Goal: Task Accomplishment & Management: Use online tool/utility

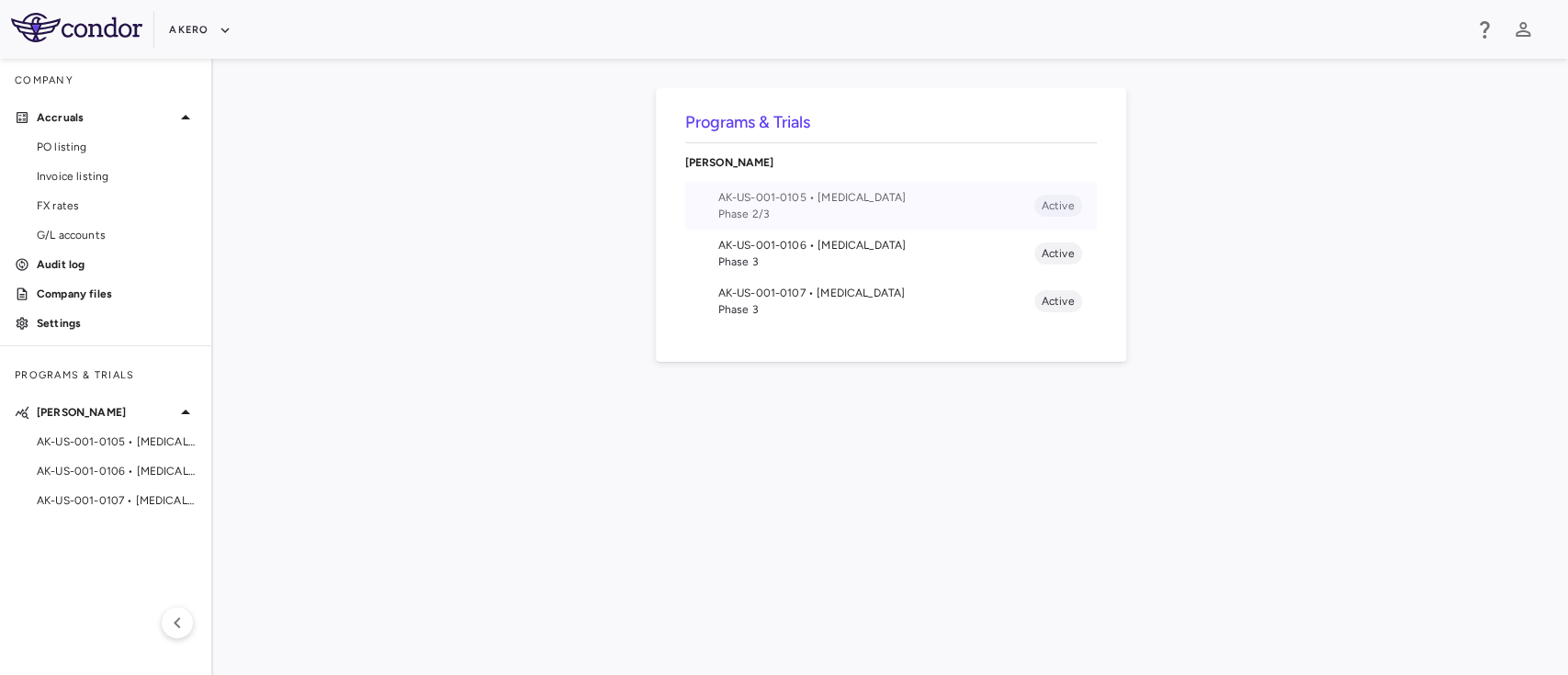
click at [758, 222] on li "AK-US-001-0105 • [MEDICAL_DATA] Phase 2/3 Active" at bounding box center [890, 206] width 411 height 48
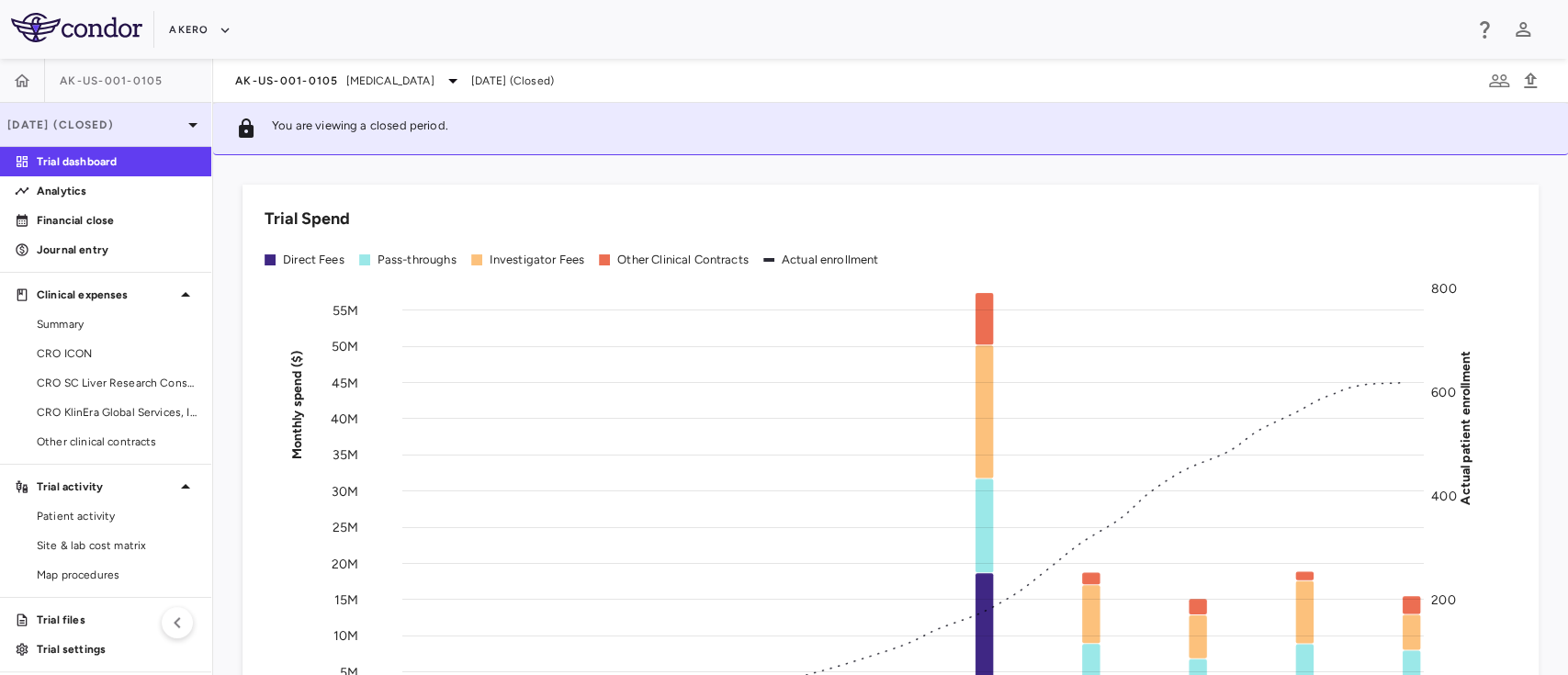
click at [108, 142] on div "[DATE] (Closed)" at bounding box center [106, 124] width 211 height 44
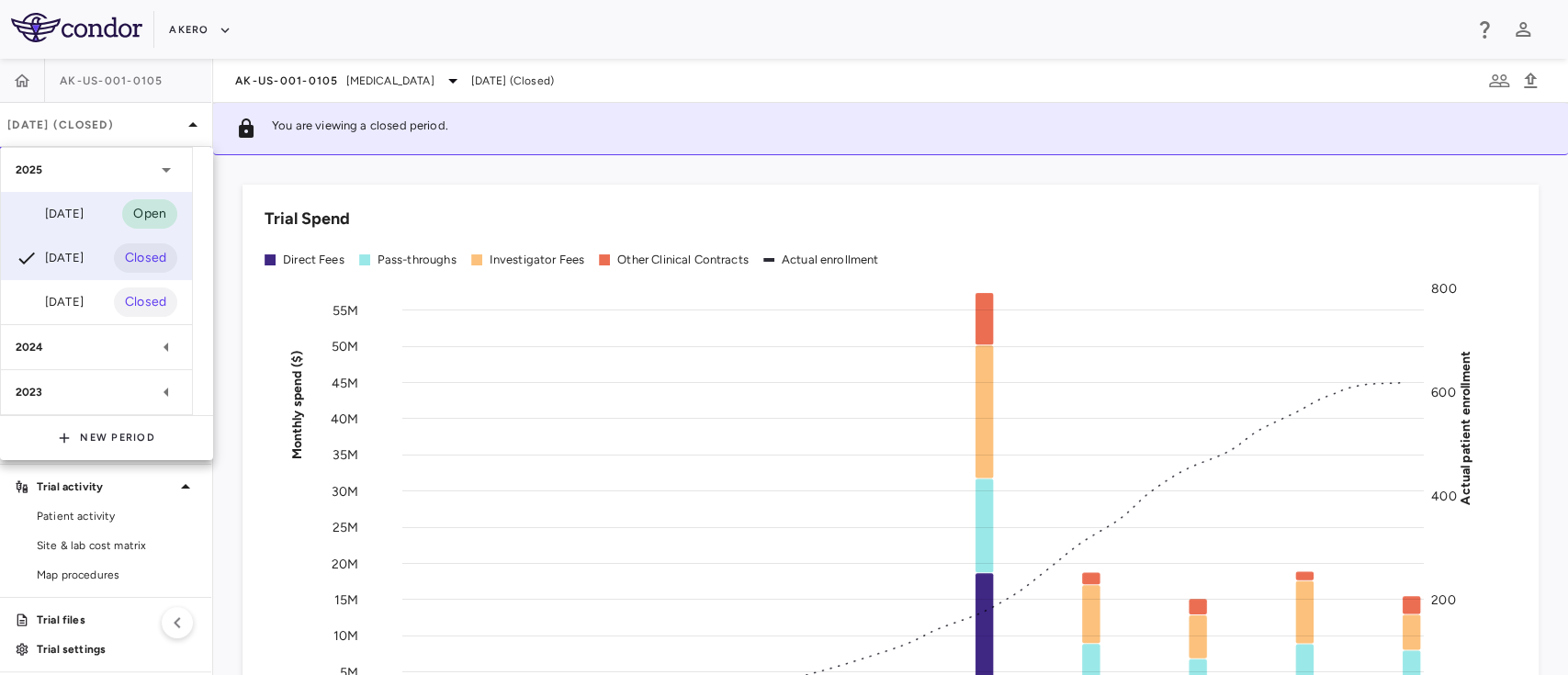
click at [80, 214] on div "[DATE]" at bounding box center [50, 214] width 68 height 22
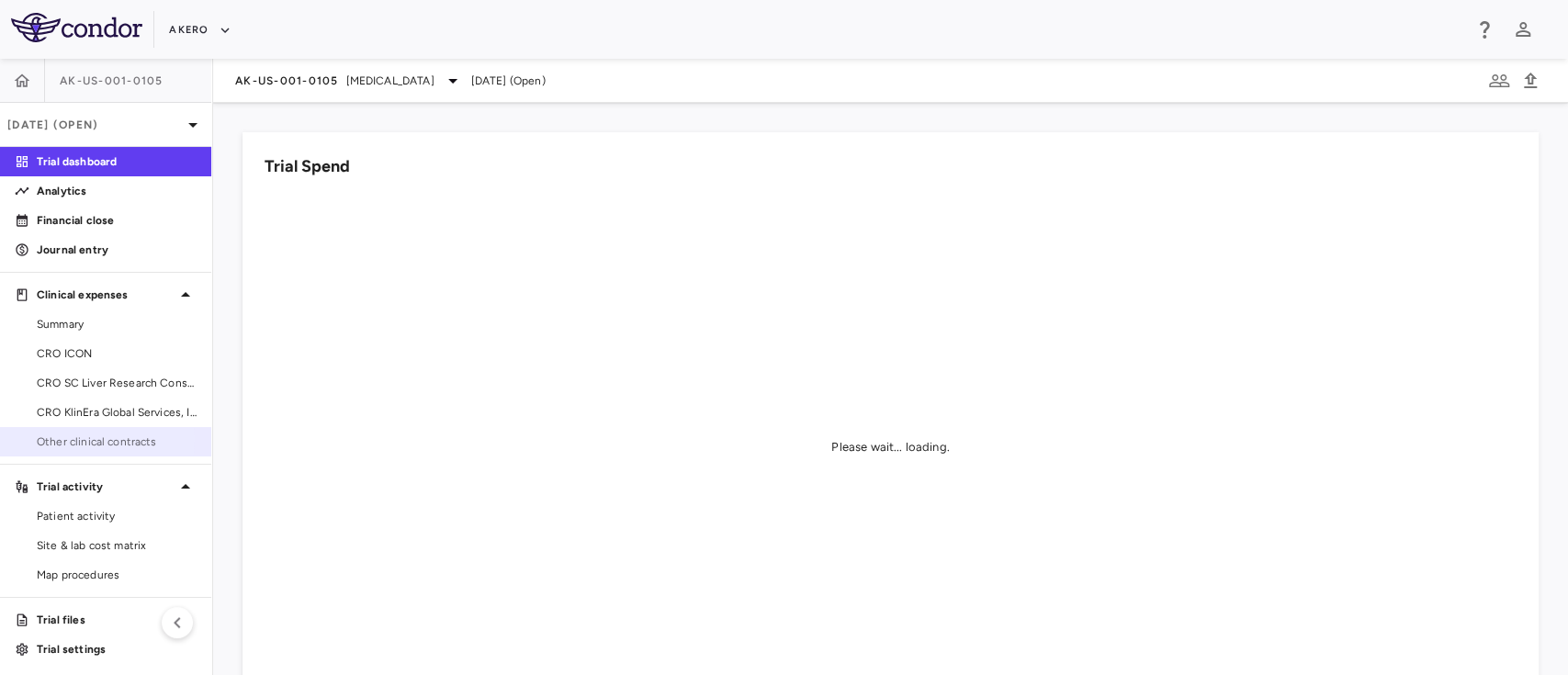
click at [66, 439] on span "Other clinical contracts" at bounding box center [116, 442] width 160 height 17
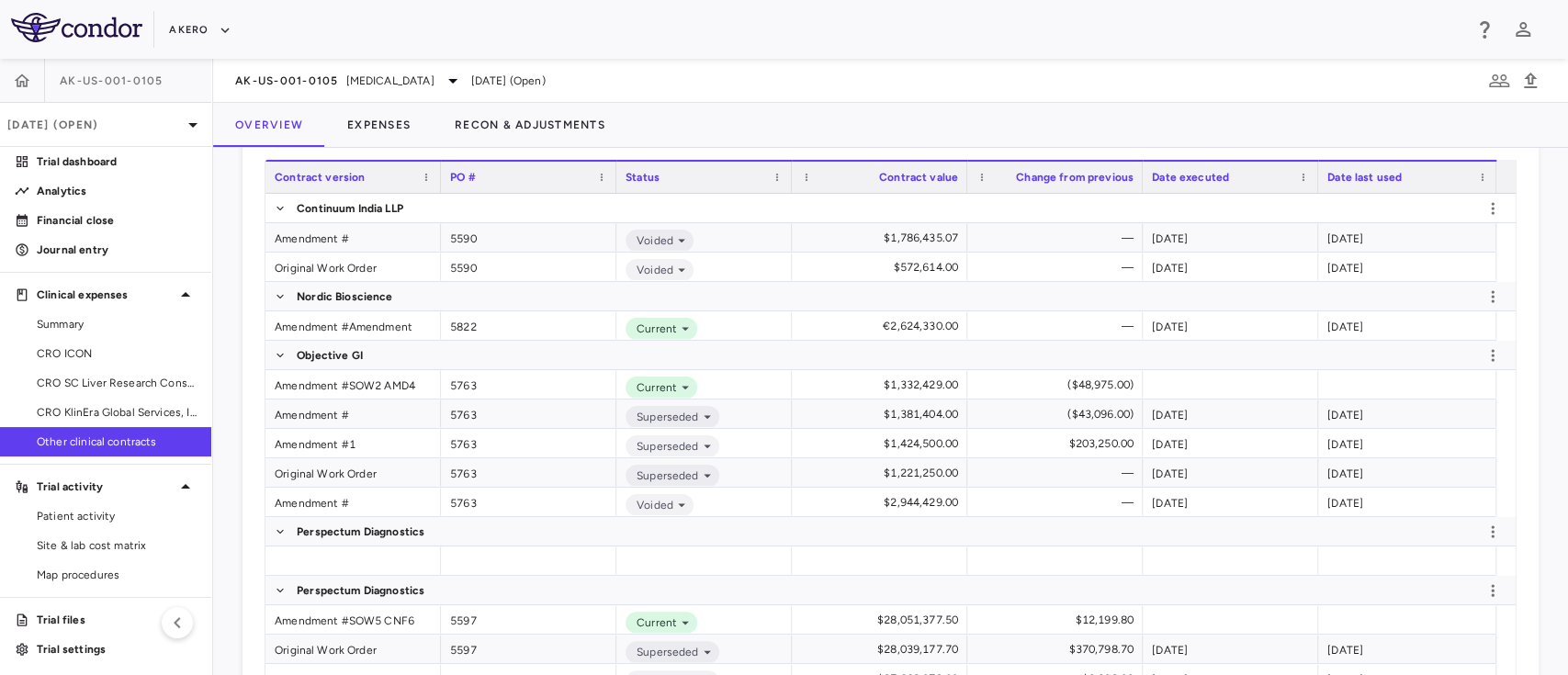
scroll to position [434, 0]
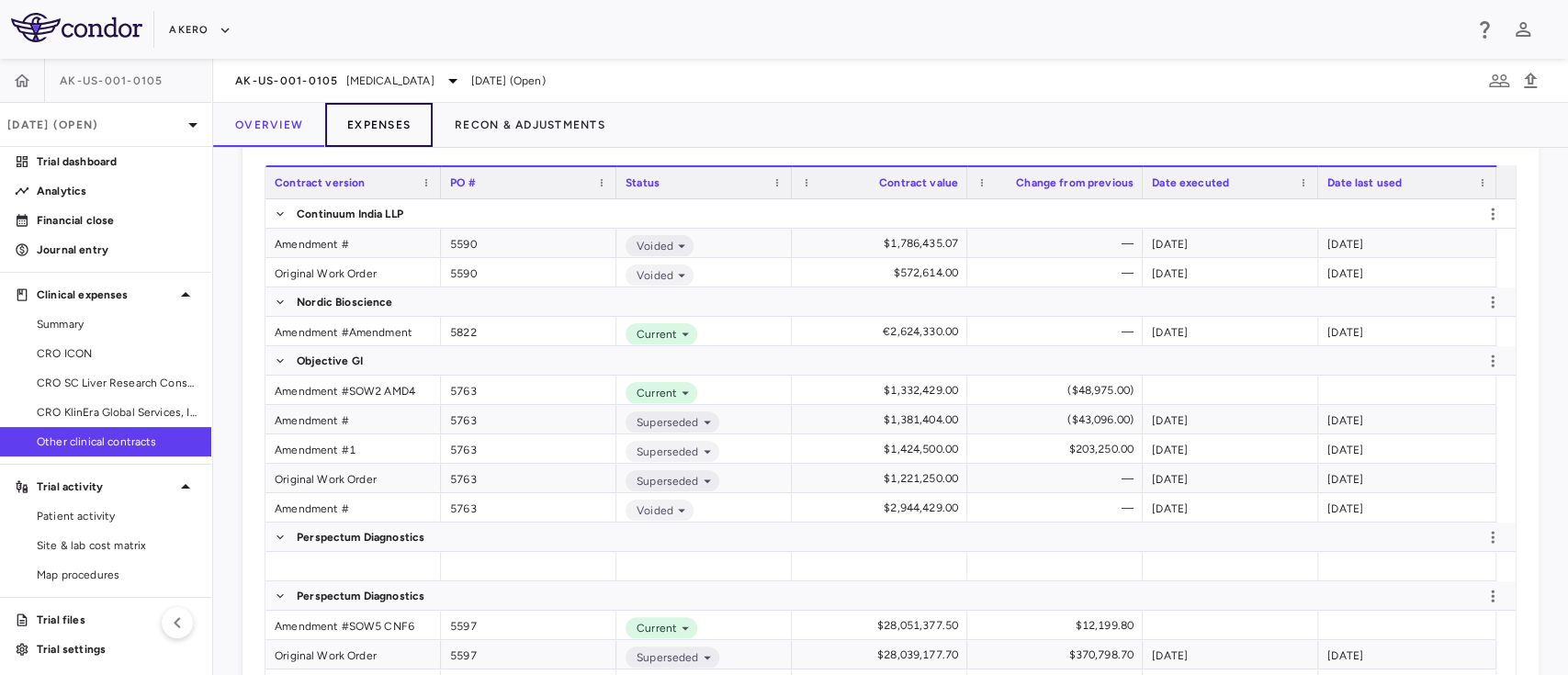
click at [375, 124] on button "Expenses" at bounding box center [379, 124] width 108 height 44
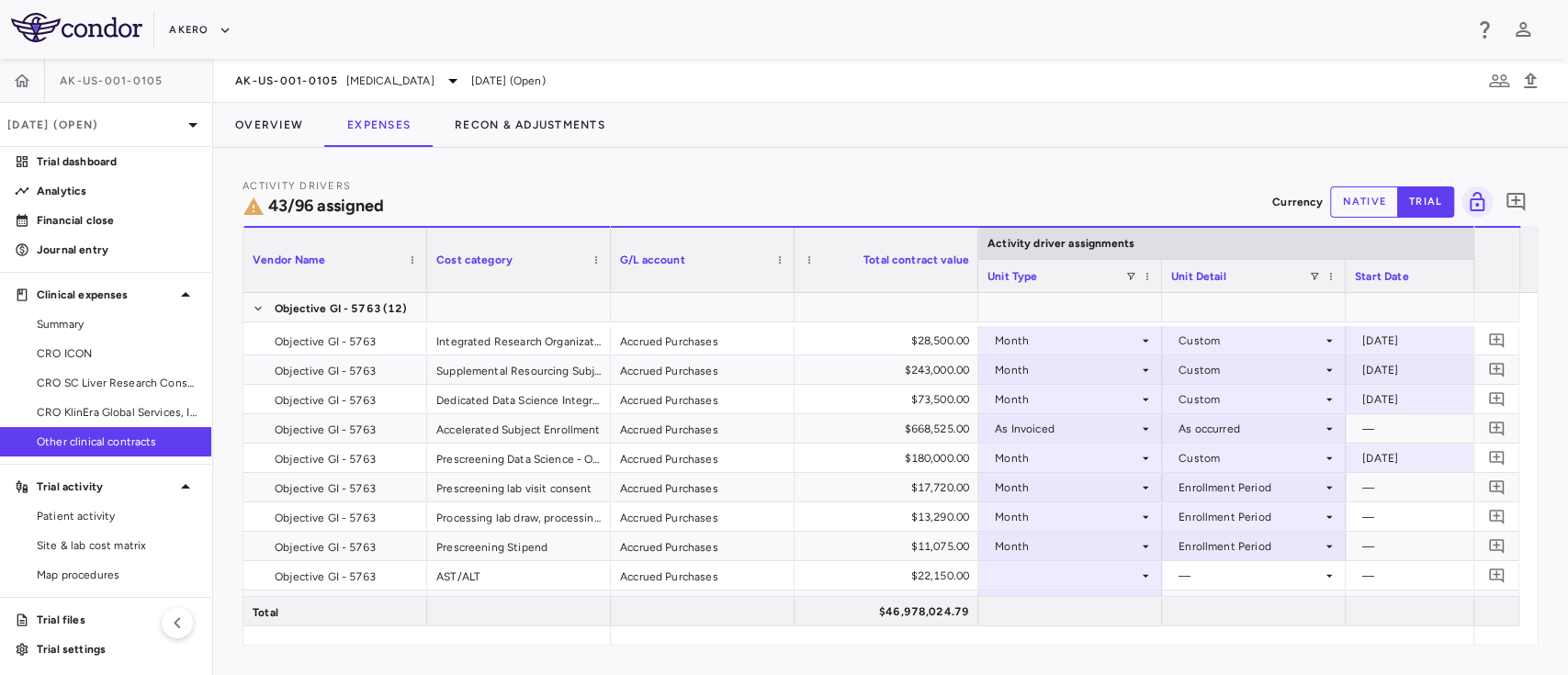
scroll to position [144, 0]
click at [280, 122] on button "Overview" at bounding box center [269, 124] width 112 height 44
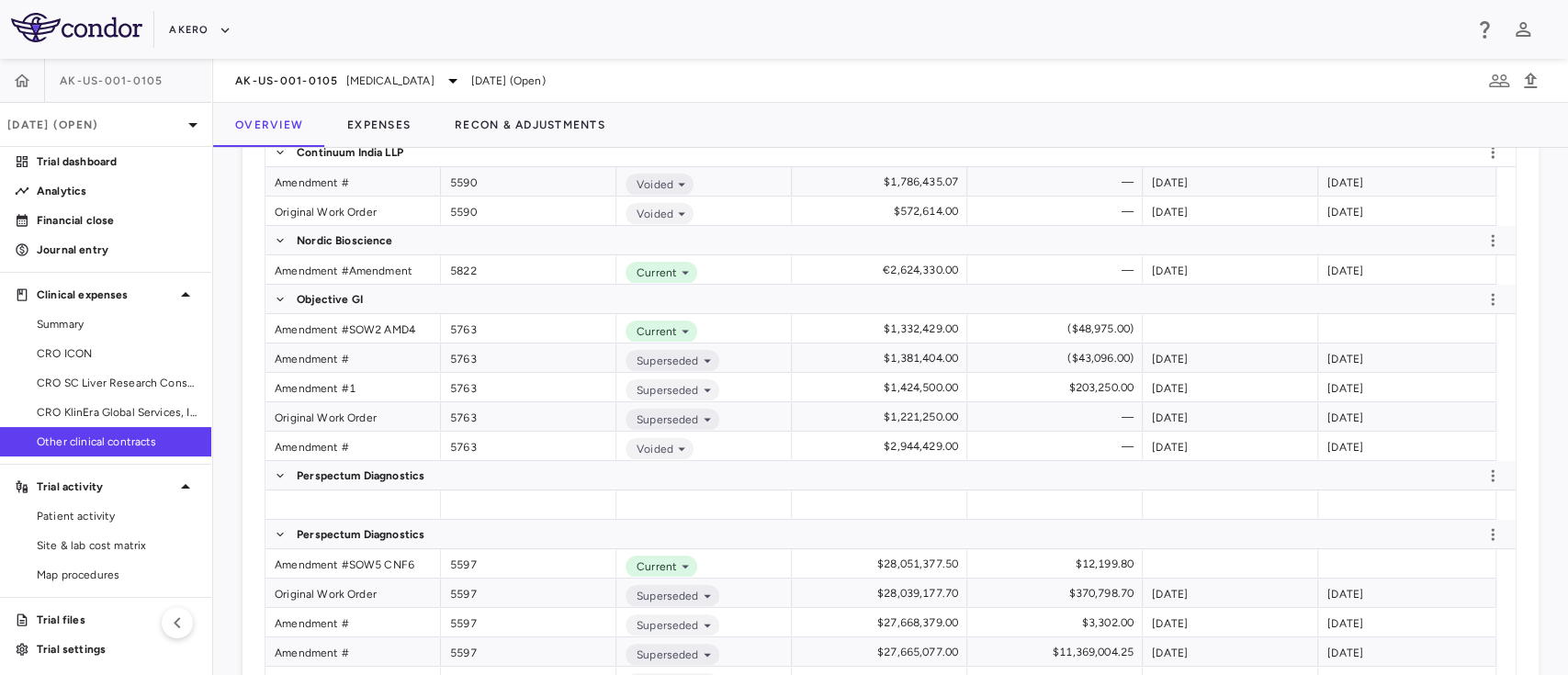
scroll to position [487, 0]
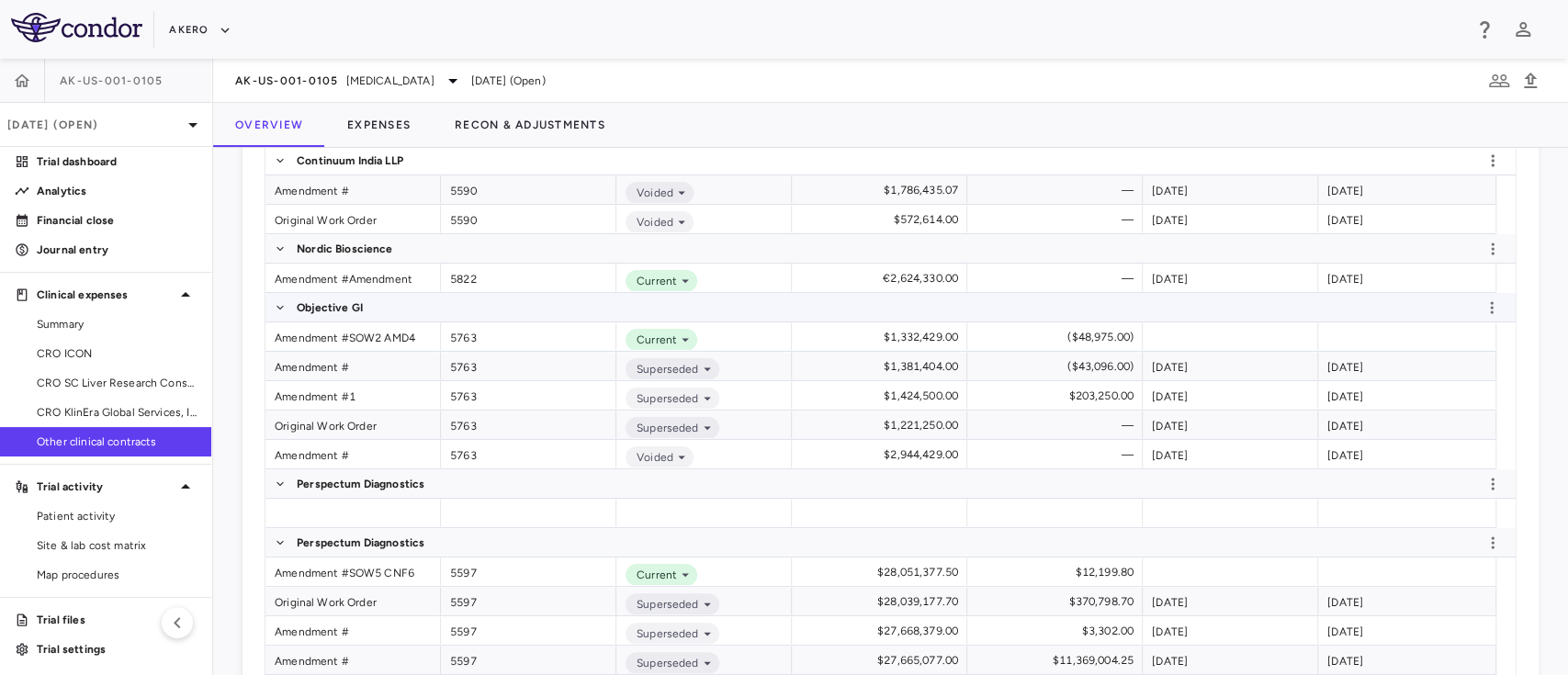
click at [316, 321] on div "Objective GI" at bounding box center [891, 308] width 1250 height 30
click at [308, 335] on div "Amendment #SOW2 AMD4" at bounding box center [353, 337] width 175 height 29
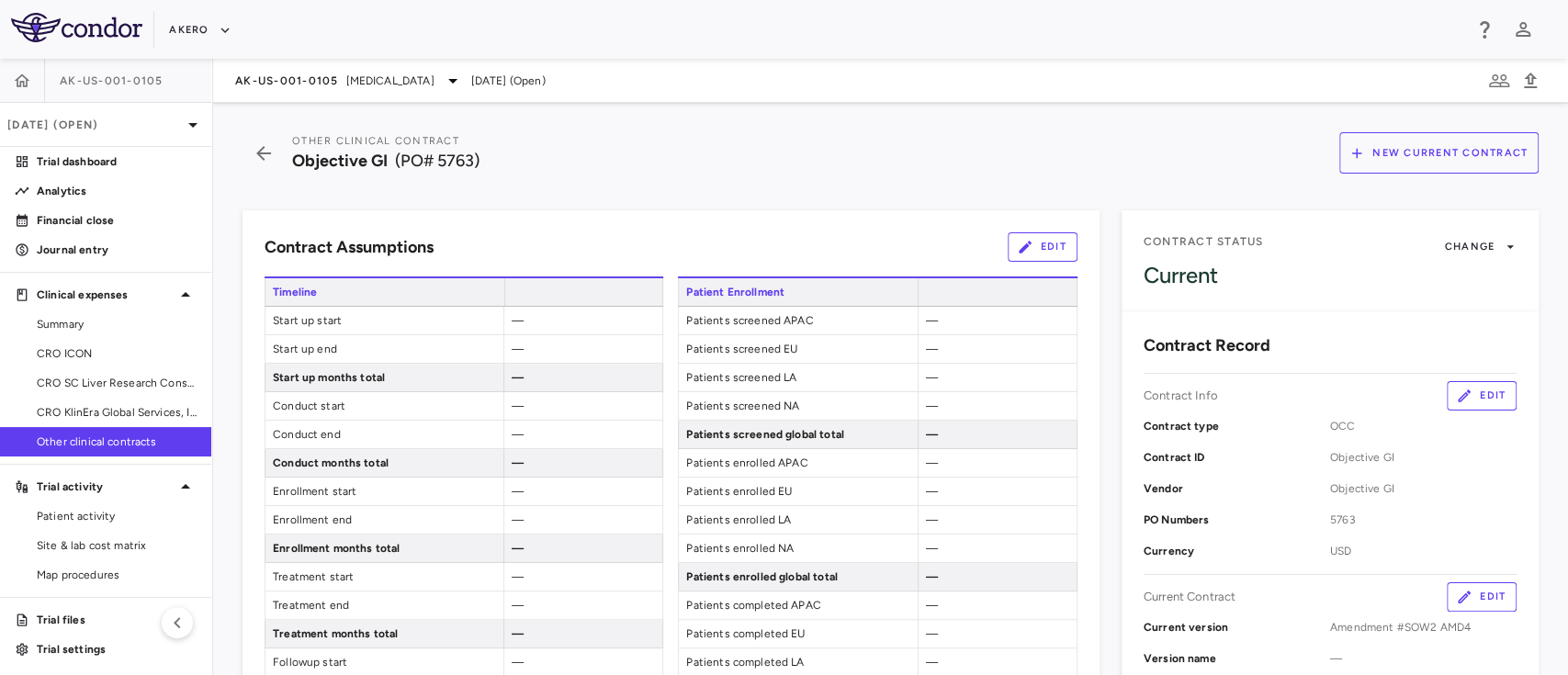
click at [515, 322] on span "—" at bounding box center [518, 321] width 12 height 13
click at [1039, 242] on button "Edit" at bounding box center [1042, 247] width 70 height 30
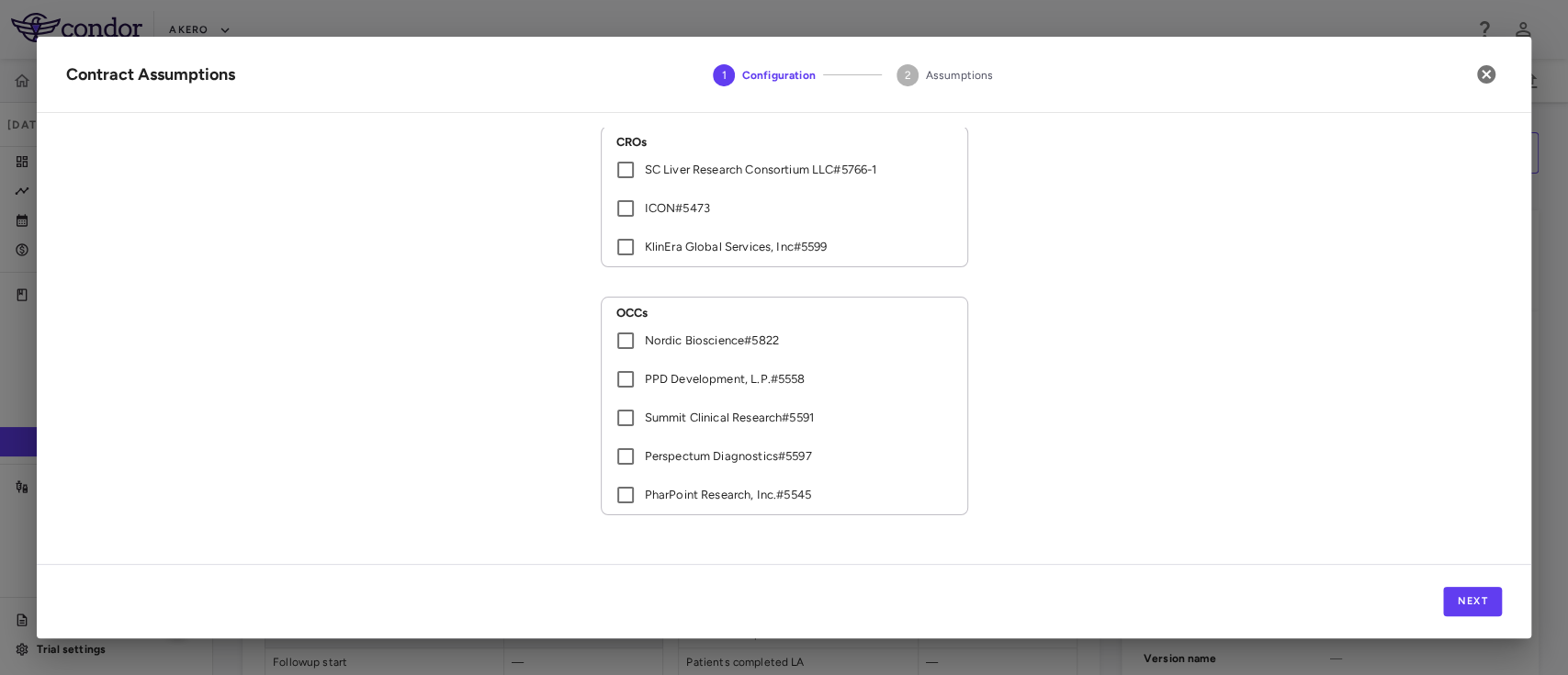
scroll to position [74, 0]
click at [1463, 607] on button "Next" at bounding box center [1472, 602] width 59 height 30
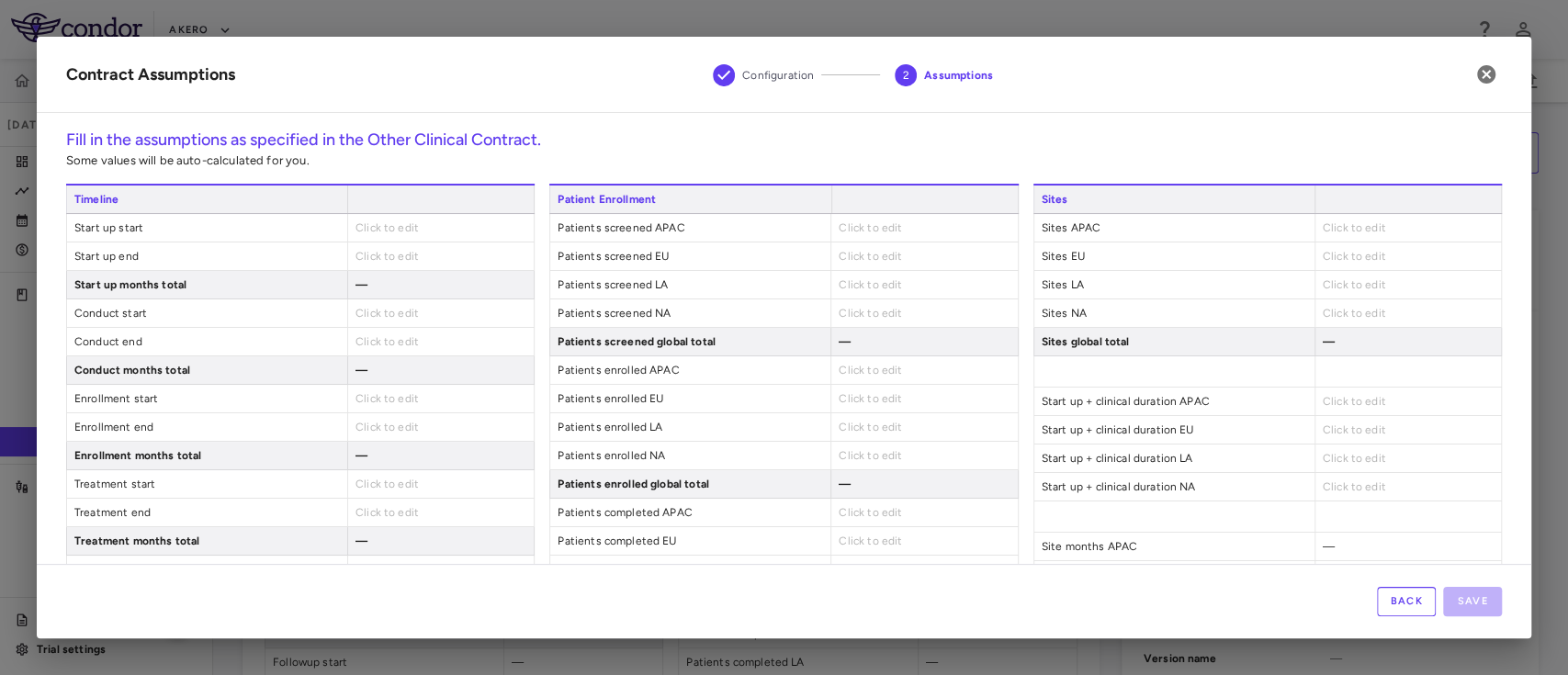
click at [390, 237] on div "Click to edit" at bounding box center [440, 228] width 186 height 28
click at [398, 228] on span "Click to edit" at bounding box center [387, 227] width 64 height 13
type input "**********"
click at [373, 256] on span "Click to edit" at bounding box center [387, 256] width 64 height 13
click at [400, 250] on span "Click to edit" at bounding box center [387, 256] width 64 height 13
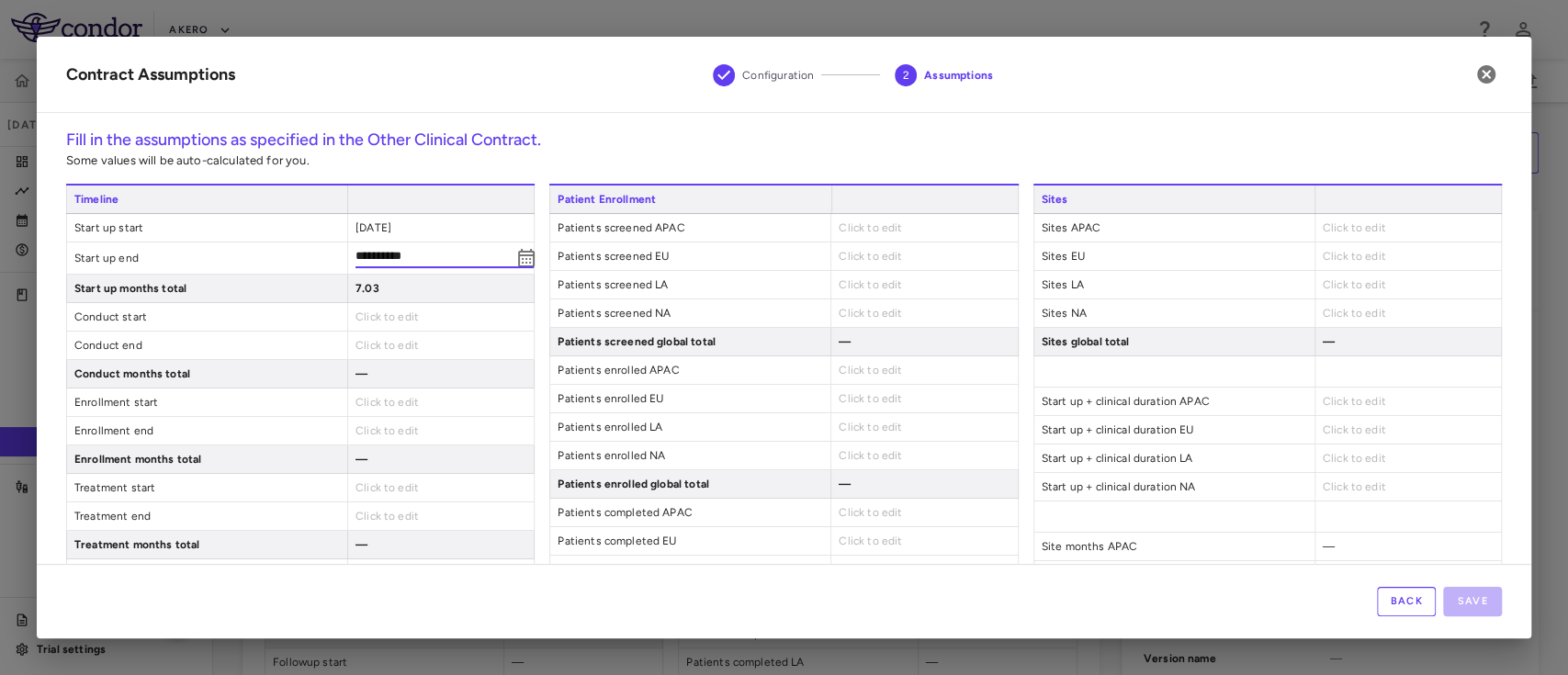
click at [390, 305] on div "Click to edit" at bounding box center [440, 318] width 186 height 28
click at [390, 307] on span "Click to edit" at bounding box center [387, 313] width 64 height 13
click at [387, 308] on span "Click to edit" at bounding box center [387, 313] width 64 height 13
type input "**********"
click at [373, 339] on span "Click to edit" at bounding box center [387, 341] width 64 height 13
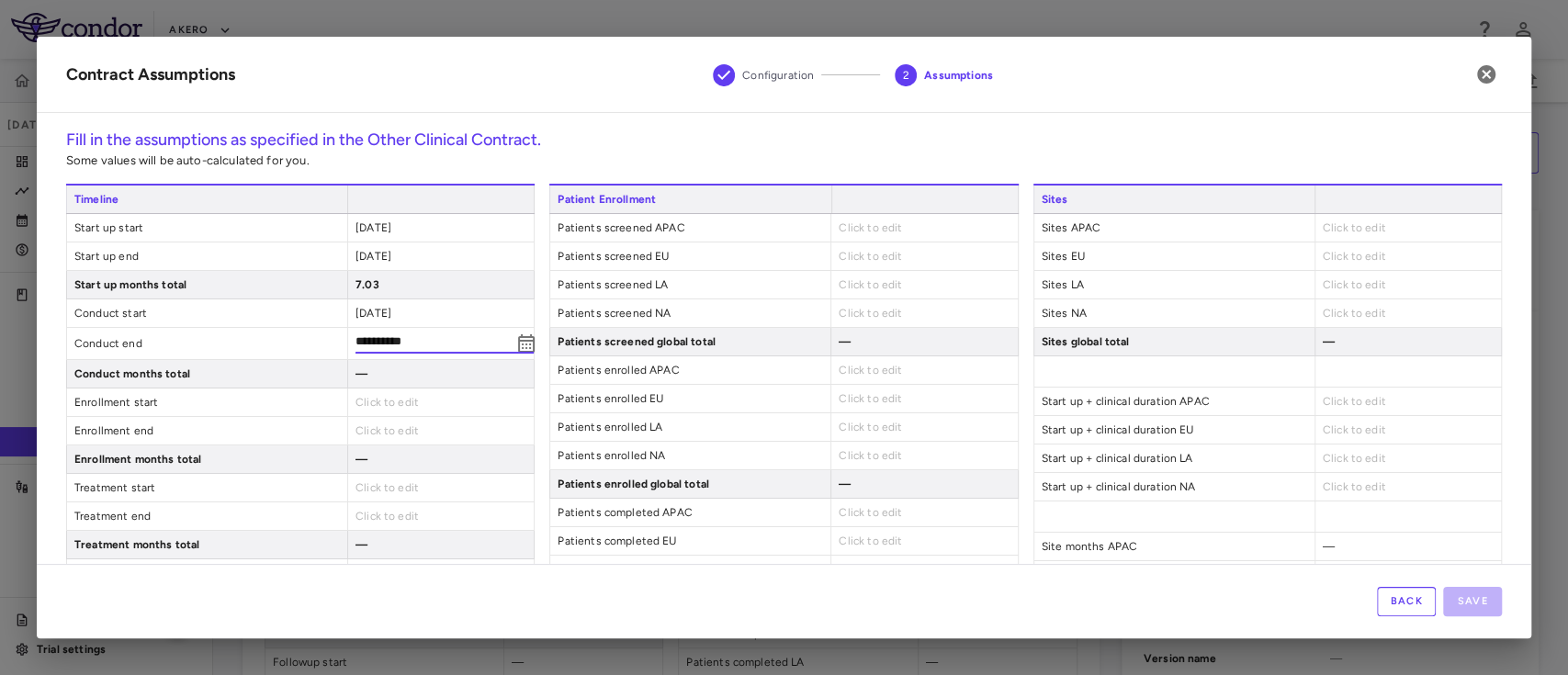
type input "**********"
click at [382, 398] on span "Click to edit" at bounding box center [387, 398] width 64 height 13
click at [384, 388] on div "Click to edit" at bounding box center [440, 399] width 186 height 28
click at [379, 393] on span "Click to edit" at bounding box center [387, 398] width 64 height 13
type input "**********"
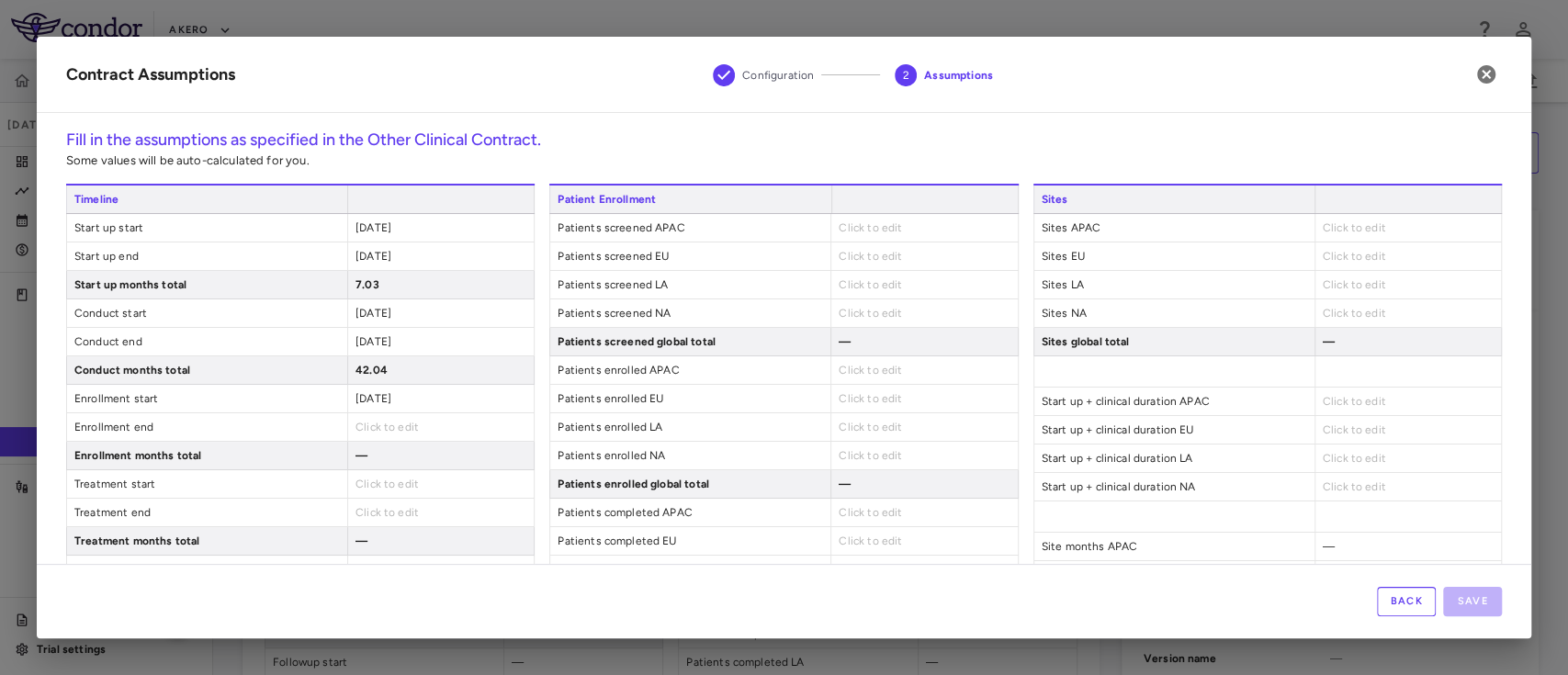
click at [382, 427] on span "Click to edit" at bounding box center [387, 427] width 64 height 13
click at [386, 427] on span "Click to edit" at bounding box center [387, 427] width 64 height 13
type input "**********"
click at [399, 474] on div "Click to edit" at bounding box center [440, 485] width 186 height 28
click at [382, 482] on span "Click to edit" at bounding box center [387, 484] width 64 height 13
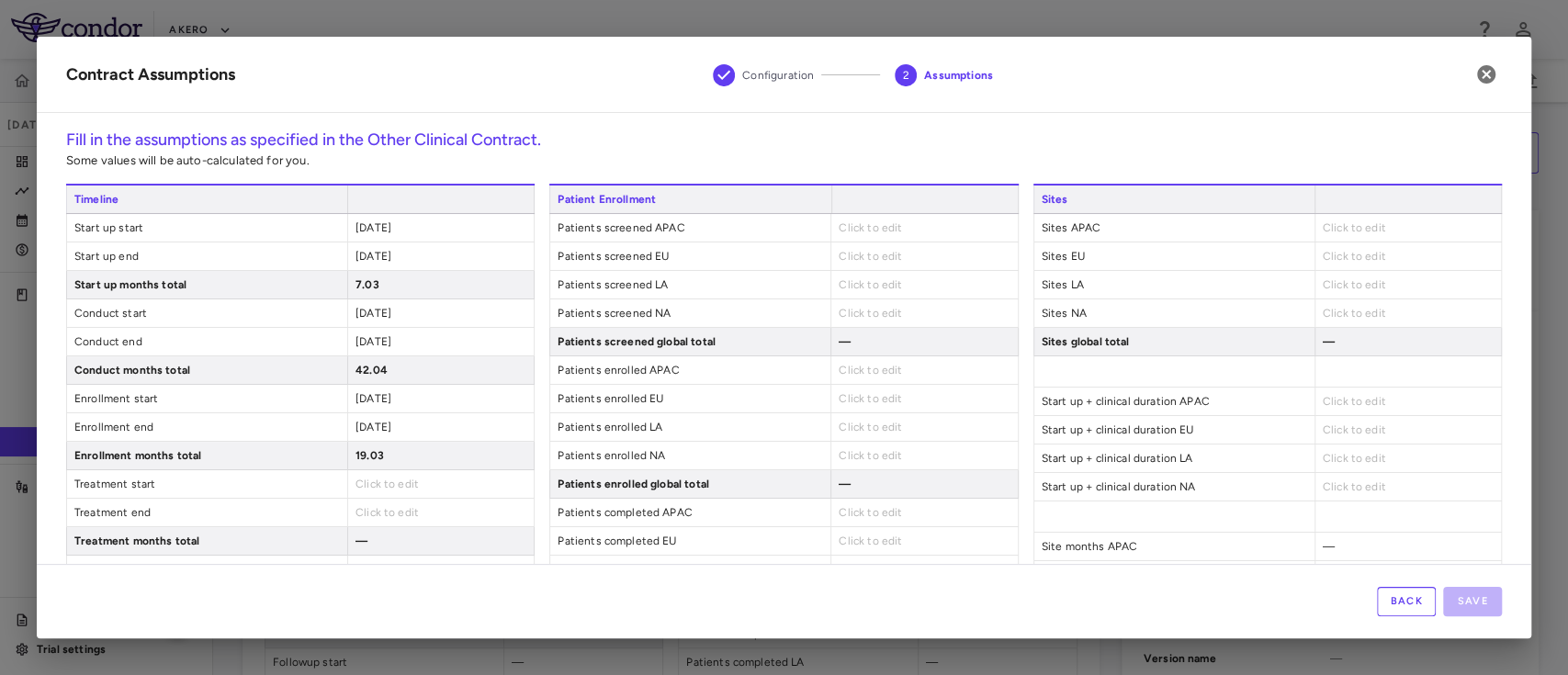
click at [395, 483] on span "Click to edit" at bounding box center [387, 484] width 64 height 13
type input "**********"
click at [391, 510] on span "Click to edit" at bounding box center [387, 516] width 64 height 13
click at [384, 507] on span "Click to edit" at bounding box center [387, 513] width 64 height 13
type input "**********"
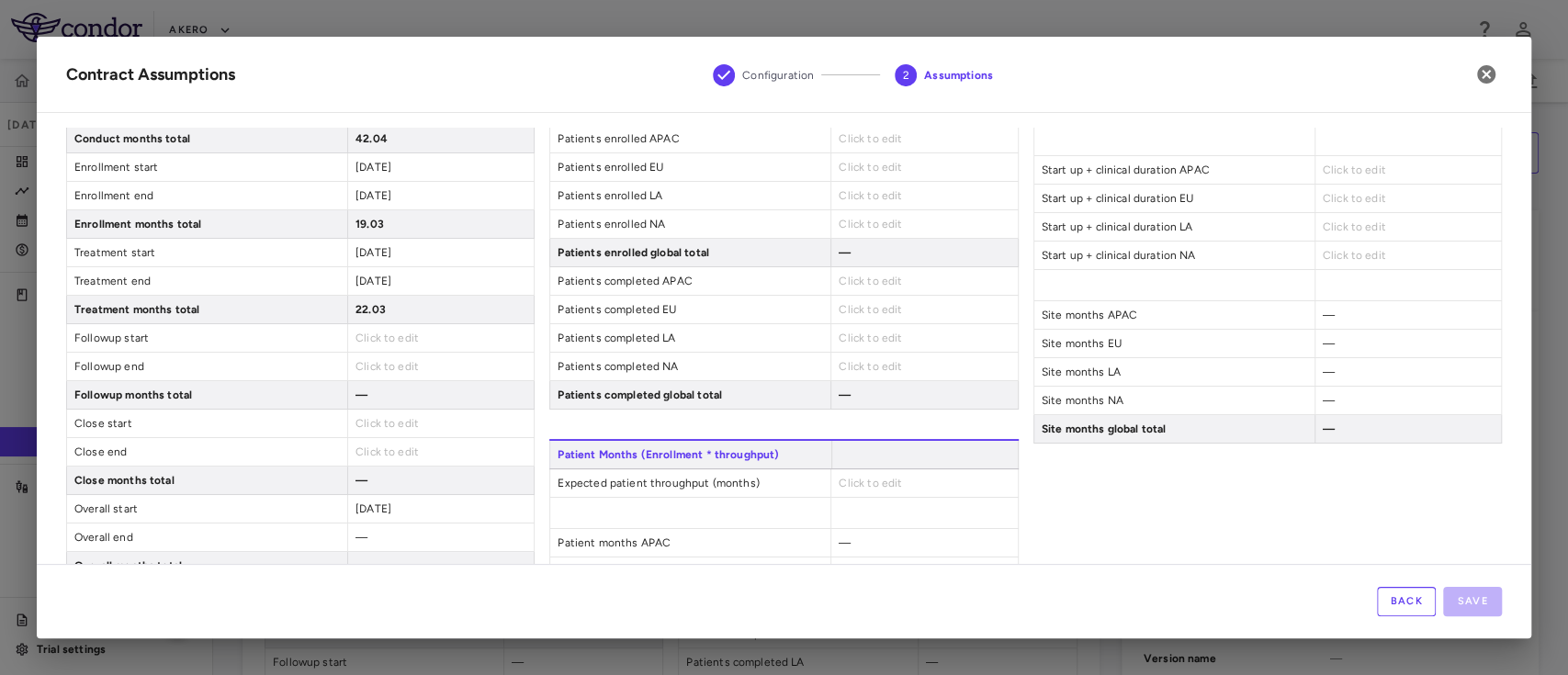
scroll to position [240, 0]
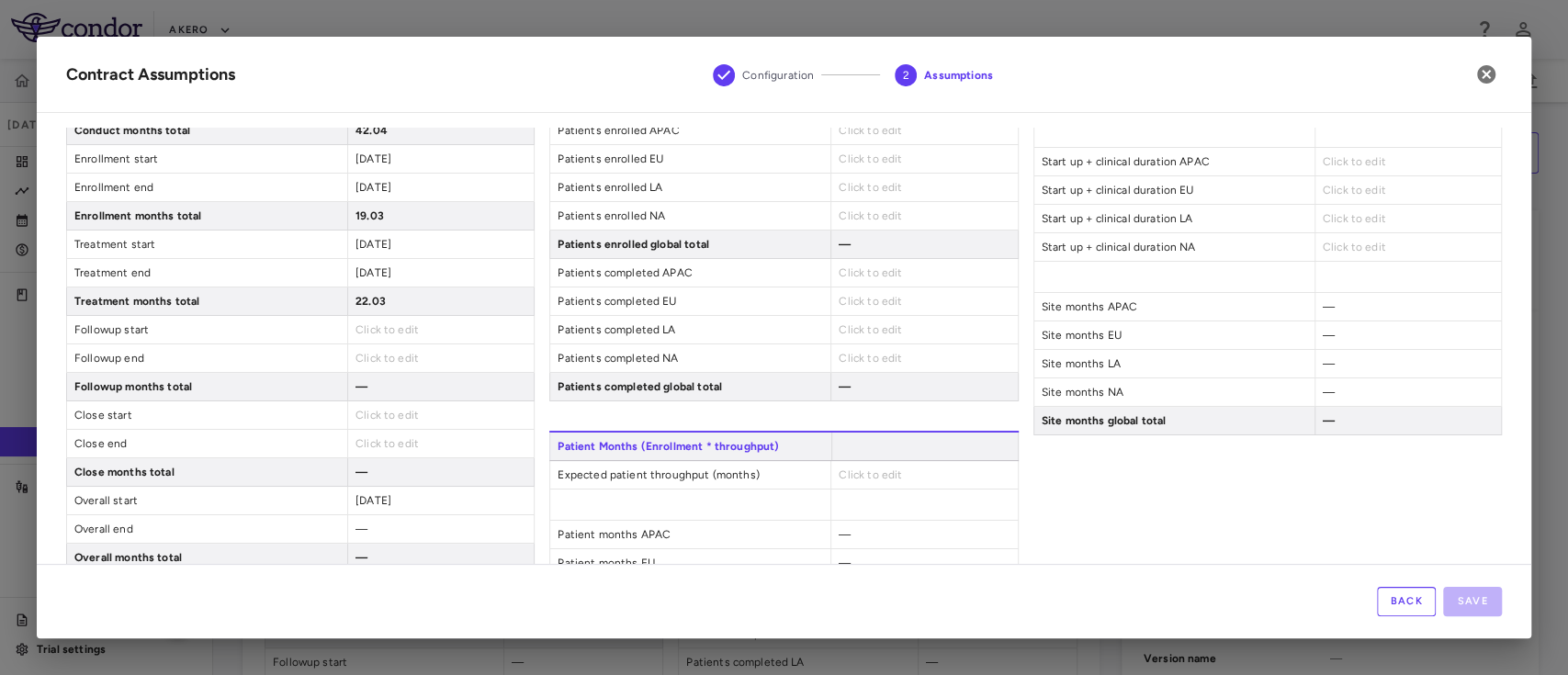
click at [374, 328] on span "Click to edit" at bounding box center [387, 330] width 64 height 13
click at [361, 328] on span "Click to edit" at bounding box center [387, 330] width 64 height 13
click at [369, 354] on span "Click to edit" at bounding box center [387, 357] width 64 height 13
click at [396, 351] on span "Click to edit" at bounding box center [387, 357] width 64 height 13
click at [407, 413] on span "Click to edit" at bounding box center [387, 418] width 64 height 13
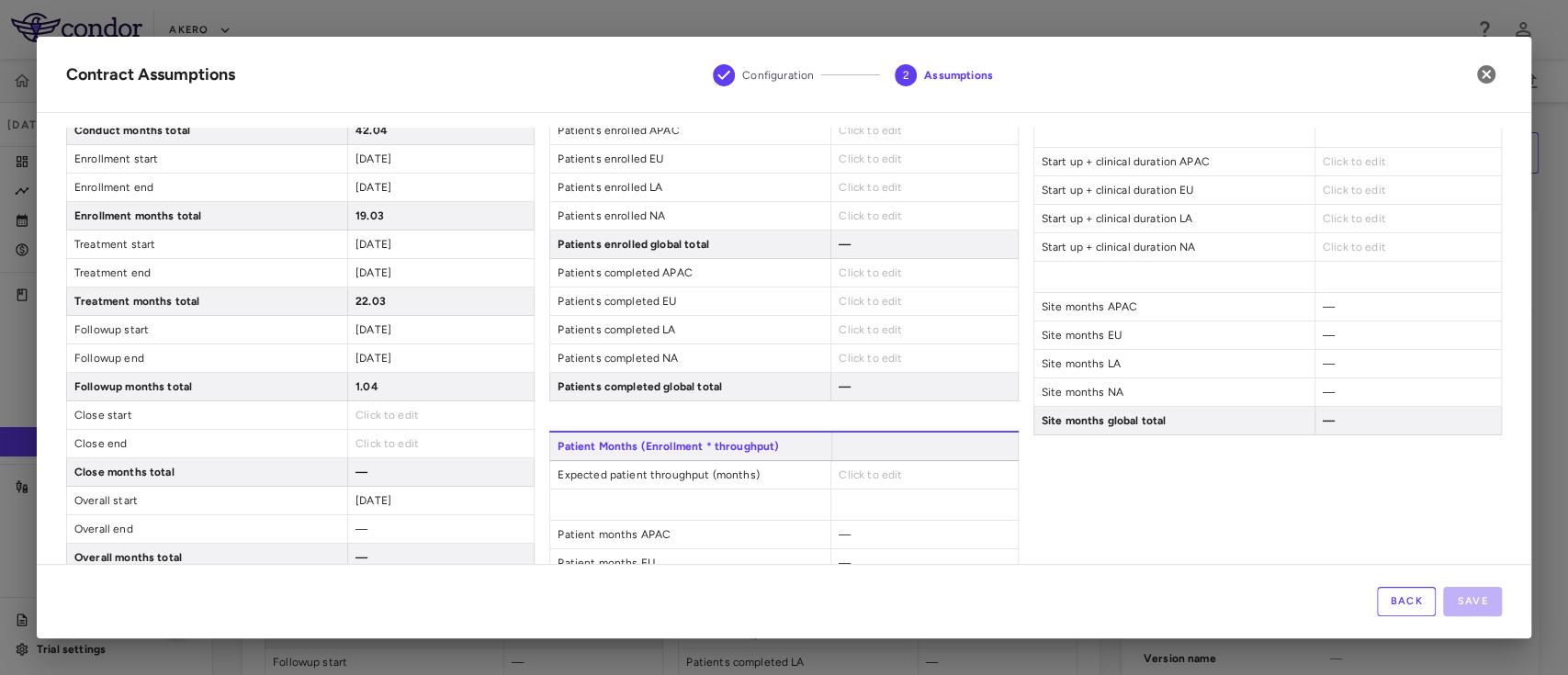
click at [384, 414] on span "Click to edit" at bounding box center [387, 415] width 64 height 13
click at [376, 441] on span "Click to edit" at bounding box center [387, 447] width 64 height 13
click at [379, 437] on span "Click to edit" at bounding box center [387, 443] width 64 height 13
type input "**********"
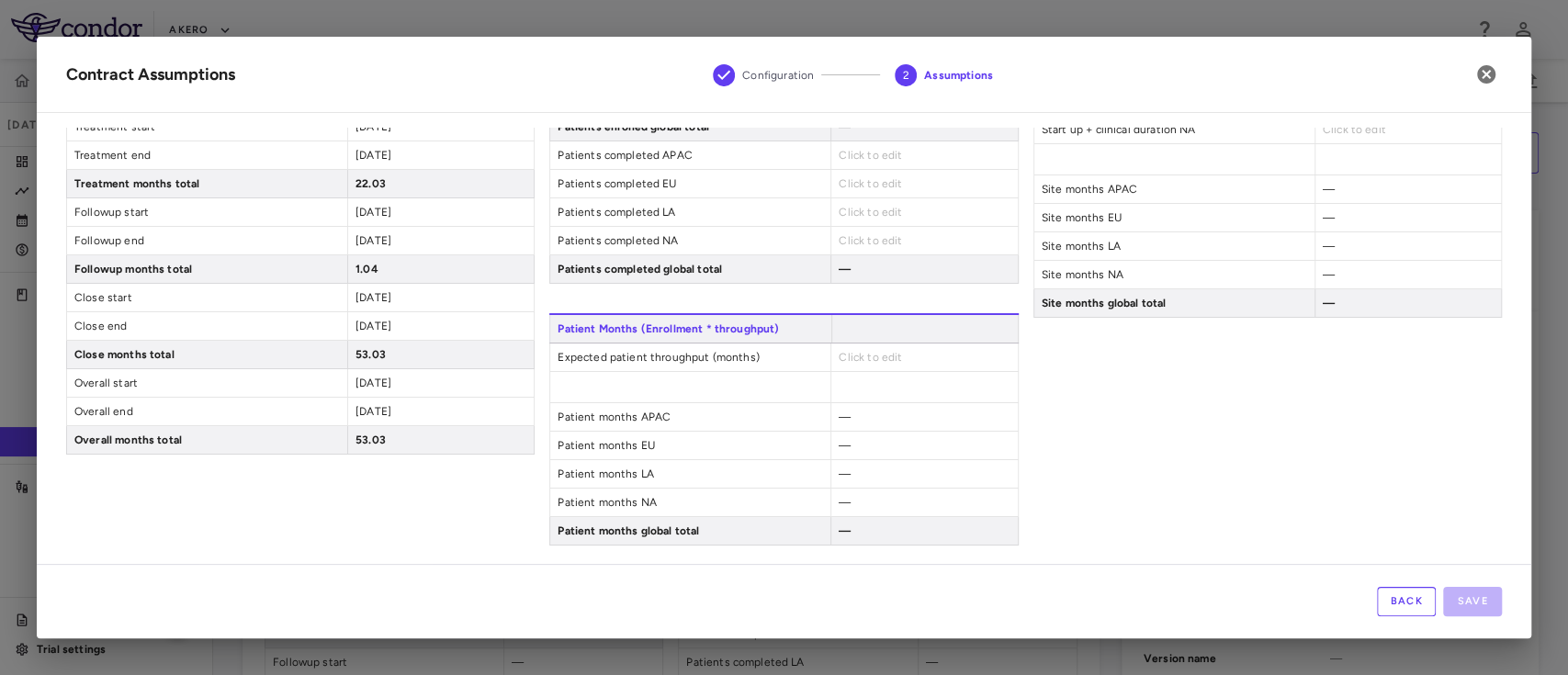
scroll to position [0, 0]
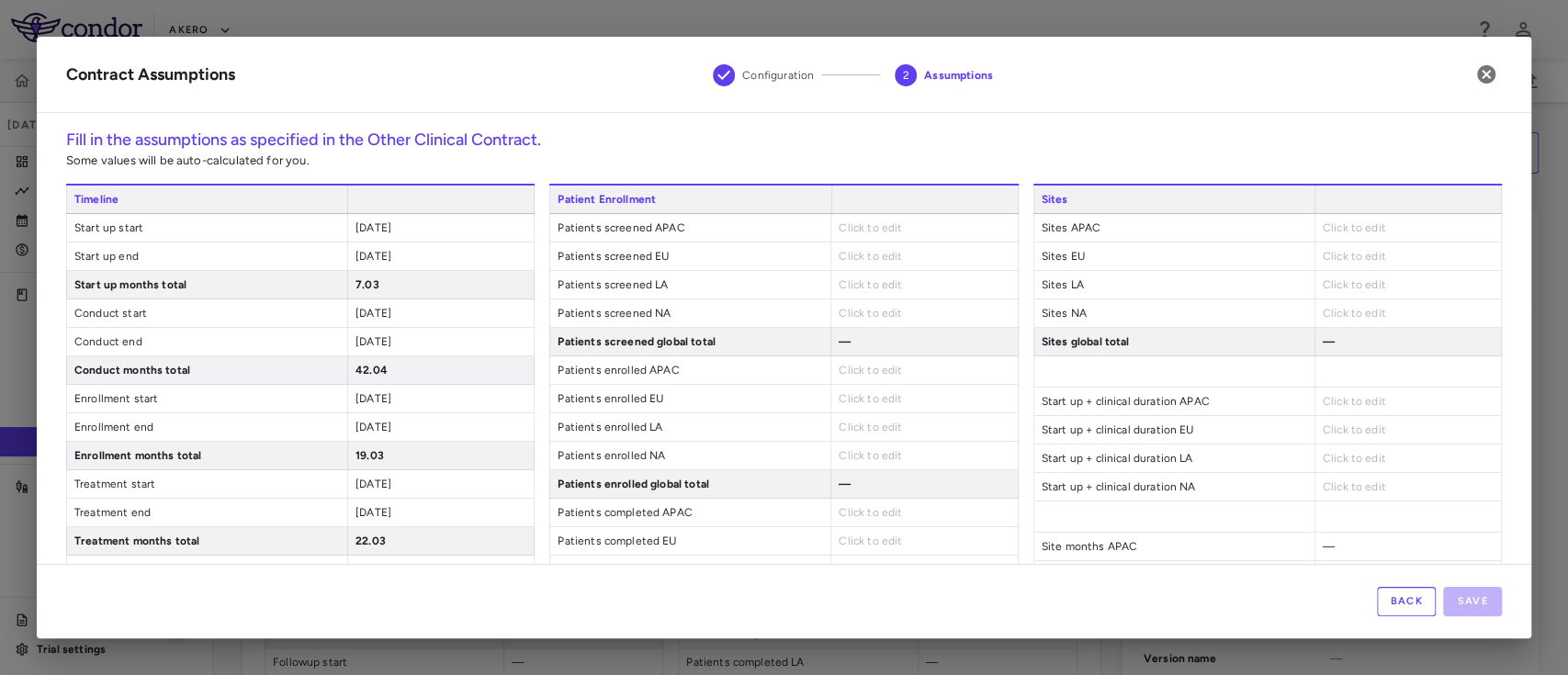
click at [842, 225] on span "Click to edit" at bounding box center [871, 227] width 64 height 13
click at [872, 232] on span "Click to edit" at bounding box center [871, 227] width 64 height 13
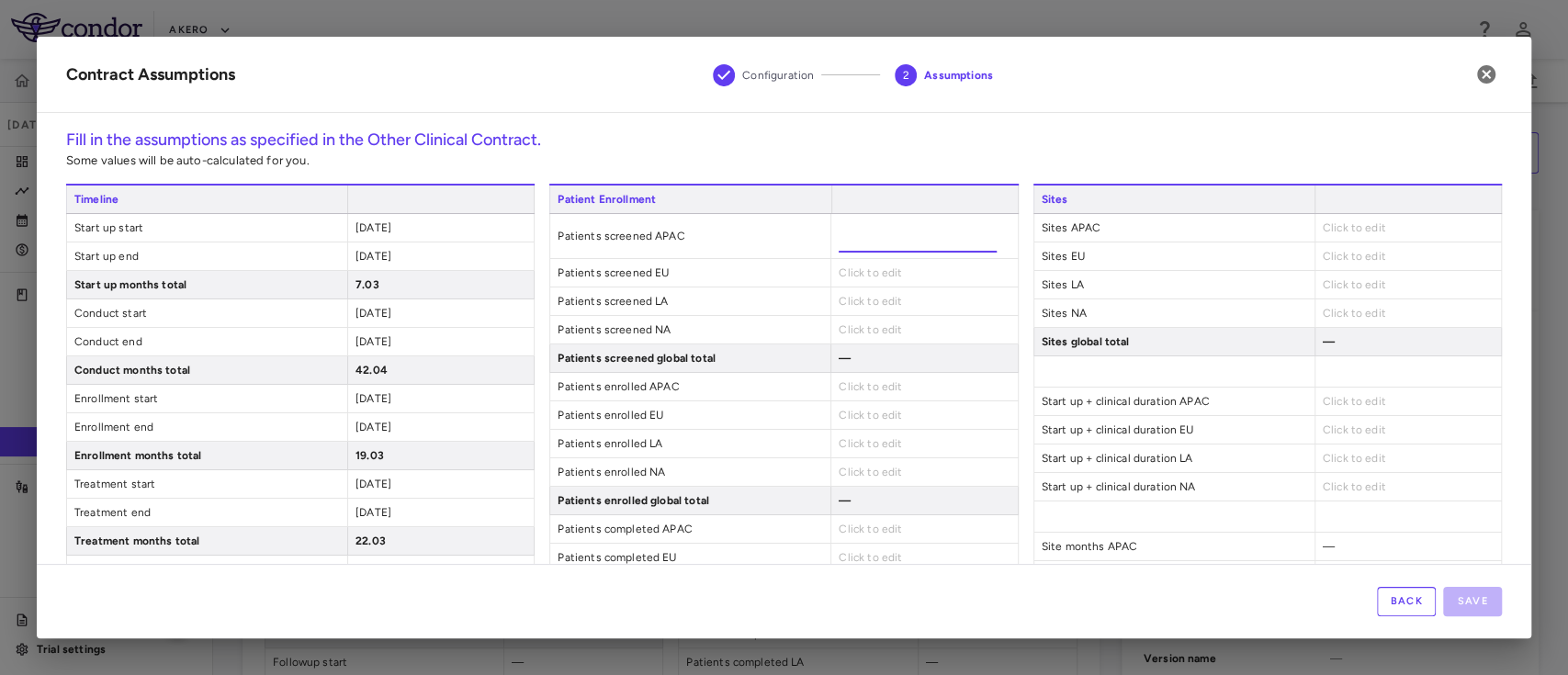
type input "*"
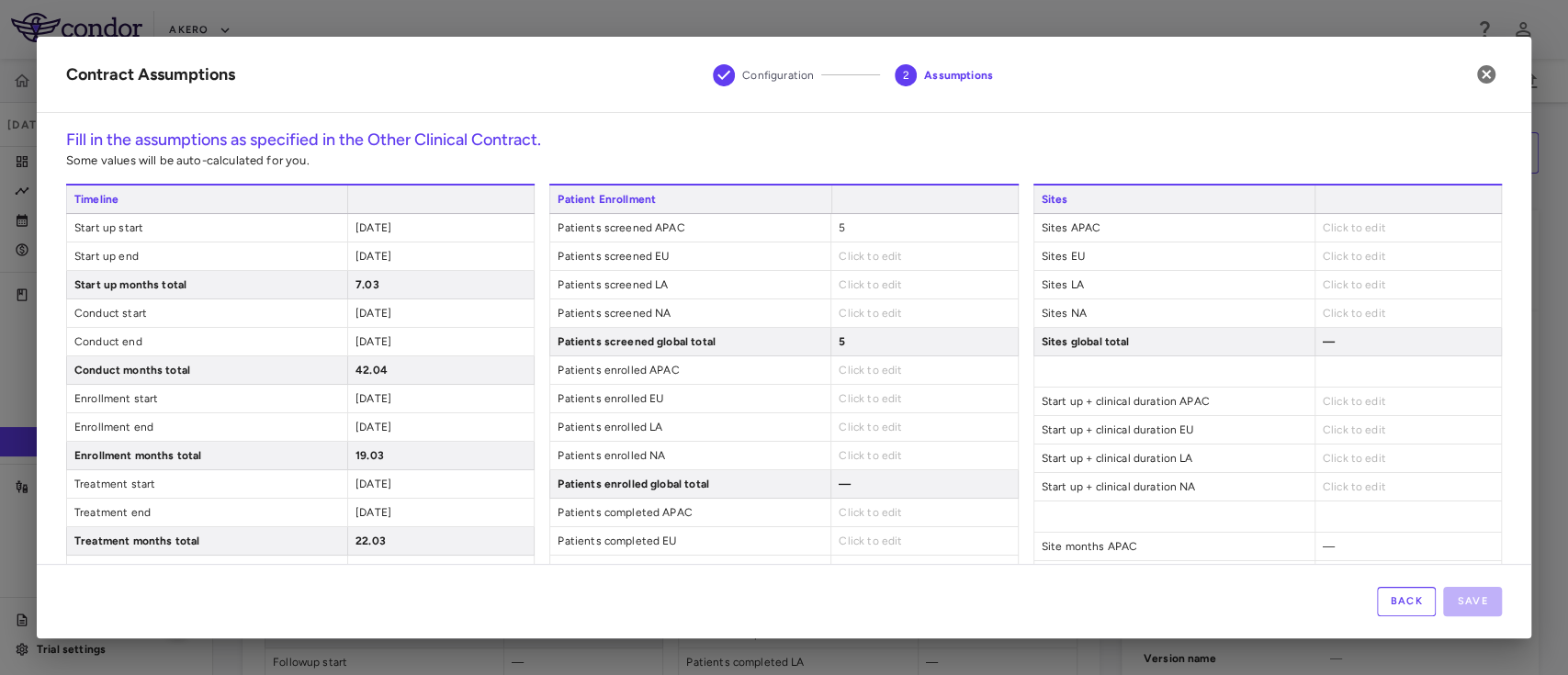
click at [850, 276] on div "Patient Enrollment Patients screened APAC 5 Patients screened EU Click to edit …" at bounding box center [784, 413] width 469 height 458
click at [846, 257] on span "Click to edit" at bounding box center [871, 256] width 64 height 13
click at [840, 261] on span "Click to edit" at bounding box center [871, 256] width 64 height 13
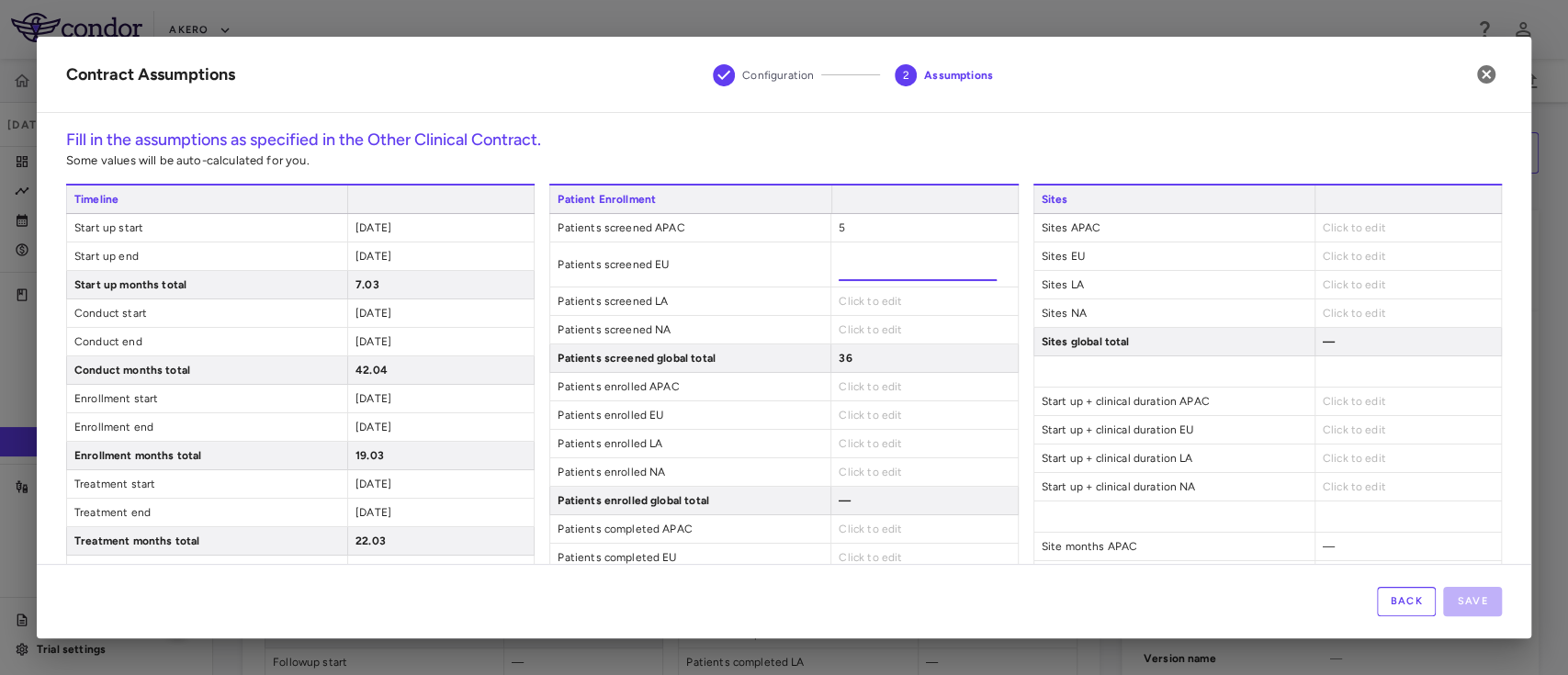
click at [868, 292] on div "Click to edit" at bounding box center [923, 302] width 186 height 28
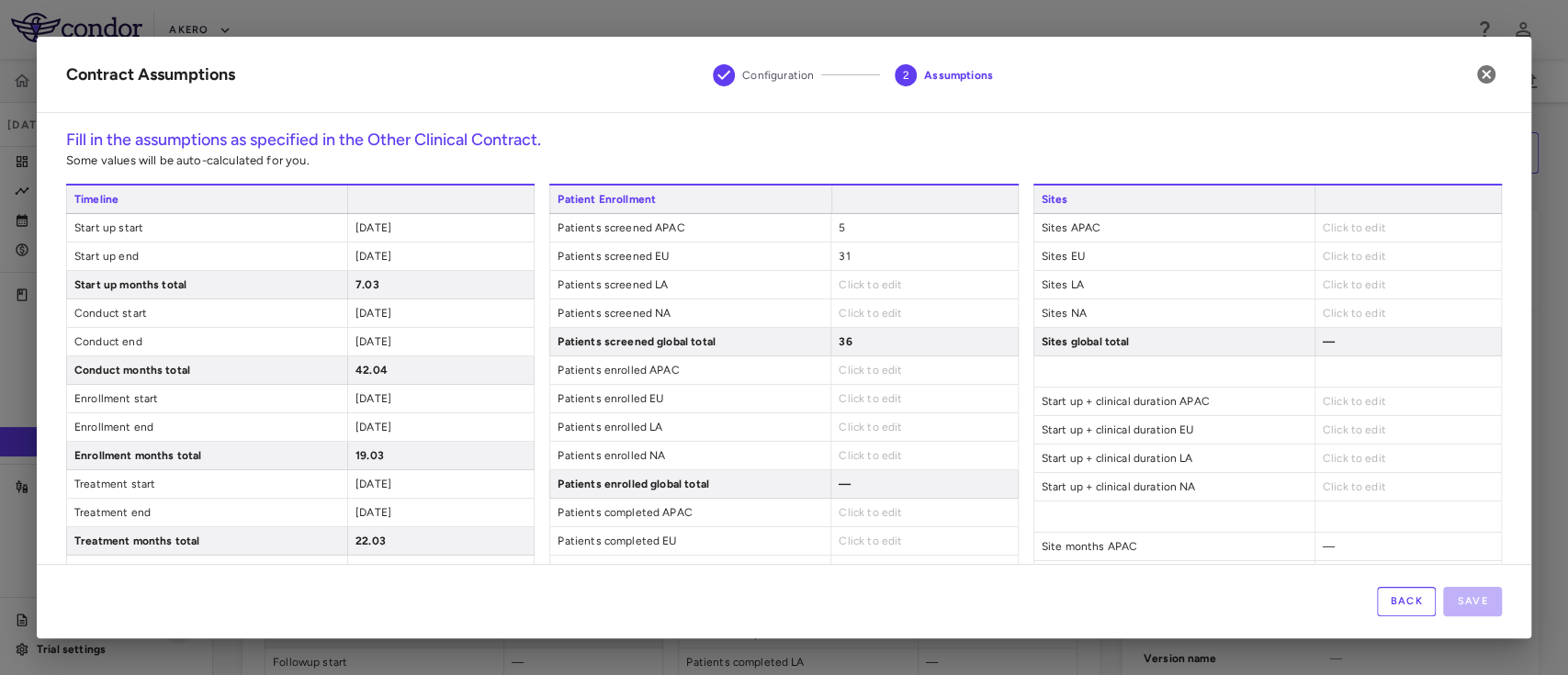
click at [840, 279] on span "Click to edit" at bounding box center [871, 285] width 64 height 13
click at [842, 294] on div "Click to edit" at bounding box center [923, 285] width 186 height 28
click at [845, 289] on span "Click to edit" at bounding box center [871, 285] width 64 height 13
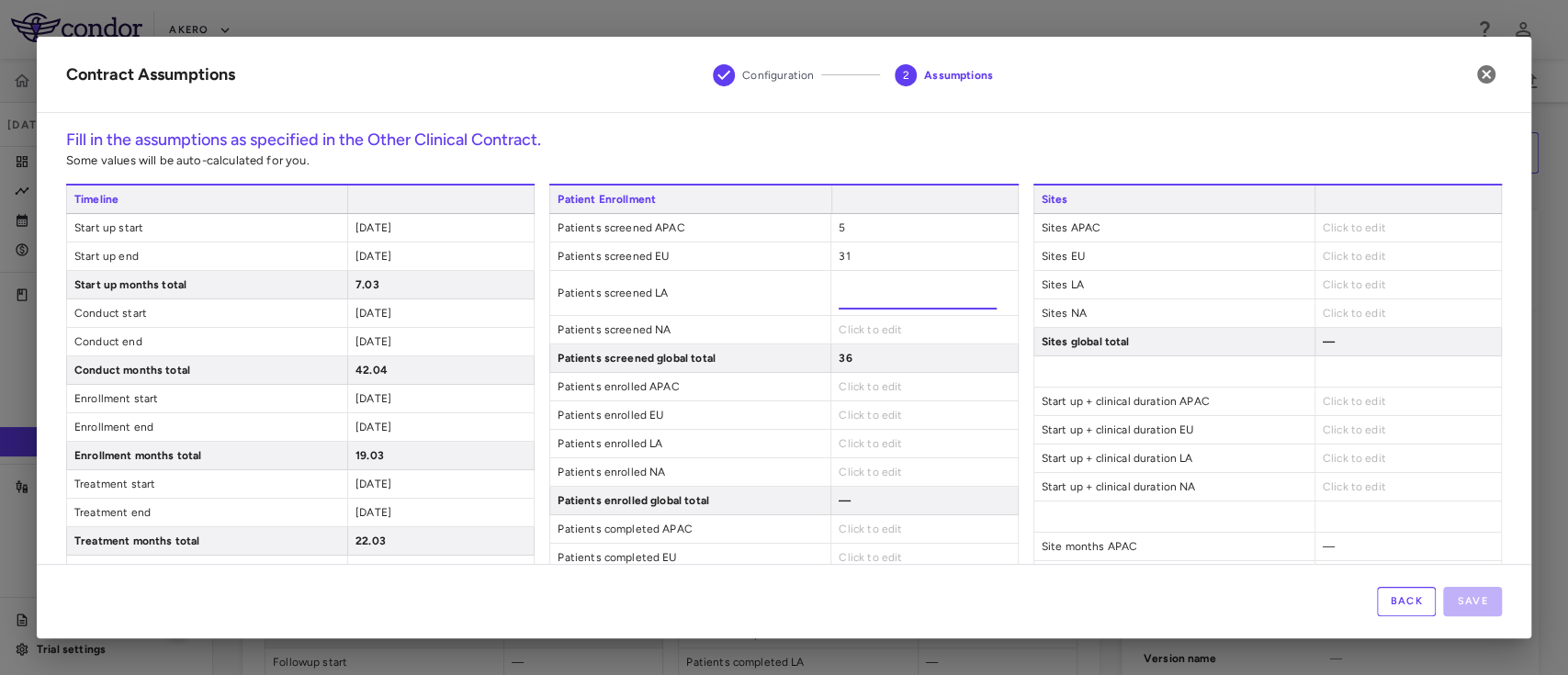
click at [845, 289] on input "number" at bounding box center [918, 293] width 158 height 33
type input "*"
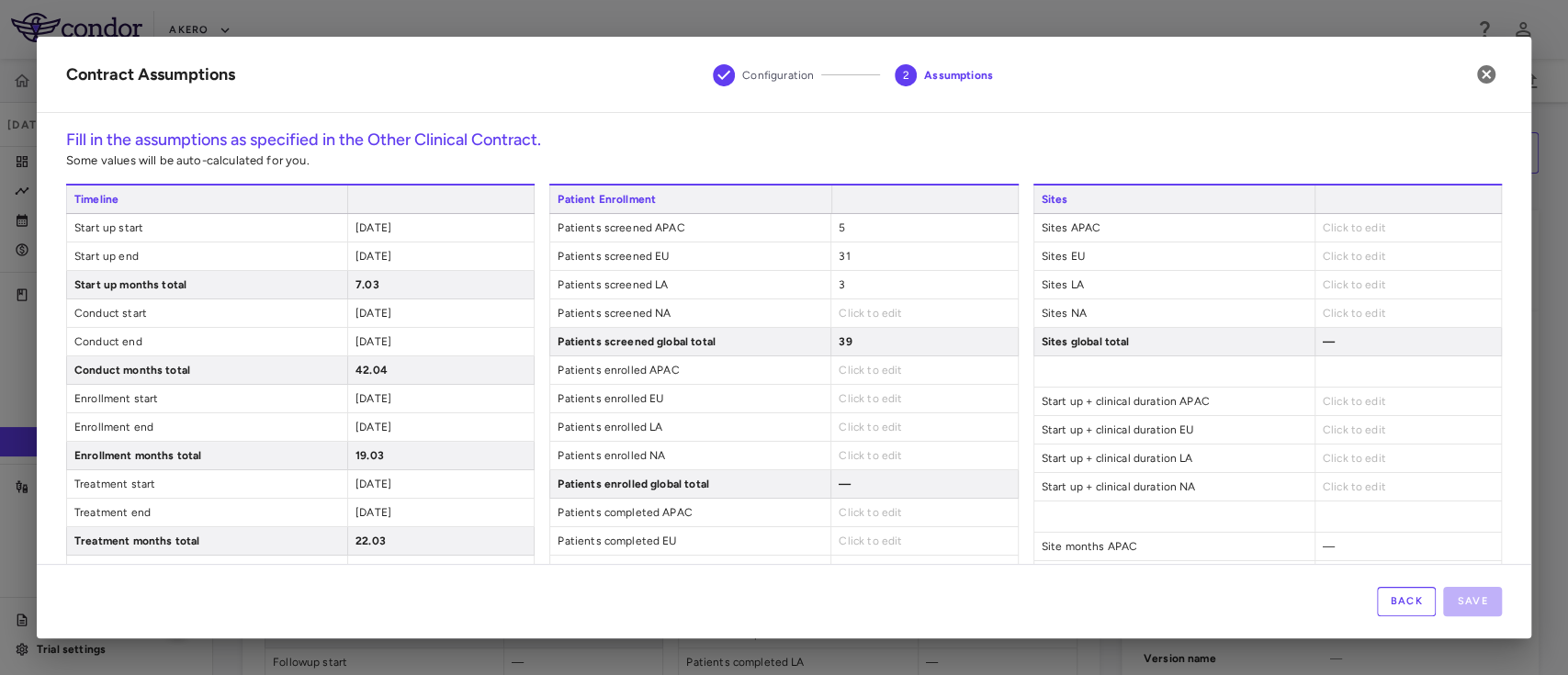
click at [867, 330] on div "Patient Enrollment Patients screened APAC 5 Patients screened EU 31 Patients sc…" at bounding box center [784, 413] width 469 height 458
click at [845, 318] on span "Click to edit" at bounding box center [871, 313] width 64 height 13
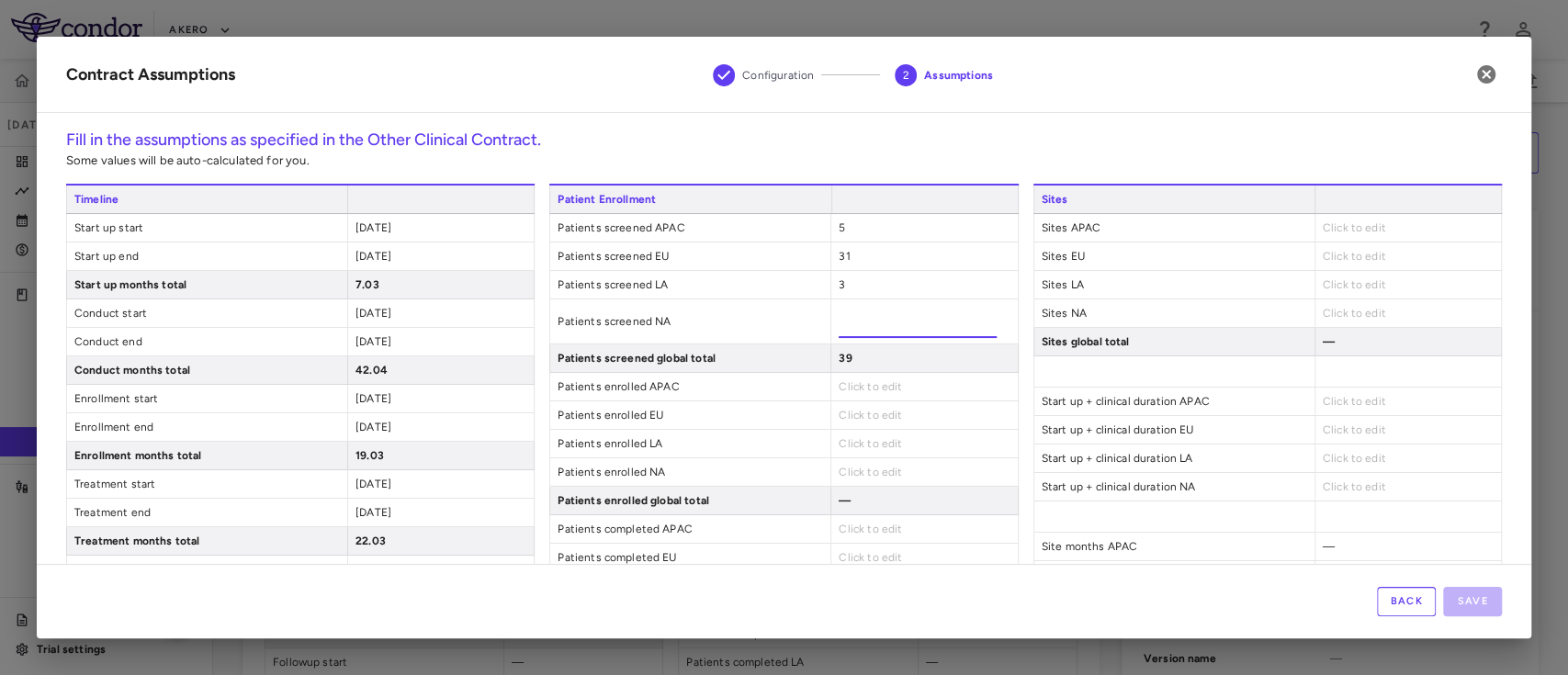
type input "***"
click at [955, 141] on h6 "Fill in the assumptions as specified in the Other Clinical Contract." at bounding box center [784, 139] width 1436 height 25
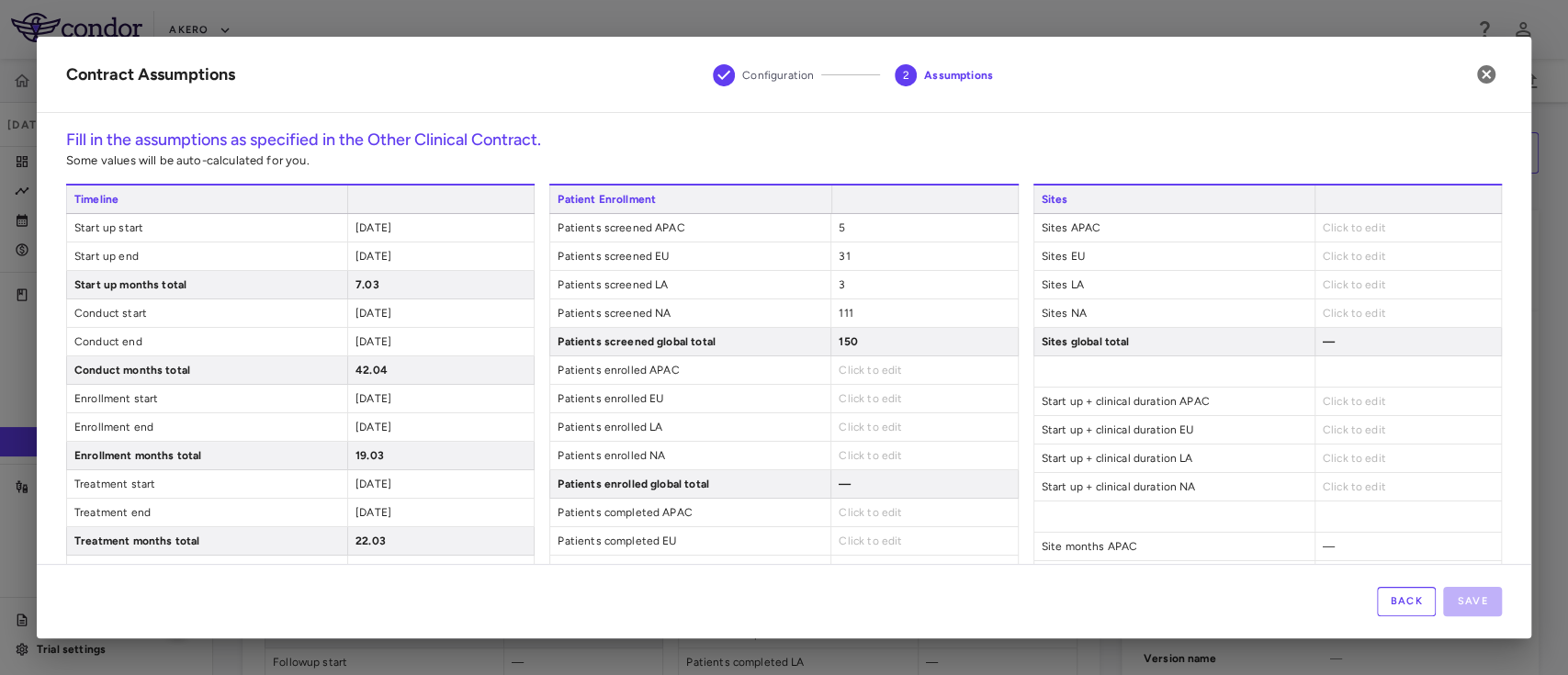
click at [875, 364] on span "Click to edit" at bounding box center [871, 369] width 64 height 13
click at [844, 369] on span "Click to edit" at bounding box center [871, 369] width 64 height 13
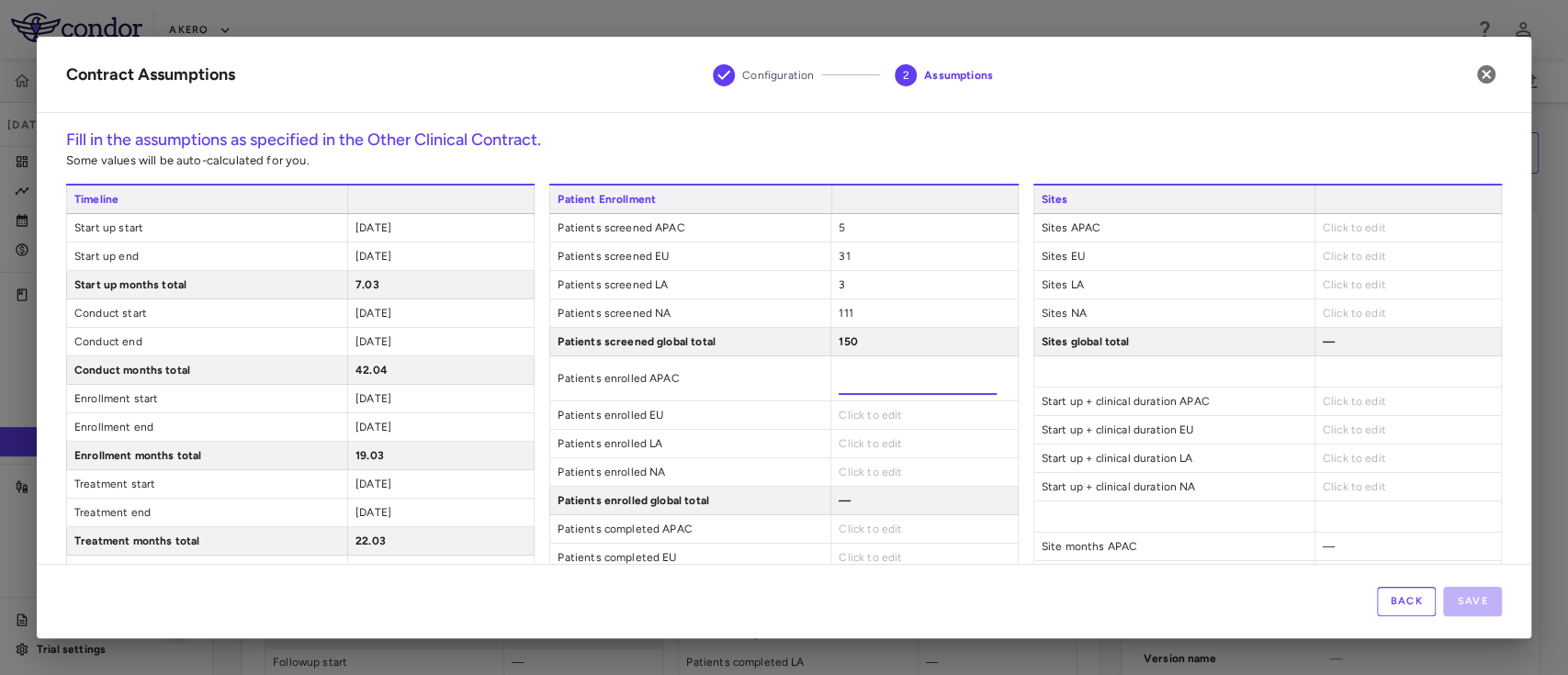
type input "*"
click at [854, 414] on div "Patient Enrollment Patients screened APAC 5 Patients screened EU 31 Patients sc…" at bounding box center [784, 421] width 469 height 474
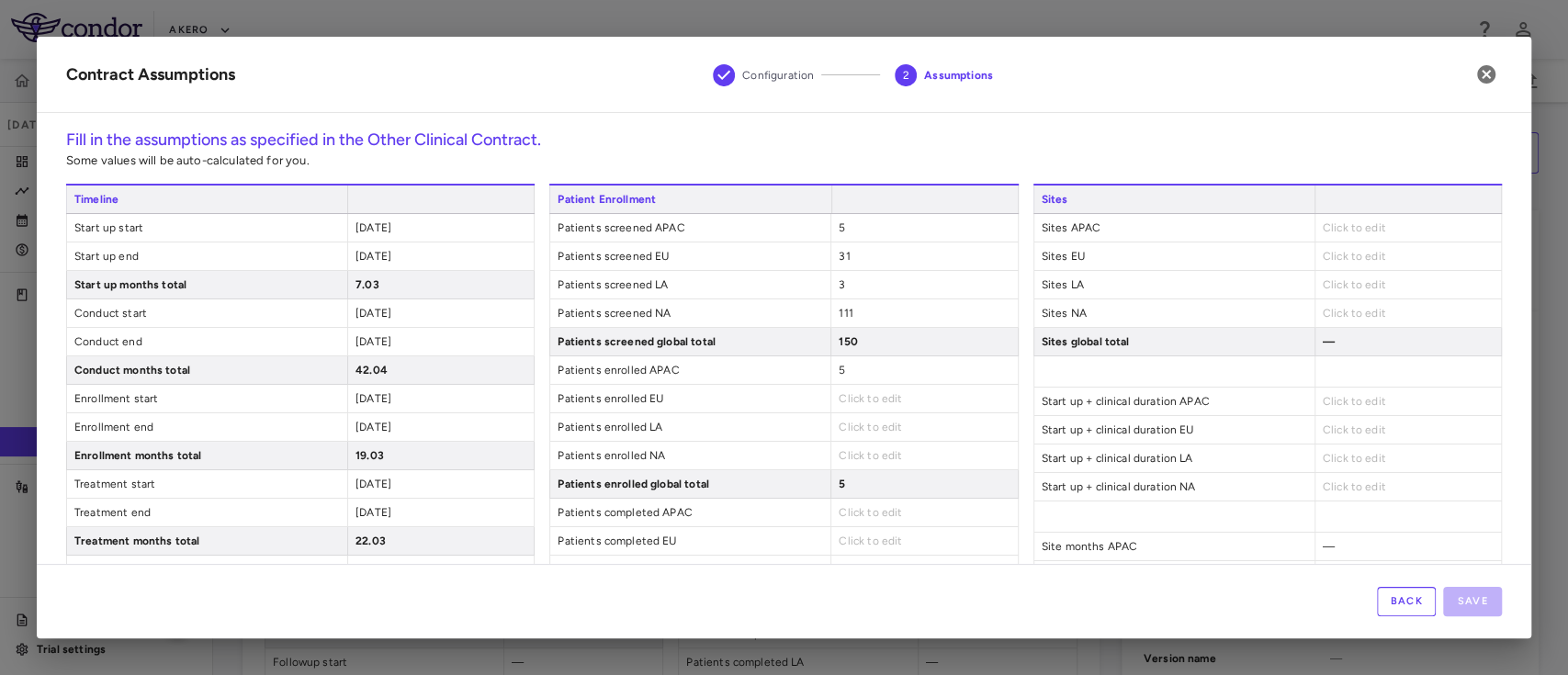
click at [860, 399] on span "Click to edit" at bounding box center [871, 398] width 64 height 13
click at [851, 401] on span "Click to edit" at bounding box center [871, 398] width 64 height 13
type input "**"
click at [852, 448] on div "Patient Enrollment Patients screened APAC 5 Patients screened EU 31 Patients sc…" at bounding box center [784, 413] width 469 height 458
click at [840, 429] on span "Click to edit" at bounding box center [871, 427] width 64 height 13
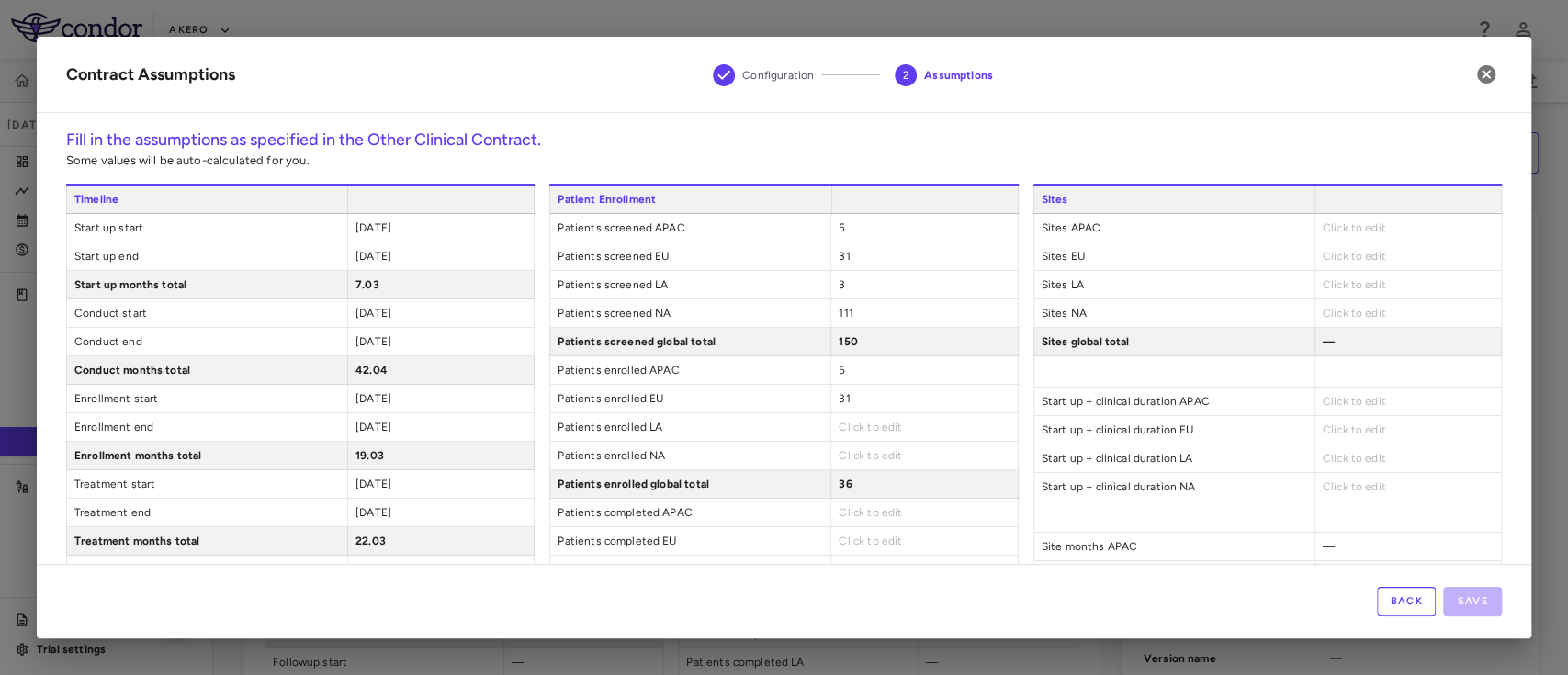
click at [851, 428] on span "Click to edit" at bounding box center [871, 427] width 64 height 13
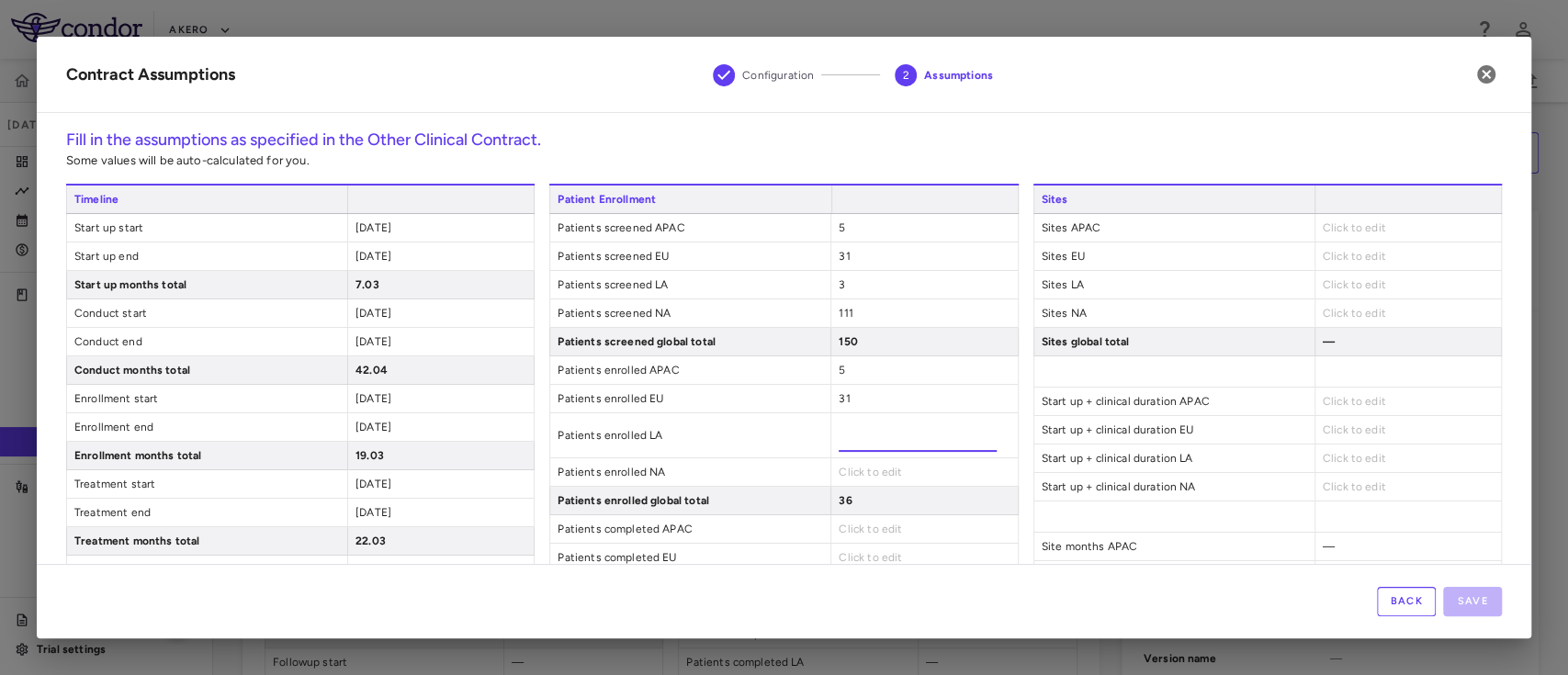
type input "*"
click at [850, 462] on div "Click to edit" at bounding box center [923, 473] width 186 height 28
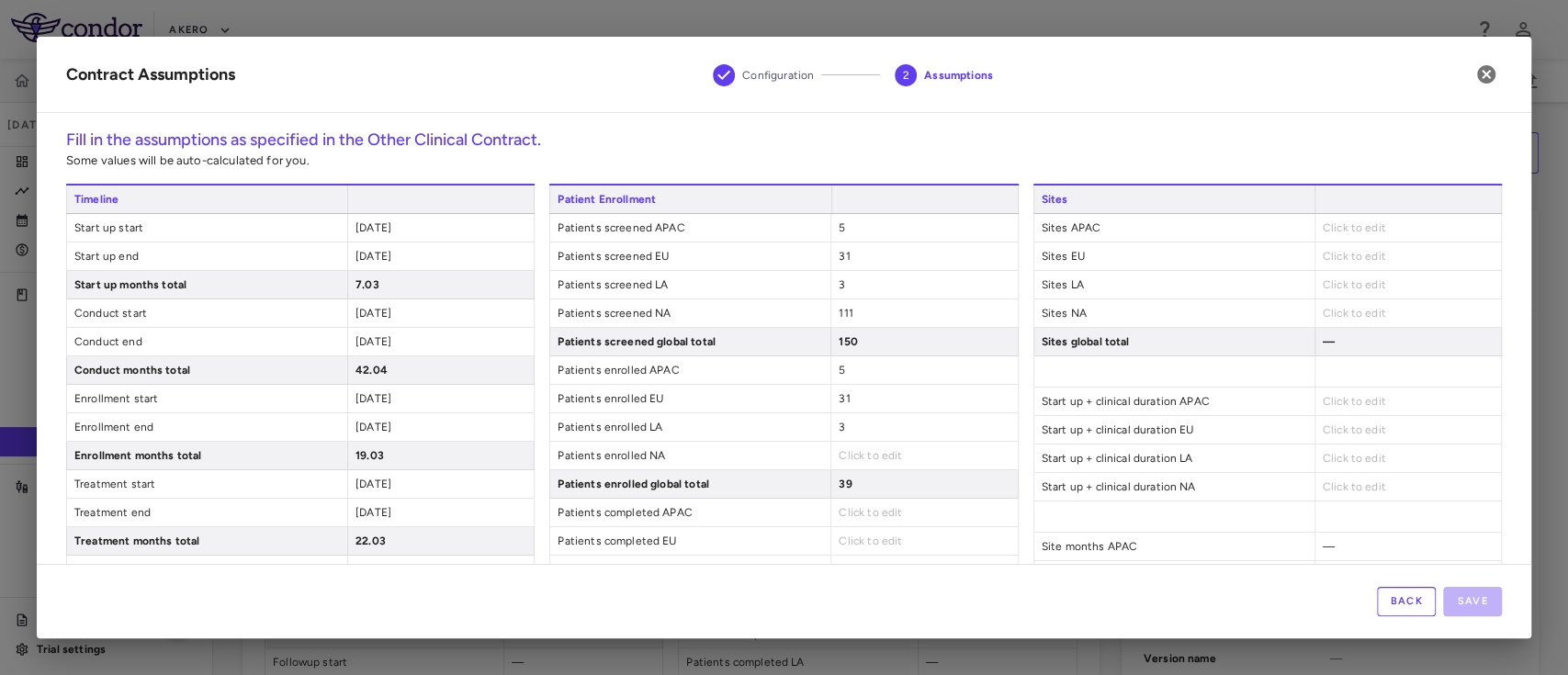
click at [839, 458] on span "Click to edit" at bounding box center [871, 455] width 64 height 13
type input "***"
click at [845, 371] on div "5" at bounding box center [923, 370] width 186 height 28
drag, startPoint x: 1543, startPoint y: 182, endPoint x: 1547, endPoint y: 268, distance: 86.1
click at [1547, 268] on div at bounding box center [784, 338] width 1568 height 675
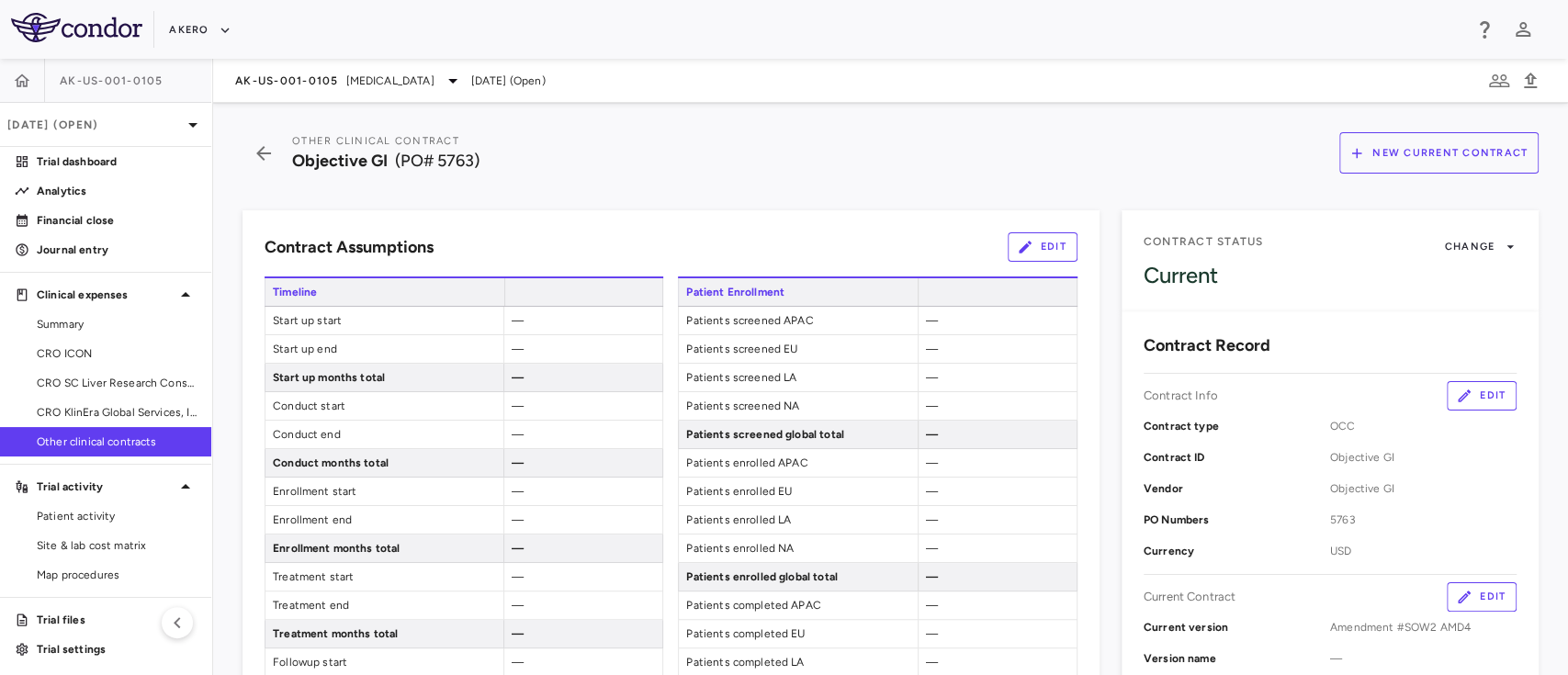
click at [1015, 235] on button "Edit" at bounding box center [1042, 247] width 70 height 30
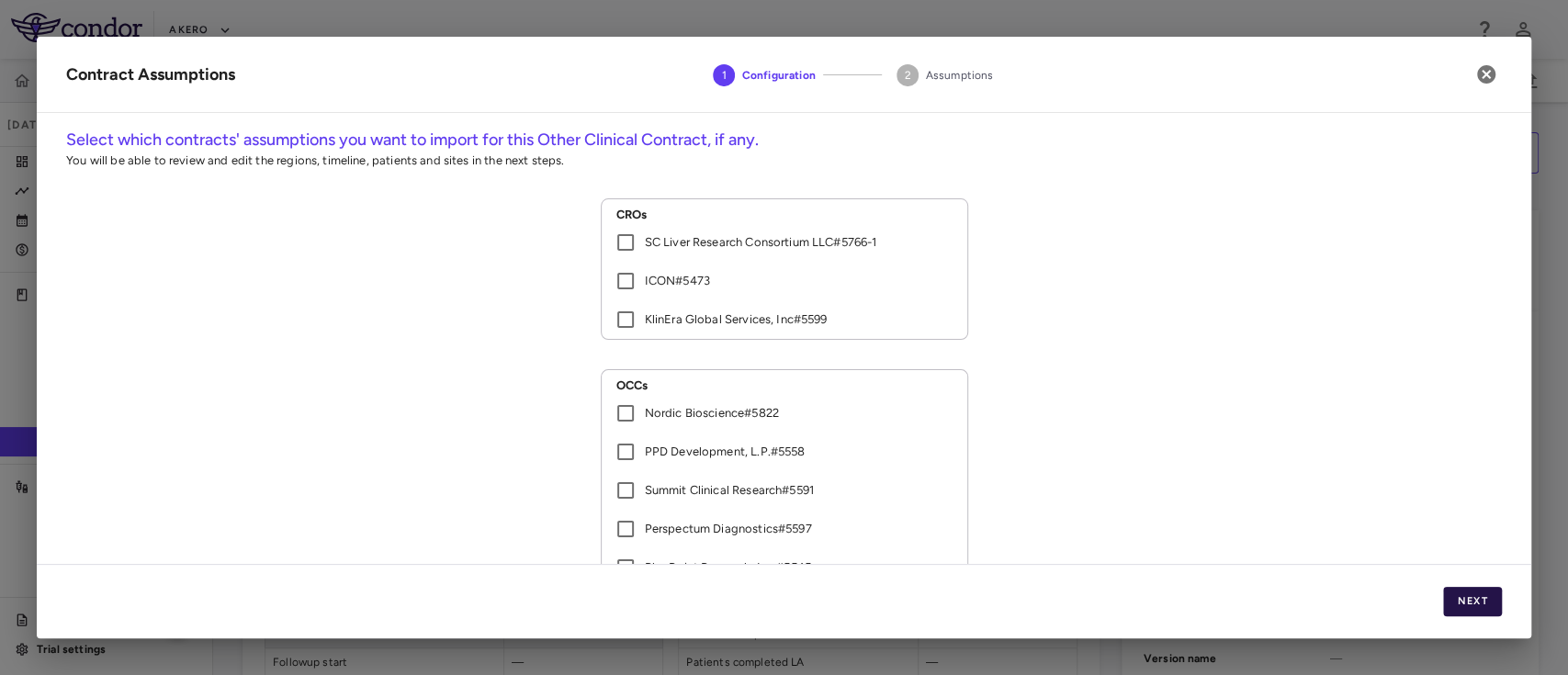
click at [1479, 613] on button "Next" at bounding box center [1472, 602] width 59 height 30
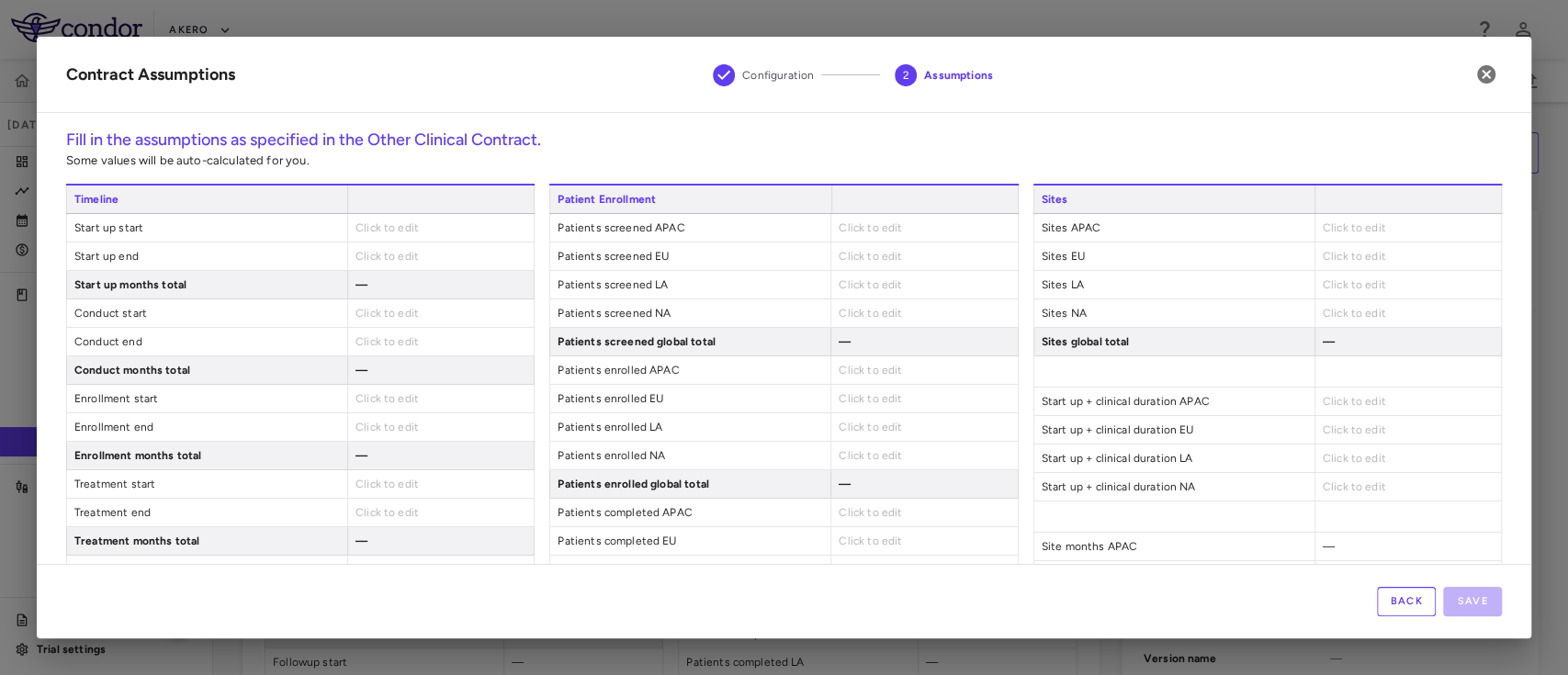
click at [398, 234] on div "Click to edit" at bounding box center [440, 228] width 186 height 28
click at [405, 225] on span "Click to edit" at bounding box center [387, 227] width 64 height 13
click at [387, 221] on span "Click to edit" at bounding box center [387, 227] width 64 height 13
click at [387, 261] on span "Click to edit" at bounding box center [387, 260] width 64 height 13
click at [407, 256] on span "Click to edit" at bounding box center [387, 256] width 64 height 13
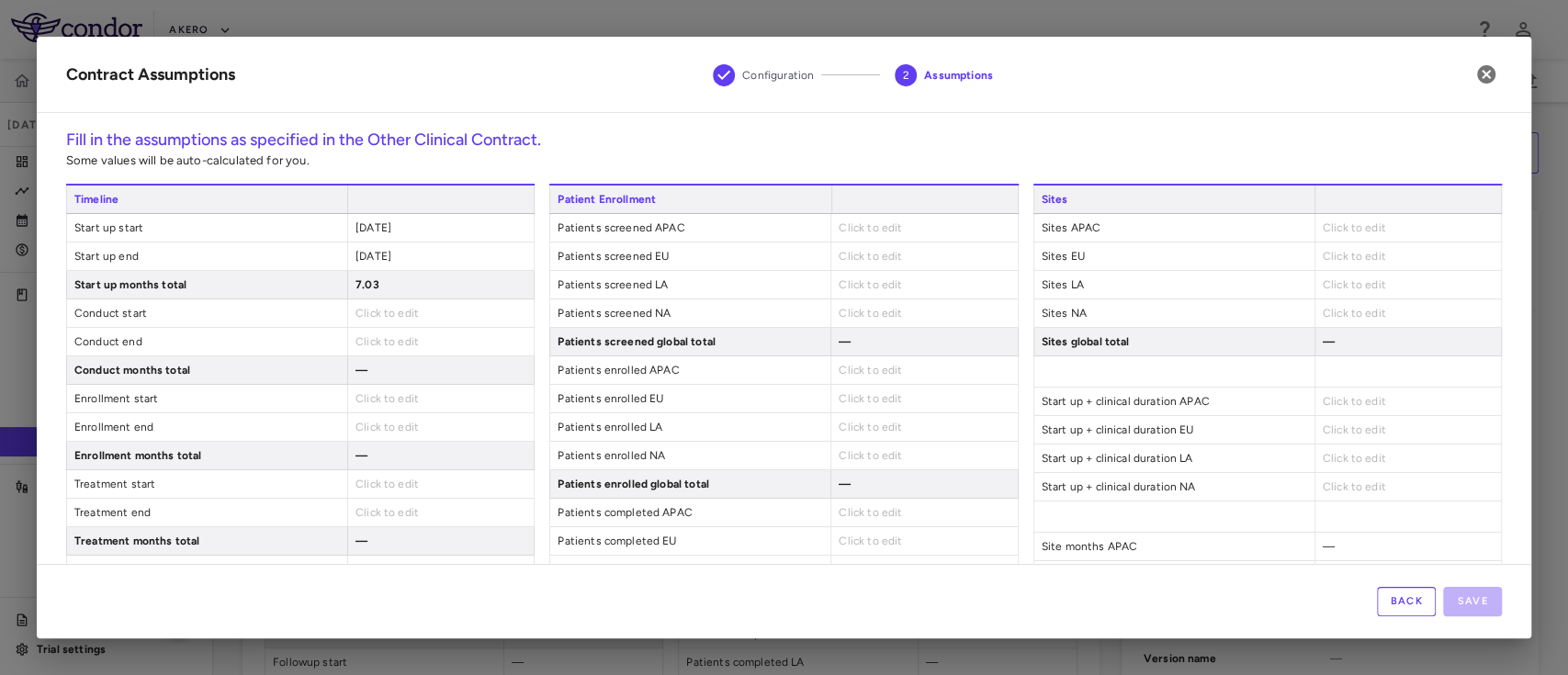
click at [366, 307] on div "Click to edit" at bounding box center [440, 314] width 186 height 28
click at [376, 315] on span "Click to edit" at bounding box center [387, 313] width 64 height 13
click at [377, 307] on span "Click to edit" at bounding box center [387, 313] width 64 height 13
type input "**********"
click at [411, 337] on div "Click to edit" at bounding box center [440, 341] width 186 height 28
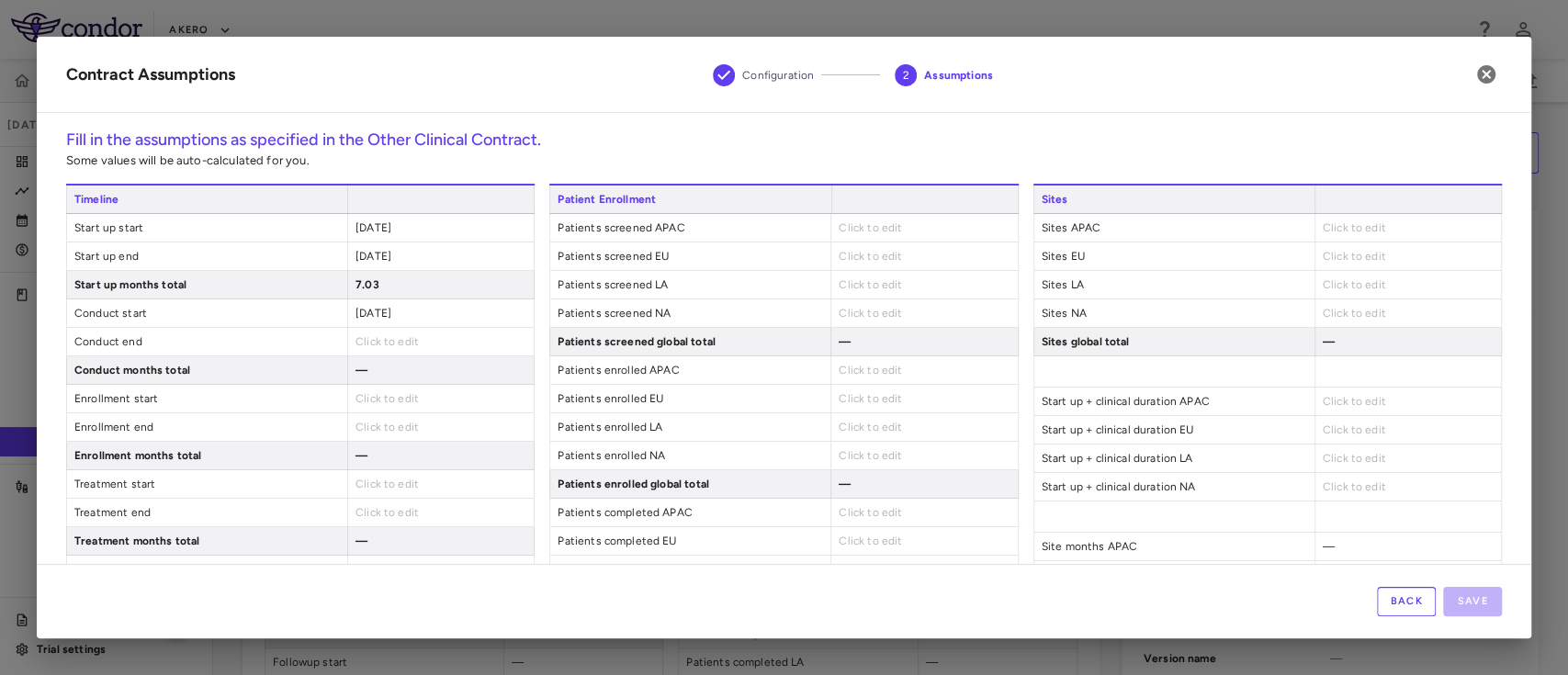
click at [399, 341] on span "Click to edit" at bounding box center [387, 341] width 64 height 13
click at [389, 336] on span "Click to edit" at bounding box center [387, 341] width 64 height 13
click at [385, 396] on span "Click to edit" at bounding box center [387, 402] width 64 height 13
click at [374, 392] on span "Click to edit" at bounding box center [387, 398] width 64 height 13
type input "**********"
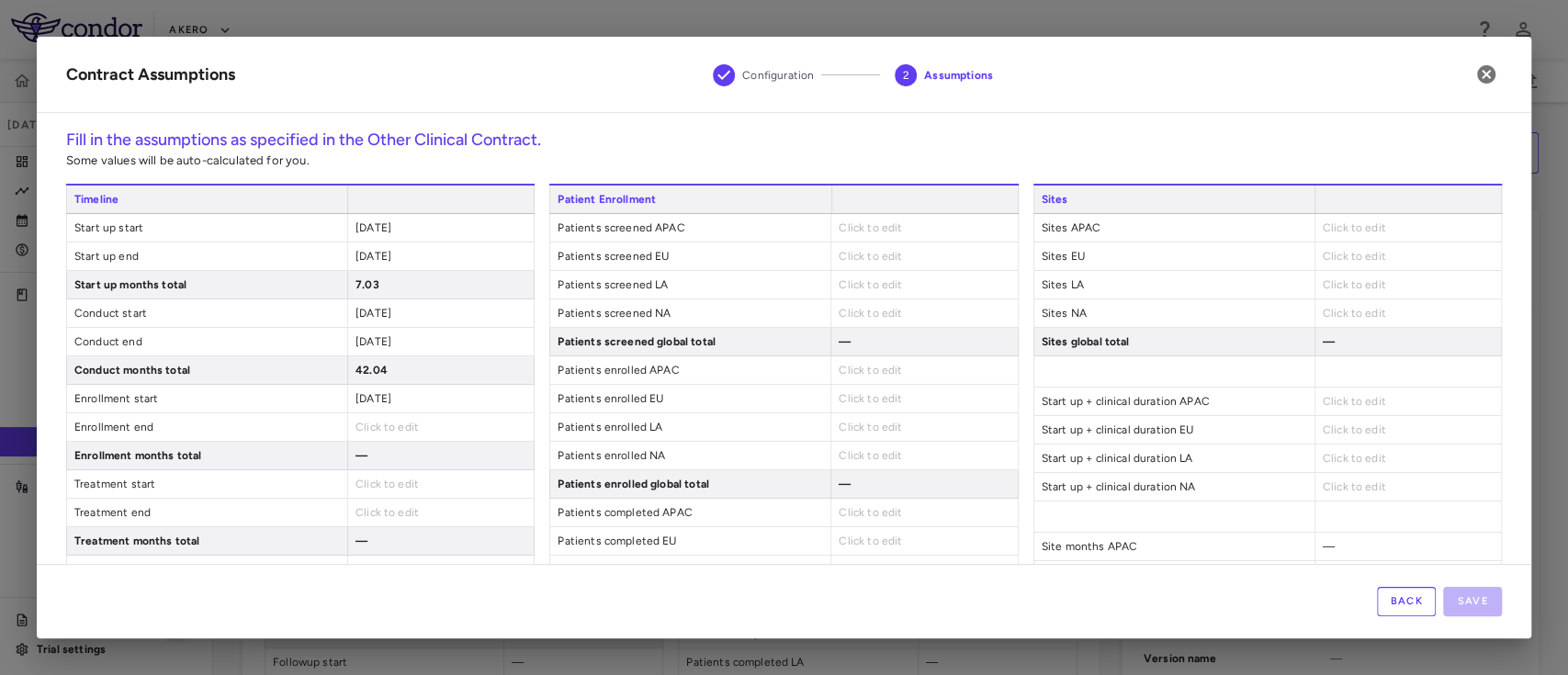
click at [380, 430] on span "Click to edit" at bounding box center [387, 427] width 64 height 13
drag, startPoint x: 387, startPoint y: 415, endPoint x: 378, endPoint y: 423, distance: 12.0
click at [378, 423] on div "Click to edit" at bounding box center [440, 427] width 186 height 28
click at [378, 423] on span "Click to edit" at bounding box center [387, 427] width 64 height 13
type input "**********"
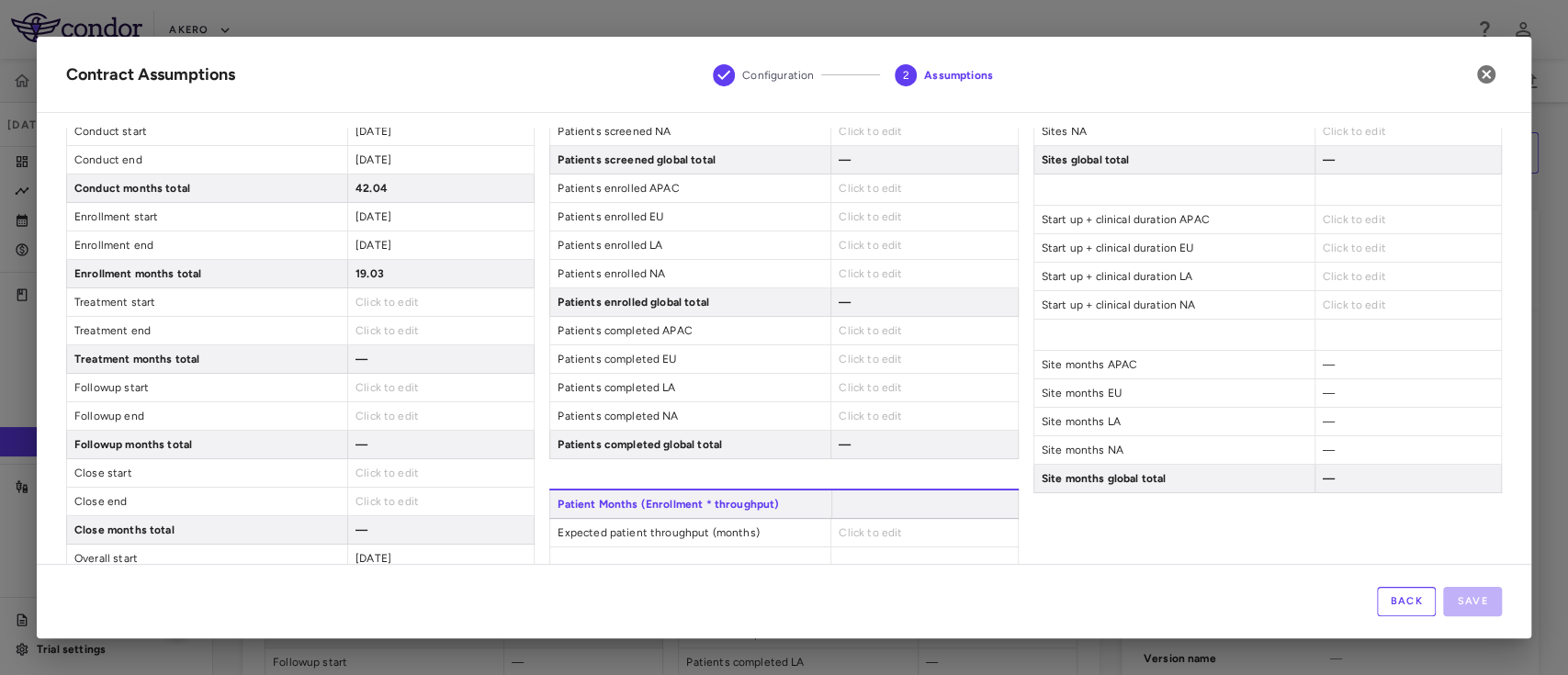
scroll to position [203, 0]
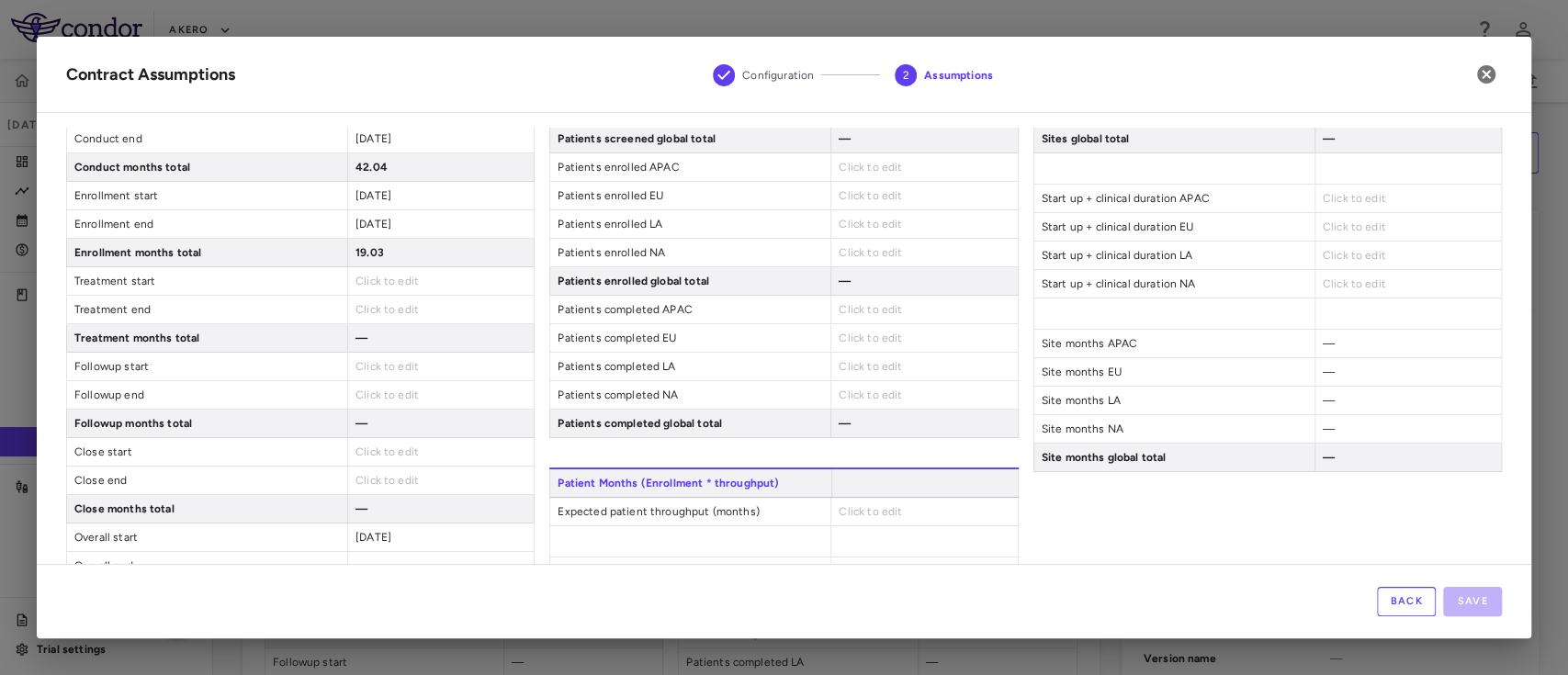
click at [395, 279] on span "Click to edit" at bounding box center [387, 281] width 64 height 13
click at [385, 275] on span "Click to edit" at bounding box center [387, 281] width 64 height 13
type input "**********"
click at [375, 316] on div "Click to edit" at bounding box center [440, 310] width 186 height 28
click at [365, 313] on span "Click to edit" at bounding box center [387, 310] width 64 height 13
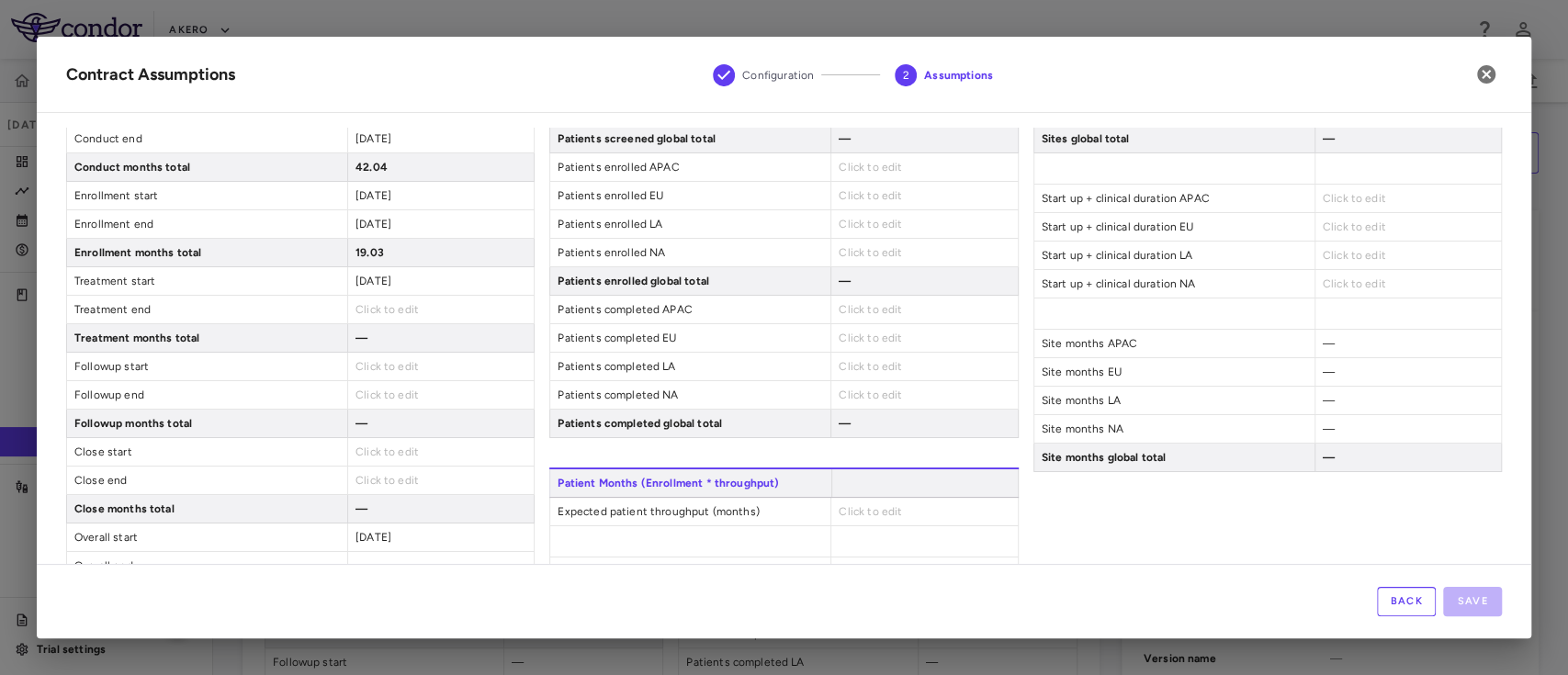
click at [390, 307] on span "Click to edit" at bounding box center [387, 310] width 64 height 13
type input "**********"
click at [387, 368] on span "Click to edit" at bounding box center [387, 369] width 64 height 13
click at [399, 364] on span "Click to edit" at bounding box center [387, 366] width 64 height 13
type input "**********"
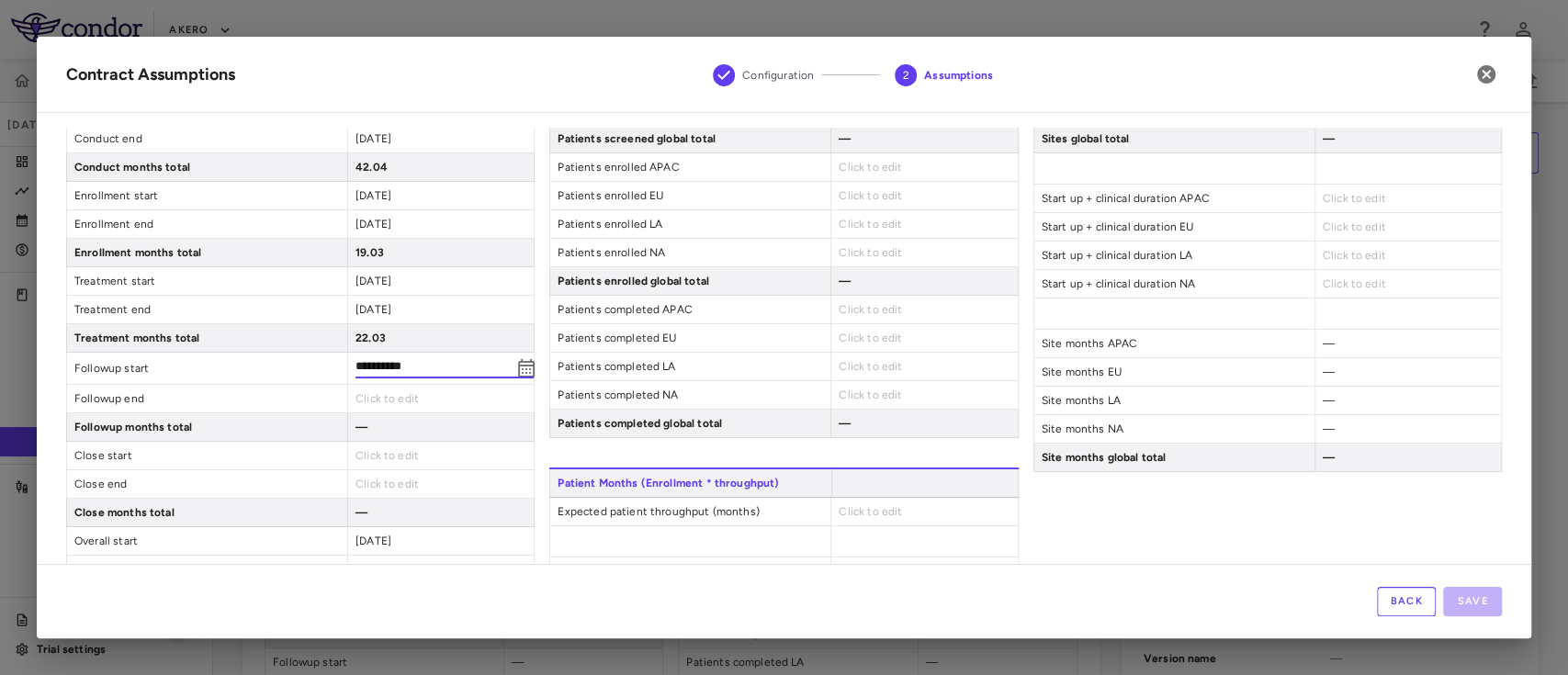
click at [391, 398] on span "Click to edit" at bounding box center [387, 398] width 64 height 13
click at [386, 399] on span "Click to edit" at bounding box center [387, 394] width 64 height 13
type input "**********"
click at [369, 450] on span "Click to edit" at bounding box center [387, 455] width 64 height 13
click at [391, 451] on span "Click to edit" at bounding box center [387, 452] width 64 height 13
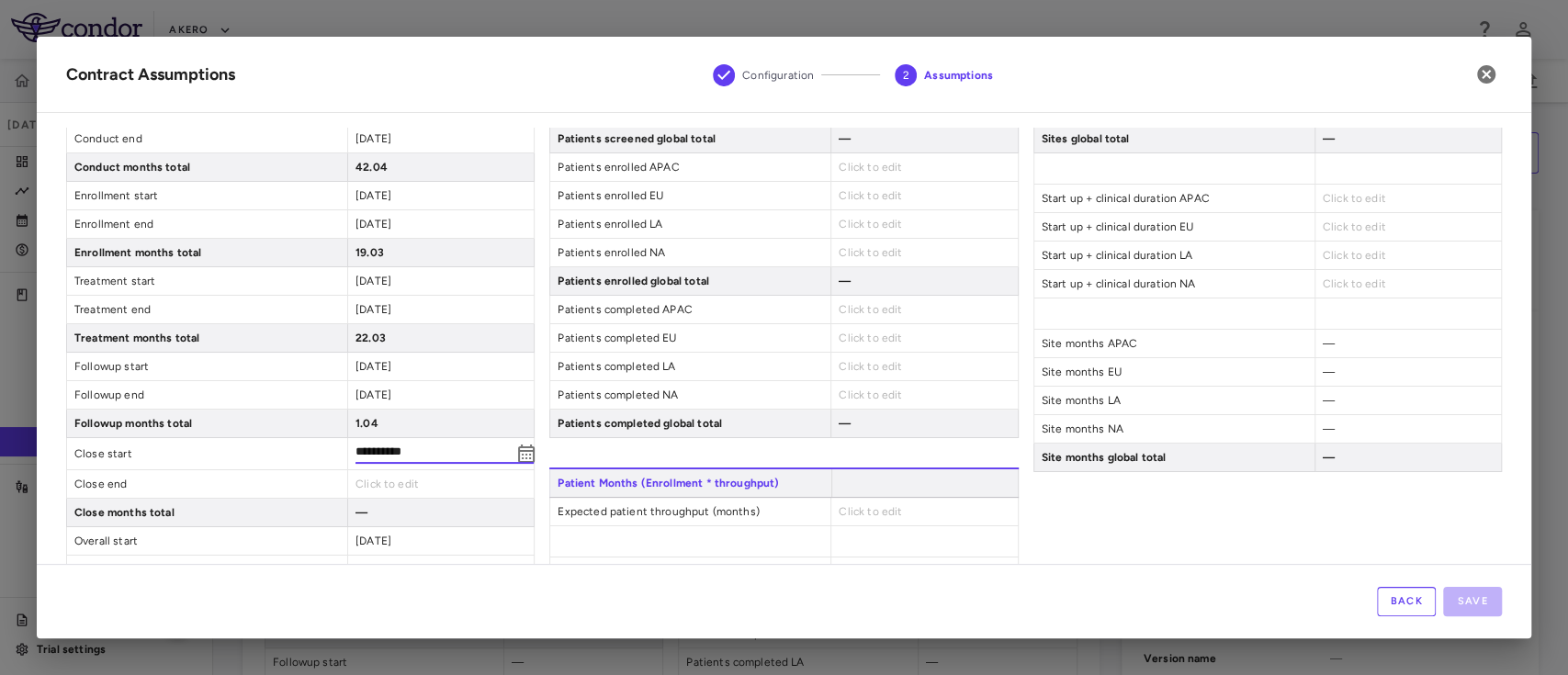
type input "**********"
click at [392, 480] on span "Click to edit" at bounding box center [387, 484] width 64 height 13
click at [385, 480] on span "Click to edit" at bounding box center [387, 480] width 64 height 13
type input "**********"
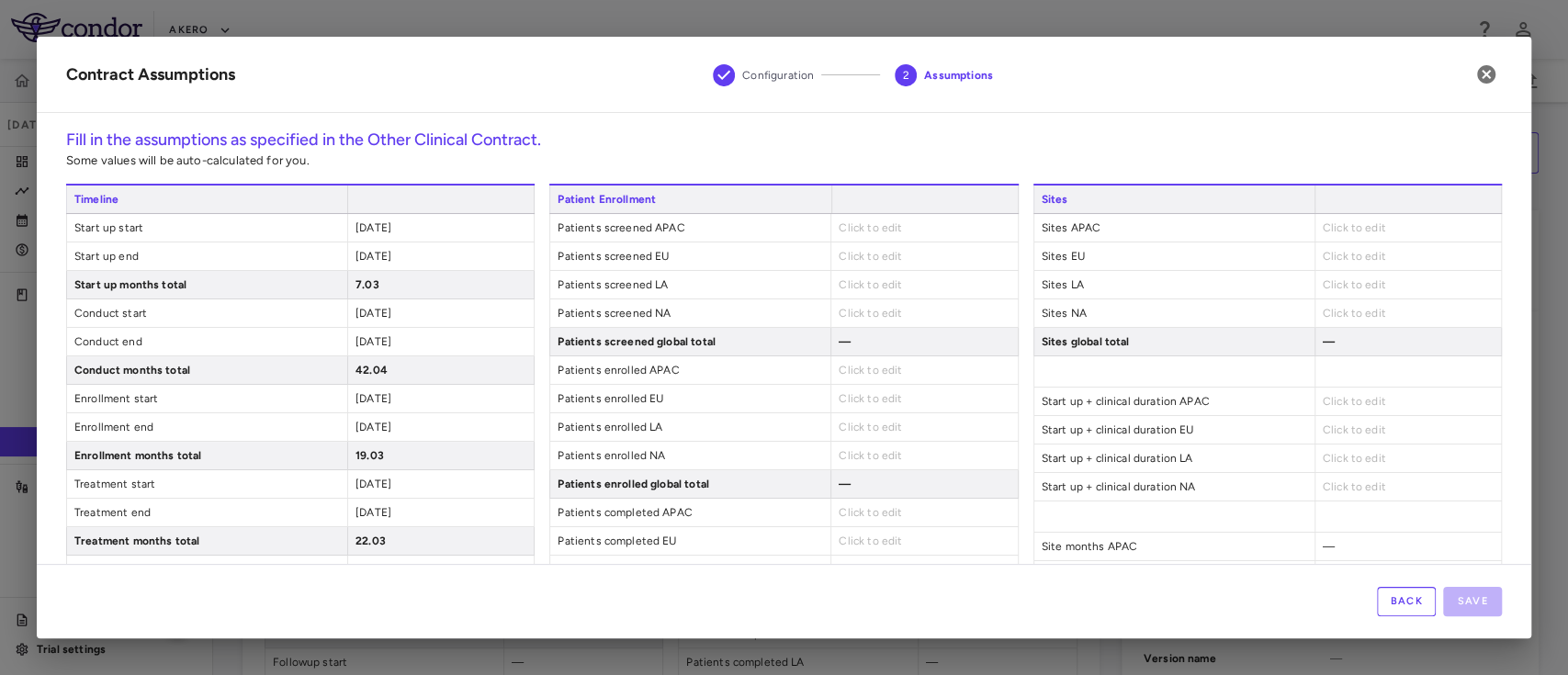
scroll to position [19, 0]
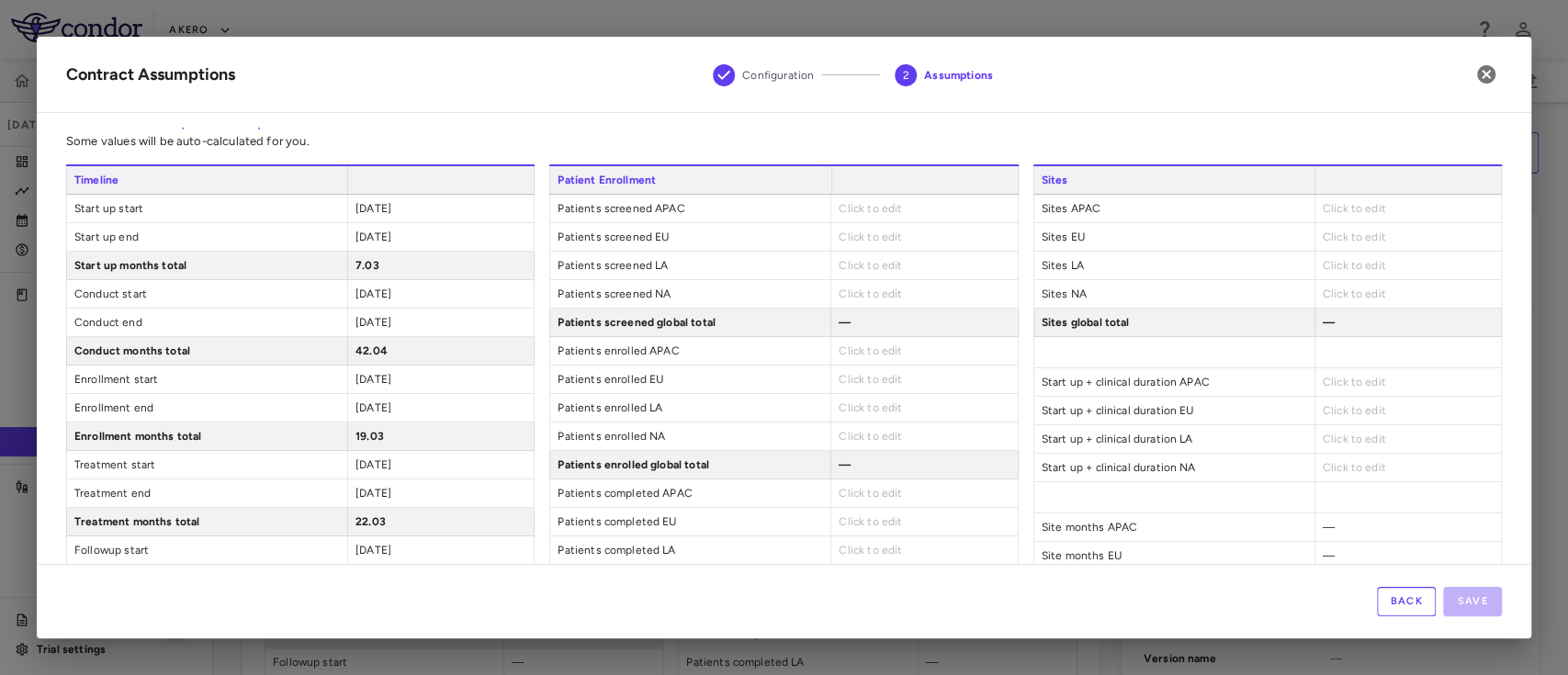
click at [867, 202] on span "Click to edit" at bounding box center [871, 208] width 64 height 13
click at [881, 216] on div "Click to edit" at bounding box center [923, 209] width 186 height 28
click at [875, 211] on span "Click to edit" at bounding box center [871, 208] width 64 height 13
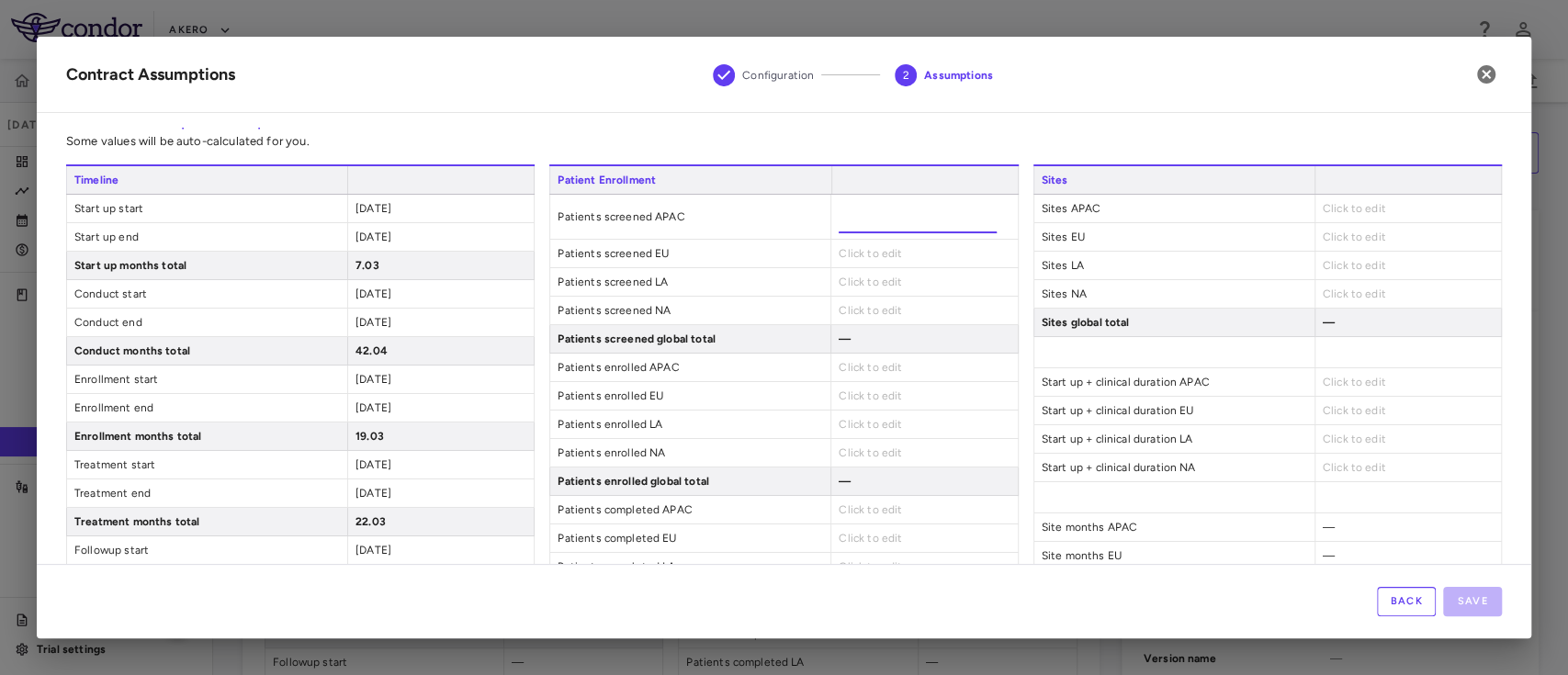
type input "*"
click at [860, 250] on div "Patient Enrollment Patients screened APAC * Patients screened EU Click to edit …" at bounding box center [784, 401] width 469 height 474
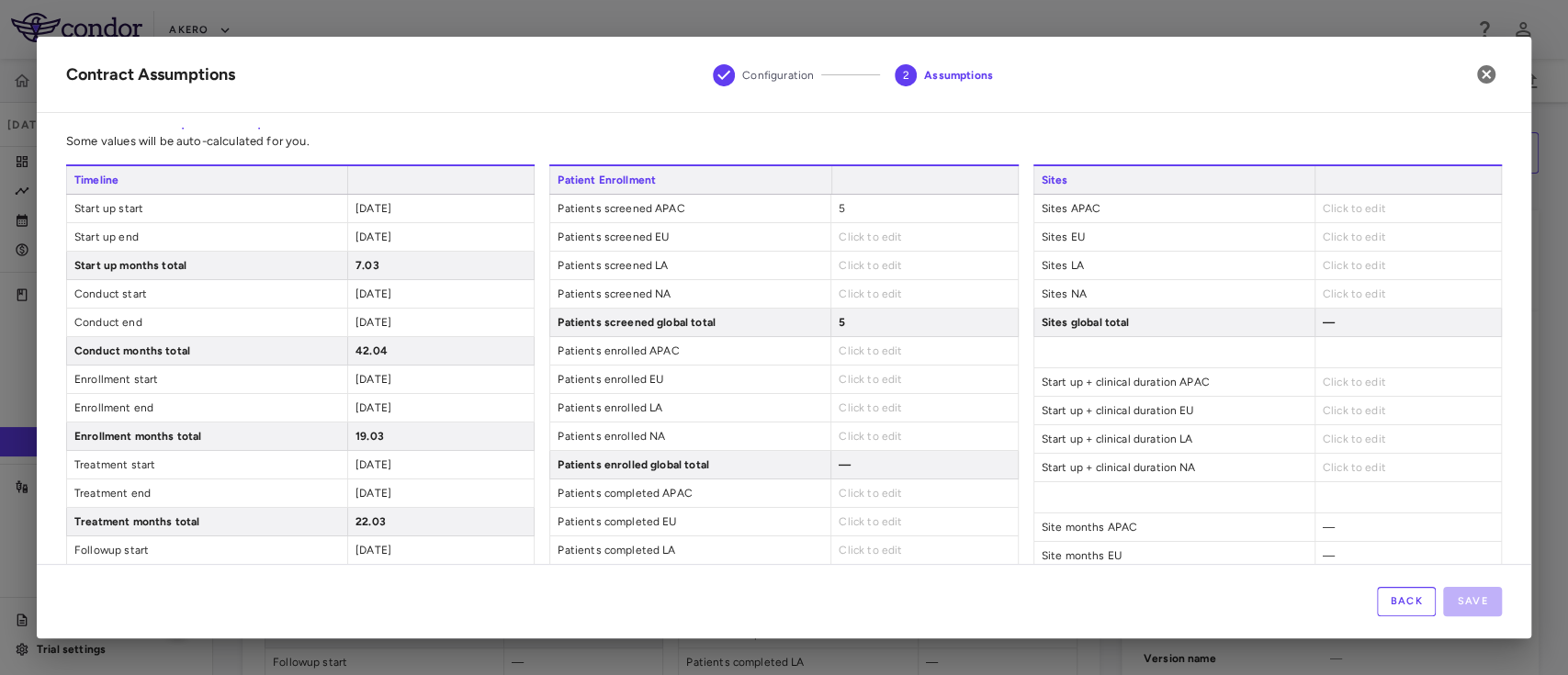
click at [844, 239] on span "Click to edit" at bounding box center [871, 237] width 64 height 13
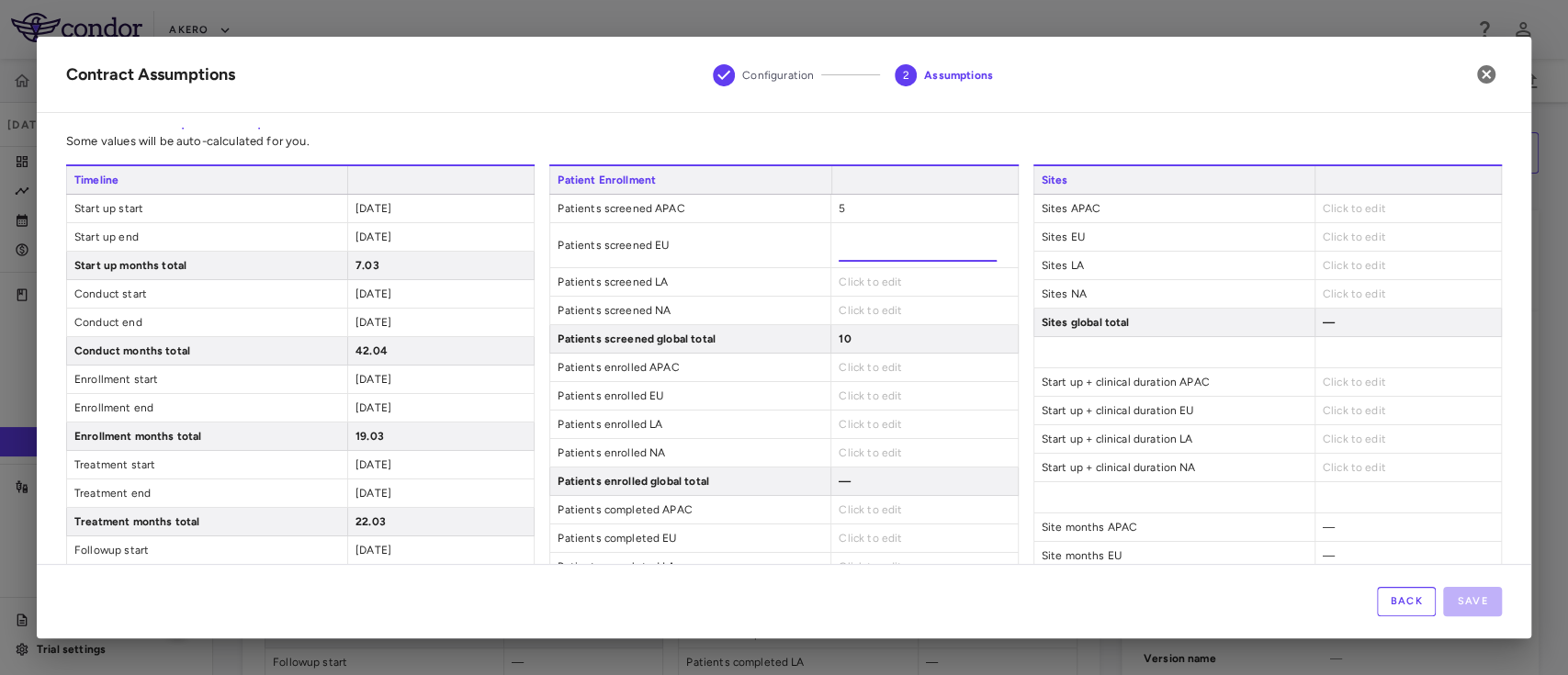
type input "**"
click at [859, 282] on div "Patient Enrollment Patients screened APAC 5 Patients screened EU ** Patients sc…" at bounding box center [784, 401] width 469 height 474
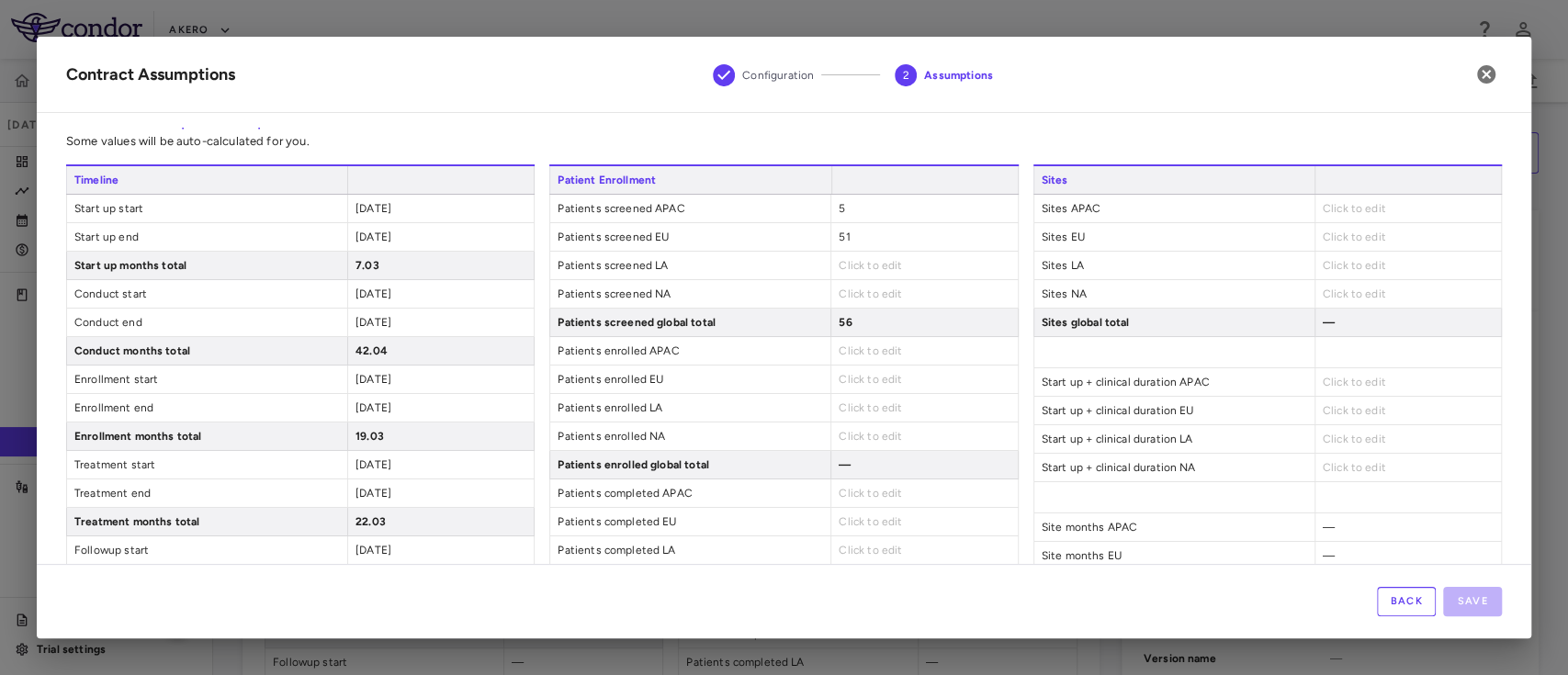
click at [846, 269] on span "Click to edit" at bounding box center [871, 265] width 64 height 13
click at [839, 270] on span "Click to edit" at bounding box center [871, 265] width 64 height 13
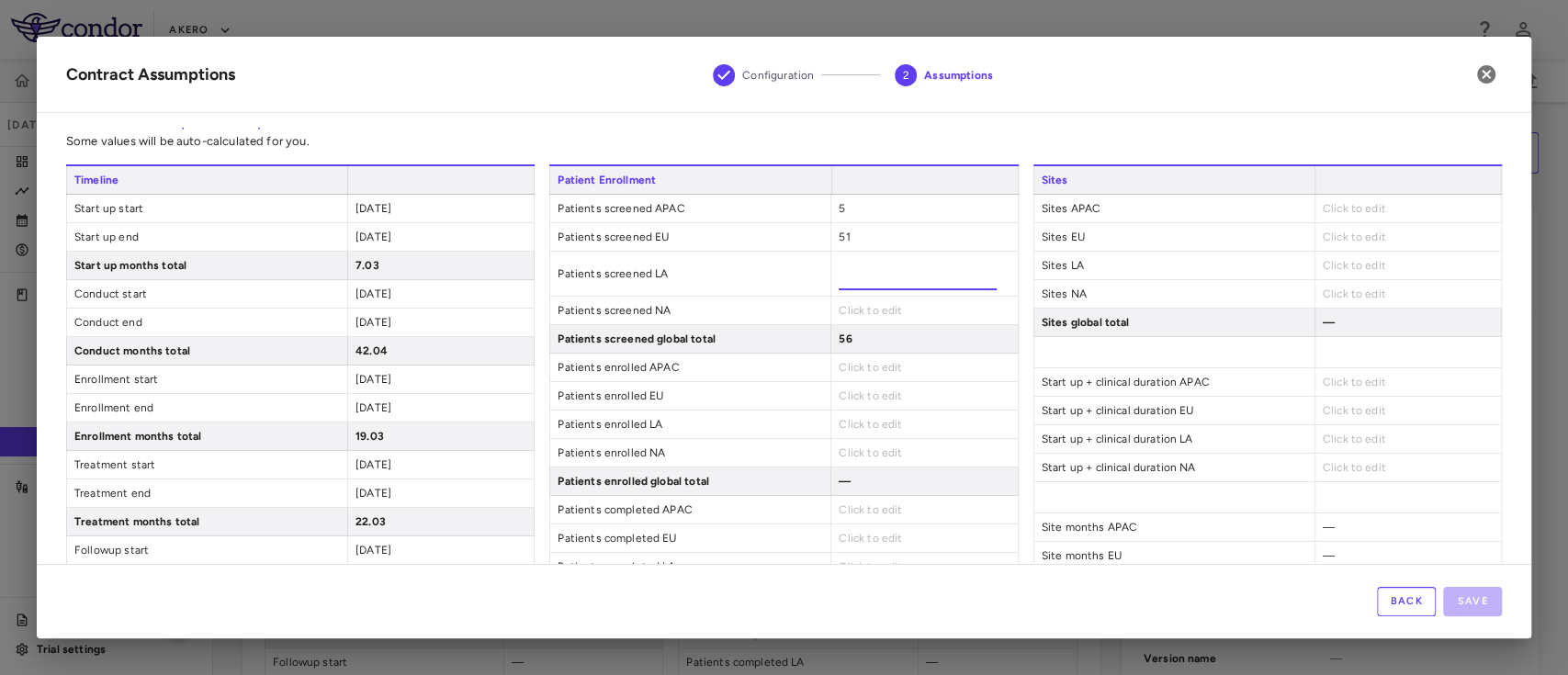
type input "*"
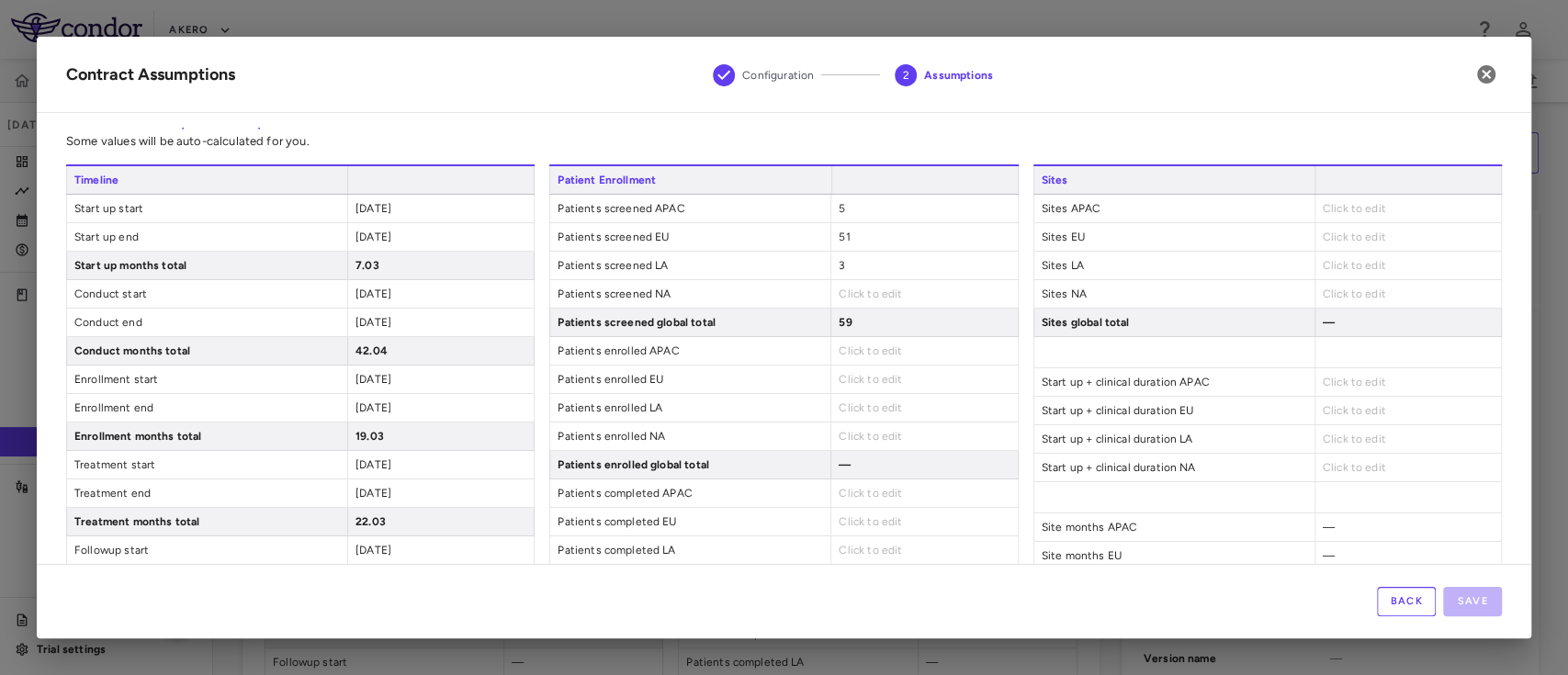
click at [849, 305] on div "Click to edit" at bounding box center [923, 294] width 186 height 28
click at [839, 297] on span "Click to edit" at bounding box center [871, 294] width 64 height 13
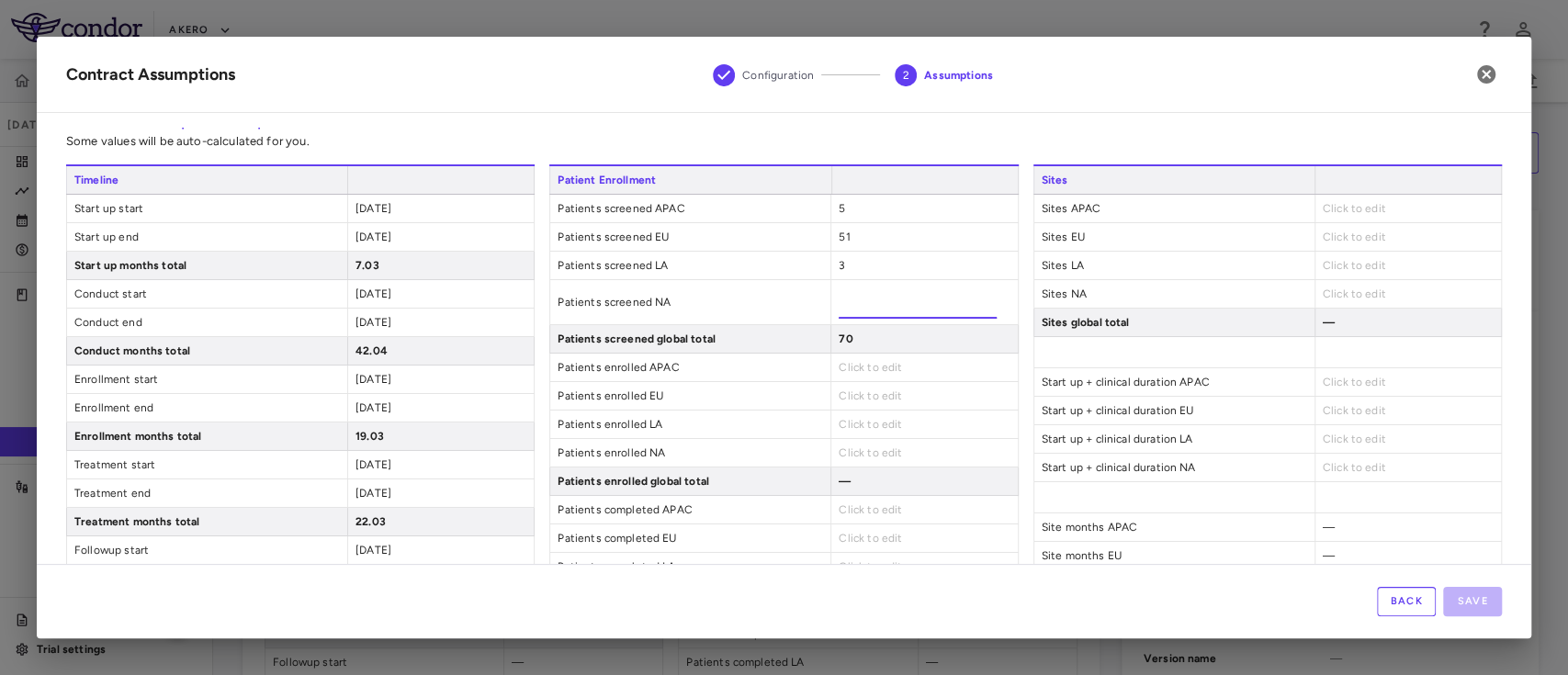
type input "***"
click at [854, 366] on div "Patient Enrollment Patients screened APAC 5 Patients screened EU 51 Patients sc…" at bounding box center [784, 401] width 469 height 474
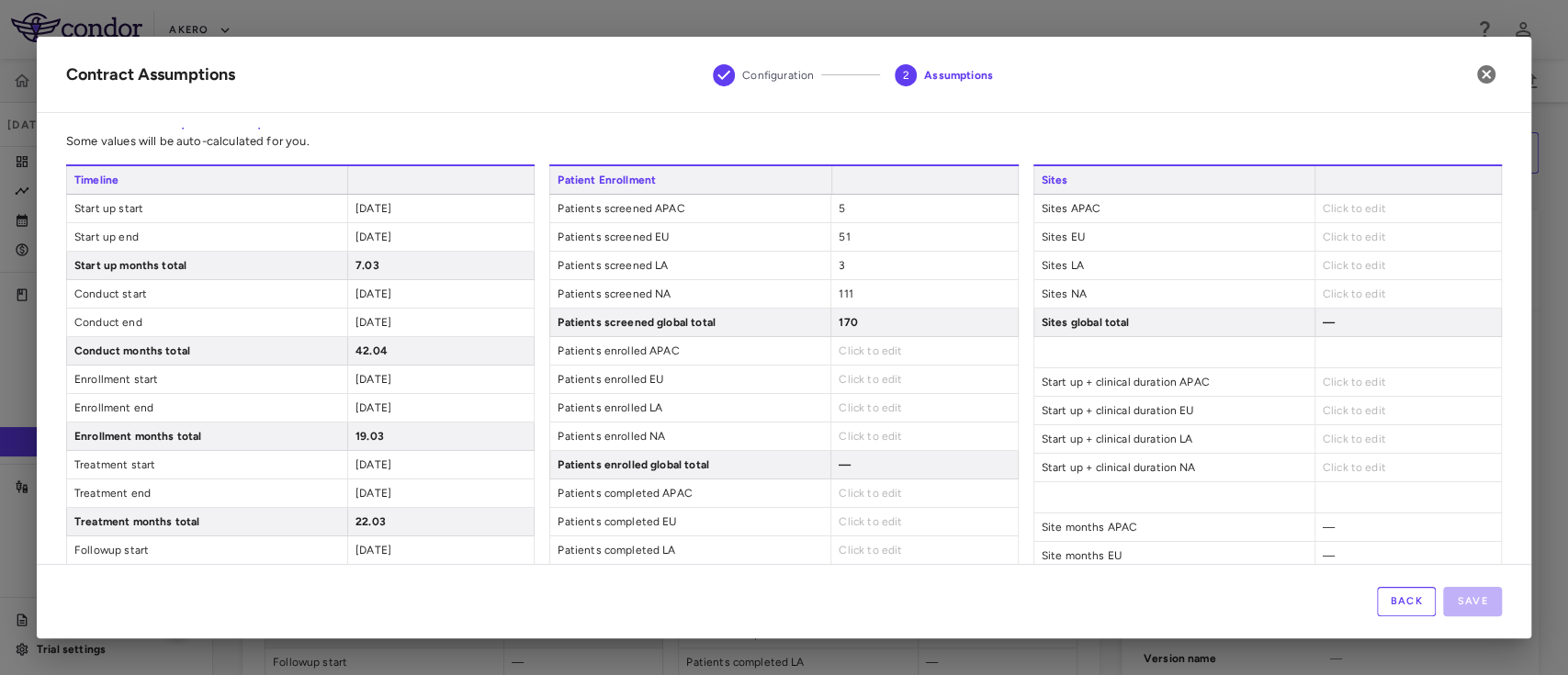
click at [852, 351] on span "Click to edit" at bounding box center [871, 350] width 64 height 13
click at [839, 235] on span "51" at bounding box center [844, 237] width 11 height 13
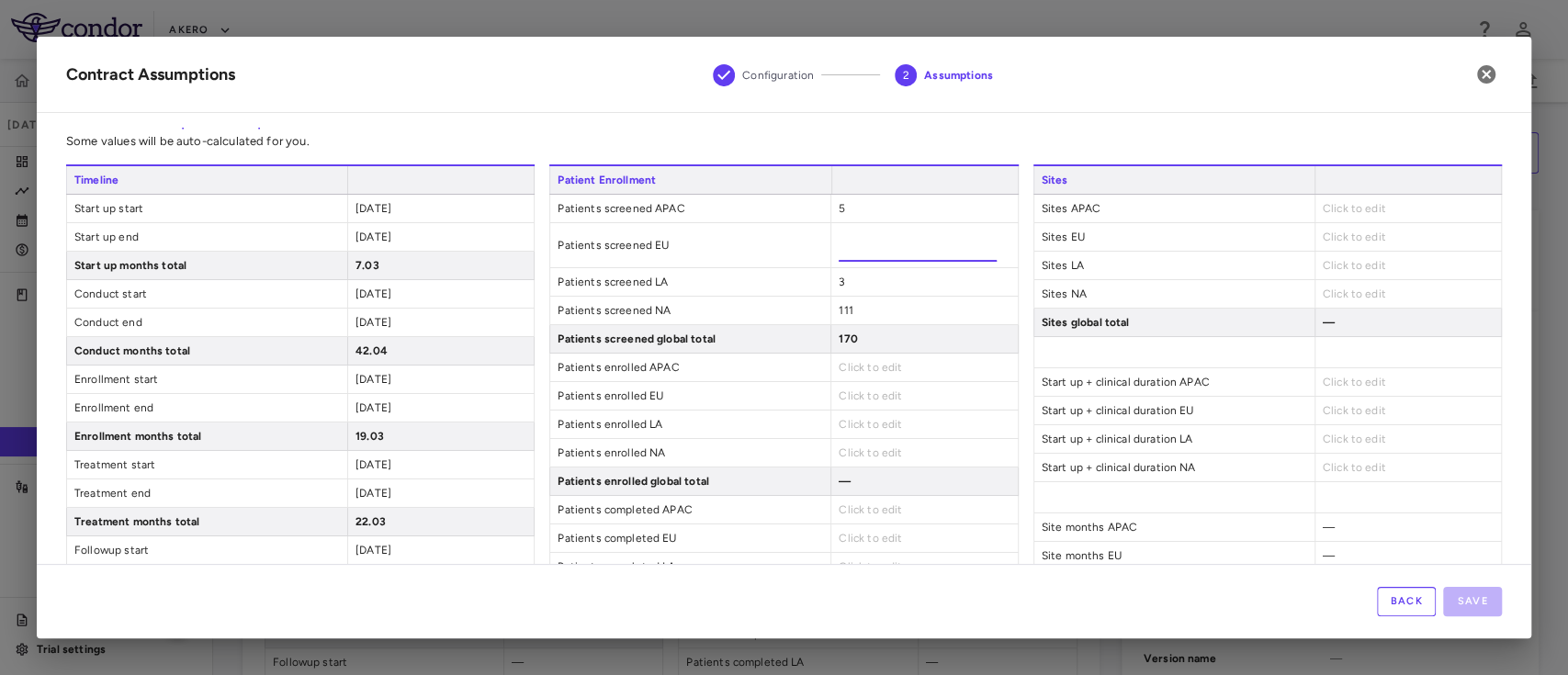
type input "*"
type input "**"
click at [867, 369] on div "Patient Enrollment Patients screened APAC 5 Patients screened EU ** Patients sc…" at bounding box center [784, 401] width 469 height 474
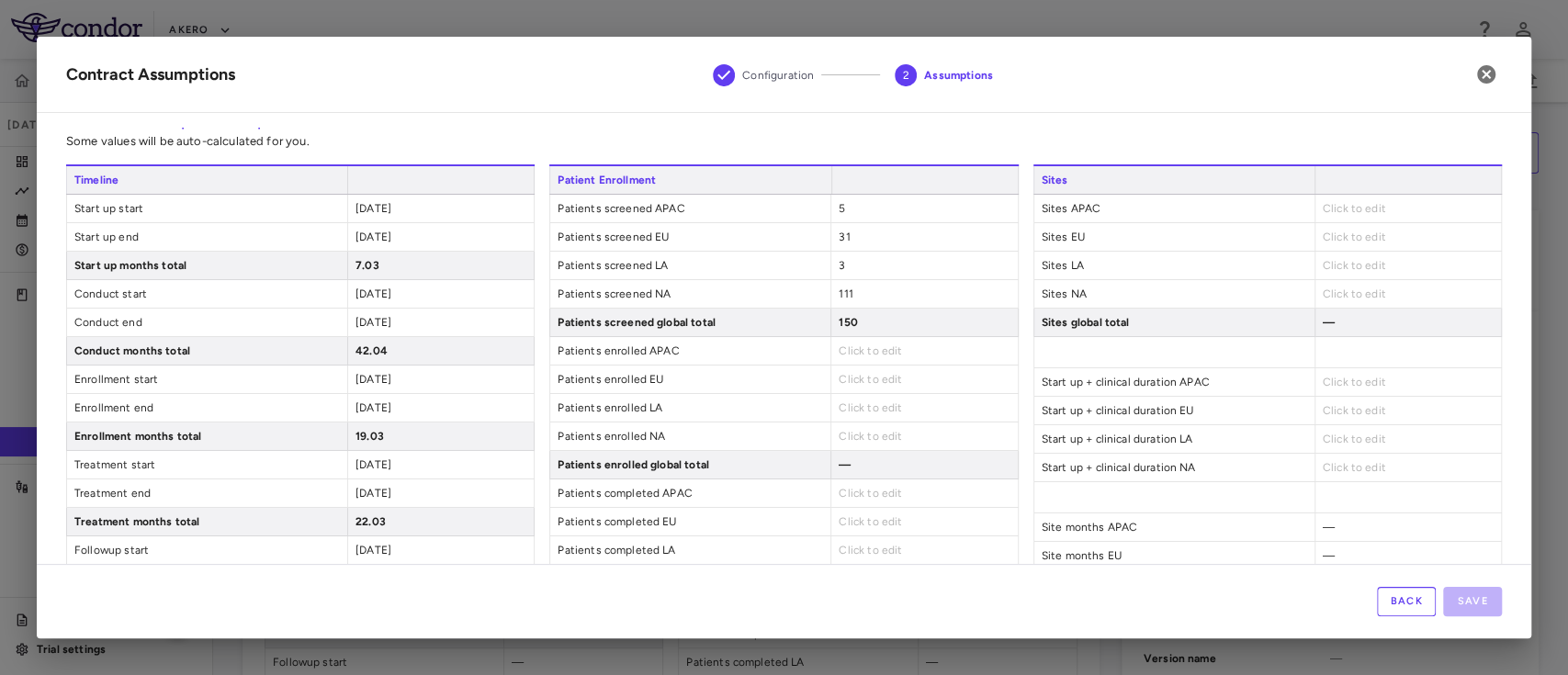
click at [845, 346] on span "Click to edit" at bounding box center [871, 350] width 64 height 13
click at [856, 357] on div "Click to edit" at bounding box center [923, 351] width 186 height 28
click at [856, 351] on span "Click to edit" at bounding box center [871, 350] width 64 height 13
type input "*"
click at [845, 396] on div "Patient Enrollment Patients screened APAC 5 Patients screened EU 31 Patients sc…" at bounding box center [784, 401] width 469 height 474
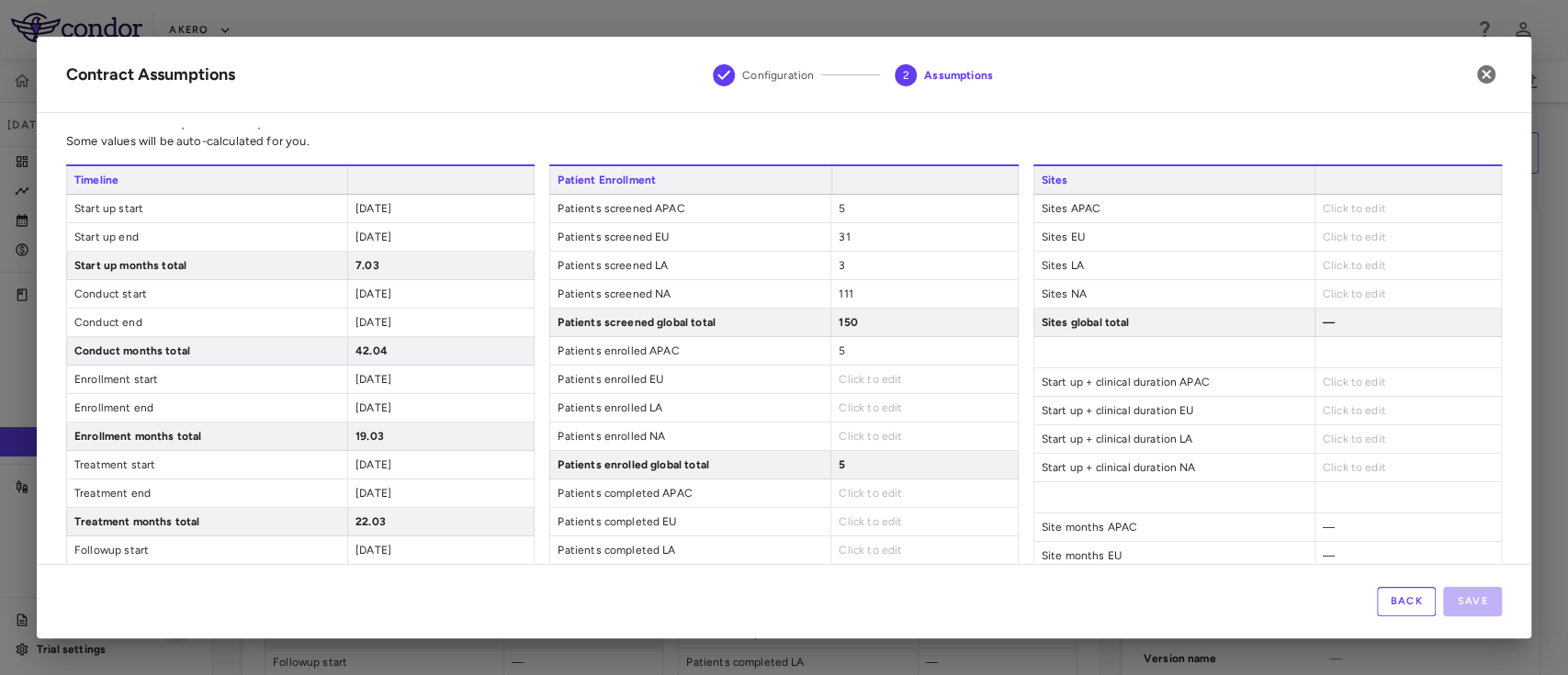
click at [849, 382] on span "Click to edit" at bounding box center [871, 379] width 64 height 13
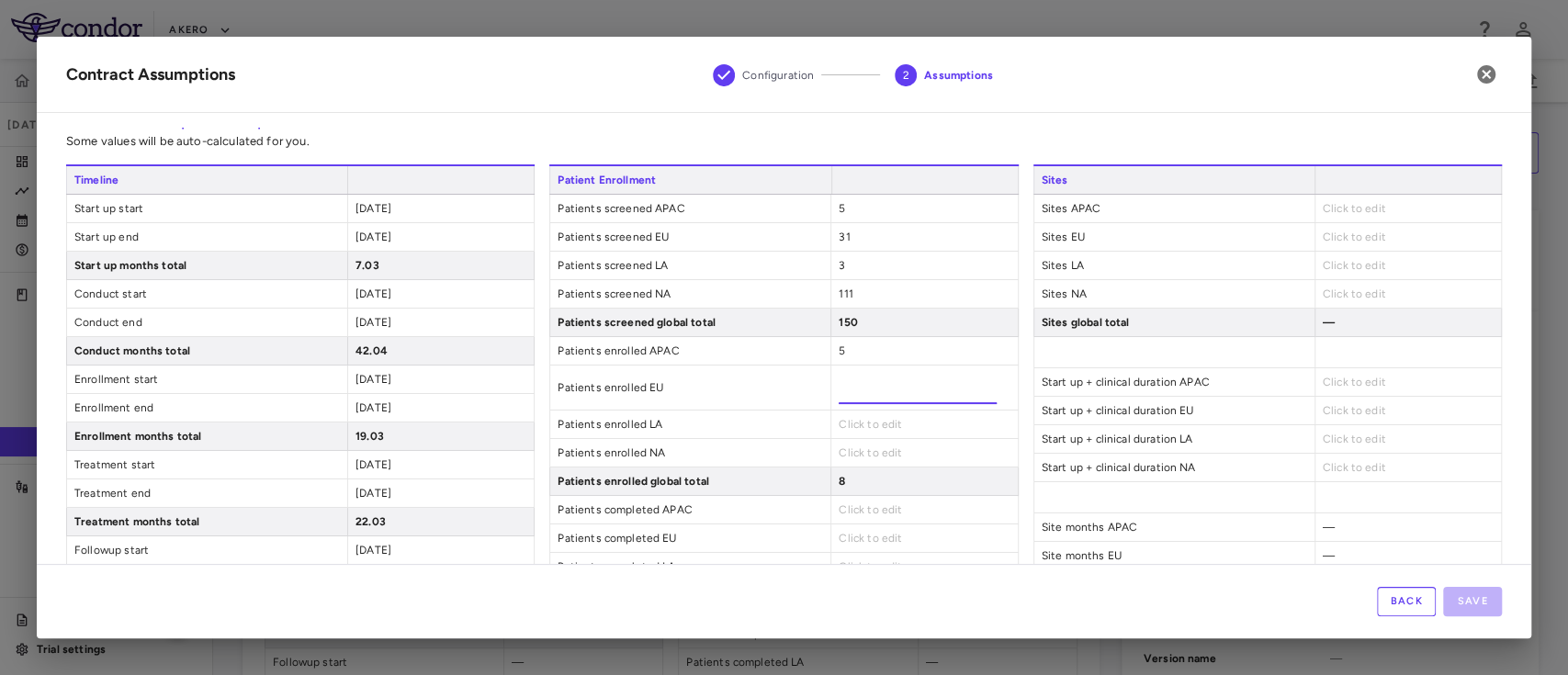
type input "**"
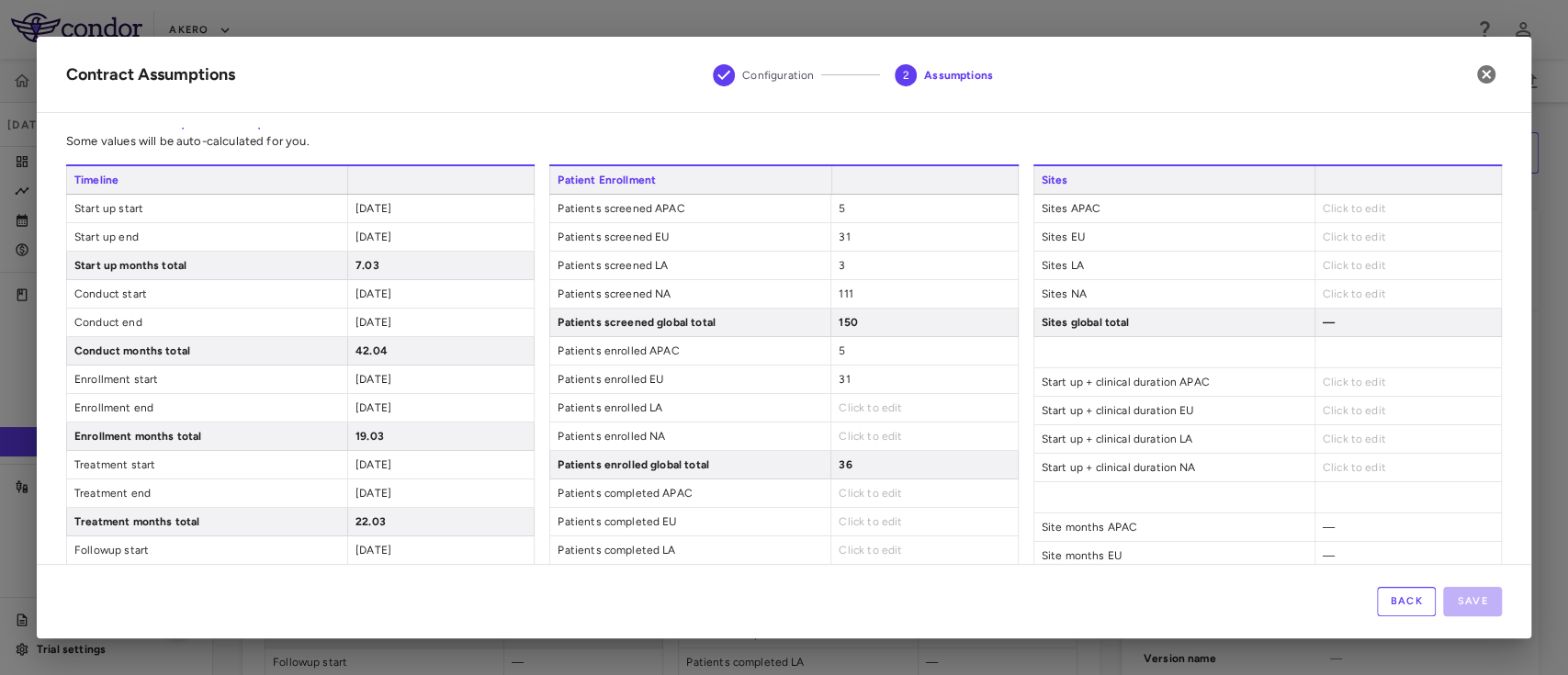
click at [863, 420] on div "Click to edit" at bounding box center [923, 408] width 186 height 28
click at [842, 406] on span "Click to edit" at bounding box center [871, 407] width 64 height 13
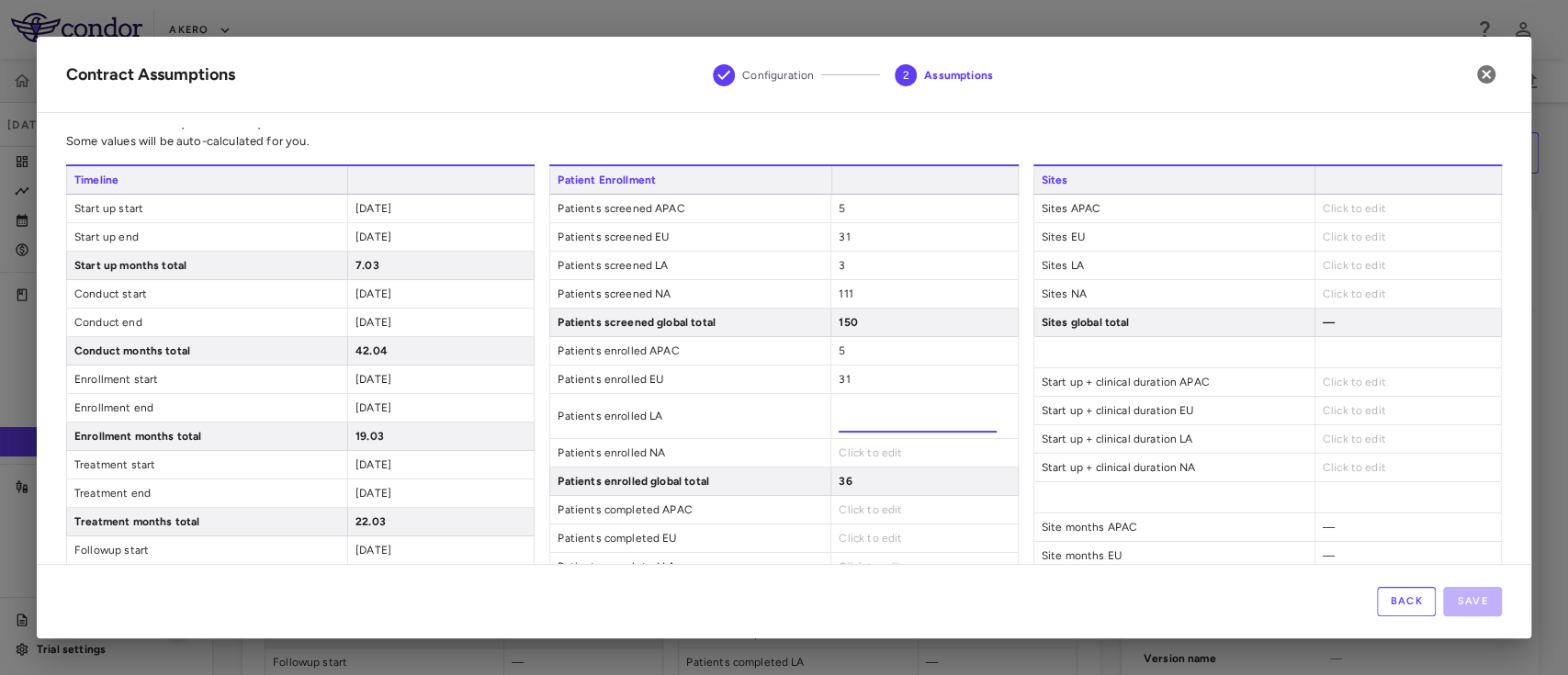
type input "*"
click at [853, 456] on div "Patient Enrollment Patients screened APAC 5 Patients screened EU 31 Patients sc…" at bounding box center [784, 401] width 469 height 474
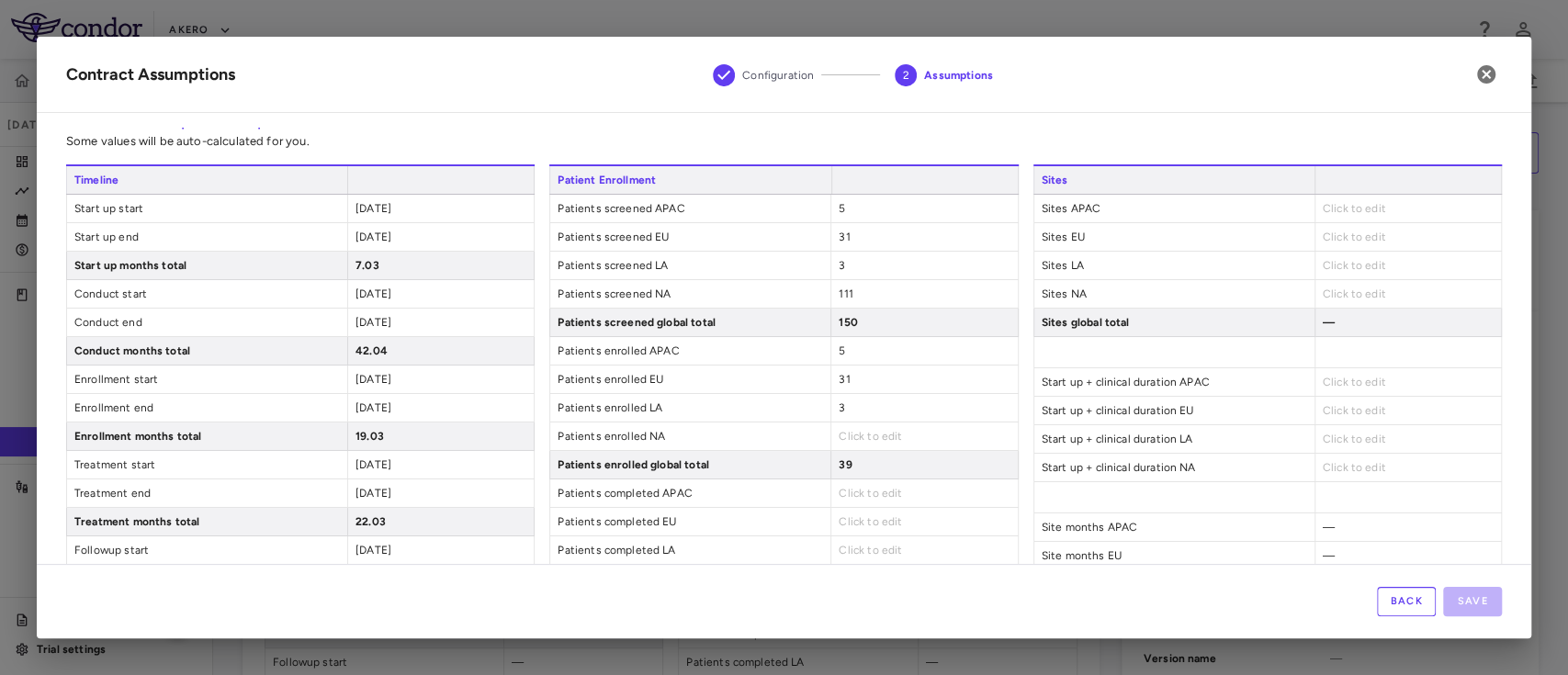
click at [839, 437] on span "Click to edit" at bounding box center [871, 436] width 64 height 13
type input "***"
click at [877, 511] on div "Patient Enrollment Patients screened APAC 5 Patients screened EU 31 Patients sc…" at bounding box center [784, 393] width 469 height 458
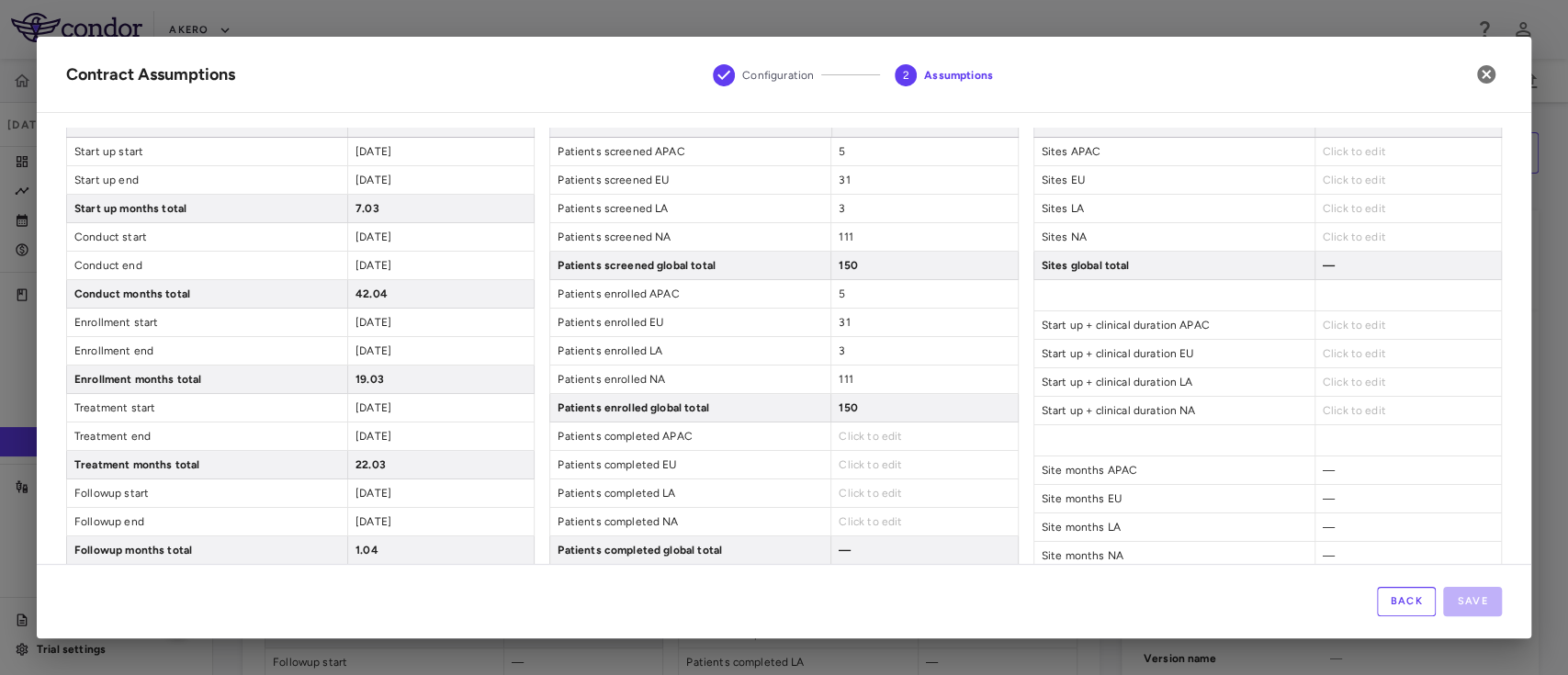
scroll to position [146, 0]
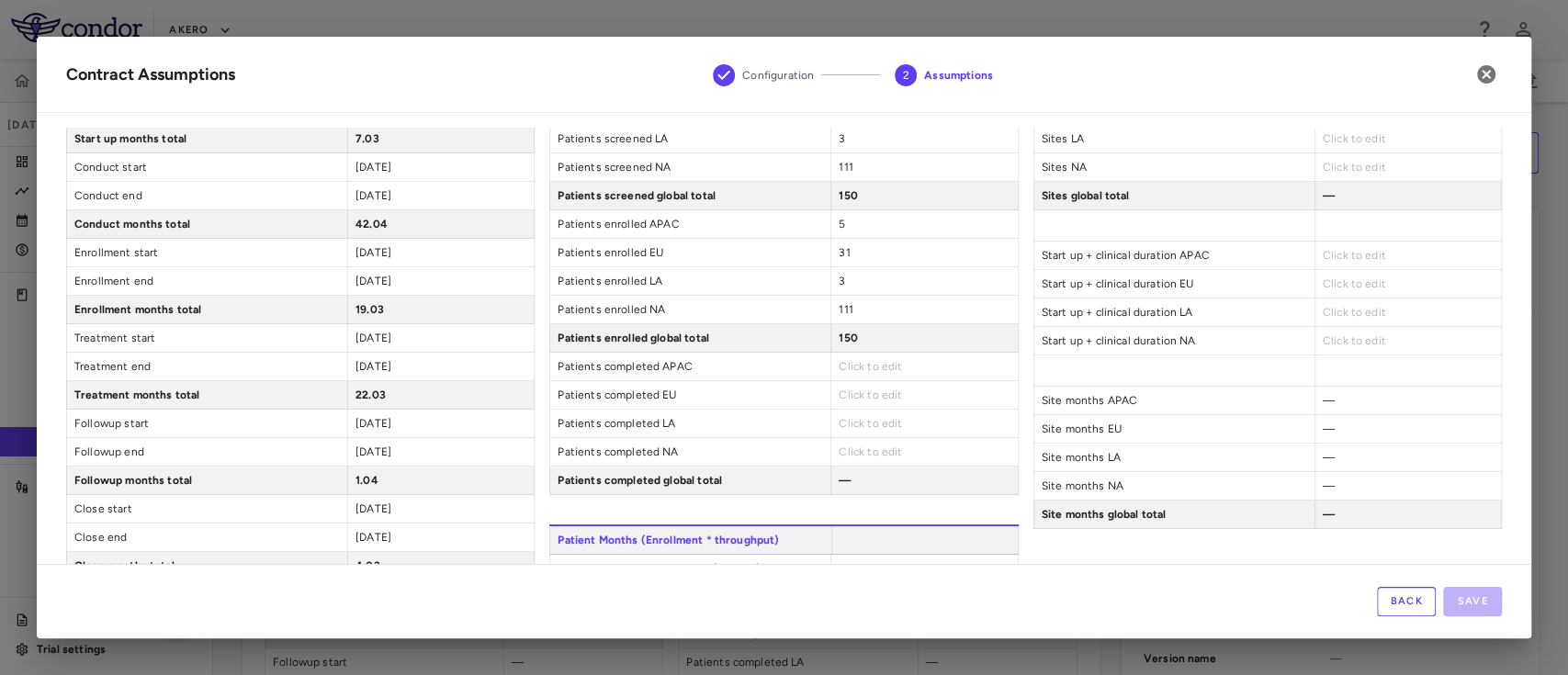
click at [865, 367] on span "Click to edit" at bounding box center [871, 366] width 64 height 13
click at [882, 363] on span "Click to edit" at bounding box center [871, 366] width 64 height 13
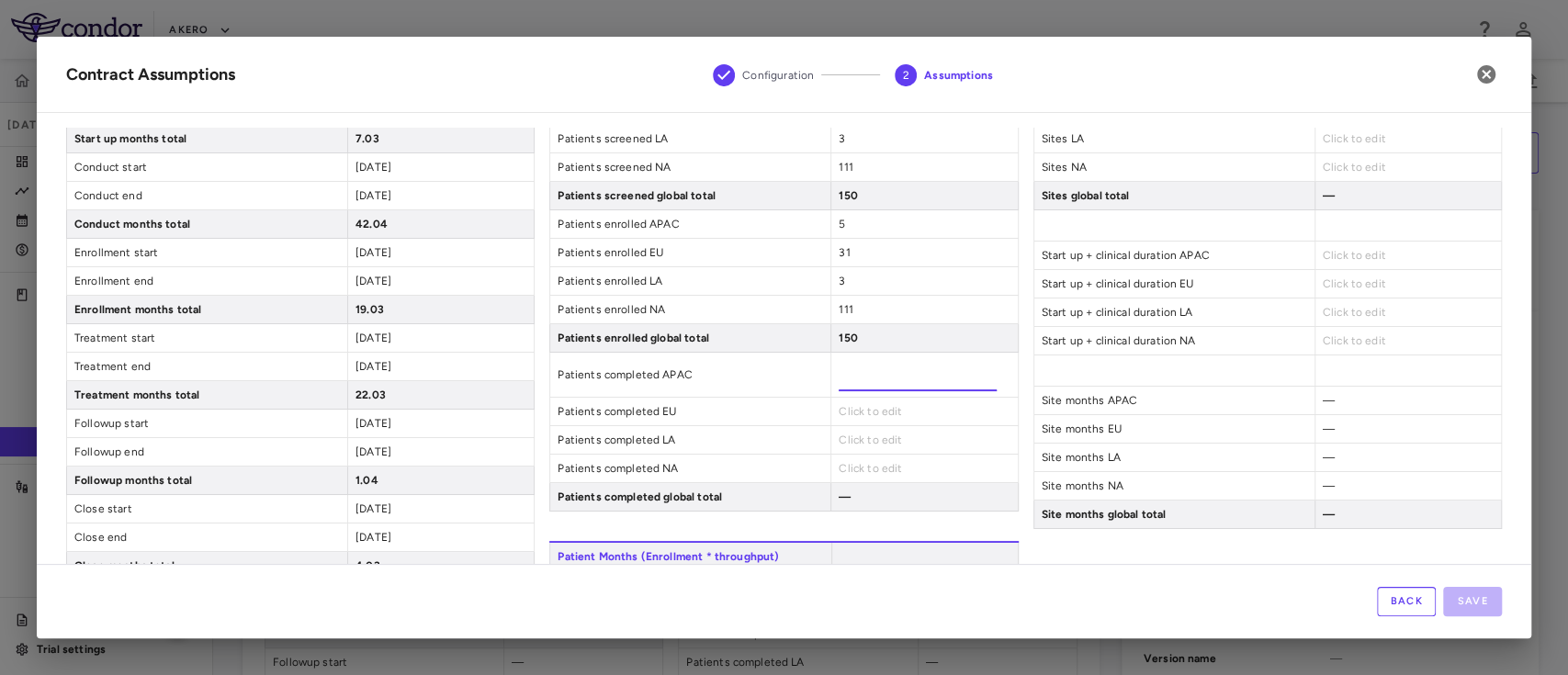
type input "*"
click at [866, 407] on div "Click to edit" at bounding box center [923, 412] width 186 height 28
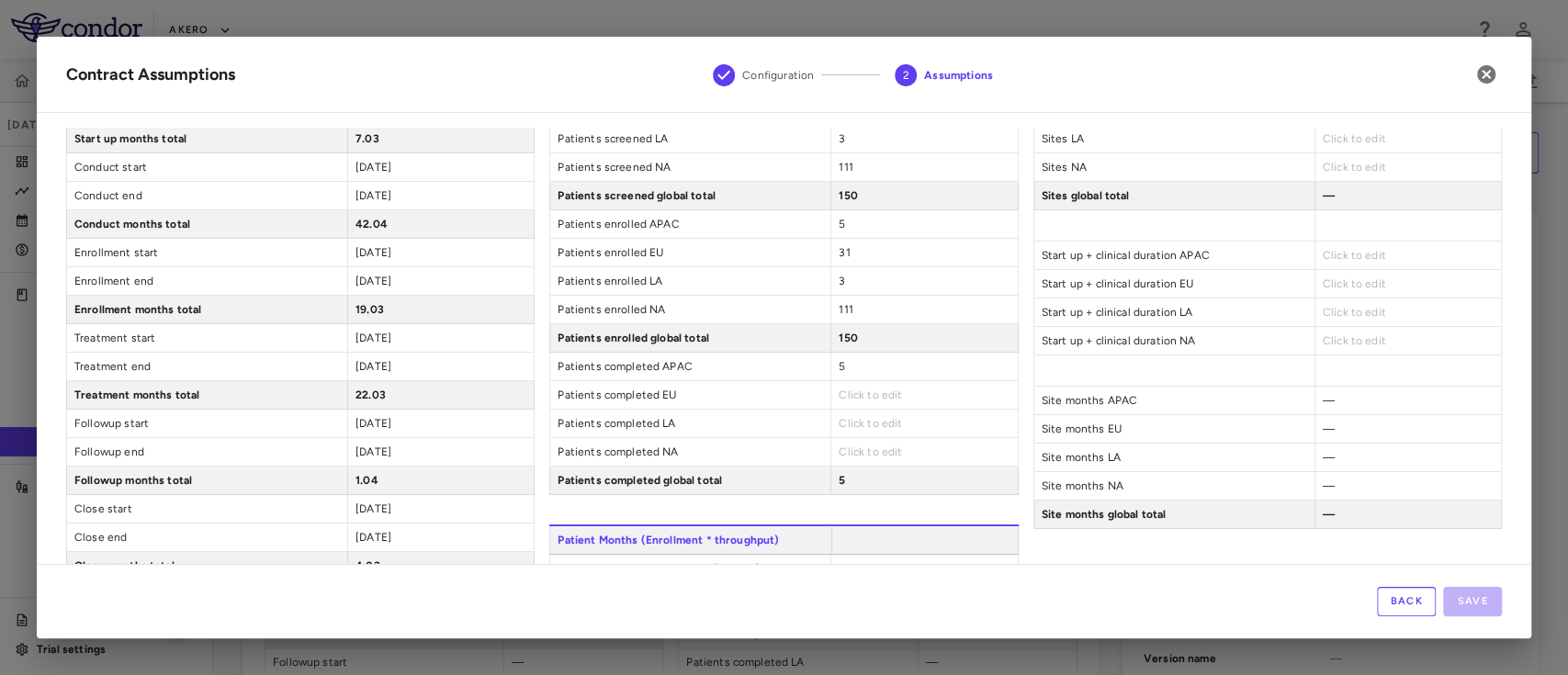
click at [839, 388] on span "Click to edit" at bounding box center [871, 394] width 64 height 13
click at [859, 394] on span "Click to edit" at bounding box center [871, 394] width 64 height 13
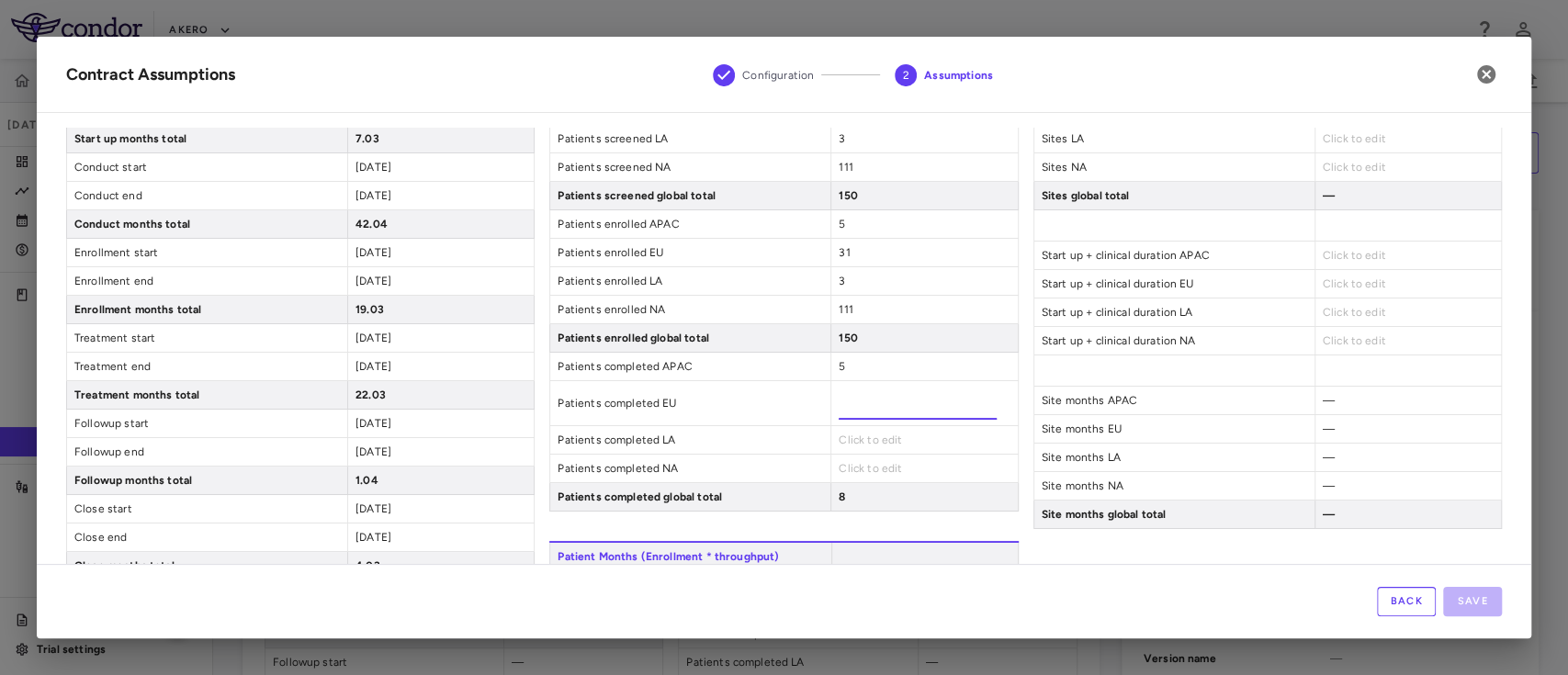
type input "**"
click at [843, 427] on div "Click to edit" at bounding box center [923, 440] width 186 height 28
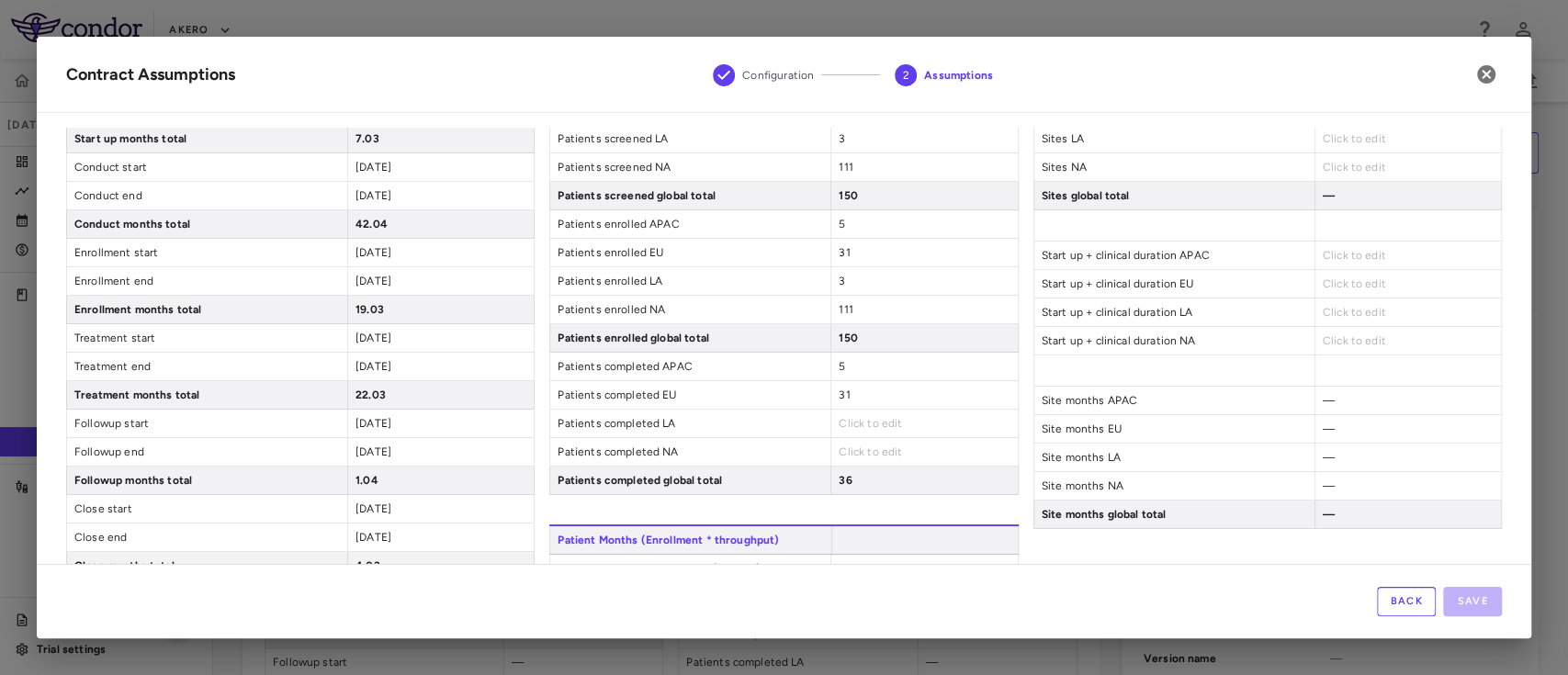
click at [843, 427] on span "Click to edit" at bounding box center [871, 423] width 64 height 13
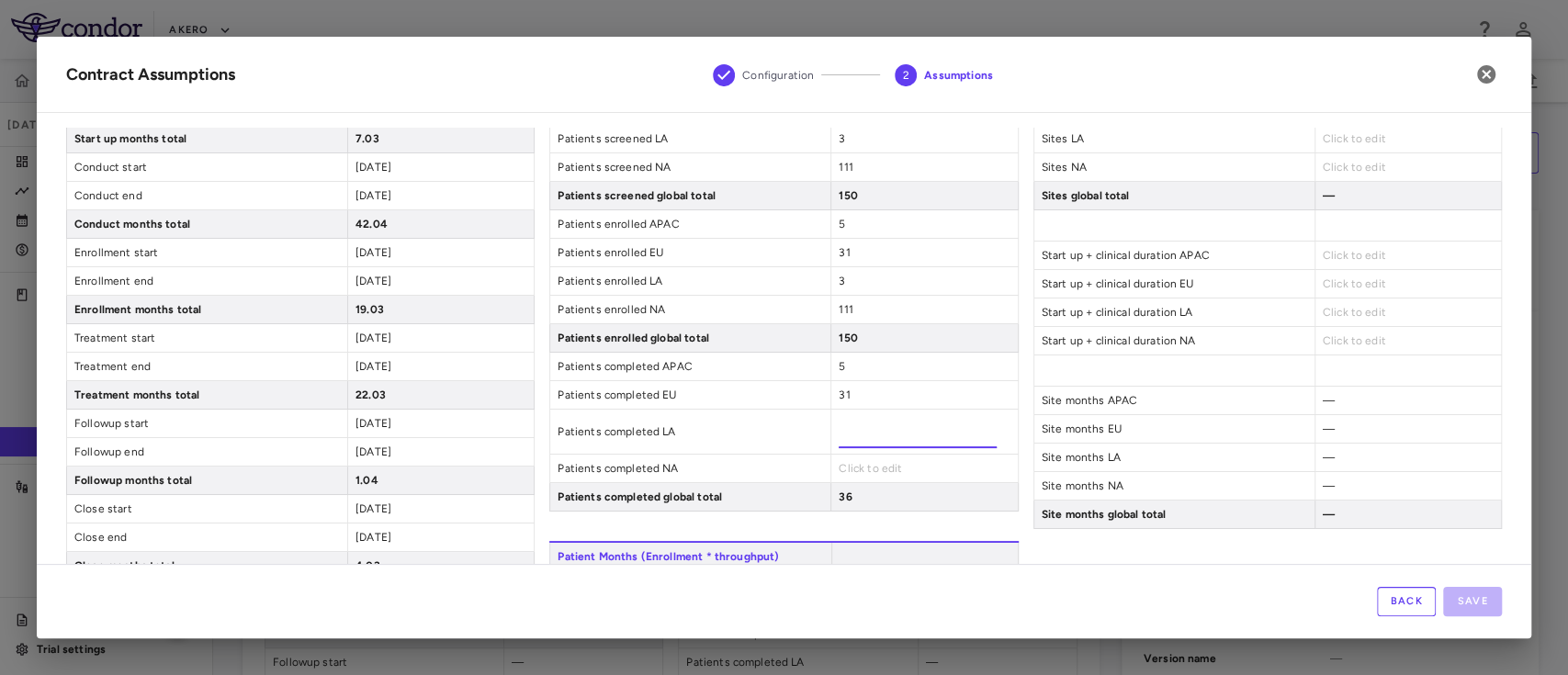
type input "*"
click at [838, 464] on div "Patient Enrollment Patients screened APAC 5 Patients screened EU 31 Patients sc…" at bounding box center [784, 275] width 469 height 474
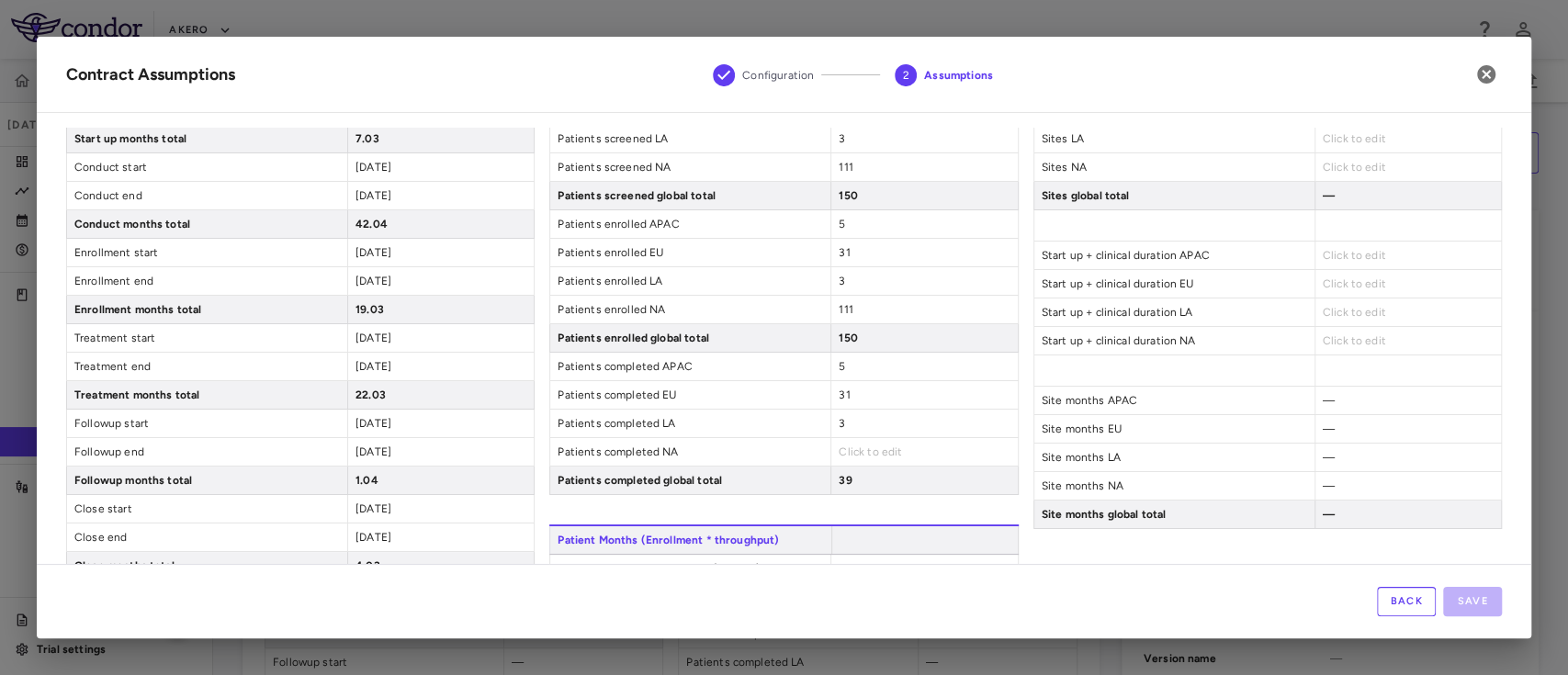
click at [849, 446] on span "Click to edit" at bounding box center [871, 452] width 64 height 13
click at [844, 446] on span "Click to edit" at bounding box center [871, 452] width 64 height 13
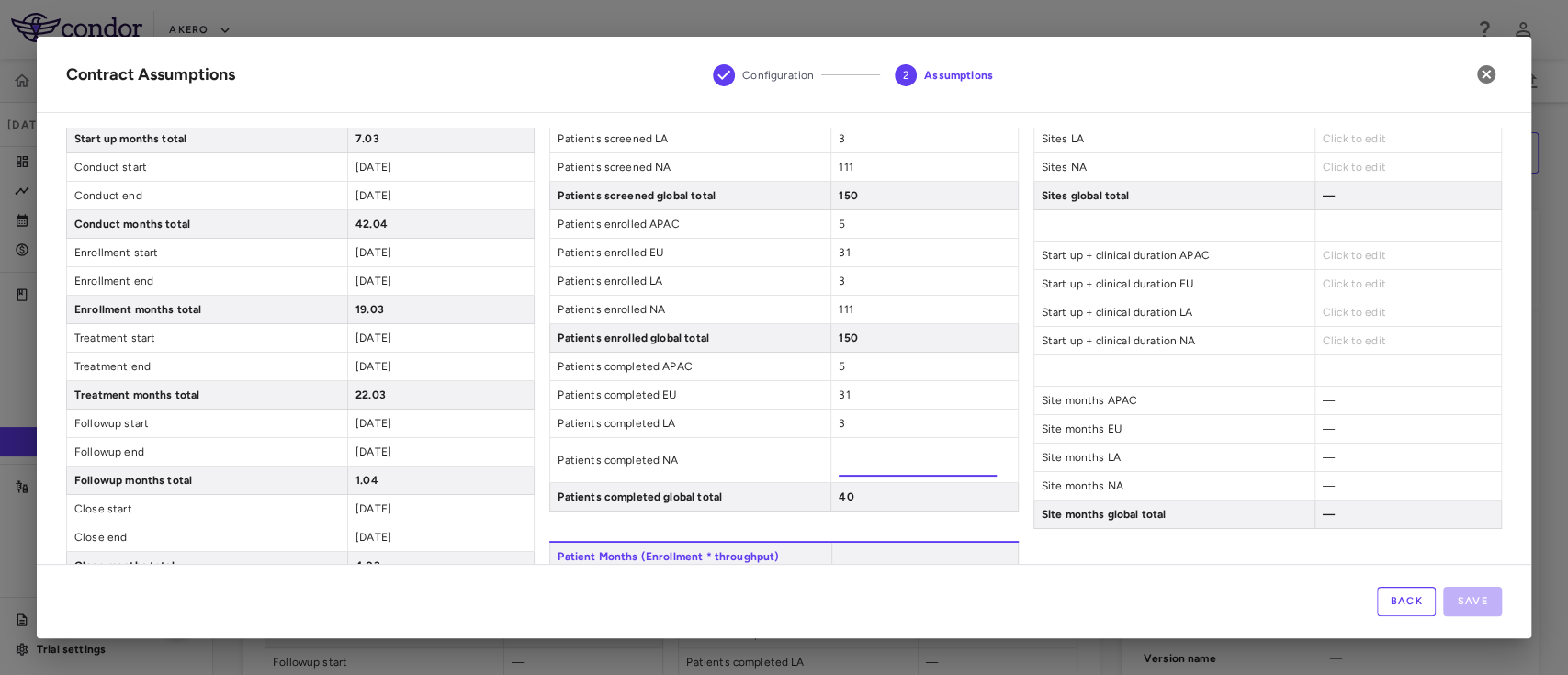
type input "***"
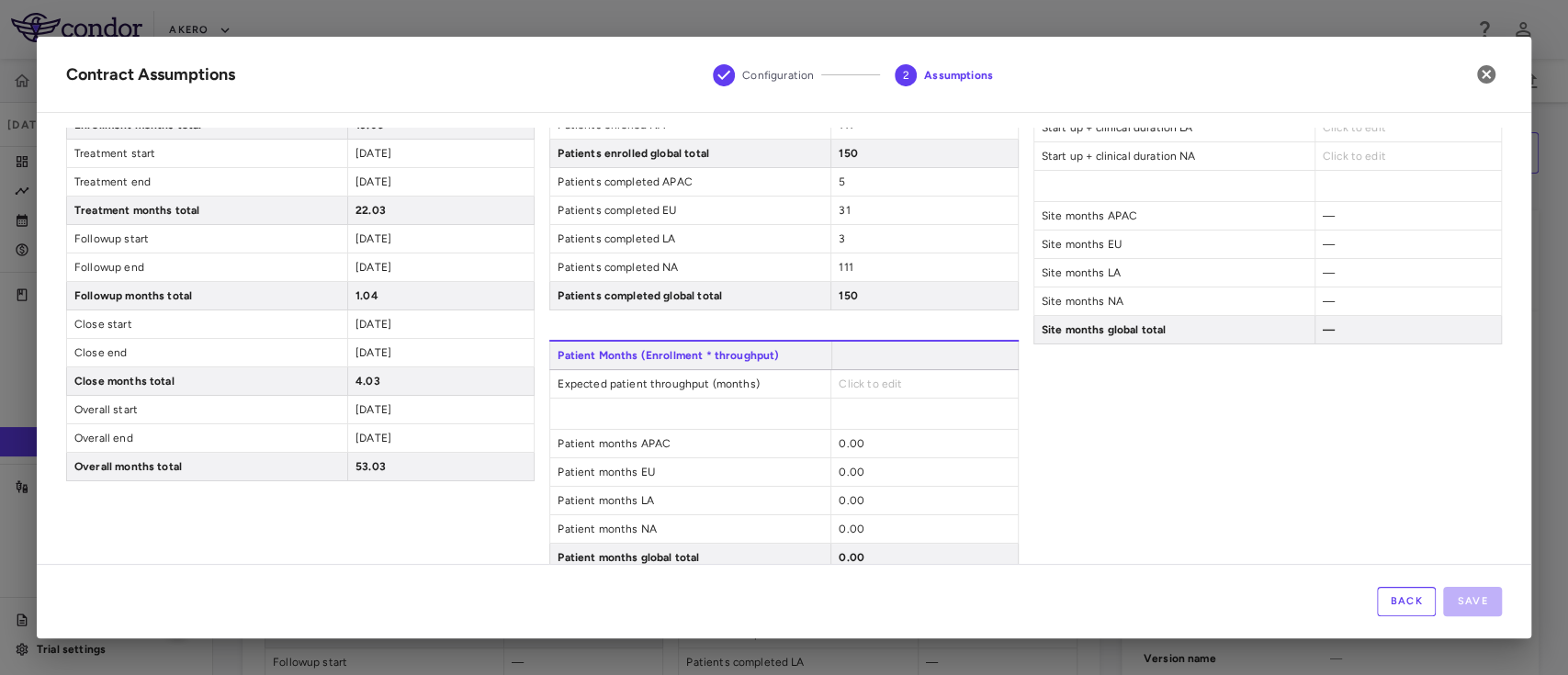
scroll to position [357, 0]
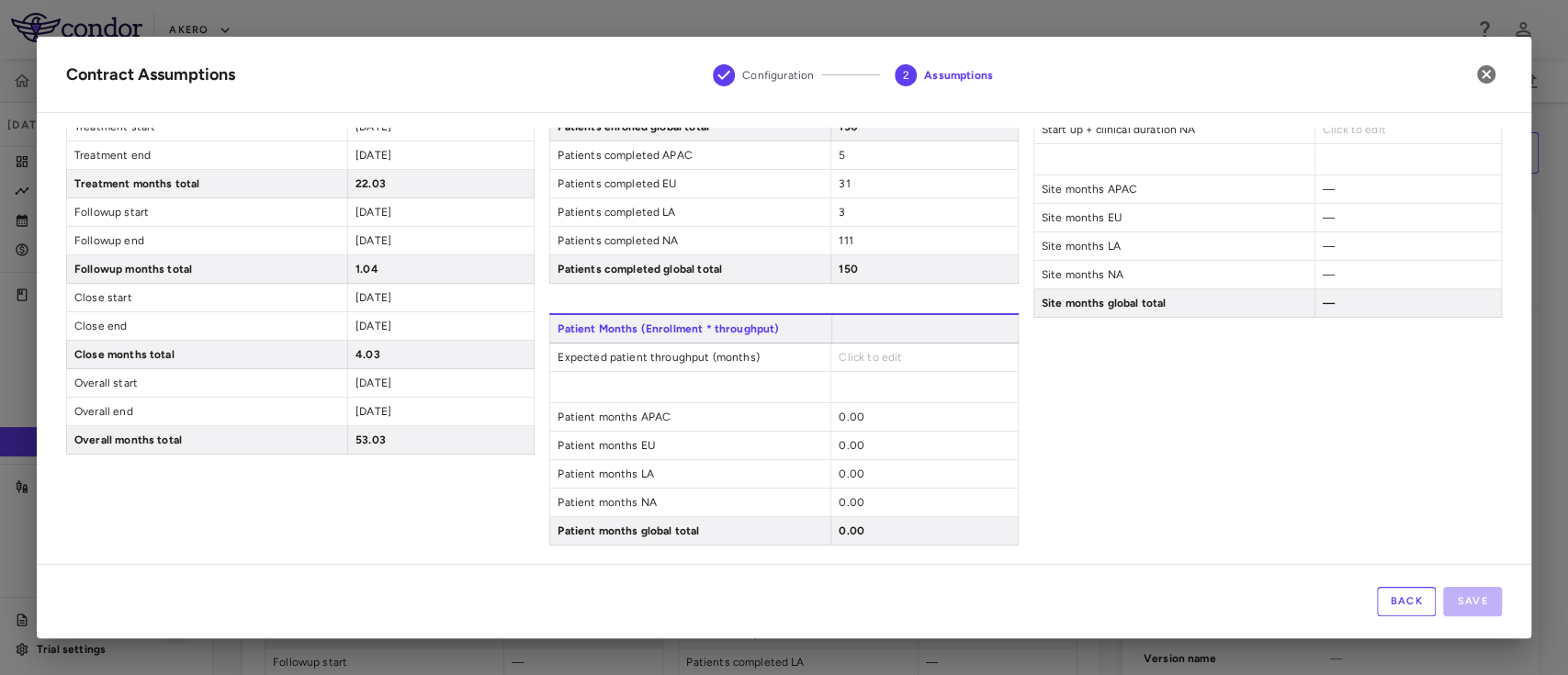
click at [847, 351] on span "Click to edit" at bounding box center [871, 357] width 64 height 13
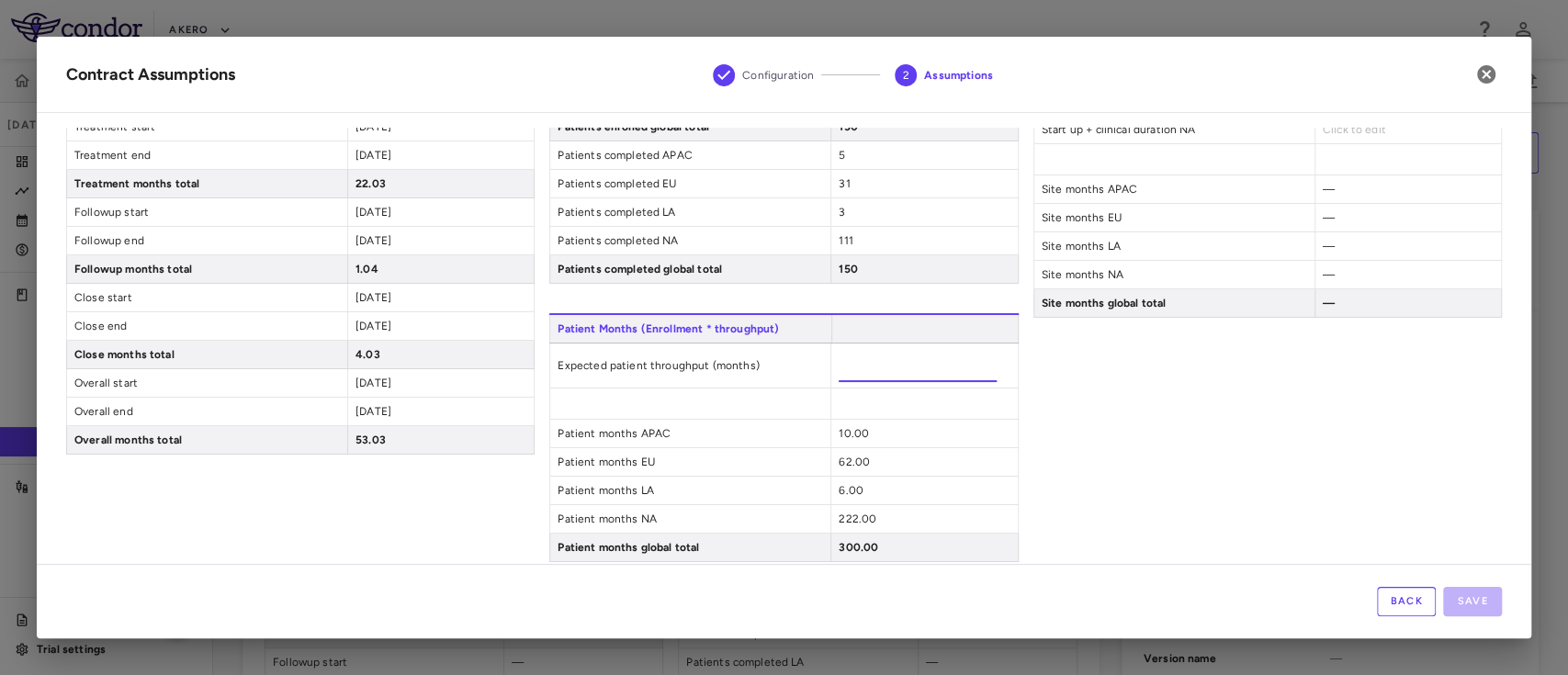
type input "**"
click at [1082, 471] on div "Sites Sites APAC Click to edit Sites EU Click to edit Sites LA Click to edit Si…" at bounding box center [1267, 194] width 469 height 736
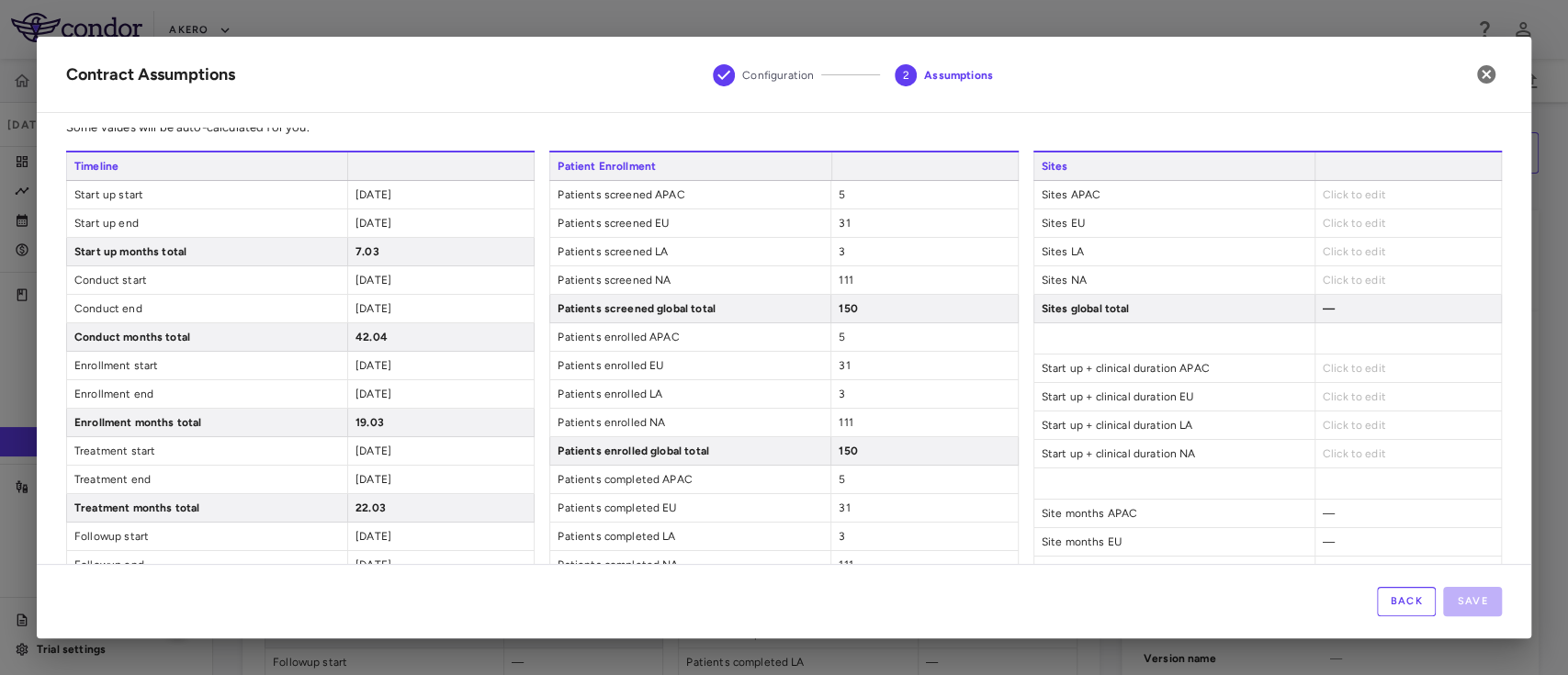
scroll to position [43, 0]
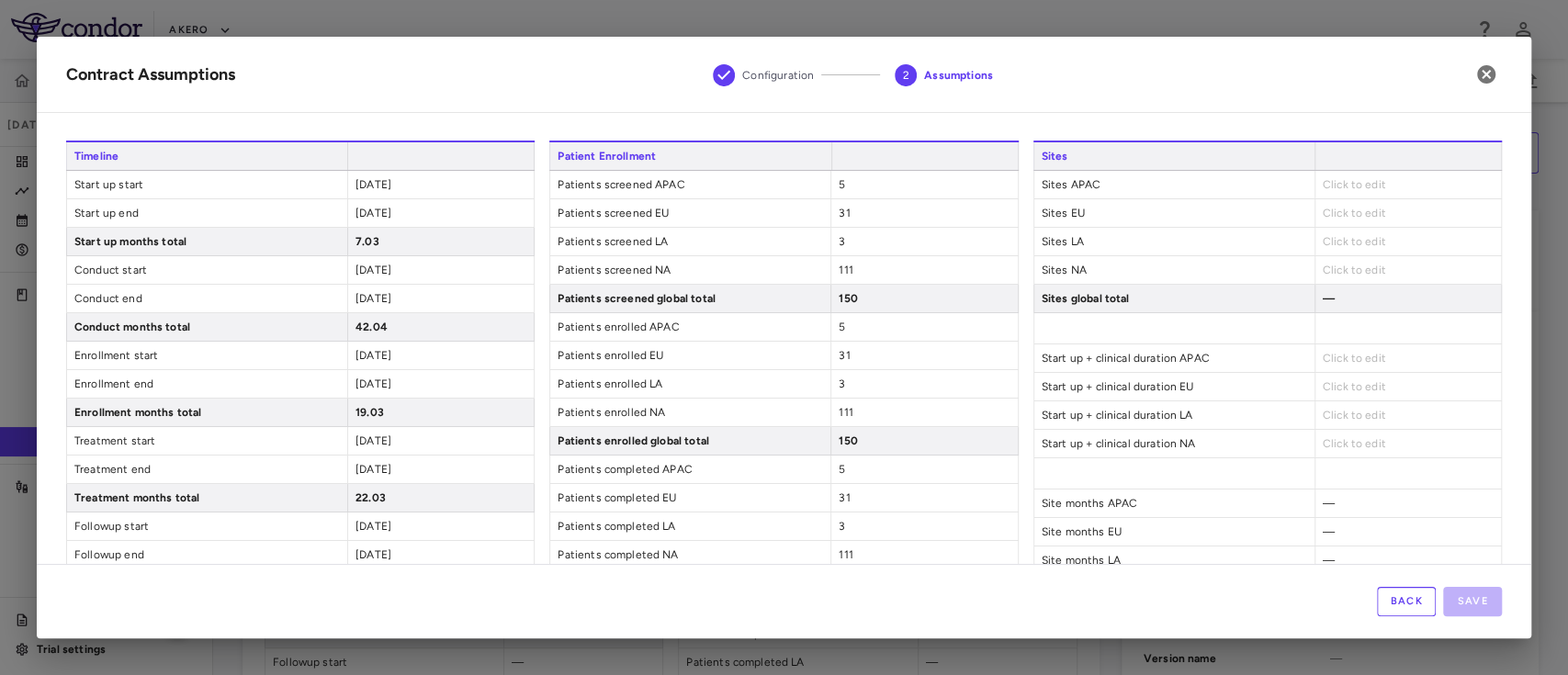
click at [1354, 179] on span "Click to edit" at bounding box center [1355, 184] width 64 height 13
click at [1334, 173] on div "Click to edit" at bounding box center [1408, 185] width 186 height 28
click at [1332, 178] on span "Click to edit" at bounding box center [1355, 184] width 64 height 13
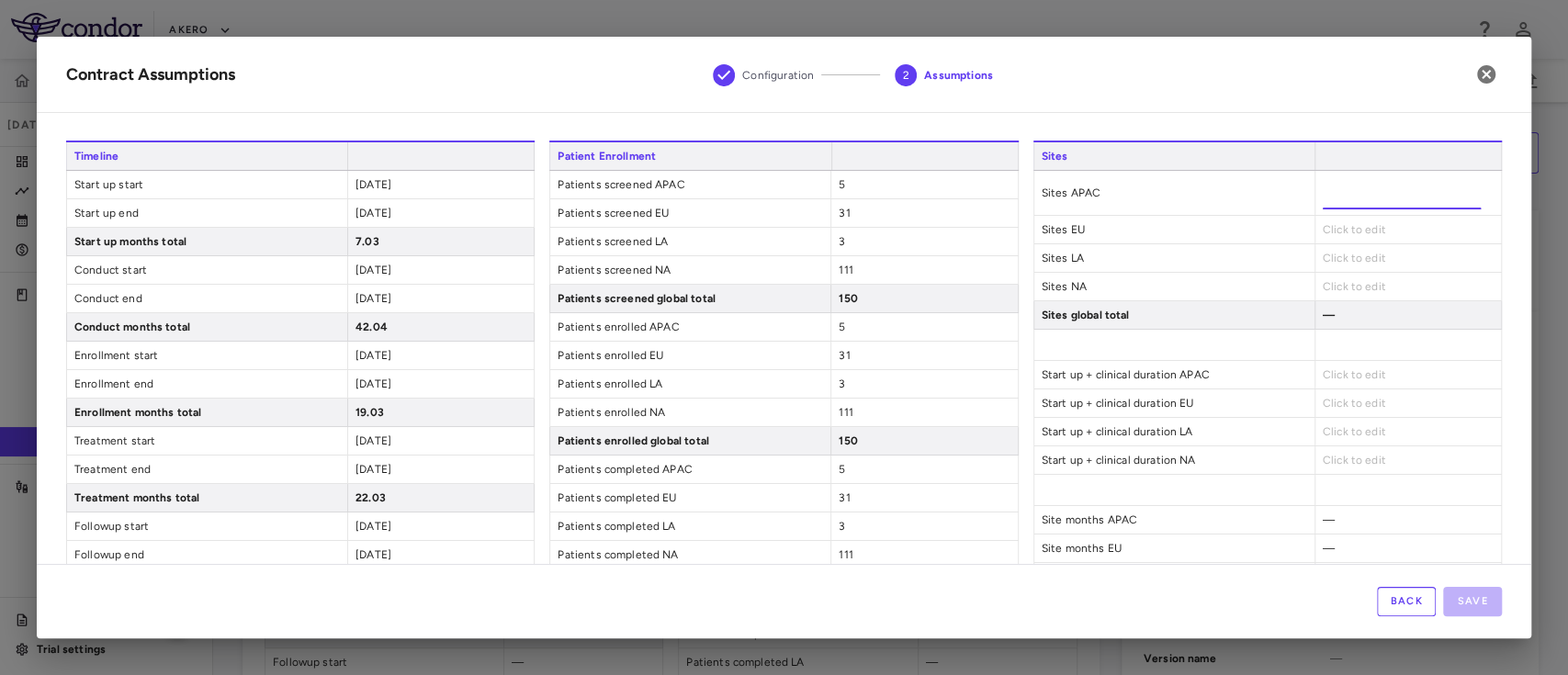
type input "**"
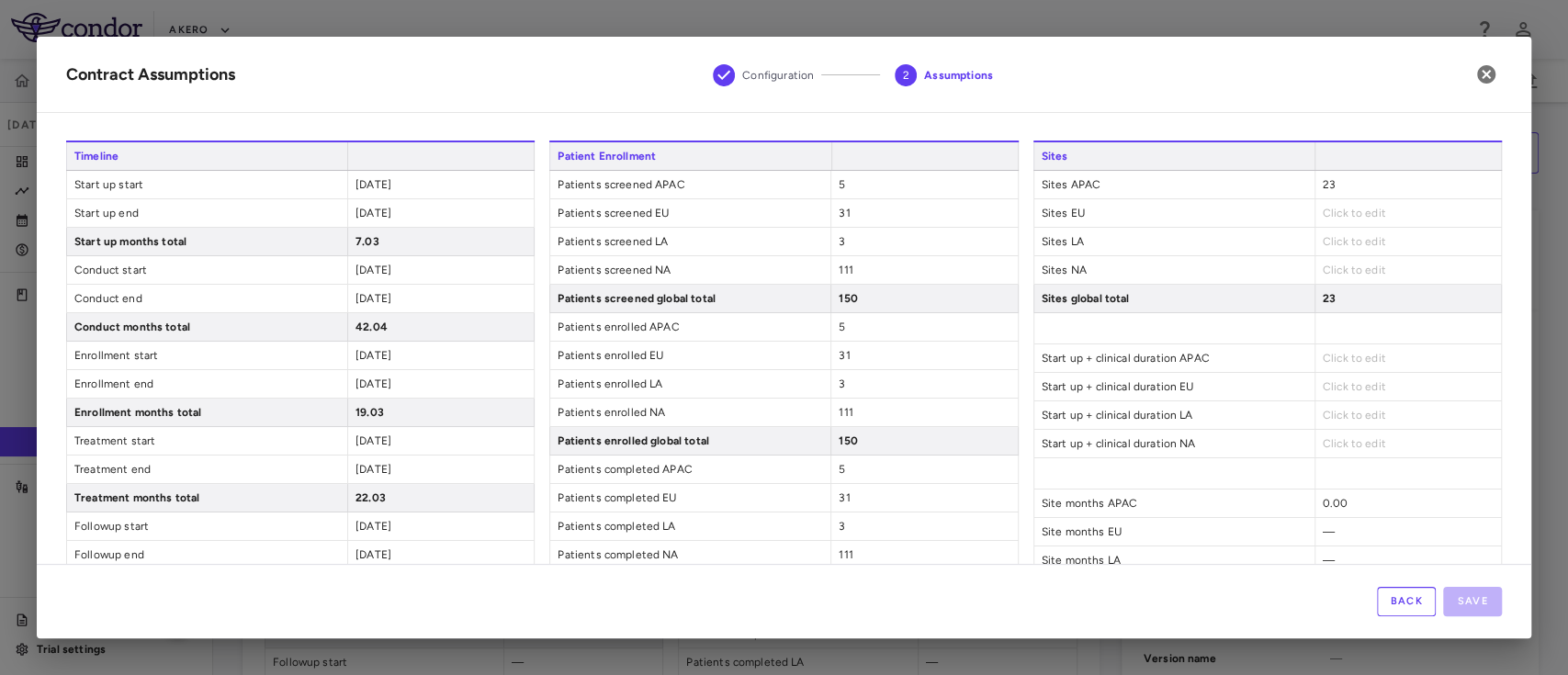
click at [1339, 223] on div "Click to edit" at bounding box center [1408, 213] width 186 height 28
click at [1340, 218] on span "Click to edit" at bounding box center [1355, 213] width 64 height 13
click at [1352, 207] on span "Click to edit" at bounding box center [1355, 213] width 64 height 13
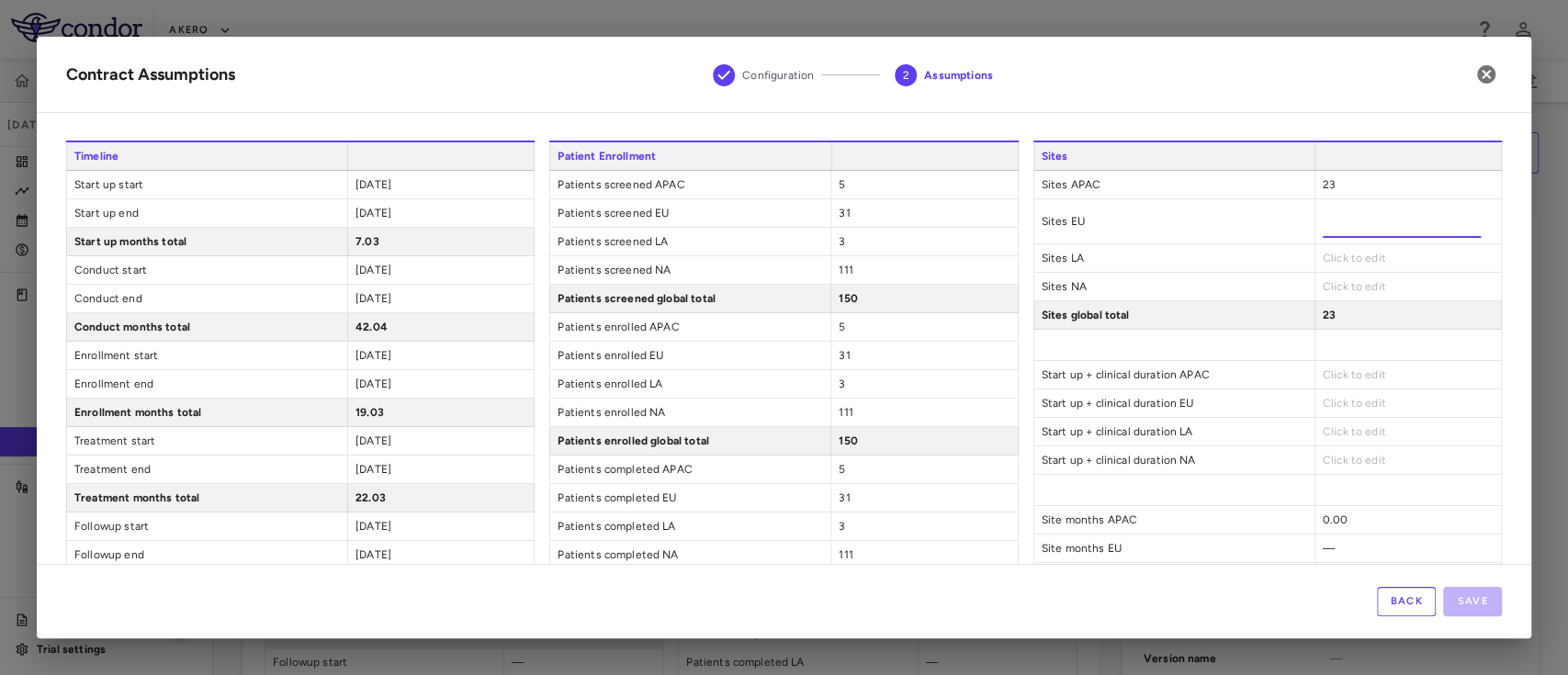
type input "**"
click at [1331, 256] on div "Sites Sites APAC 23 Sites EU ** Sites LA Click to edit Sites NA Click to edit S…" at bounding box center [1267, 500] width 469 height 720
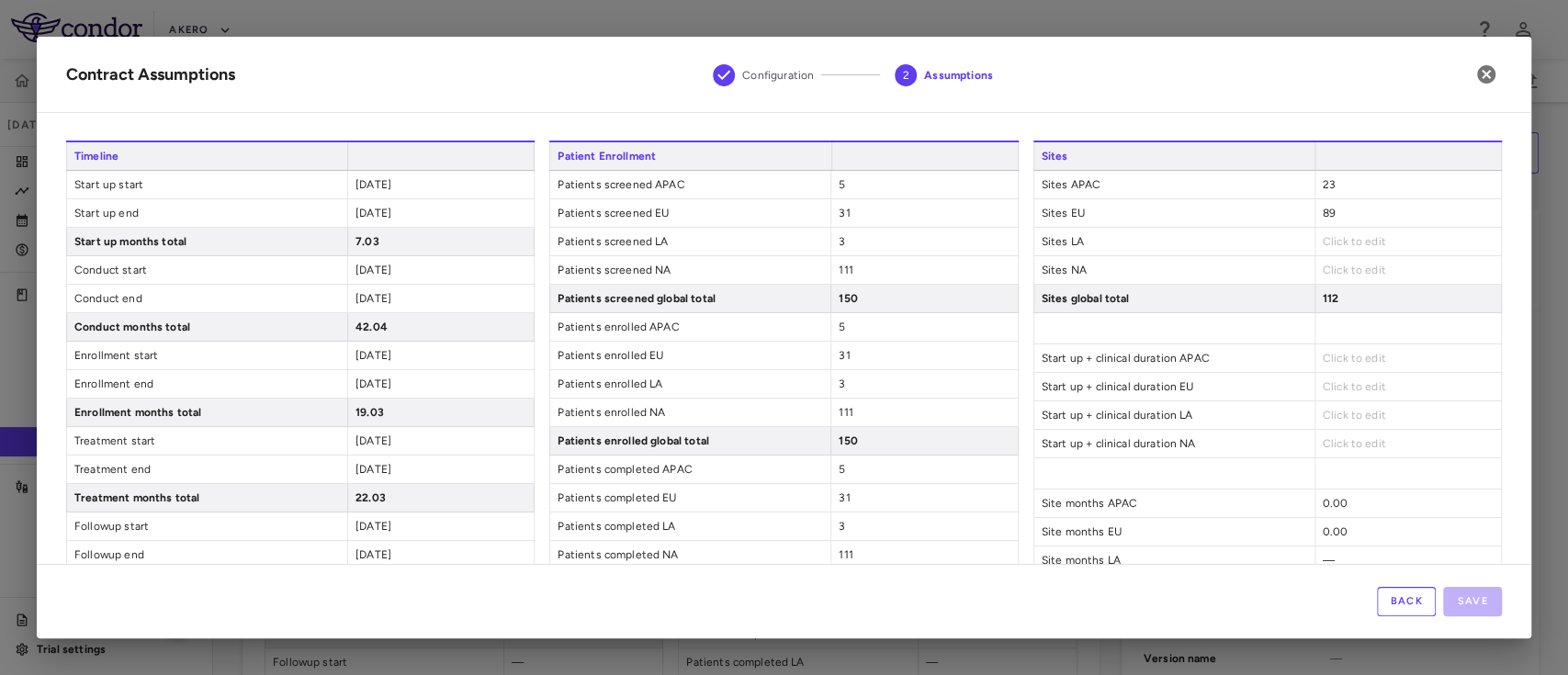
click at [1338, 237] on span "Click to edit" at bounding box center [1355, 241] width 64 height 13
click at [1323, 241] on span "Click to edit" at bounding box center [1355, 241] width 64 height 13
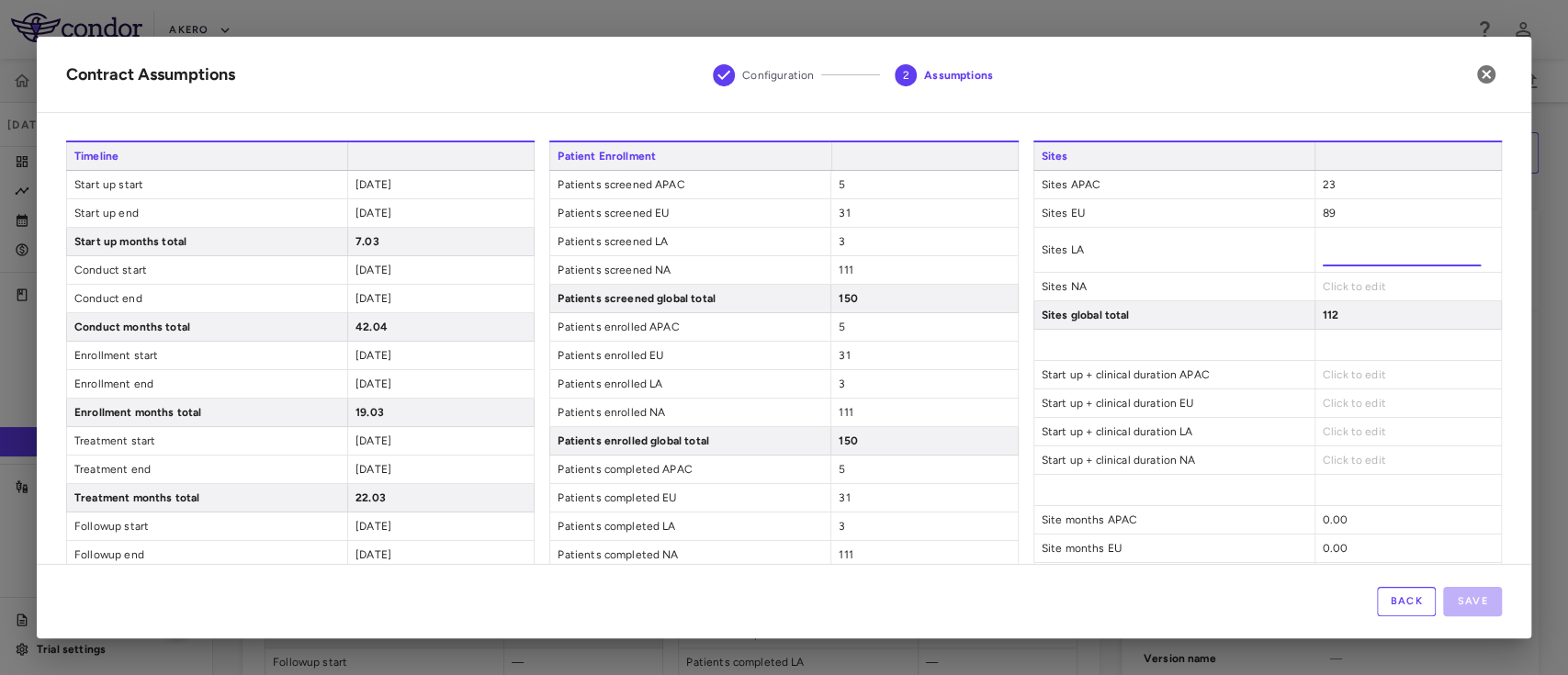
type input "**"
click at [1330, 280] on div "Click to edit" at bounding box center [1408, 287] width 186 height 28
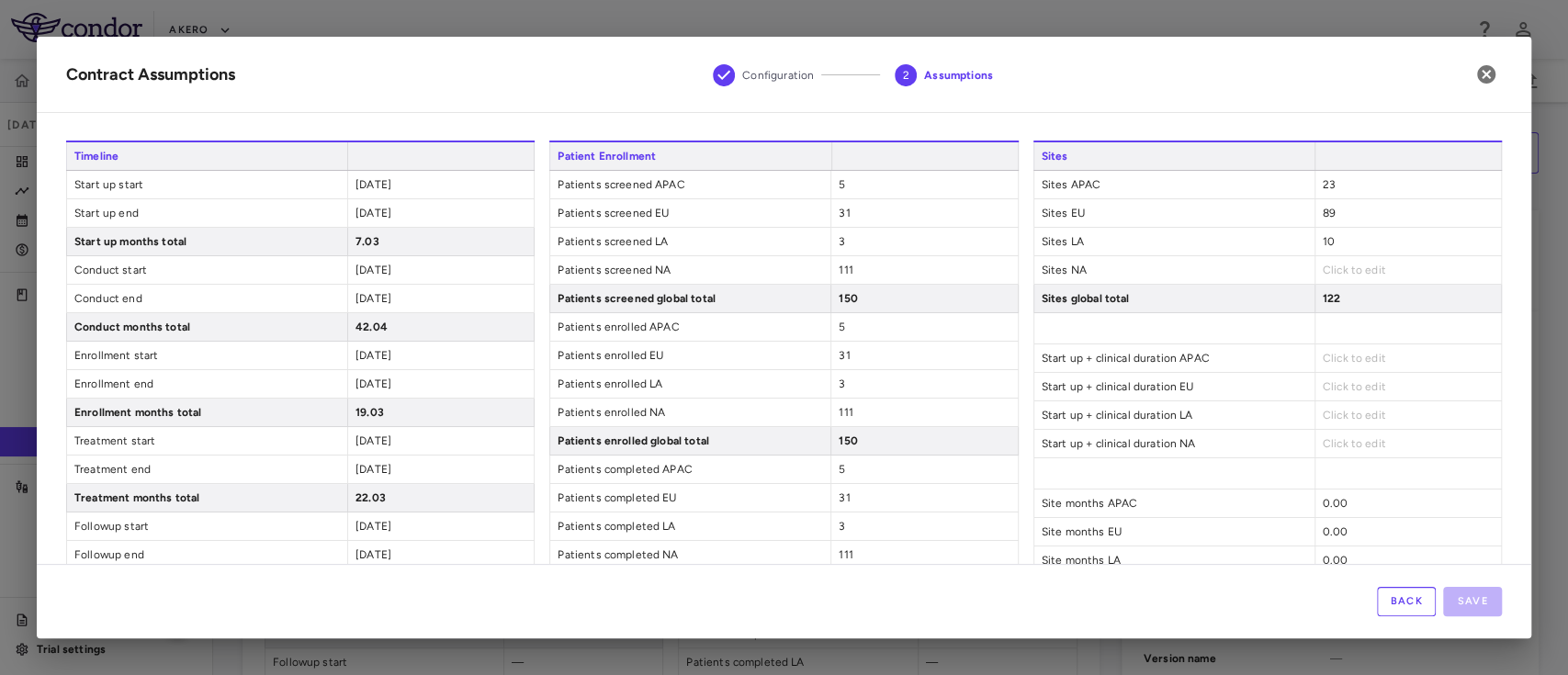
click at [1323, 268] on span "Click to edit" at bounding box center [1355, 270] width 64 height 13
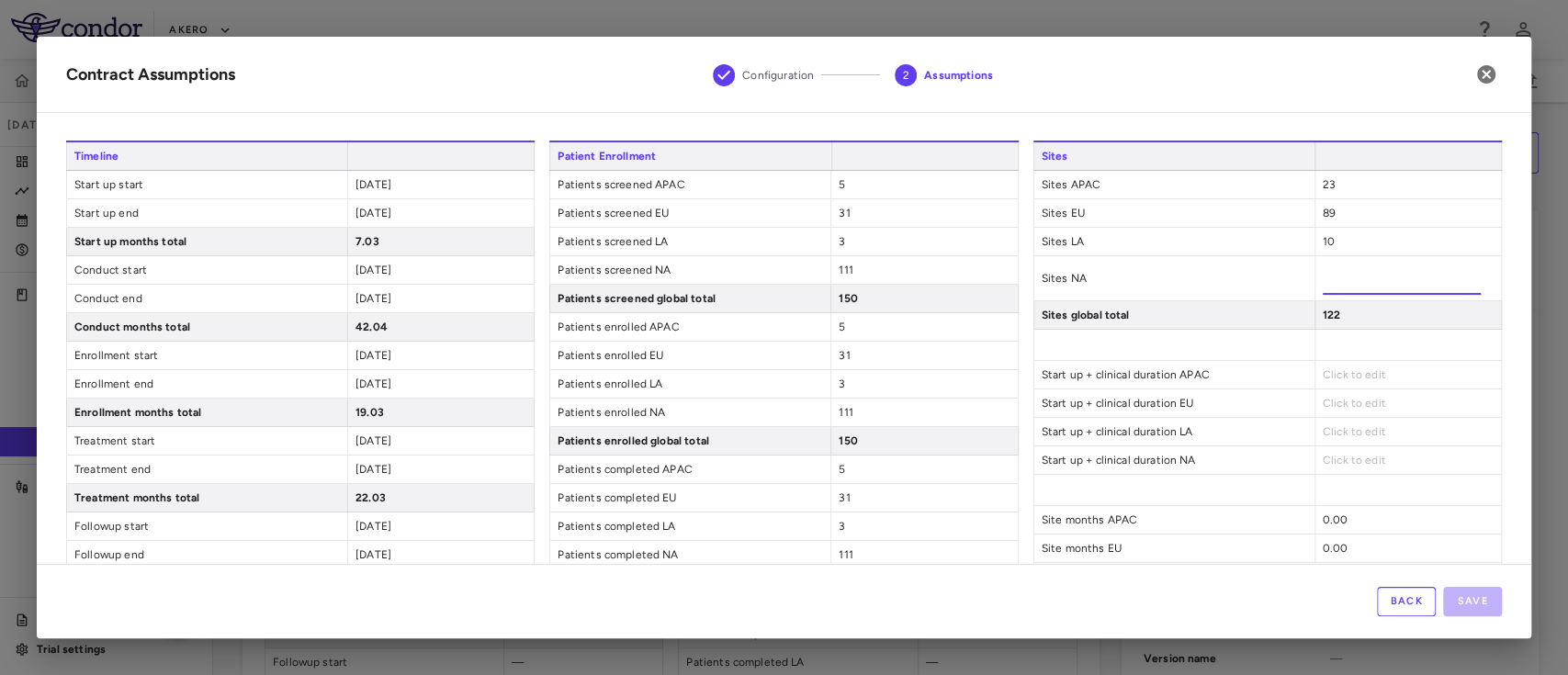
type input "***"
click at [1323, 368] on div "Click to edit" at bounding box center [1408, 375] width 186 height 28
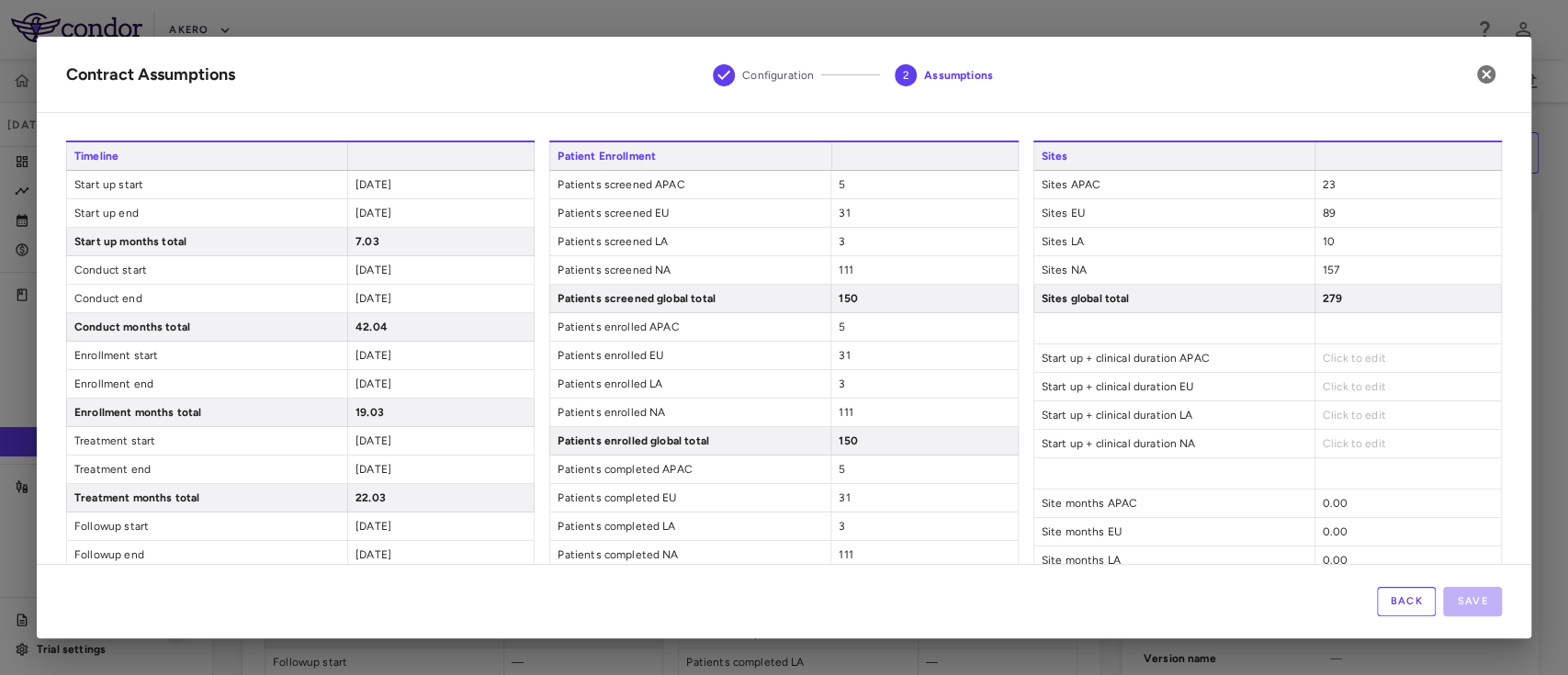
click at [1323, 363] on div "Click to edit" at bounding box center [1408, 358] width 186 height 28
click at [1333, 351] on span "Click to edit" at bounding box center [1355, 357] width 64 height 13
click at [1332, 362] on span "Click to edit" at bounding box center [1355, 357] width 64 height 13
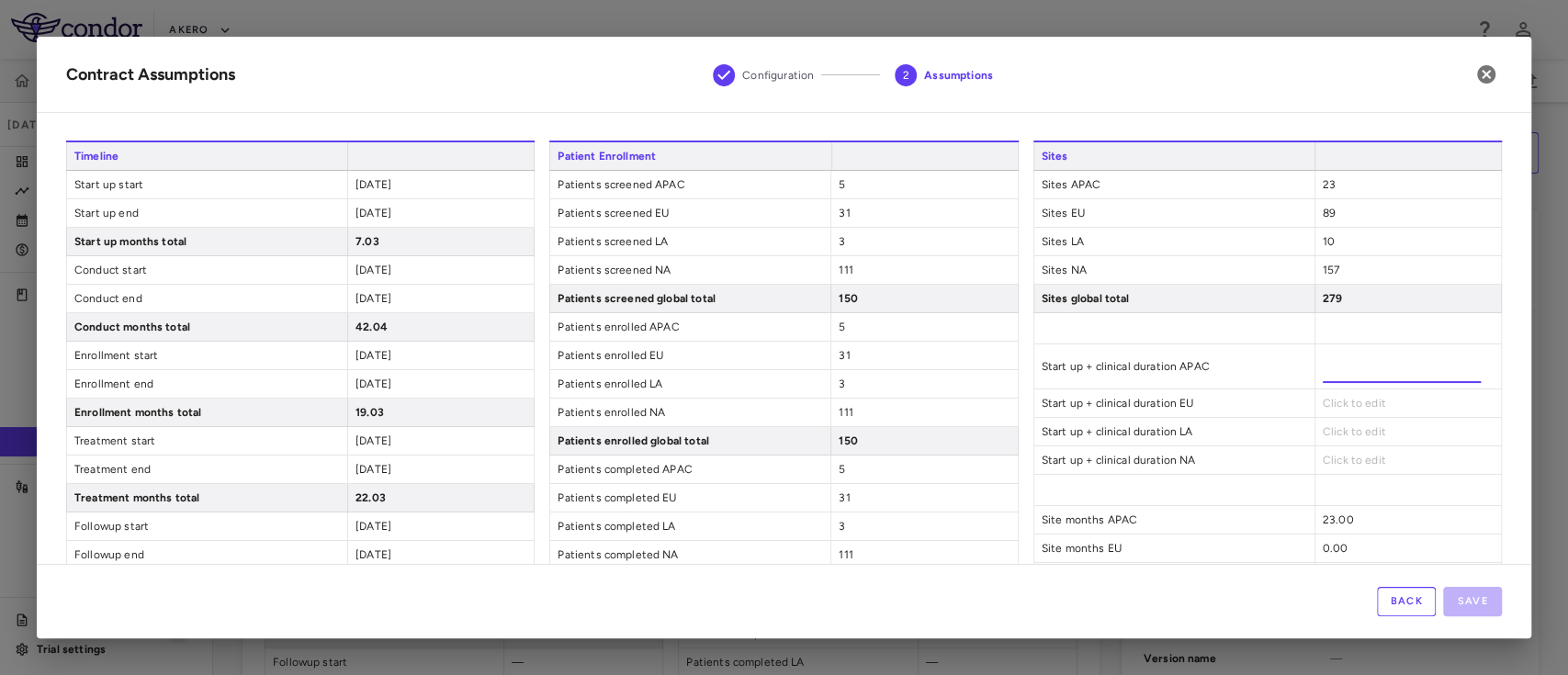
type input "**"
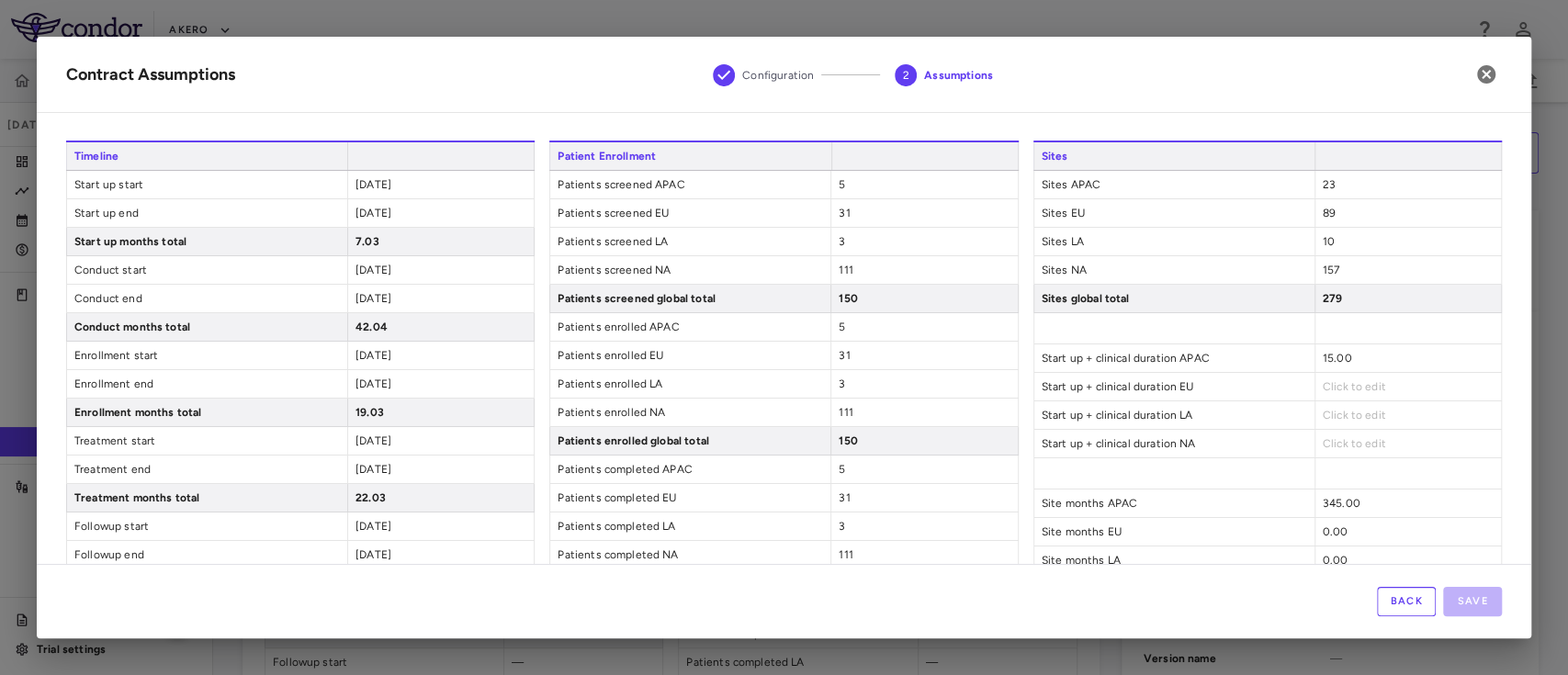
click at [1319, 389] on div "Click to edit" at bounding box center [1408, 387] width 186 height 28
click at [1323, 389] on span "Click to edit" at bounding box center [1355, 386] width 64 height 13
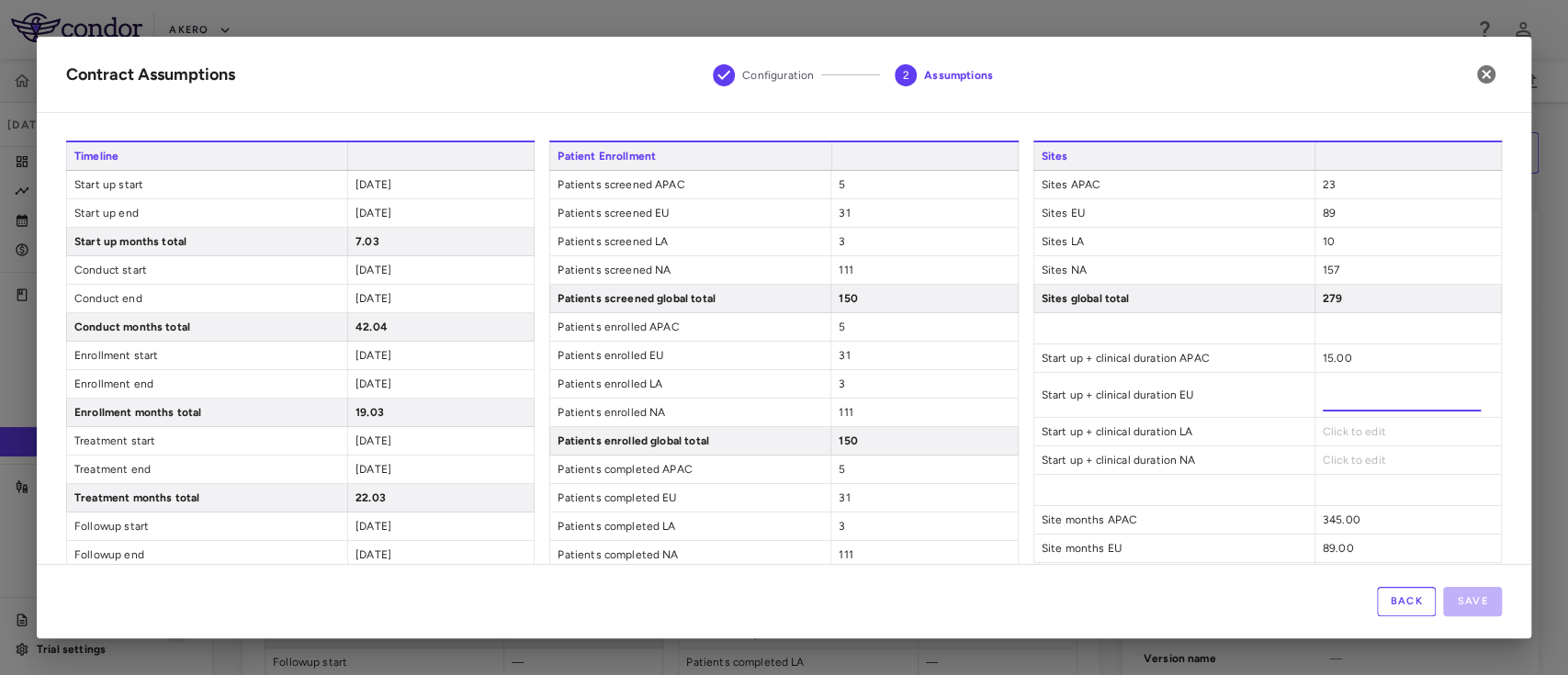
type input "**"
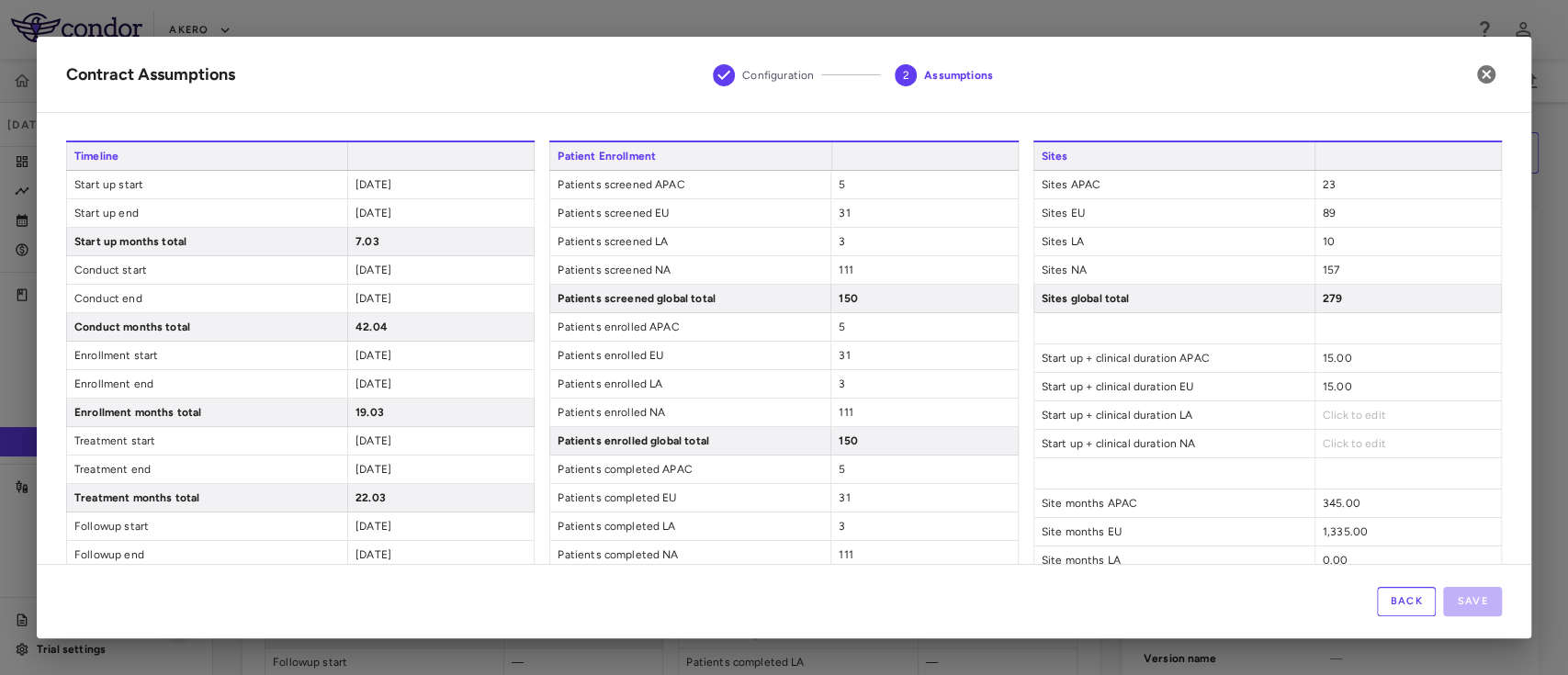
click at [1328, 419] on div "Click to edit" at bounding box center [1408, 415] width 186 height 28
click at [1323, 414] on span "Click to edit" at bounding box center [1355, 415] width 64 height 13
type input "**"
click at [1324, 452] on div "Click to edit" at bounding box center [1408, 444] width 186 height 28
click at [1323, 444] on span "Click to edit" at bounding box center [1355, 443] width 64 height 13
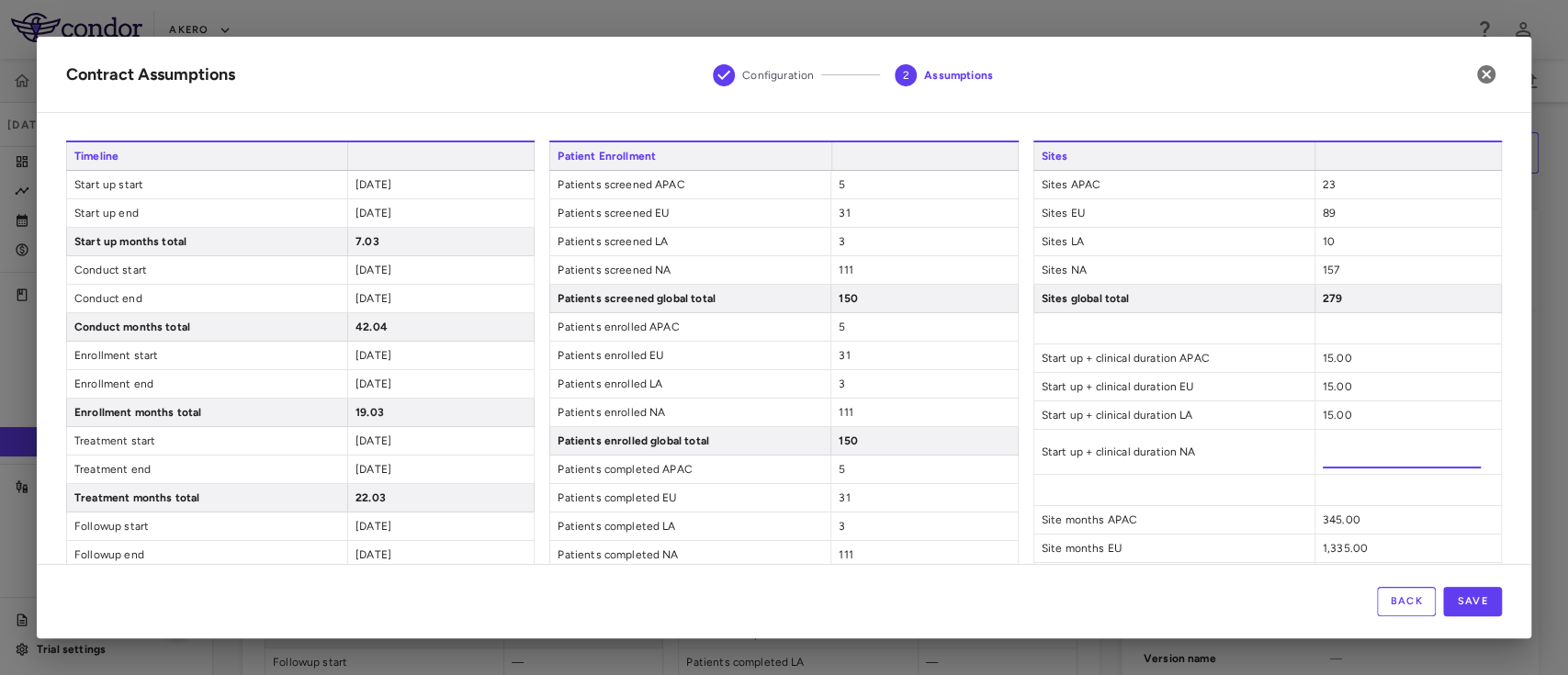
type input "**"
click at [1223, 447] on span "Start up + clinical duration NA" at bounding box center [1174, 452] width 280 height 28
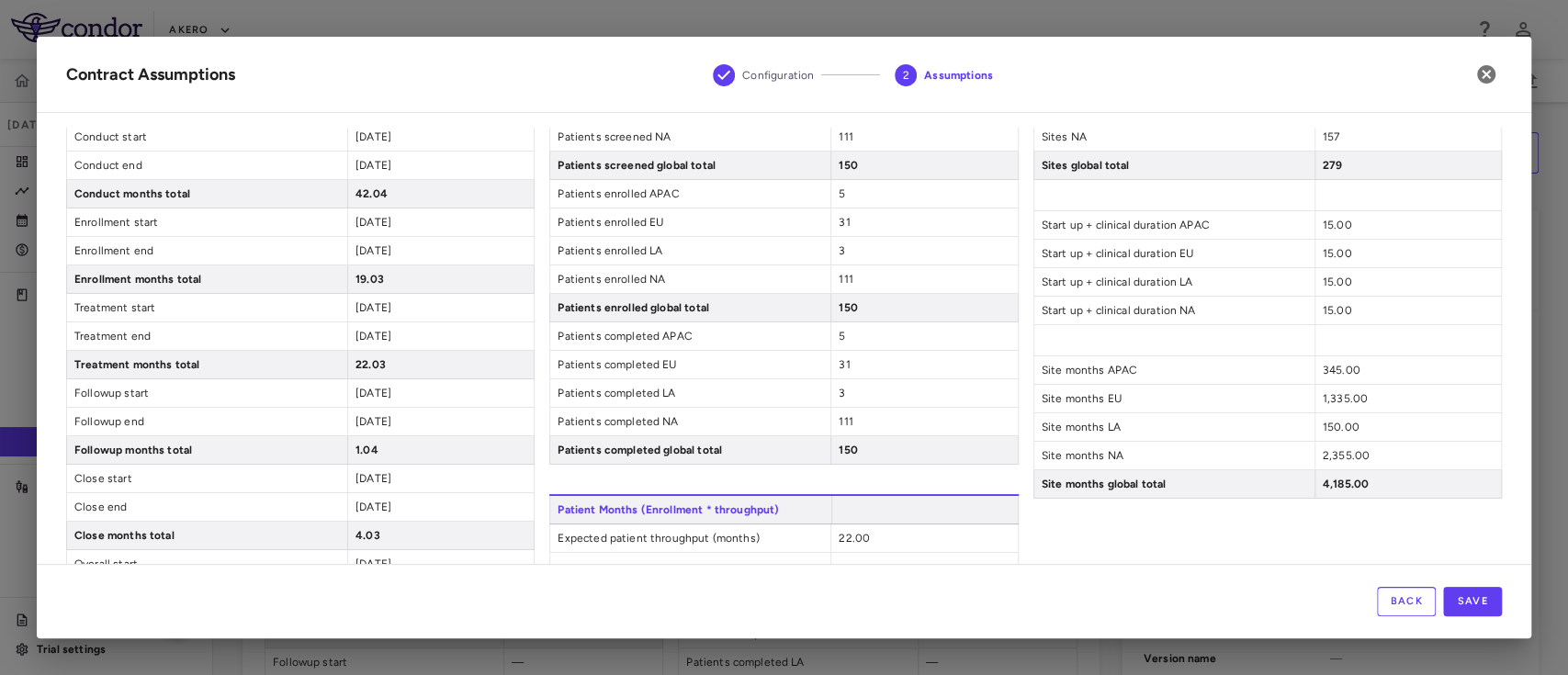
scroll to position [189, 0]
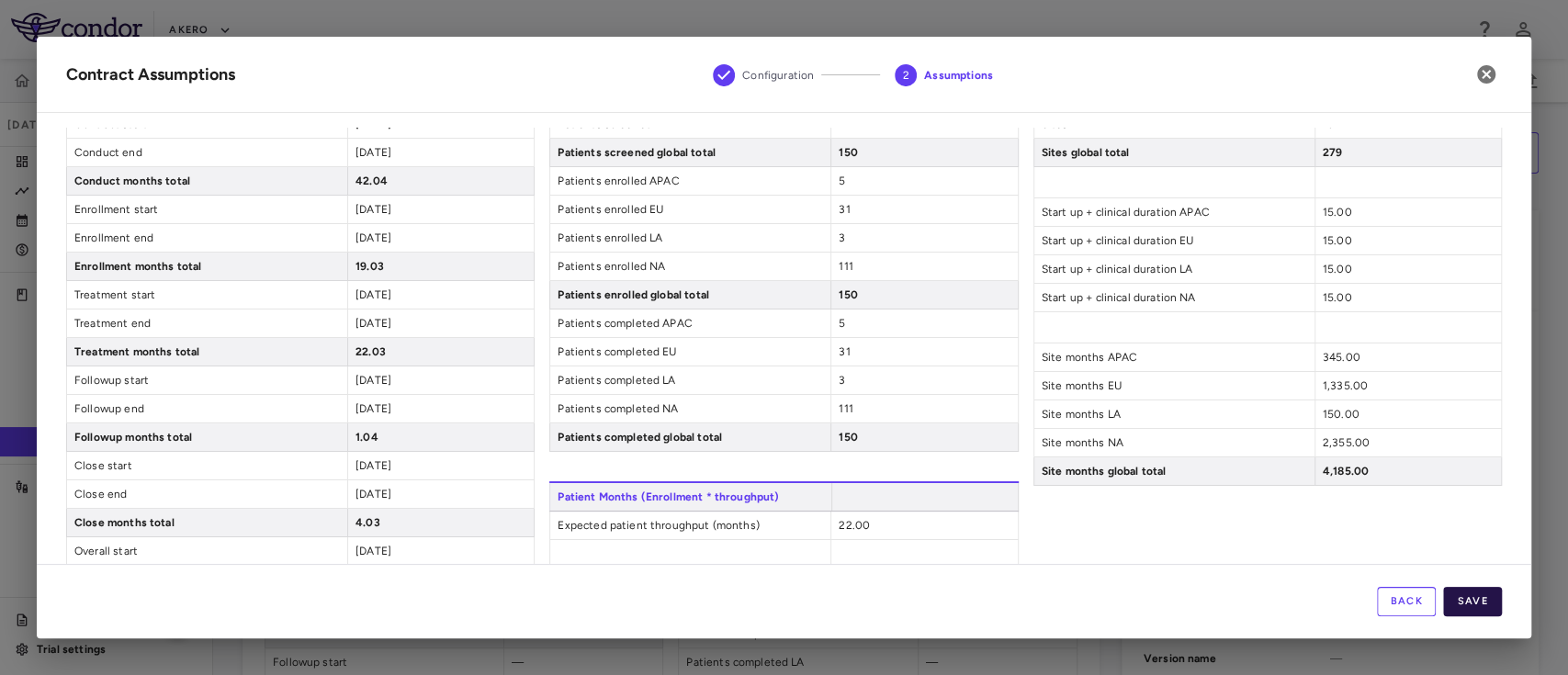
click at [1470, 601] on button "Save" at bounding box center [1472, 602] width 59 height 30
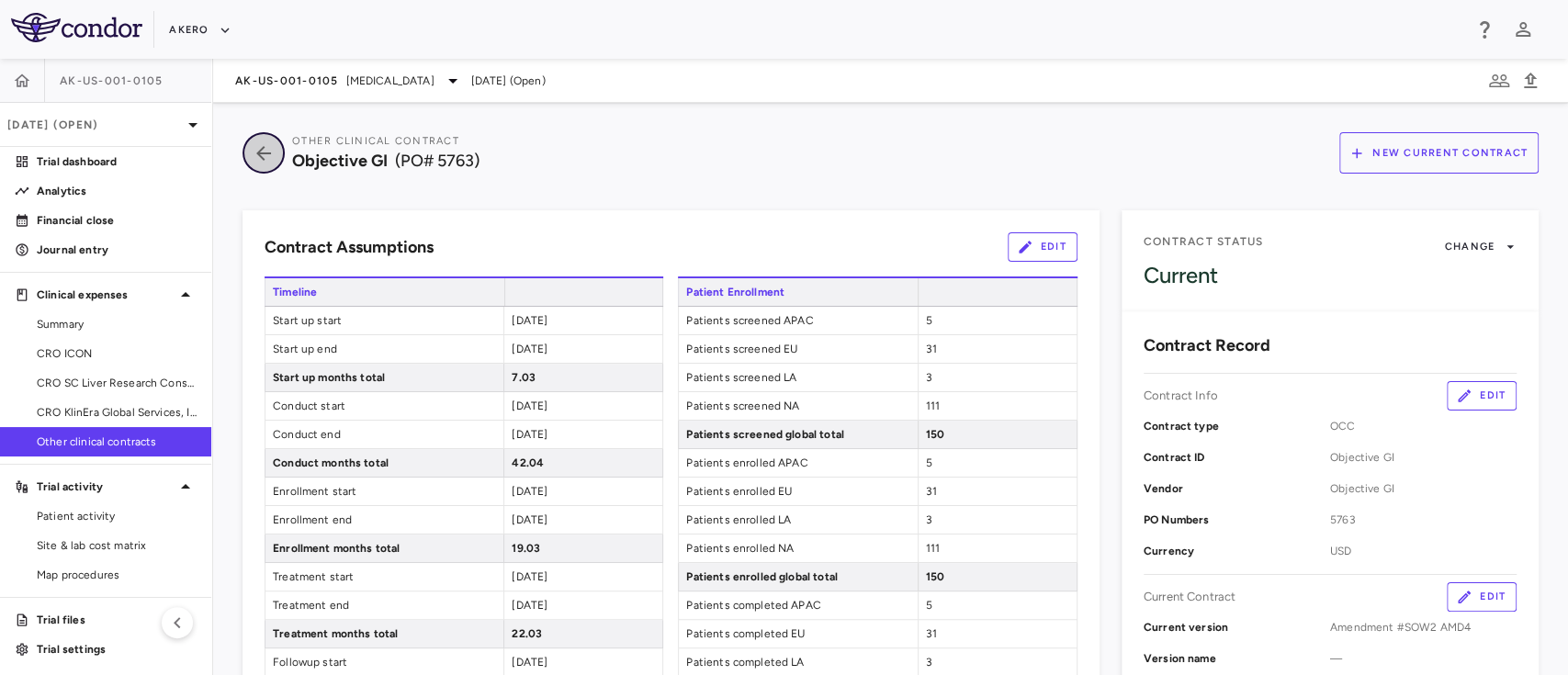
click at [254, 153] on icon "button" at bounding box center [263, 153] width 33 height 22
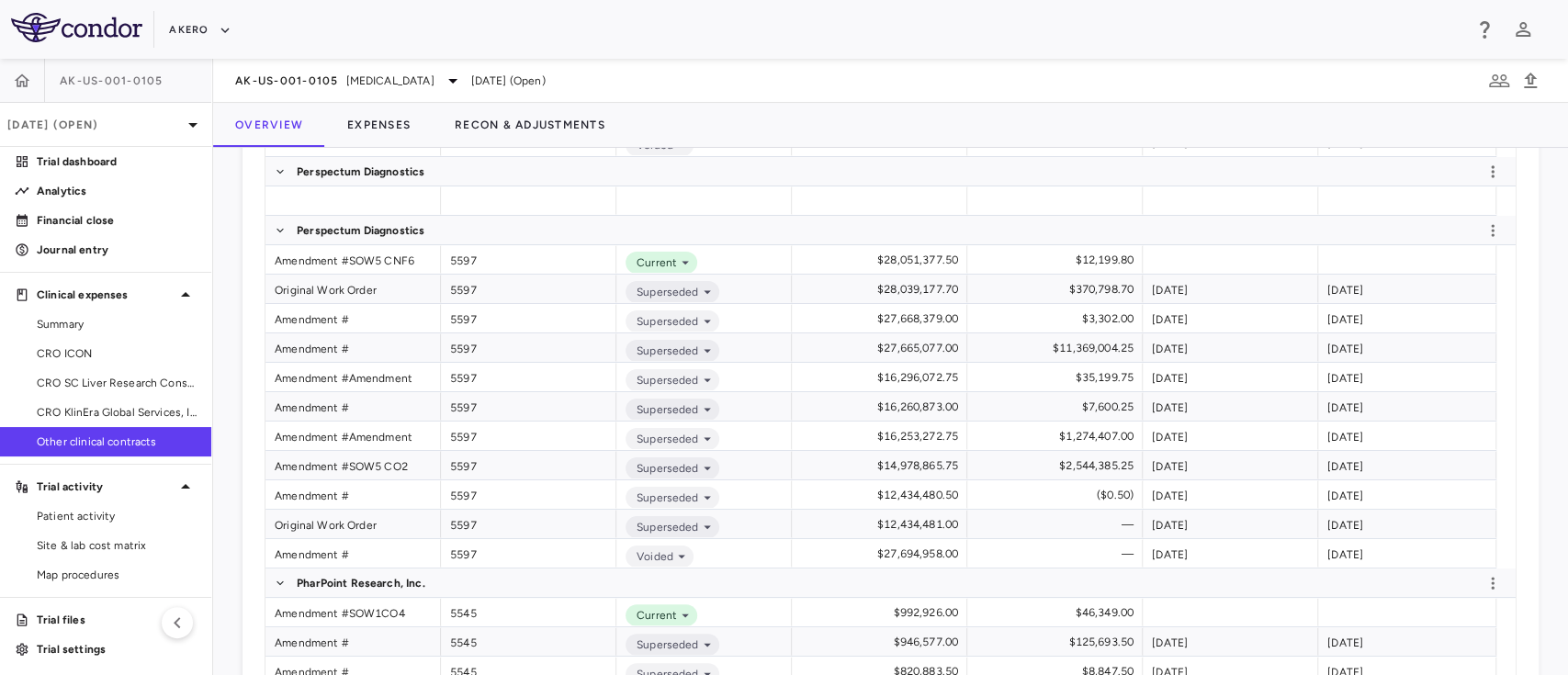
scroll to position [788, 0]
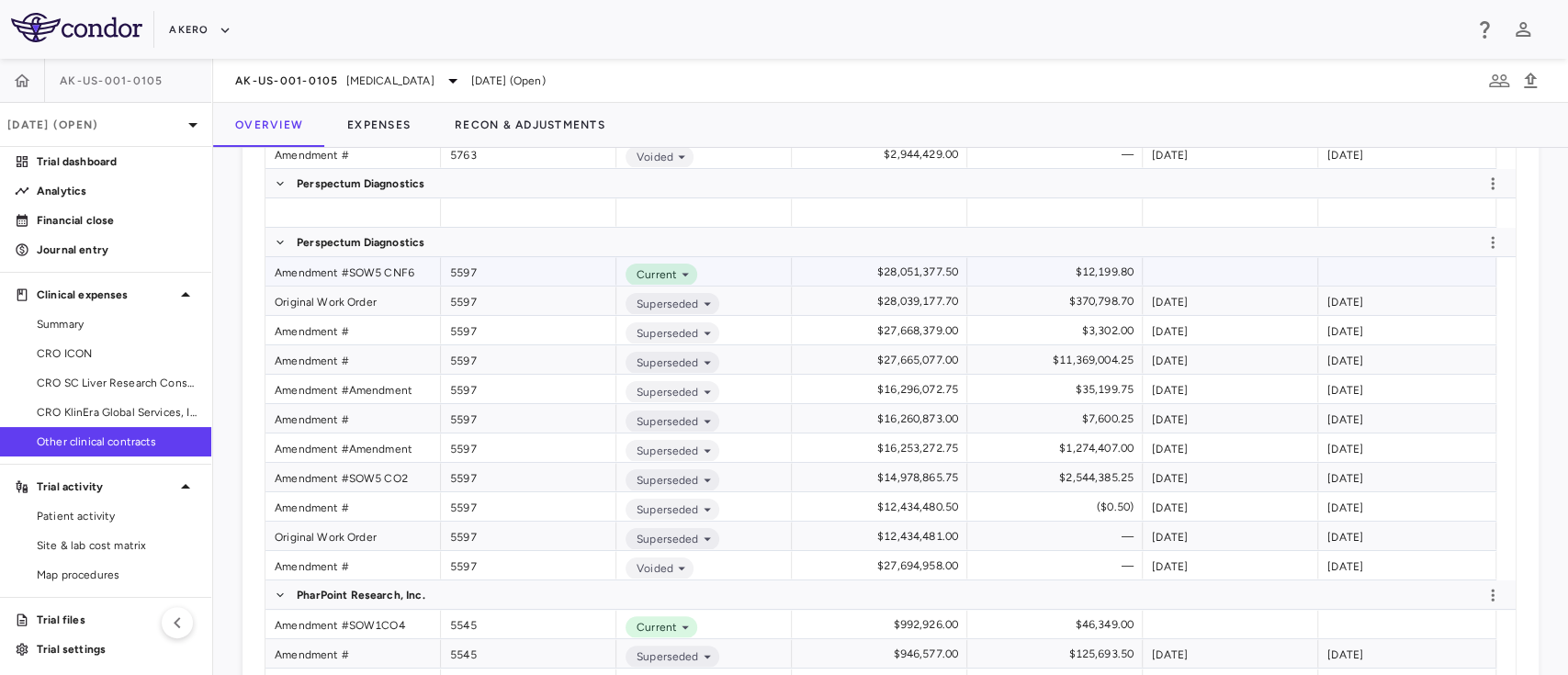
click at [309, 278] on div "Amendment #SOW5 CNF6" at bounding box center [353, 271] width 175 height 29
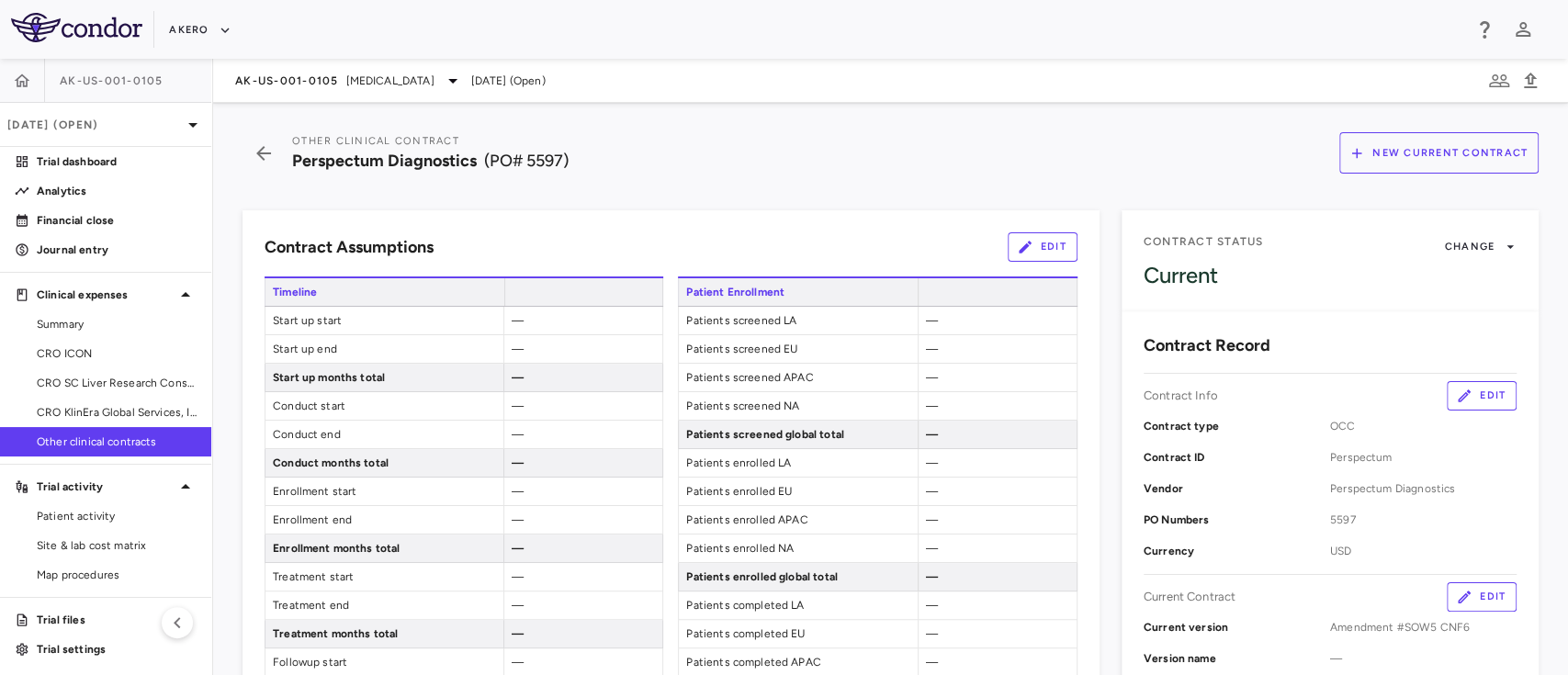
click at [1028, 253] on button "Edit" at bounding box center [1042, 247] width 70 height 30
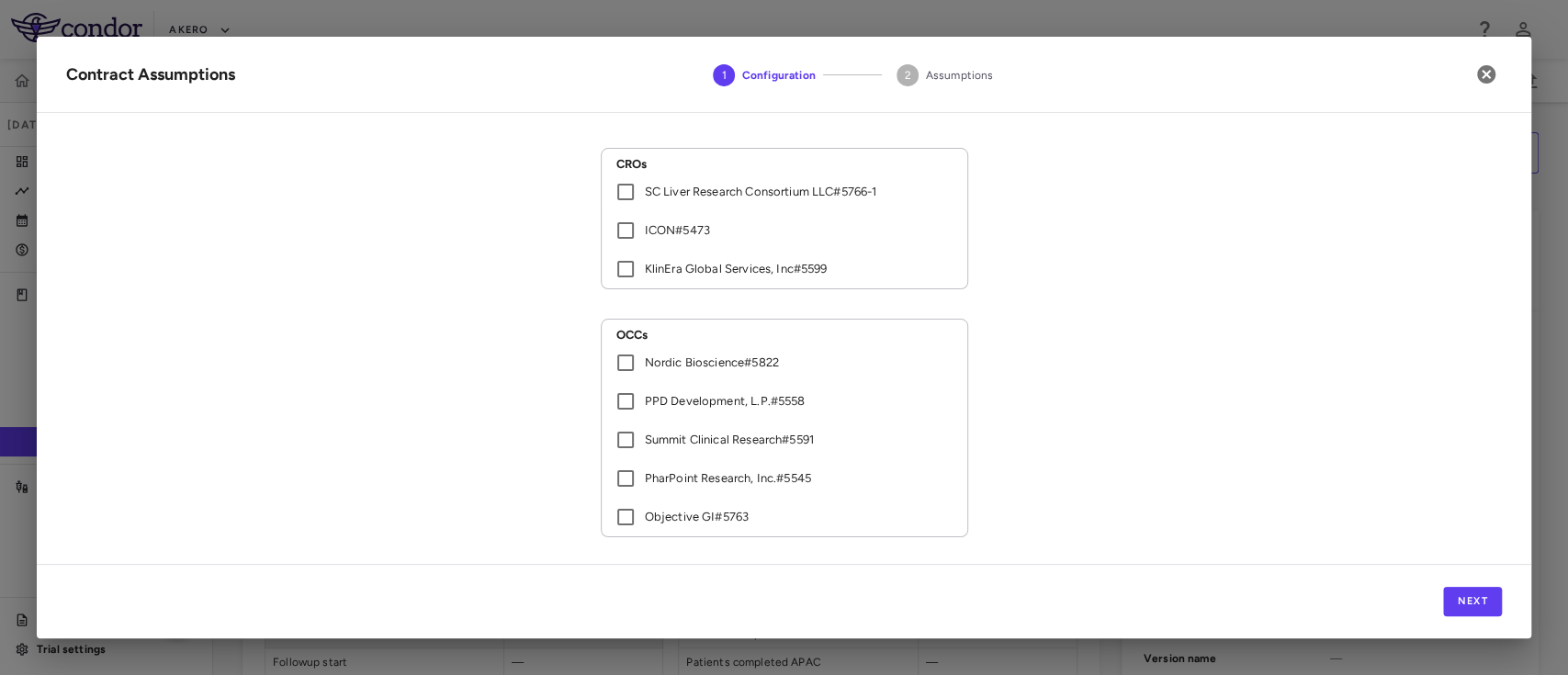
scroll to position [74, 0]
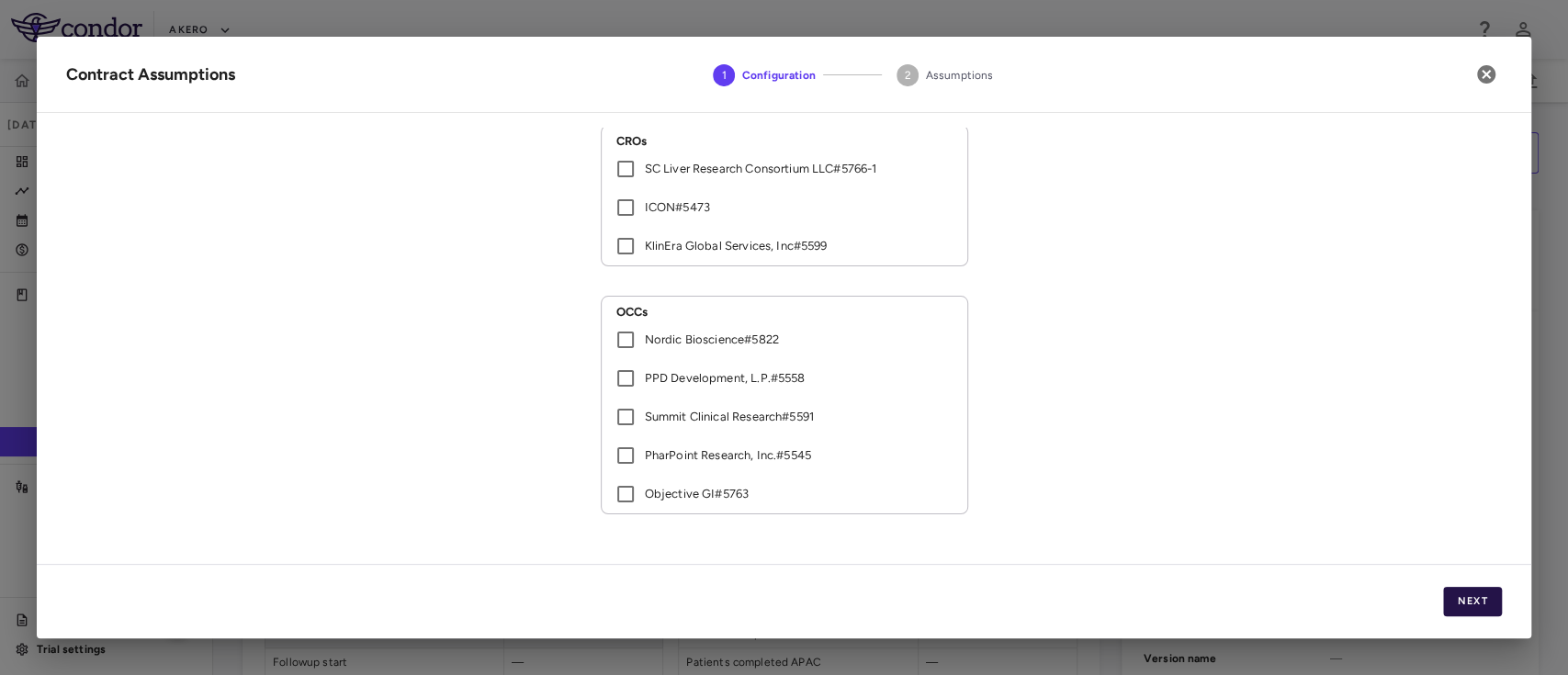
click at [1474, 600] on button "Next" at bounding box center [1472, 602] width 59 height 30
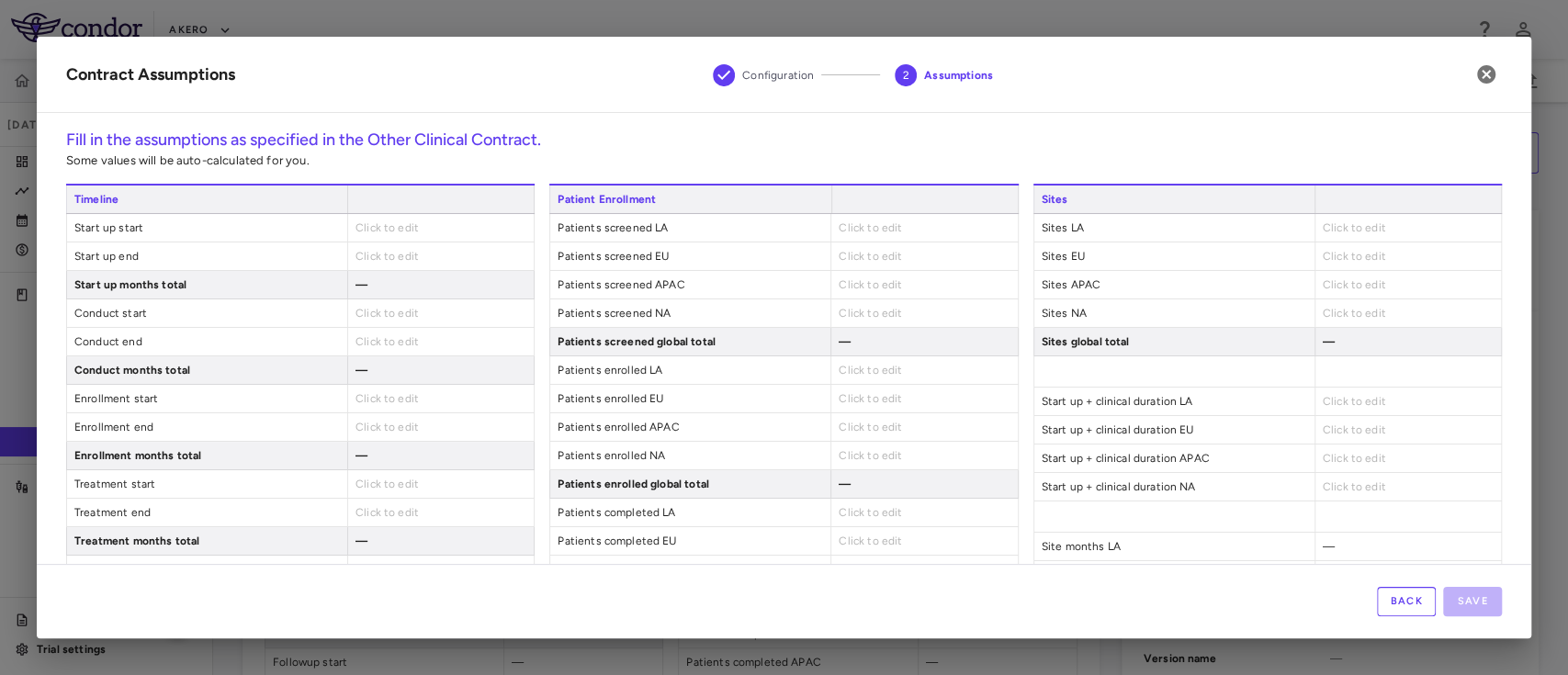
click at [396, 230] on span "Click to edit" at bounding box center [387, 227] width 64 height 13
click at [397, 224] on span "Click to edit" at bounding box center [387, 227] width 64 height 13
type input "**********"
click at [393, 256] on span "Click to edit" at bounding box center [387, 260] width 64 height 13
click at [384, 250] on span "Click to edit" at bounding box center [387, 256] width 64 height 13
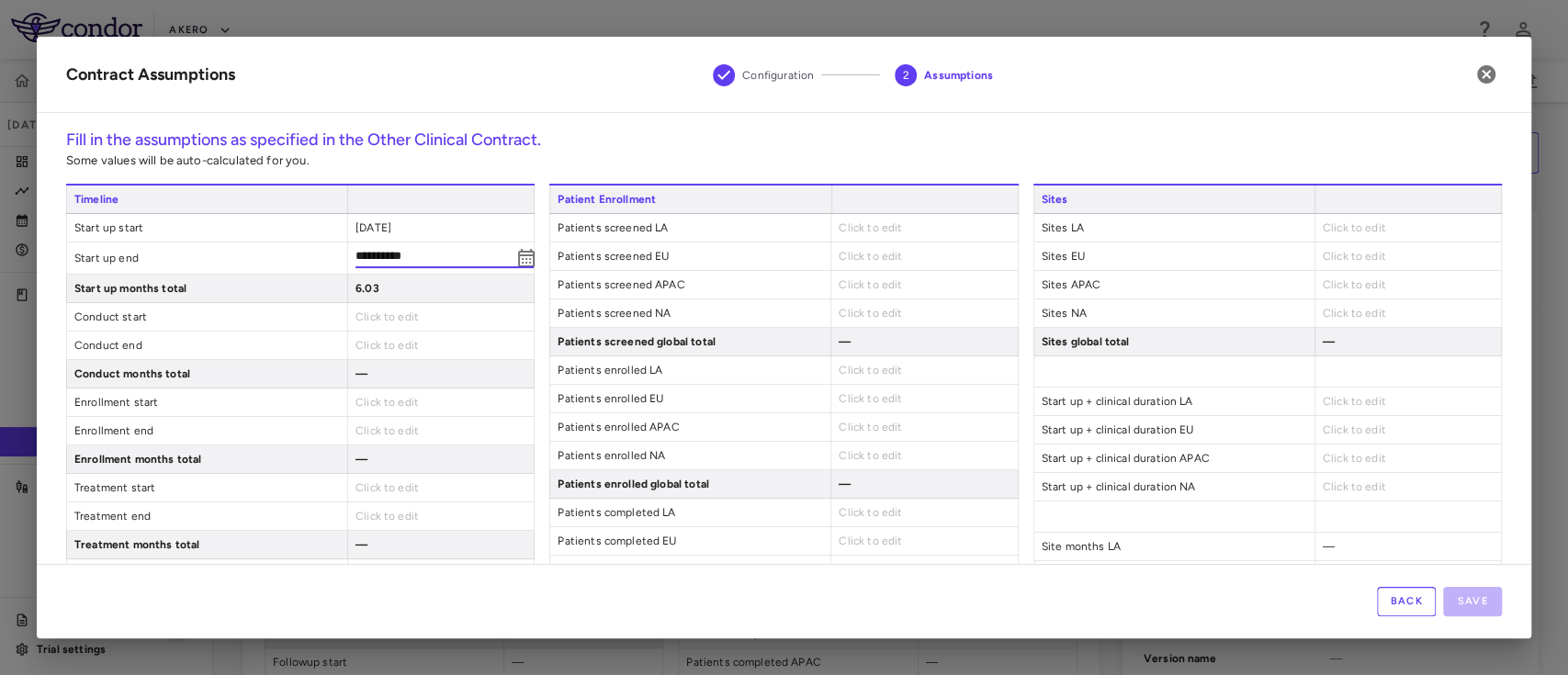
click at [397, 317] on span "Click to edit" at bounding box center [387, 317] width 64 height 13
click at [389, 313] on span "Click to edit" at bounding box center [387, 313] width 64 height 13
click at [376, 336] on div "Click to edit" at bounding box center [440, 345] width 186 height 28
click at [376, 336] on span "Click to edit" at bounding box center [387, 341] width 64 height 13
click at [379, 339] on div "Click to edit" at bounding box center [440, 341] width 186 height 28
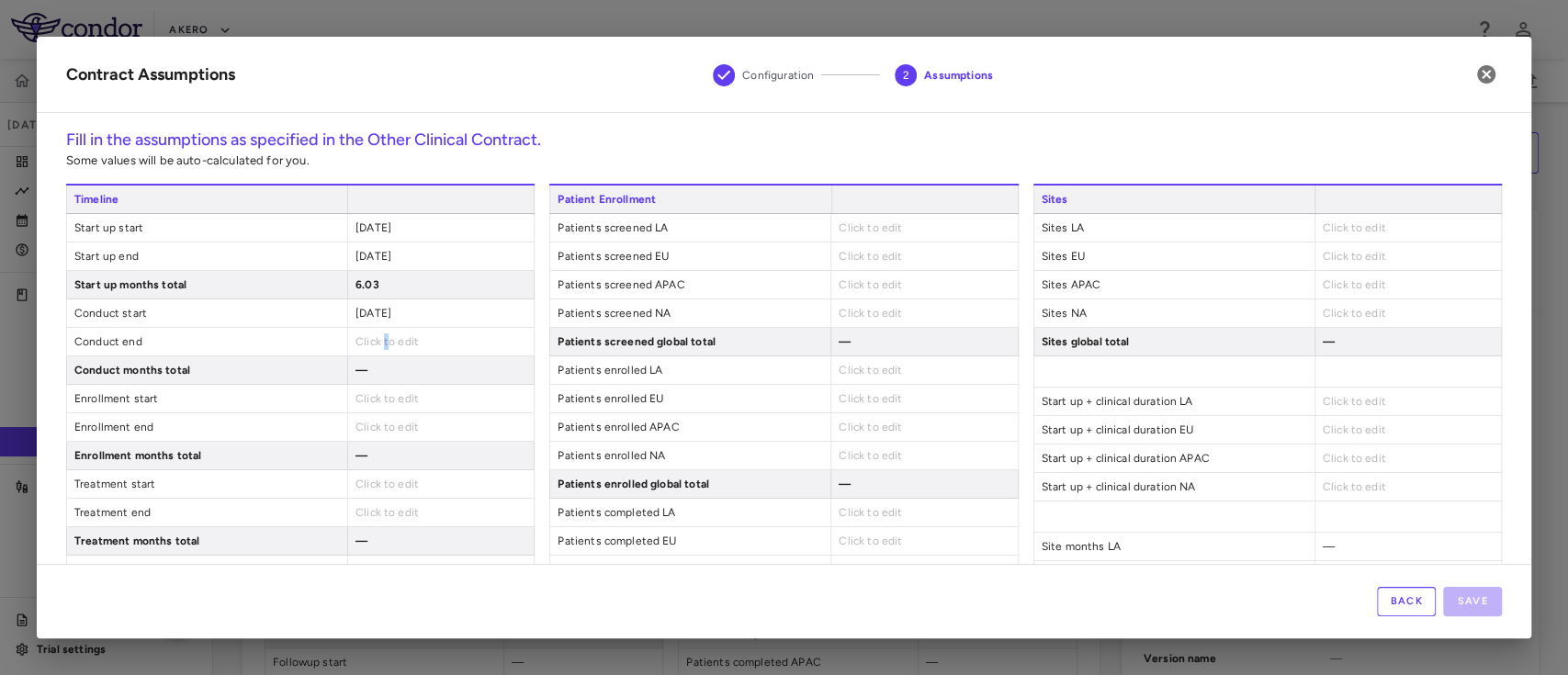
click at [379, 339] on span "Click to edit" at bounding box center [387, 341] width 64 height 13
type input "**********"
click at [380, 396] on span "Click to edit" at bounding box center [387, 398] width 64 height 13
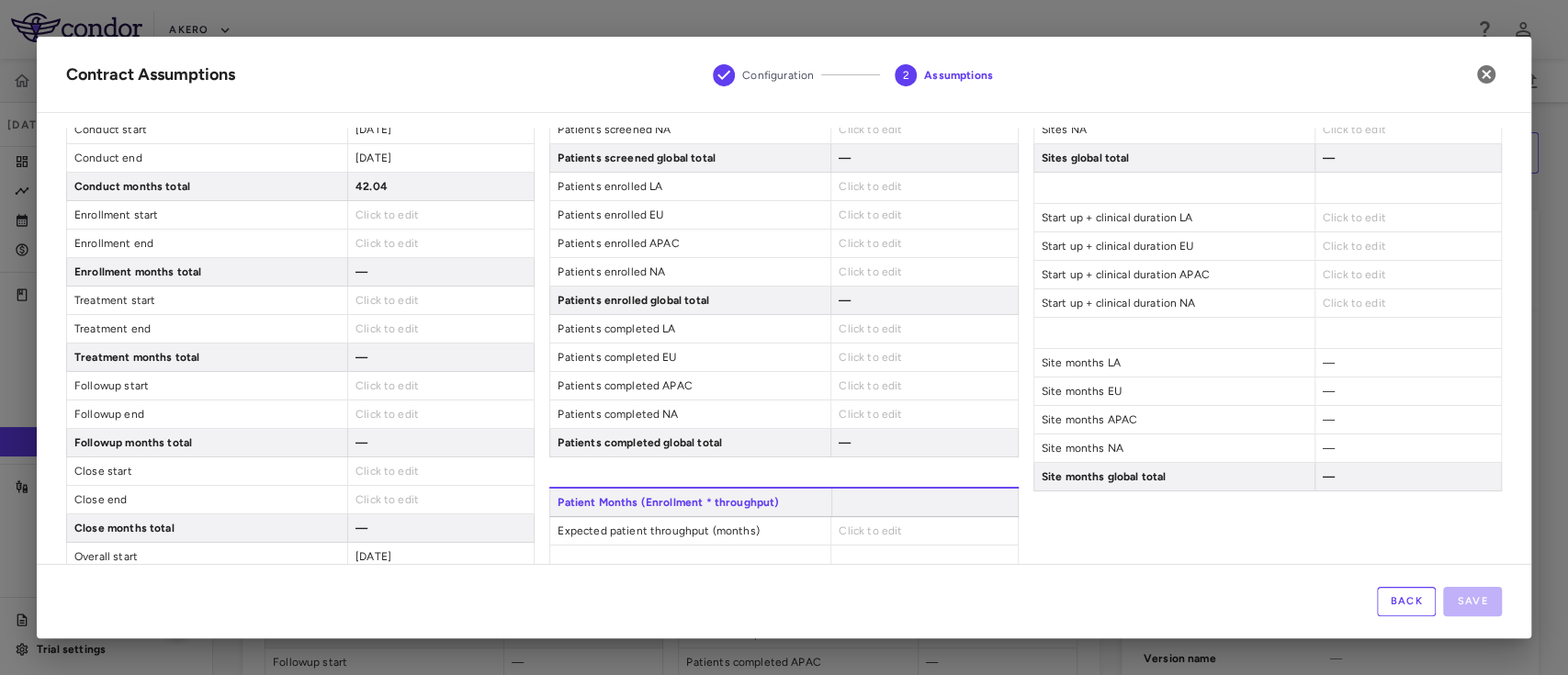
scroll to position [188, 0]
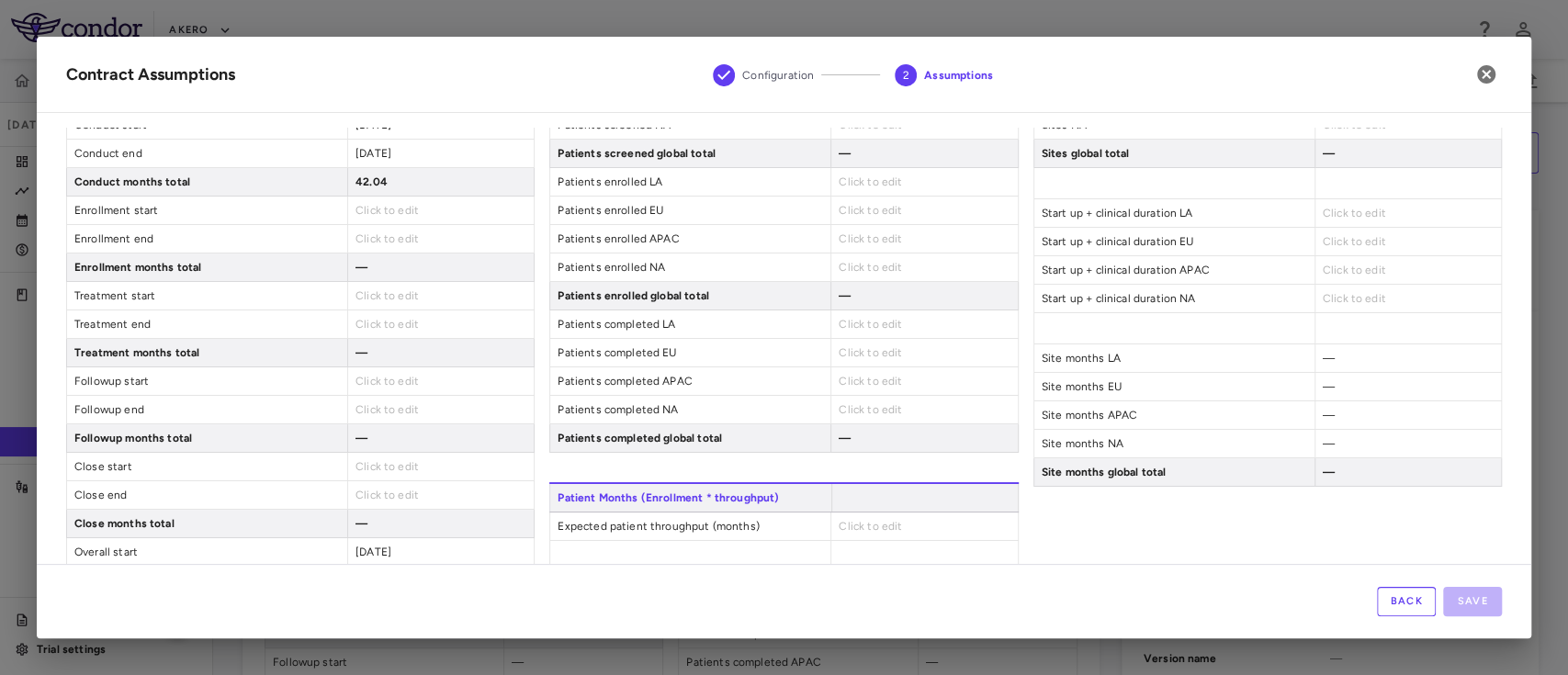
click at [386, 213] on span "Click to edit" at bounding box center [387, 210] width 64 height 13
click at [382, 204] on span "Click to edit" at bounding box center [387, 210] width 64 height 13
type input "**********"
click at [374, 240] on span "Click to edit" at bounding box center [387, 238] width 64 height 13
click at [401, 238] on span "Click to edit" at bounding box center [387, 238] width 64 height 13
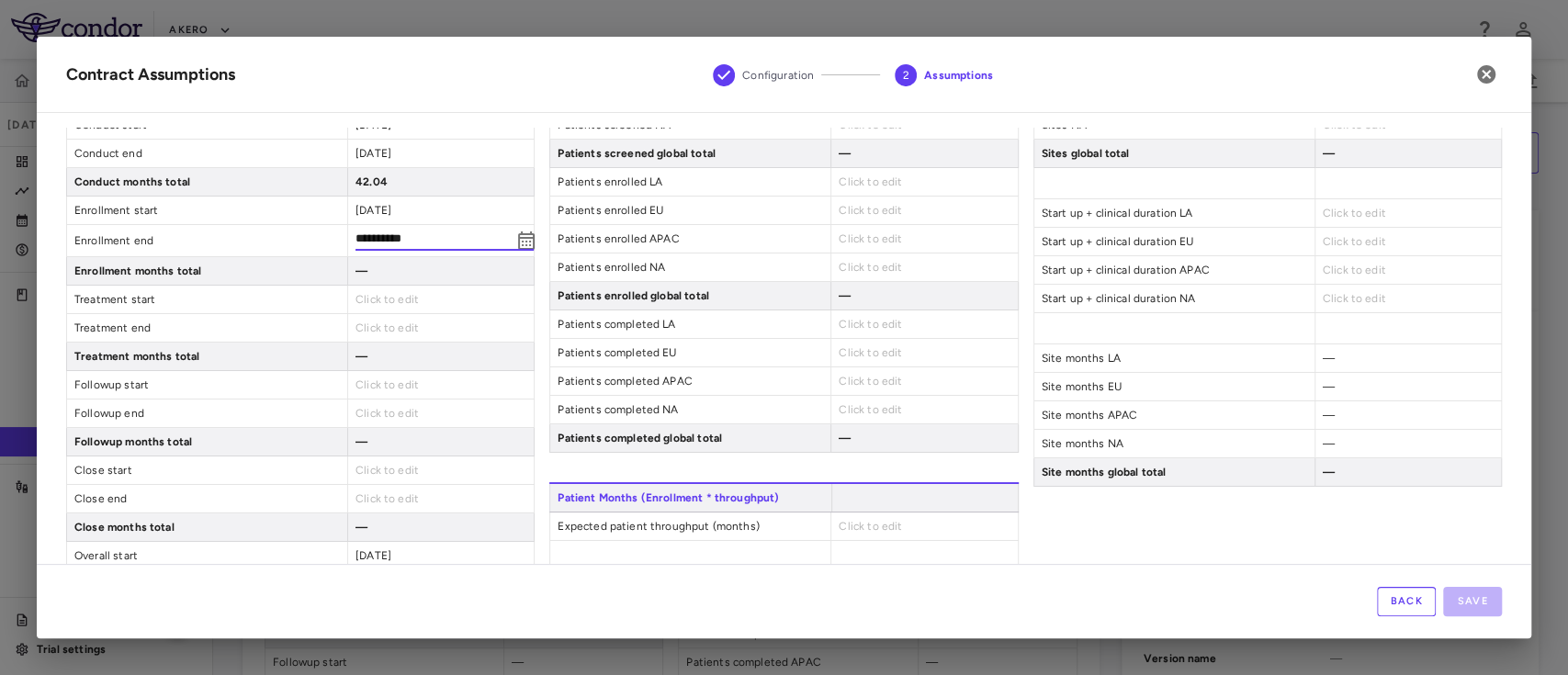
type input "**********"
click at [399, 304] on div "Click to edit" at bounding box center [440, 296] width 186 height 28
click at [390, 298] on span "Click to edit" at bounding box center [387, 296] width 64 height 13
click at [387, 293] on span "Click to edit" at bounding box center [387, 296] width 64 height 13
type input "**********"
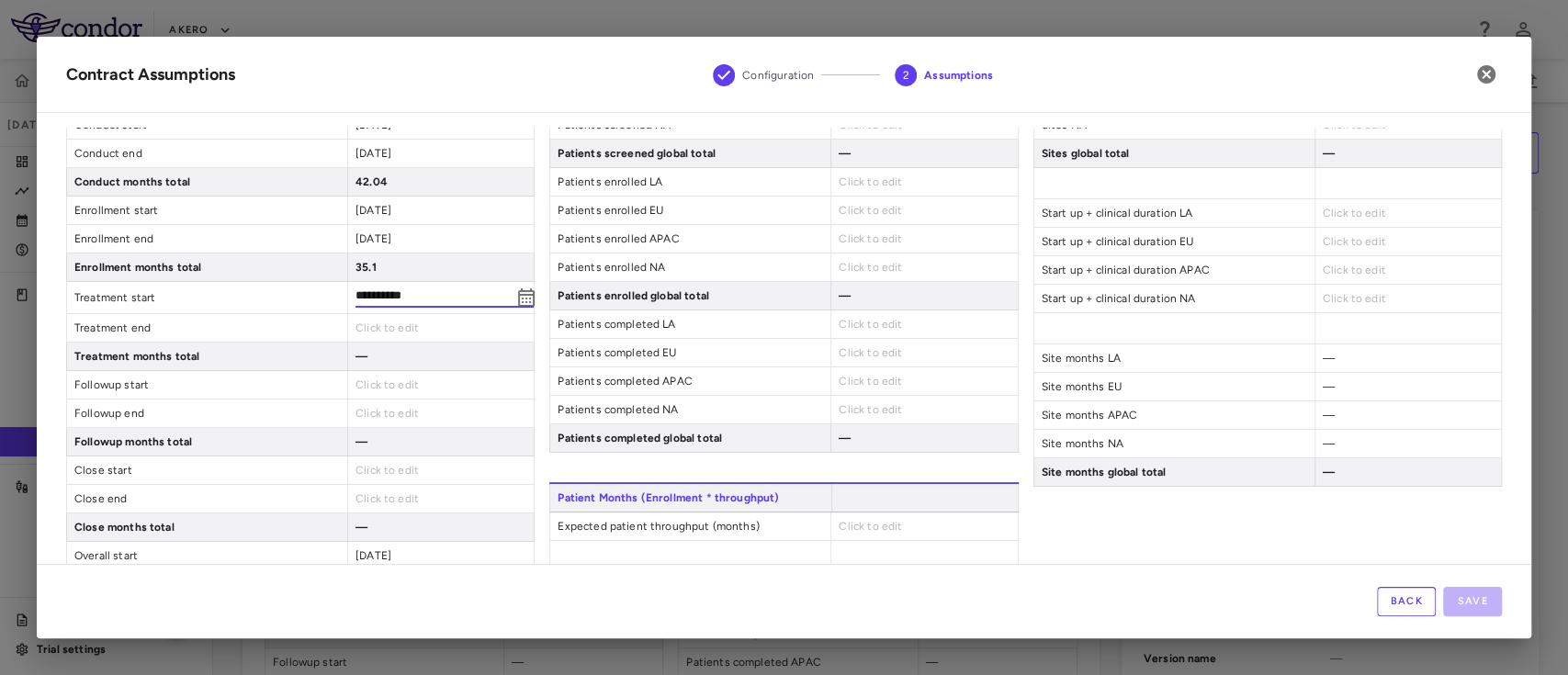
click at [379, 324] on span "Click to edit" at bounding box center [387, 328] width 64 height 13
click at [367, 328] on span "Click to edit" at bounding box center [387, 324] width 64 height 13
type input "**********"
click at [375, 384] on span "Click to edit" at bounding box center [387, 381] width 64 height 13
click at [369, 375] on span "Click to edit" at bounding box center [387, 381] width 64 height 13
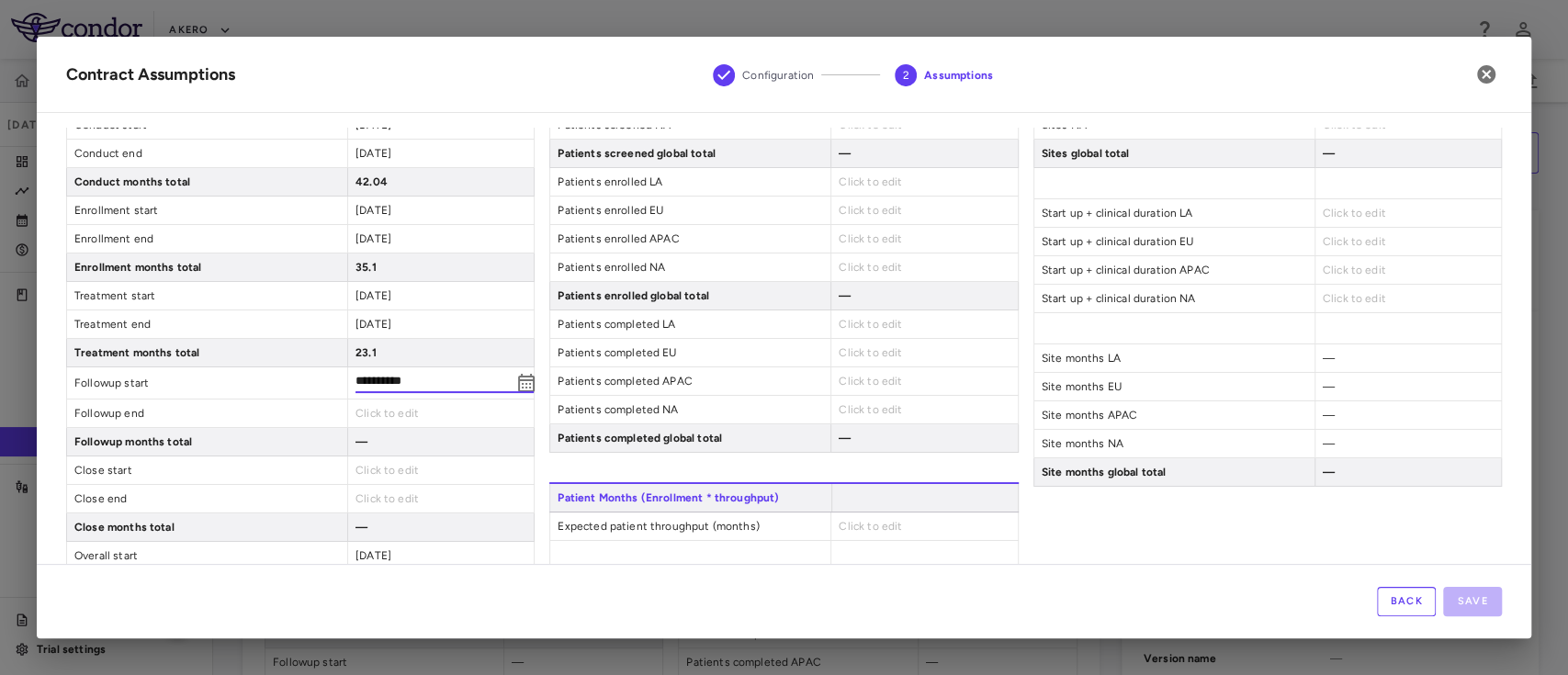
type input "**********"
click at [377, 400] on div "Click to edit" at bounding box center [440, 413] width 186 height 28
click at [376, 403] on span "Click to edit" at bounding box center [387, 409] width 64 height 13
click at [395, 404] on span "Click to edit" at bounding box center [387, 409] width 64 height 13
type input "**********"
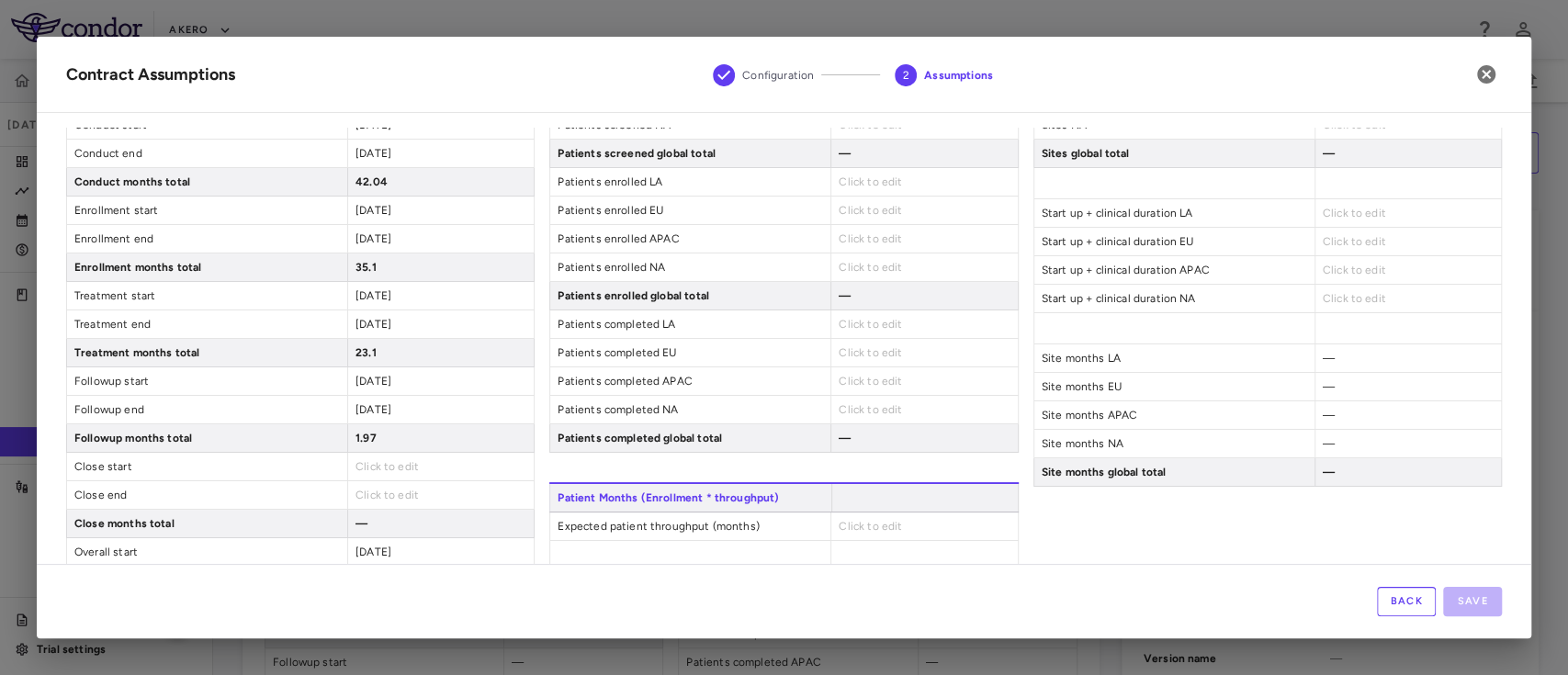
click at [386, 471] on div "Click to edit" at bounding box center [440, 467] width 186 height 28
click at [382, 468] on span "Click to edit" at bounding box center [387, 466] width 64 height 13
type input "**********"
click at [383, 503] on div "Click to edit" at bounding box center [440, 496] width 186 height 28
click at [375, 483] on div "Click to edit" at bounding box center [440, 496] width 186 height 28
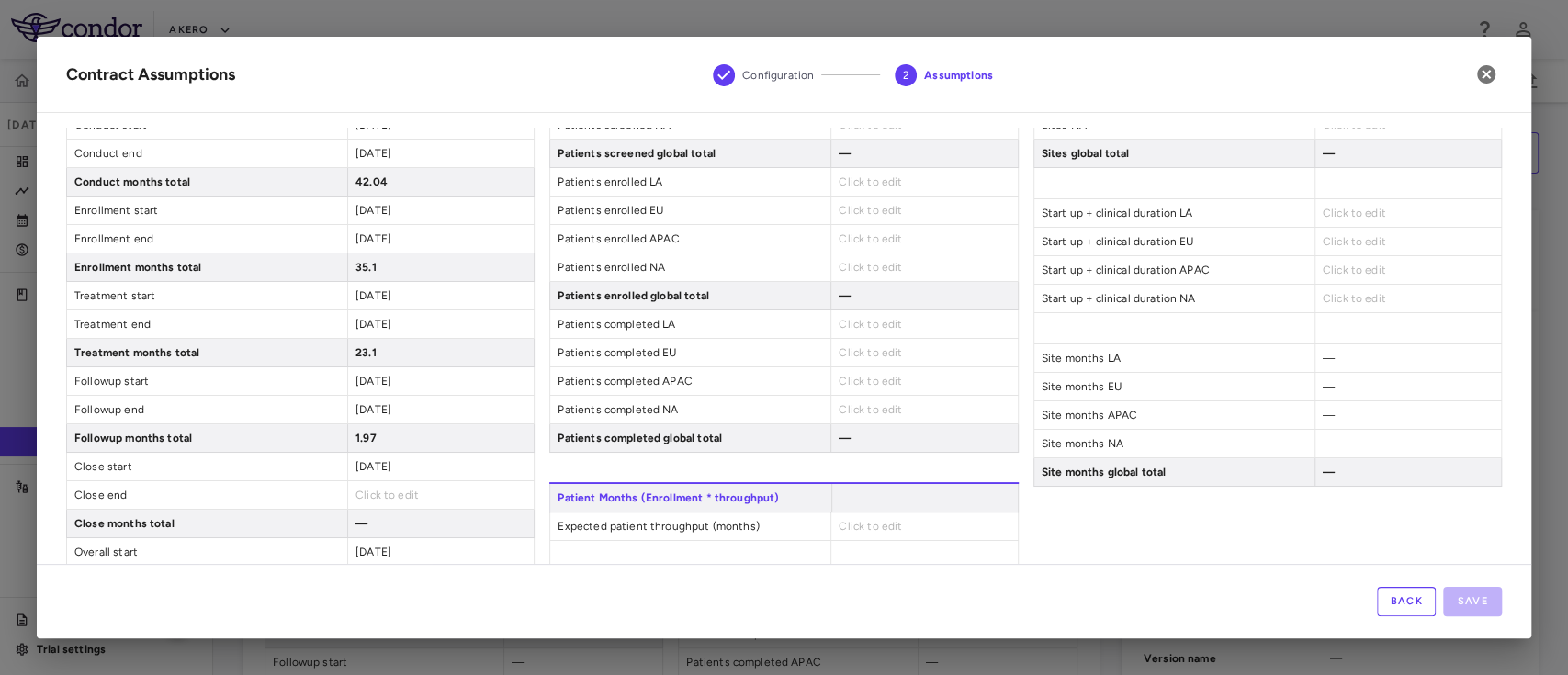
click at [371, 495] on span "Click to edit" at bounding box center [387, 495] width 64 height 13
click at [382, 489] on span "Click to edit" at bounding box center [387, 495] width 64 height 13
type input "**********"
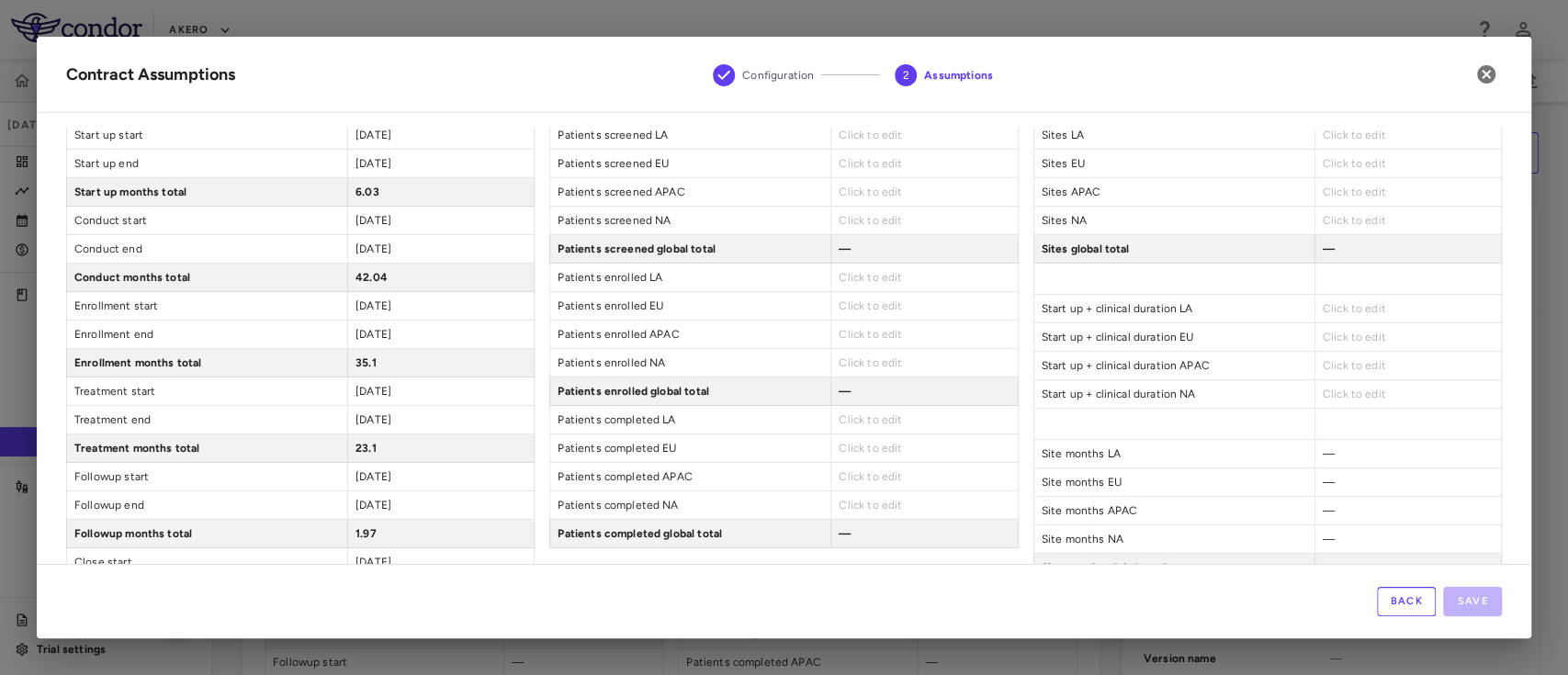
scroll to position [0, 0]
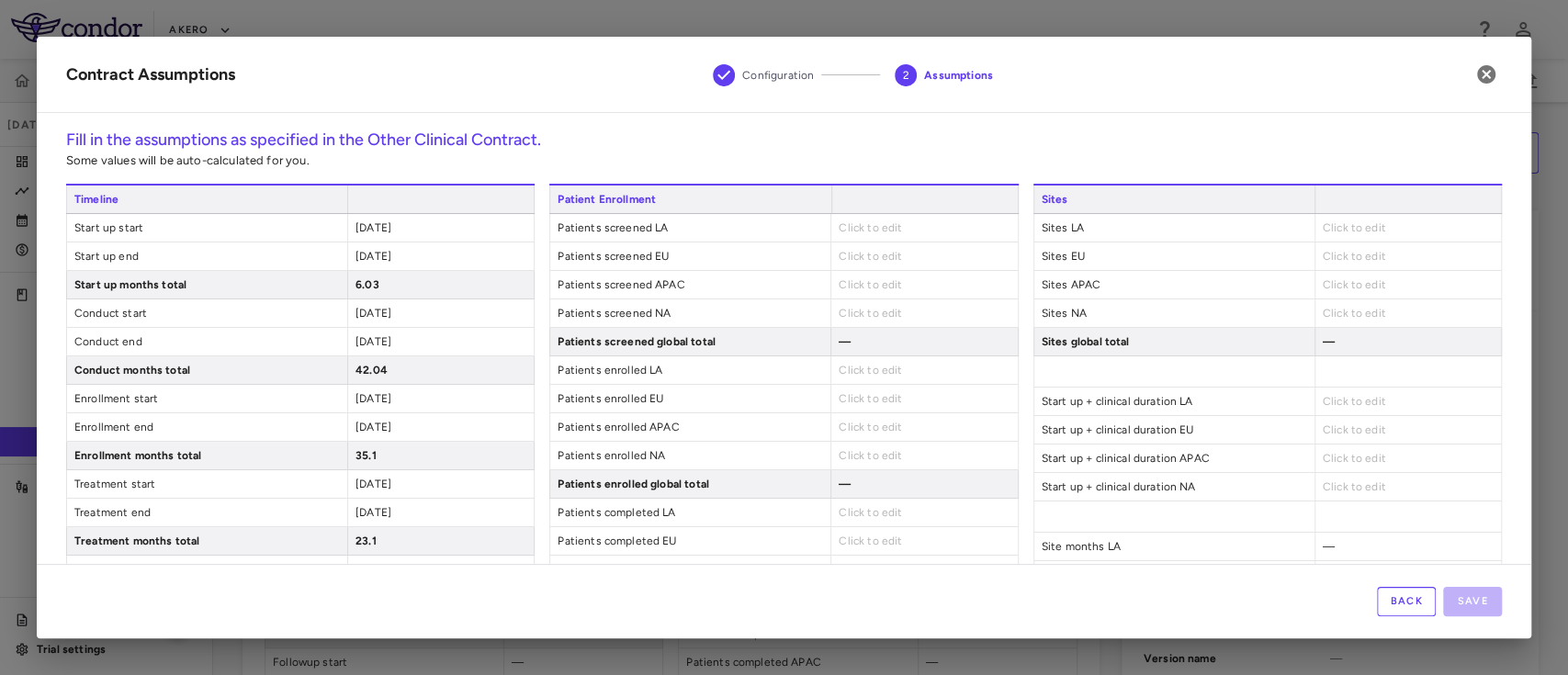
click at [874, 244] on div "Click to edit" at bounding box center [923, 257] width 186 height 28
click at [863, 229] on span "Click to edit" at bounding box center [871, 227] width 64 height 13
click at [843, 225] on span "Click to edit" at bounding box center [871, 227] width 64 height 13
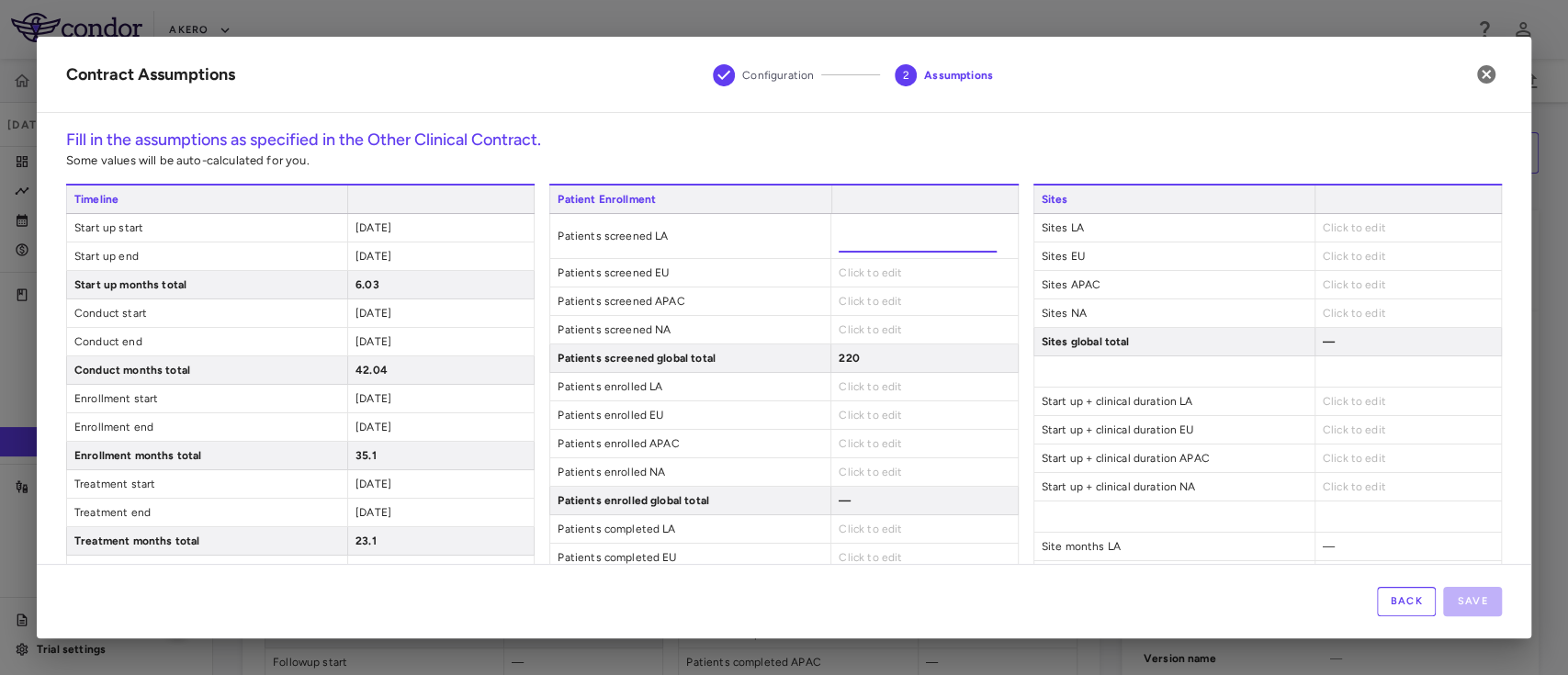
click at [845, 267] on div "Click to edit" at bounding box center [923, 273] width 186 height 28
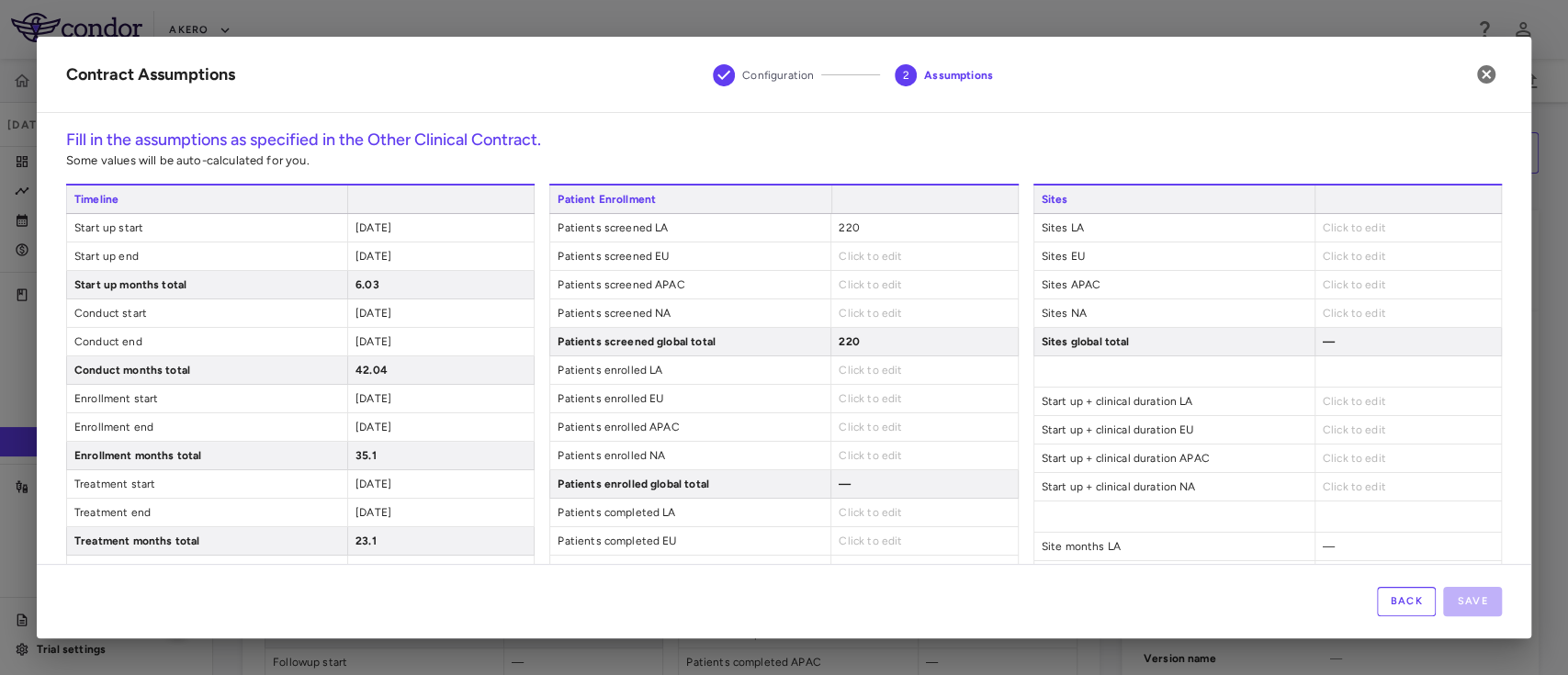
click at [839, 256] on span "Click to edit" at bounding box center [871, 256] width 64 height 13
click at [840, 257] on span "Click to edit" at bounding box center [871, 256] width 64 height 13
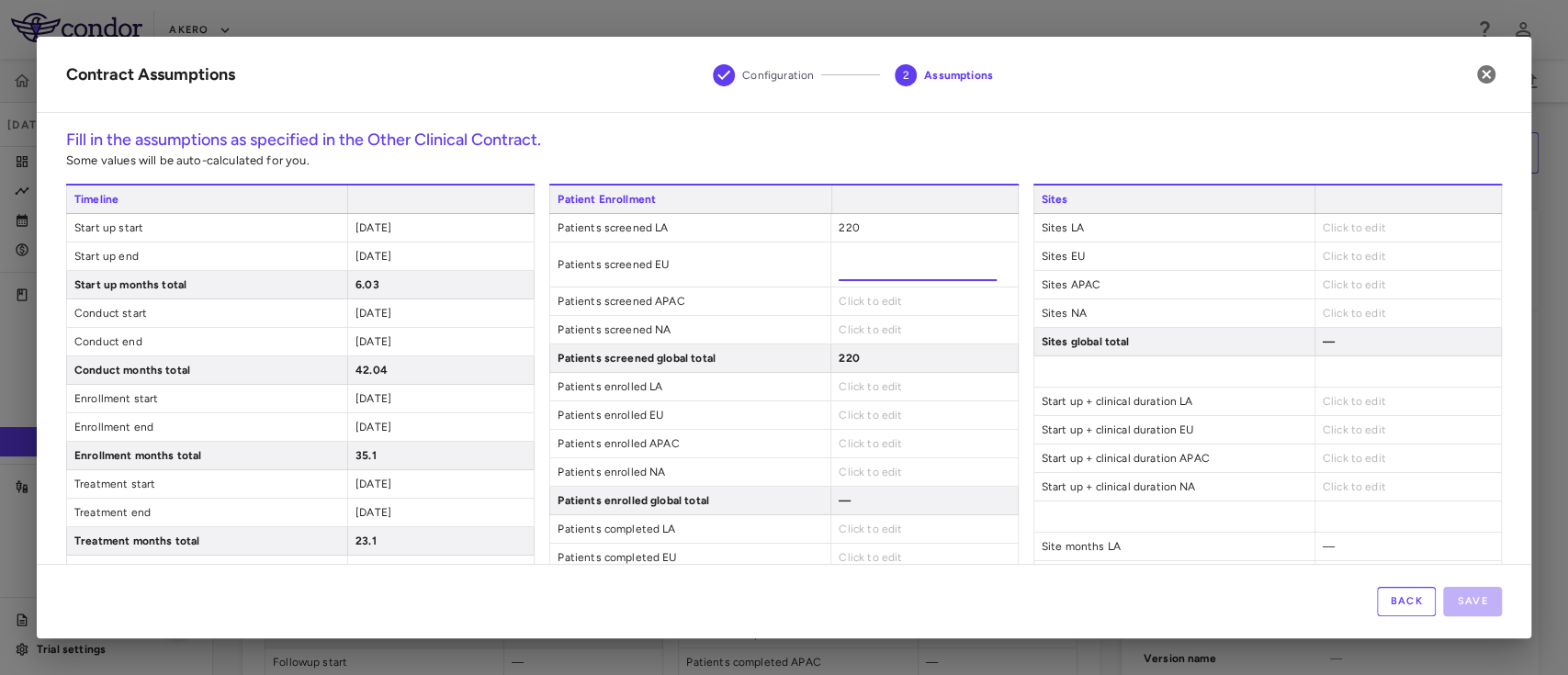
type input "****"
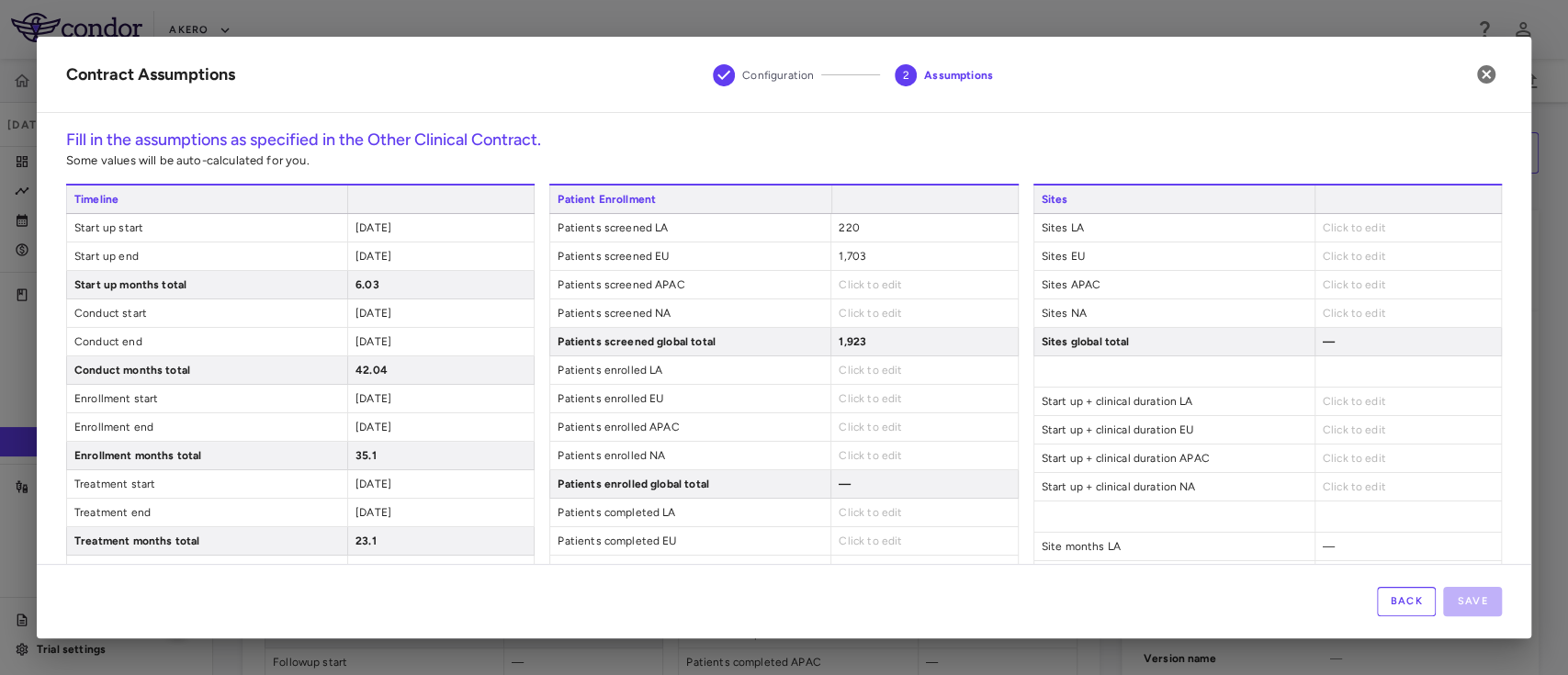
click at [853, 301] on div "Patient Enrollment Patients screened LA 220 Patients screened EU 1,703 Patients…" at bounding box center [784, 413] width 469 height 458
click at [853, 301] on div "Click to edit" at bounding box center [923, 314] width 186 height 28
click at [844, 282] on span "Click to edit" at bounding box center [871, 285] width 64 height 13
click at [852, 276] on div "Click to edit" at bounding box center [923, 285] width 186 height 28
click at [842, 289] on span "Click to edit" at bounding box center [871, 285] width 64 height 13
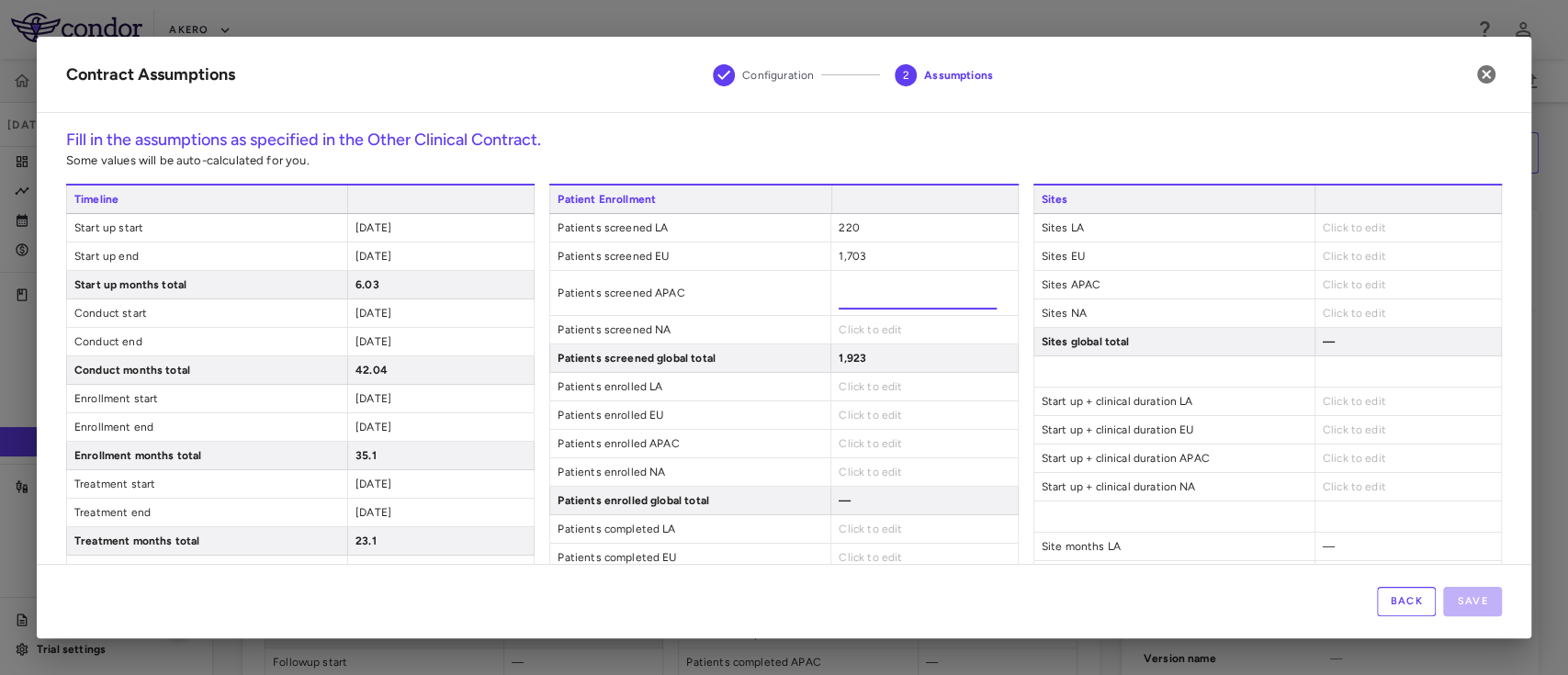
type input "***"
click at [841, 328] on div "Patient Enrollment Patients screened LA 220 Patients screened EU 1,703 Patients…" at bounding box center [784, 421] width 469 height 474
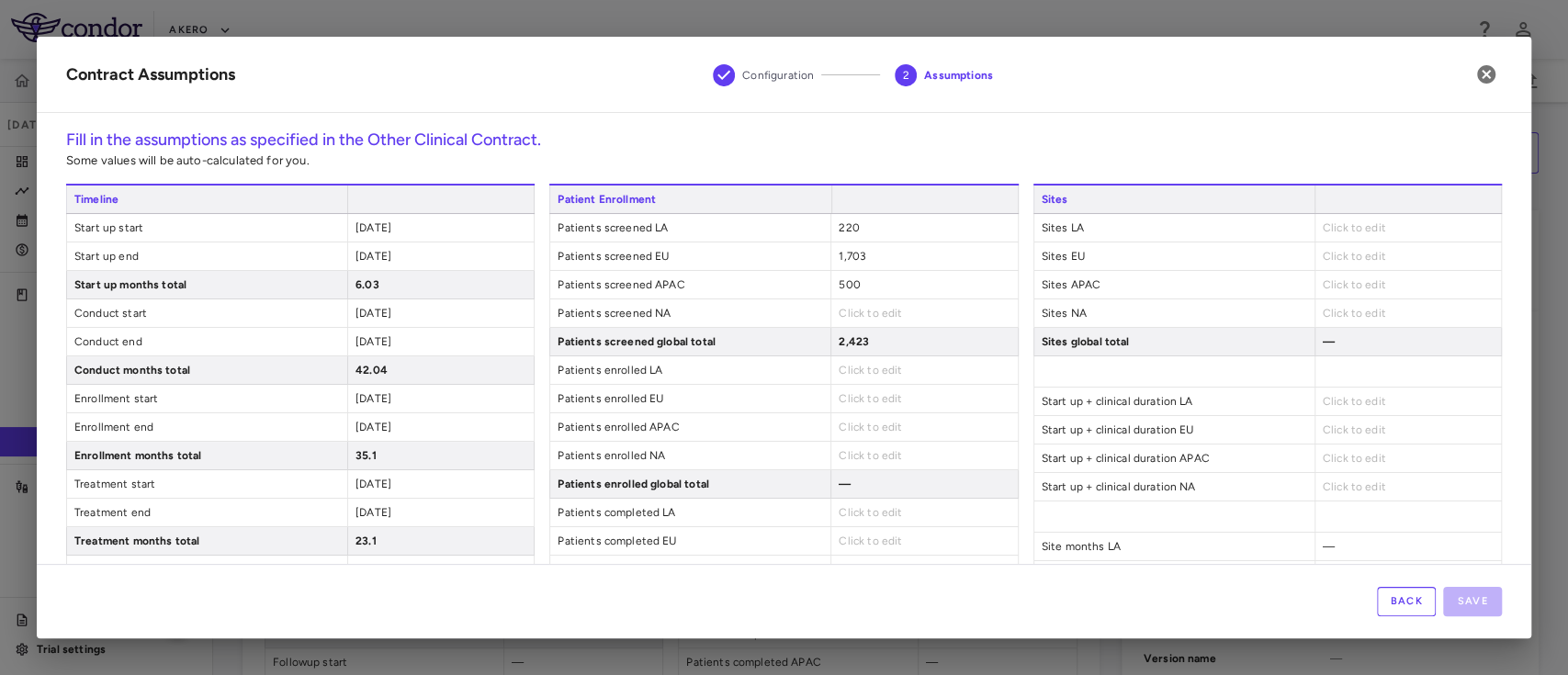
click at [843, 311] on span "Click to edit" at bounding box center [871, 313] width 64 height 13
click at [848, 312] on span "Click to edit" at bounding box center [871, 313] width 64 height 13
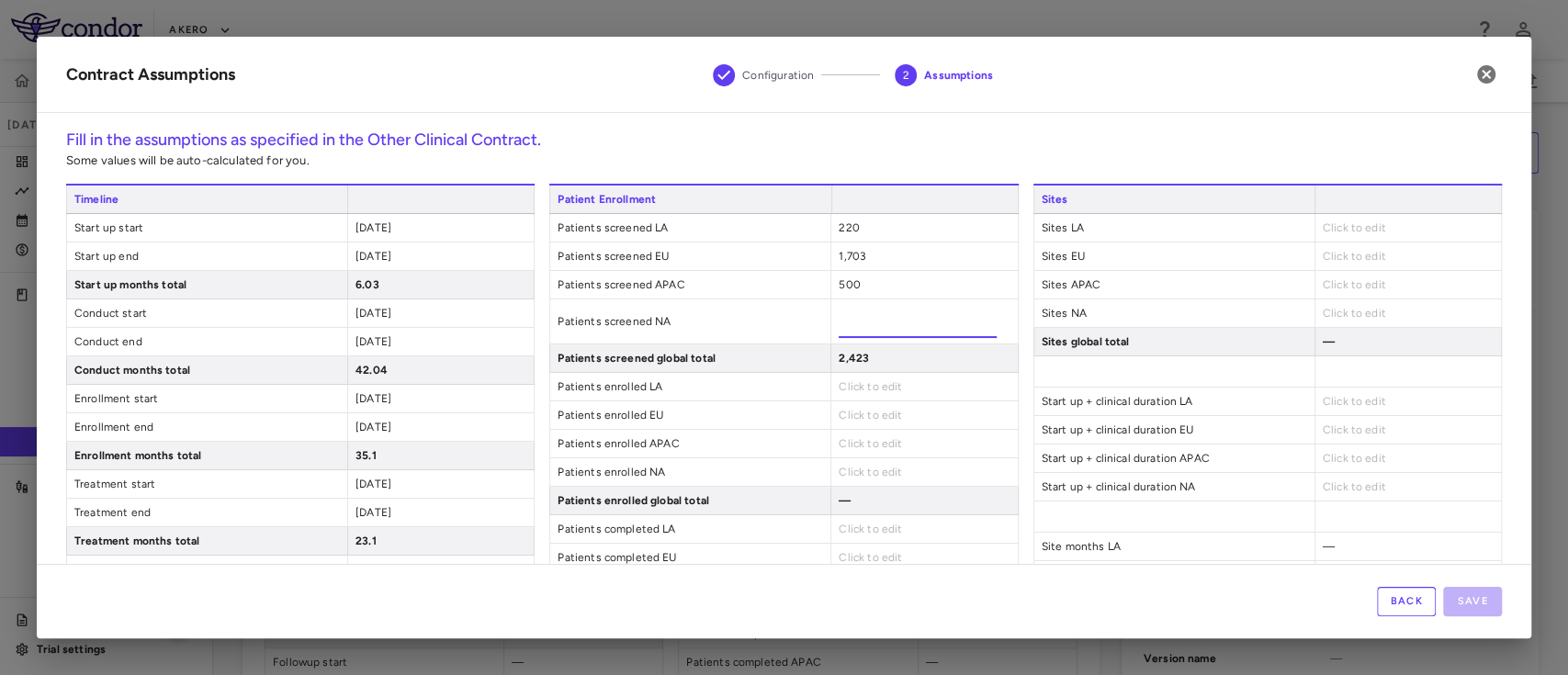
type input "****"
click at [852, 393] on div "Patient Enrollment Patients screened LA 220 Patients screened EU 1,703 Patients…" at bounding box center [784, 421] width 469 height 474
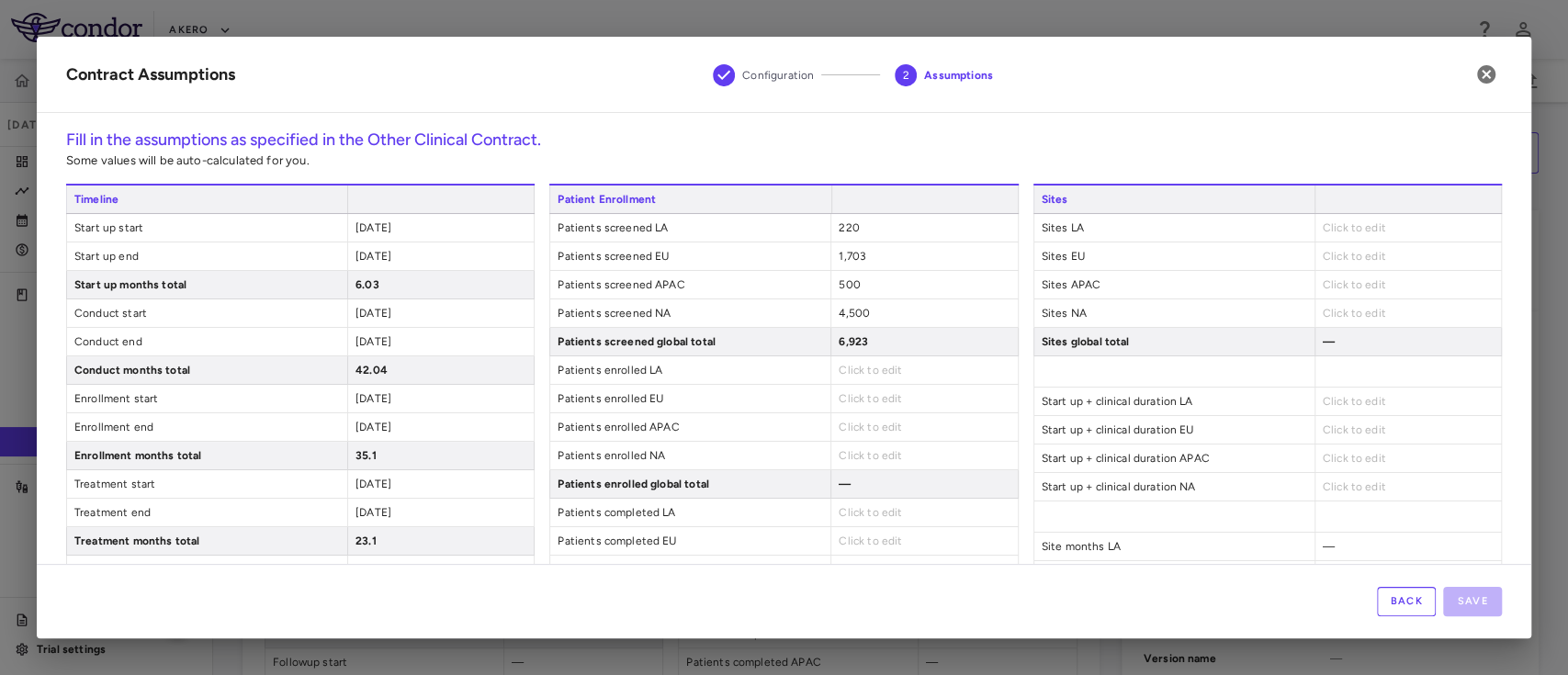
click at [845, 369] on span "Click to edit" at bounding box center [871, 369] width 64 height 13
click at [842, 364] on span "Click to edit" at bounding box center [871, 369] width 64 height 13
click at [842, 364] on input "number" at bounding box center [918, 378] width 158 height 33
type input "**"
click at [863, 405] on div "Click to edit" at bounding box center [923, 415] width 186 height 28
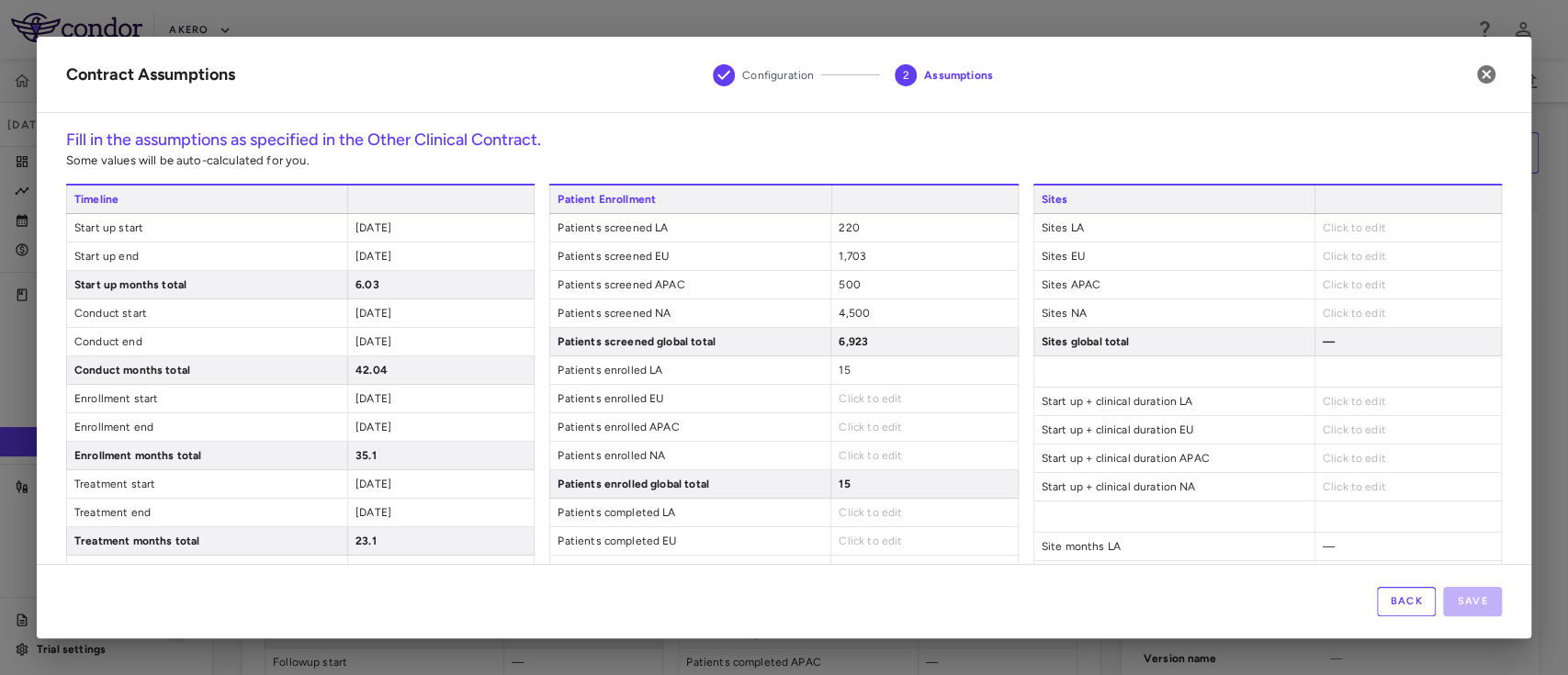
click at [850, 397] on span "Click to edit" at bounding box center [871, 398] width 64 height 13
click at [852, 397] on span "Click to edit" at bounding box center [871, 398] width 64 height 13
type input "***"
click at [839, 436] on div "Click to edit" at bounding box center [923, 444] width 186 height 28
click at [848, 422] on span "Click to edit" at bounding box center [871, 427] width 64 height 13
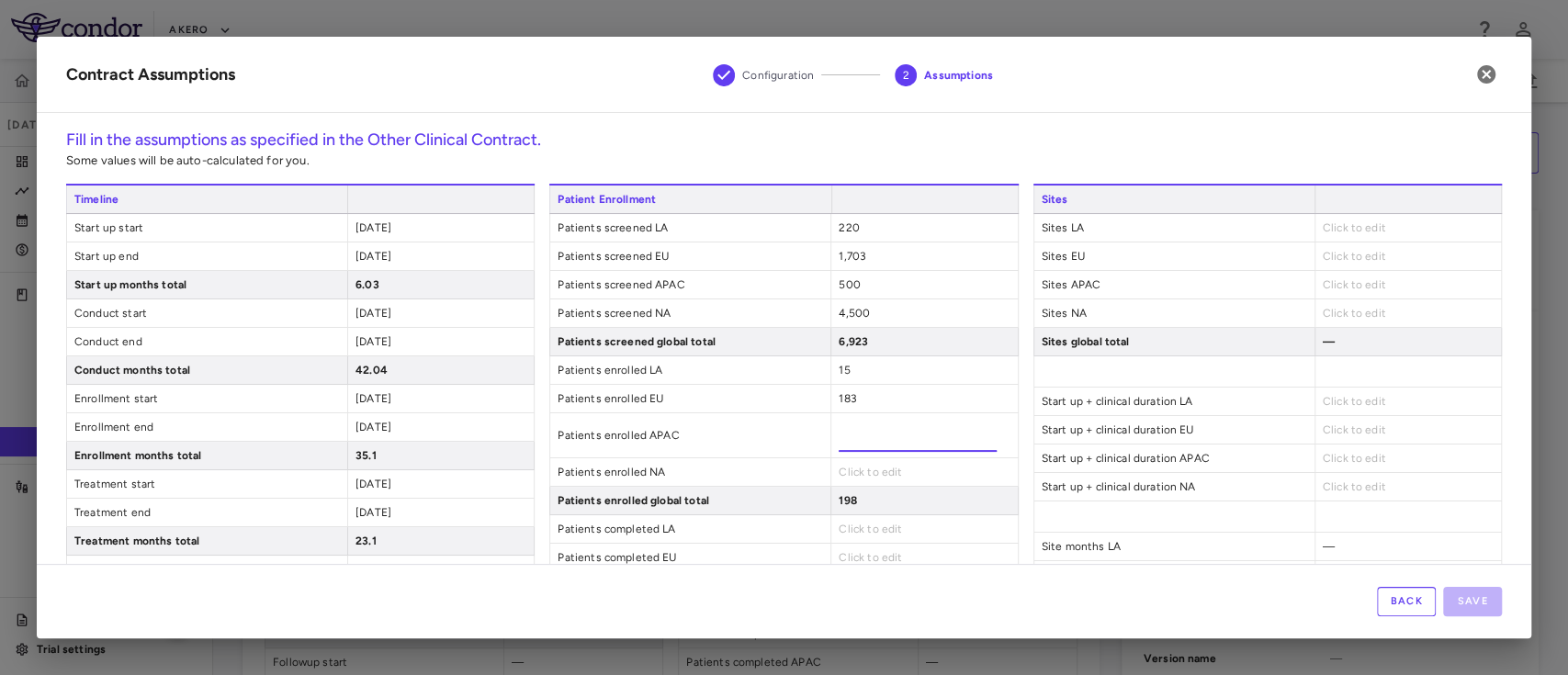
type input "**"
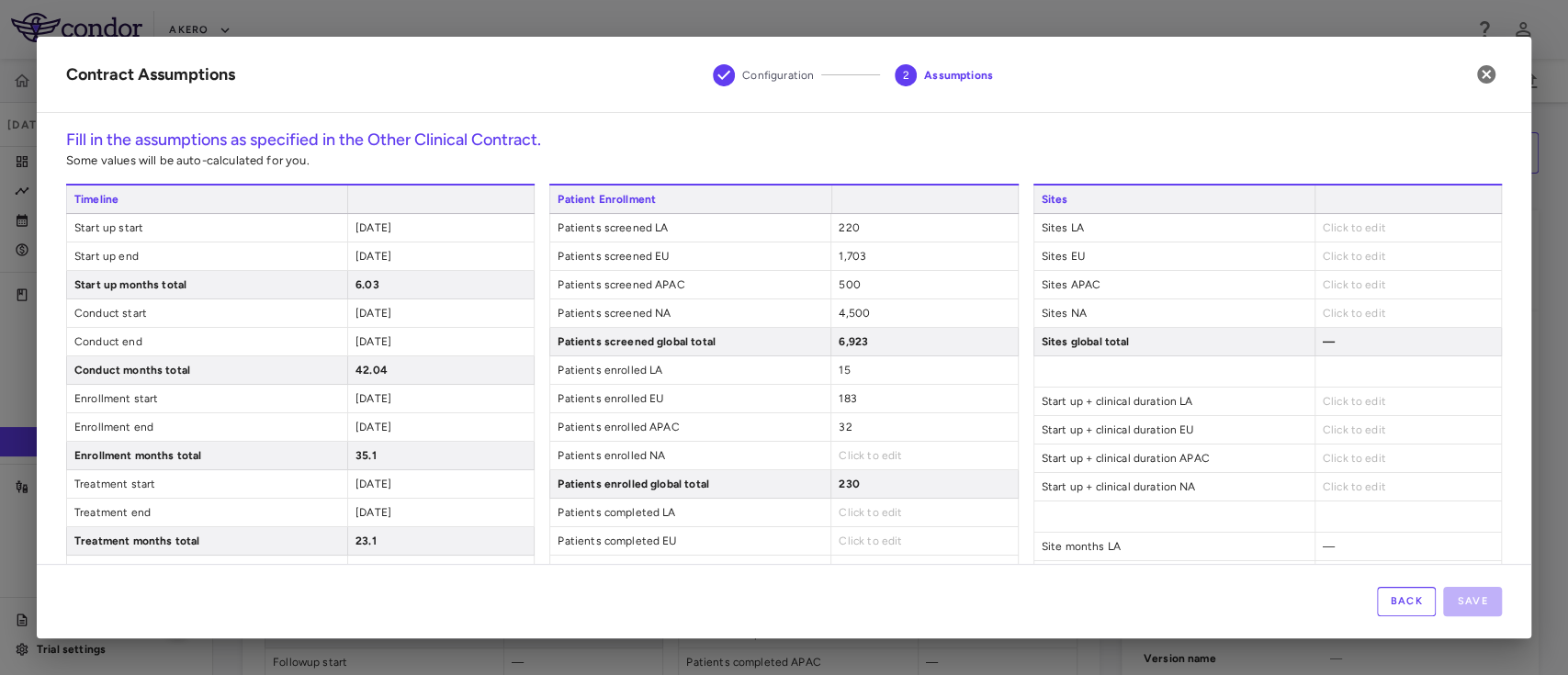
click at [858, 471] on div "Patient Enrollment Patients screened LA 220 Patients screened EU 1,703 Patients…" at bounding box center [784, 413] width 469 height 458
click at [857, 464] on div "Click to edit" at bounding box center [923, 456] width 186 height 28
click at [850, 452] on span "Click to edit" at bounding box center [871, 455] width 64 height 13
click at [845, 450] on span "Click to edit" at bounding box center [871, 455] width 64 height 13
type input "***"
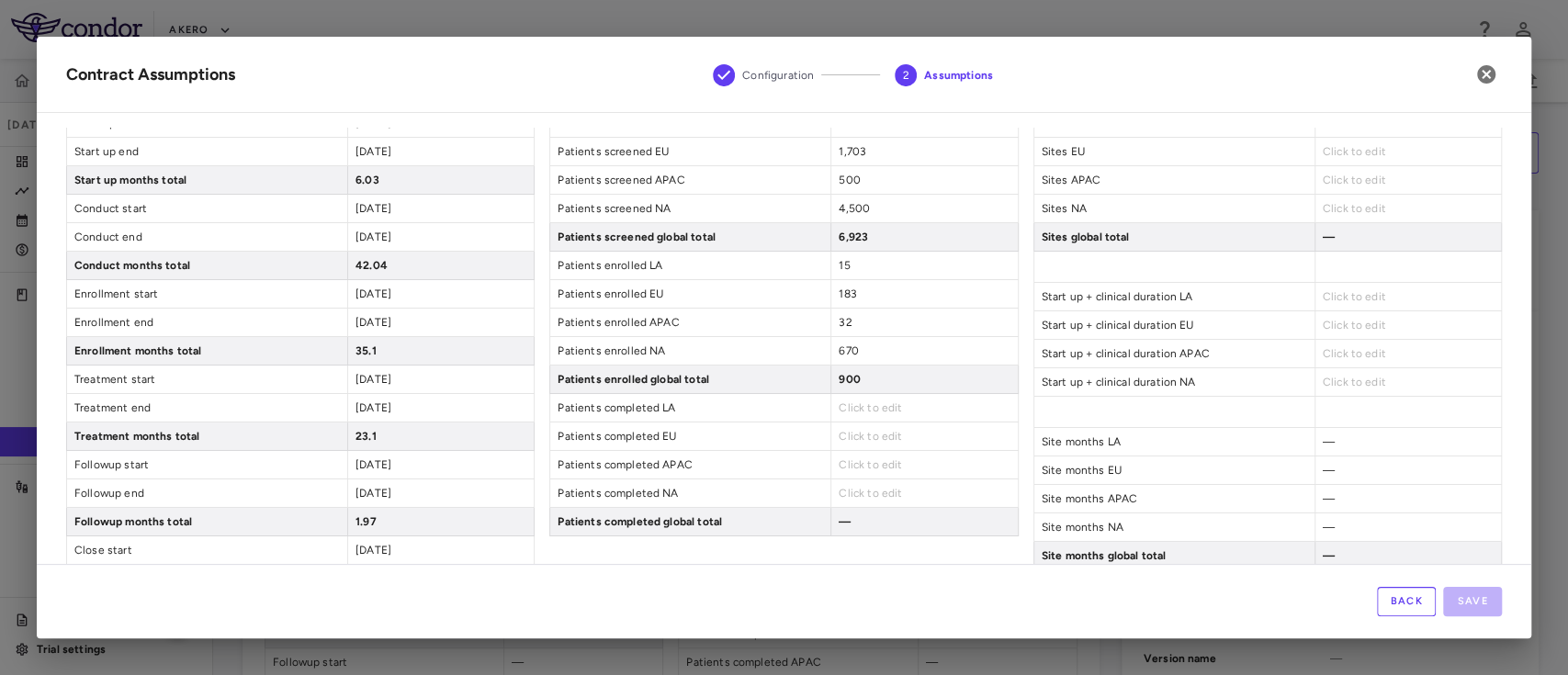
scroll to position [109, 0]
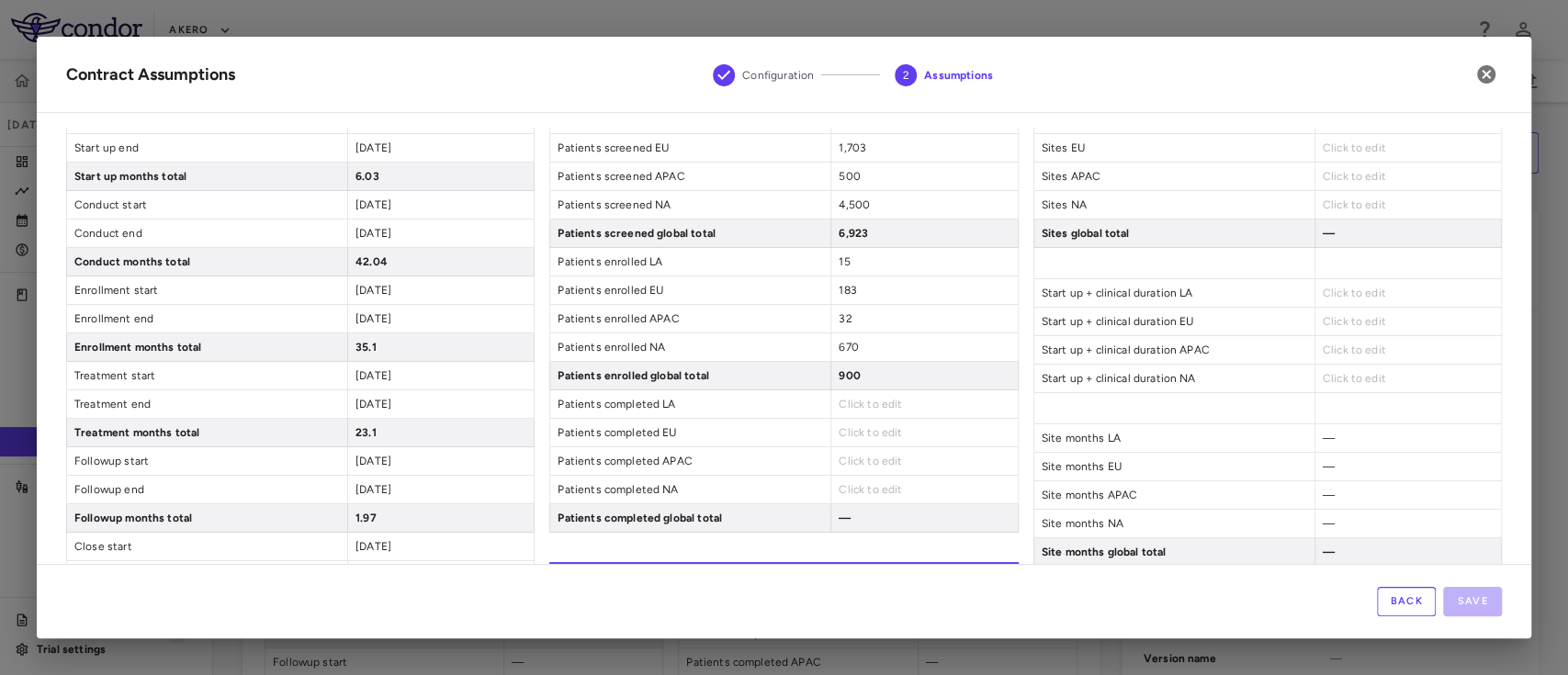
click at [843, 398] on span "Click to edit" at bounding box center [871, 404] width 64 height 13
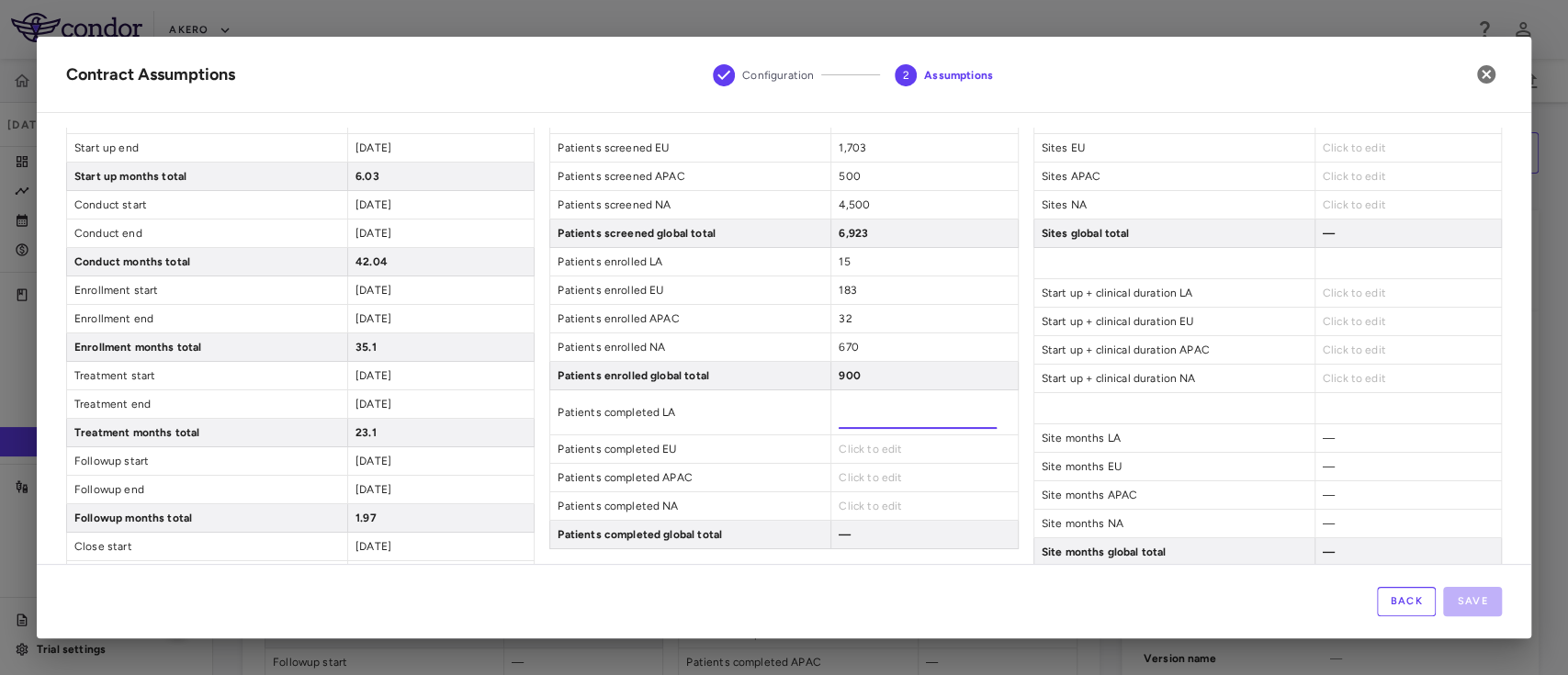
type input "**"
click at [854, 451] on div "Patient Enrollment Patients screened LA 220 Patients screened EU 1,703 Patients…" at bounding box center [784, 313] width 469 height 474
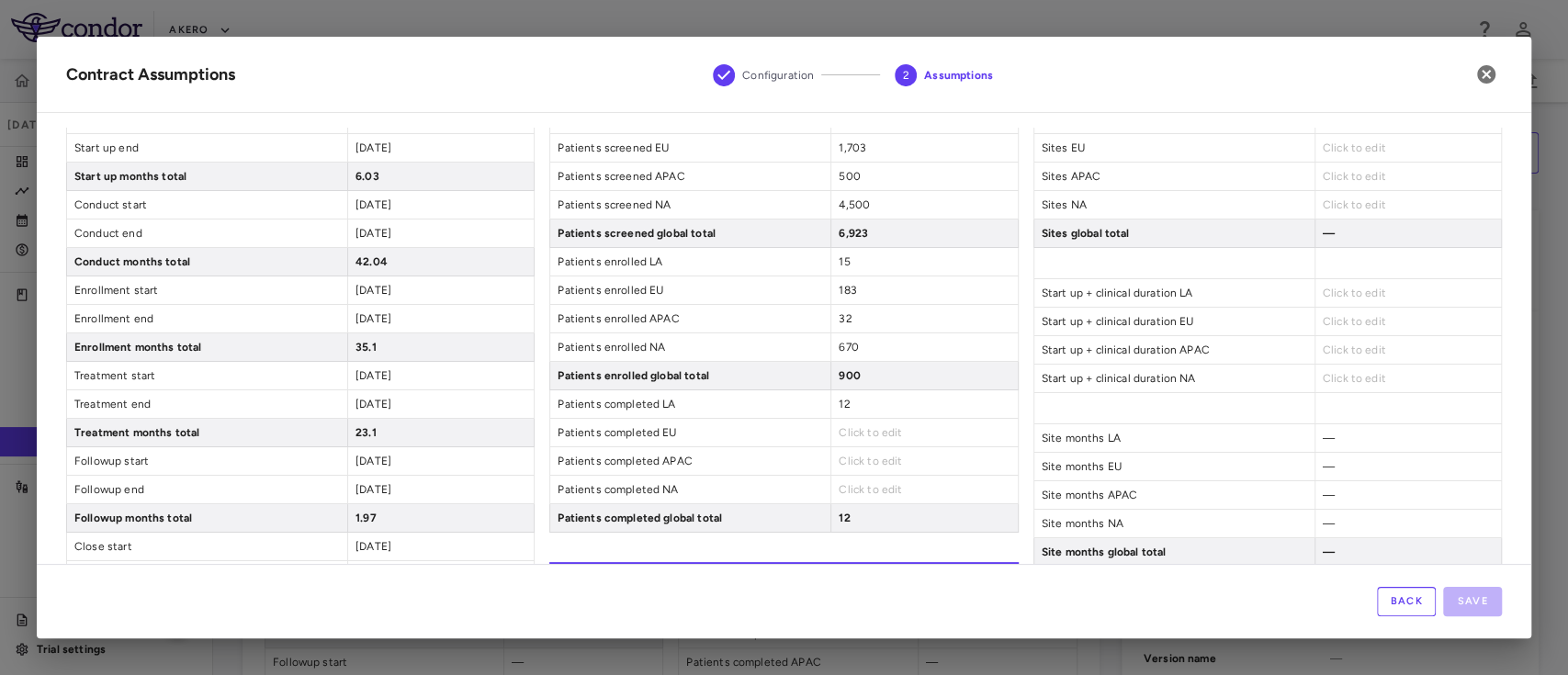
click at [848, 428] on span "Click to edit" at bounding box center [871, 432] width 64 height 13
click at [840, 429] on span "Click to edit" at bounding box center [871, 432] width 64 height 13
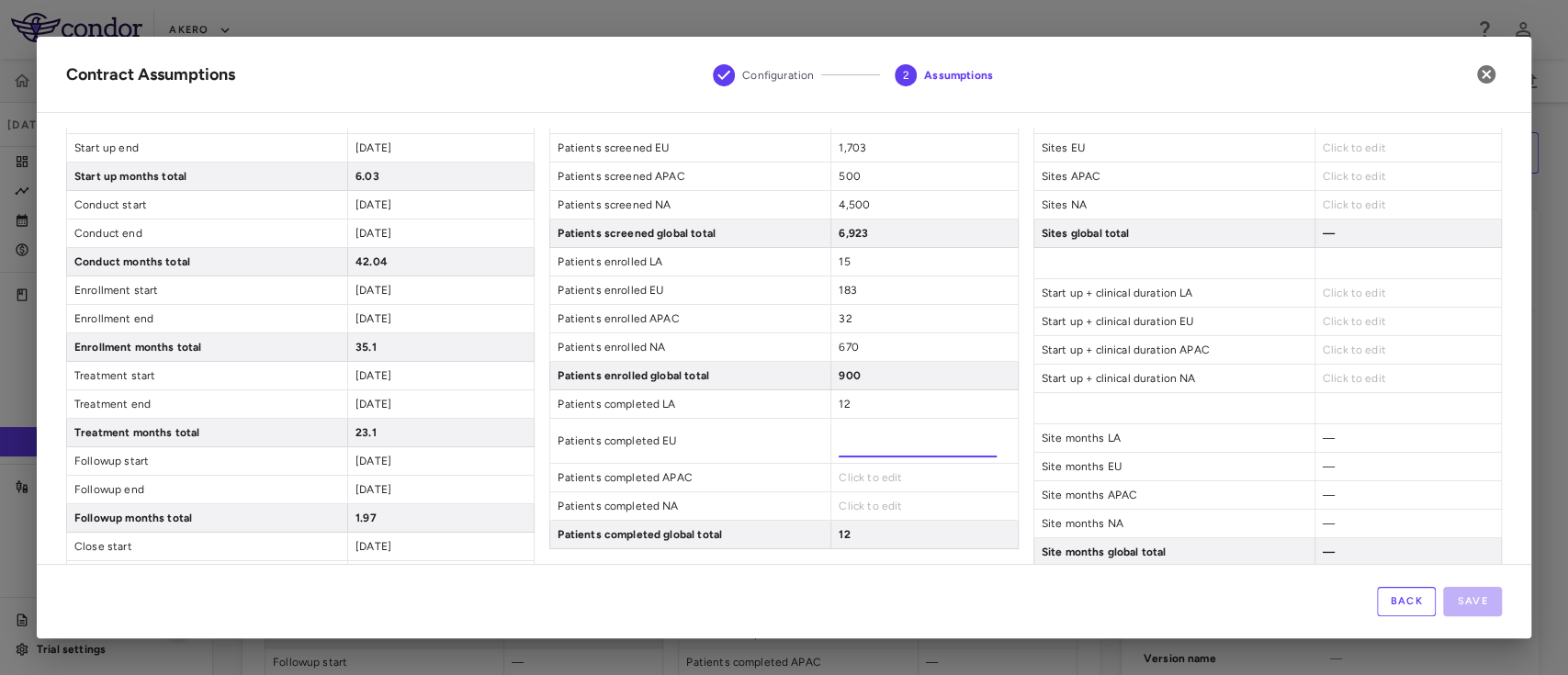
type input "***"
click at [874, 480] on div "Patient Enrollment Patients screened LA 220 Patients screened EU 1,703 Patients…" at bounding box center [784, 313] width 469 height 474
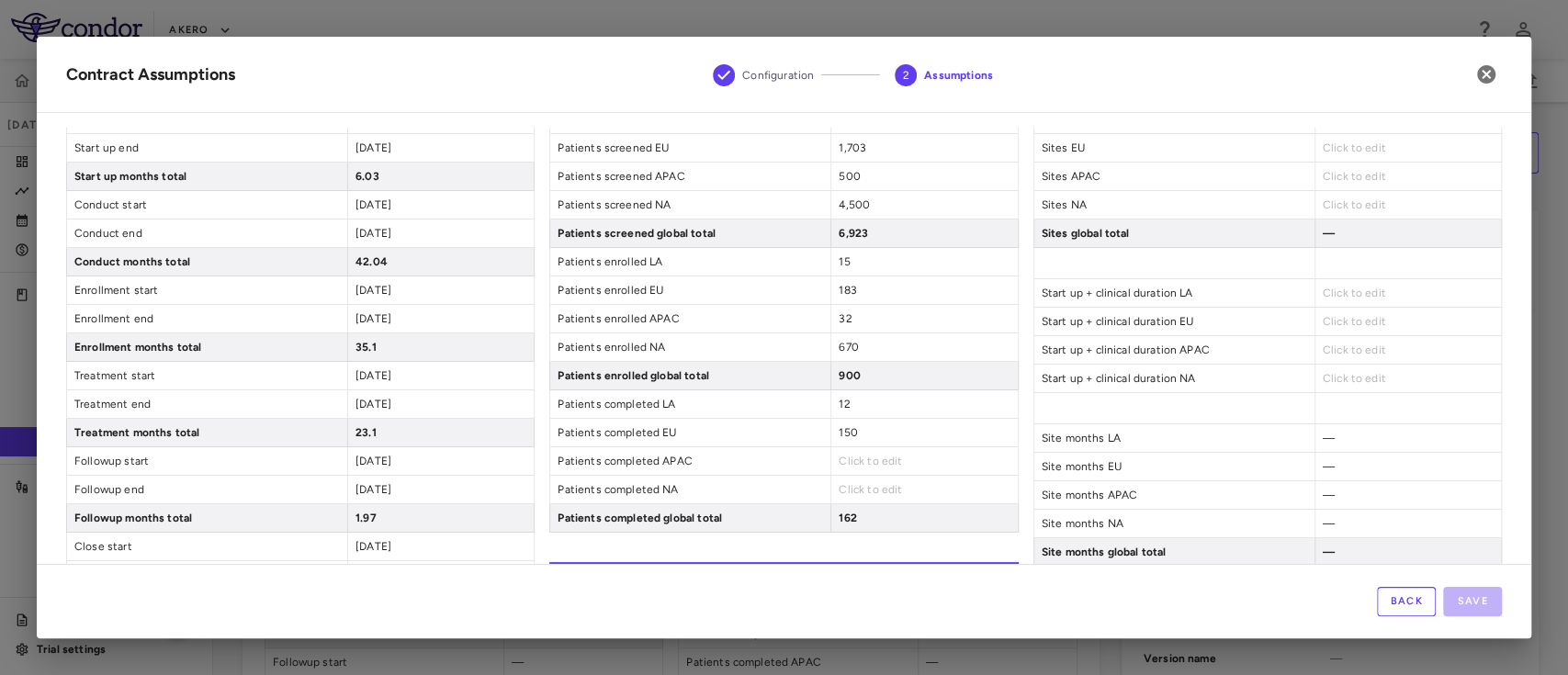
click at [853, 457] on span "Click to edit" at bounding box center [871, 461] width 64 height 13
click at [846, 455] on span "Click to edit" at bounding box center [871, 461] width 64 height 13
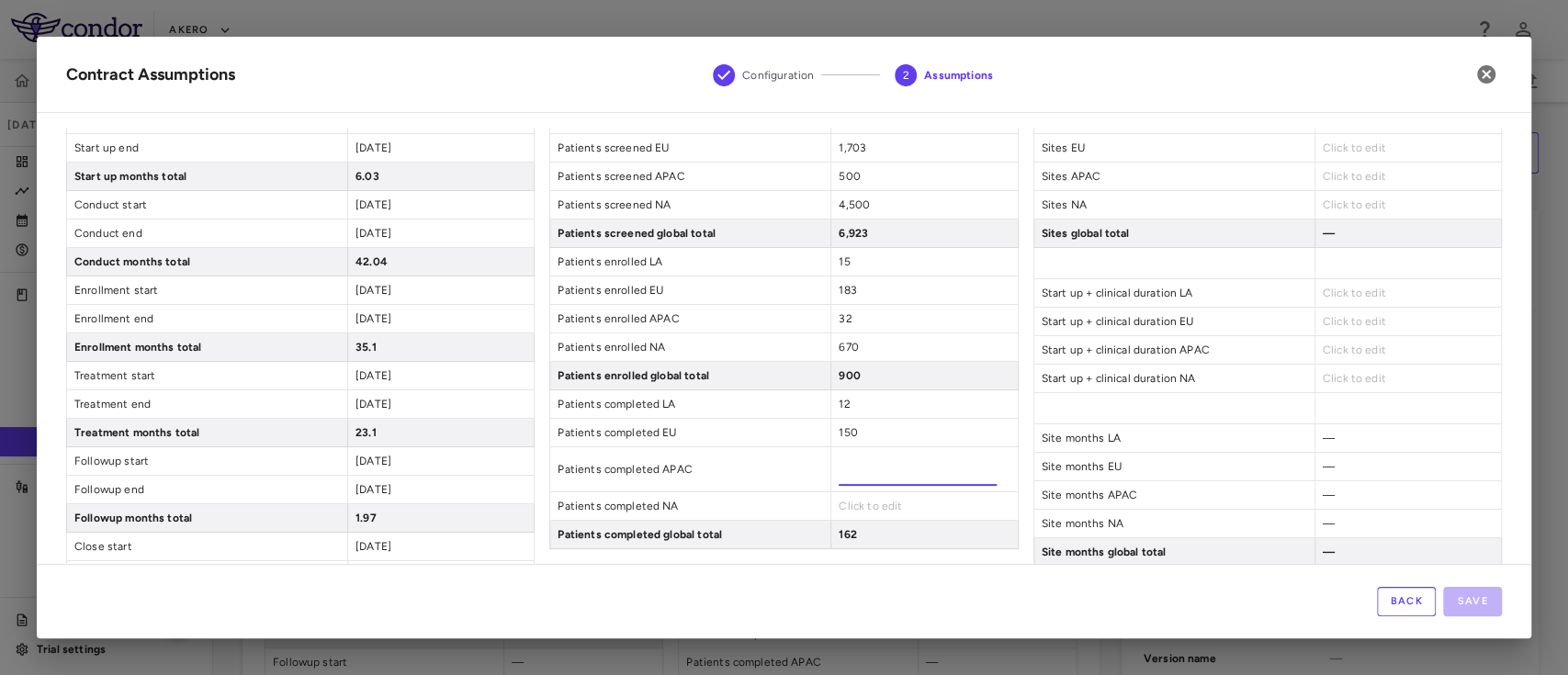
type input "**"
click at [838, 495] on div "Click to edit" at bounding box center [923, 507] width 186 height 28
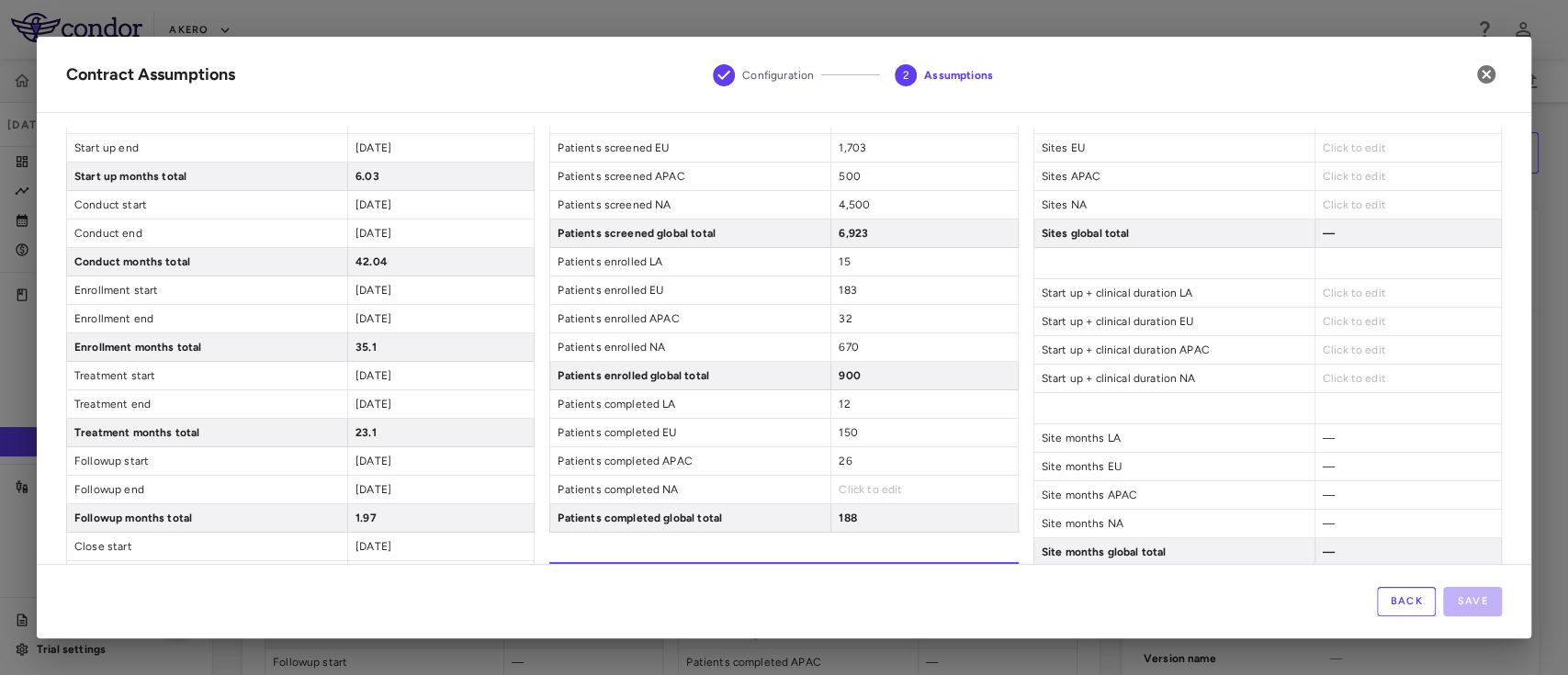
click at [847, 491] on span "Click to edit" at bounding box center [871, 489] width 64 height 13
click at [864, 483] on span "Click to edit" at bounding box center [871, 489] width 64 height 13
click at [852, 587] on div "Back Save" at bounding box center [784, 601] width 1495 height 75
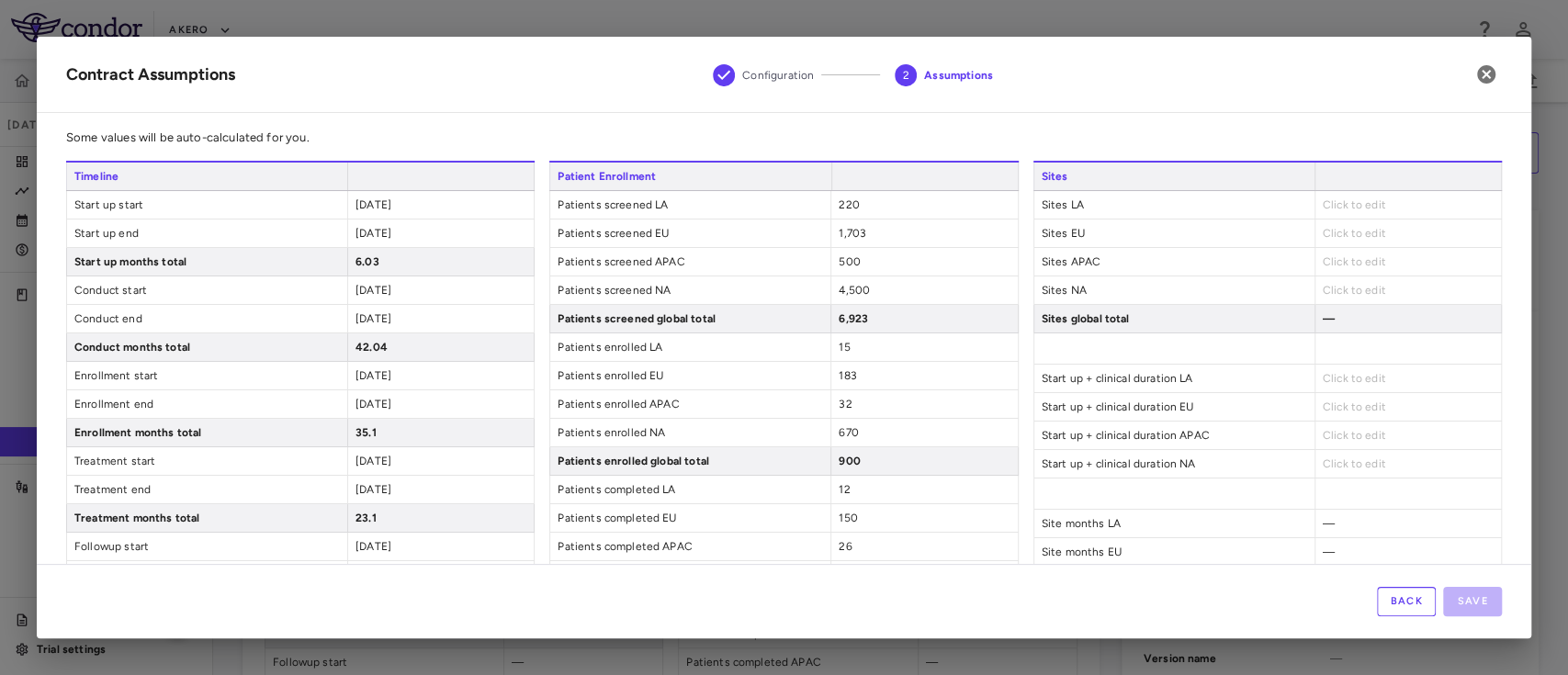
scroll to position [0, 0]
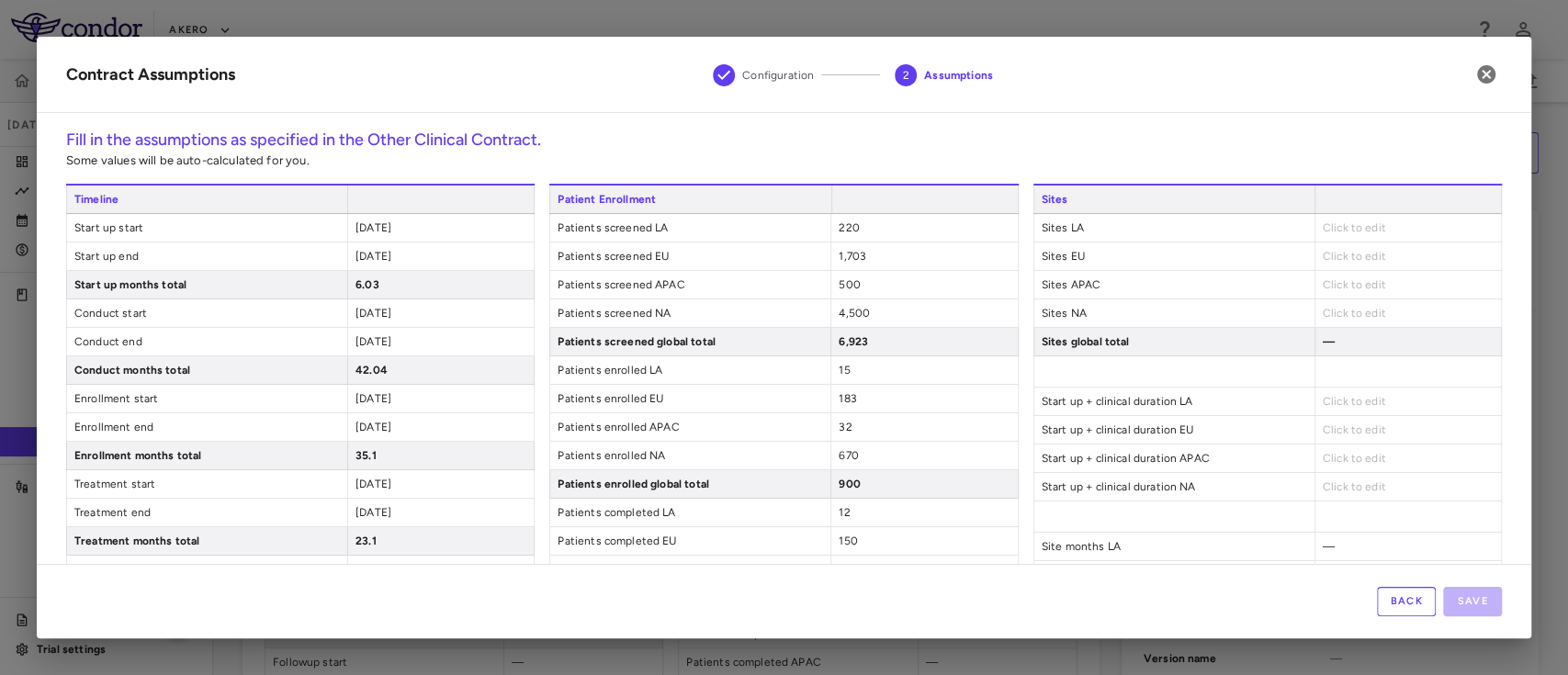
click at [1342, 232] on span "Click to edit" at bounding box center [1355, 227] width 64 height 13
click at [1349, 224] on span "Click to edit" at bounding box center [1355, 227] width 64 height 13
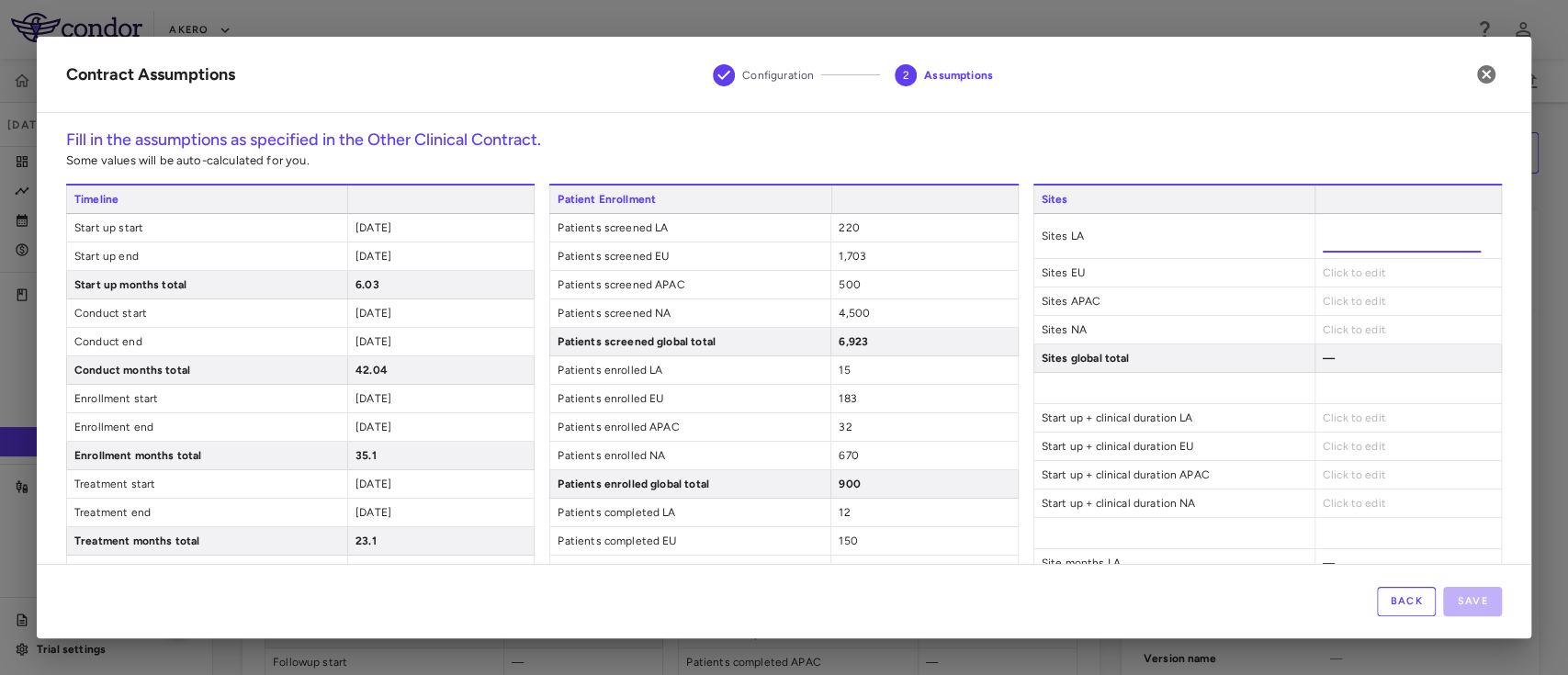
type input "**"
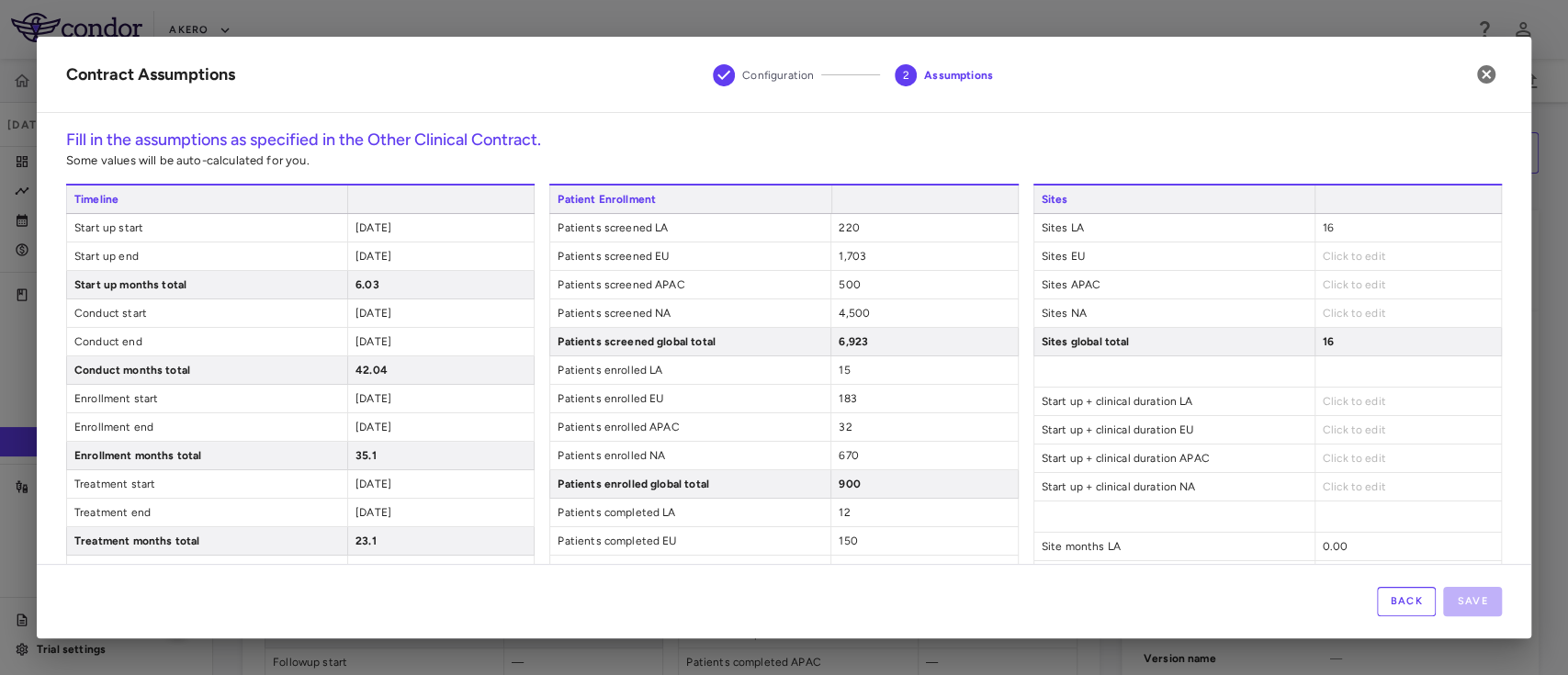
click at [1323, 254] on span "Click to edit" at bounding box center [1355, 256] width 64 height 13
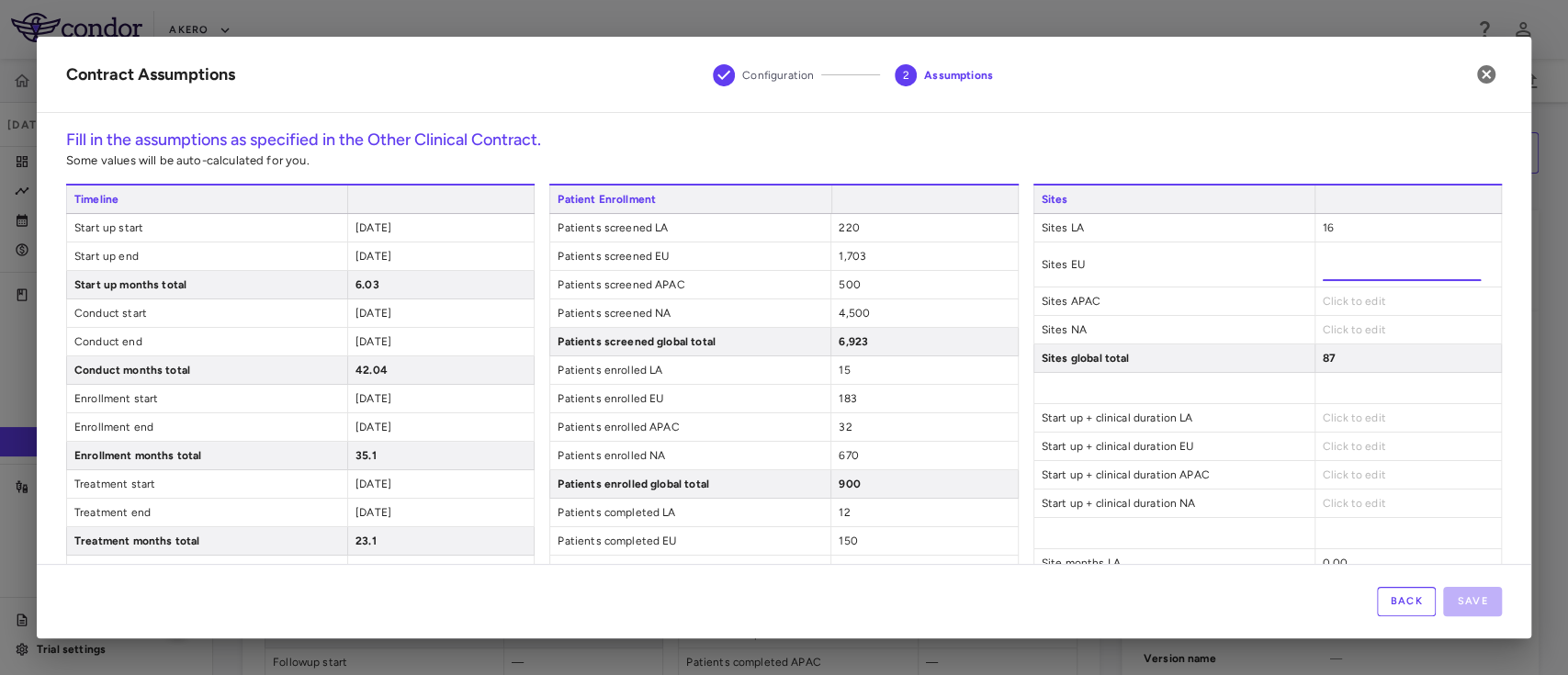
click at [1330, 301] on div "Sites Sites LA 16 Sites EU ** Sites APAC Click to edit Sites NA Click to edit S…" at bounding box center [1267, 544] width 469 height 720
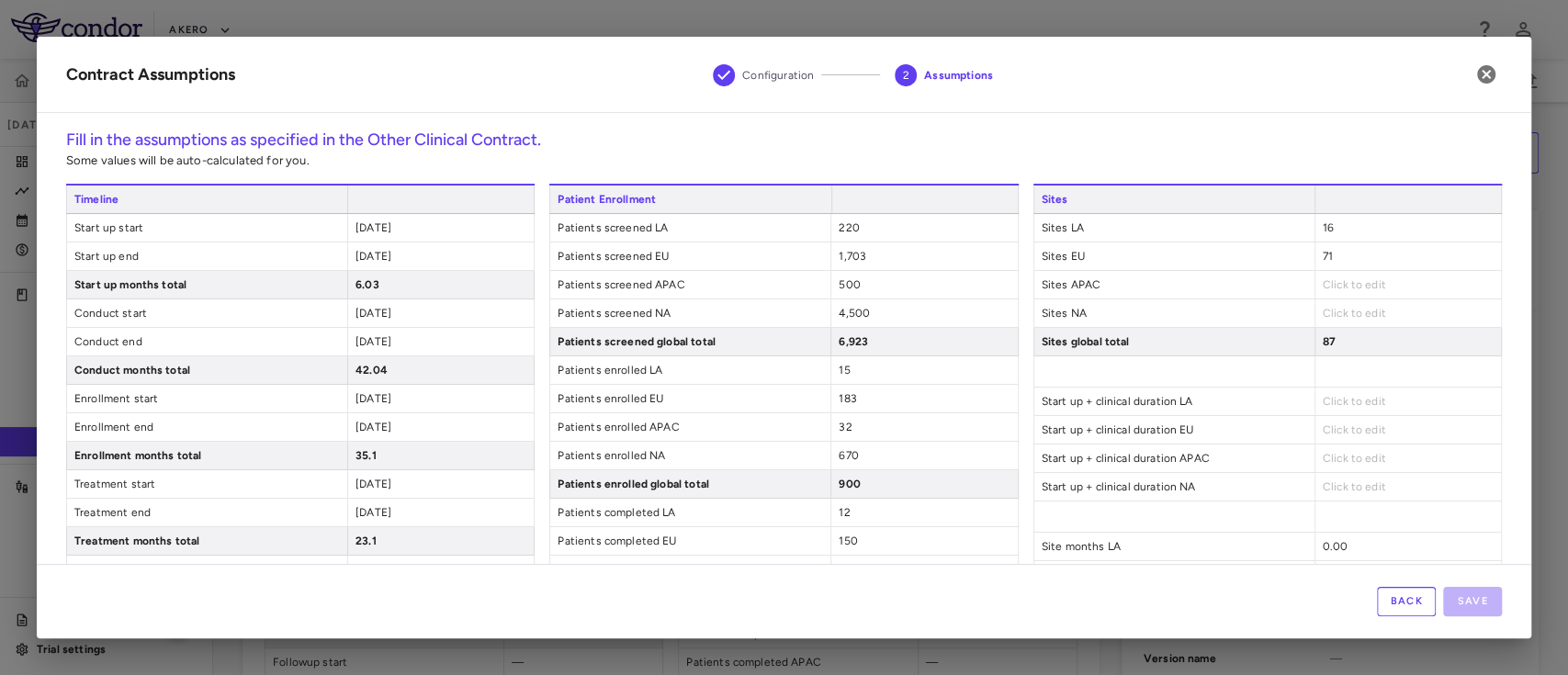
click at [1330, 291] on span "Click to edit" at bounding box center [1355, 285] width 64 height 13
click at [1338, 274] on div "Click to edit" at bounding box center [1408, 285] width 186 height 28
click at [1333, 276] on div "Click to edit" at bounding box center [1408, 285] width 186 height 28
click at [1329, 279] on span "Click to edit" at bounding box center [1355, 285] width 64 height 13
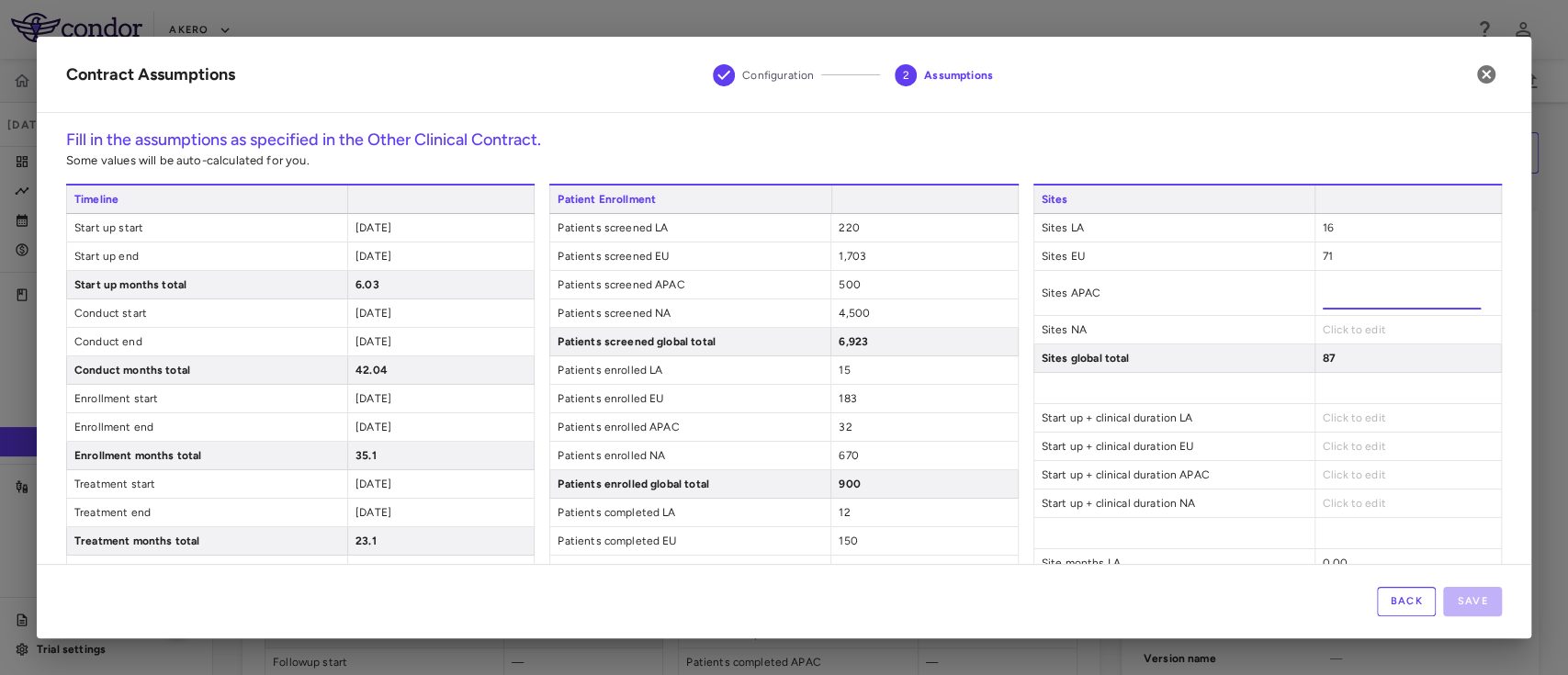
type input "**"
click at [1325, 320] on div "Click to edit" at bounding box center [1408, 330] width 186 height 28
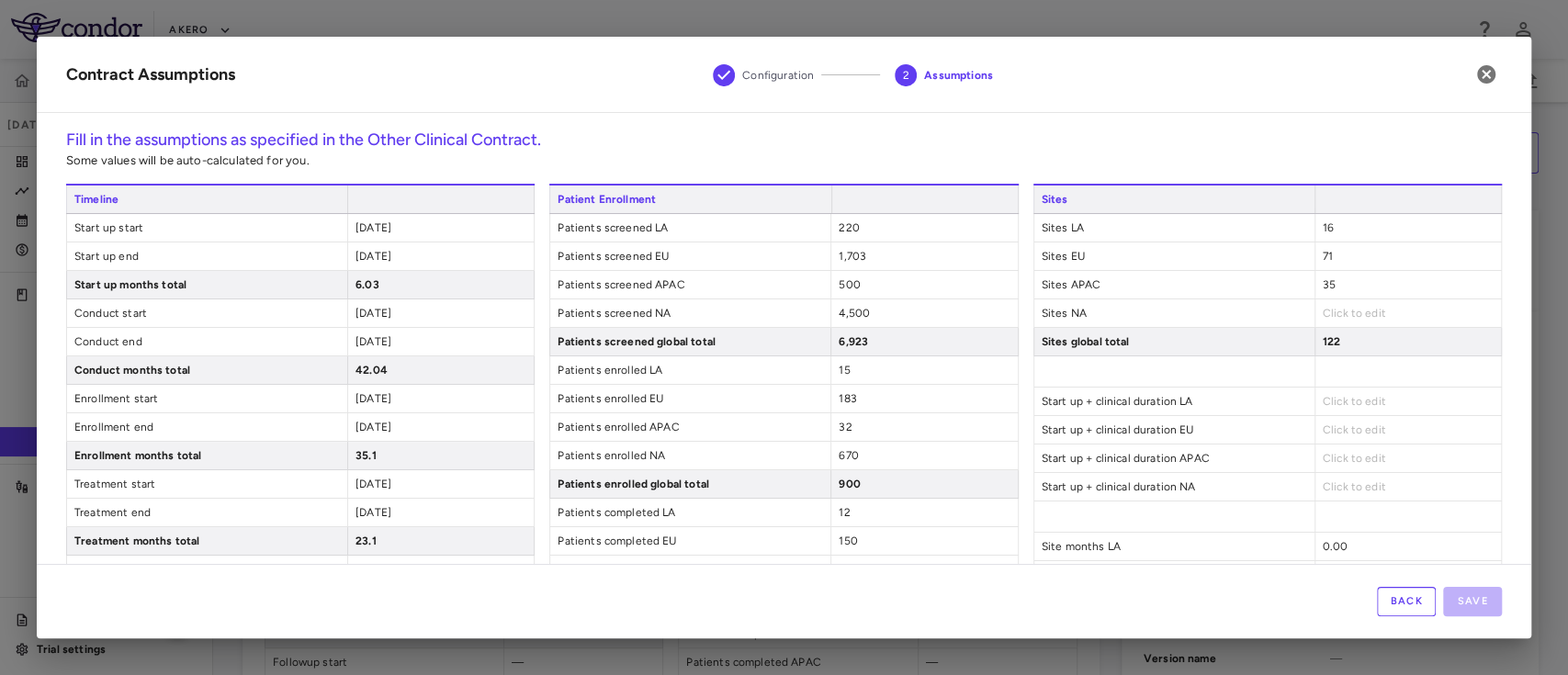
click at [1328, 317] on span "Click to edit" at bounding box center [1355, 313] width 64 height 13
click at [1323, 311] on span "Click to edit" at bounding box center [1355, 313] width 64 height 13
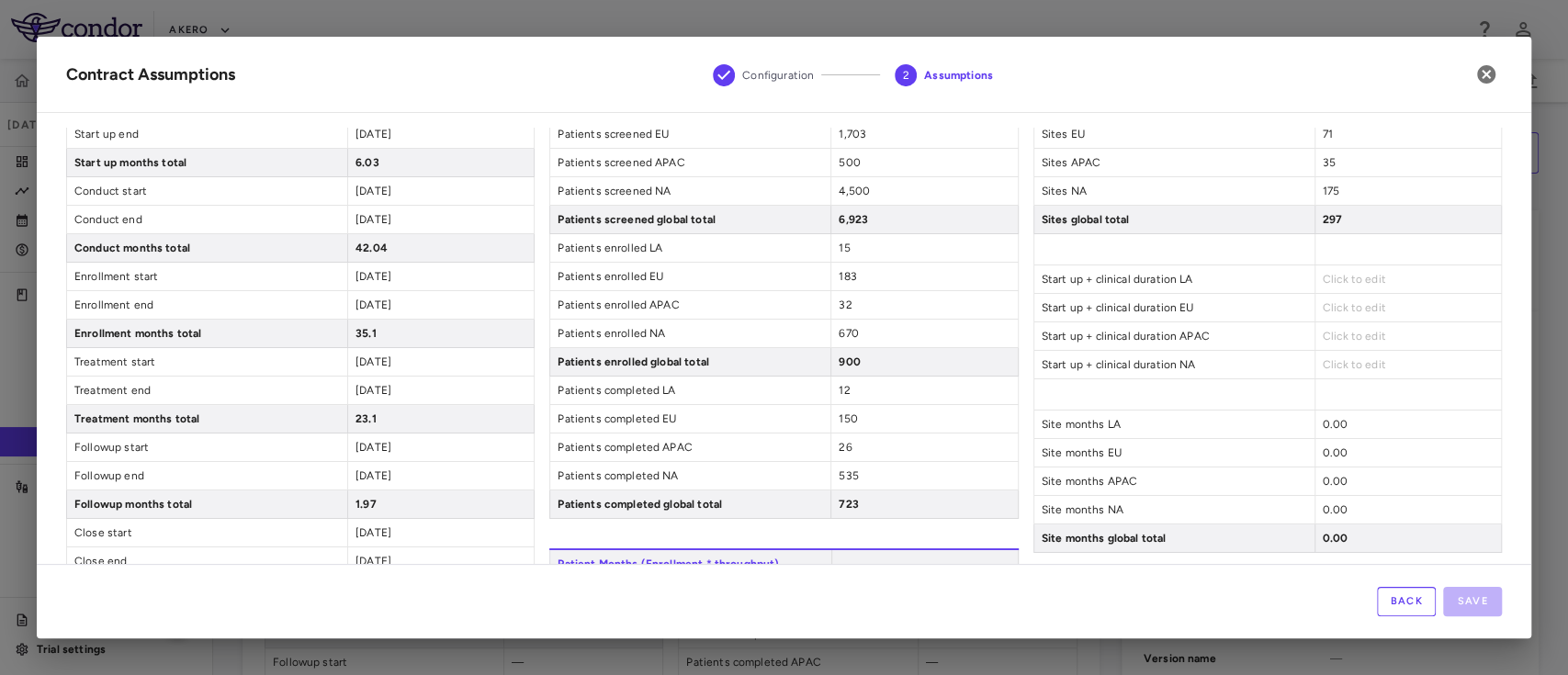
scroll to position [147, 0]
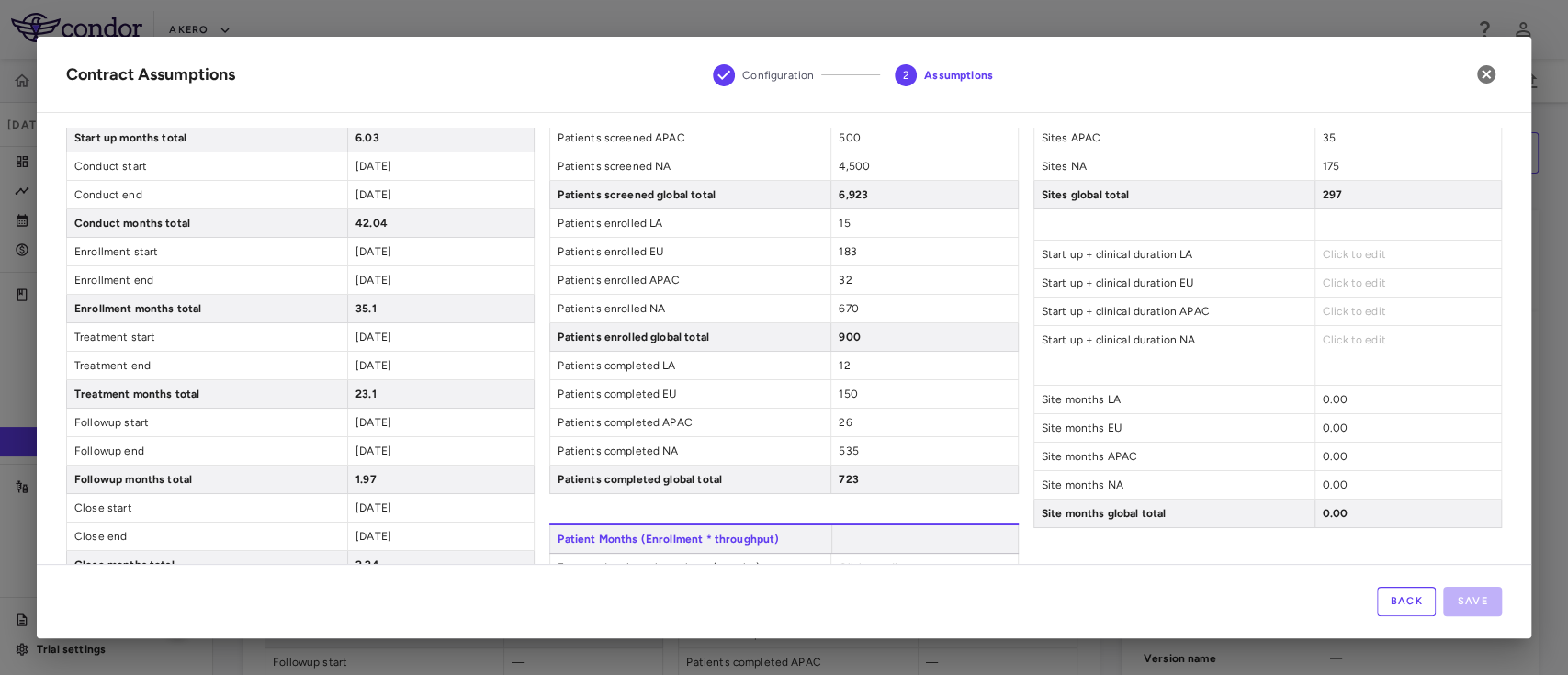
click at [1327, 251] on span "Click to edit" at bounding box center [1355, 254] width 64 height 13
click at [1331, 248] on span "Click to edit" at bounding box center [1355, 254] width 64 height 13
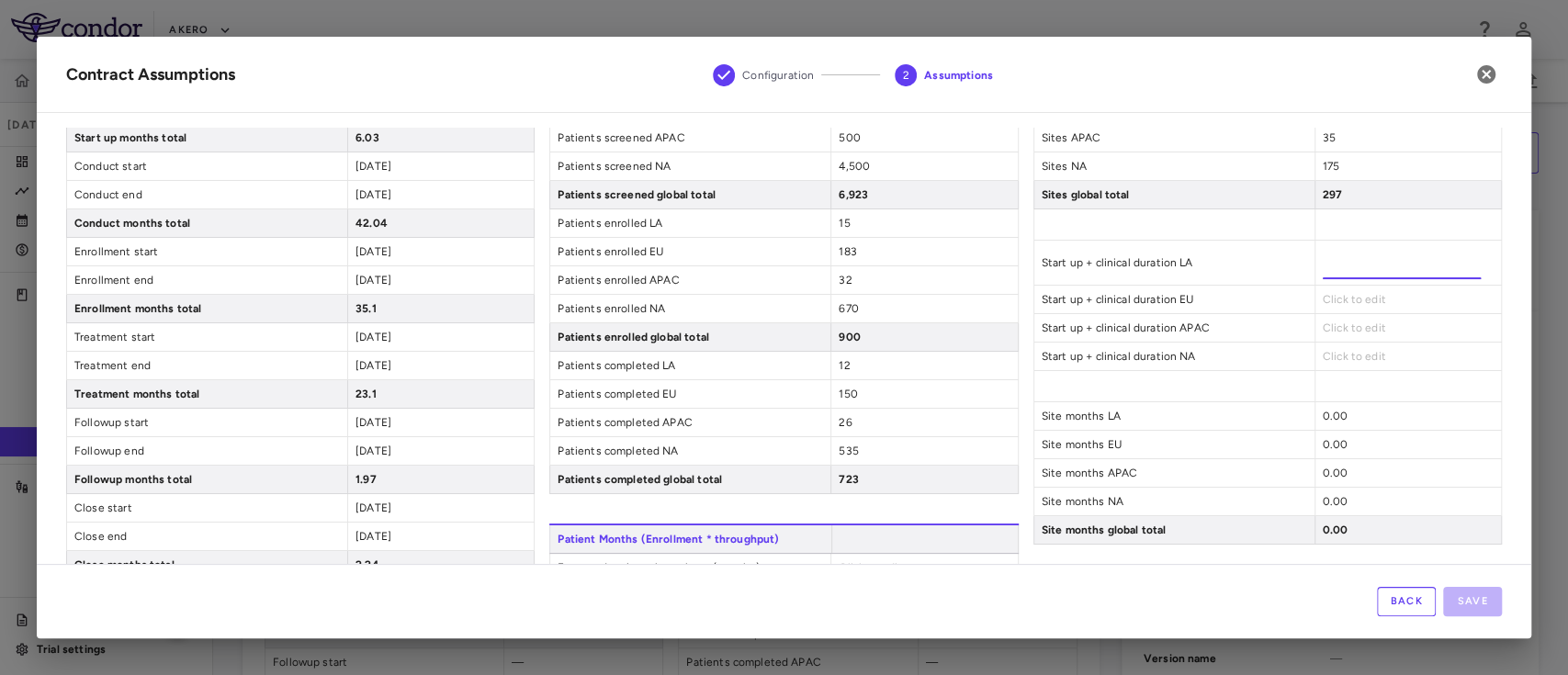
type input "*****"
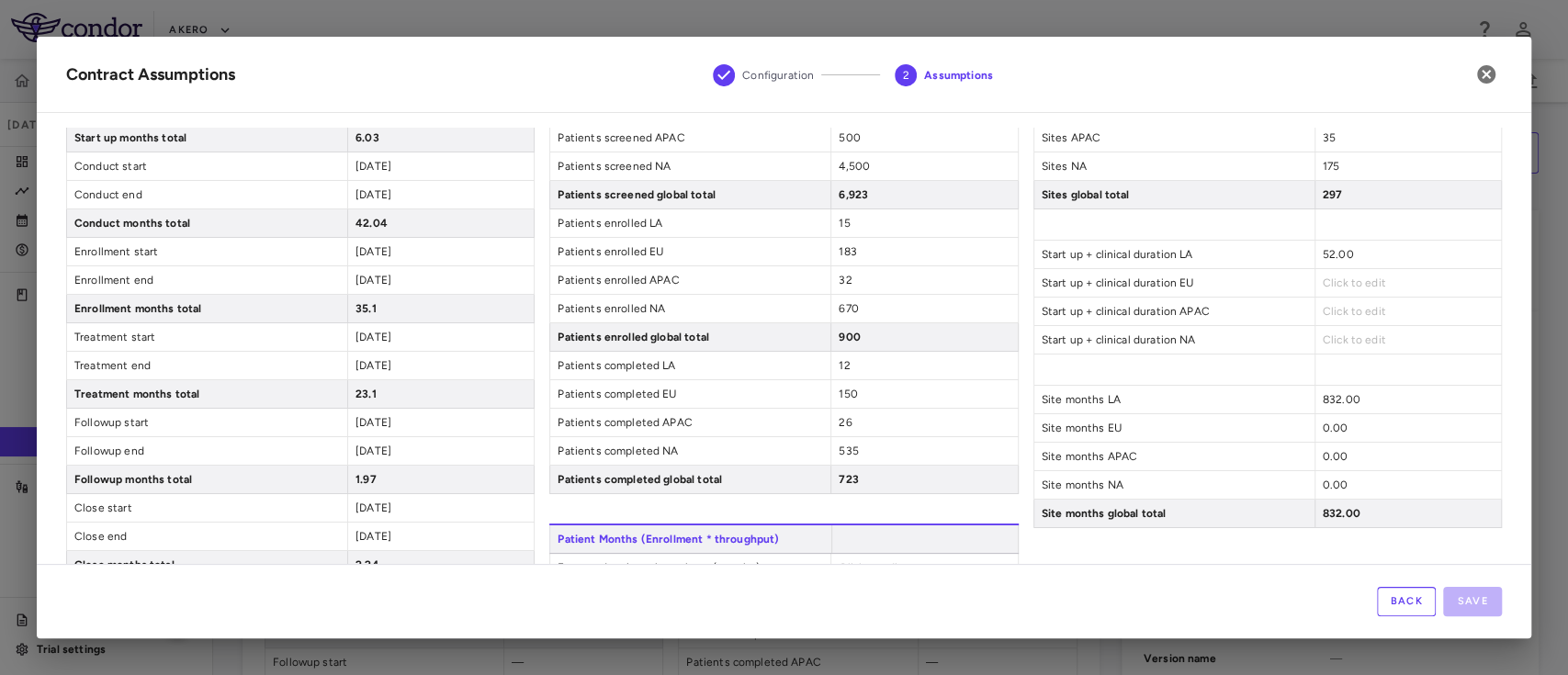
click at [1323, 295] on div "Sites Sites LA 16 Sites EU 71 Sites APAC 35 Sites NA 175 Sites global total 297…" at bounding box center [1267, 396] width 469 height 720
click at [1329, 281] on span "Click to edit" at bounding box center [1355, 283] width 64 height 13
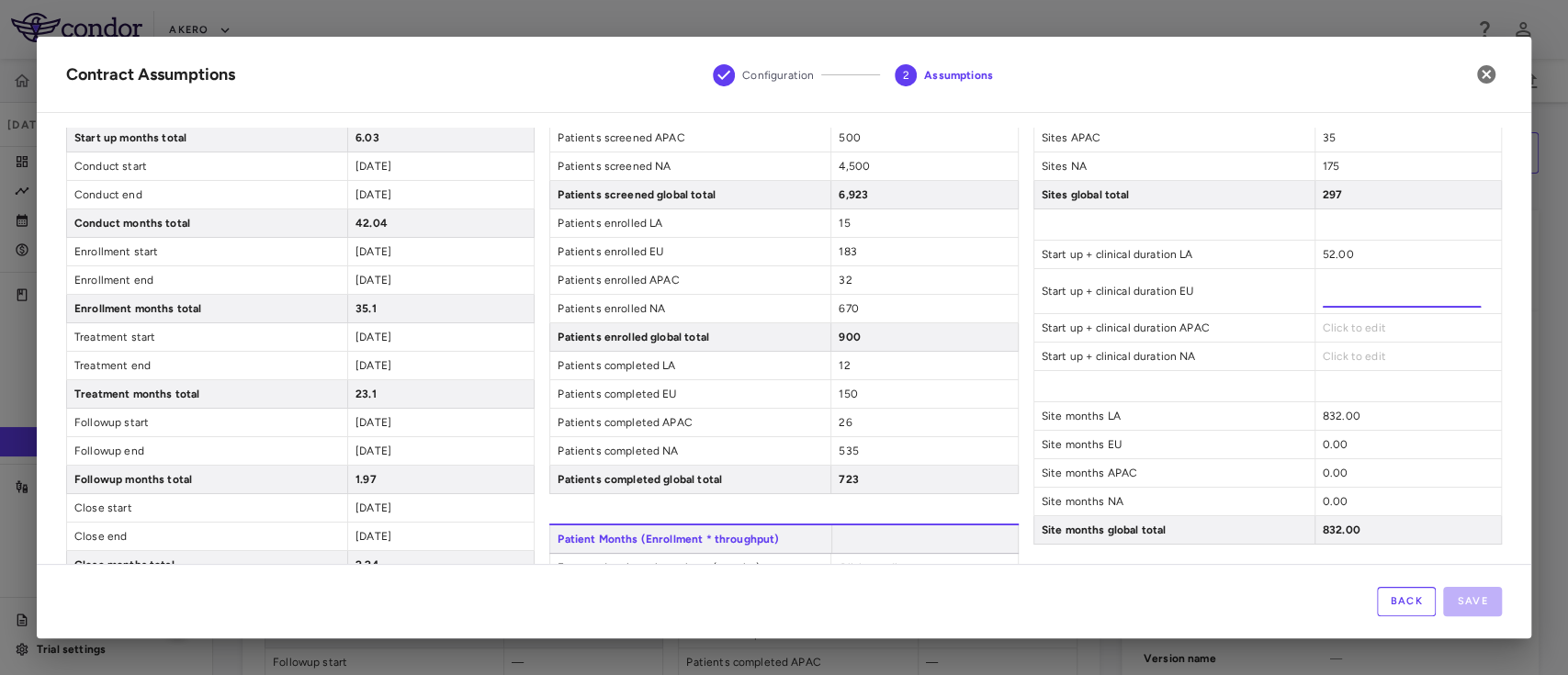
type input "*****"
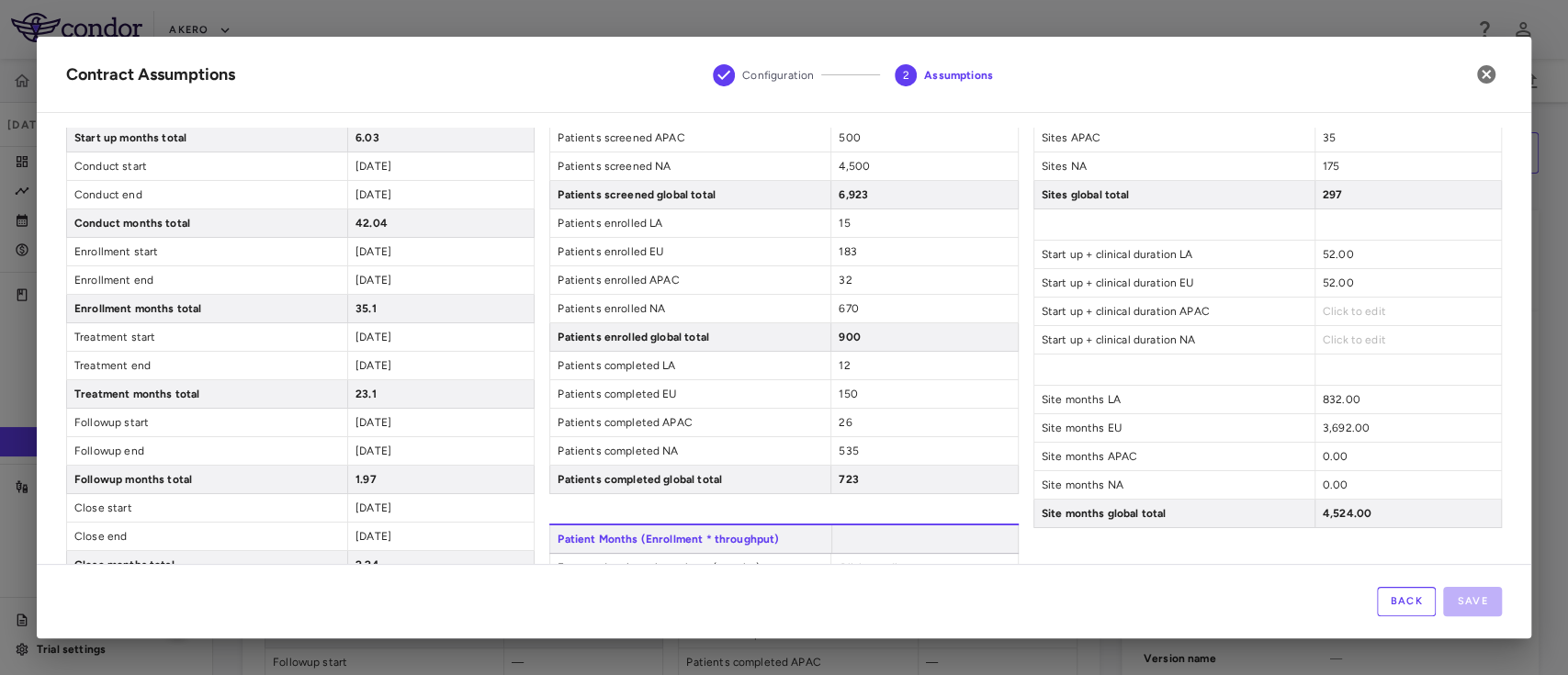
click at [1330, 320] on div "Click to edit" at bounding box center [1408, 312] width 186 height 28
click at [1315, 302] on div "Click to edit" at bounding box center [1408, 312] width 186 height 28
click at [1323, 310] on span "Click to edit" at bounding box center [1355, 311] width 64 height 13
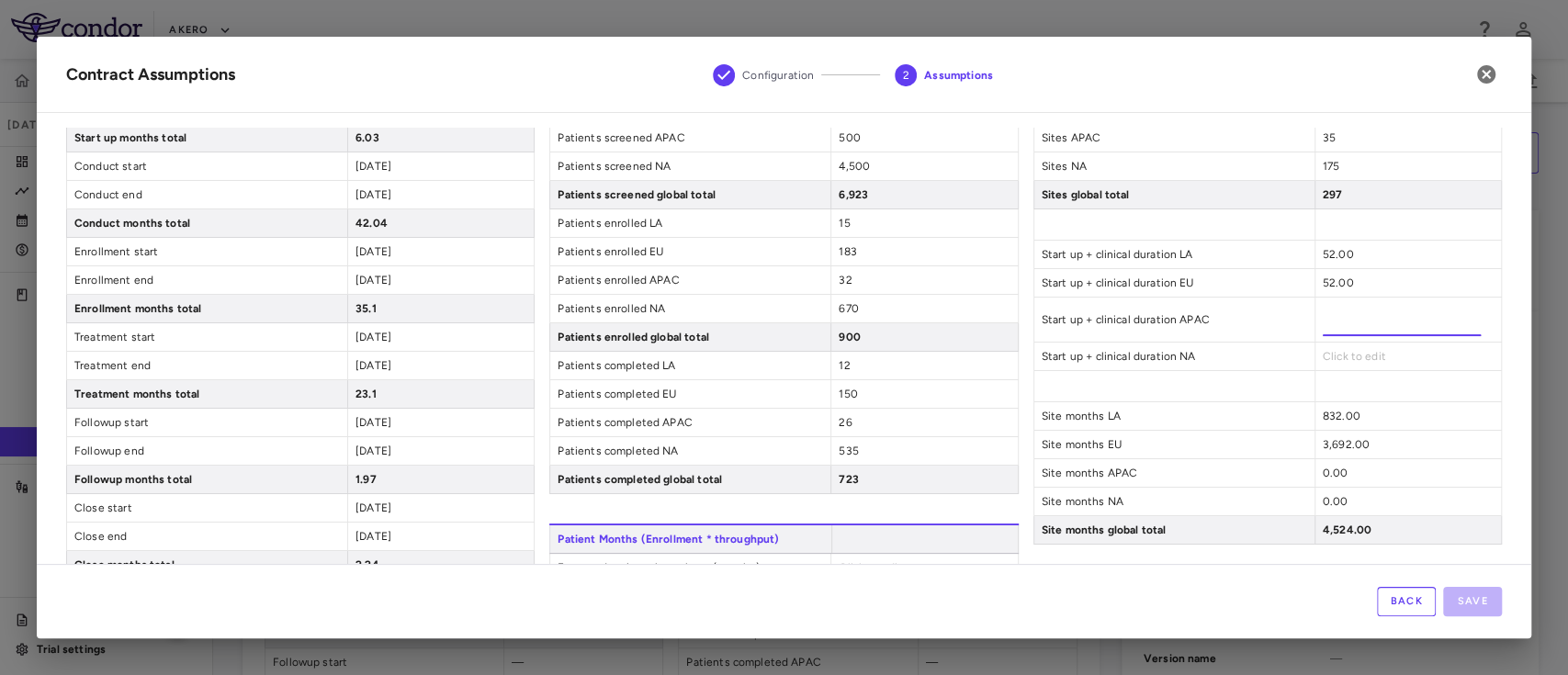
type input "*****"
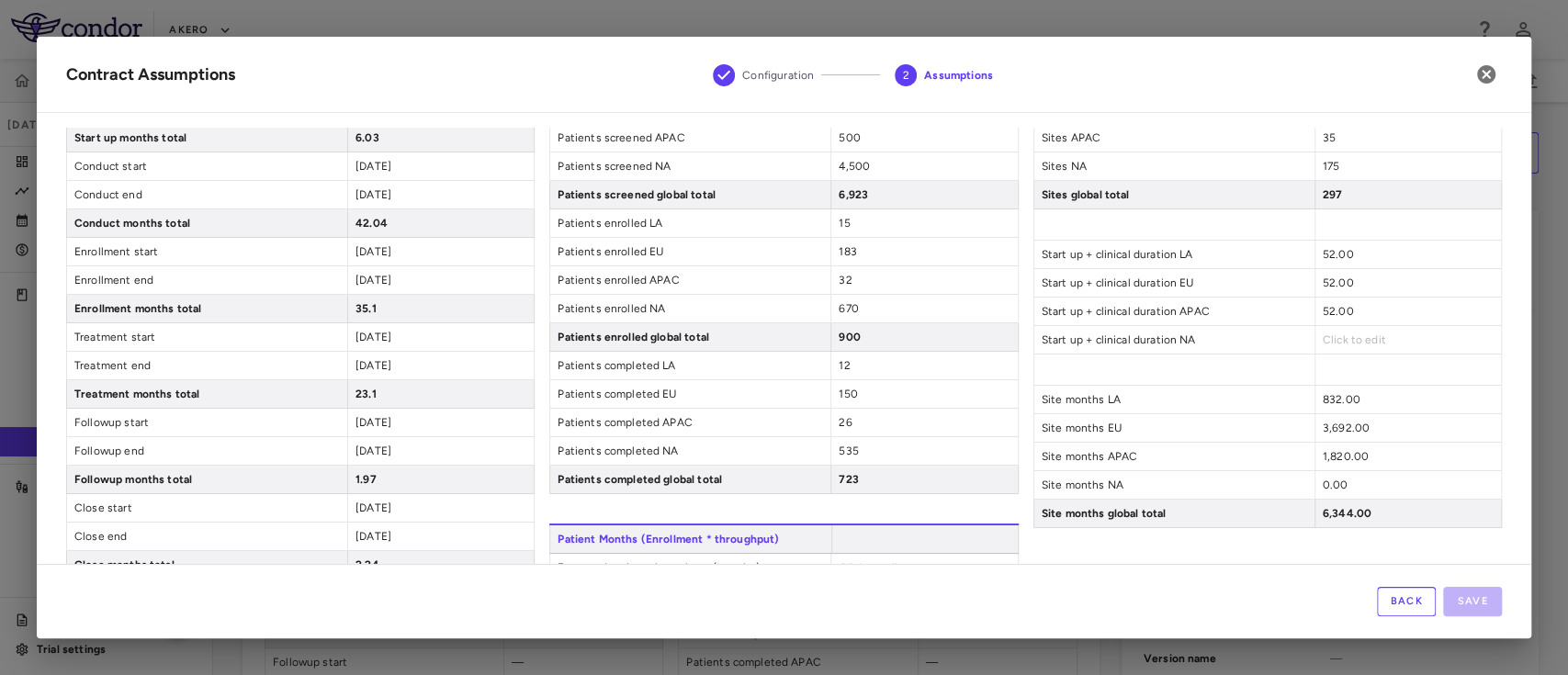
click at [1329, 364] on div "Sites Sites LA 16 Sites EU 71 Sites APAC 35 Sites NA 175 Sites global total 297…" at bounding box center [1267, 396] width 469 height 720
click at [1327, 339] on span "Click to edit" at bounding box center [1355, 339] width 64 height 13
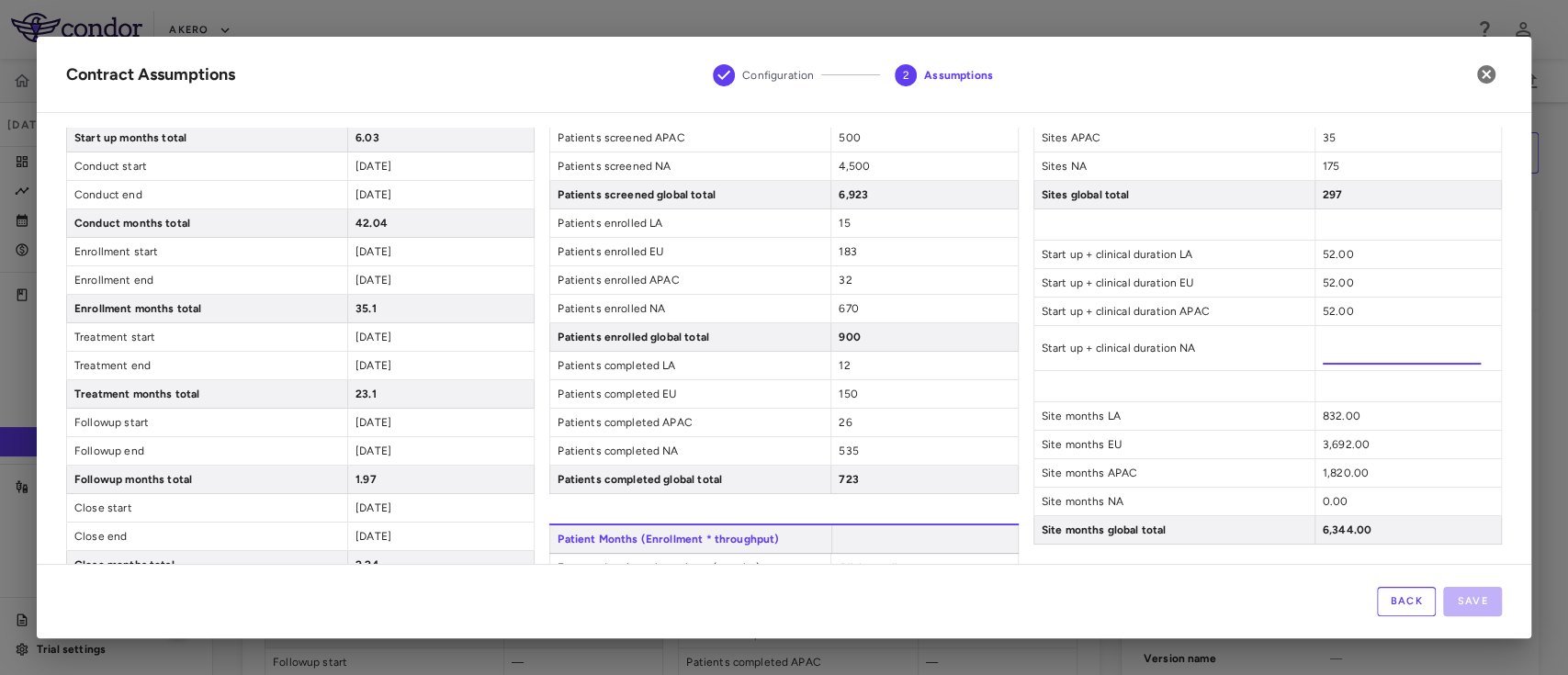
type input "*****"
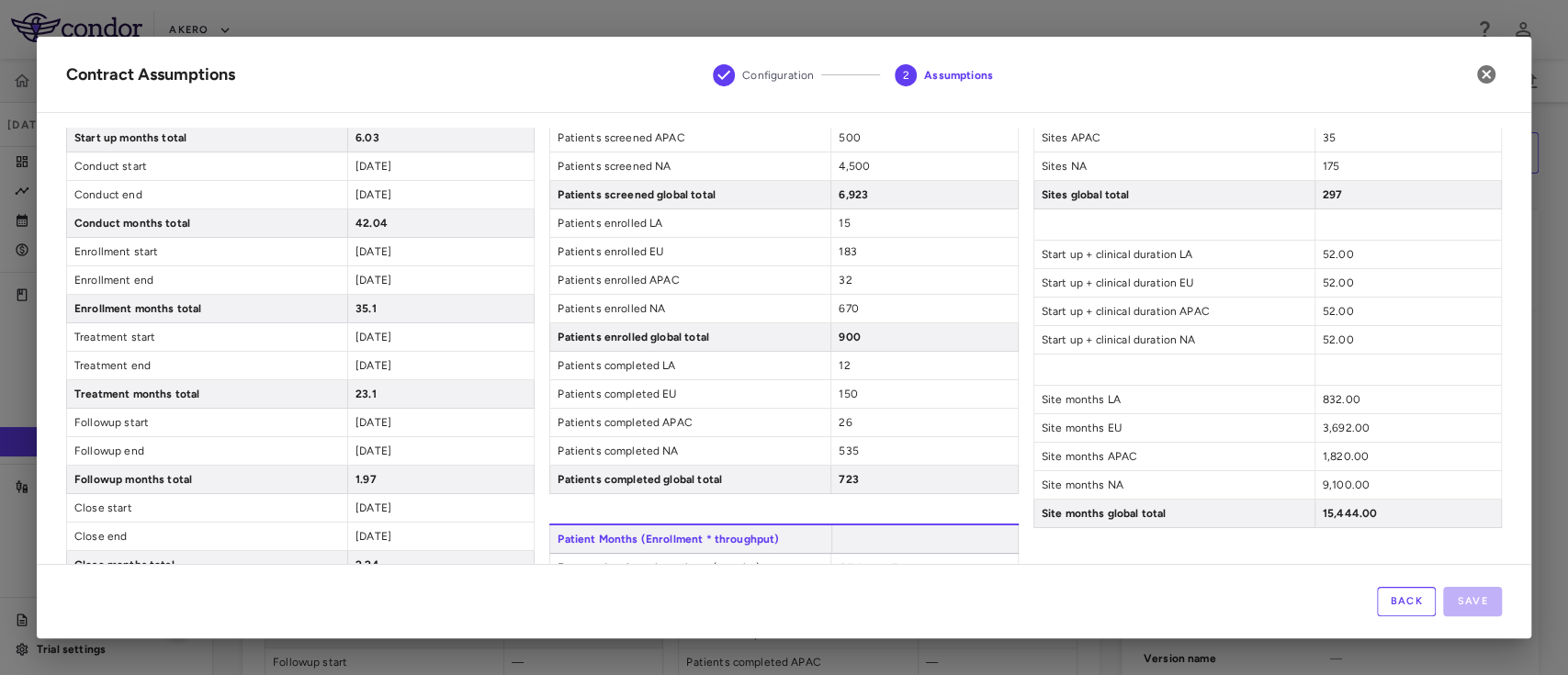
click at [1407, 429] on div "3,692.00" at bounding box center [1408, 428] width 186 height 28
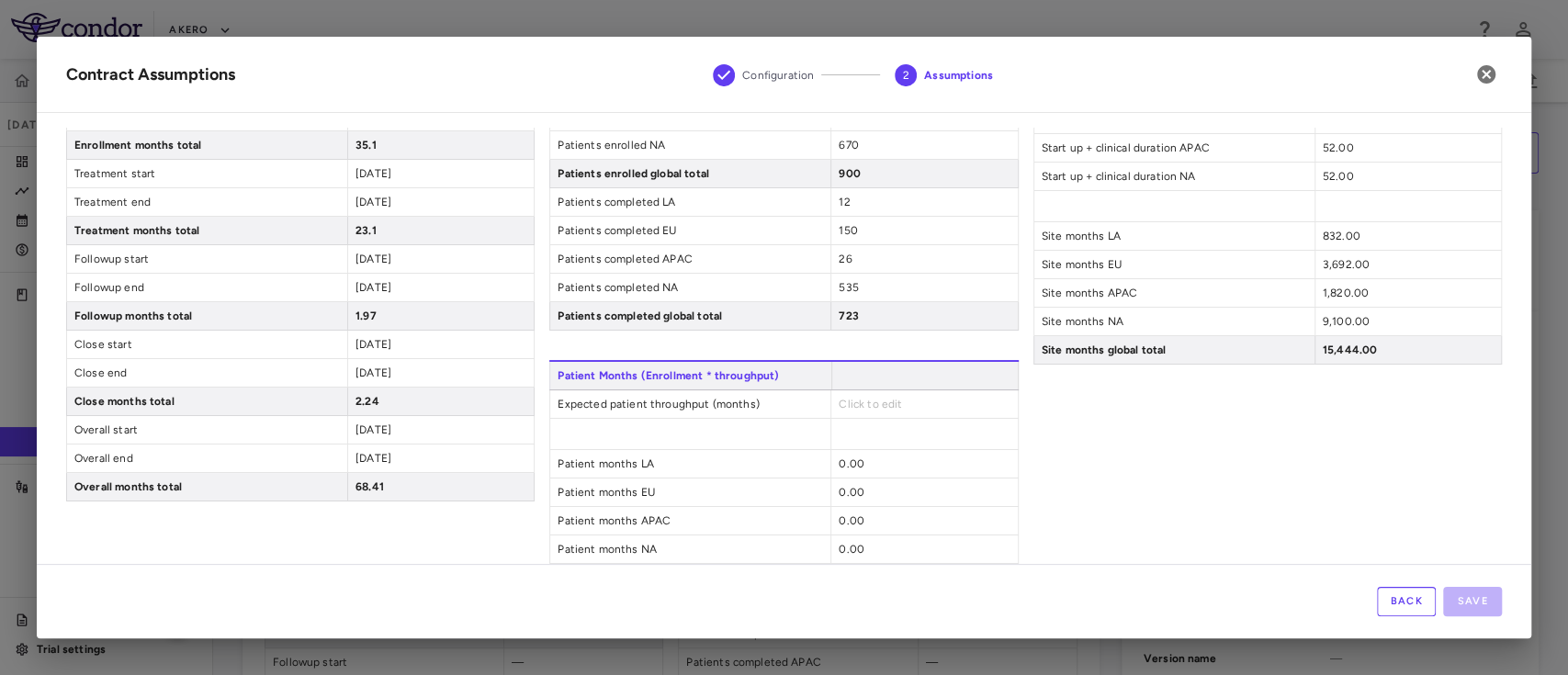
scroll to position [357, 0]
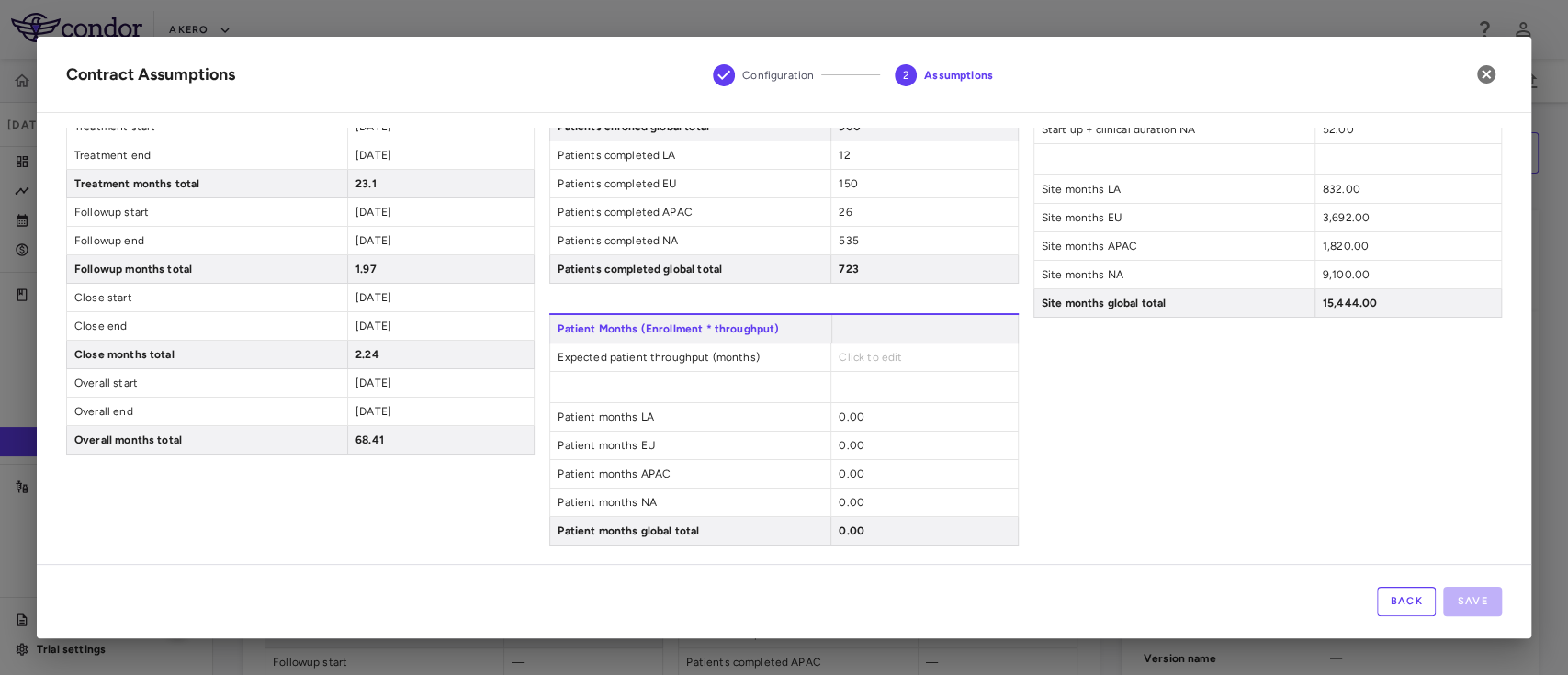
click at [867, 356] on span "Click to edit" at bounding box center [871, 357] width 64 height 13
click at [860, 351] on span "Click to edit" at bounding box center [871, 357] width 64 height 13
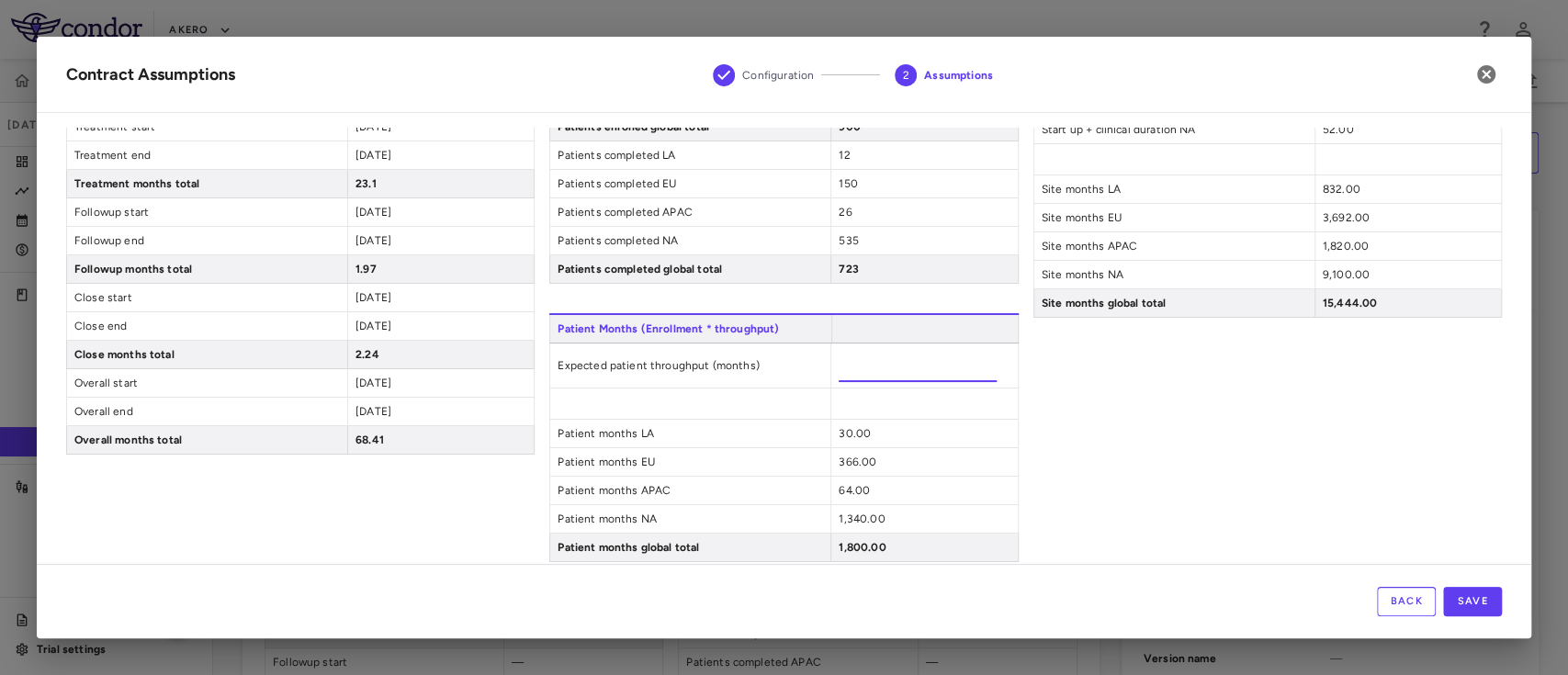
type input "**"
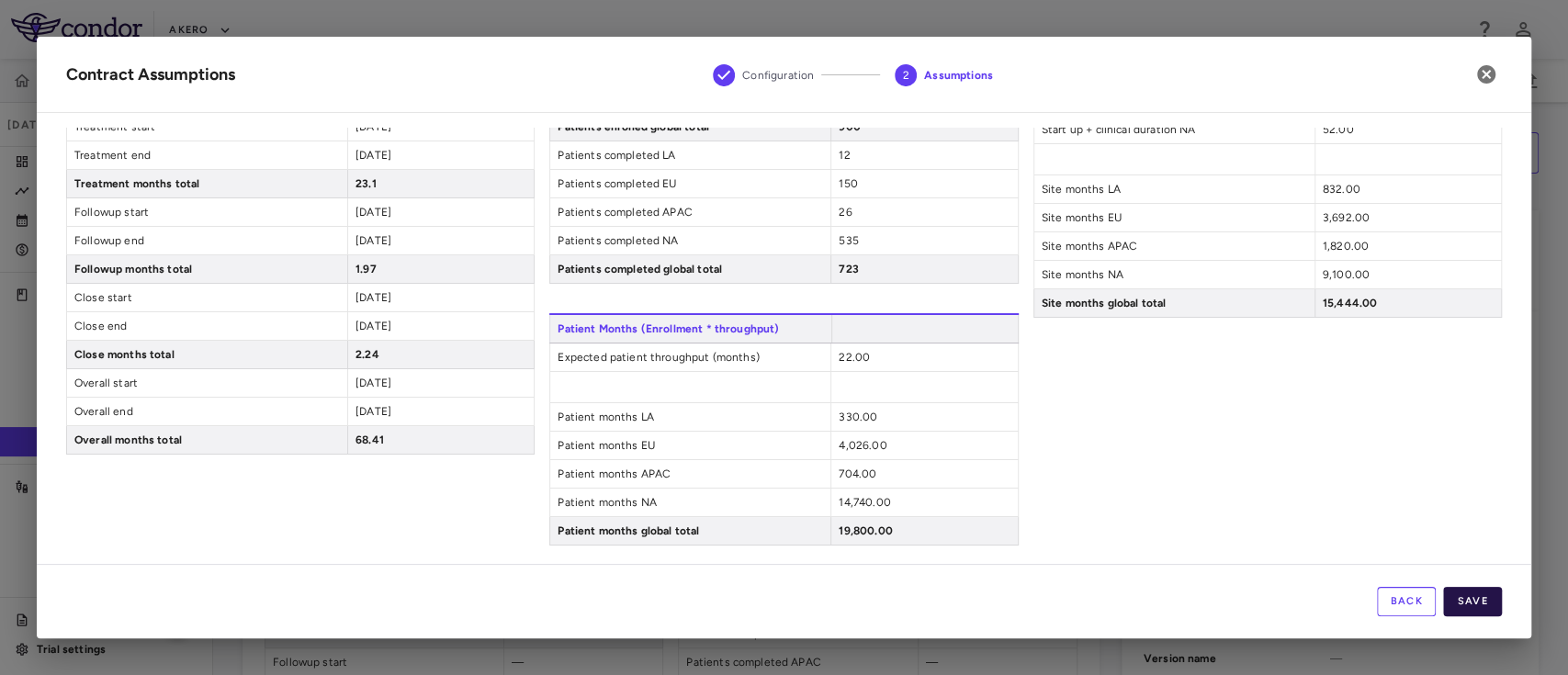
click at [1478, 606] on button "Save" at bounding box center [1472, 602] width 59 height 30
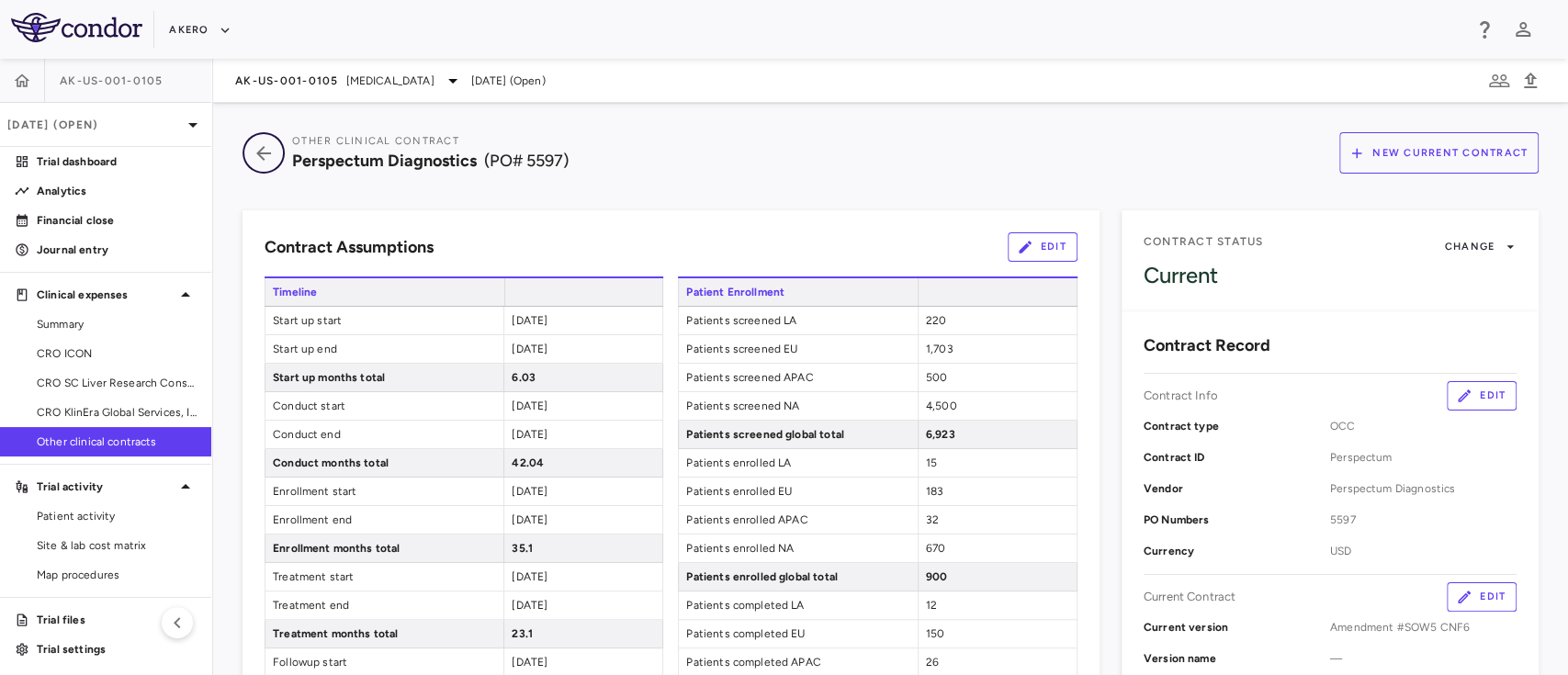
click at [253, 160] on icon "button" at bounding box center [263, 153] width 33 height 22
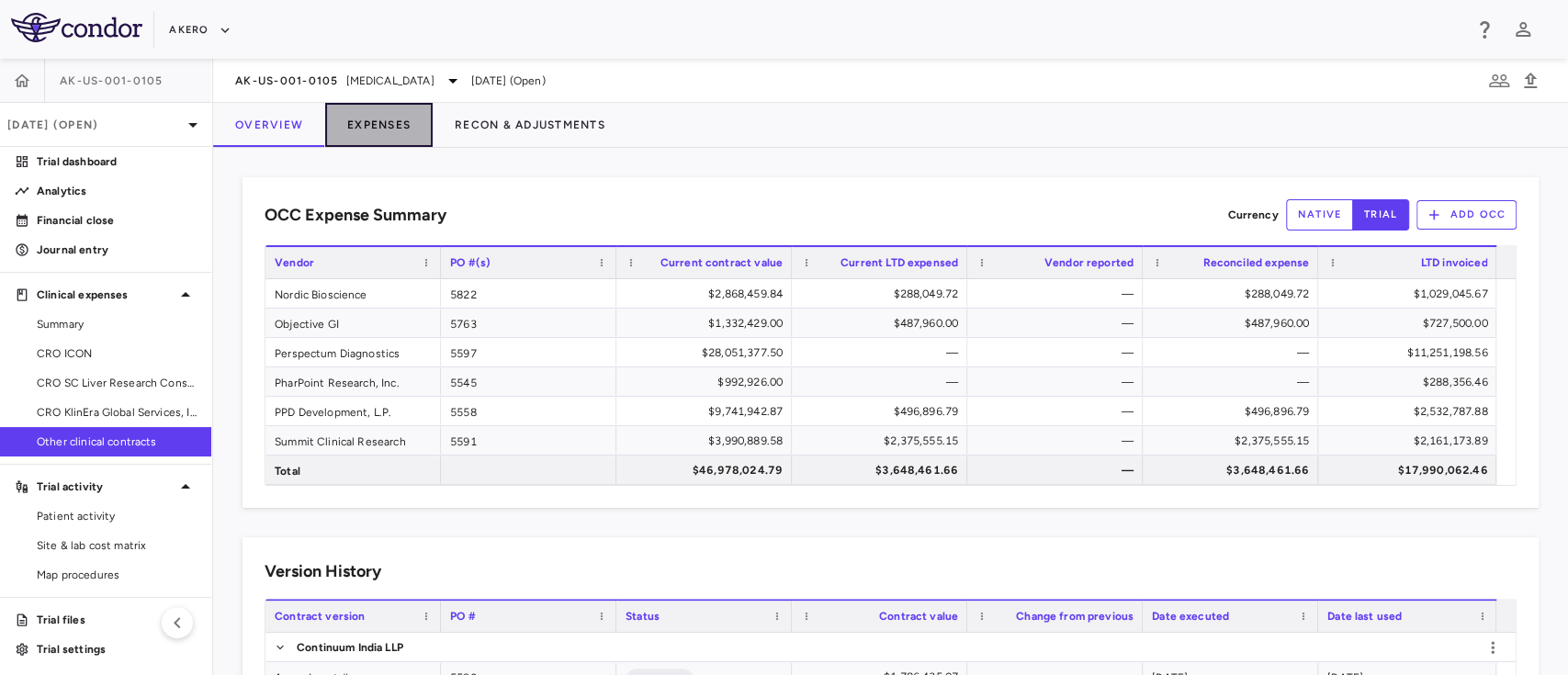
click at [382, 134] on button "Expenses" at bounding box center [379, 124] width 108 height 44
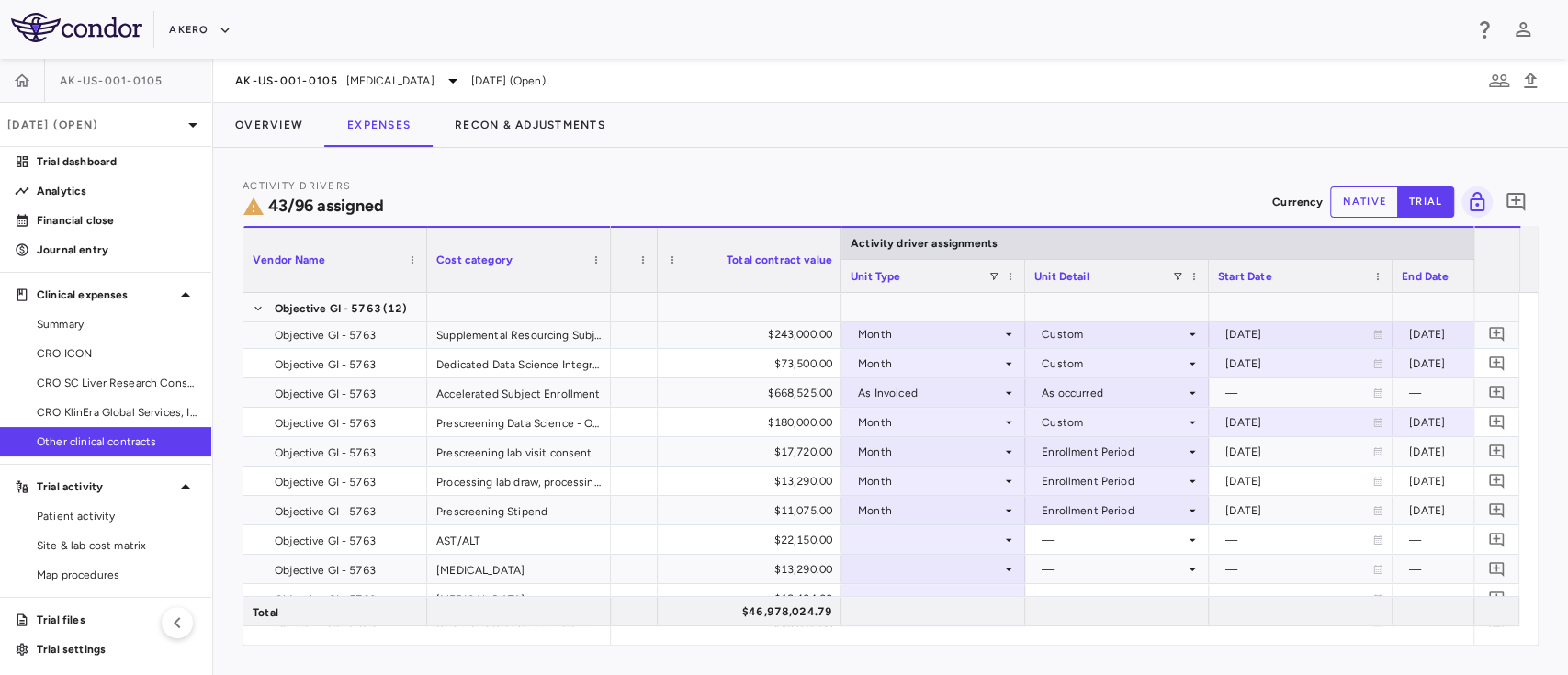
scroll to position [196, 0]
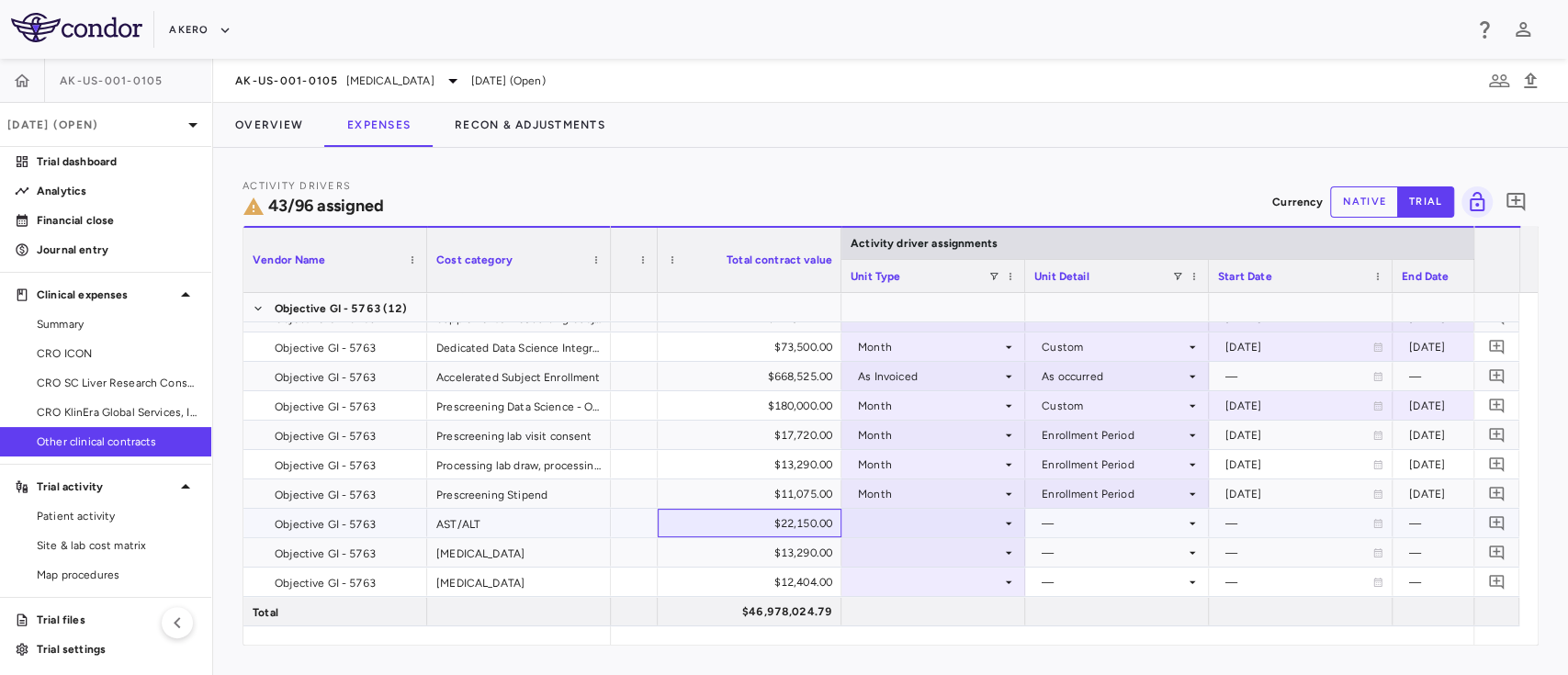
click at [705, 534] on div "$22,150.00" at bounding box center [753, 524] width 158 height 30
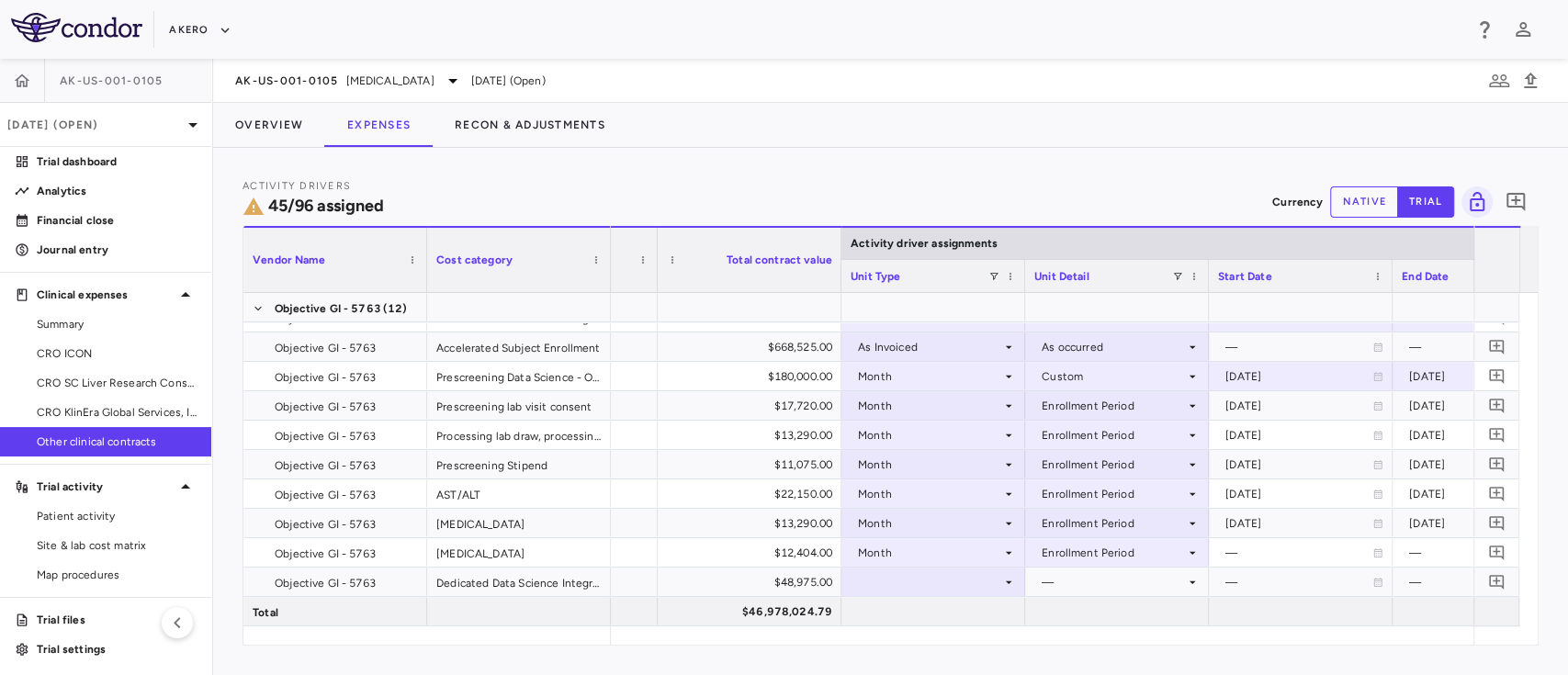
scroll to position [255, 0]
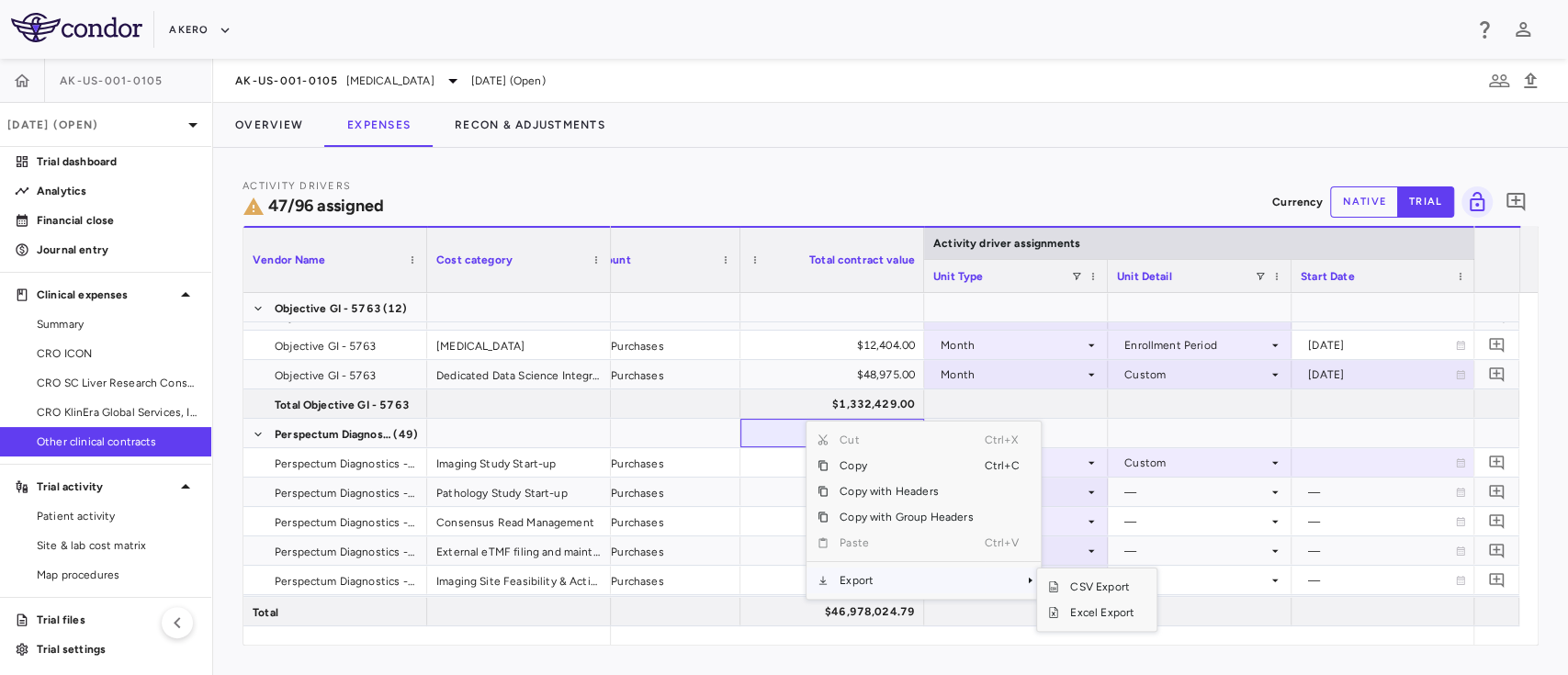
click at [878, 578] on span "Export" at bounding box center [906, 580] width 155 height 26
click at [1097, 613] on span "Excel Export" at bounding box center [1102, 613] width 87 height 26
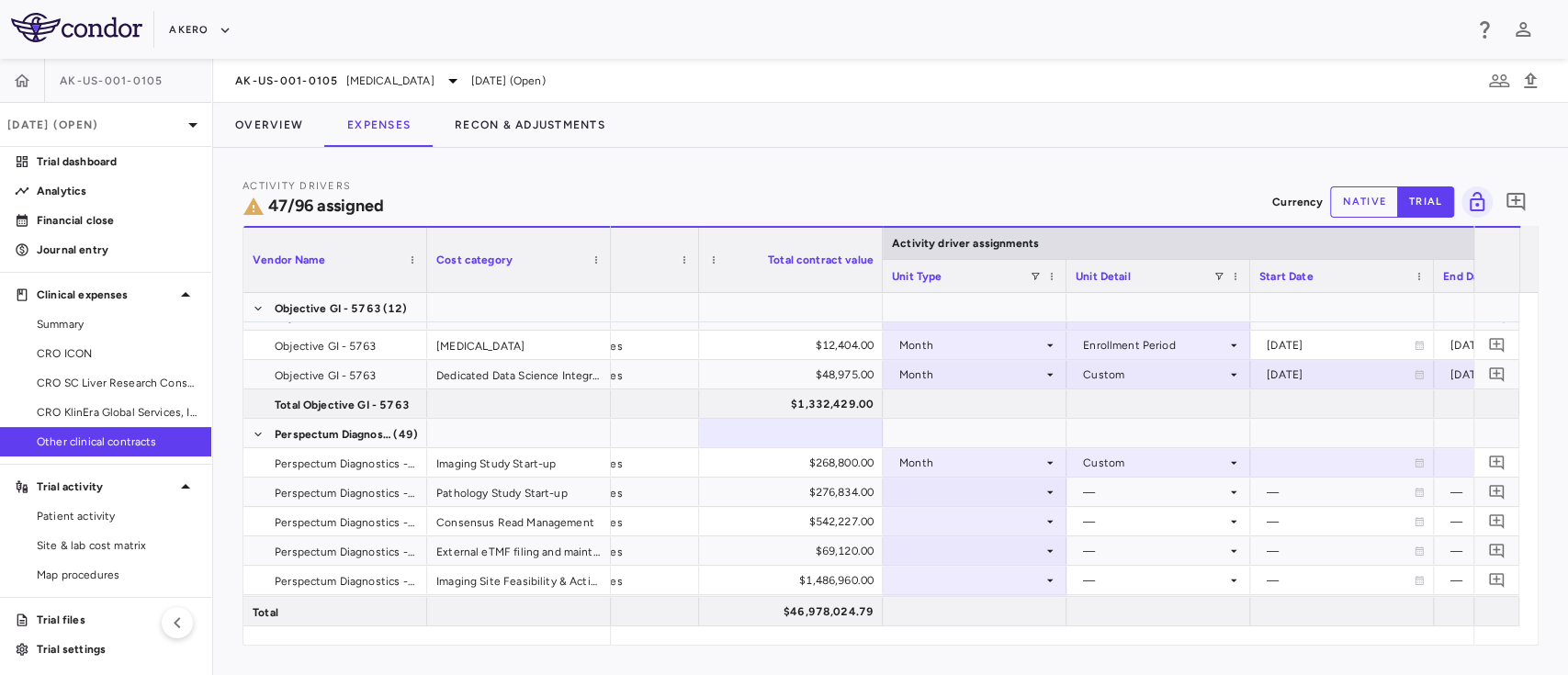
scroll to position [0, 150]
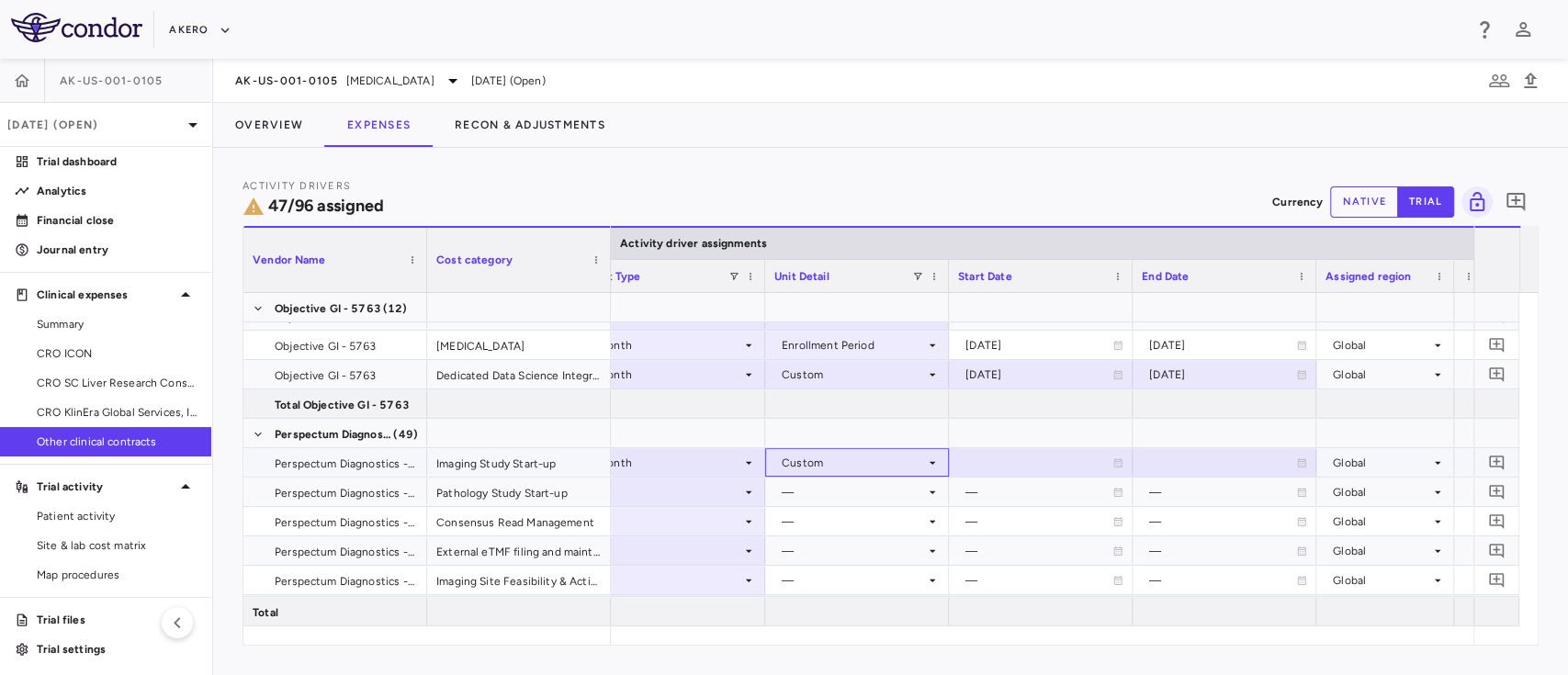
click at [866, 457] on div "Custom" at bounding box center [853, 463] width 143 height 30
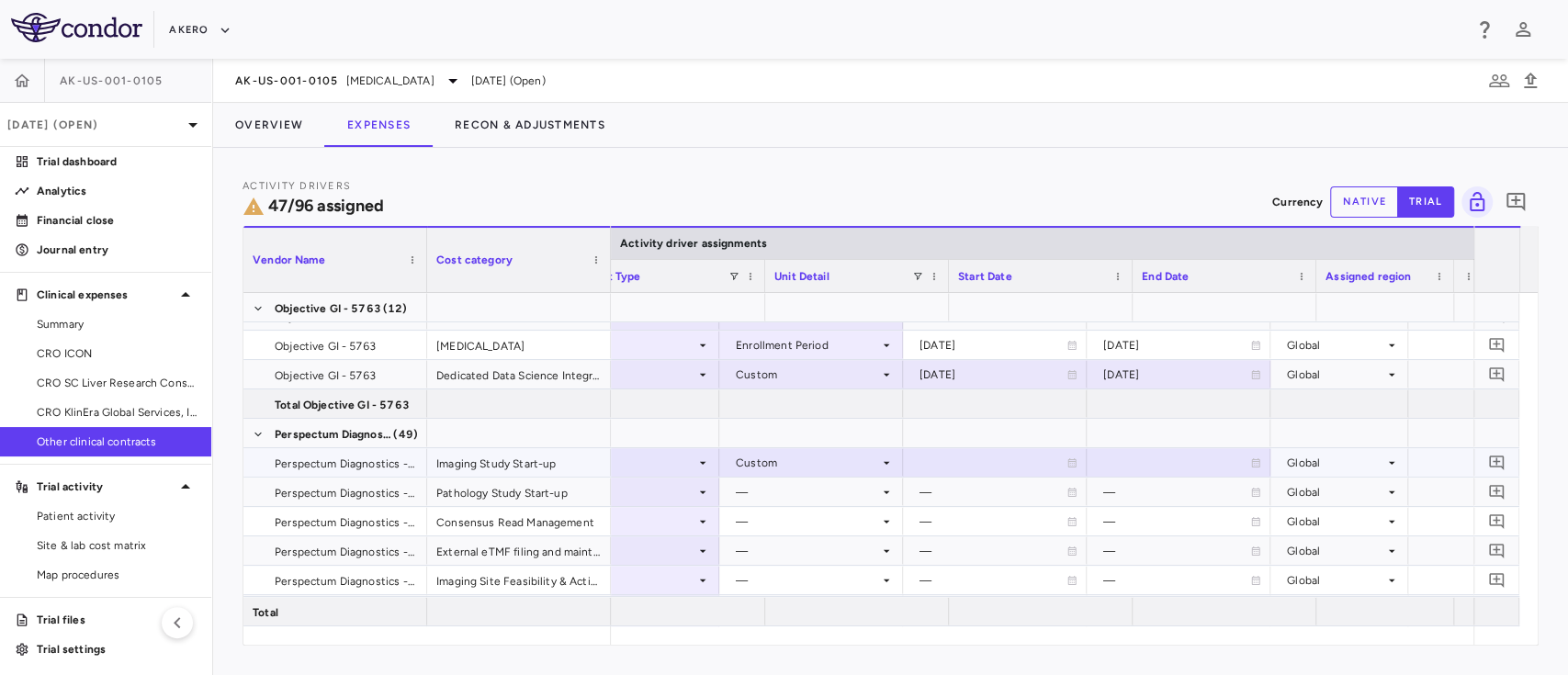
scroll to position [0, 447]
click at [904, 449] on div at bounding box center [991, 462] width 184 height 29
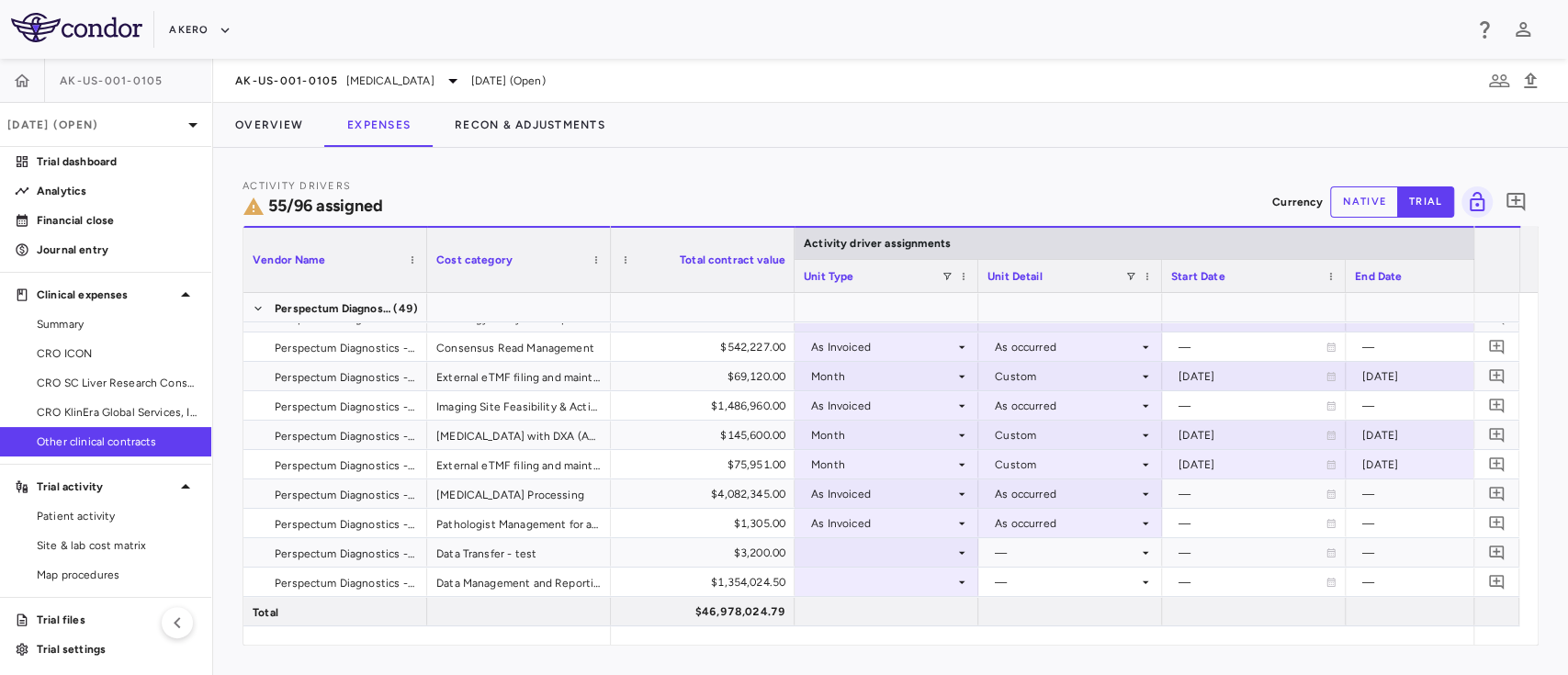
scroll to position [637, 0]
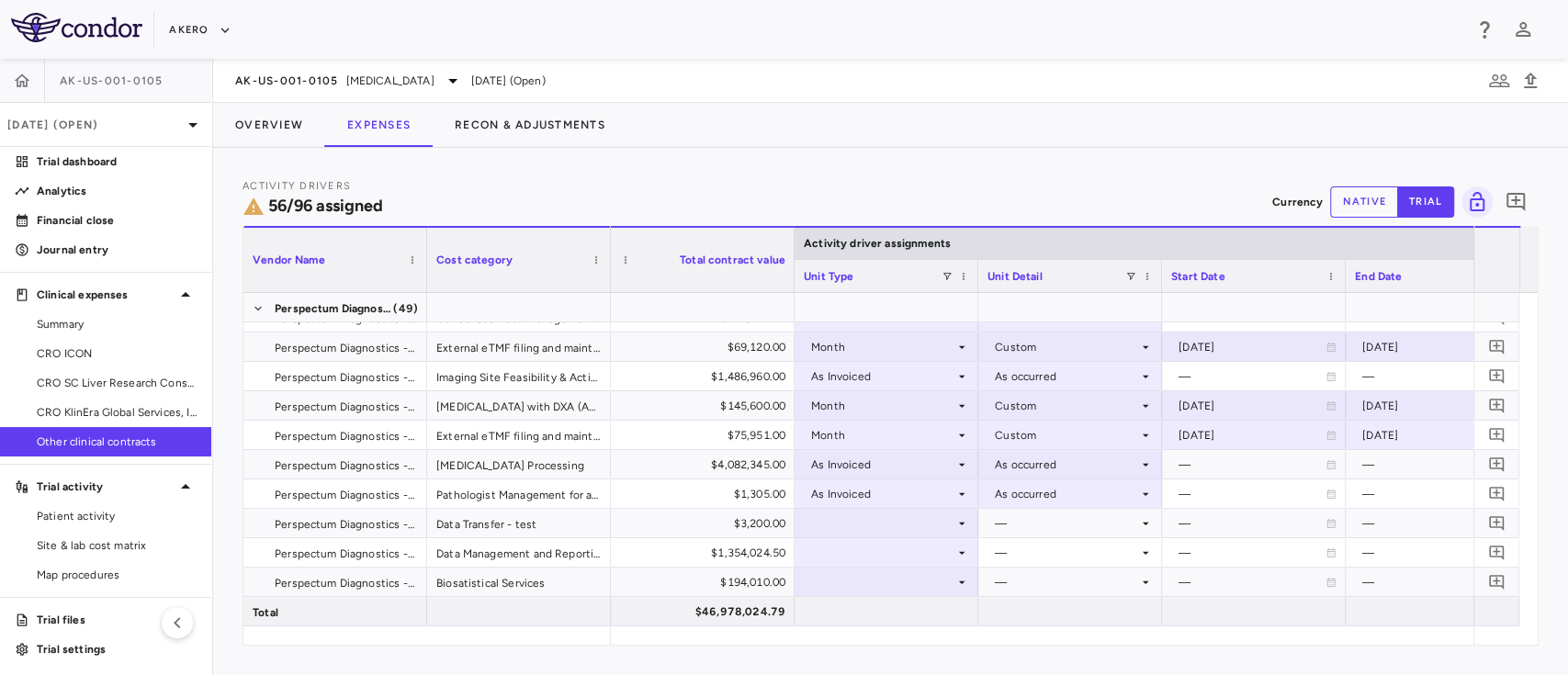
drag, startPoint x: 904, startPoint y: 449, endPoint x: 860, endPoint y: 534, distance: 95.7
click at [860, 534] on div at bounding box center [887, 523] width 165 height 27
click at [1036, 526] on div "—" at bounding box center [1066, 524] width 143 height 30
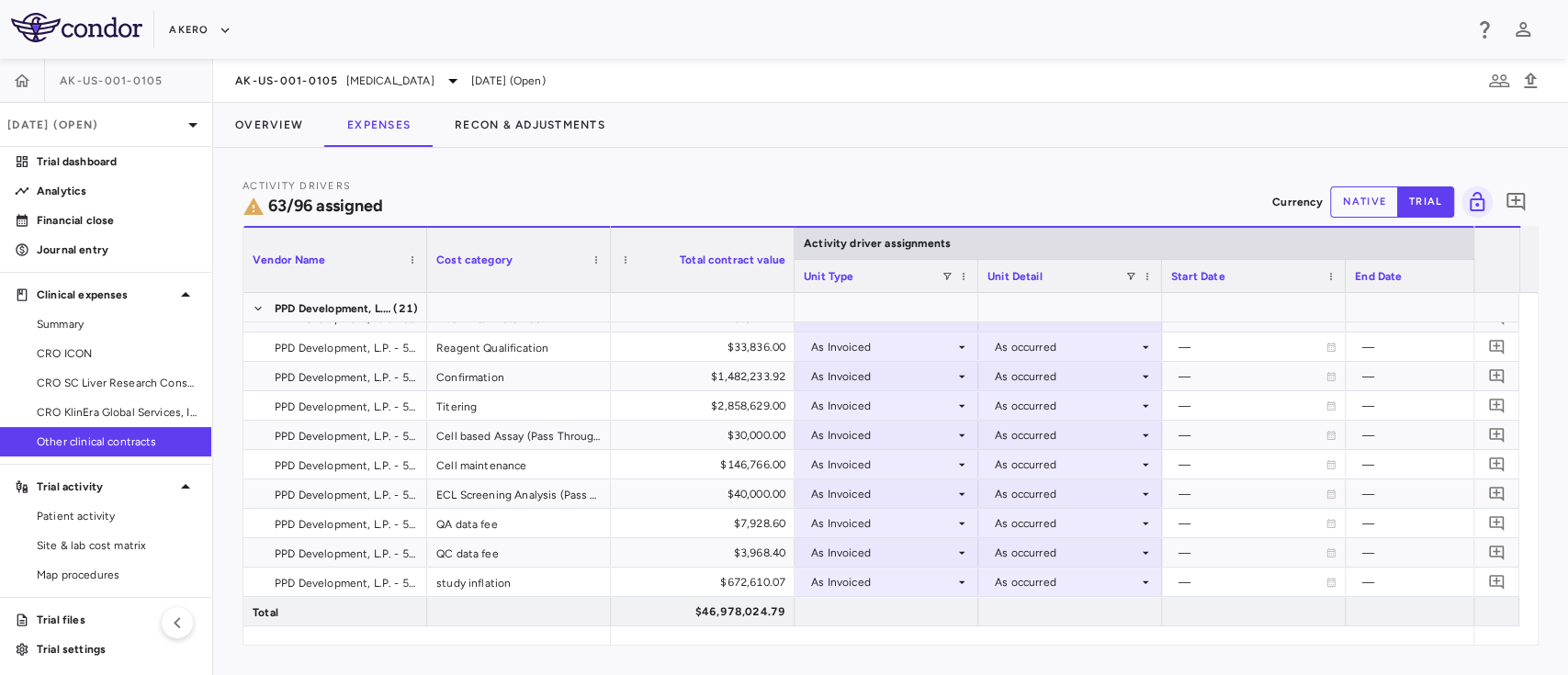
scroll to position [2371, 0]
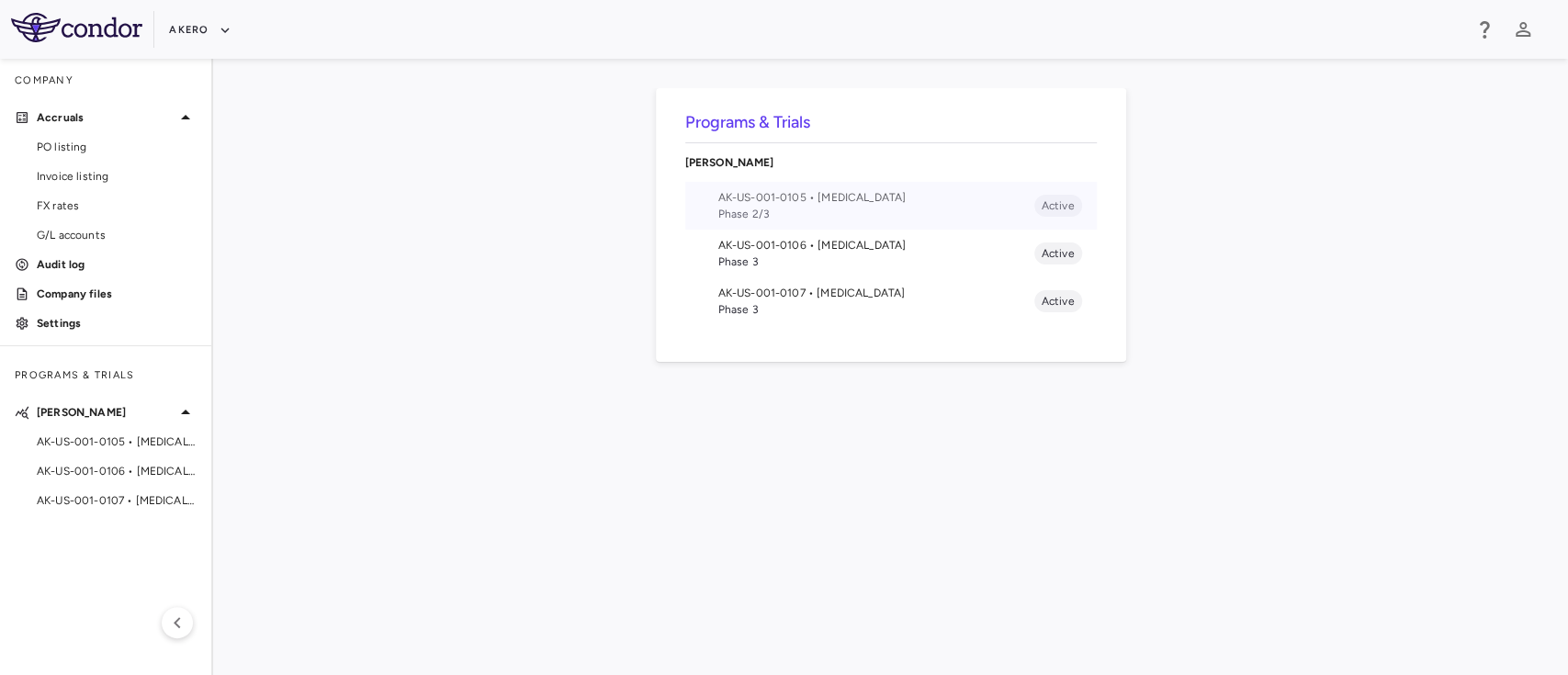
click at [801, 215] on span "Phase 2/3" at bounding box center [876, 214] width 316 height 17
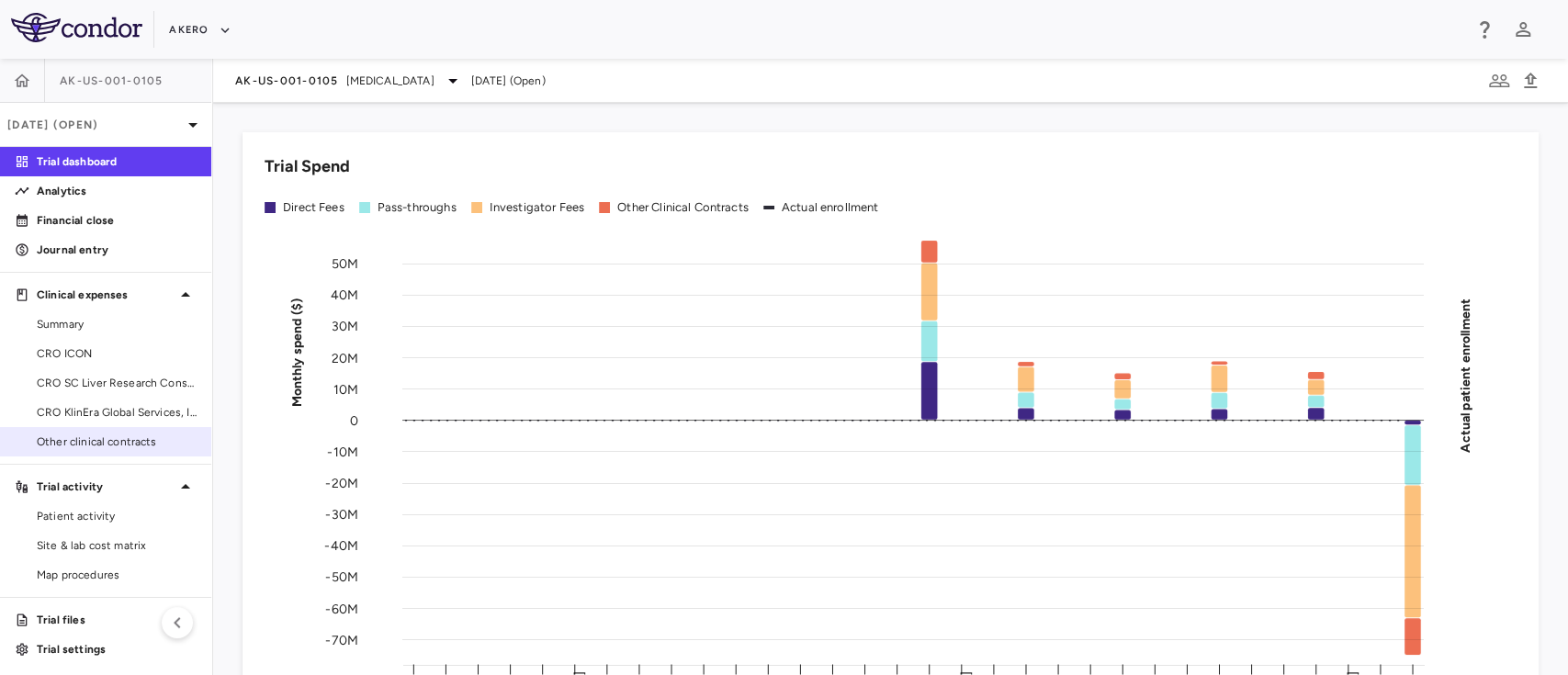
click at [68, 428] on link "Other clinical contracts" at bounding box center [106, 442] width 211 height 28
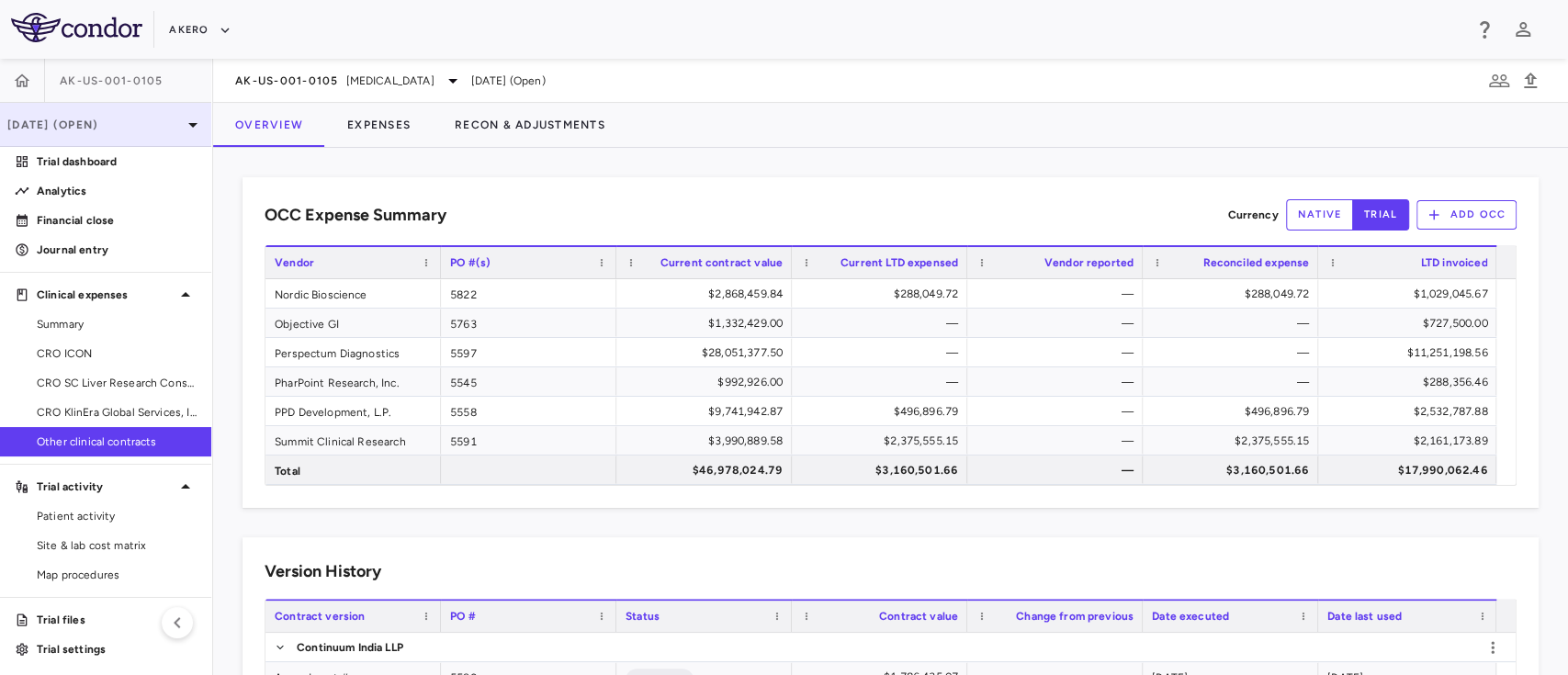
click at [90, 119] on p "[DATE] (Open)" at bounding box center [94, 124] width 174 height 17
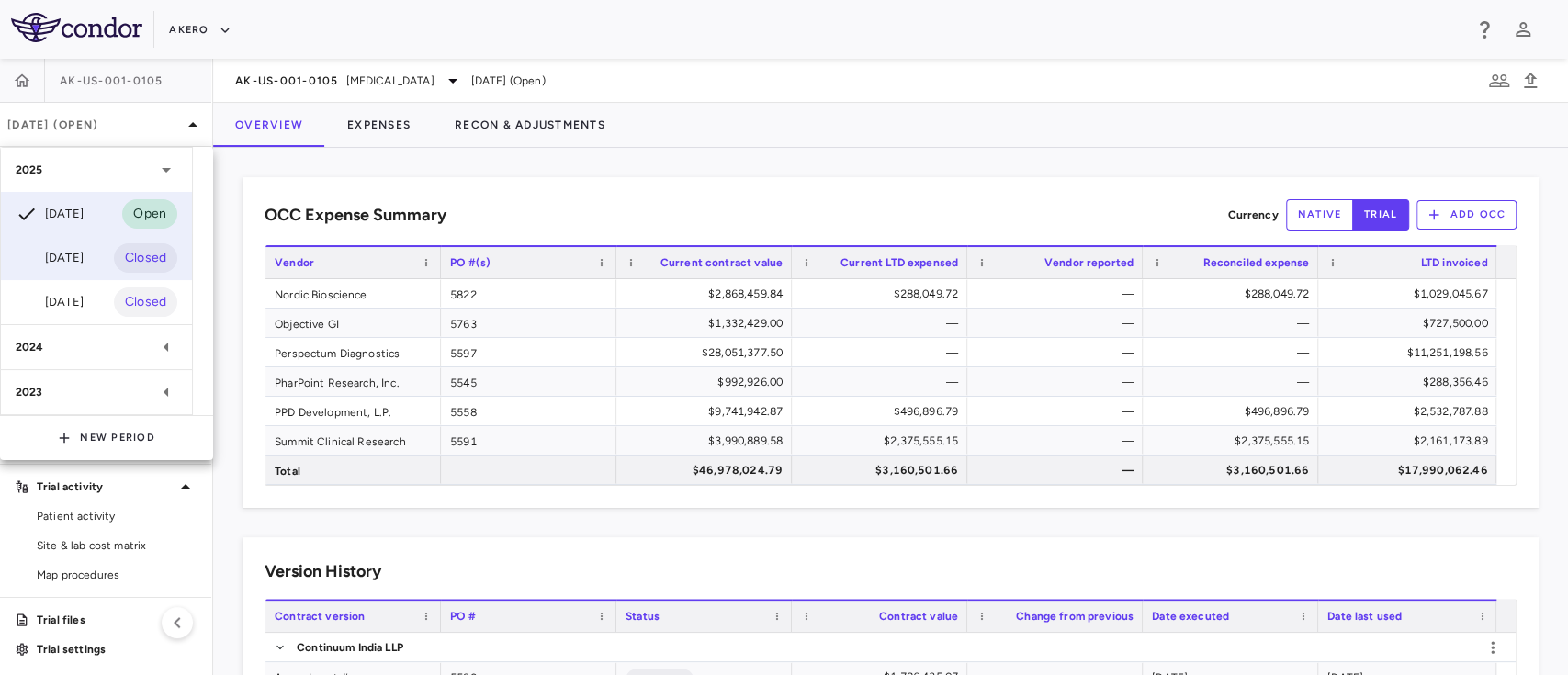
click at [81, 266] on div "Jun 2025" at bounding box center [50, 258] width 68 height 22
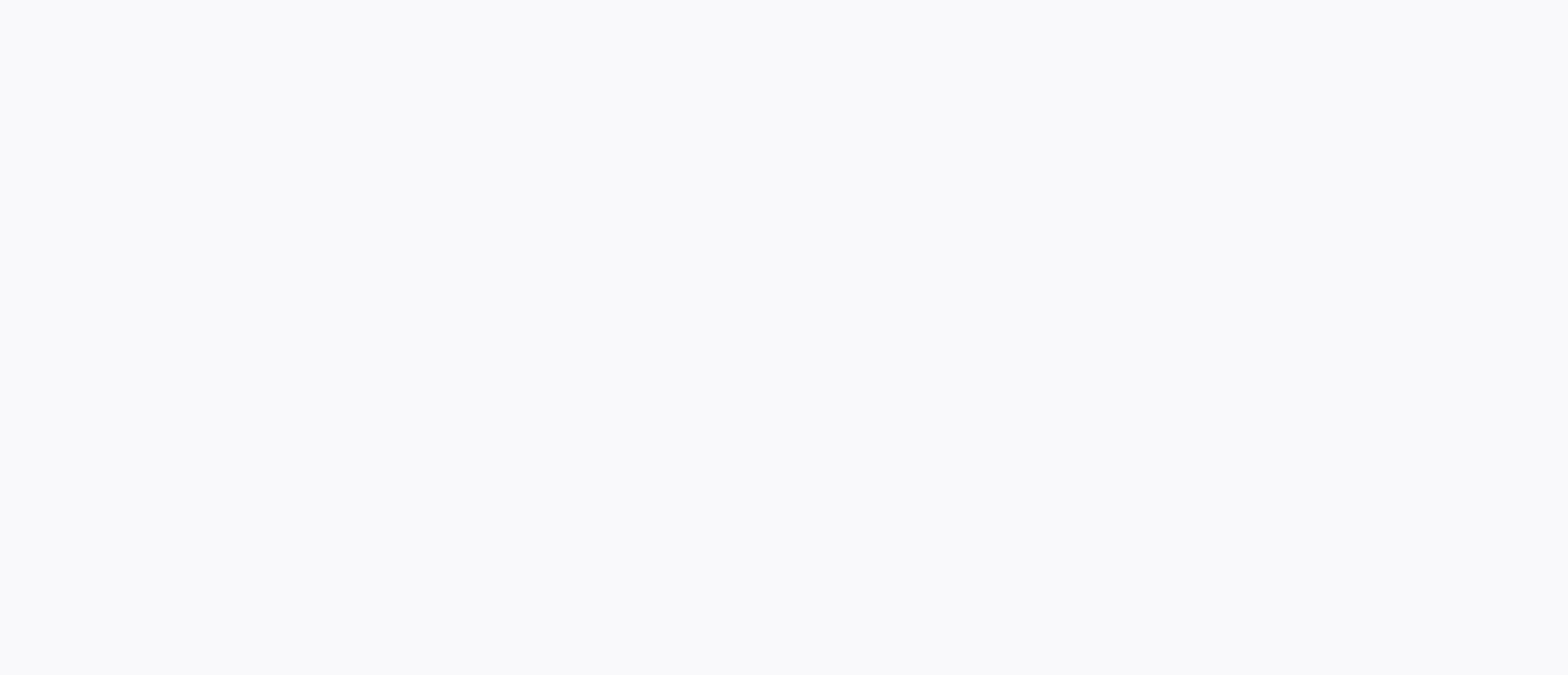
click at [81, 266] on div at bounding box center [784, 338] width 1568 height 675
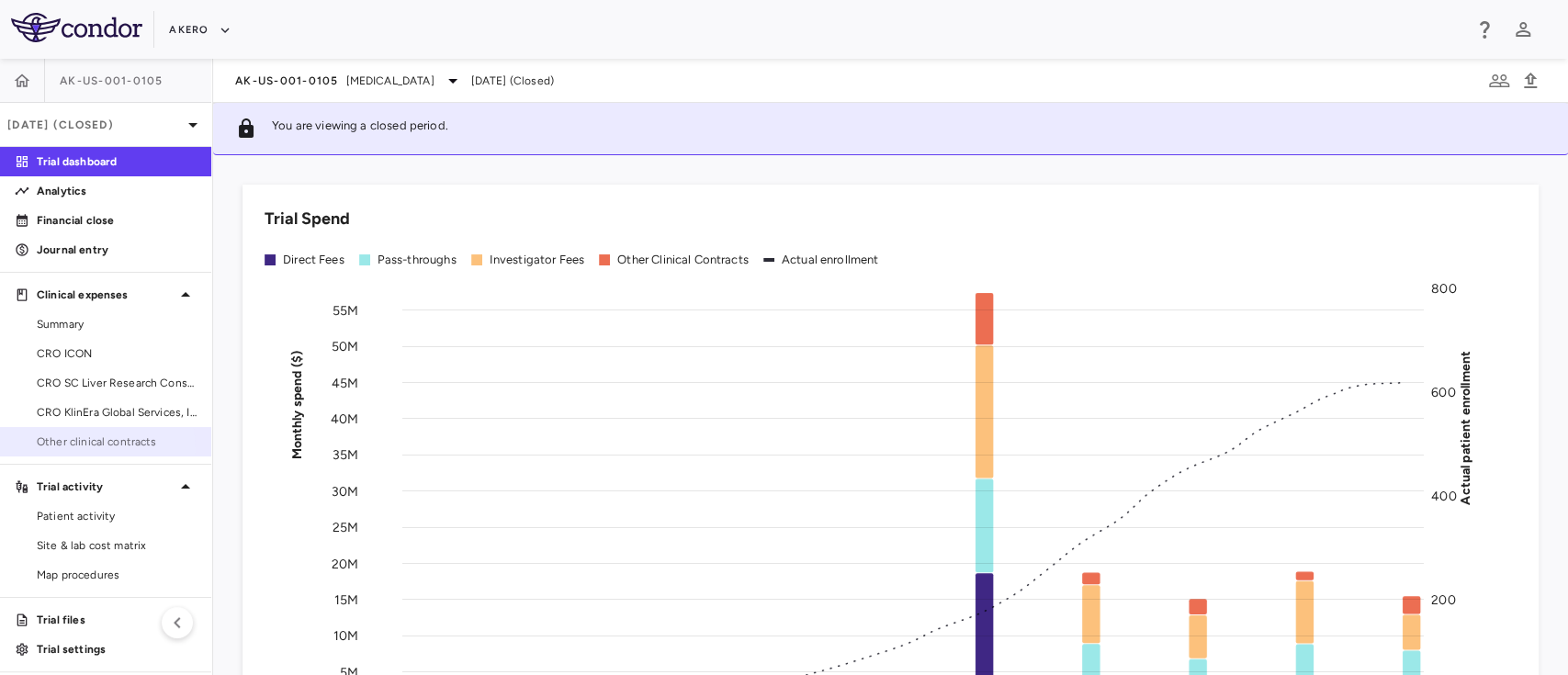
click at [83, 449] on span "Other clinical contracts" at bounding box center [116, 442] width 160 height 17
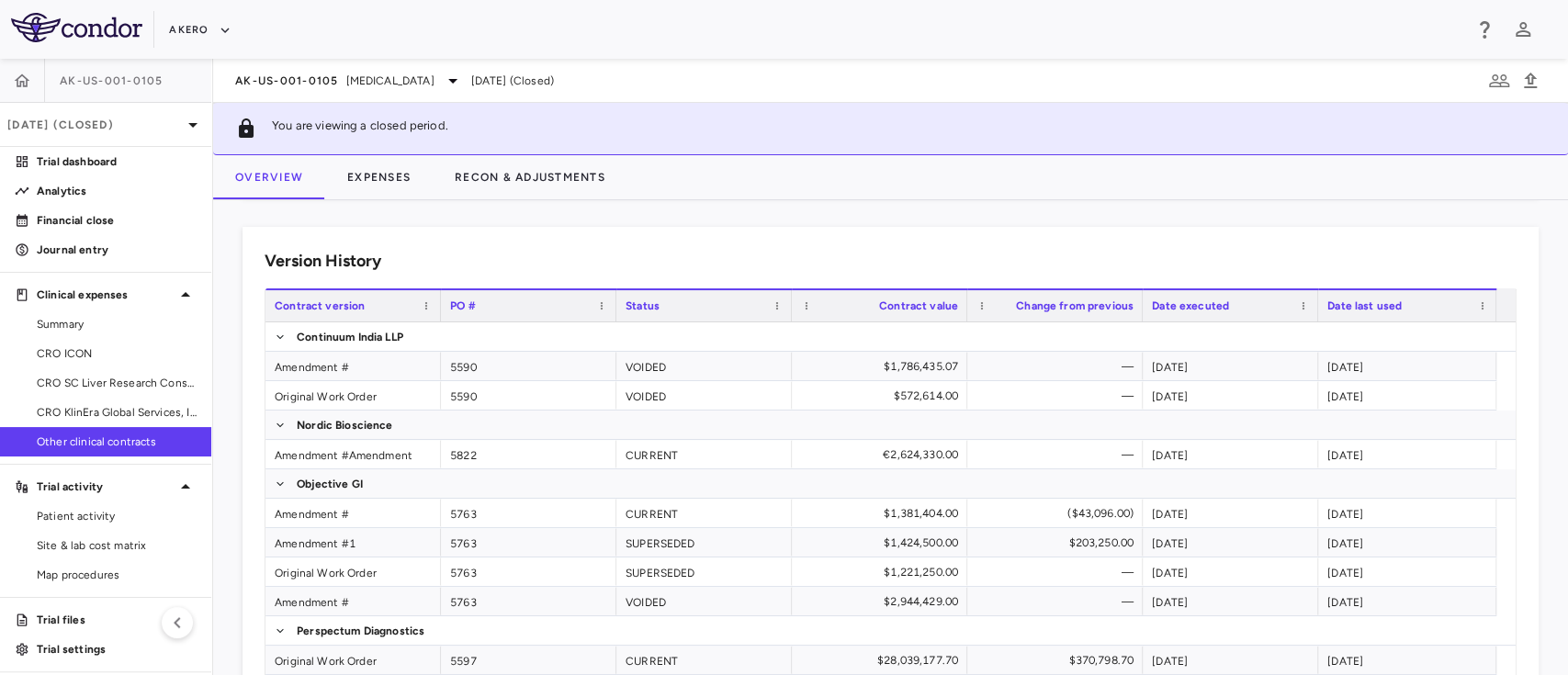
scroll to position [419, 0]
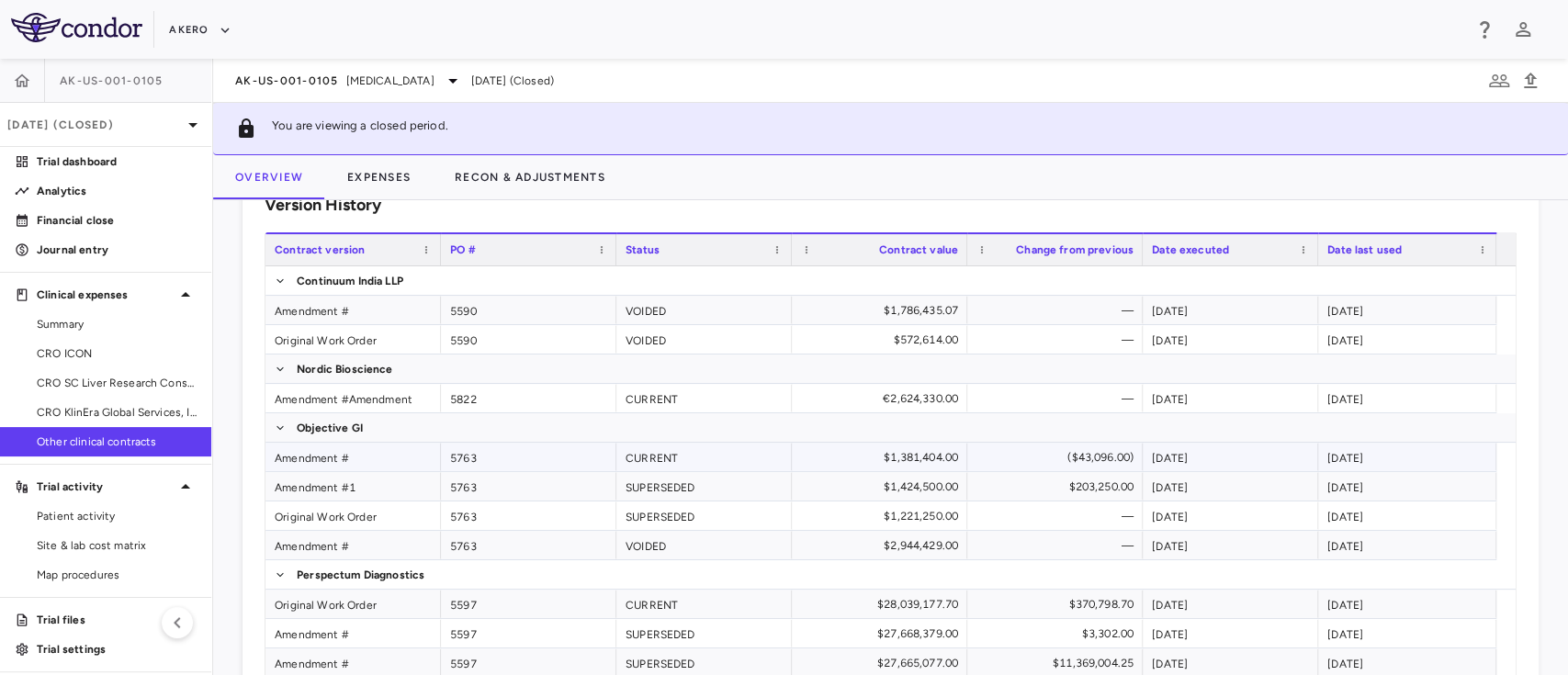
click at [302, 455] on div "Amendment #" at bounding box center [353, 457] width 175 height 29
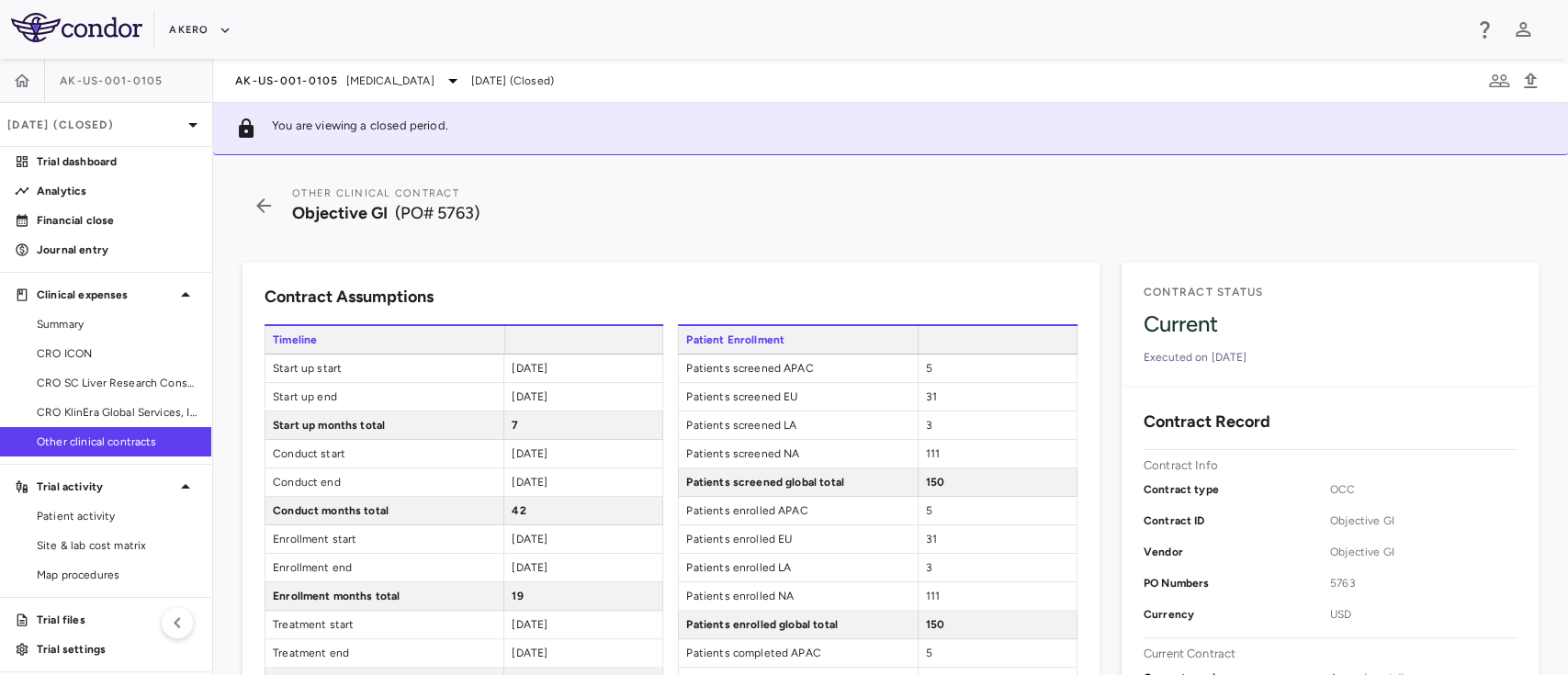
drag, startPoint x: 587, startPoint y: 361, endPoint x: 484, endPoint y: 375, distance: 103.9
click at [484, 375] on div "Start up start 2023-02-01" at bounding box center [464, 368] width 399 height 29
copy div "2023-02-01"
drag, startPoint x: 572, startPoint y: 396, endPoint x: 504, endPoint y: 404, distance: 68.5
click at [504, 404] on div "2023-08-31" at bounding box center [583, 397] width 159 height 28
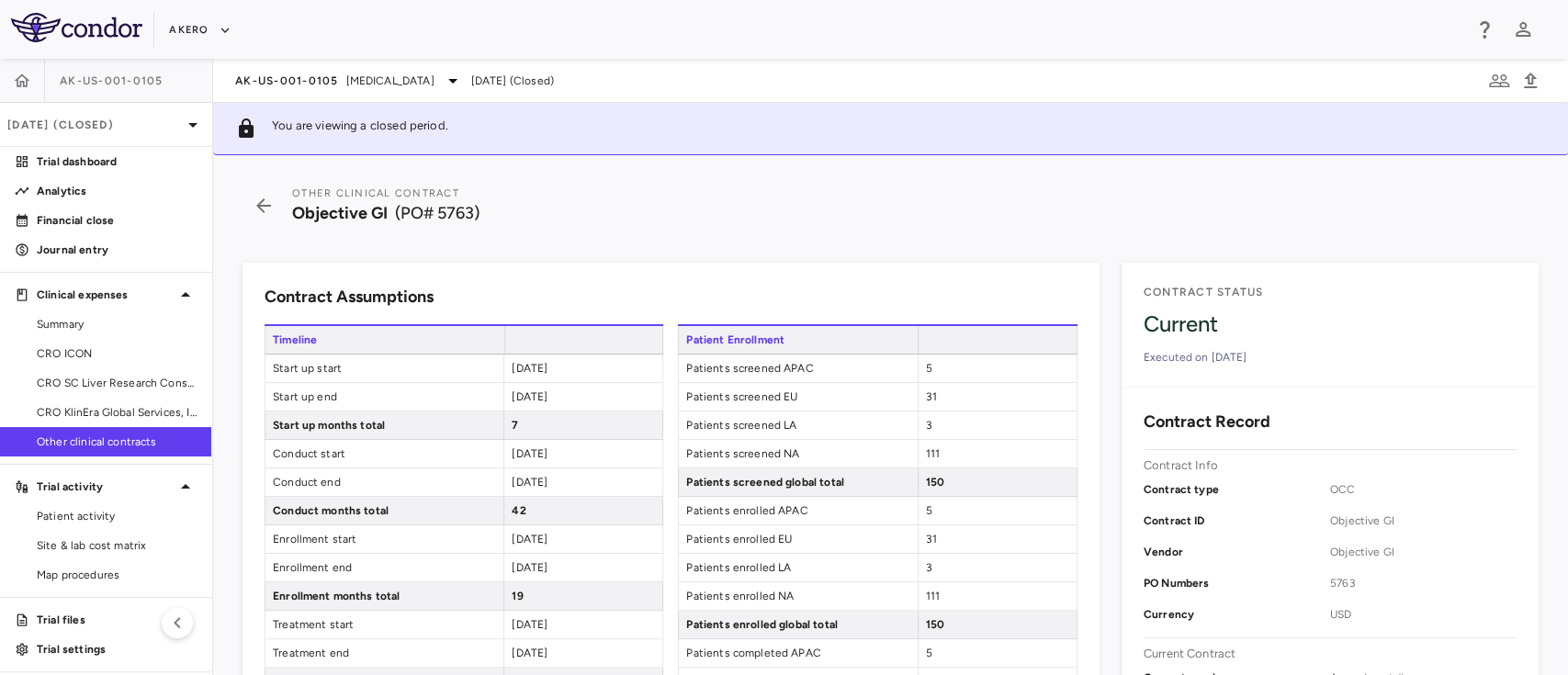
copy span "2023-08-31"
drag, startPoint x: 567, startPoint y: 455, endPoint x: 499, endPoint y: 454, distance: 68.0
click at [499, 454] on div "Conduct start 2023-09-01" at bounding box center [464, 454] width 399 height 29
copy div "2023-09-01"
drag, startPoint x: 572, startPoint y: 478, endPoint x: 511, endPoint y: 494, distance: 63.1
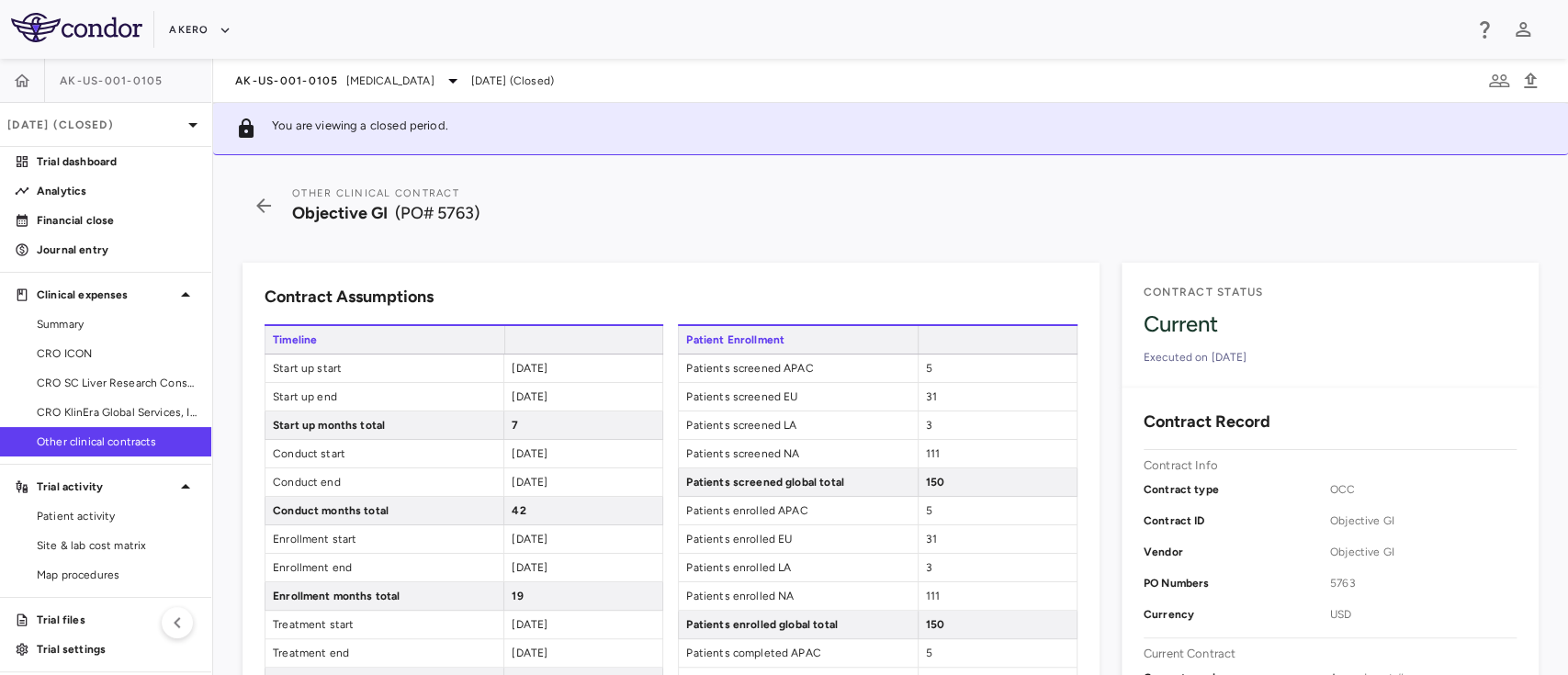
click at [511, 494] on div "2027-02-28" at bounding box center [583, 483] width 159 height 28
copy span "2027-02-28"
drag, startPoint x: 577, startPoint y: 533, endPoint x: 509, endPoint y: 550, distance: 70.1
click at [509, 550] on div "2023-09-01" at bounding box center [583, 540] width 159 height 28
copy span "2023-09-01"
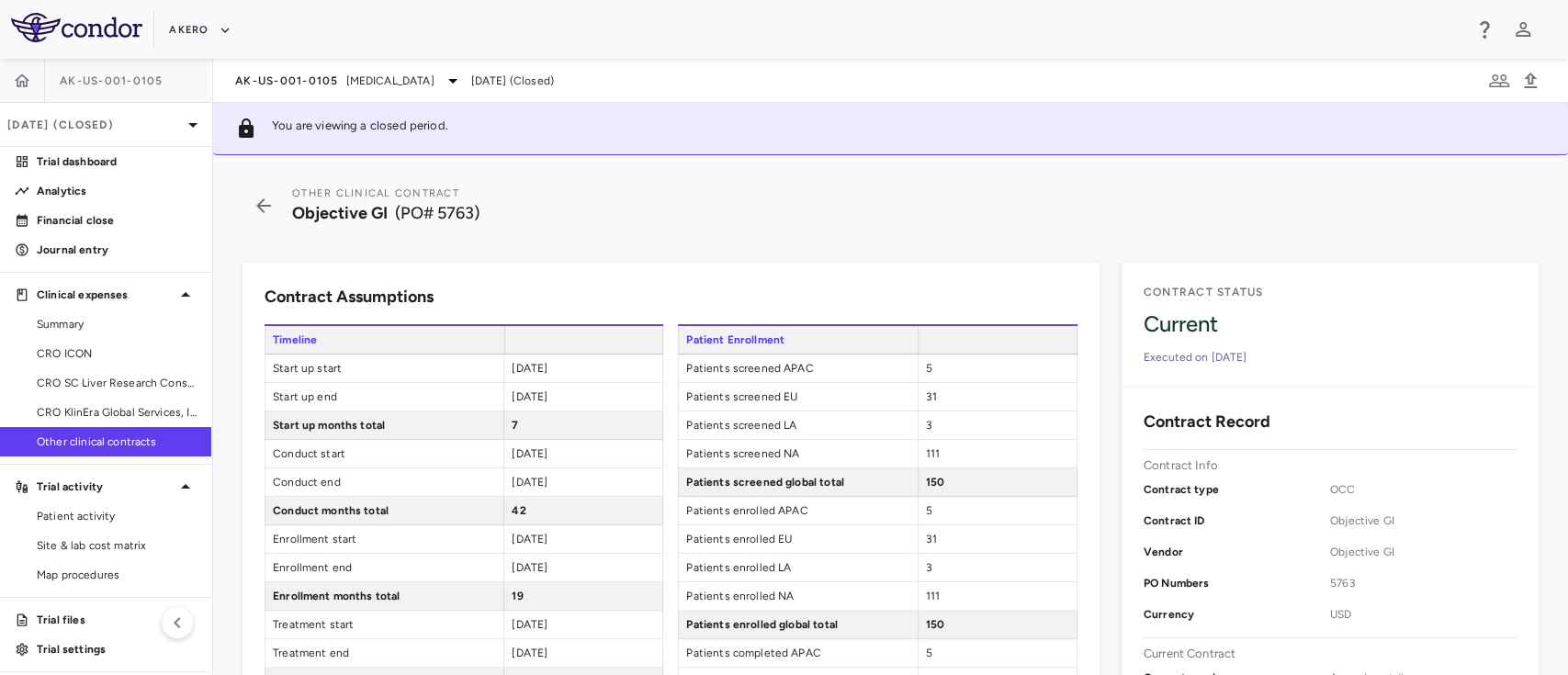
drag, startPoint x: 573, startPoint y: 565, endPoint x: 508, endPoint y: 573, distance: 65.5
click at [508, 573] on div "2025-03-31" at bounding box center [583, 567] width 159 height 28
copy span "2025-03-31"
drag, startPoint x: 572, startPoint y: 626, endPoint x: 488, endPoint y: 633, distance: 84.3
click at [488, 633] on div "Treatment start 2025-04-01" at bounding box center [464, 625] width 399 height 29
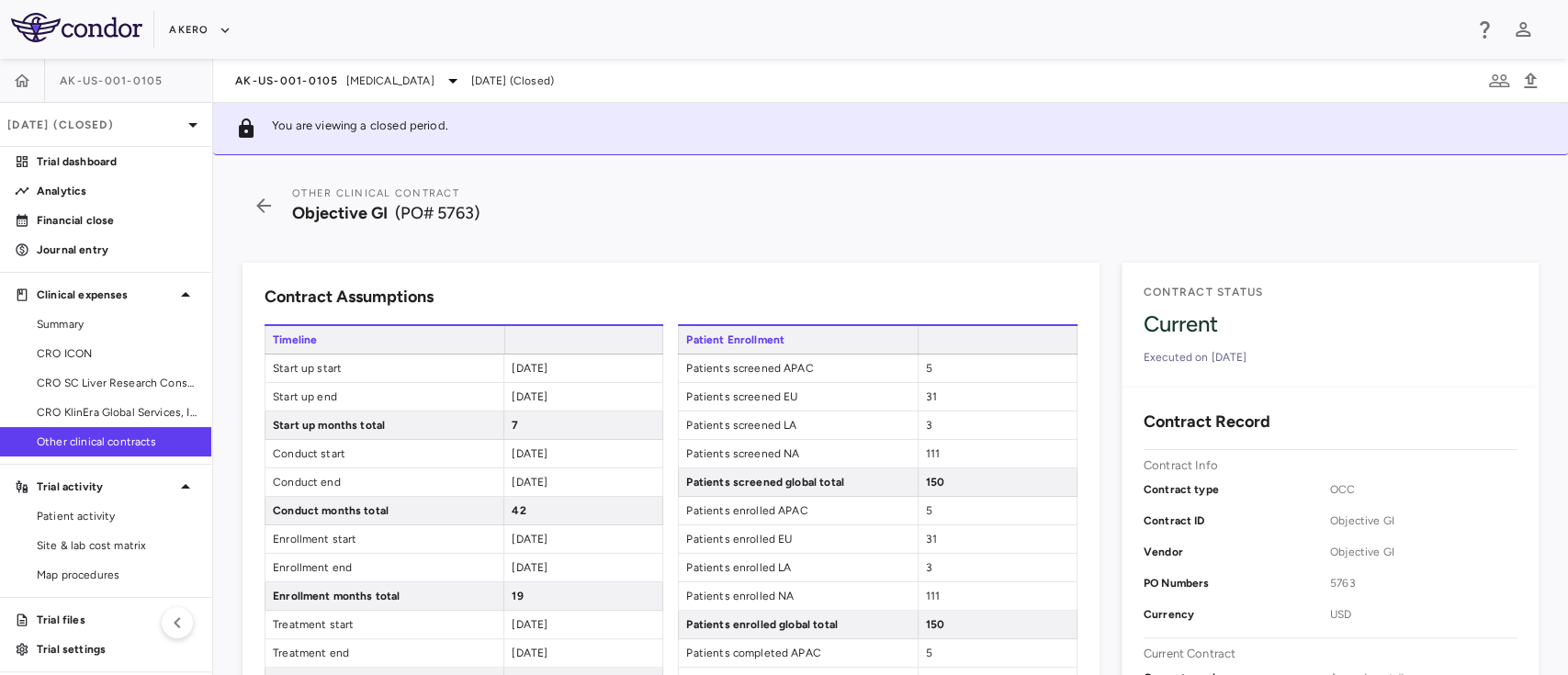
copy div "2025-04-01"
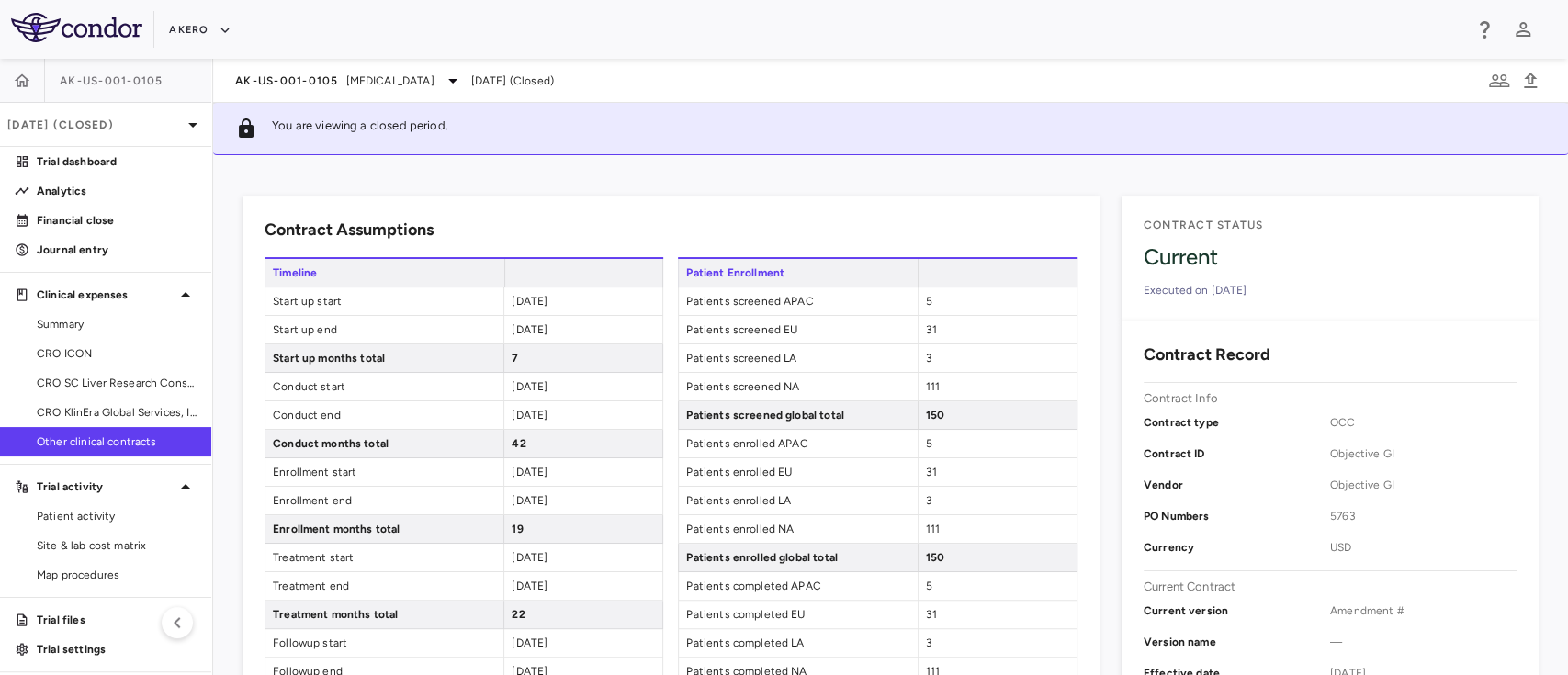
drag, startPoint x: 579, startPoint y: 648, endPoint x: 481, endPoint y: 665, distance: 99.5
click at [481, 665] on div "Timeline Start up start 2023-02-01 Start up end 2023-08-31 Start up months tota…" at bounding box center [464, 570] width 399 height 628
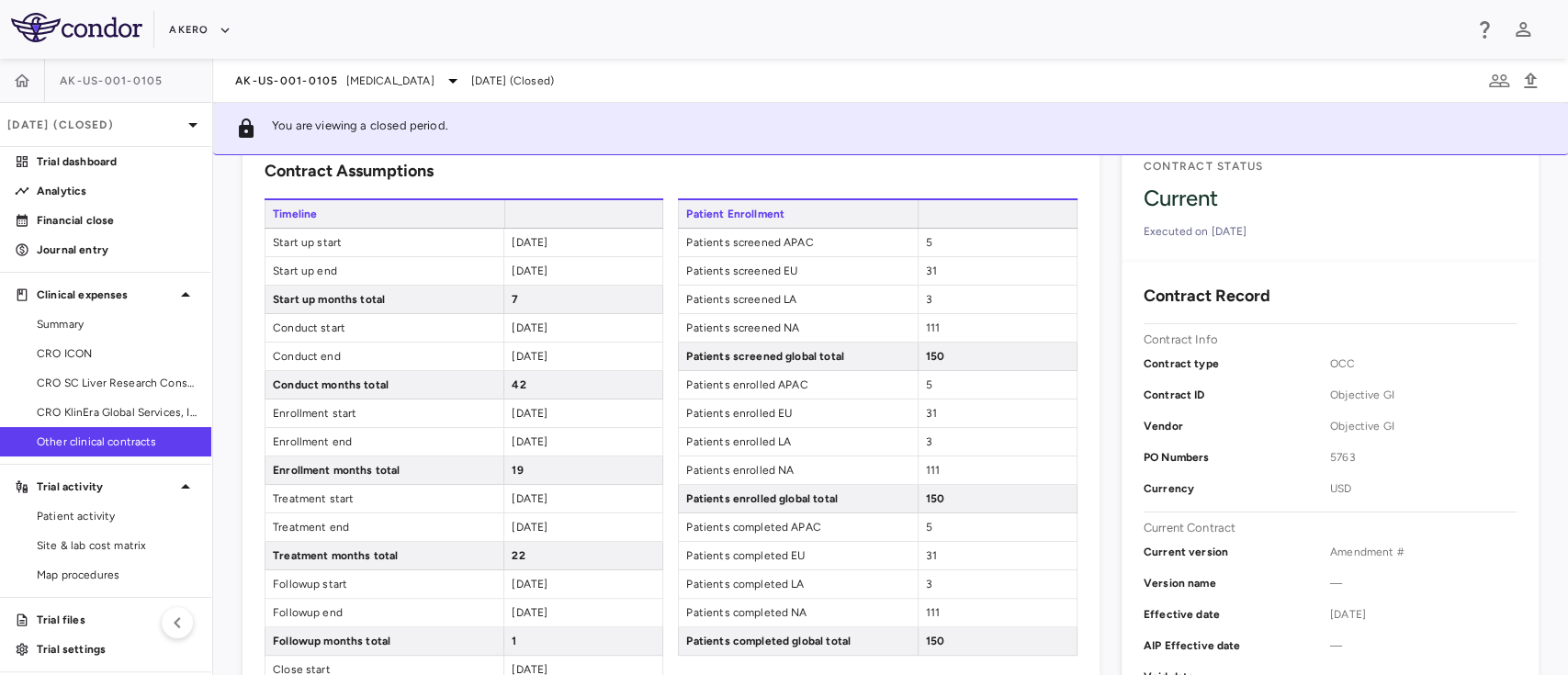
drag, startPoint x: 507, startPoint y: 526, endPoint x: 568, endPoint y: 528, distance: 61.0
click at [568, 528] on div "2027-01-31" at bounding box center [583, 528] width 159 height 28
copy span "2027-01-31"
drag, startPoint x: 574, startPoint y: 577, endPoint x: 440, endPoint y: 588, distance: 134.5
click at [440, 588] on div "Followup start 2027-02-01" at bounding box center [464, 584] width 399 height 29
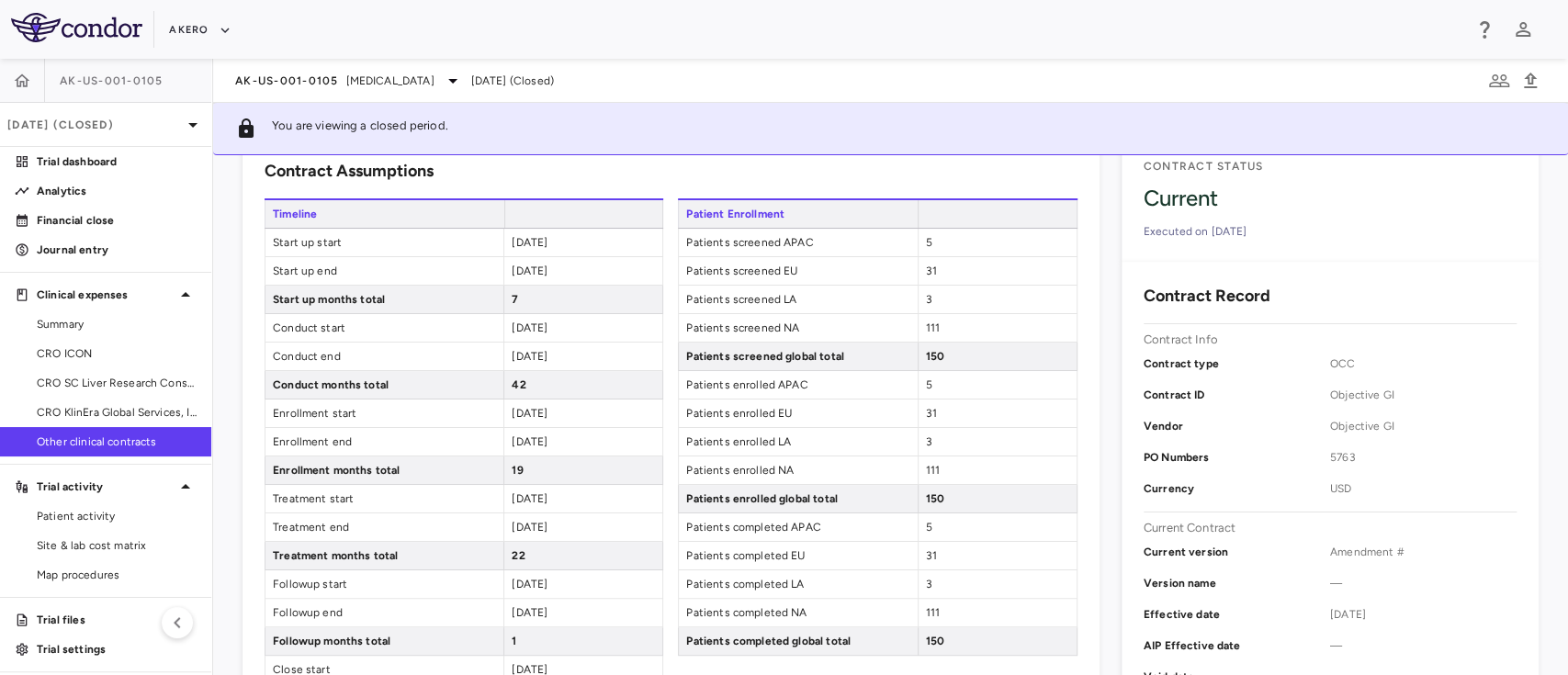
copy div "2027-02-01"
drag, startPoint x: 574, startPoint y: 601, endPoint x: 502, endPoint y: 605, distance: 72.1
click at [504, 605] on div "2027-02-28" at bounding box center [583, 613] width 159 height 28
copy span "2027-02-28"
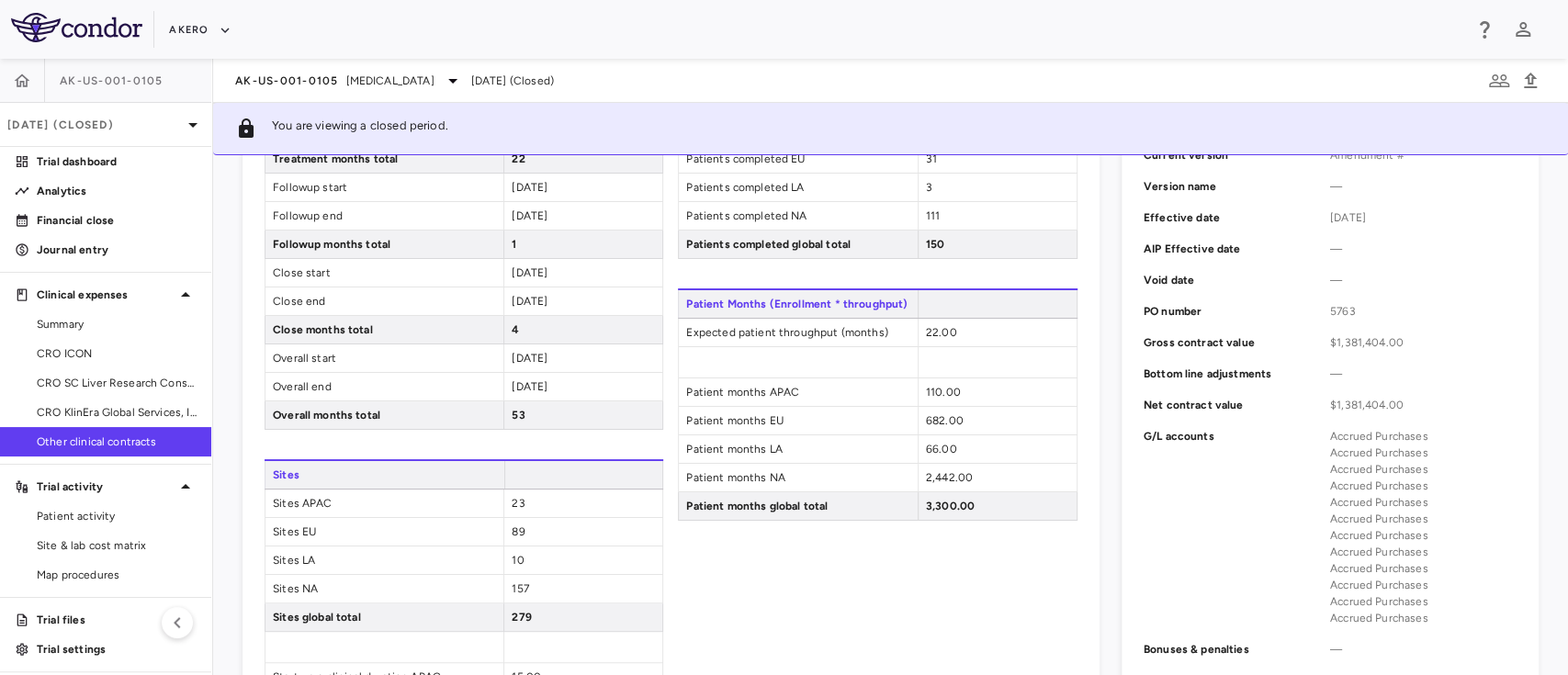
scroll to position [533, 0]
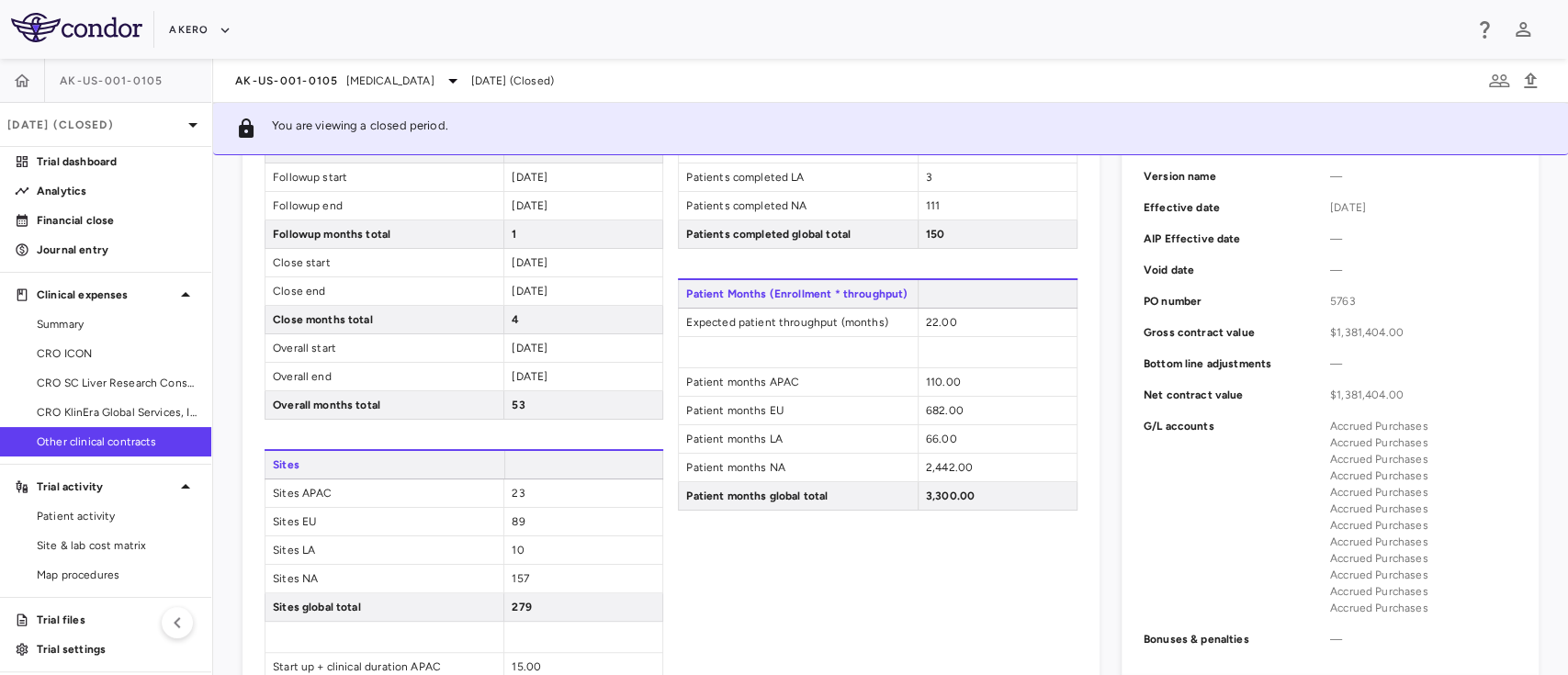
drag, startPoint x: 586, startPoint y: 335, endPoint x: 493, endPoint y: 337, distance: 93.0
click at [493, 337] on div "Overall start 2023-02-01" at bounding box center [464, 348] width 399 height 29
drag, startPoint x: 575, startPoint y: 373, endPoint x: 494, endPoint y: 370, distance: 81.1
click at [494, 370] on div "Overall end 2027-06-30" at bounding box center [464, 377] width 399 height 29
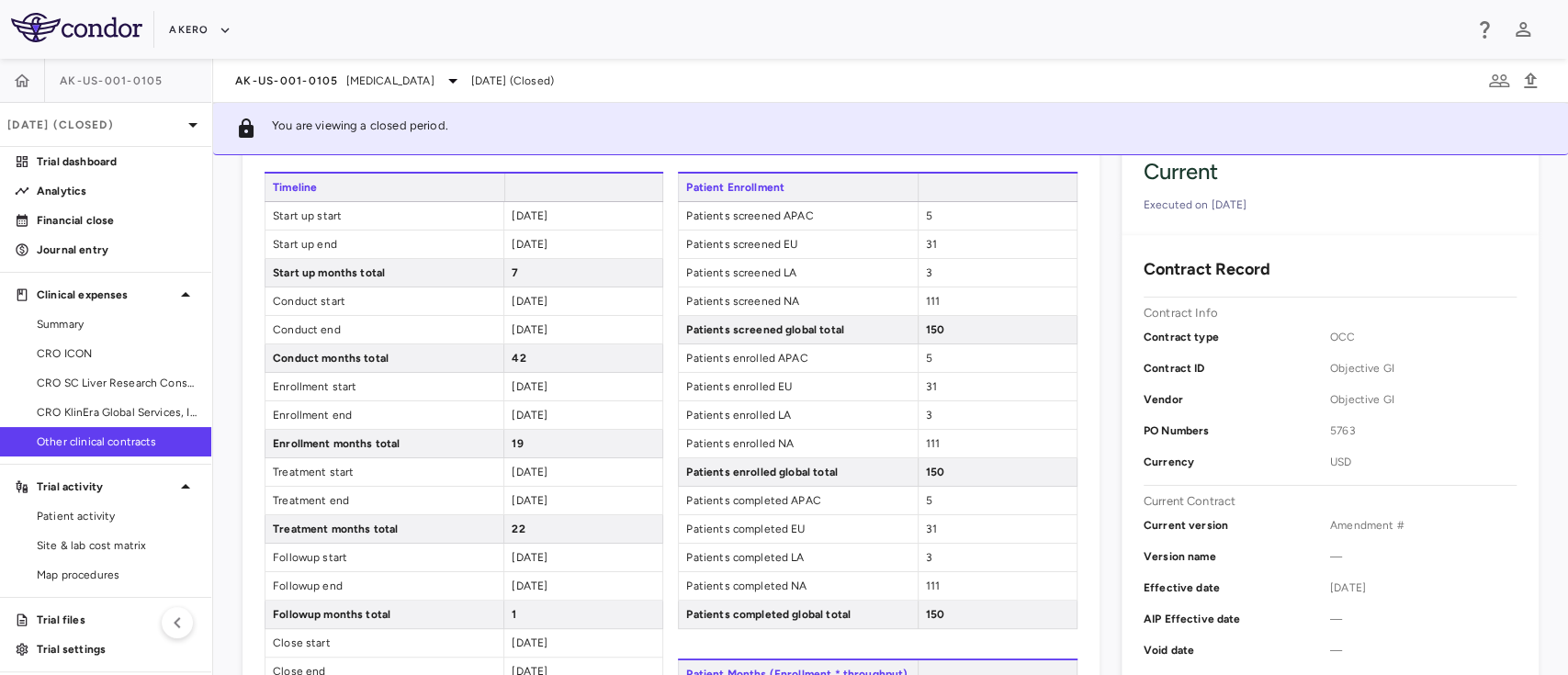
scroll to position [0, 0]
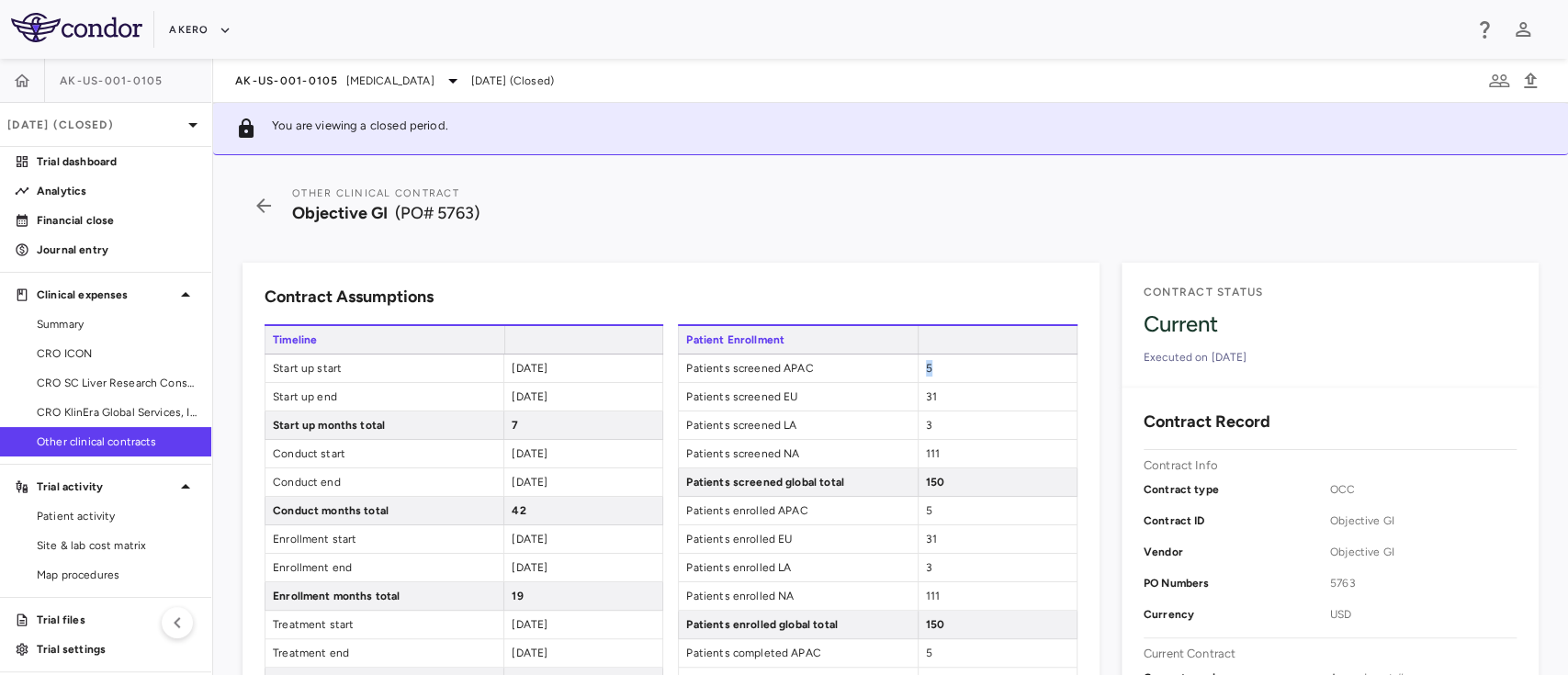
drag, startPoint x: 949, startPoint y: 370, endPoint x: 840, endPoint y: 363, distance: 109.2
click at [840, 363] on div "Patients screened APAC 5" at bounding box center [877, 368] width 399 height 29
click at [918, 394] on div "31" at bounding box center [998, 397] width 159 height 28
click at [926, 447] on span "111" at bounding box center [933, 453] width 14 height 13
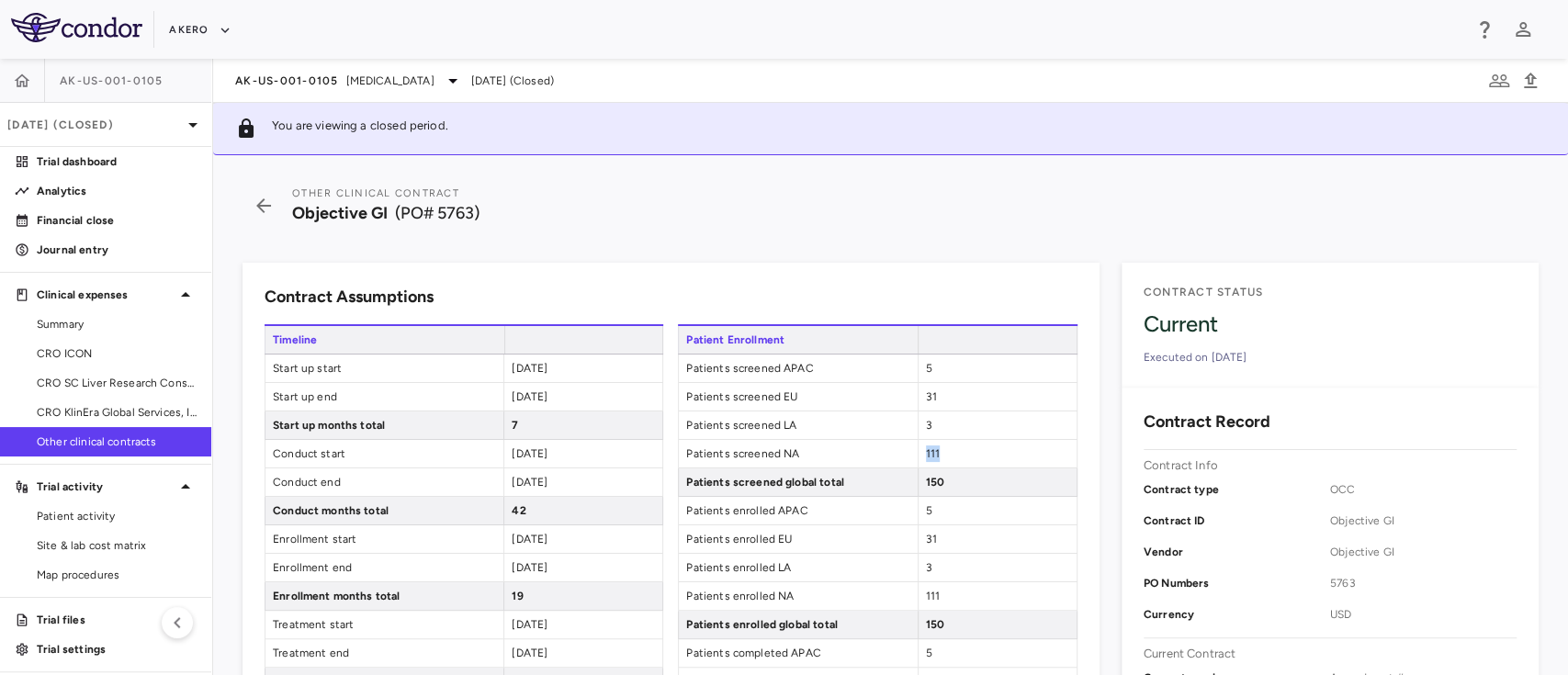
click at [926, 447] on span "111" at bounding box center [933, 453] width 14 height 13
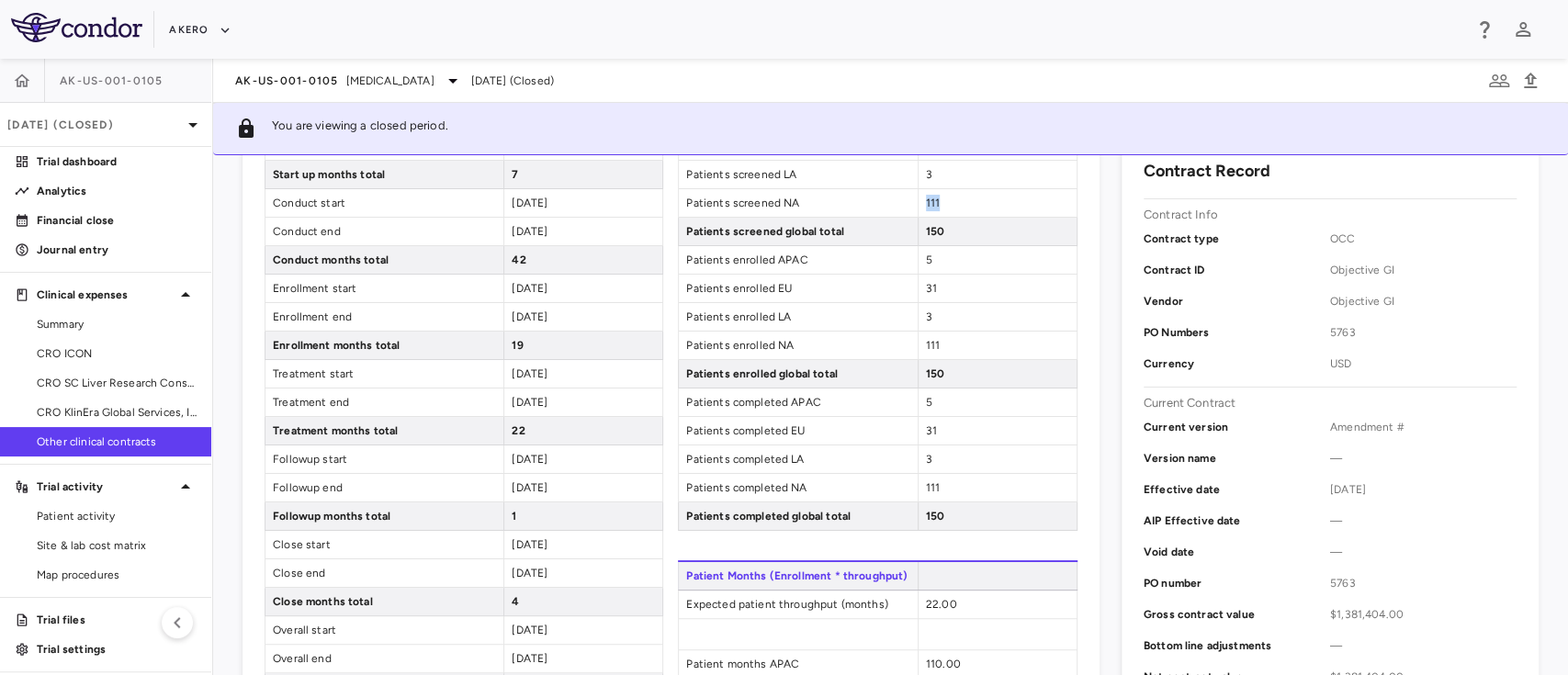
scroll to position [248, 0]
click at [926, 263] on span "5" at bounding box center [929, 262] width 6 height 13
click at [926, 289] on span "31" at bounding box center [931, 291] width 11 height 13
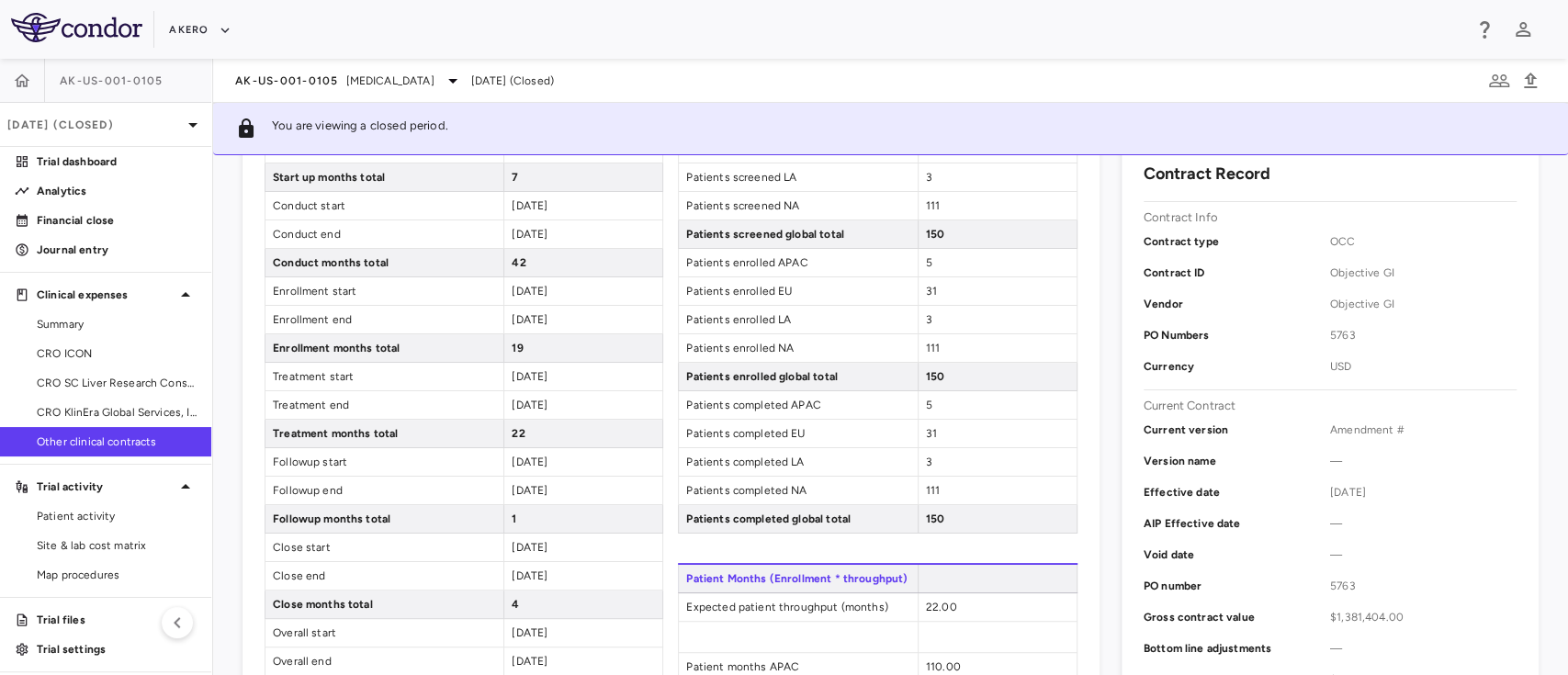
click at [926, 316] on span "3" at bounding box center [929, 320] width 6 height 13
click at [918, 344] on div "111" at bounding box center [998, 348] width 159 height 28
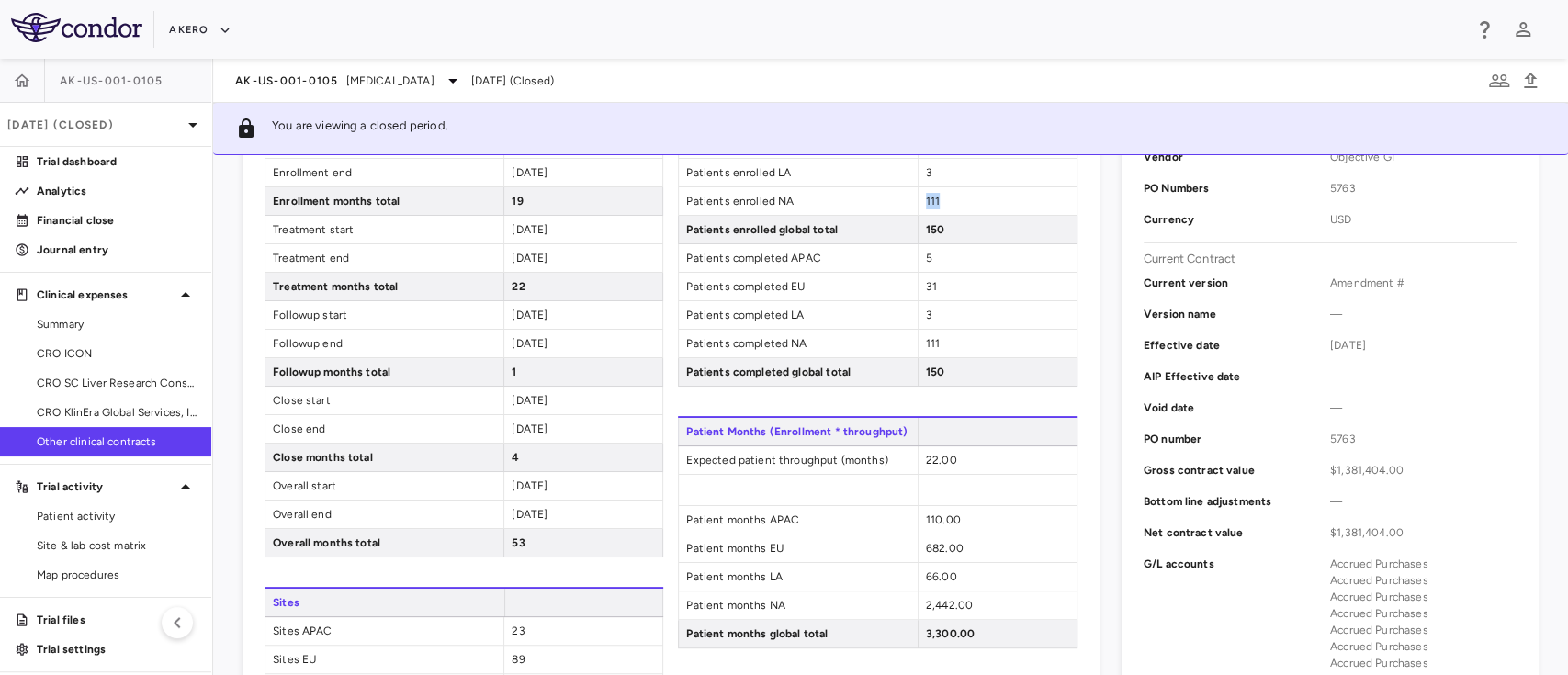
scroll to position [411, 0]
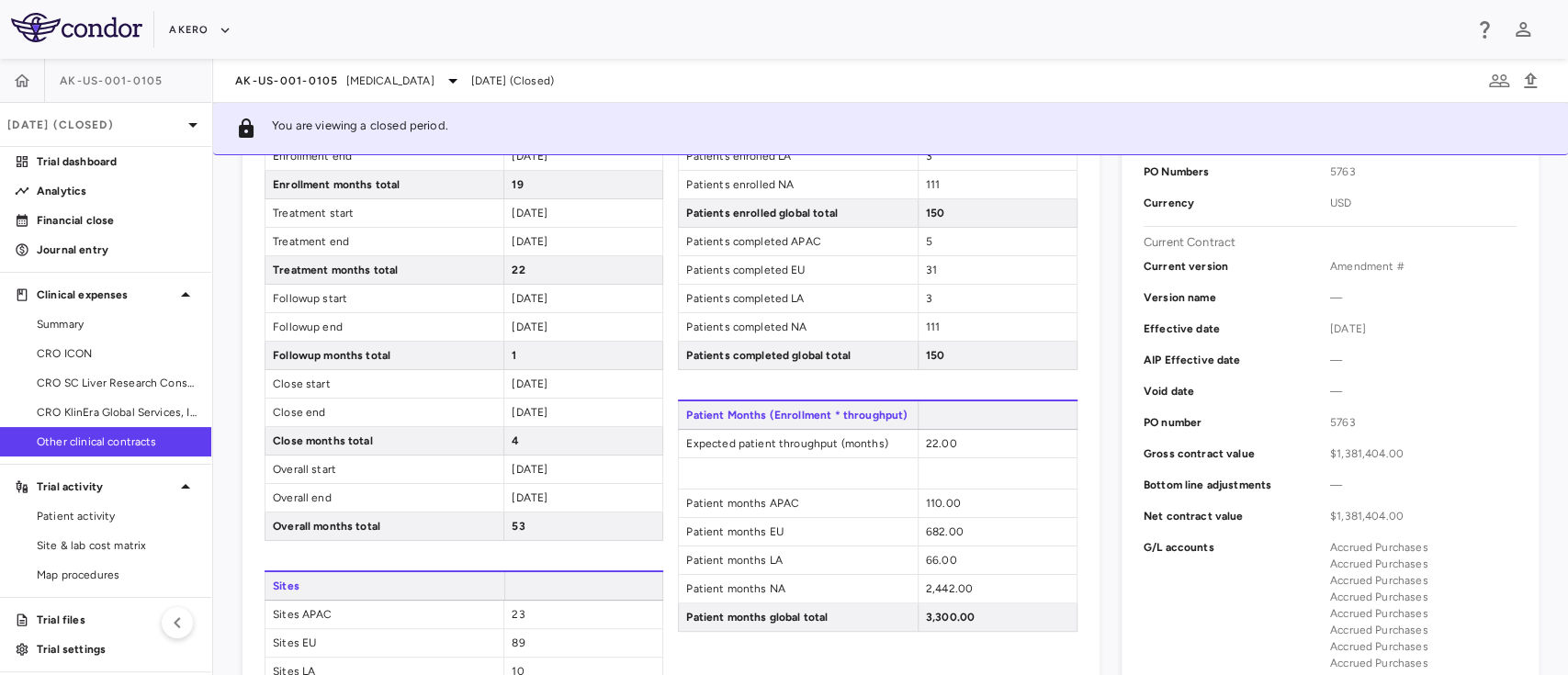
click at [918, 244] on div "5" at bounding box center [998, 242] width 159 height 28
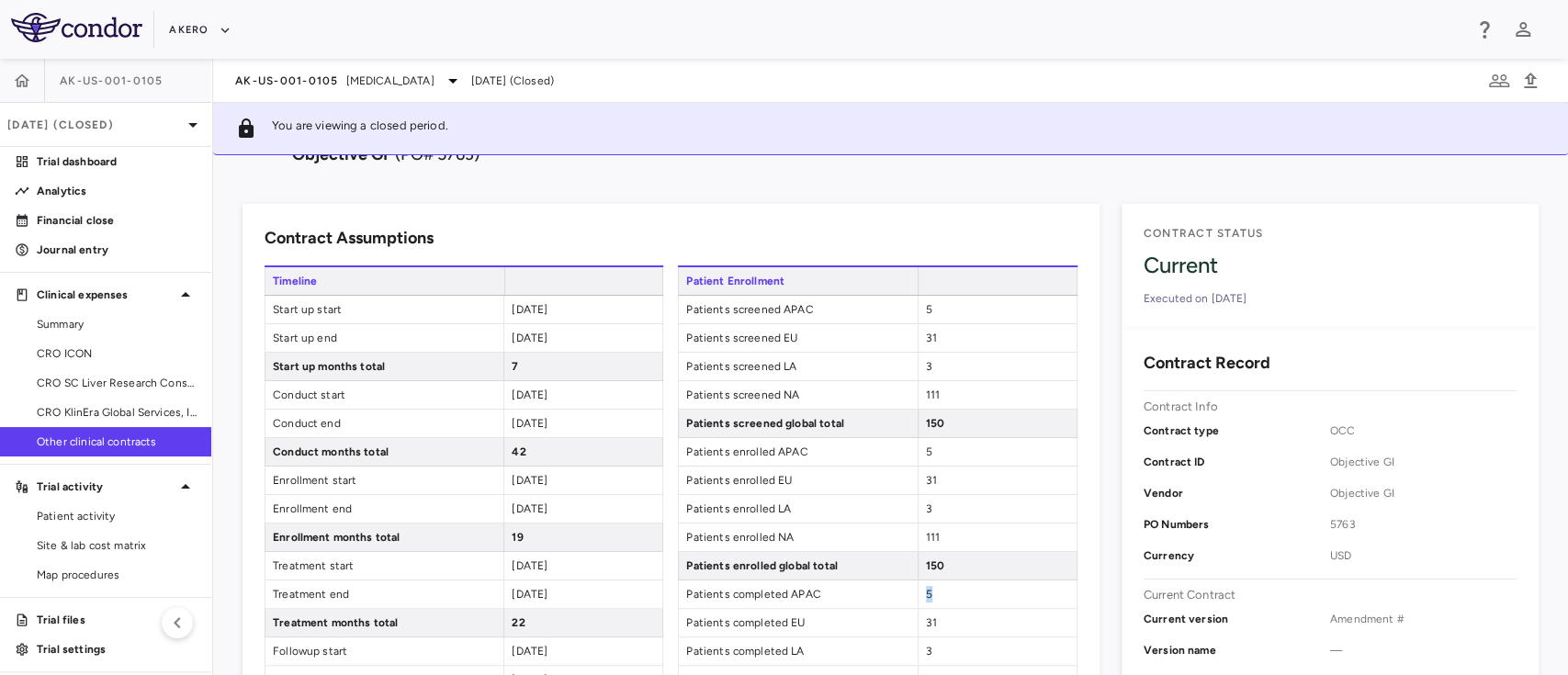
scroll to position [59, 0]
drag, startPoint x: 598, startPoint y: 304, endPoint x: 452, endPoint y: 294, distance: 146.3
click at [452, 296] on div "Start up start 2023-02-01" at bounding box center [464, 310] width 399 height 29
drag, startPoint x: 573, startPoint y: 334, endPoint x: 466, endPoint y: 330, distance: 107.1
click at [466, 330] on div "Start up end 2023-08-31" at bounding box center [464, 338] width 399 height 29
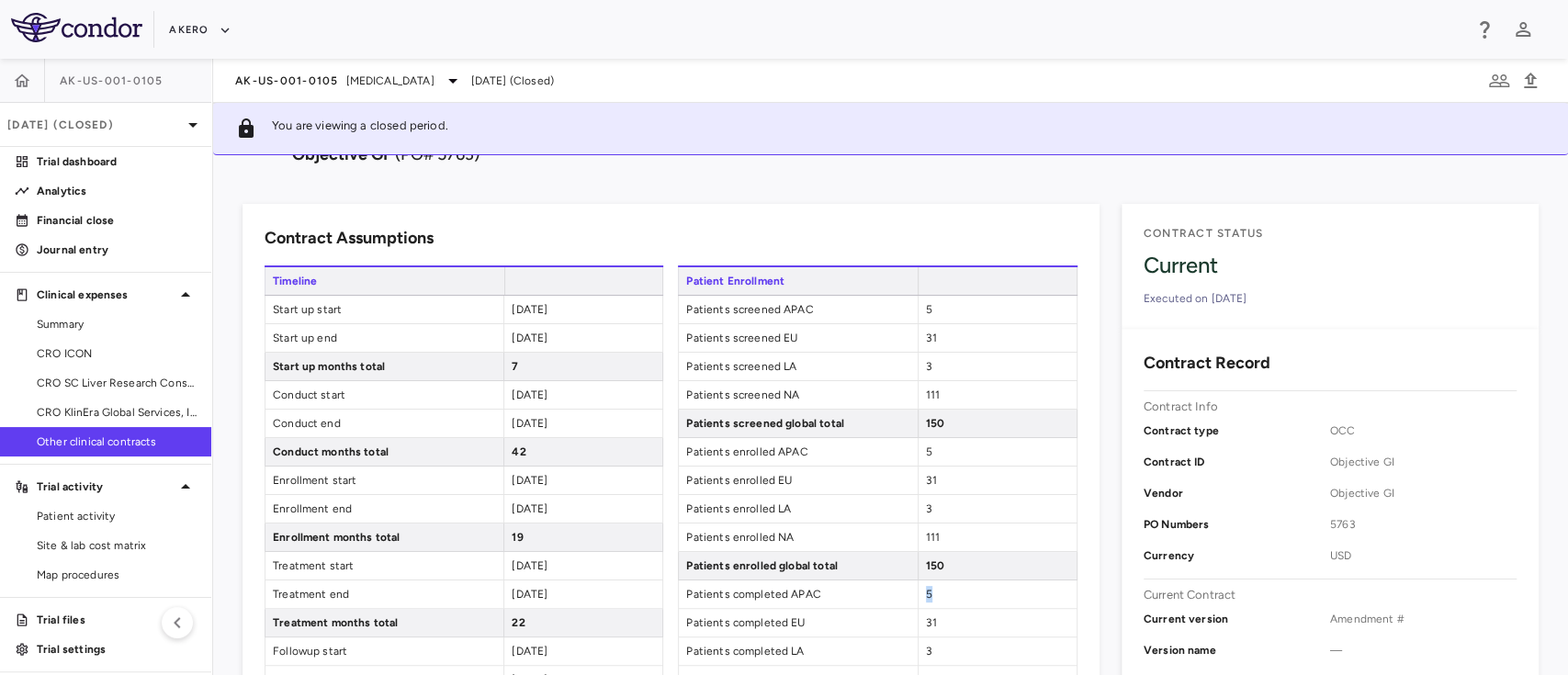
drag, startPoint x: 573, startPoint y: 385, endPoint x: 490, endPoint y: 407, distance: 85.9
click at [490, 407] on div "Conduct start 2023-09-01" at bounding box center [464, 395] width 399 height 29
drag, startPoint x: 578, startPoint y: 423, endPoint x: 456, endPoint y: 439, distance: 123.0
click at [456, 439] on div "Timeline Start up start 2023-02-01 Start up end 2023-08-31 Start up months tota…" at bounding box center [464, 579] width 399 height 628
drag, startPoint x: 506, startPoint y: 423, endPoint x: 598, endPoint y: 421, distance: 92.0
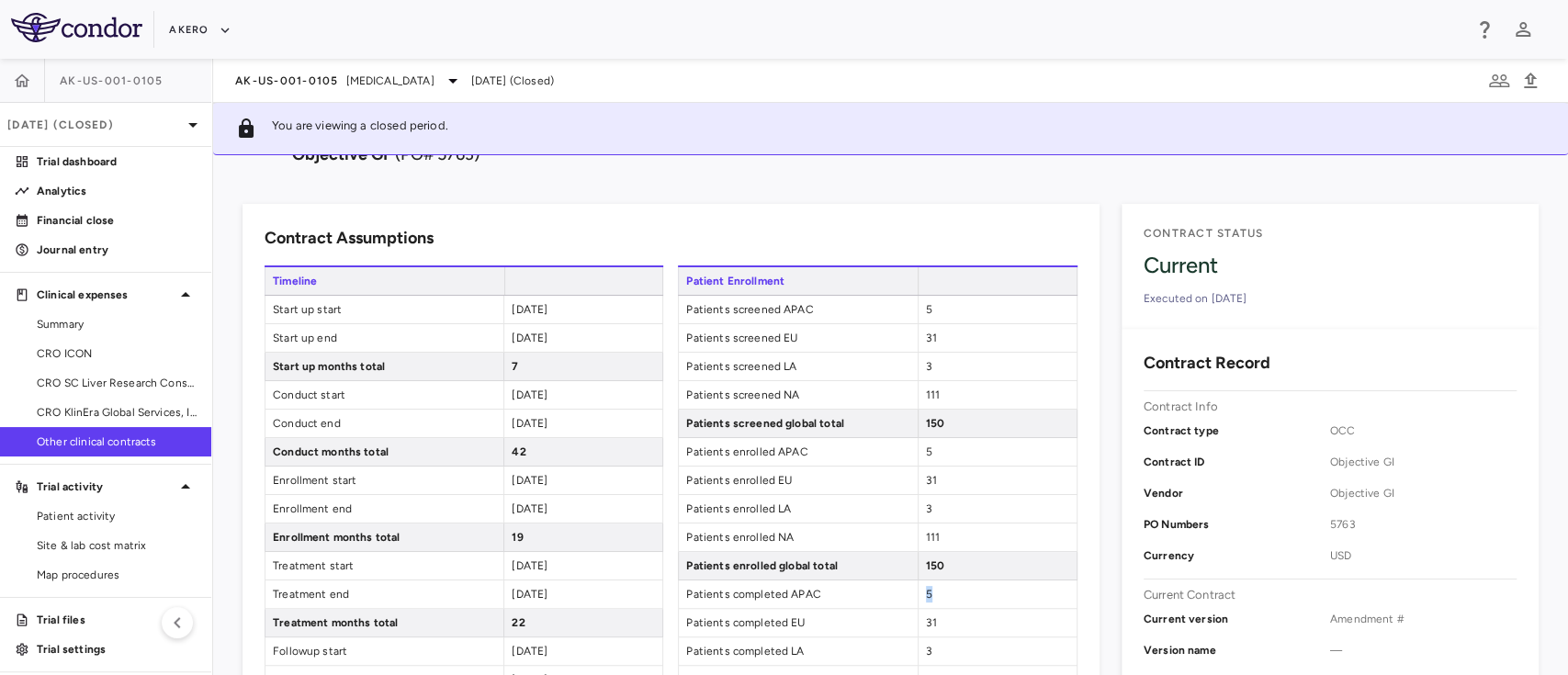
click at [598, 421] on div "2027-02-28" at bounding box center [583, 424] width 159 height 28
drag, startPoint x: 587, startPoint y: 482, endPoint x: 470, endPoint y: 474, distance: 117.3
click at [470, 474] on div "Enrollment start 2023-09-01" at bounding box center [464, 481] width 399 height 29
click at [547, 511] on span "2025-03-31" at bounding box center [530, 509] width 36 height 13
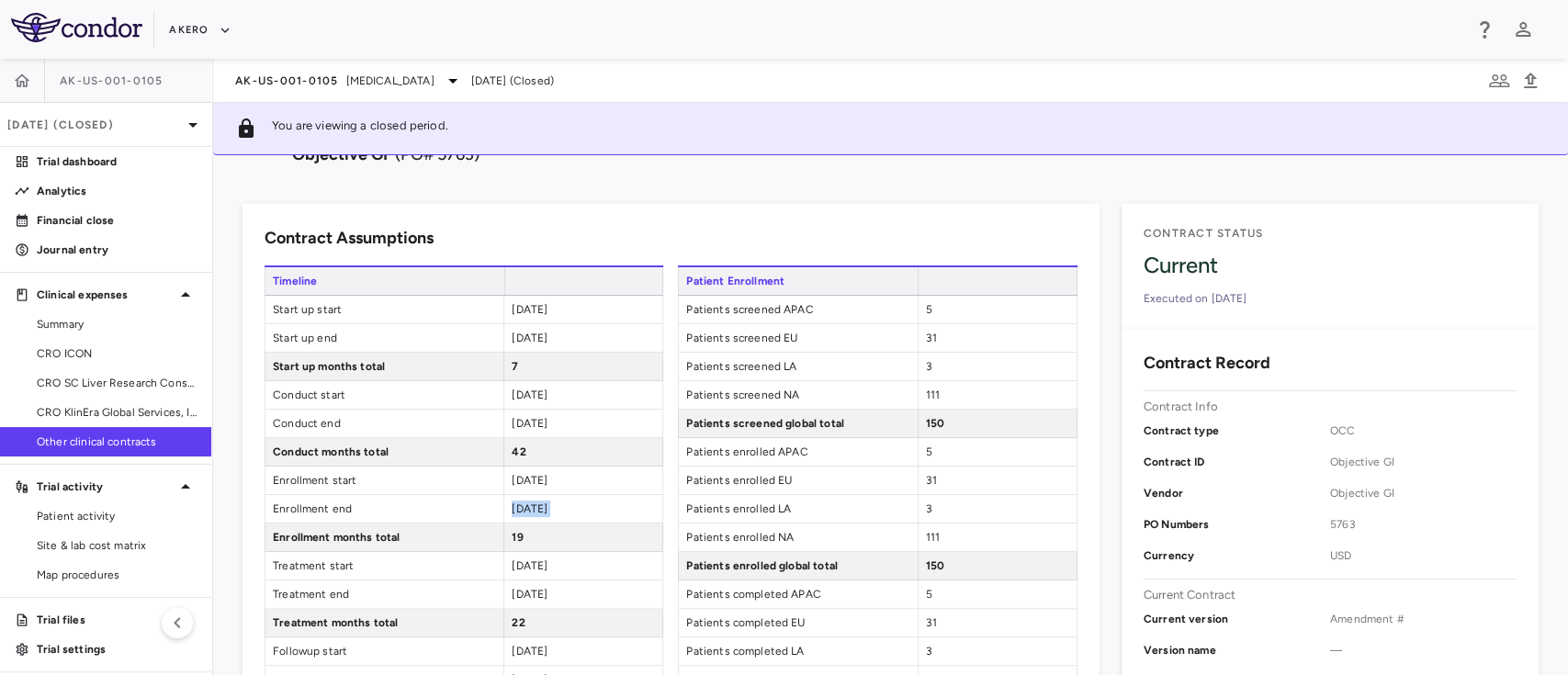
click at [547, 511] on span "2025-03-31" at bounding box center [530, 509] width 36 height 13
click at [530, 565] on span "2025-04-01" at bounding box center [530, 565] width 36 height 13
drag, startPoint x: 573, startPoint y: 566, endPoint x: 509, endPoint y: 568, distance: 64.0
click at [509, 568] on div "2025-04-01" at bounding box center [583, 566] width 159 height 28
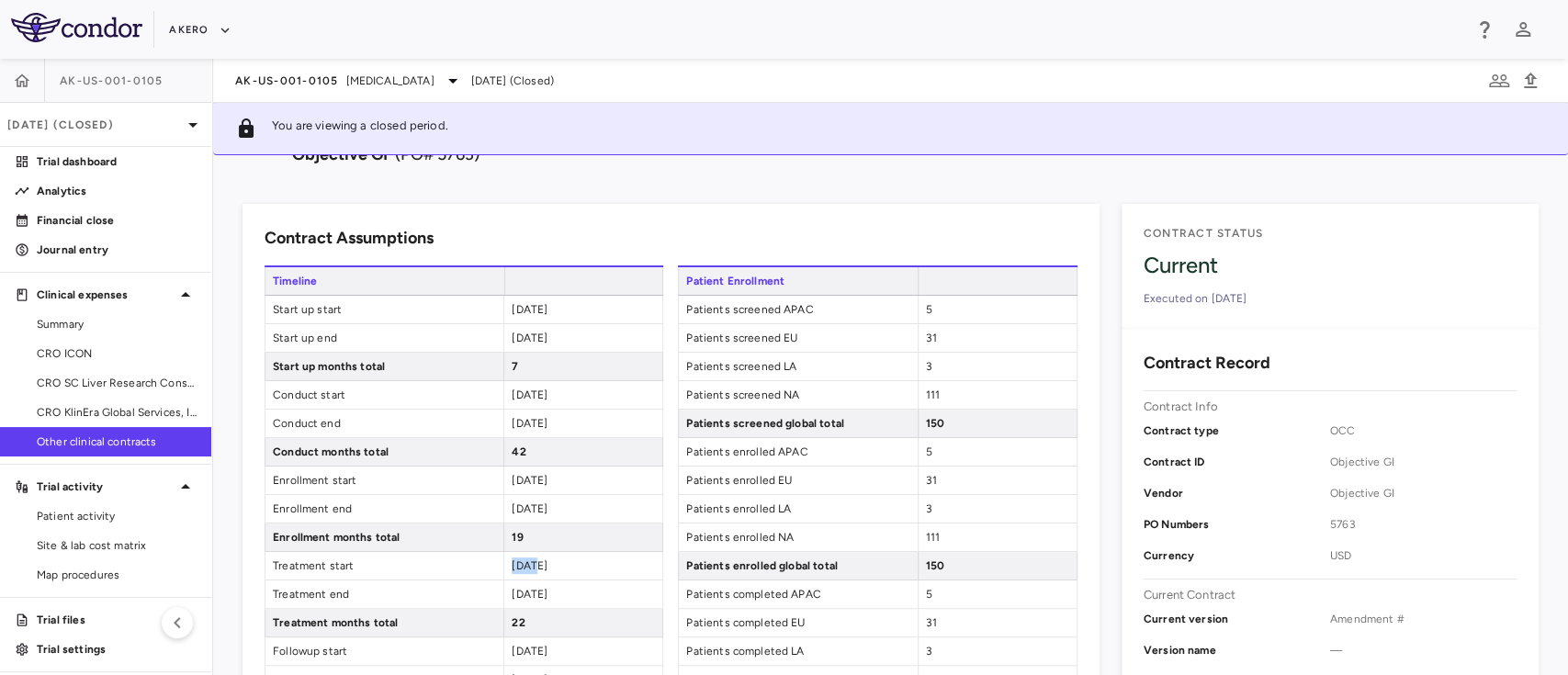
drag, startPoint x: 573, startPoint y: 587, endPoint x: 505, endPoint y: 599, distance: 69.1
click at [505, 599] on div "2027-01-31" at bounding box center [583, 594] width 159 height 28
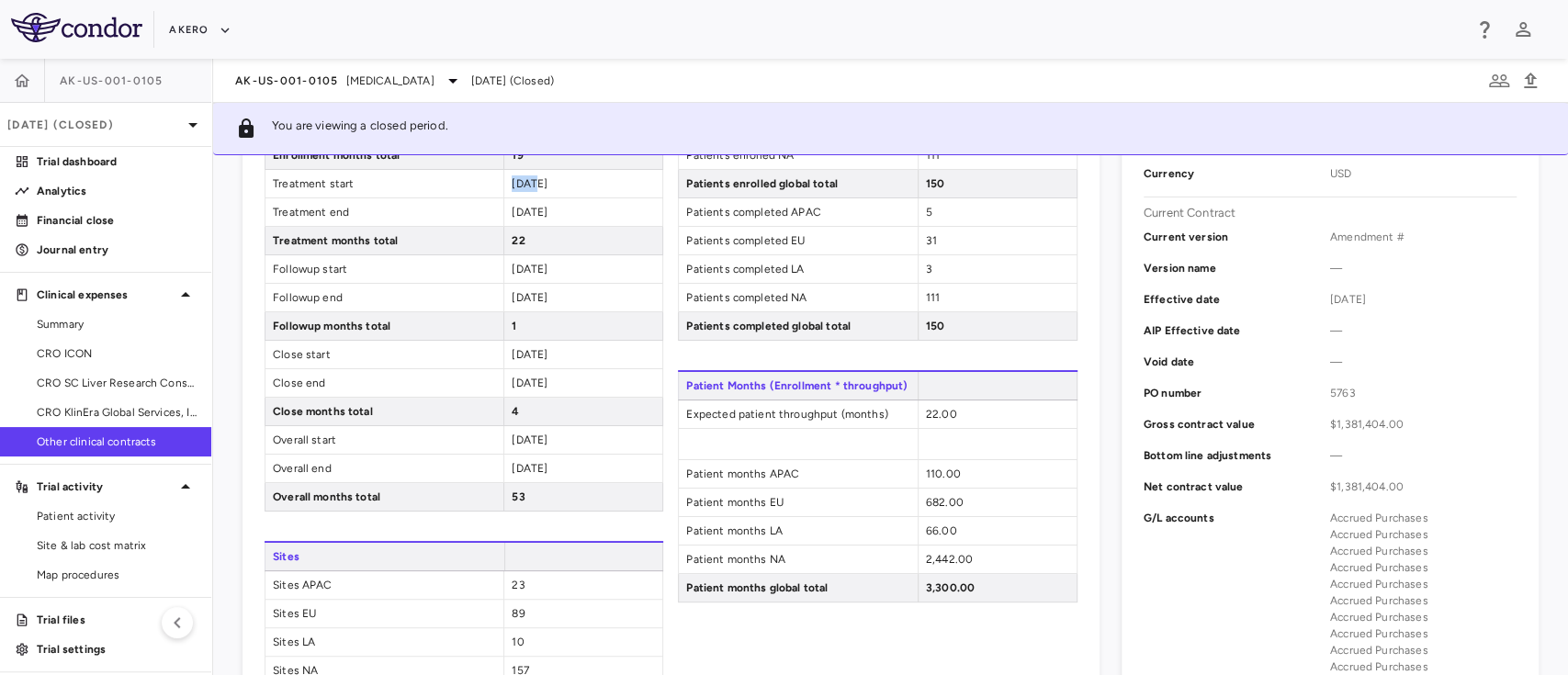
scroll to position [447, 0]
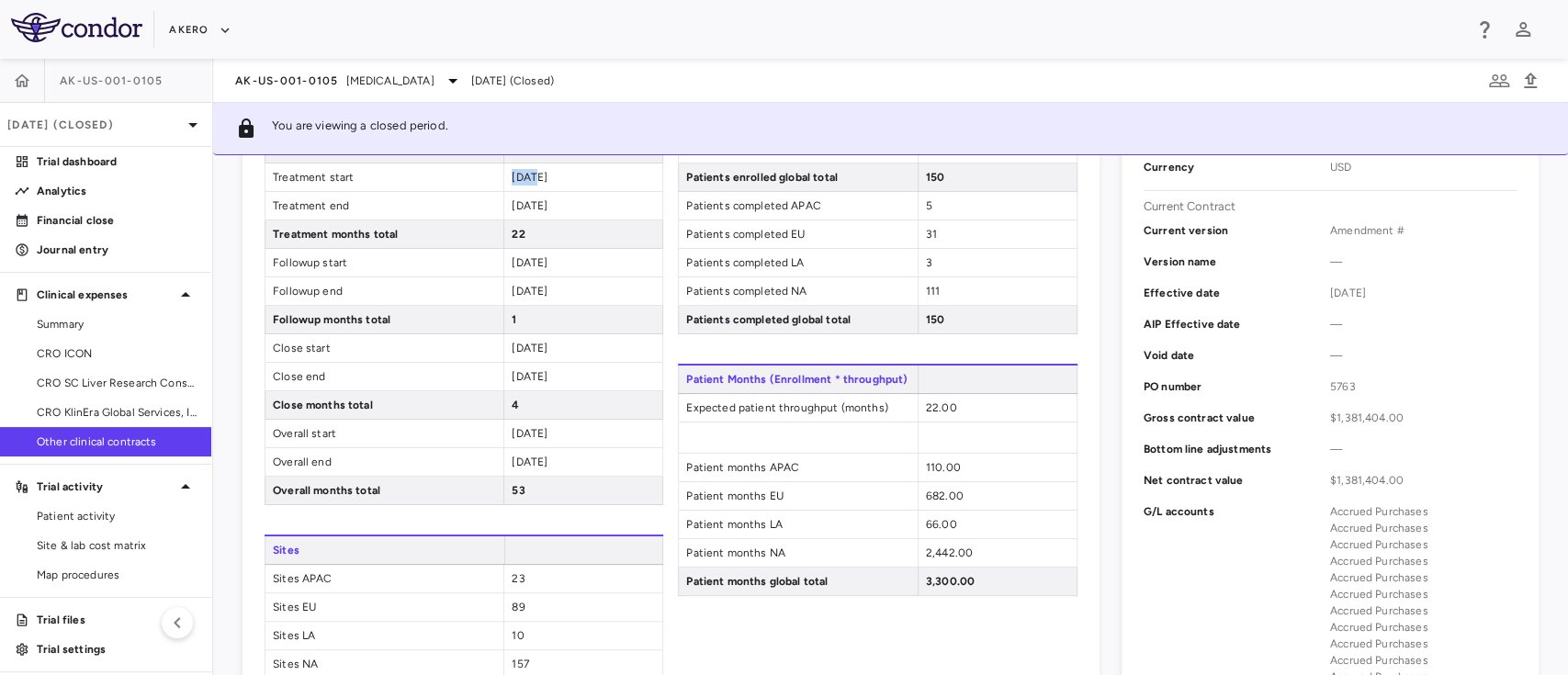
drag, startPoint x: 507, startPoint y: 265, endPoint x: 572, endPoint y: 260, distance: 65.2
click at [572, 260] on div "2027-02-01" at bounding box center [583, 263] width 159 height 28
drag, startPoint x: 508, startPoint y: 291, endPoint x: 601, endPoint y: 288, distance: 93.0
click at [601, 288] on div "2027-02-28" at bounding box center [583, 292] width 159 height 28
drag, startPoint x: 507, startPoint y: 349, endPoint x: 602, endPoint y: 347, distance: 95.0
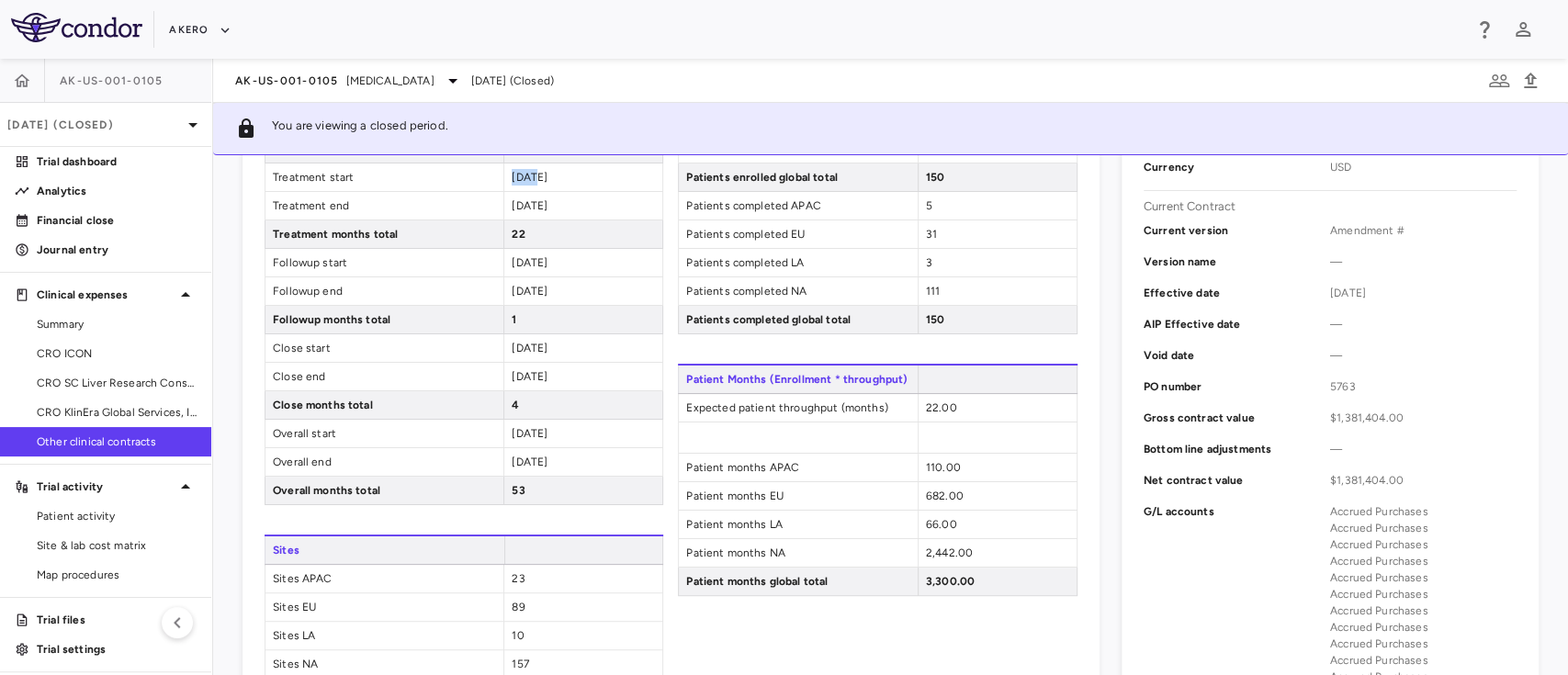
click at [602, 347] on div "2027-03-01" at bounding box center [583, 348] width 159 height 28
drag, startPoint x: 510, startPoint y: 366, endPoint x: 589, endPoint y: 371, distance: 79.2
click at [589, 371] on div "2027-06-30" at bounding box center [583, 377] width 159 height 28
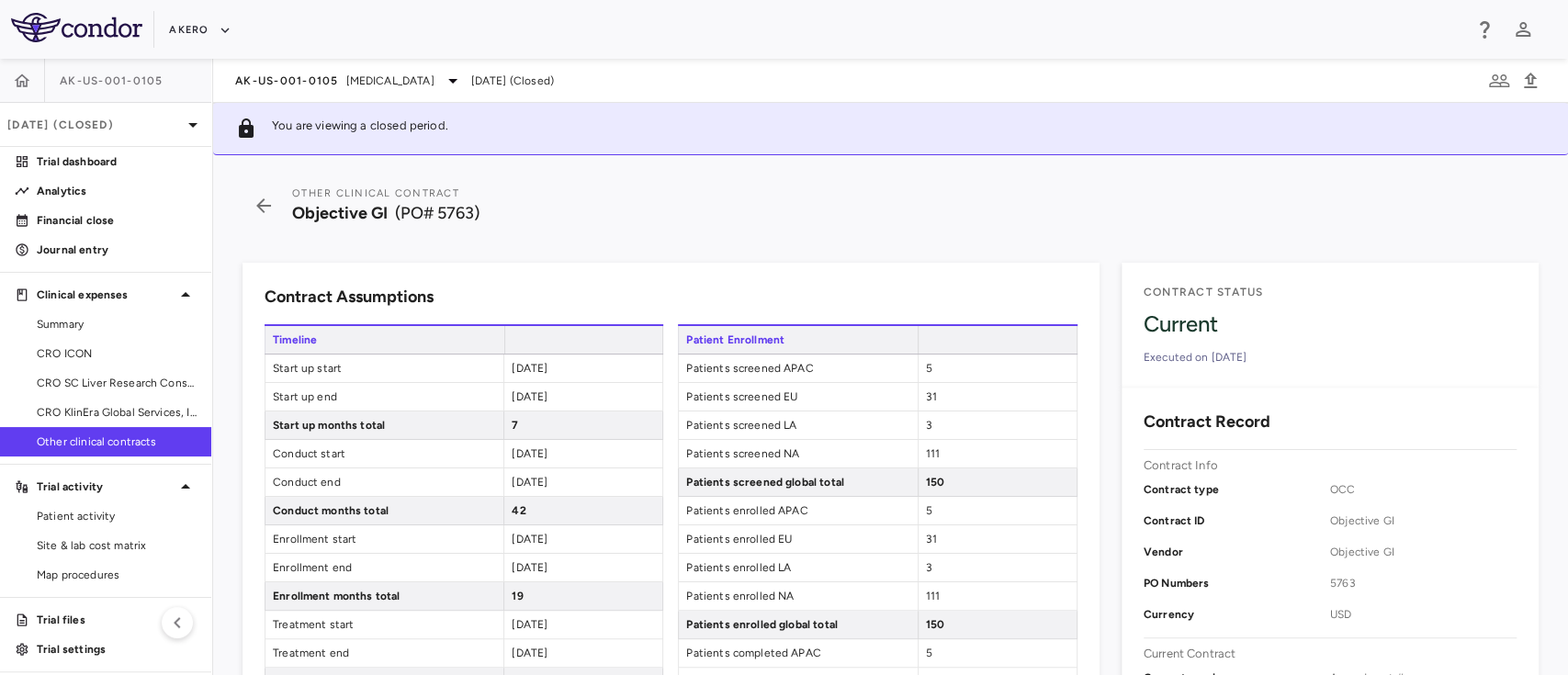
click at [926, 362] on span "5" at bounding box center [929, 368] width 6 height 13
click at [926, 368] on span "5" at bounding box center [929, 368] width 6 height 13
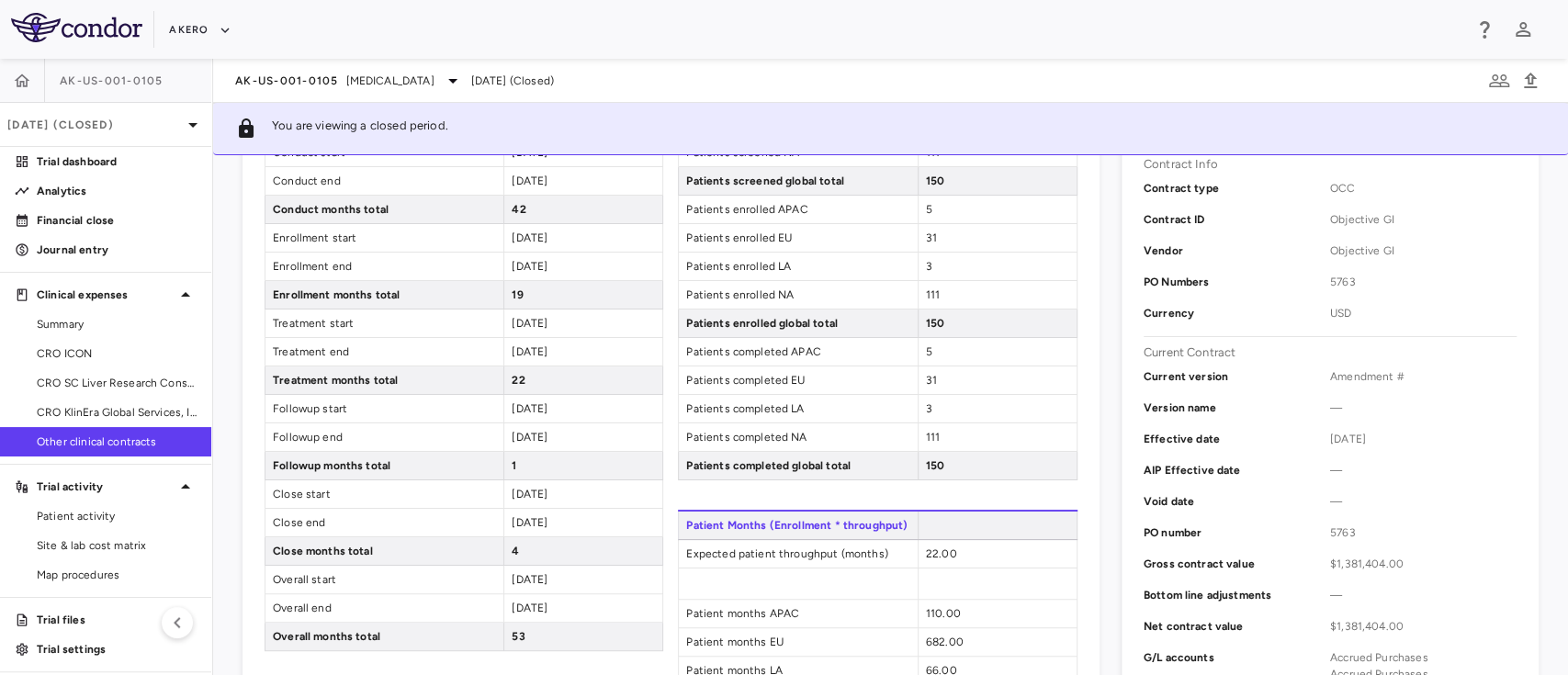
scroll to position [328, 0]
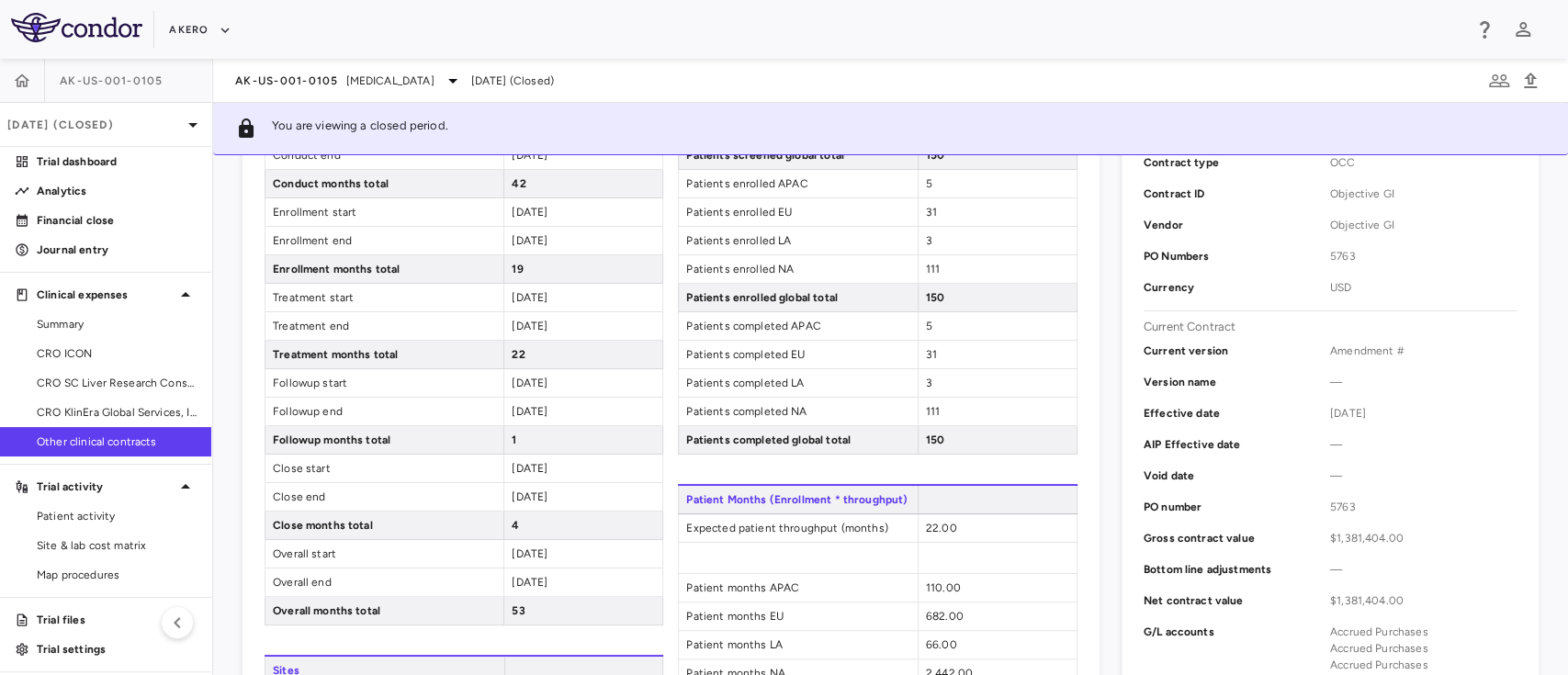
click at [926, 328] on span "5" at bounding box center [929, 326] width 6 height 13
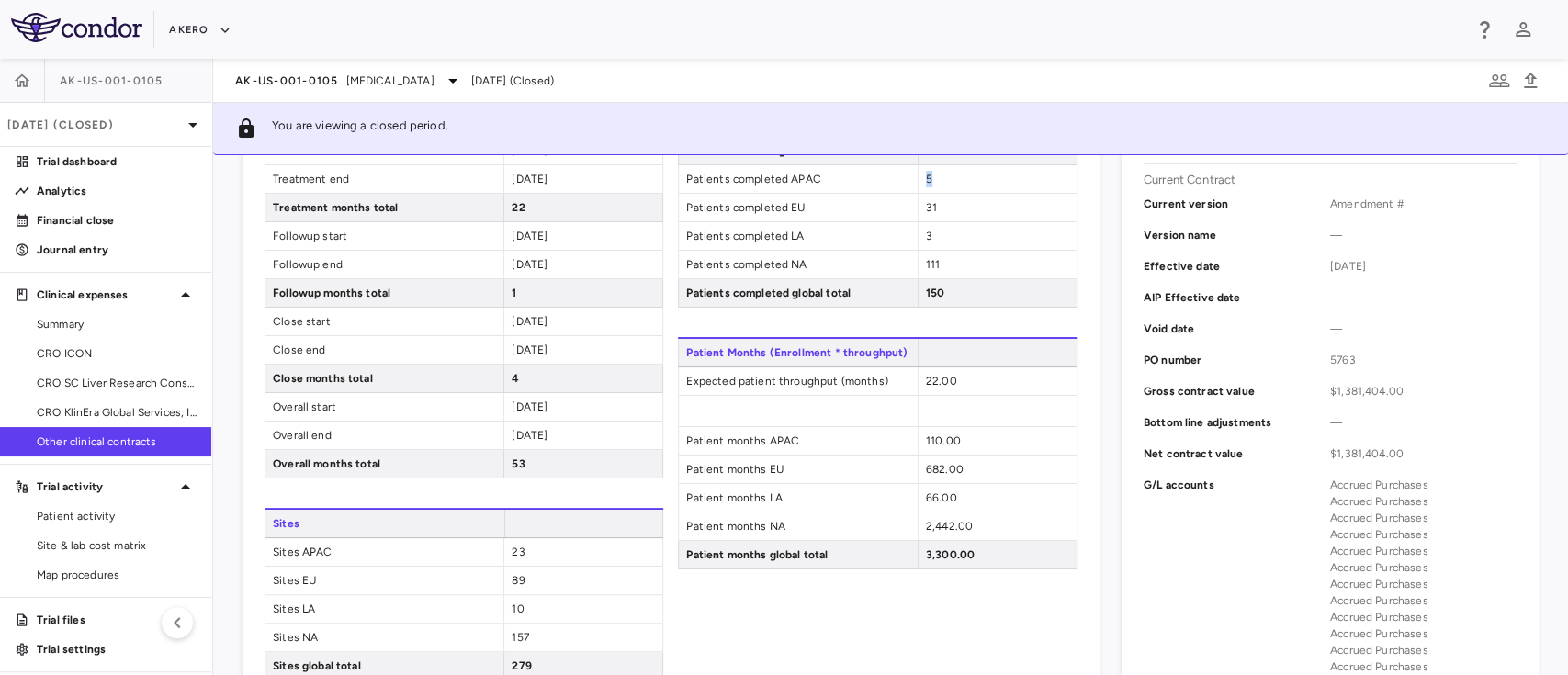
scroll to position [677, 0]
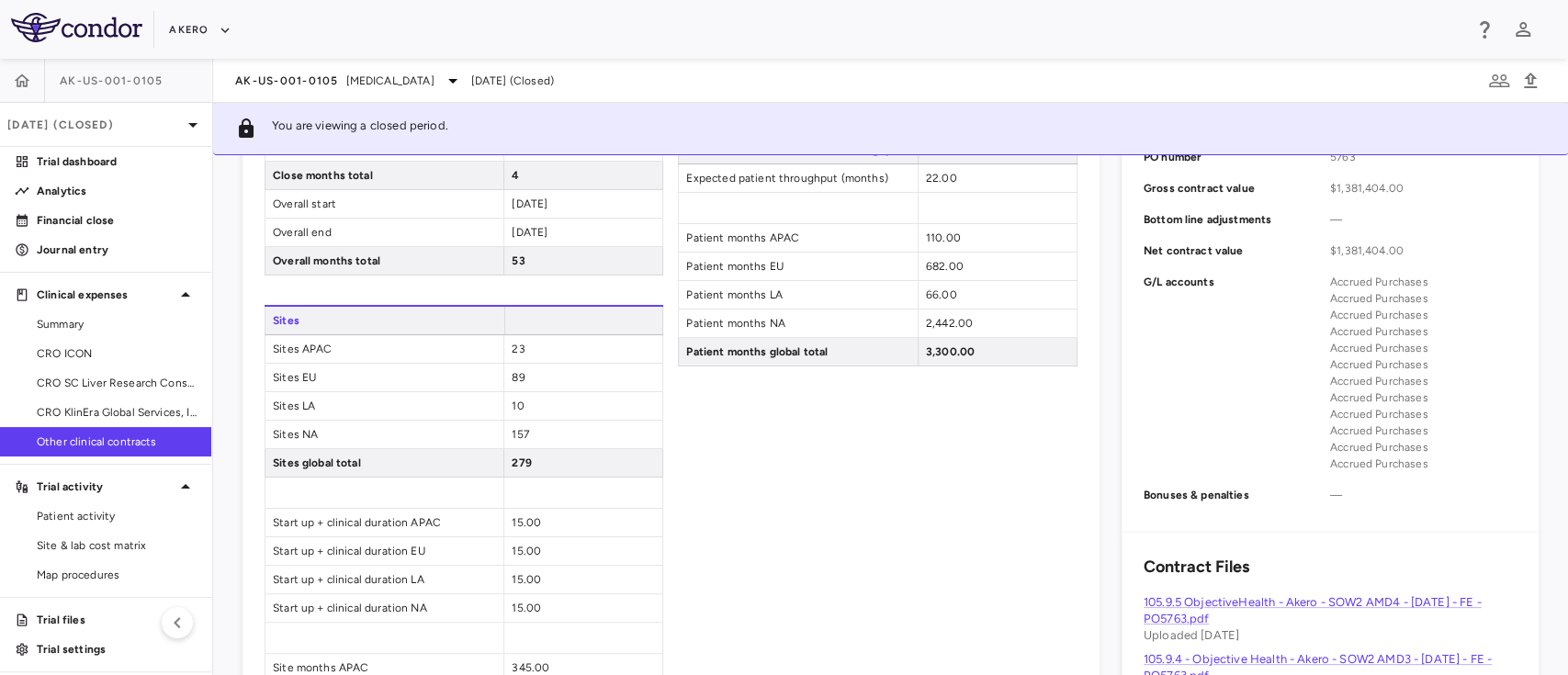
click at [522, 340] on div "23" at bounding box center [583, 349] width 159 height 28
click at [513, 348] on span "23" at bounding box center [518, 348] width 13 height 13
click at [512, 375] on span "89" at bounding box center [518, 377] width 13 height 13
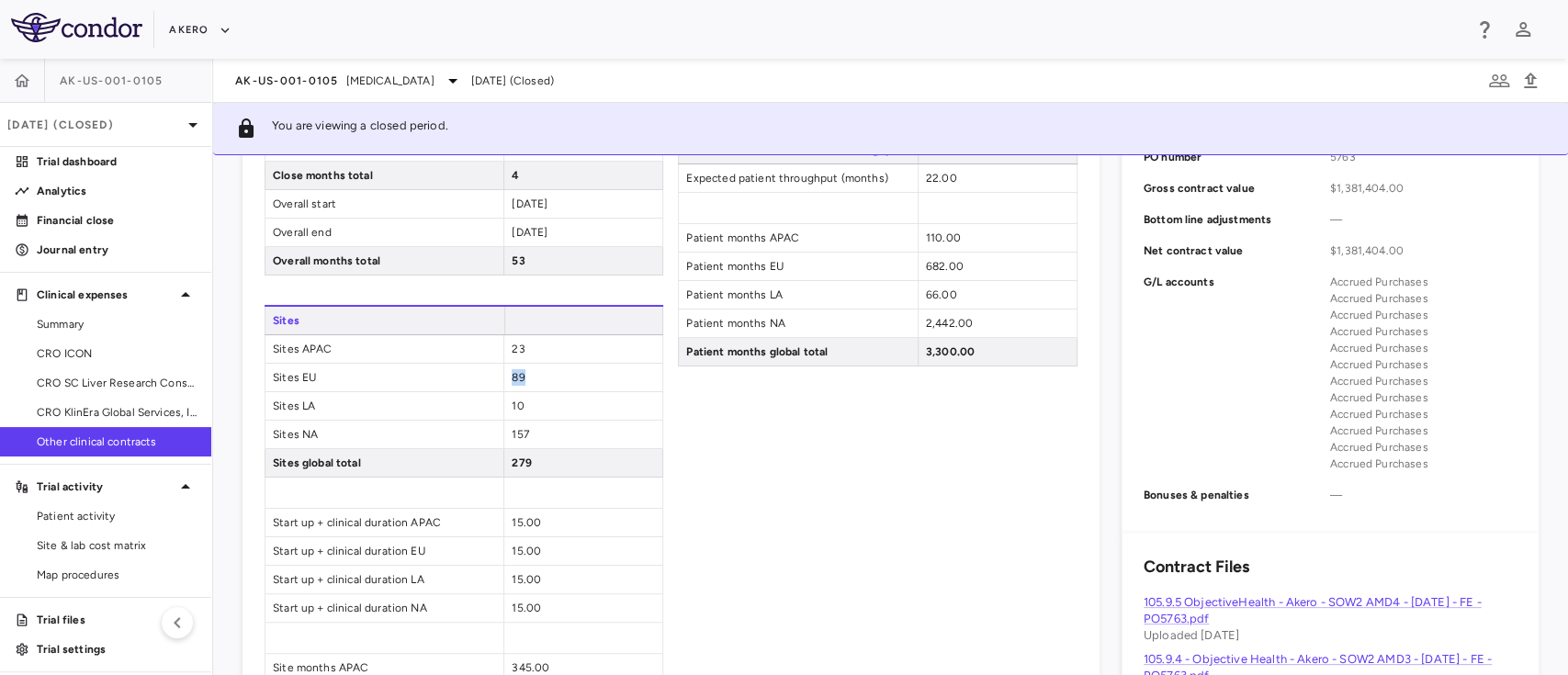
click at [512, 375] on span "89" at bounding box center [518, 377] width 13 height 13
click at [512, 399] on span "10" at bounding box center [518, 405] width 12 height 13
click at [514, 430] on span "157" at bounding box center [520, 434] width 17 height 13
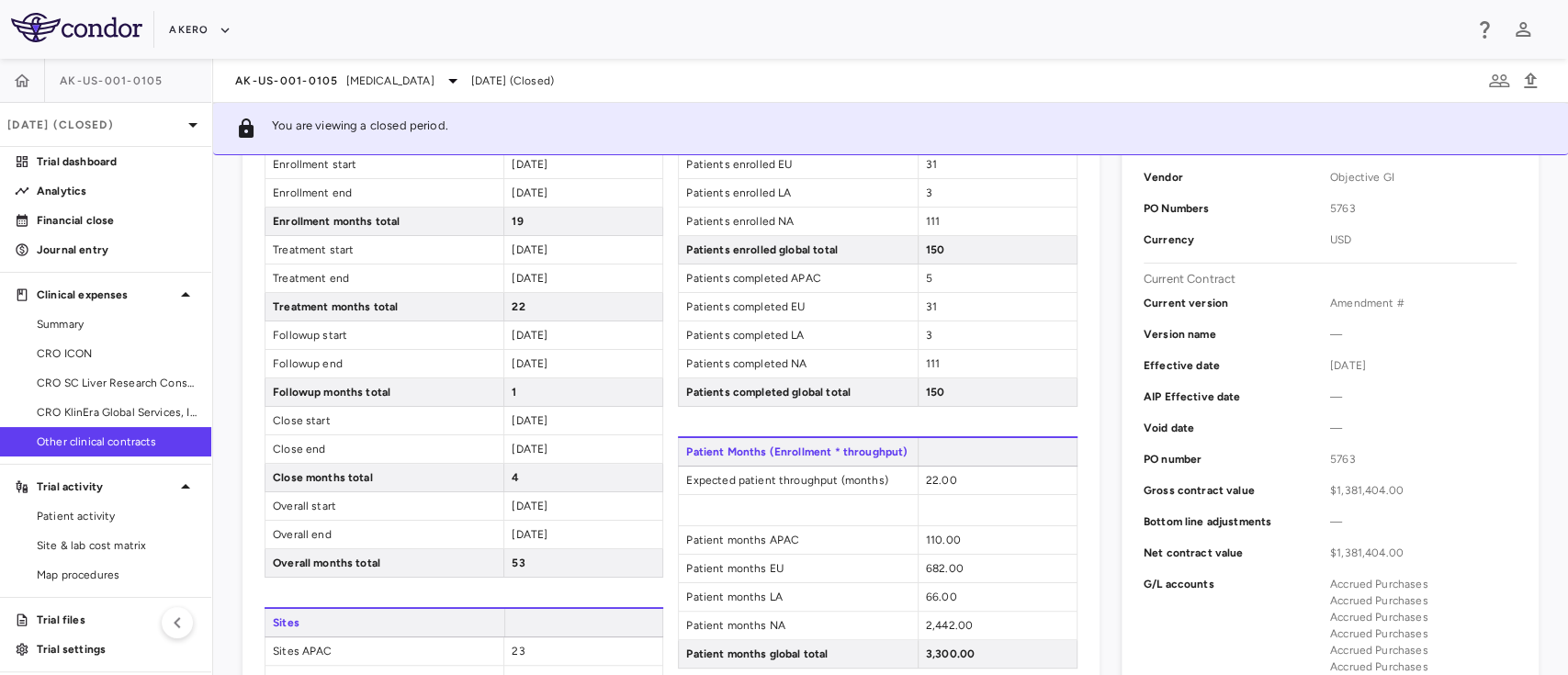
scroll to position [0, 0]
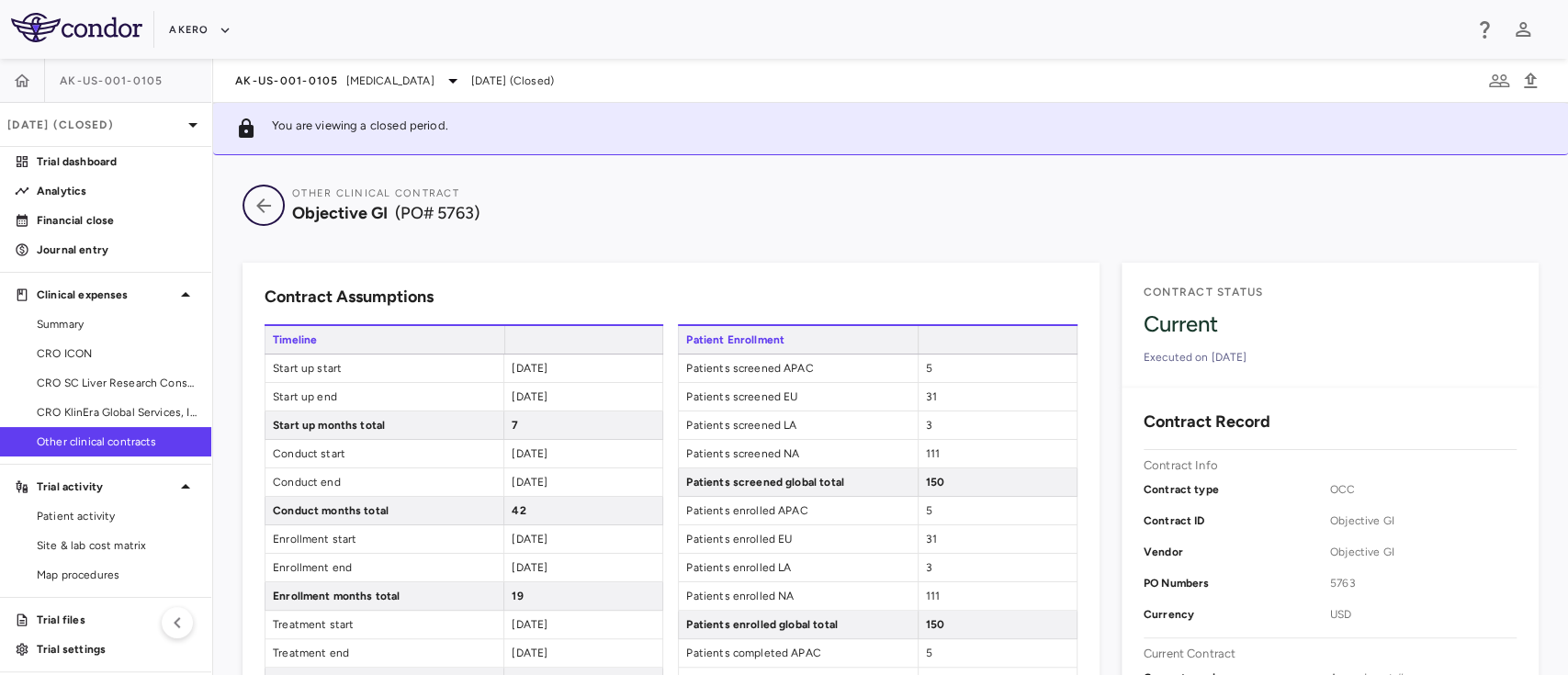
click at [260, 202] on icon "button" at bounding box center [263, 205] width 15 height 15
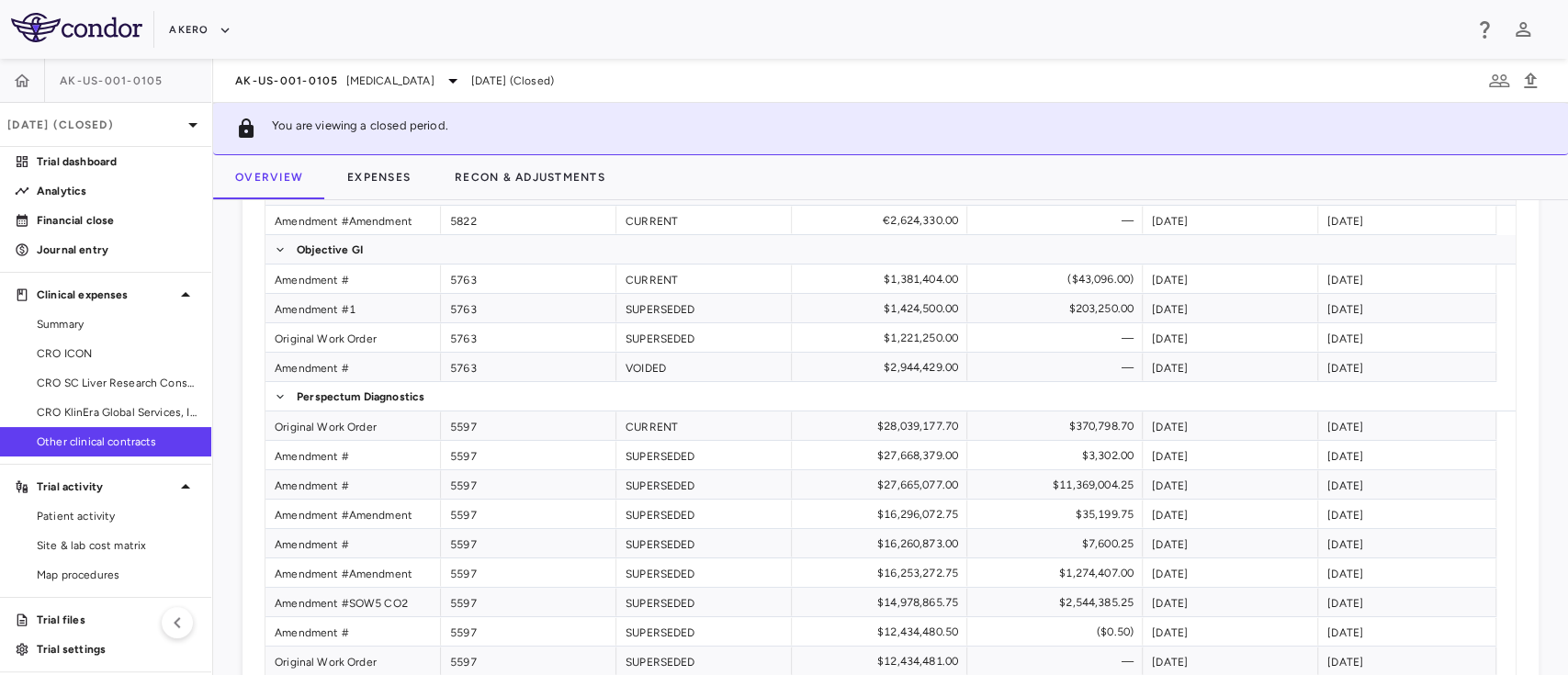
scroll to position [605, 0]
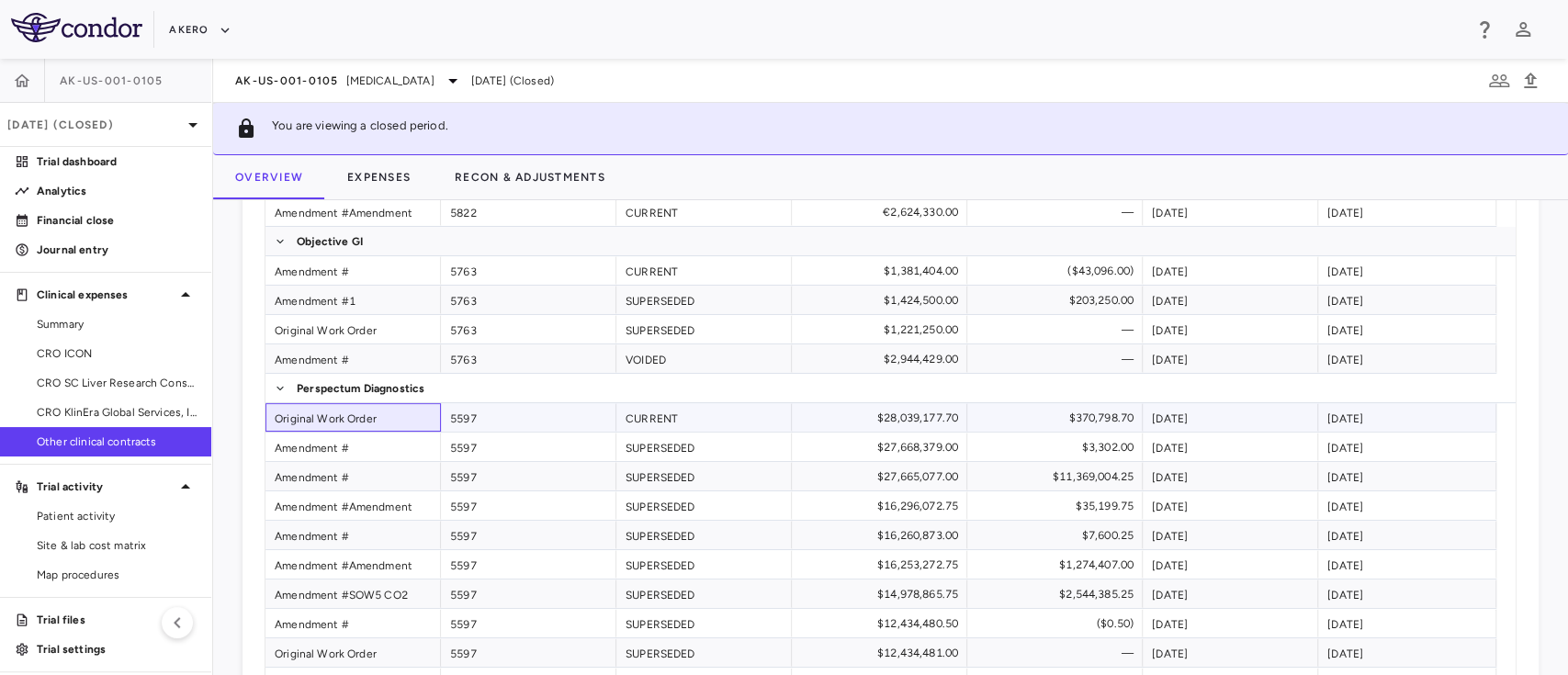
click at [338, 410] on div "Original Work Order" at bounding box center [353, 417] width 175 height 29
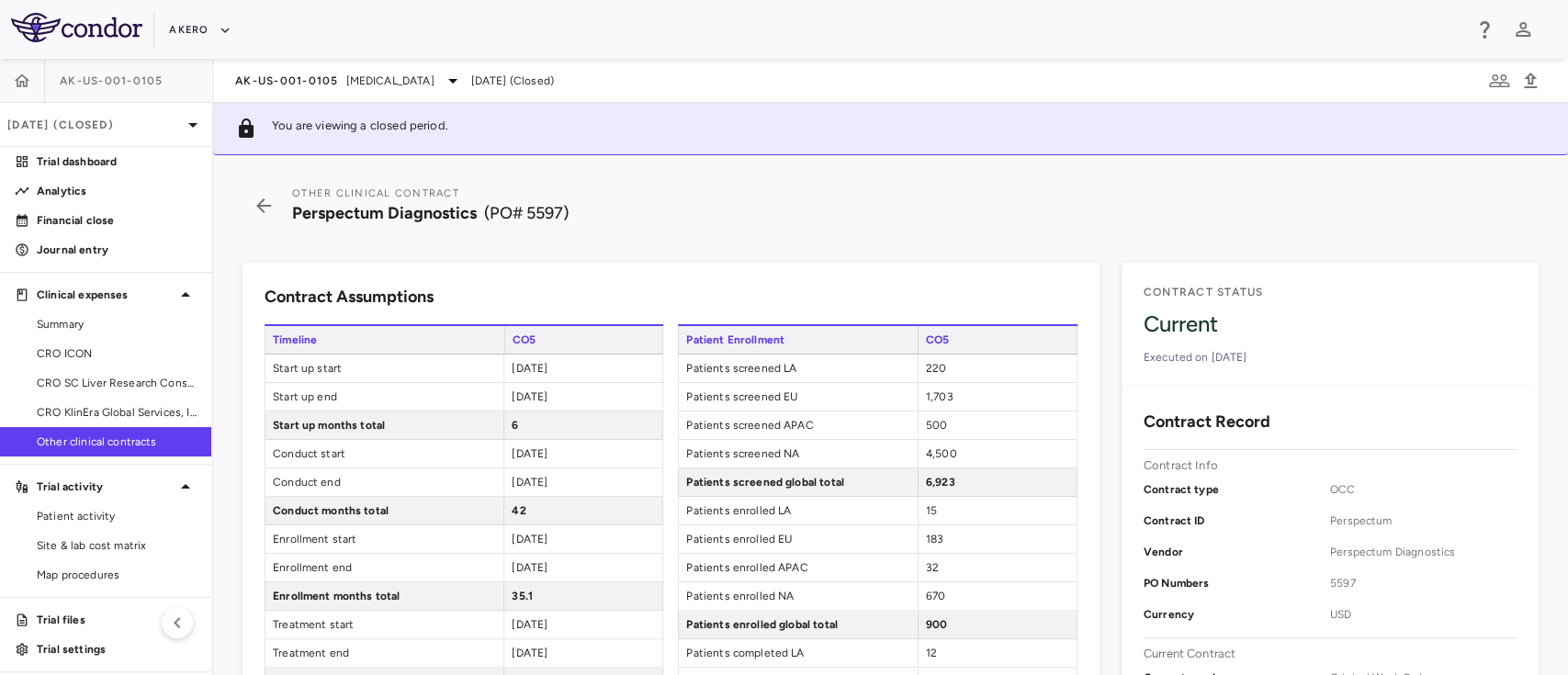
drag, startPoint x: 590, startPoint y: 371, endPoint x: 504, endPoint y: 378, distance: 86.3
click at [504, 378] on div "2023-03-01" at bounding box center [583, 368] width 159 height 28
click at [535, 390] on span "2023-08-31" at bounding box center [530, 396] width 36 height 13
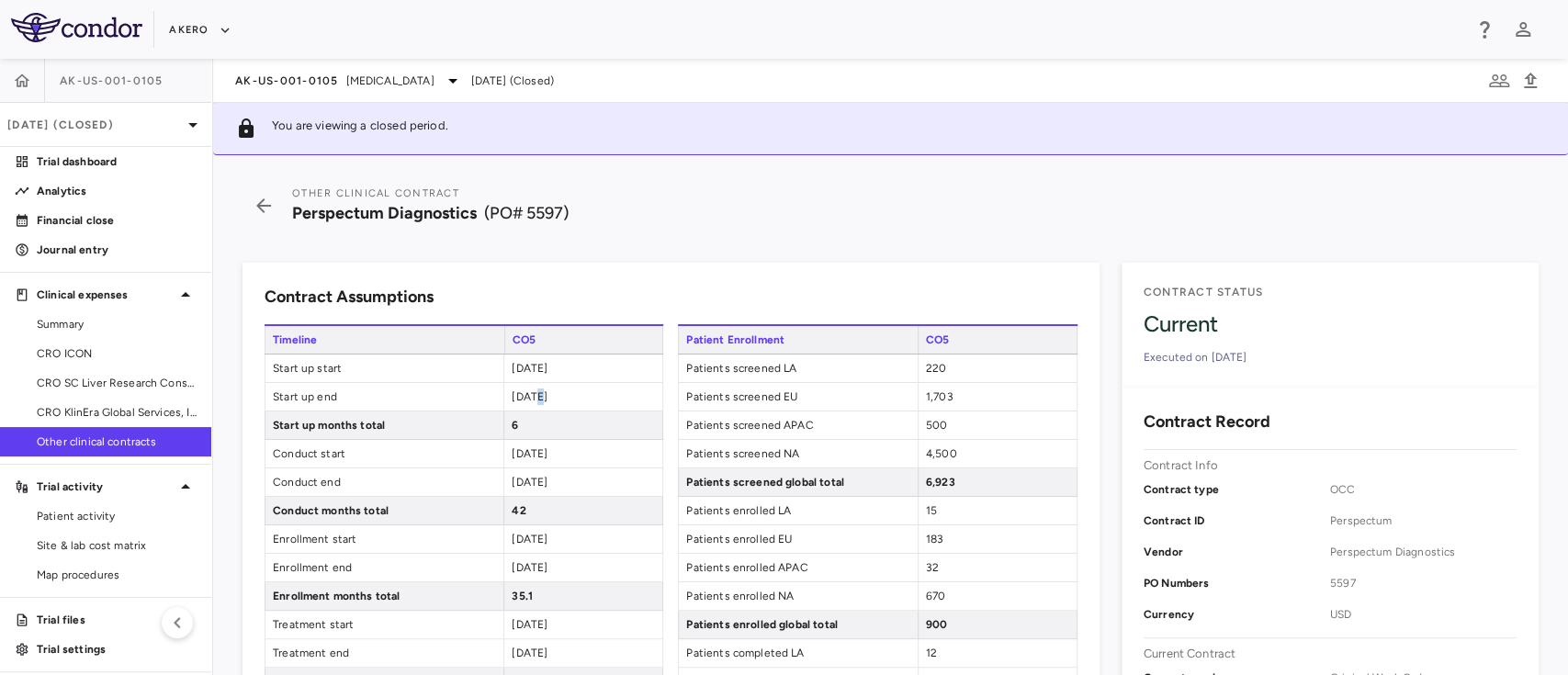
click at [535, 390] on span "2023-08-31" at bounding box center [530, 396] width 36 height 13
click at [522, 449] on span "2023-09-01" at bounding box center [530, 453] width 36 height 13
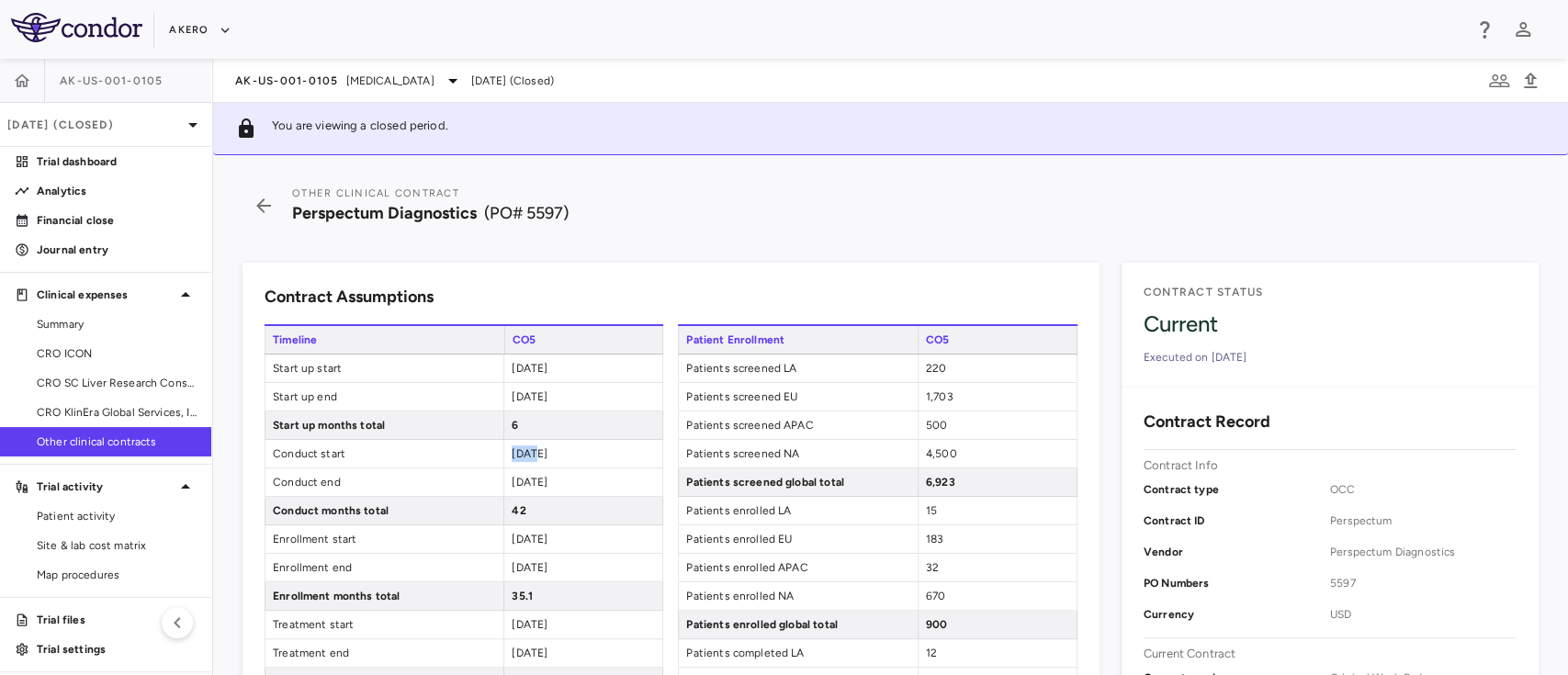
click at [522, 449] on span "2023-09-01" at bounding box center [530, 453] width 36 height 13
click at [522, 480] on span "2027-02-28" at bounding box center [530, 482] width 36 height 13
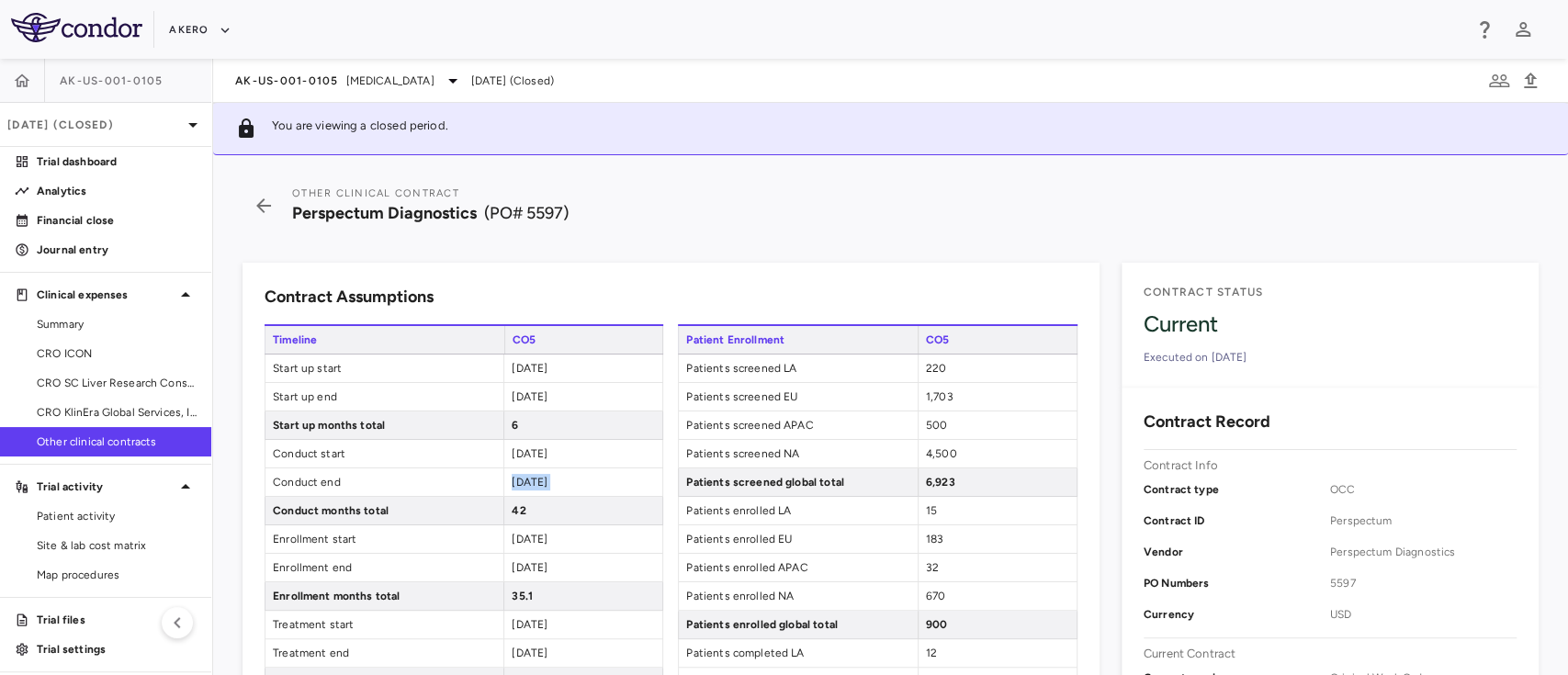
click at [522, 480] on span "2027-02-28" at bounding box center [530, 482] width 36 height 13
drag, startPoint x: 570, startPoint y: 533, endPoint x: 453, endPoint y: 548, distance: 118.0
click at [453, 548] on div "Enrollment start 2023-09-01" at bounding box center [464, 540] width 399 height 29
click at [542, 567] on span "2026-08-03" at bounding box center [530, 567] width 36 height 13
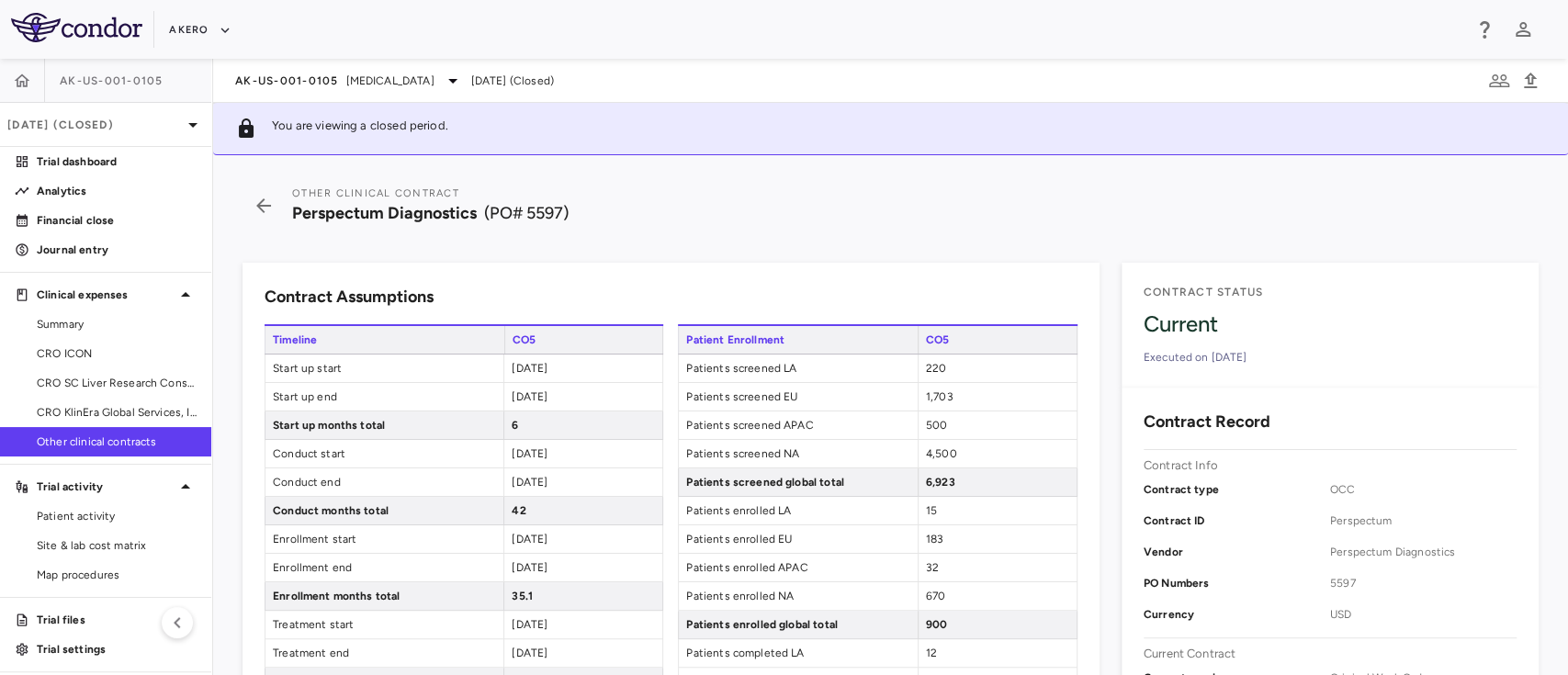
click at [542, 567] on span "2026-08-03" at bounding box center [530, 567] width 36 height 13
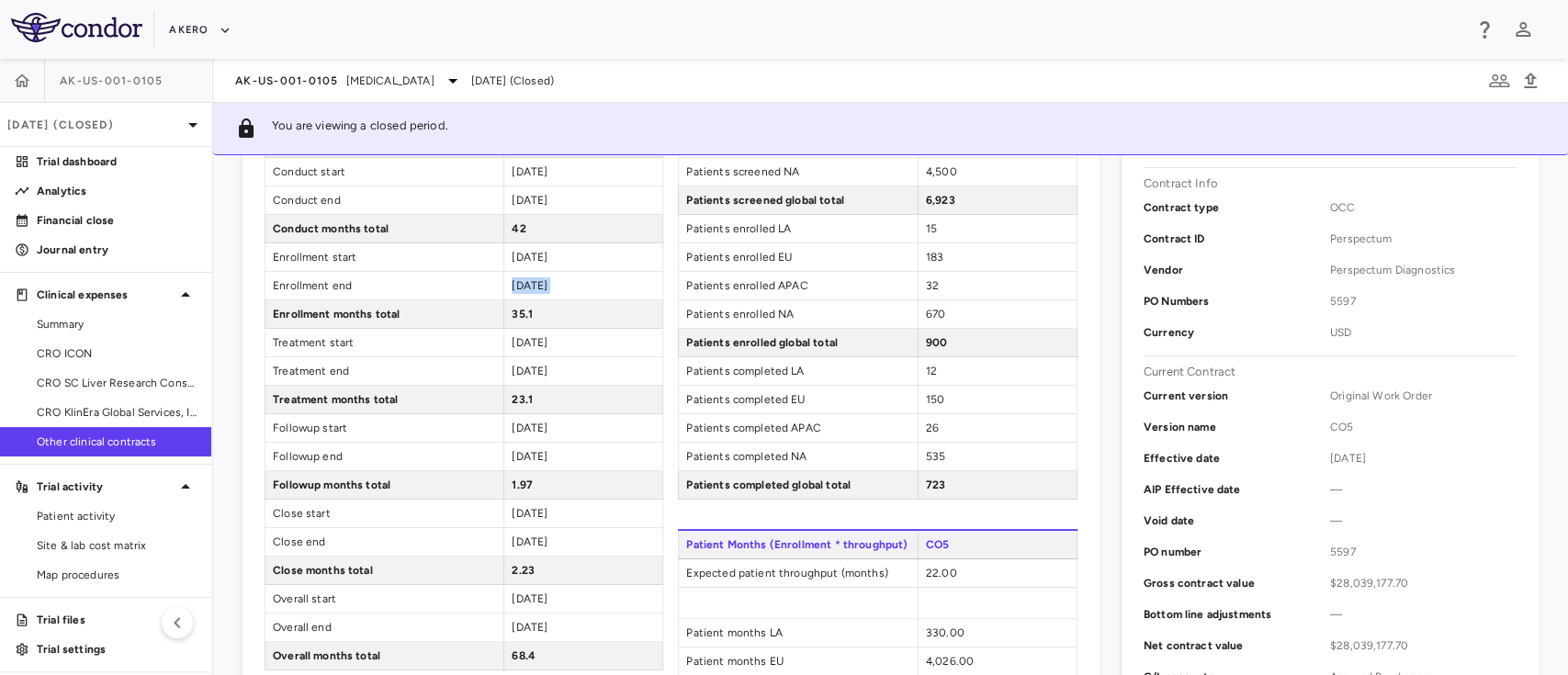
scroll to position [301, 0]
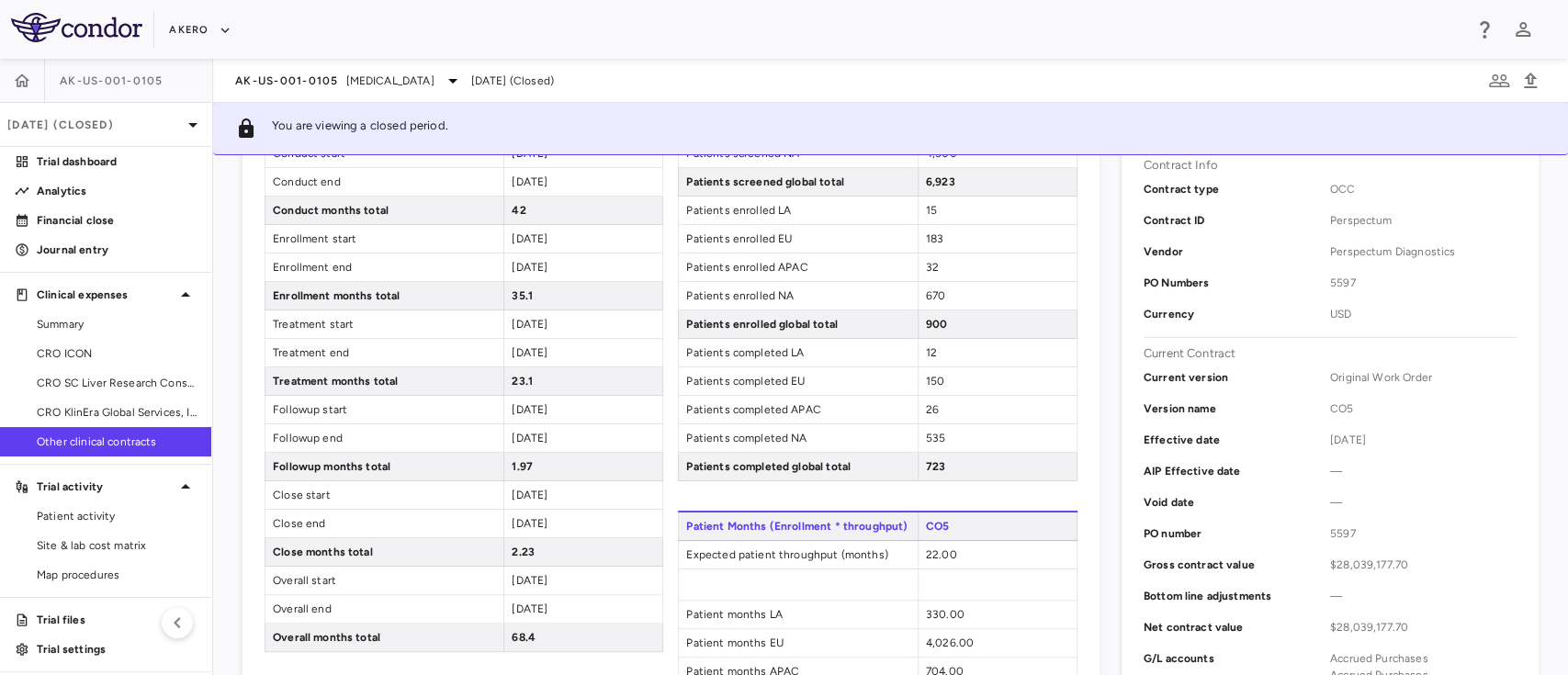
click at [542, 313] on div "2026-08-04" at bounding box center [583, 325] width 159 height 28
click at [525, 319] on span "2026-08-04" at bounding box center [530, 324] width 36 height 13
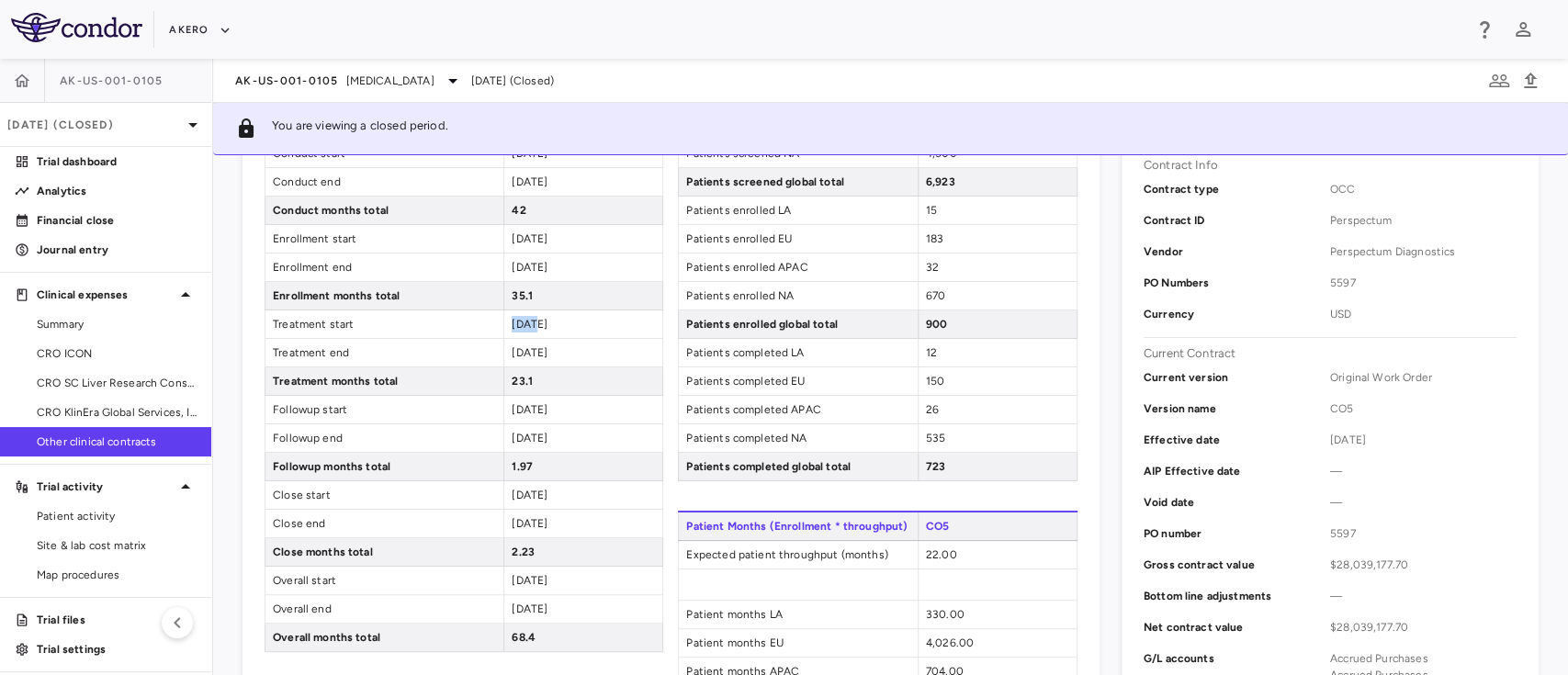
click at [525, 319] on span "2026-08-04" at bounding box center [530, 324] width 36 height 13
click at [537, 341] on div "2028-07-06" at bounding box center [583, 353] width 159 height 28
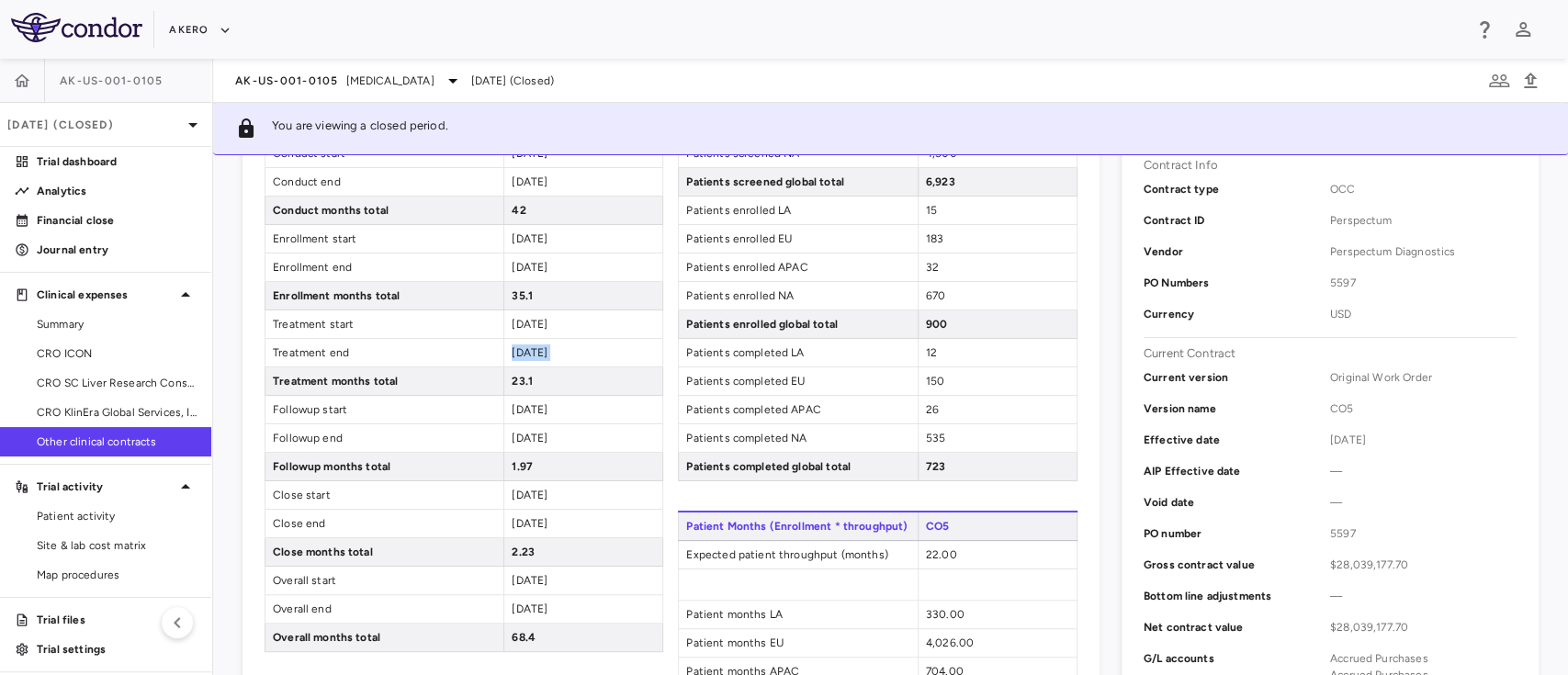
click at [537, 341] on div "2028-07-06" at bounding box center [583, 353] width 159 height 28
click at [544, 407] on span "2028-07-07" at bounding box center [530, 409] width 36 height 13
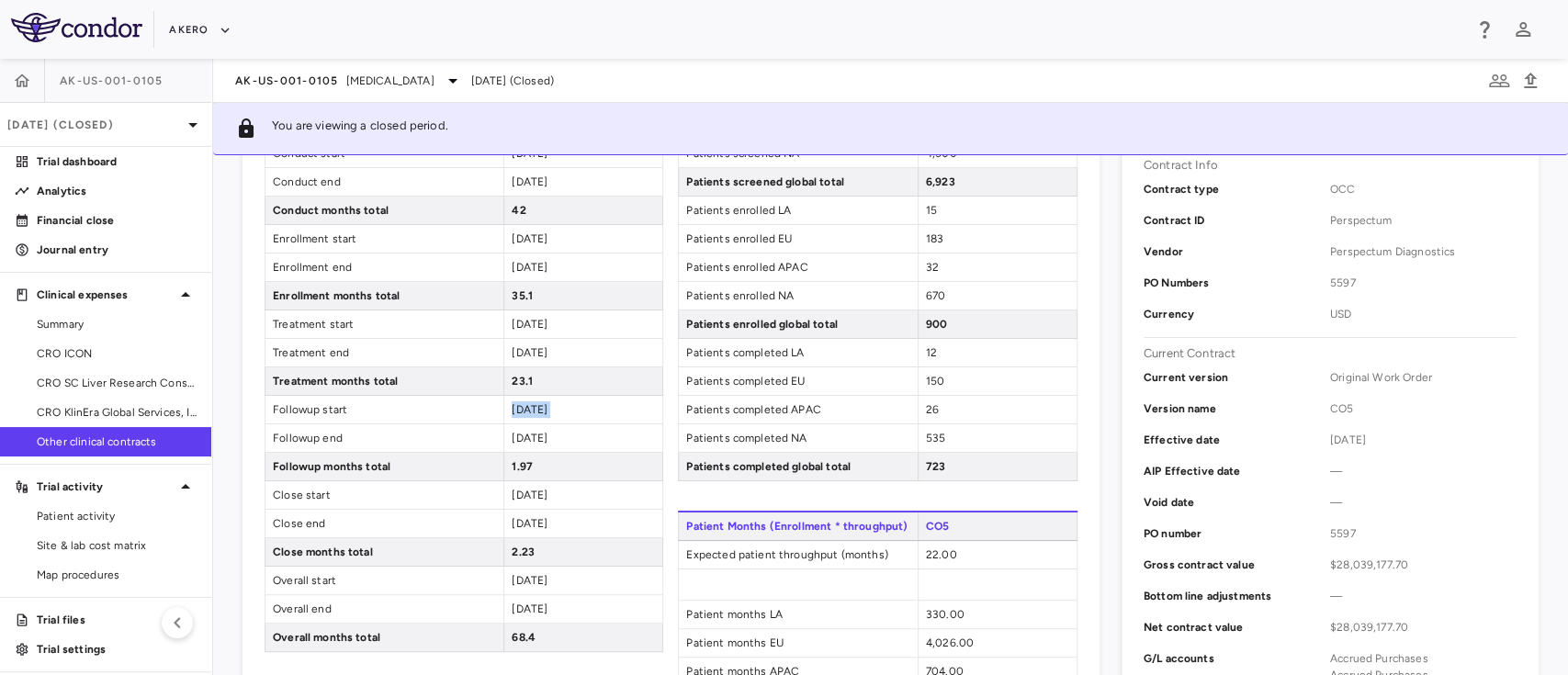
click at [544, 407] on span "2028-07-07" at bounding box center [530, 409] width 36 height 13
click at [543, 439] on span "2028-09-05" at bounding box center [530, 438] width 36 height 13
click at [527, 437] on span "2028-09-05" at bounding box center [530, 438] width 36 height 13
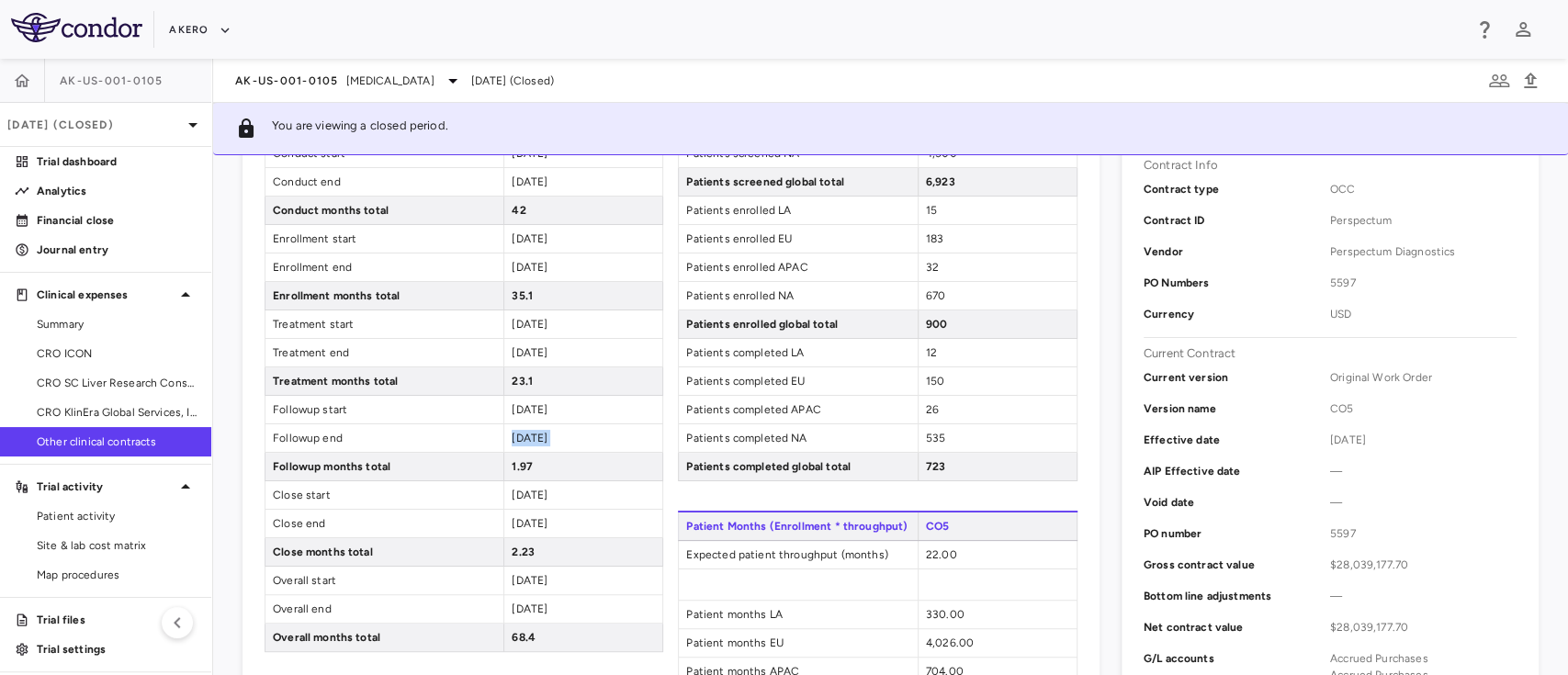
click at [527, 437] on span "2028-09-05" at bounding box center [530, 438] width 36 height 13
click at [537, 489] on span "2028-09-06" at bounding box center [530, 495] width 36 height 13
click at [527, 518] on span "2028-11-12" at bounding box center [530, 524] width 36 height 13
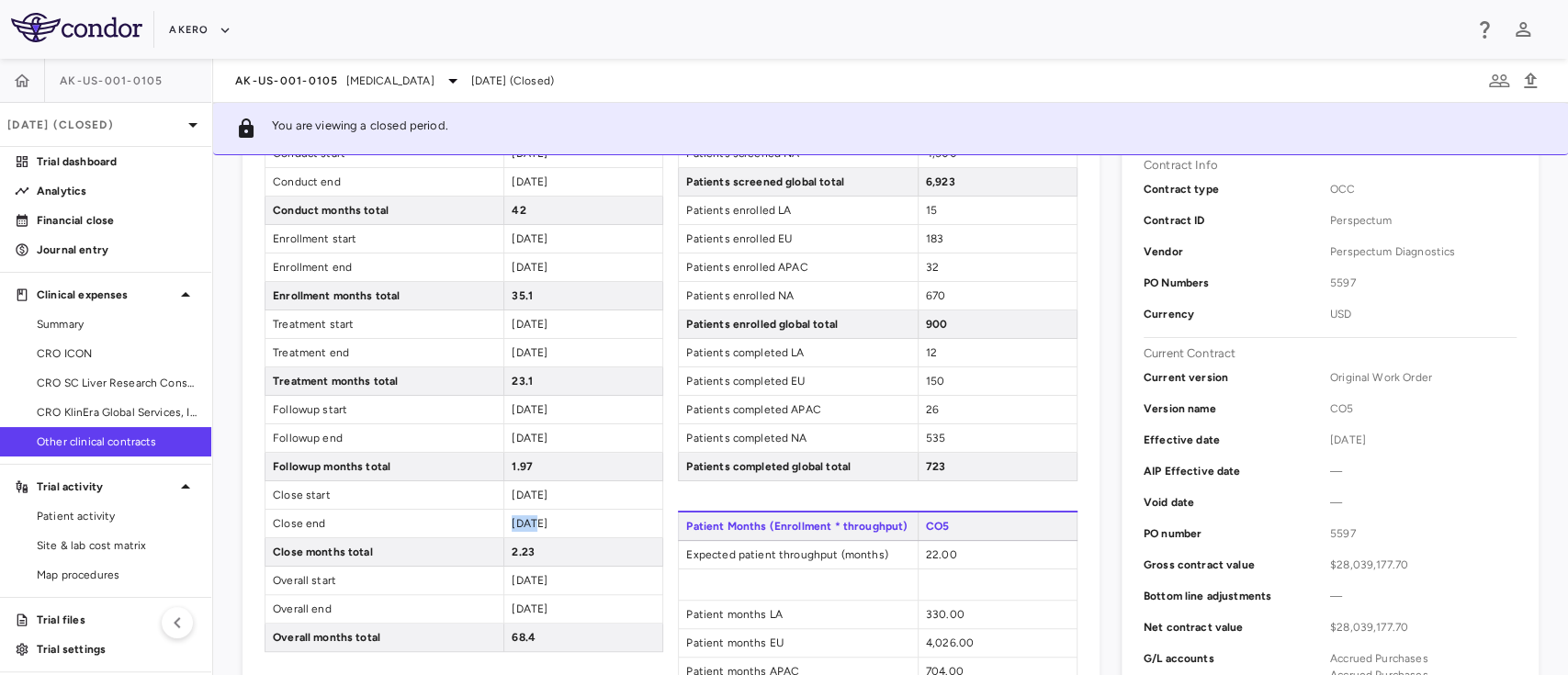
click at [527, 518] on span "2028-11-12" at bounding box center [530, 524] width 36 height 13
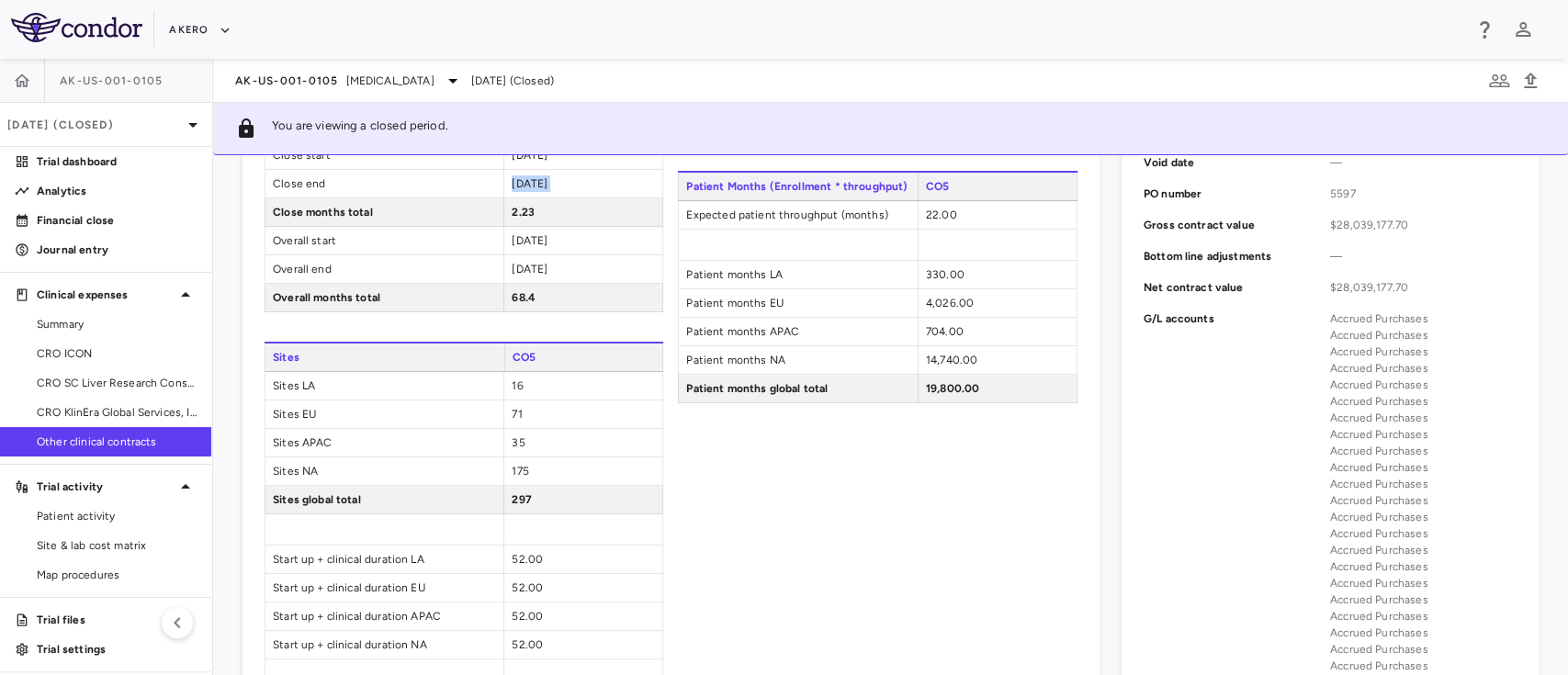
scroll to position [0, 0]
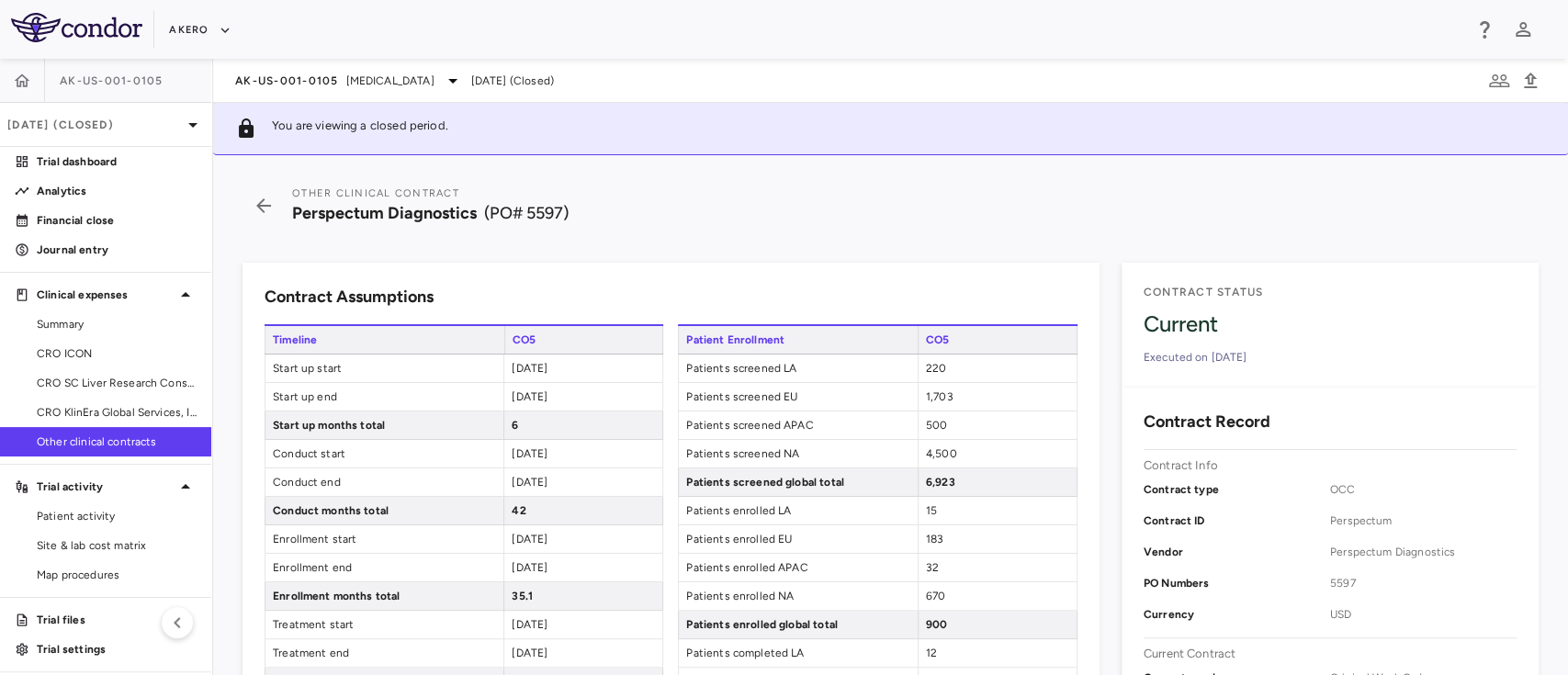
click at [926, 369] on span "220" at bounding box center [936, 368] width 20 height 13
click at [926, 393] on span "1,703" at bounding box center [940, 396] width 28 height 13
click at [926, 421] on span "500" at bounding box center [936, 425] width 21 height 13
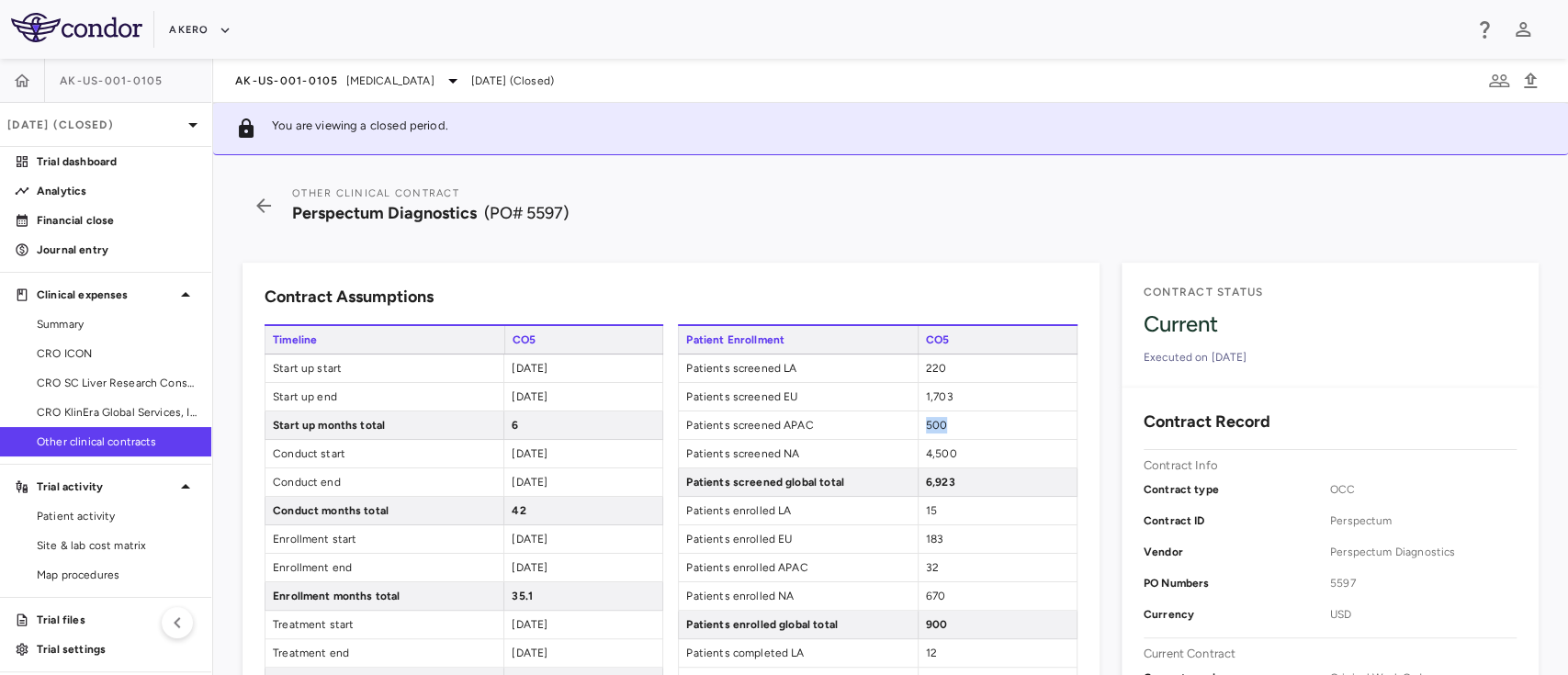
click at [926, 421] on span "500" at bounding box center [936, 425] width 21 height 13
click at [926, 453] on span "4,500" at bounding box center [941, 453] width 31 height 13
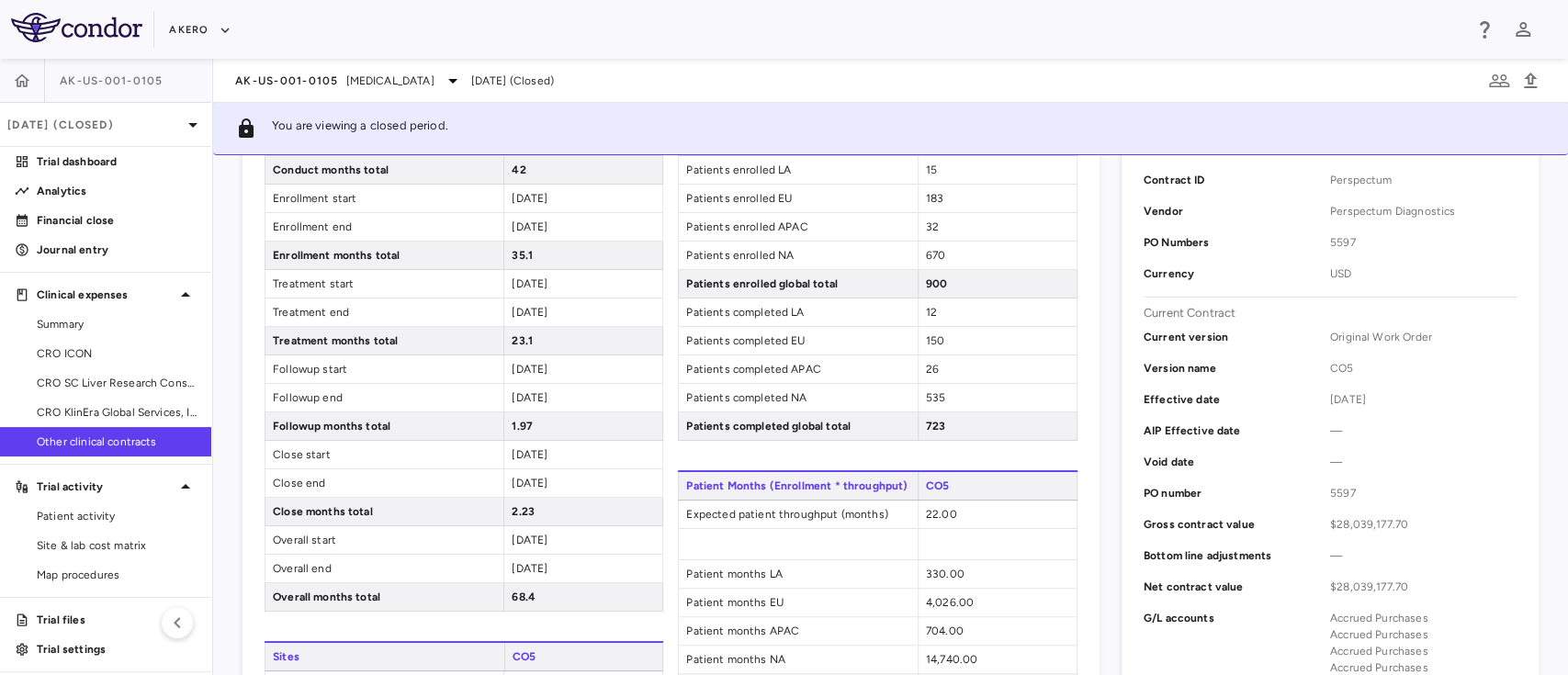
scroll to position [265, 0]
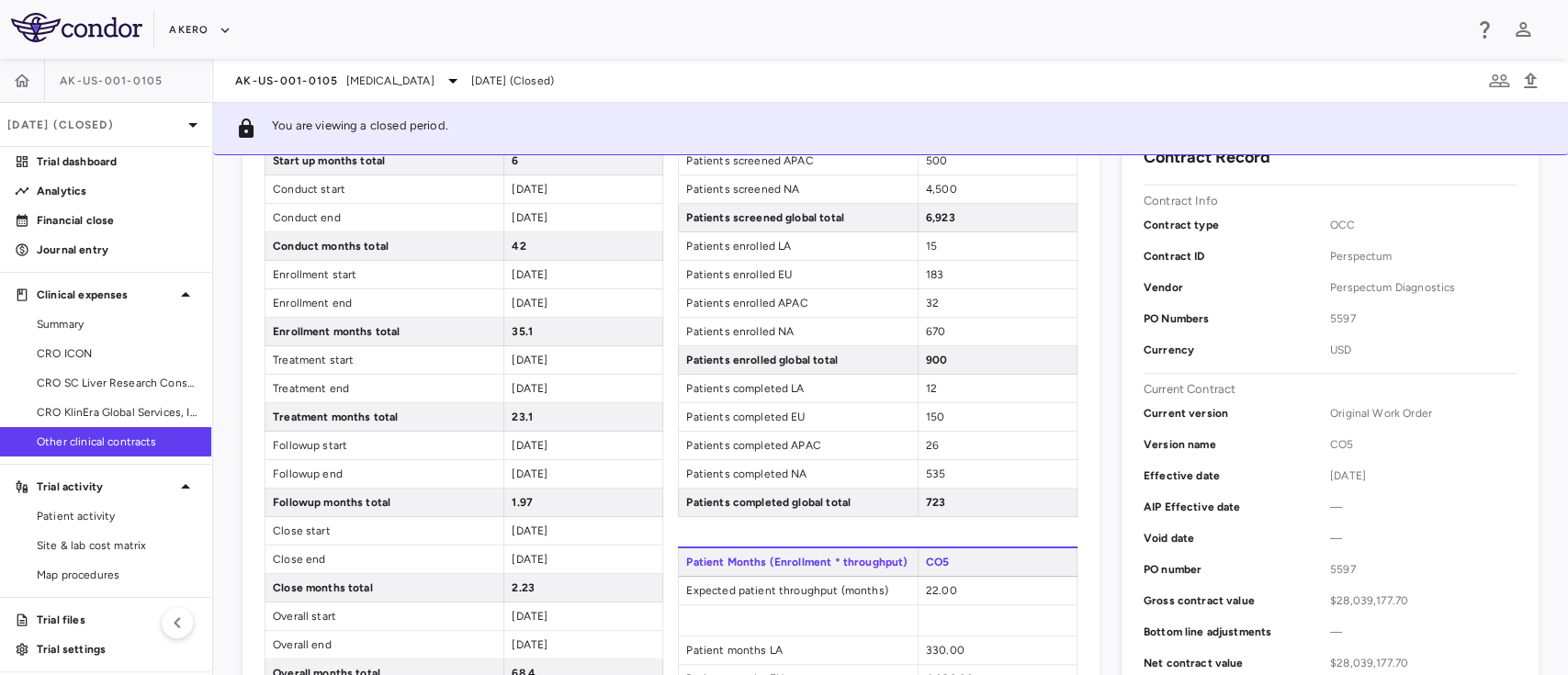
click at [928, 244] on div "15" at bounding box center [998, 246] width 159 height 28
click at [926, 245] on span "15" at bounding box center [931, 246] width 11 height 13
click at [926, 272] on span "183" at bounding box center [935, 274] width 18 height 13
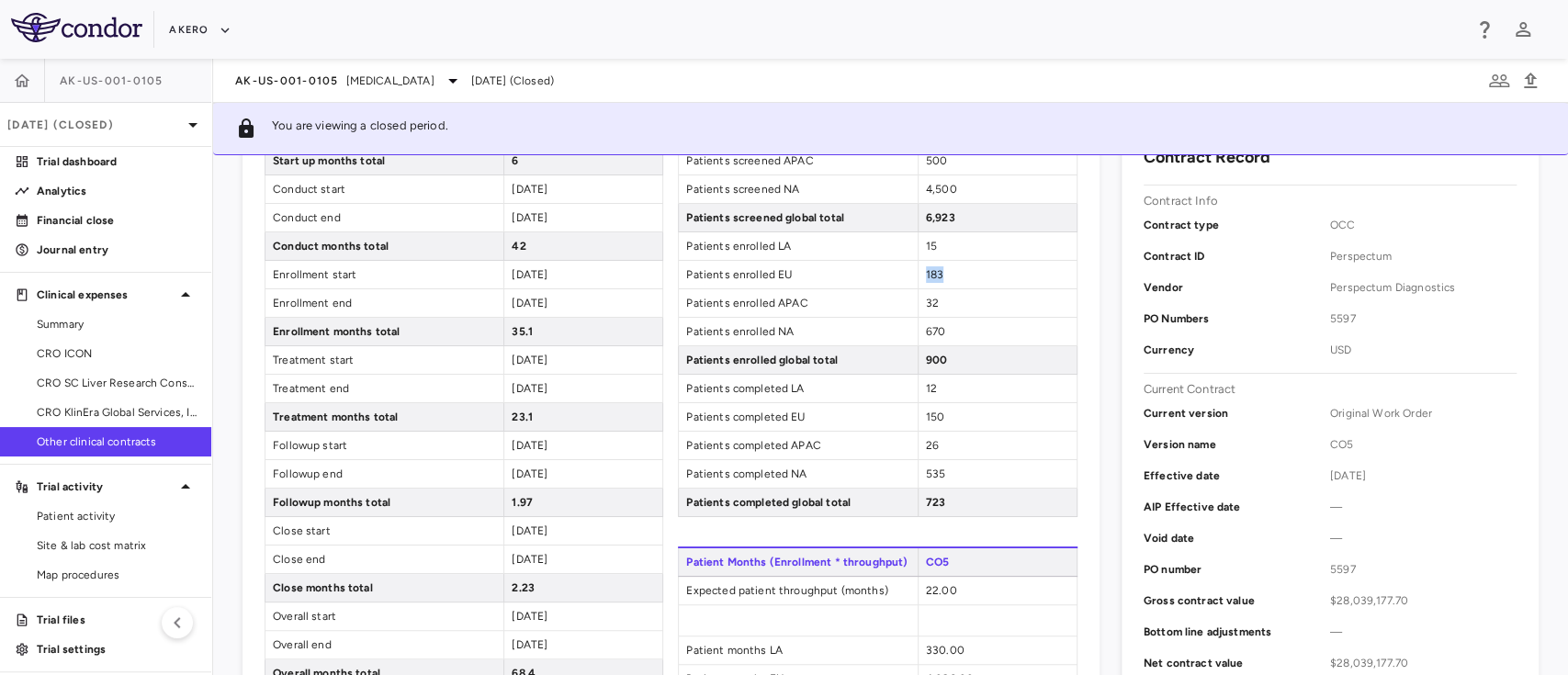
click at [926, 272] on span "183" at bounding box center [935, 274] width 18 height 13
click at [926, 302] on span "32" at bounding box center [932, 303] width 13 height 13
click at [926, 328] on span "670" at bounding box center [935, 332] width 19 height 13
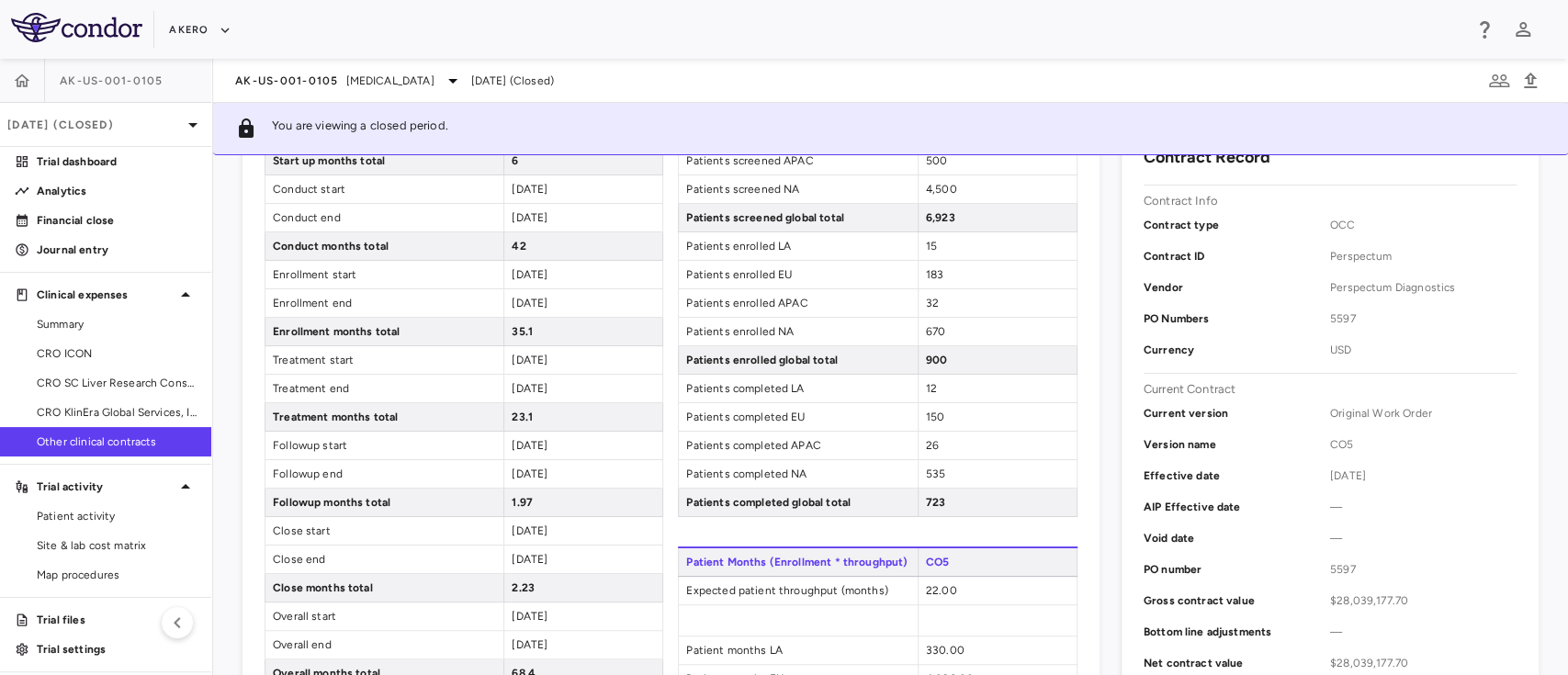
click at [926, 382] on span "12" at bounding box center [931, 388] width 11 height 13
click at [926, 384] on span "12" at bounding box center [931, 388] width 11 height 13
click at [926, 416] on span "150" at bounding box center [935, 417] width 18 height 13
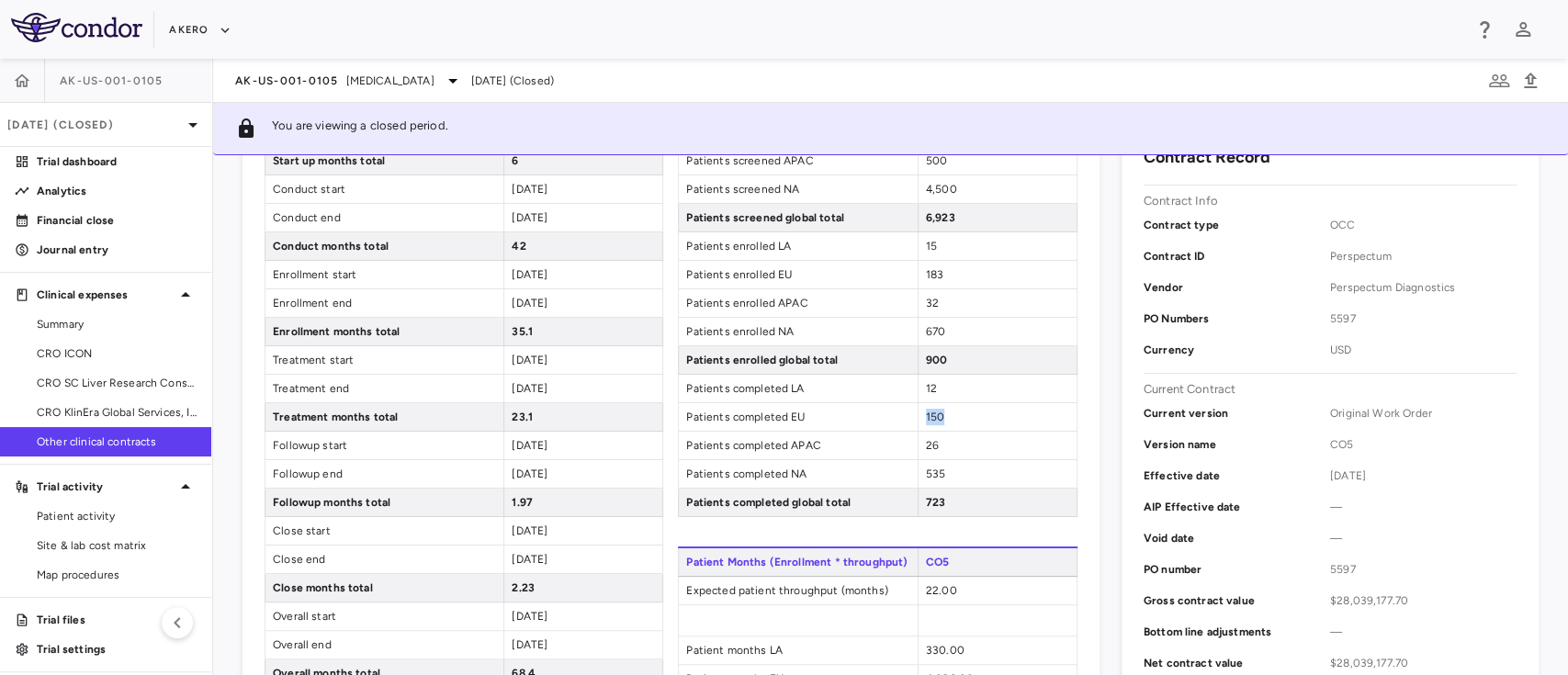
click at [926, 416] on span "150" at bounding box center [935, 417] width 18 height 13
click at [928, 451] on div "26" at bounding box center [998, 446] width 159 height 28
click at [926, 444] on span "26" at bounding box center [932, 445] width 13 height 13
click at [926, 468] on span "535" at bounding box center [935, 474] width 19 height 13
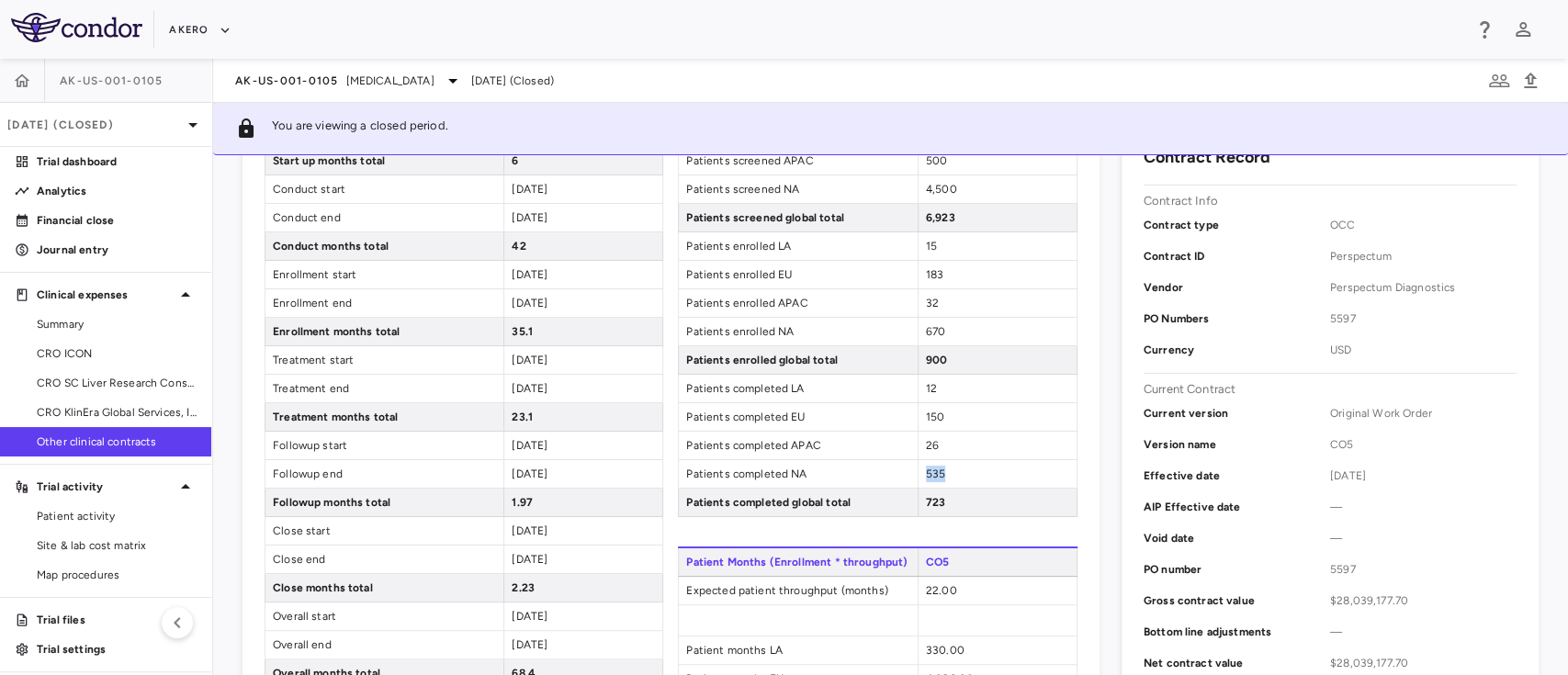
click at [926, 468] on span "535" at bounding box center [935, 474] width 19 height 13
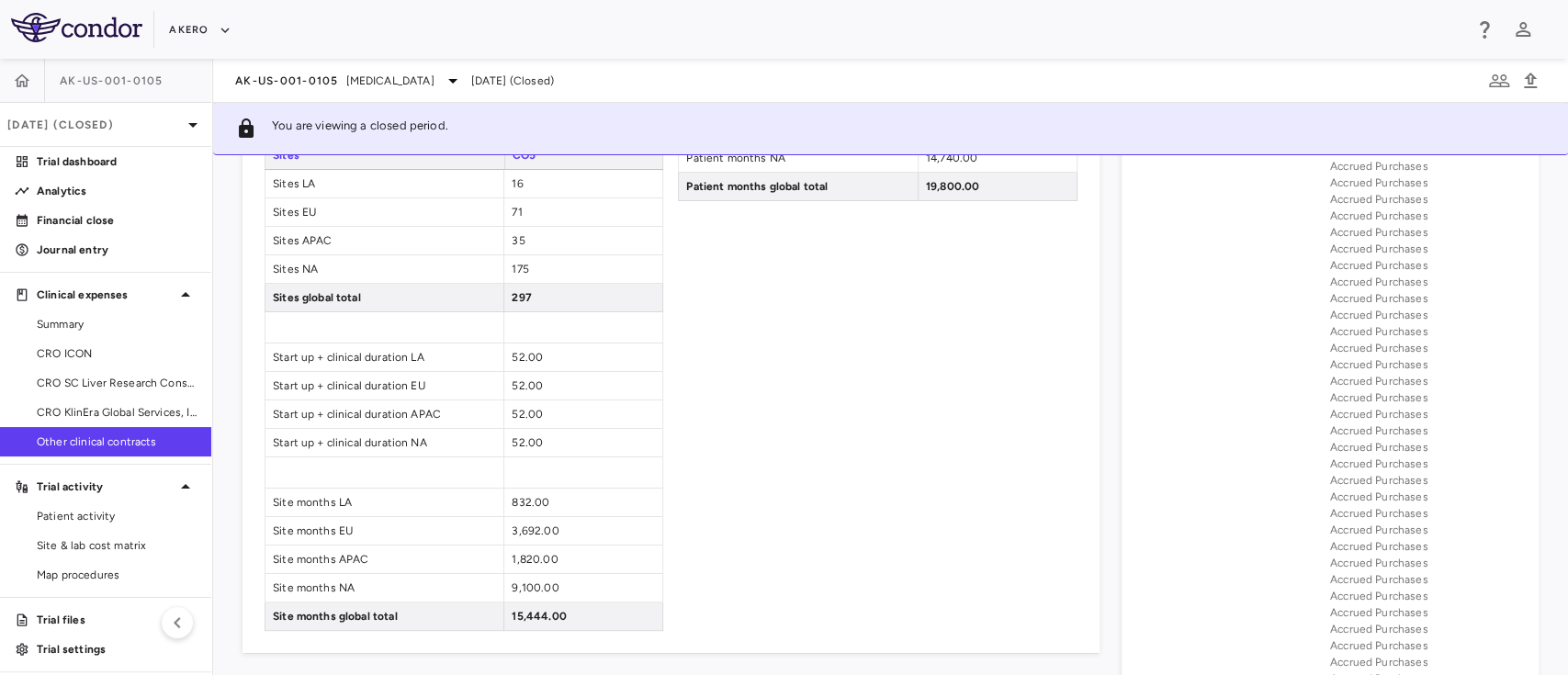
scroll to position [828, 0]
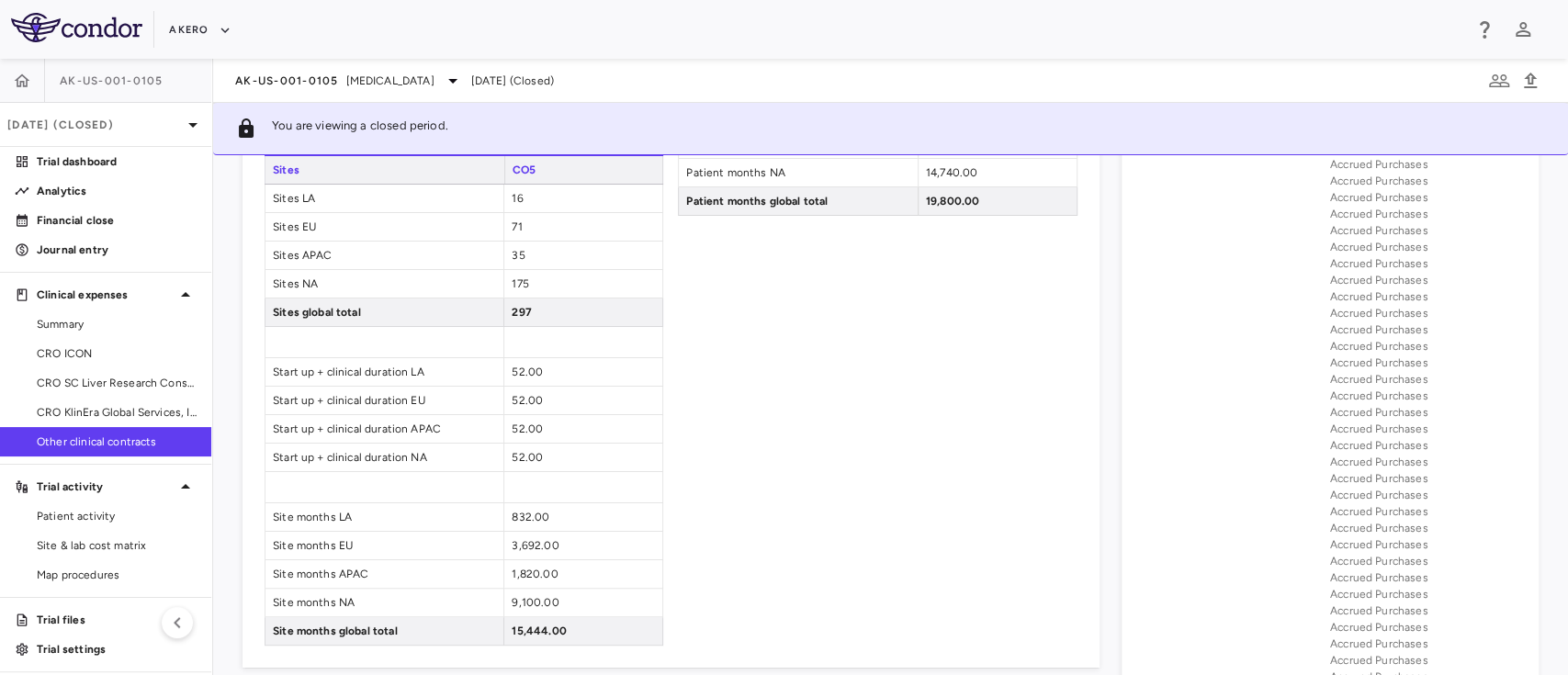
click at [512, 199] on span "16" at bounding box center [517, 198] width 11 height 13
click at [515, 226] on span "71" at bounding box center [517, 226] width 10 height 13
click at [515, 252] on span "35" at bounding box center [518, 255] width 13 height 13
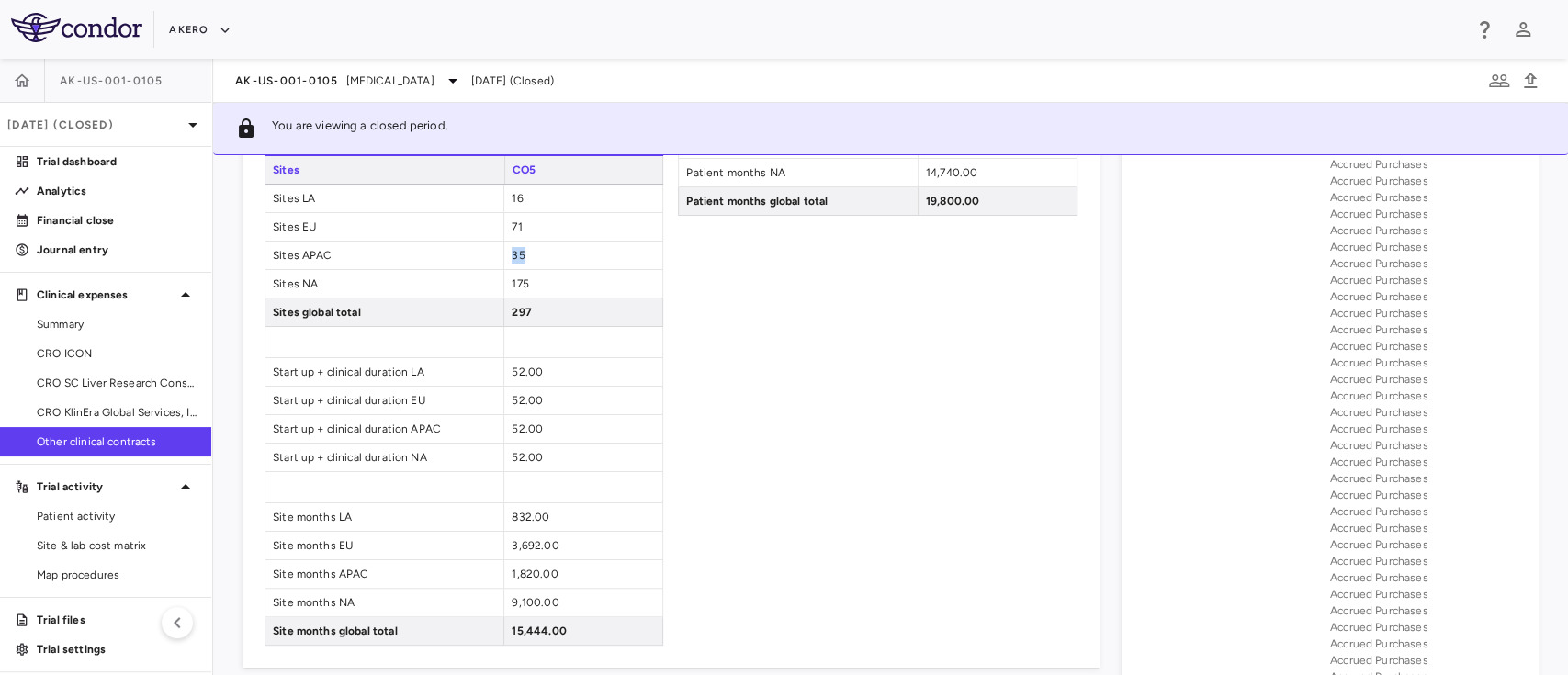
click at [515, 252] on span "35" at bounding box center [518, 255] width 13 height 13
click at [514, 278] on span "175" at bounding box center [520, 284] width 17 height 13
click at [526, 369] on span "52.00" at bounding box center [527, 371] width 31 height 13
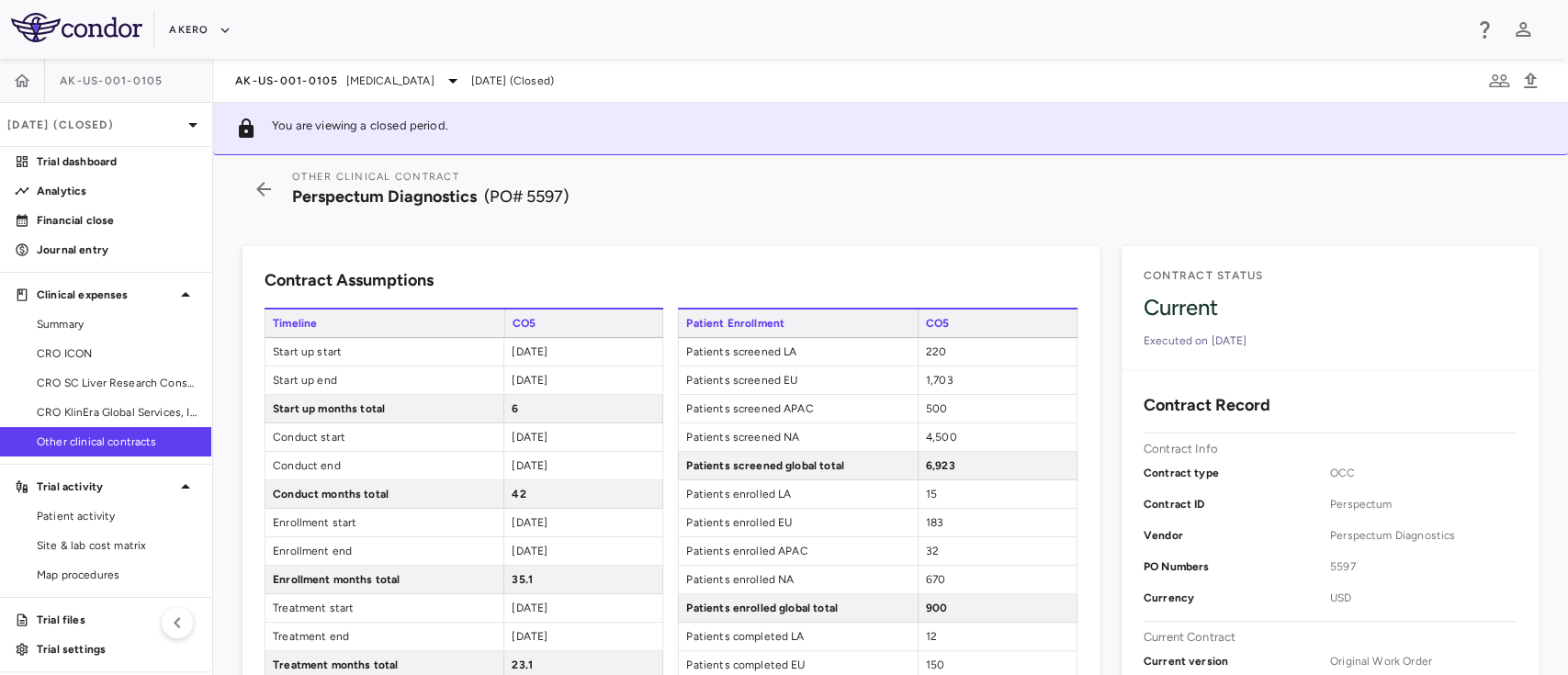
scroll to position [0, 0]
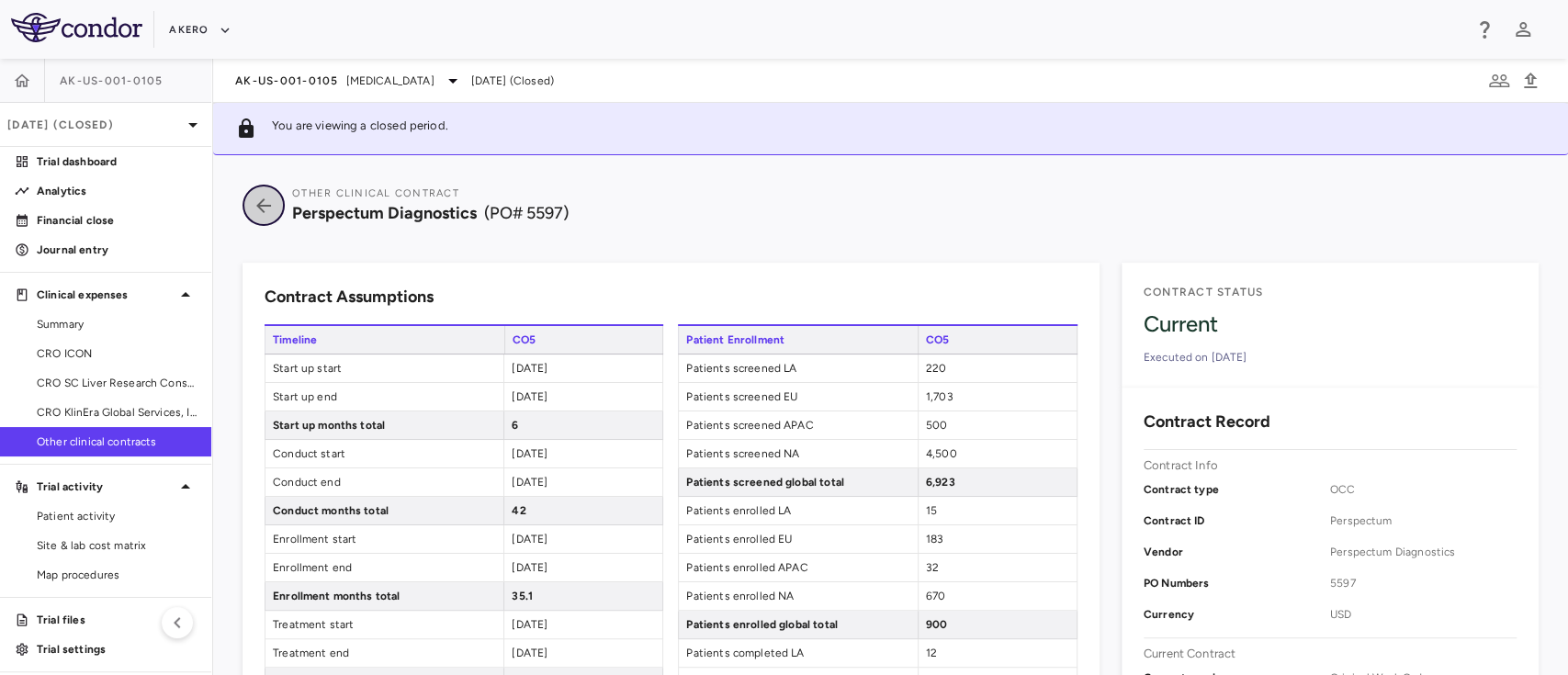
click at [270, 208] on icon "button" at bounding box center [263, 206] width 33 height 22
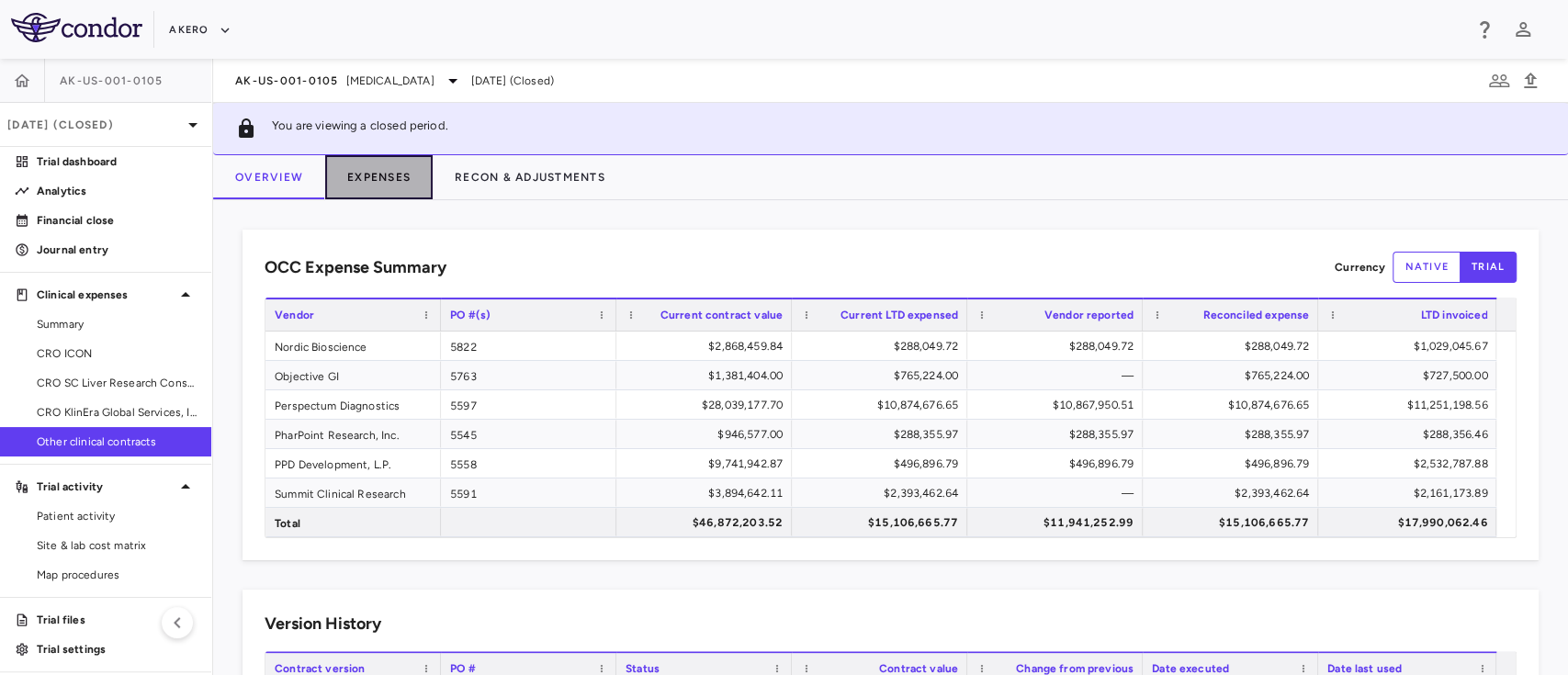
click at [377, 180] on button "Expenses" at bounding box center [379, 177] width 108 height 44
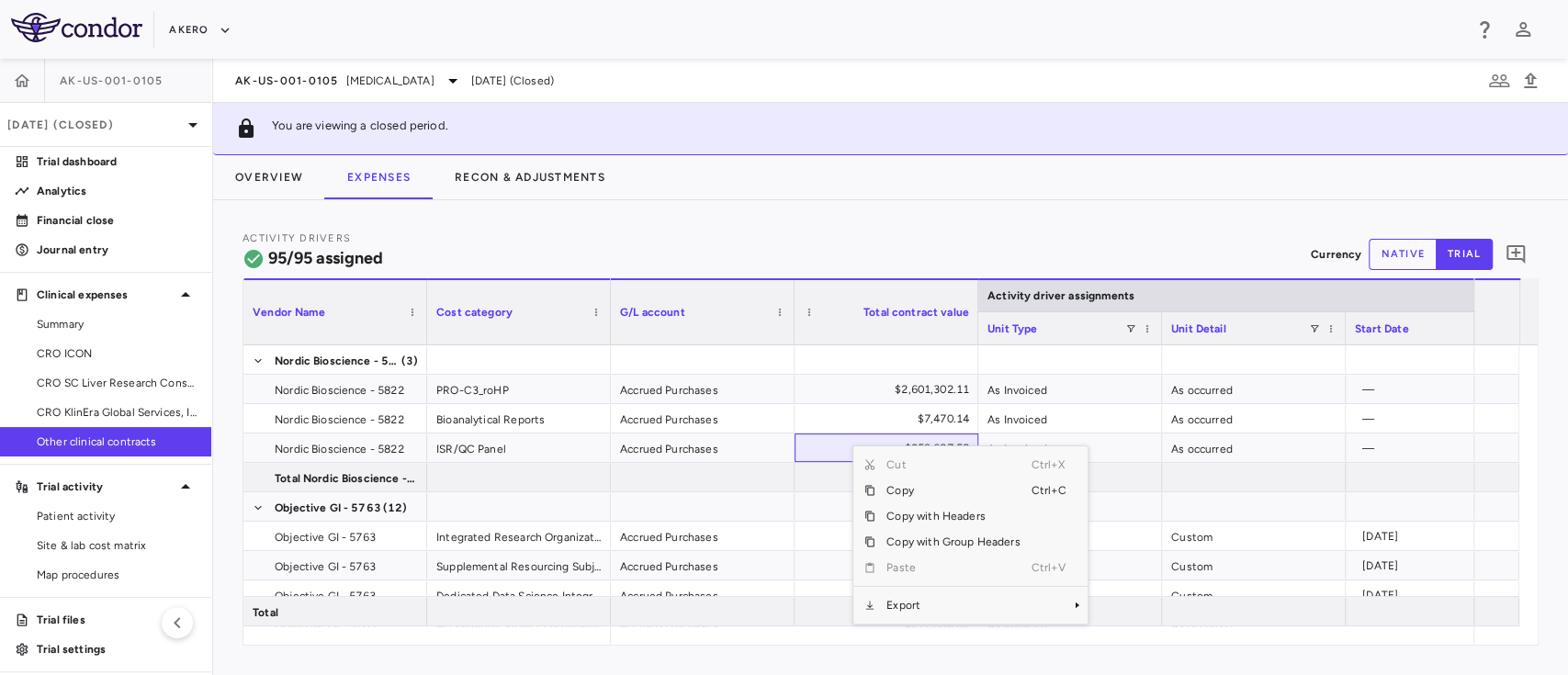
click at [934, 618] on div "Cut Ctrl+X Copy Ctrl+C Copy with Headers Copy with Group Headers Paste Ctrl+V E…" at bounding box center [970, 536] width 234 height 177
click at [1007, 591] on div "Context Menu" at bounding box center [953, 586] width 155 height 12
click at [948, 593] on span "Export" at bounding box center [953, 605] width 155 height 26
click at [1125, 616] on span "Excel Export" at bounding box center [1149, 626] width 87 height 26
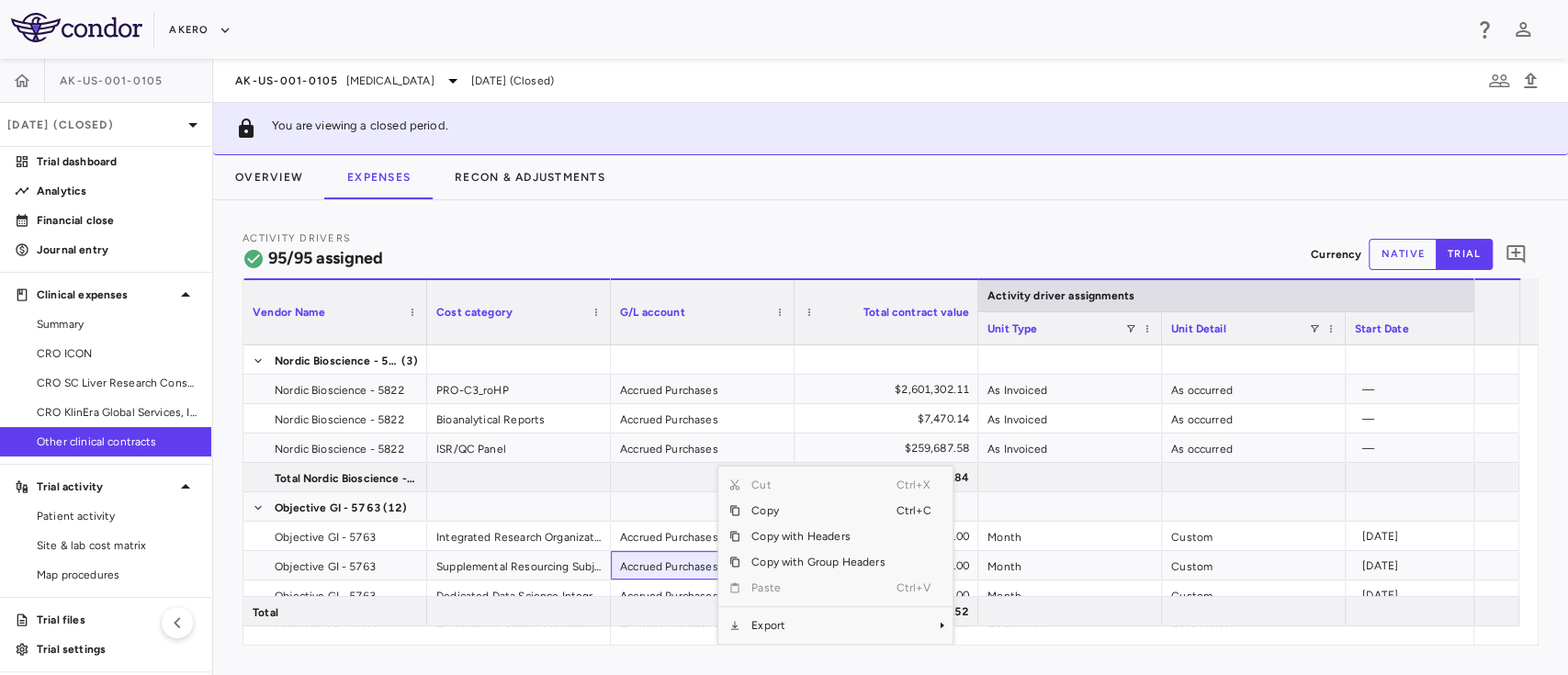
click at [797, 622] on span "Export" at bounding box center [818, 626] width 155 height 26
click at [1011, 628] on span "Excel Export" at bounding box center [1013, 626] width 87 height 26
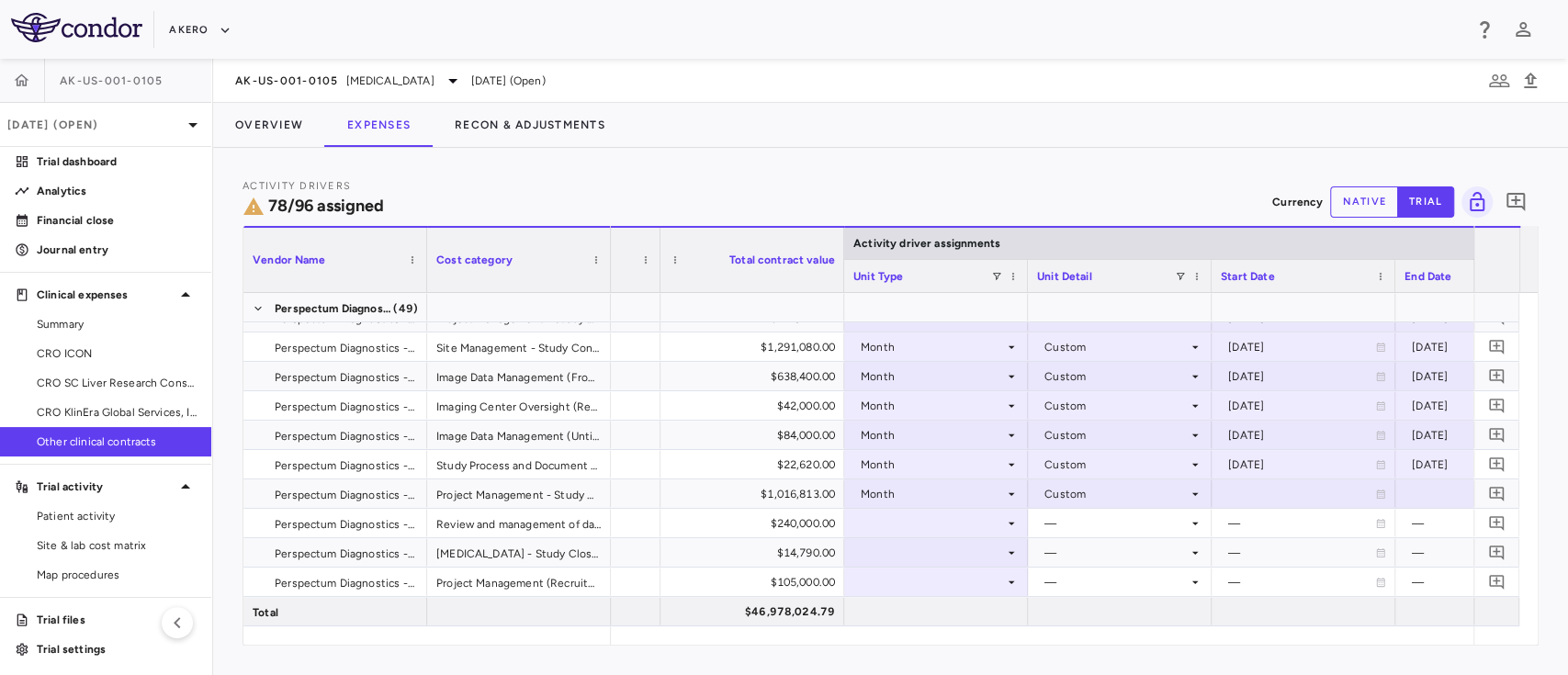
scroll to position [1362, 0]
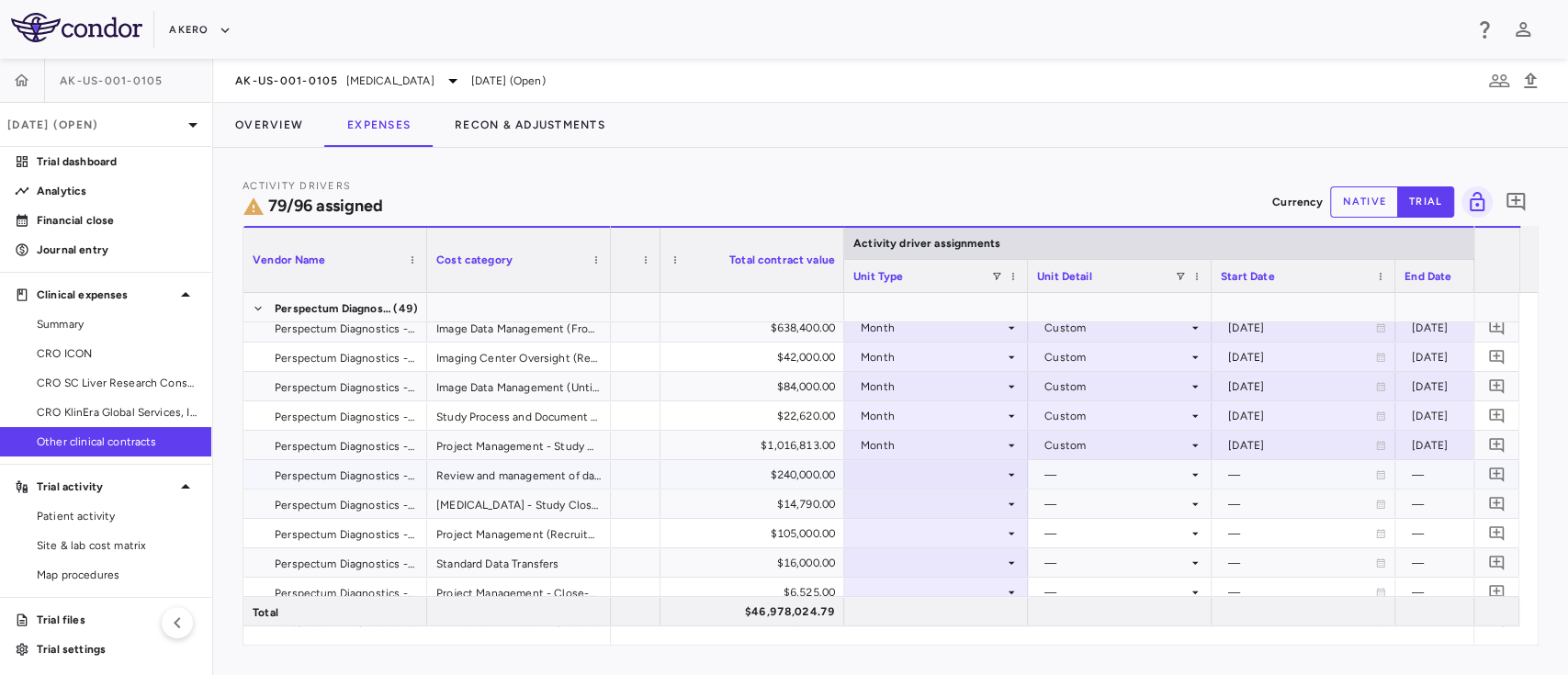
click at [1131, 473] on div "—" at bounding box center [1116, 475] width 143 height 30
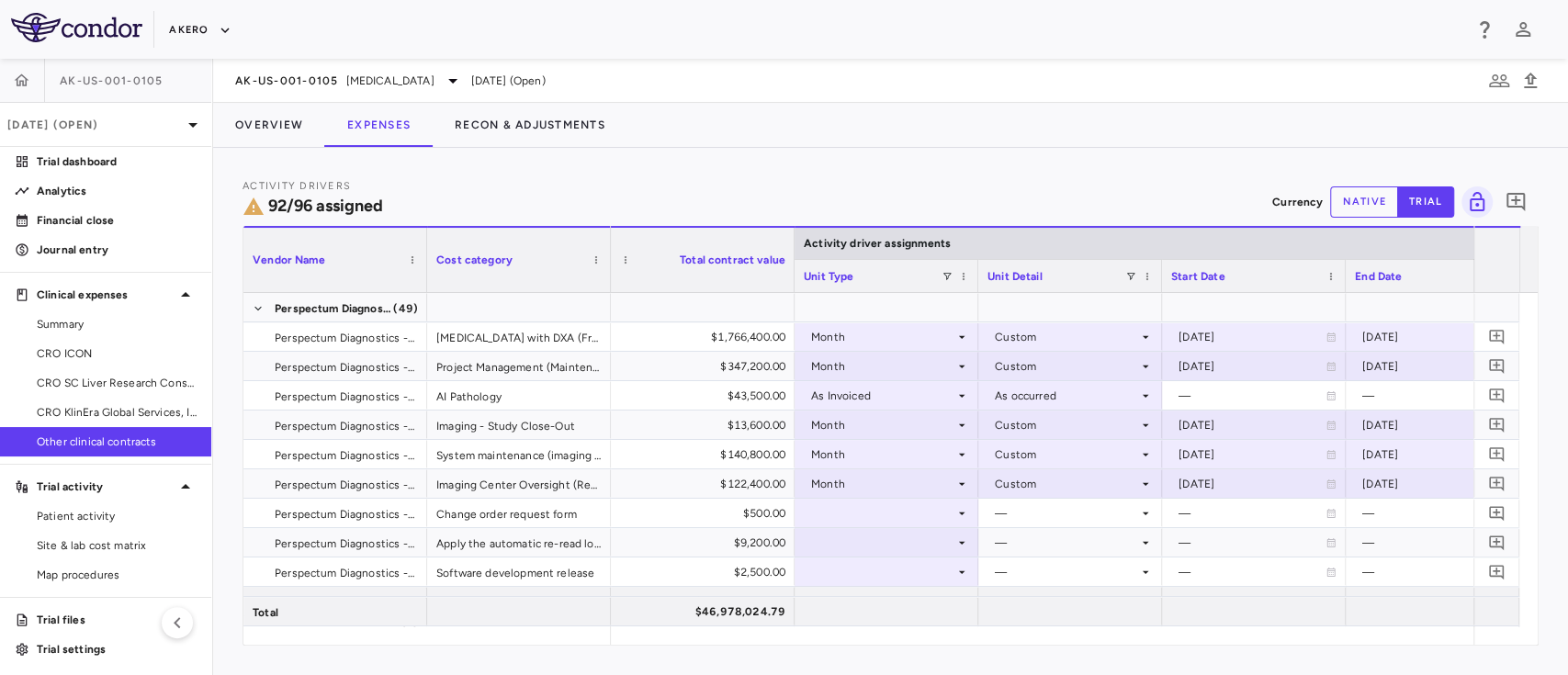
scroll to position [0, 134]
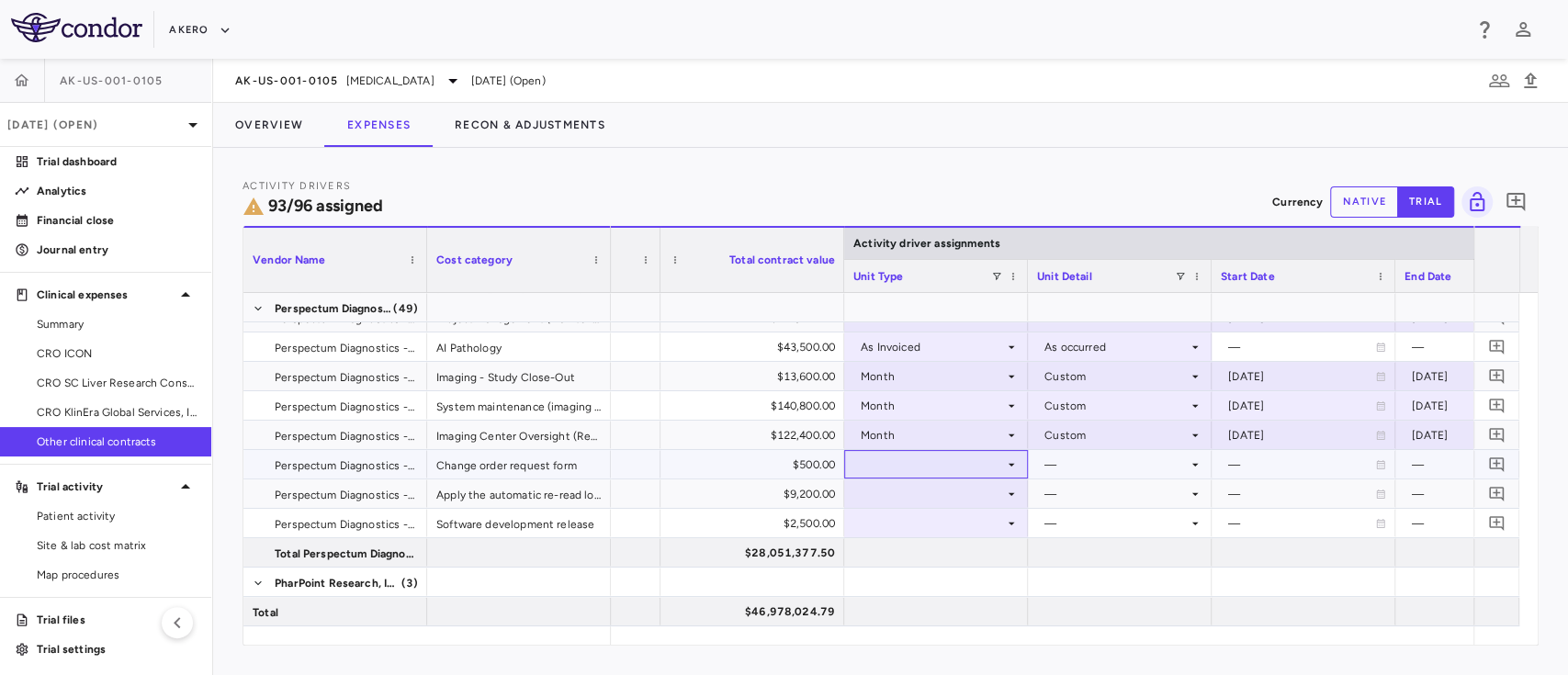
click at [1005, 459] on icon at bounding box center [1011, 465] width 15 height 15
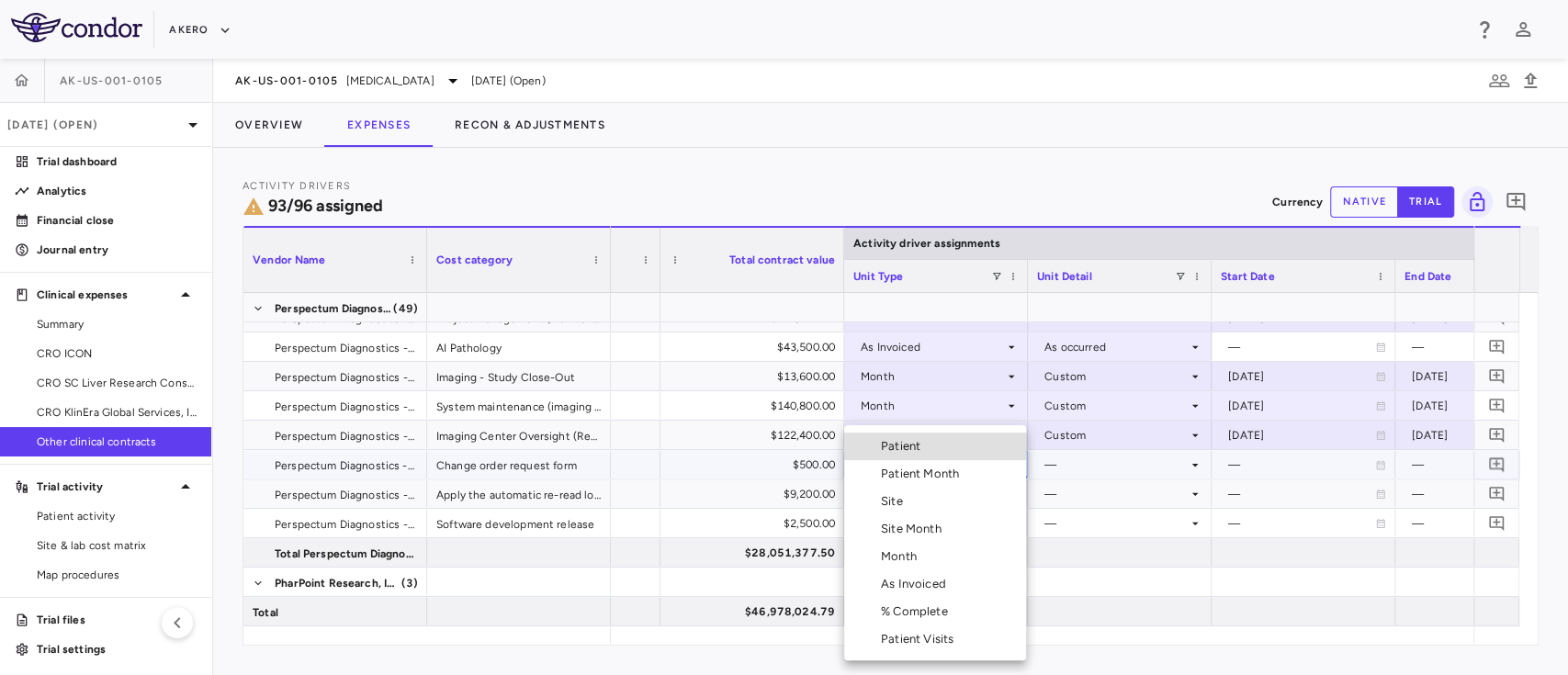
click at [911, 577] on div "As Invoiced" at bounding box center [917, 584] width 73 height 17
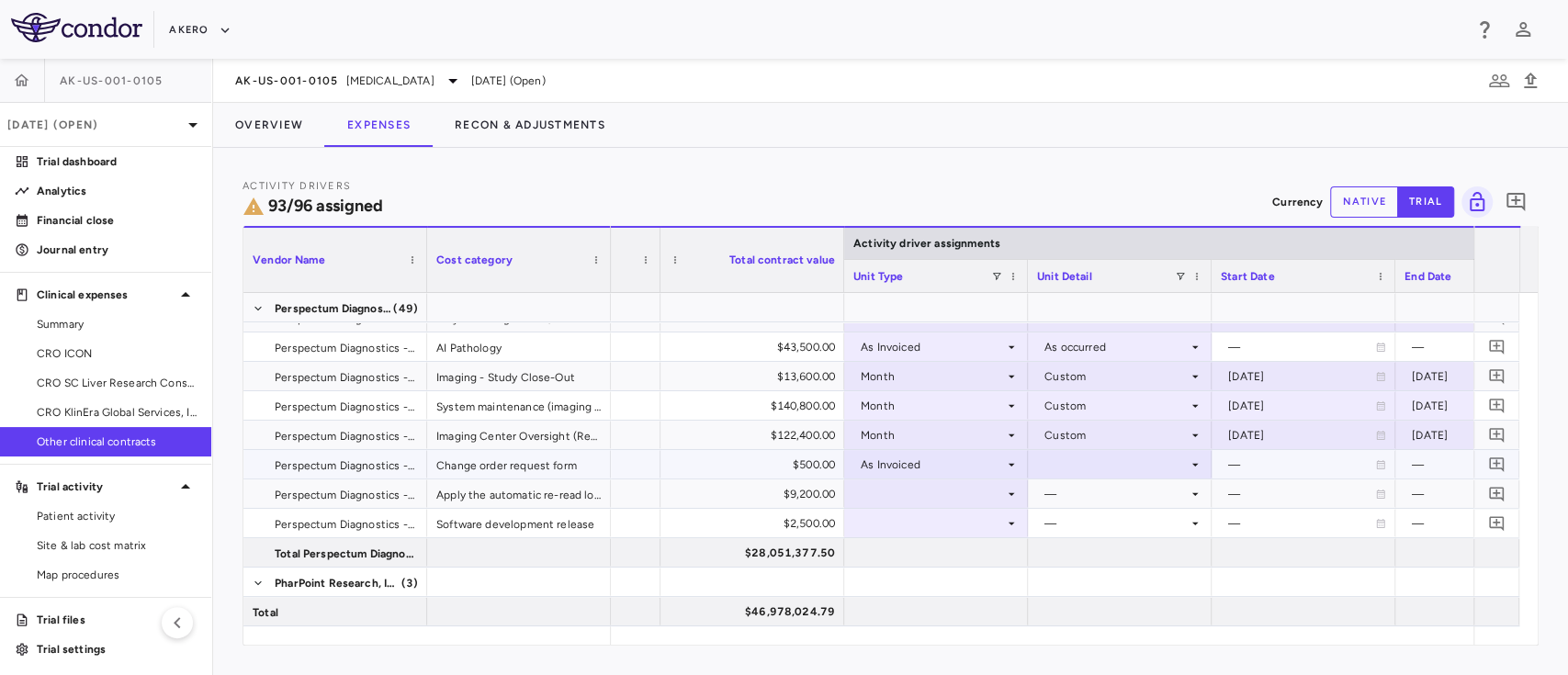
click at [1108, 463] on div at bounding box center [1120, 464] width 165 height 27
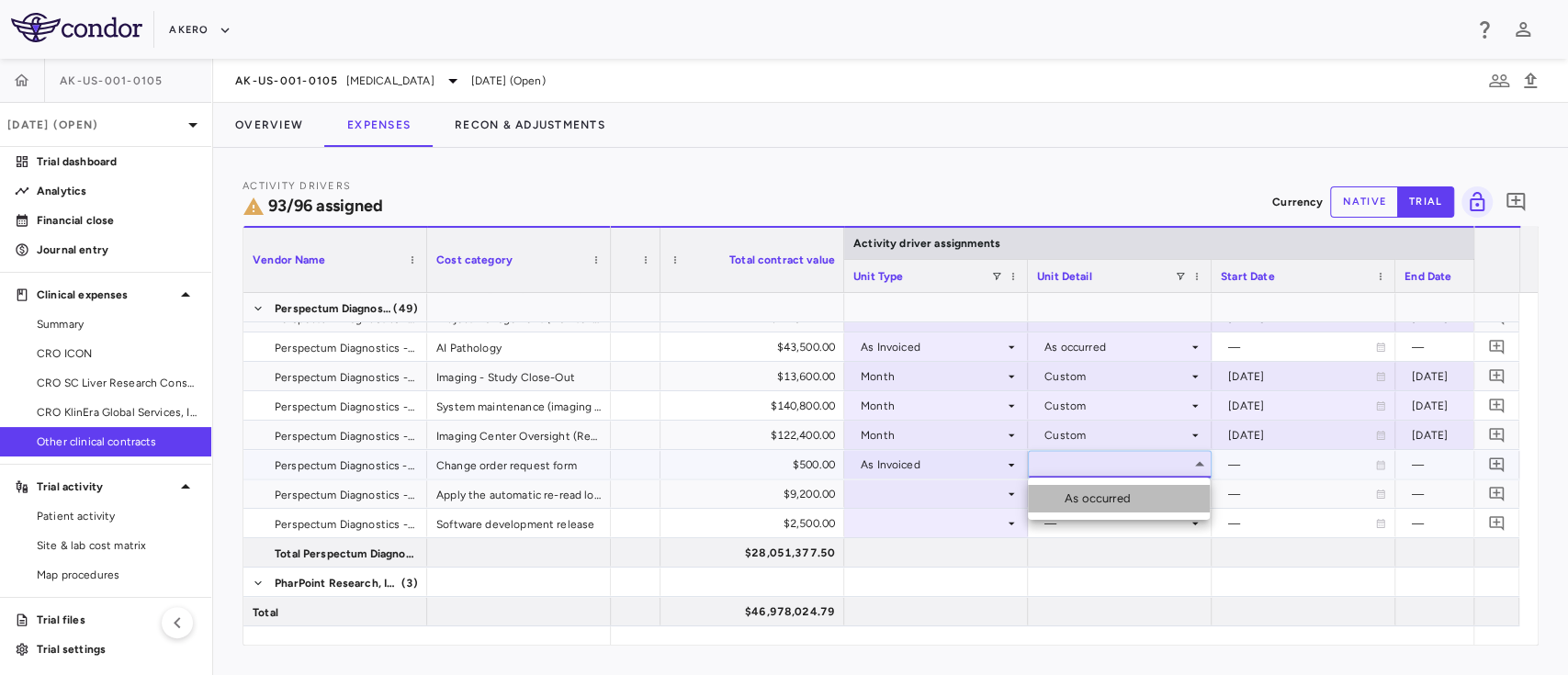
click at [1095, 498] on div "As occurred" at bounding box center [1102, 499] width 74 height 17
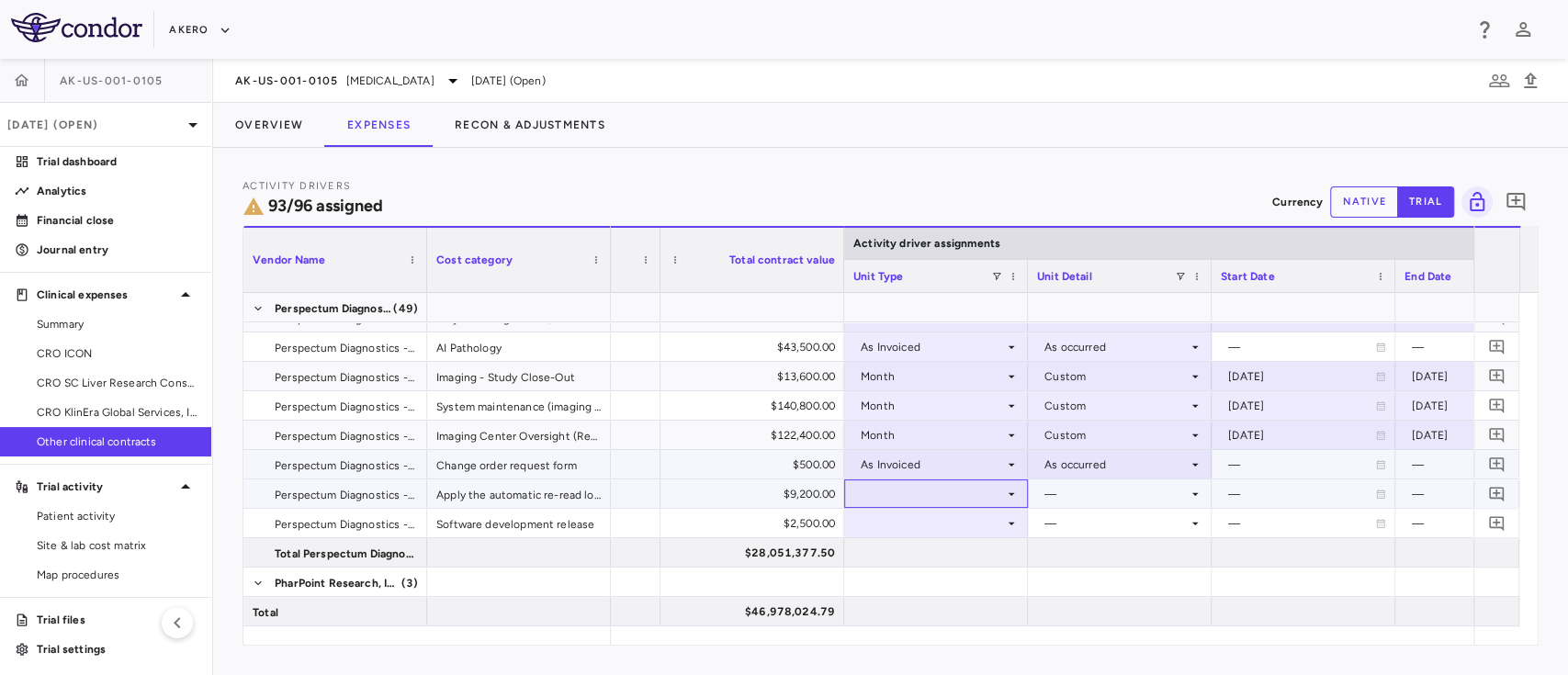
click at [927, 495] on div at bounding box center [936, 494] width 165 height 27
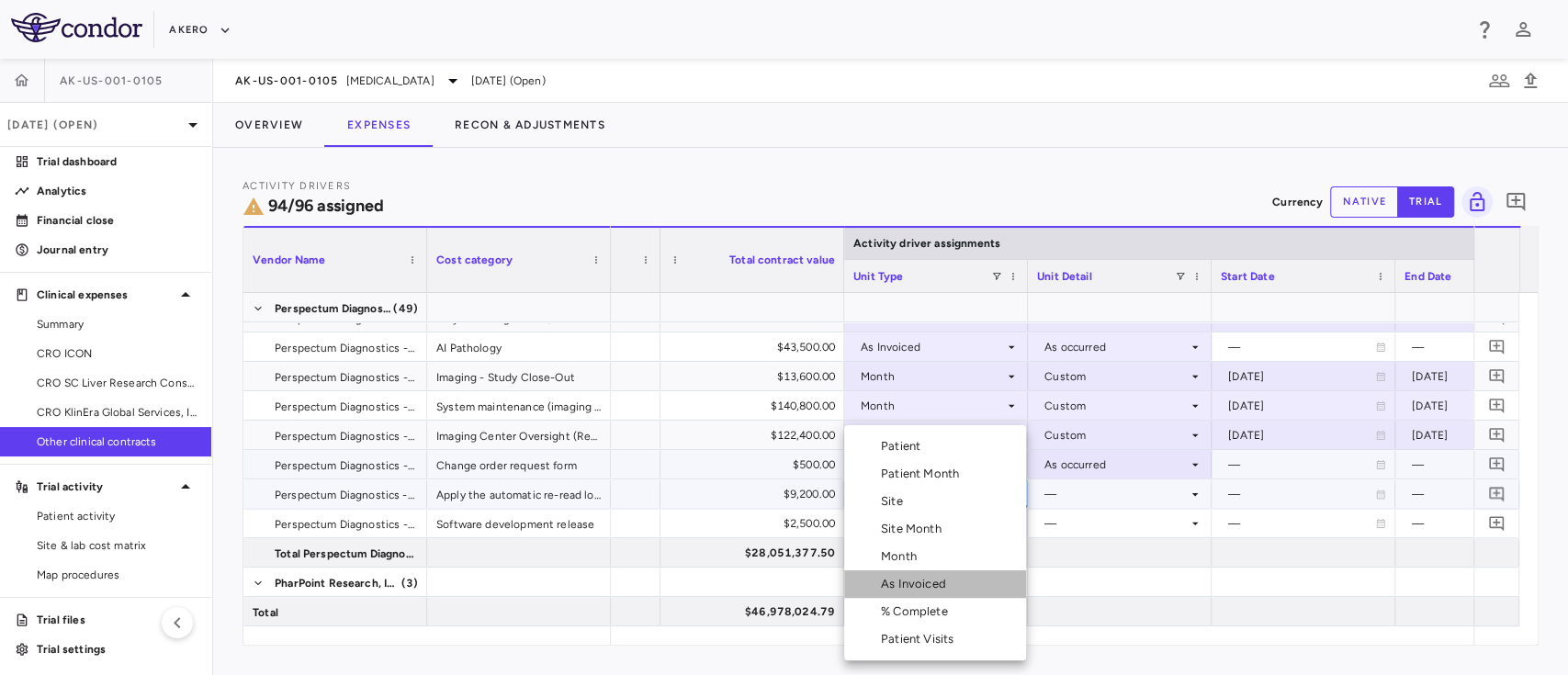
click at [911, 584] on div "As Invoiced" at bounding box center [917, 584] width 73 height 17
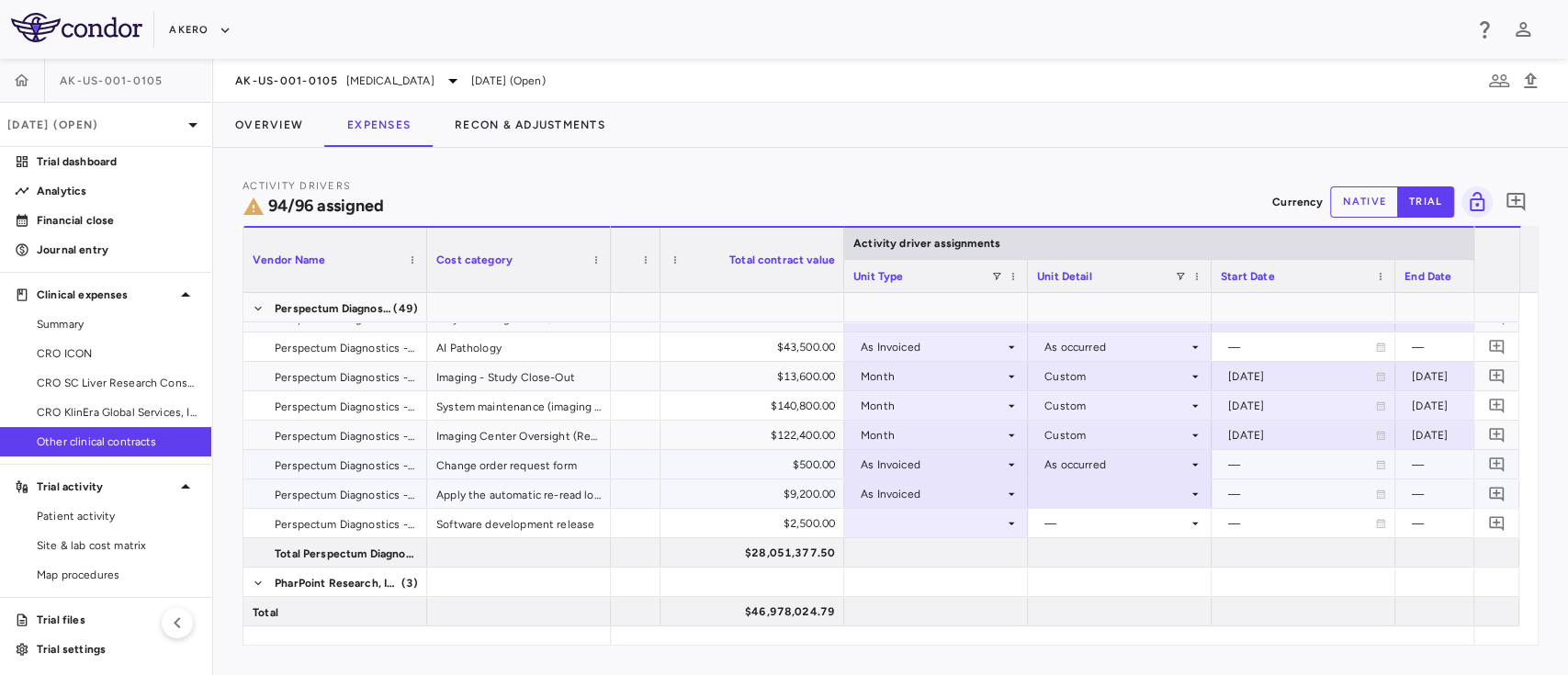
click at [1047, 494] on div at bounding box center [1120, 494] width 165 height 27
click at [1082, 509] on div "—" at bounding box center [1116, 524] width 143 height 30
click at [935, 502] on div at bounding box center [936, 494] width 165 height 27
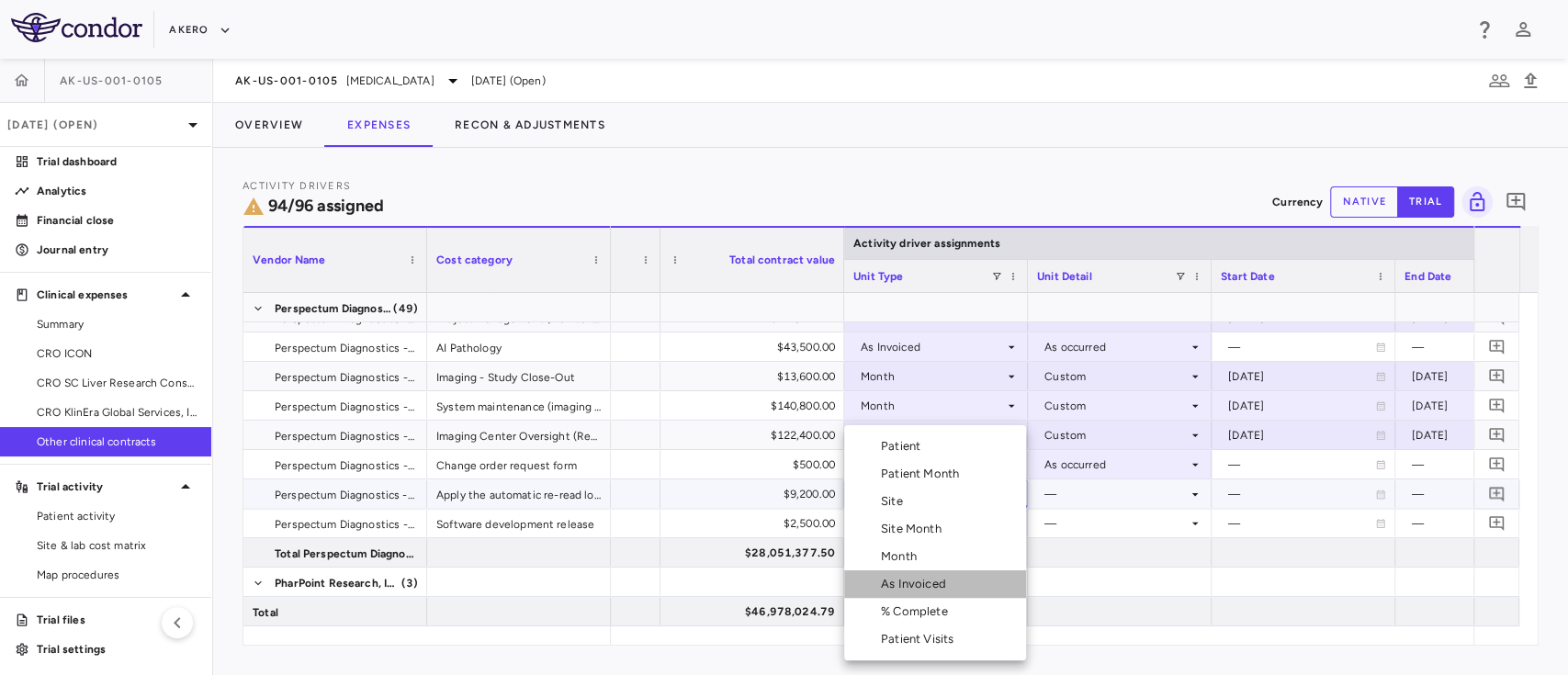
click at [914, 585] on div "As Invoiced" at bounding box center [917, 584] width 73 height 17
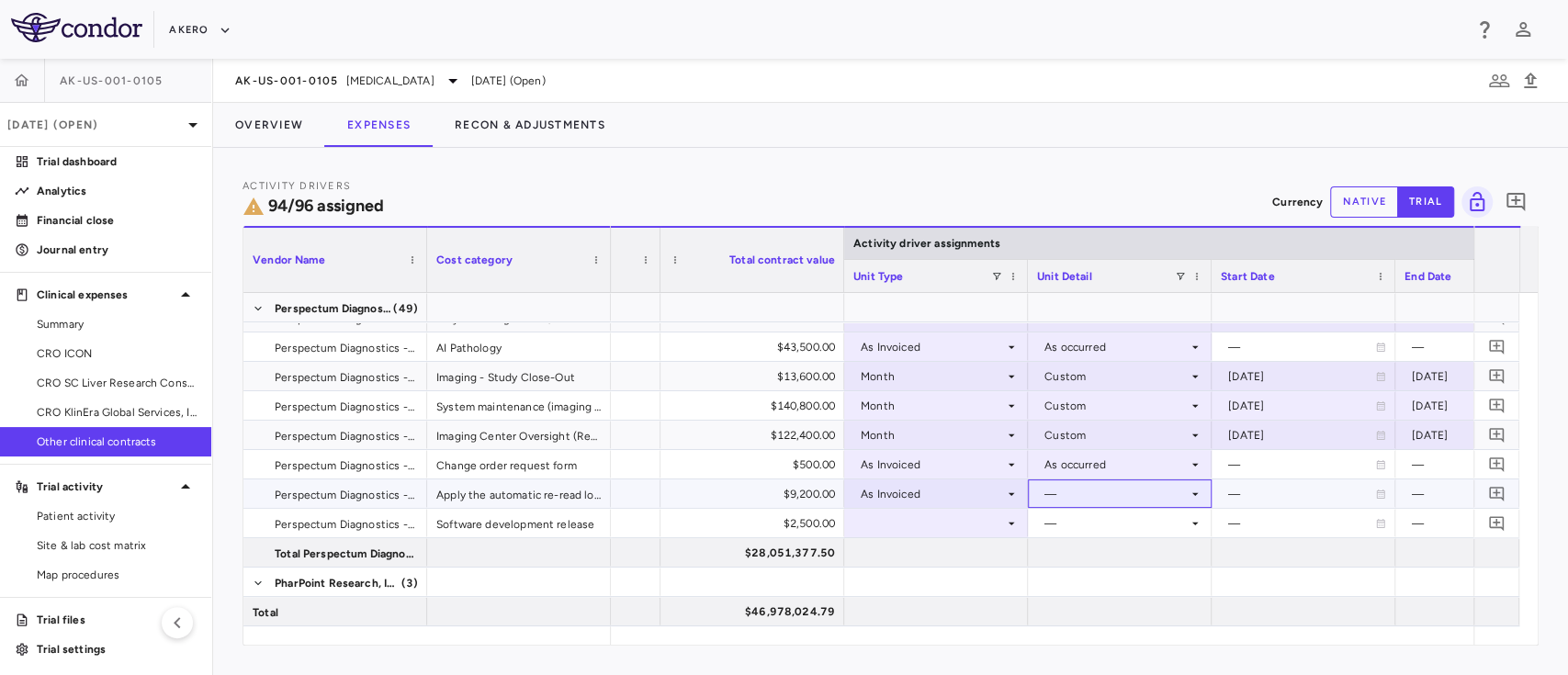
click at [1068, 491] on div "—" at bounding box center [1116, 495] width 143 height 30
click at [1081, 534] on div "As occurred" at bounding box center [1102, 528] width 74 height 17
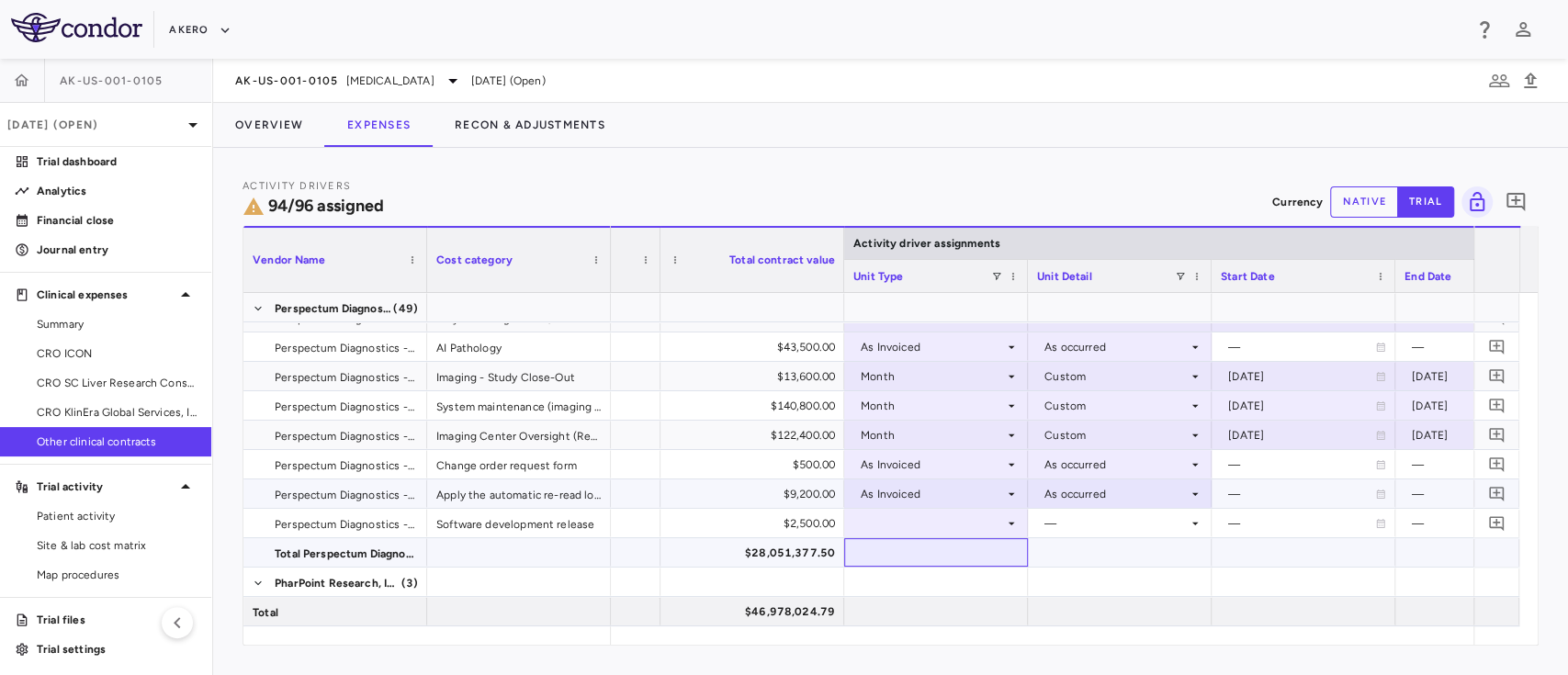
click at [925, 542] on div at bounding box center [936, 553] width 165 height 27
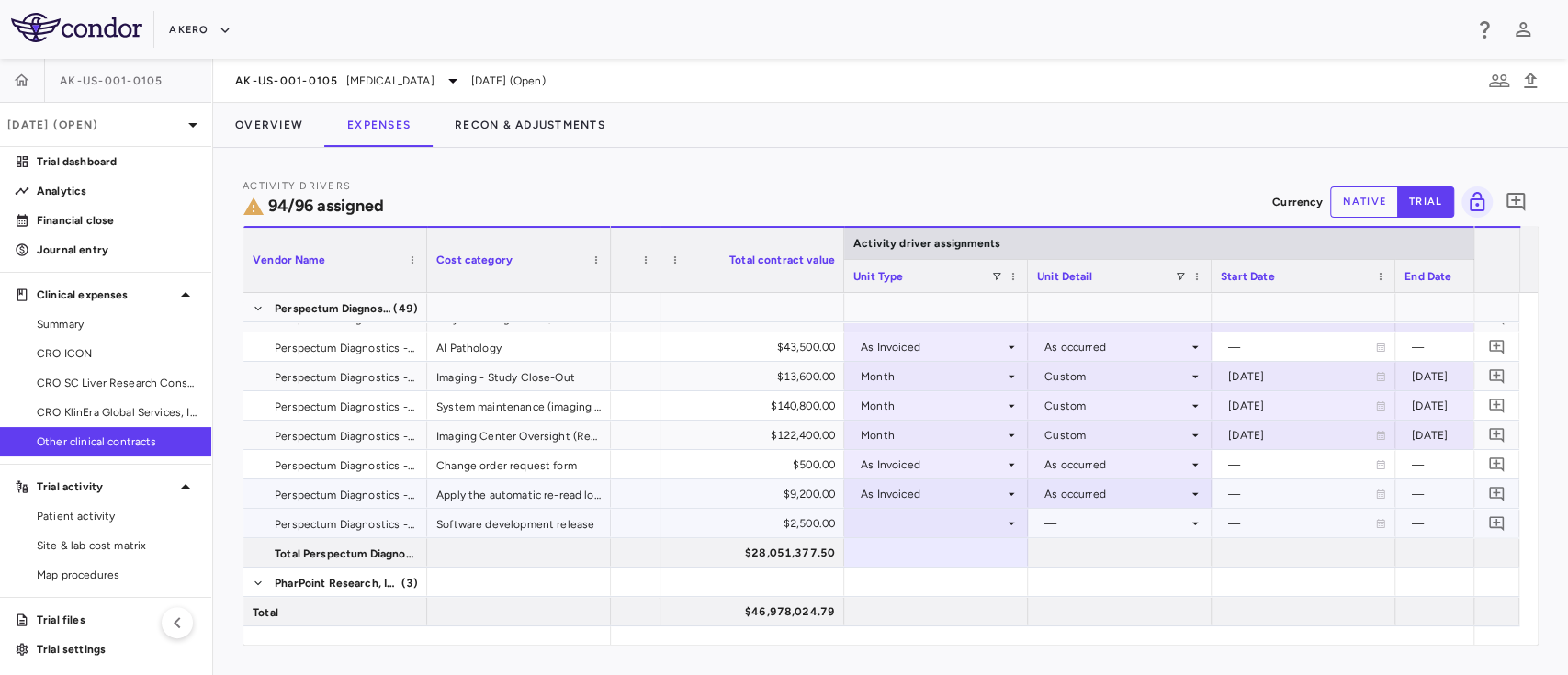
click at [908, 526] on div at bounding box center [936, 523] width 165 height 27
click at [926, 584] on div at bounding box center [936, 581] width 165 height 27
click at [960, 526] on div at bounding box center [936, 523] width 165 height 27
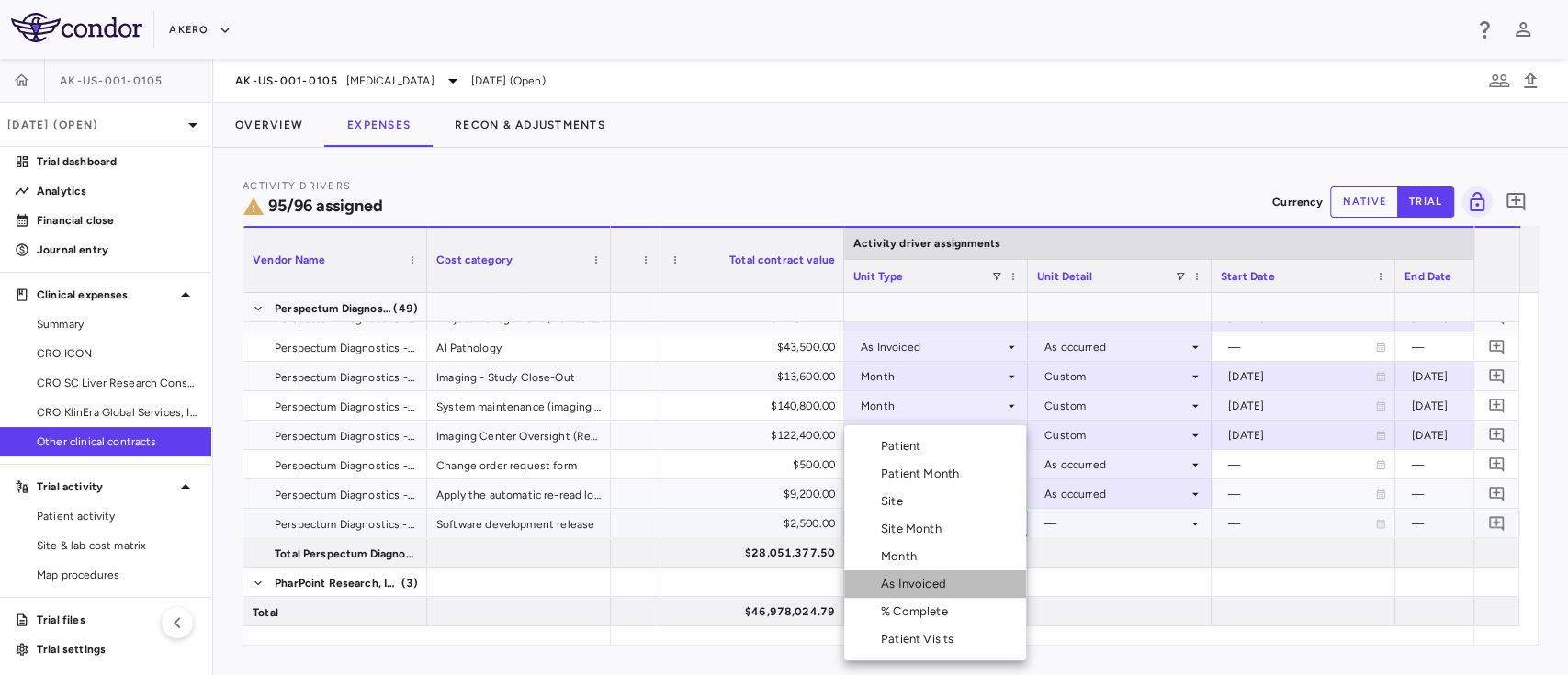
click at [926, 584] on div "As Invoiced" at bounding box center [917, 584] width 73 height 17
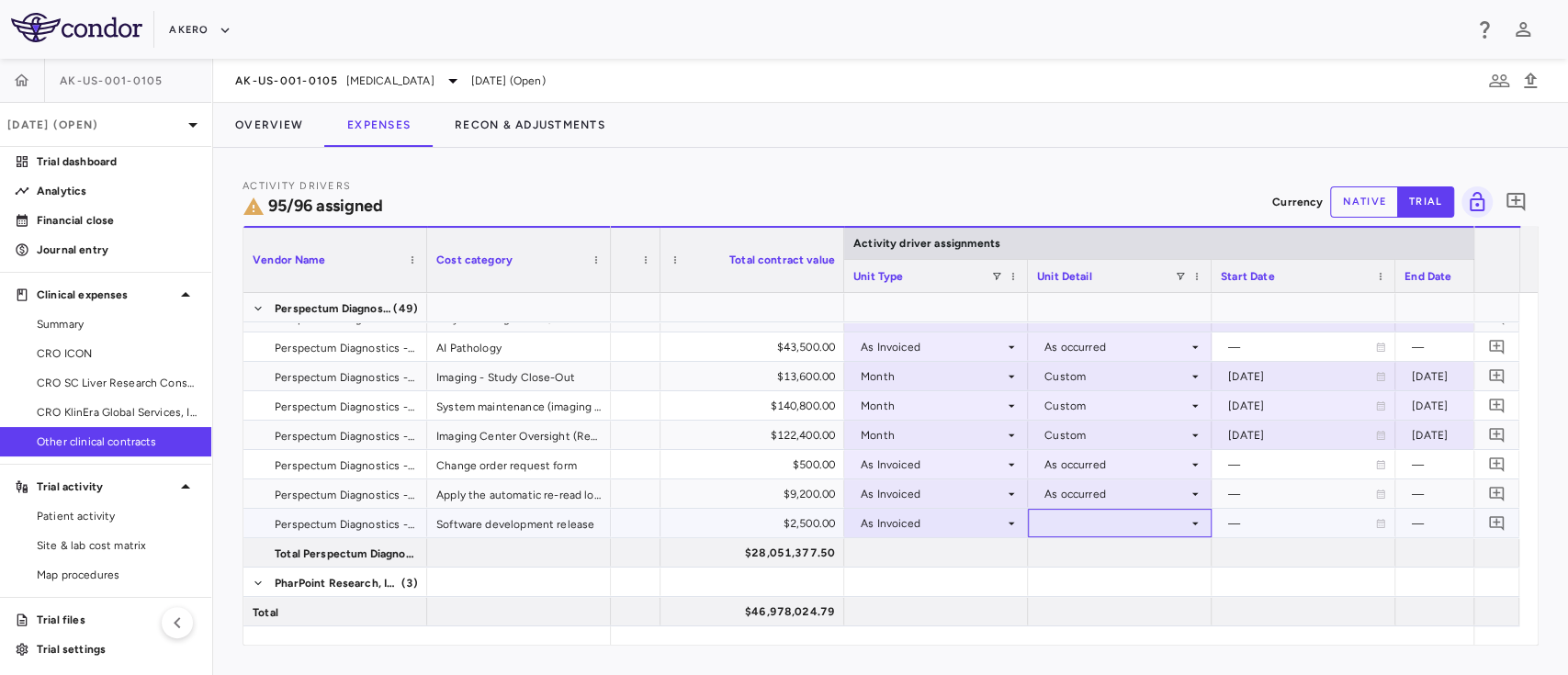
click at [1097, 521] on div at bounding box center [1120, 523] width 165 height 27
click at [1100, 567] on li "As occurred" at bounding box center [1119, 558] width 182 height 28
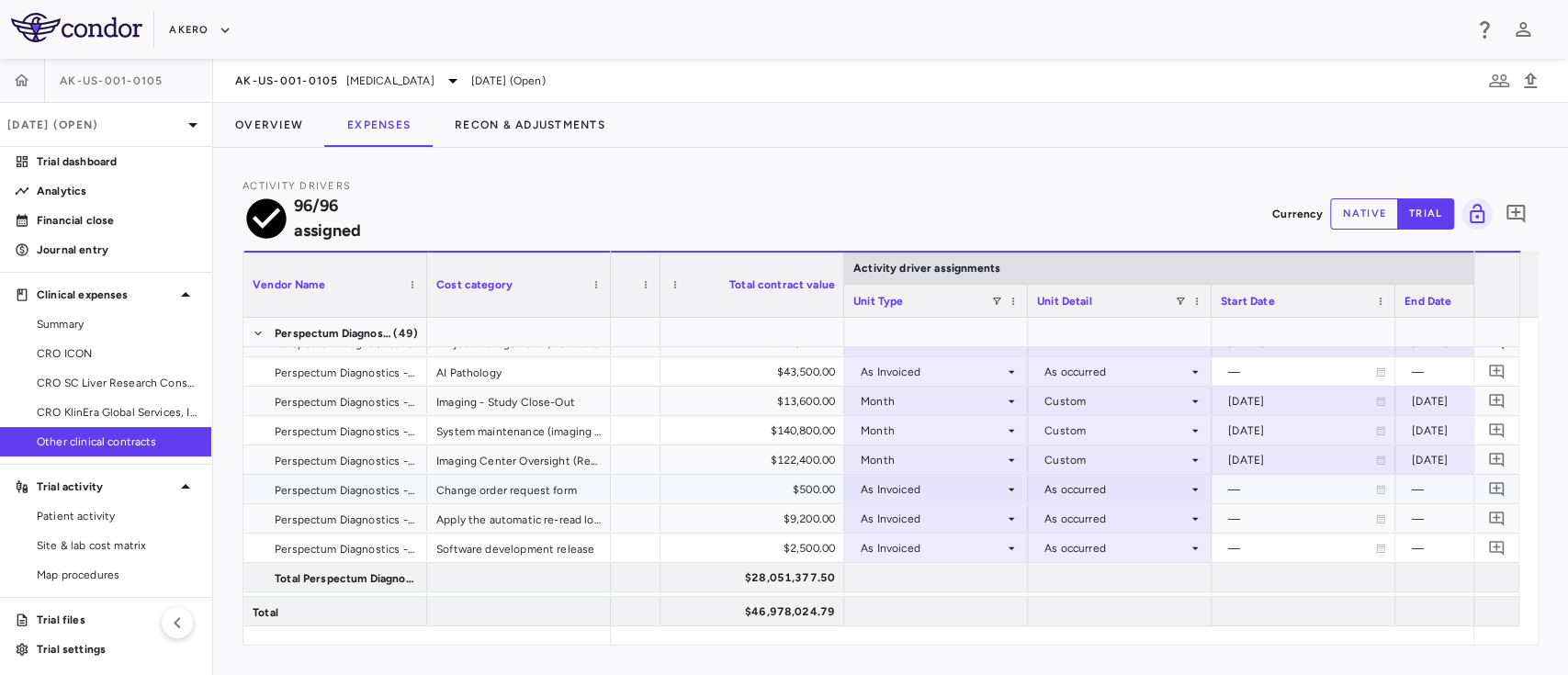
click at [968, 475] on div "As Invoiced" at bounding box center [933, 490] width 143 height 30
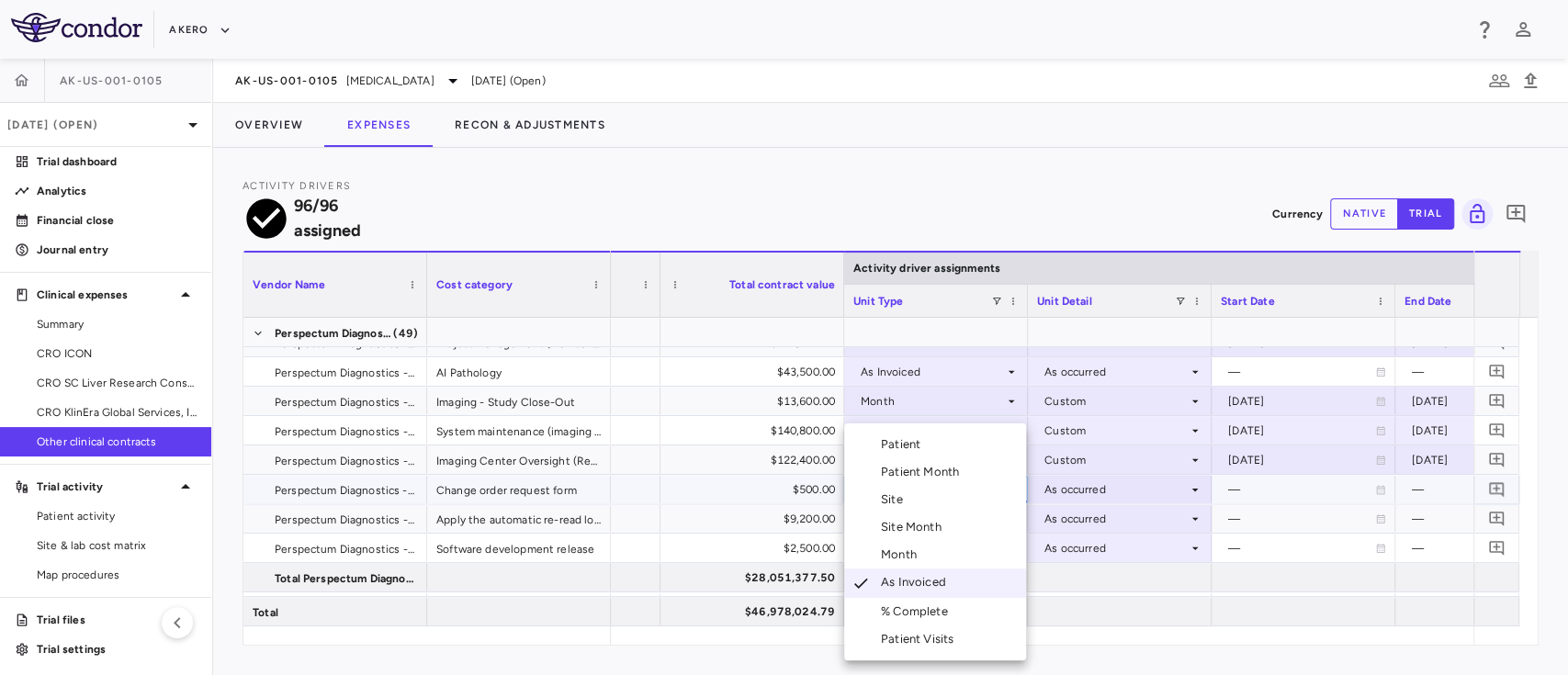
click at [918, 550] on div "Month" at bounding box center [902, 555] width 43 height 17
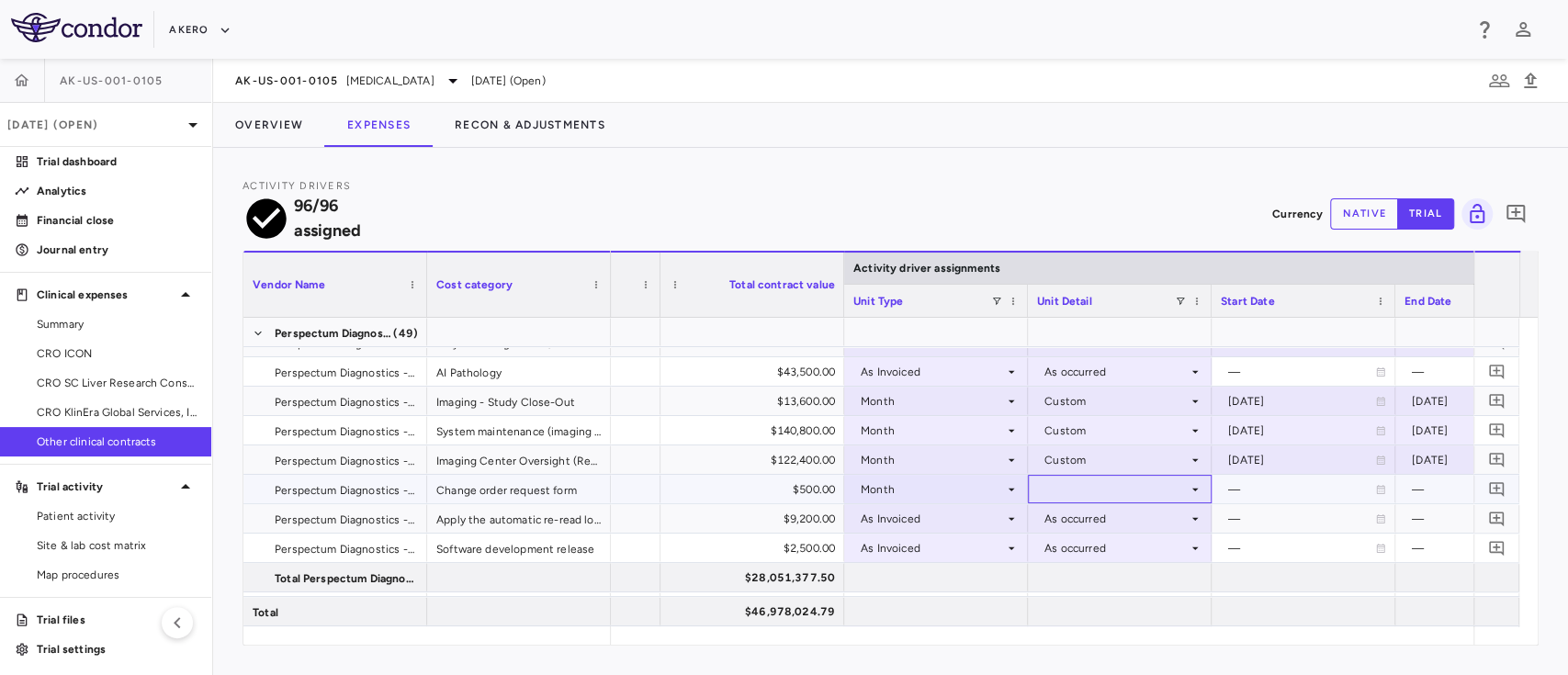
click at [1074, 476] on div at bounding box center [1120, 489] width 165 height 27
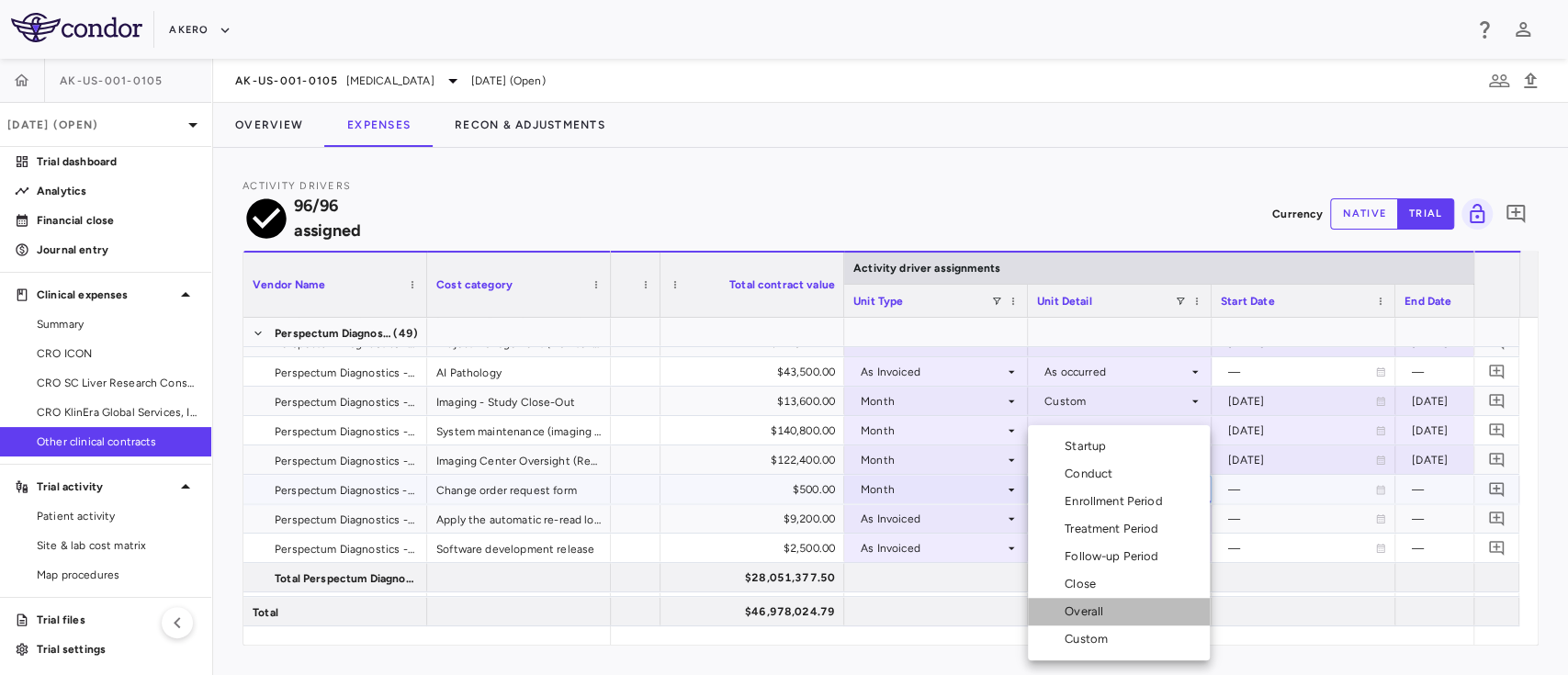
click at [1123, 607] on li "Overall" at bounding box center [1119, 612] width 182 height 28
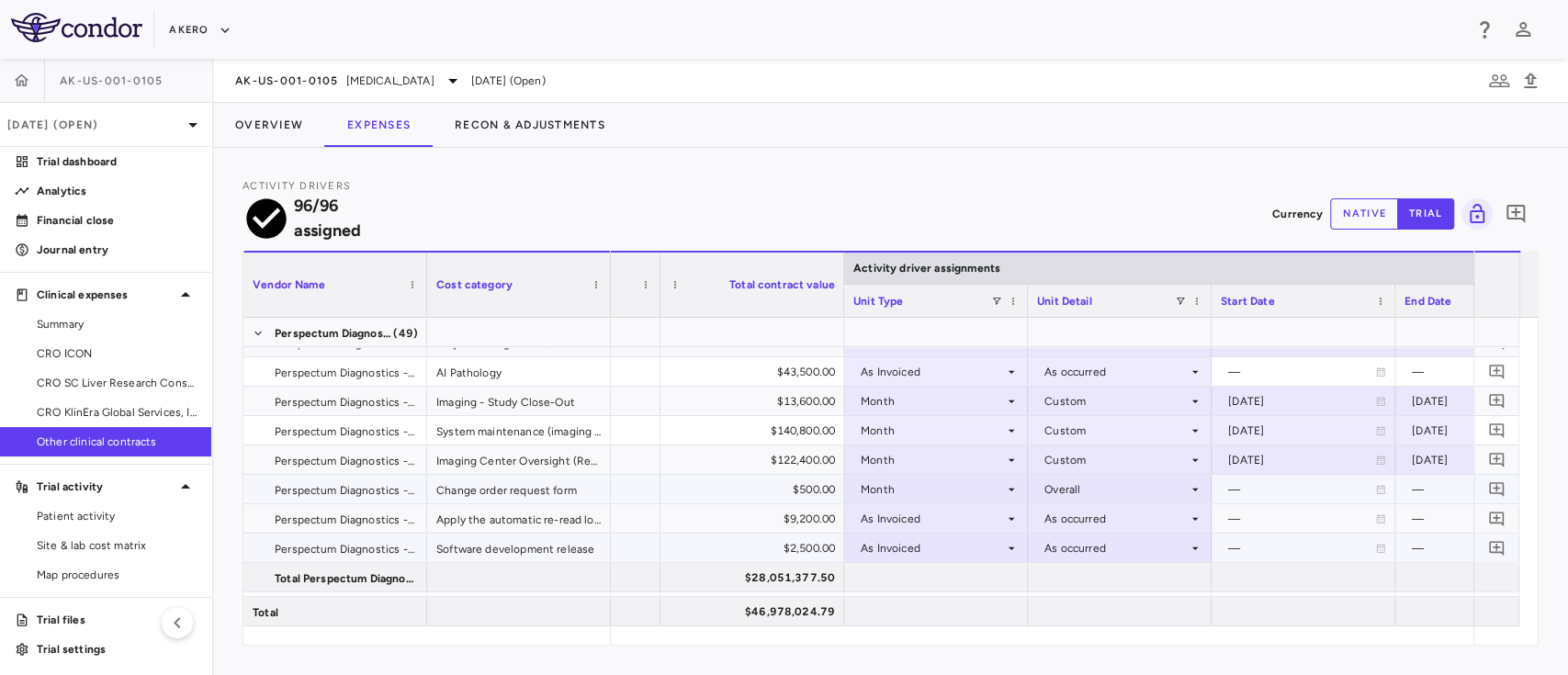
click at [931, 534] on div "As Invoiced" at bounding box center [933, 549] width 143 height 30
click at [971, 534] on div "As Invoiced" at bounding box center [933, 549] width 143 height 30
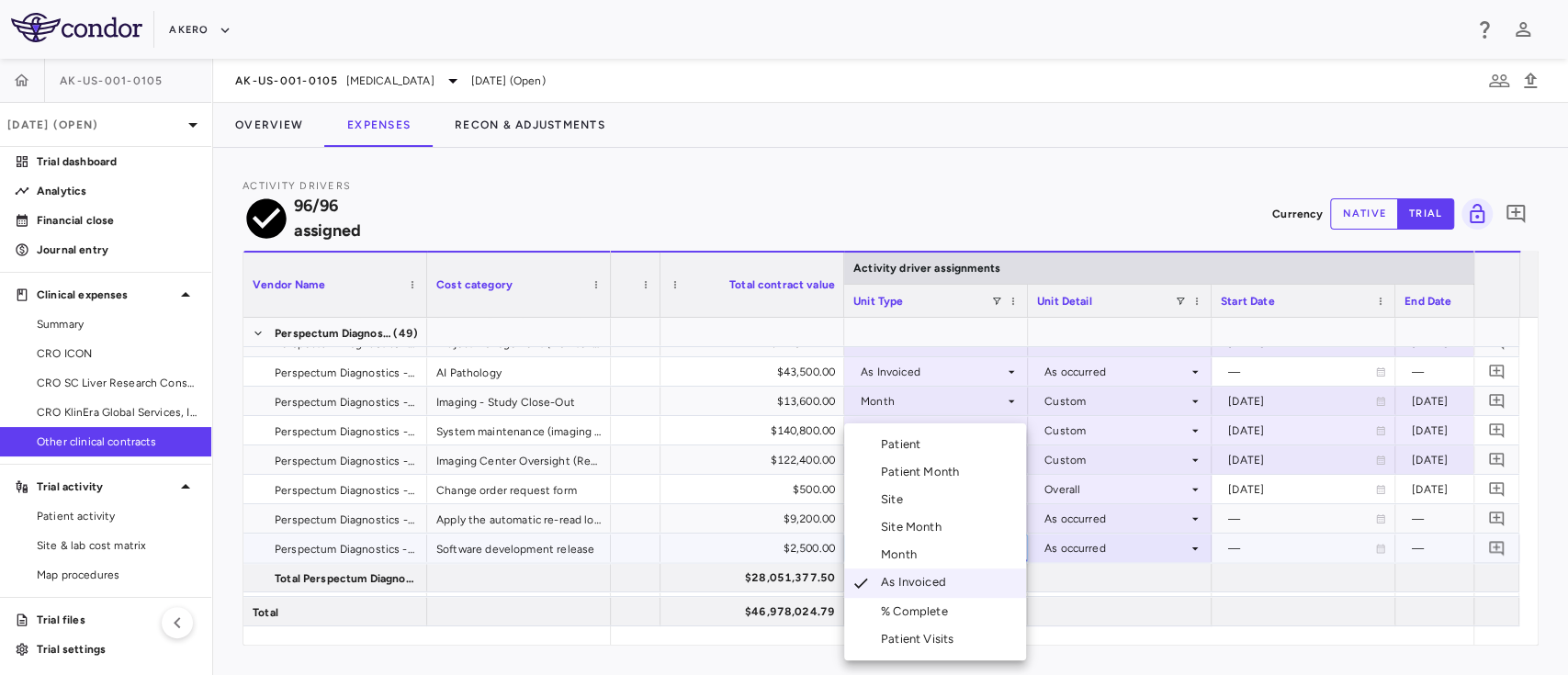
click at [916, 554] on div "Month" at bounding box center [902, 555] width 43 height 17
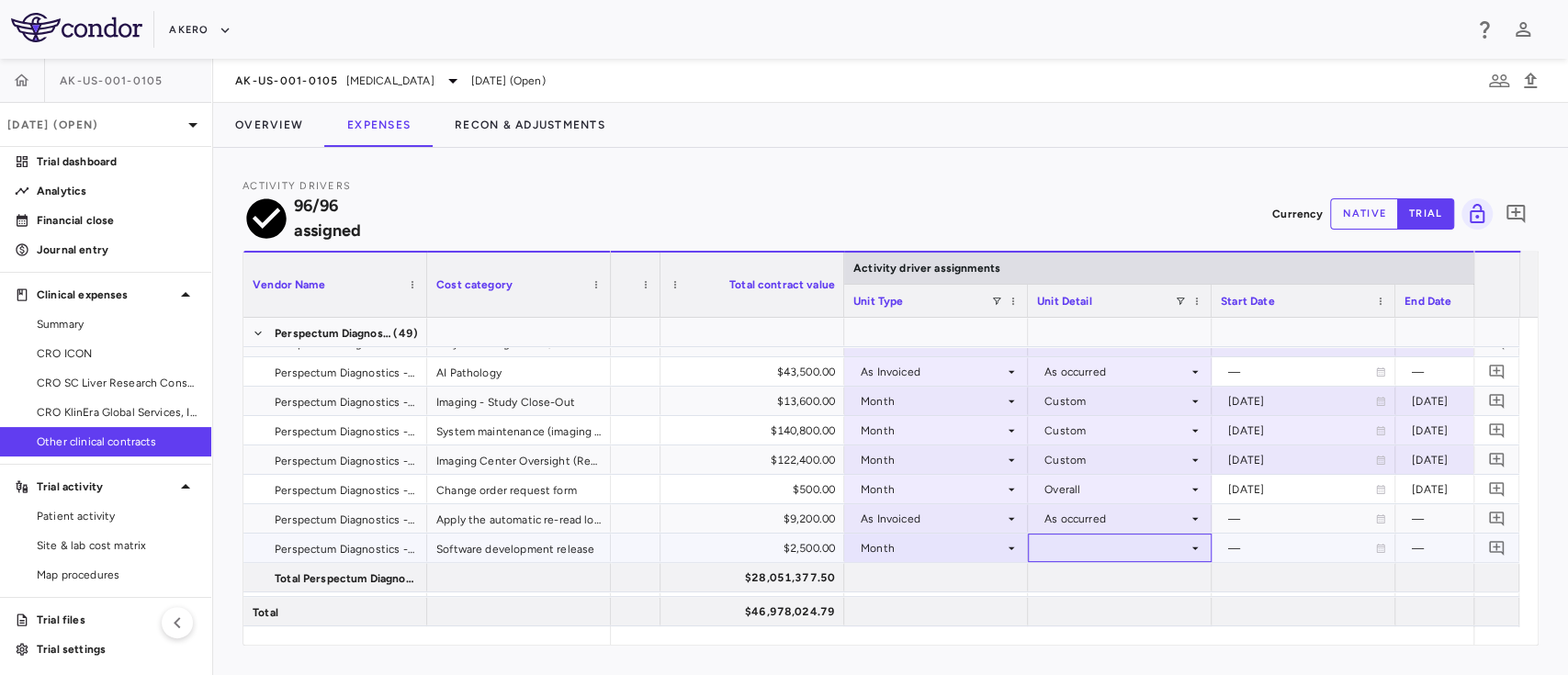
click at [1078, 535] on div at bounding box center [1120, 548] width 165 height 27
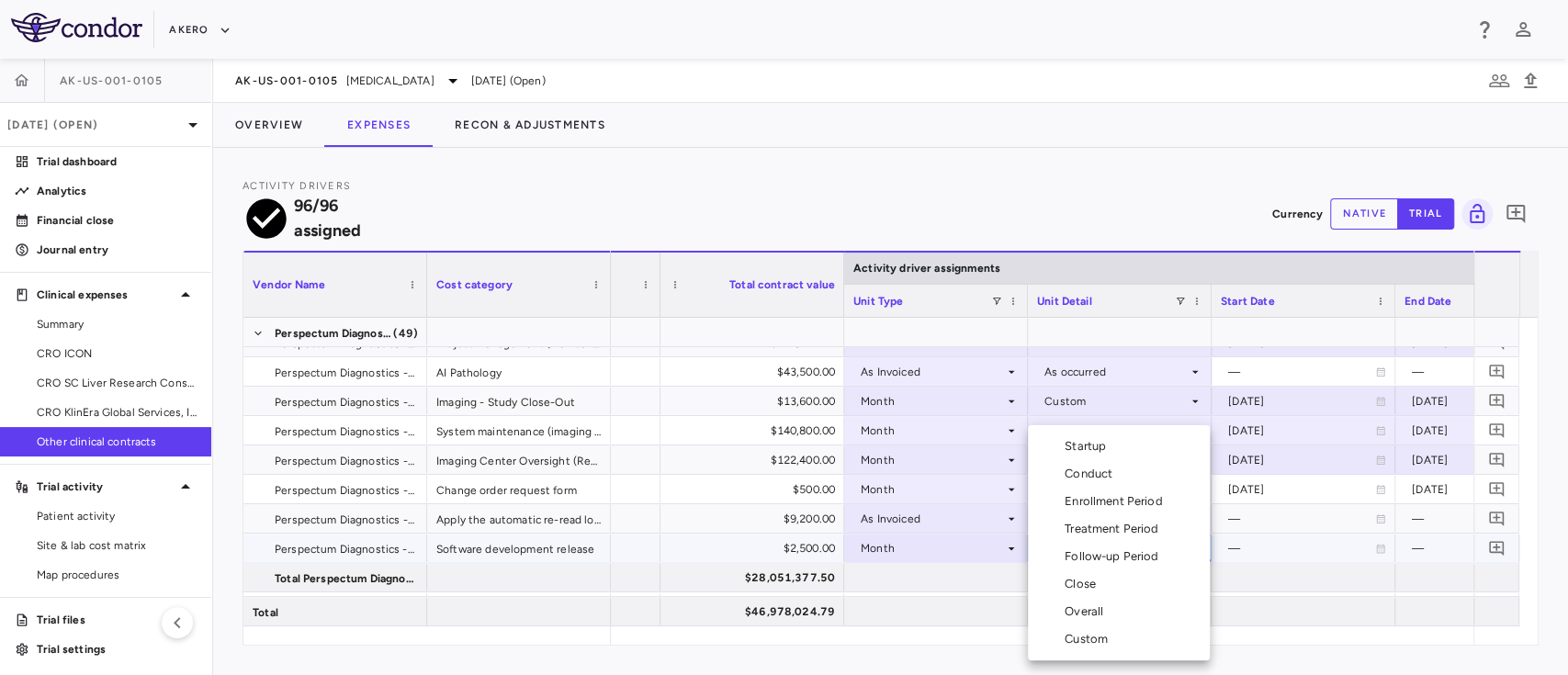
click at [1099, 606] on div "Overall" at bounding box center [1088, 611] width 46 height 17
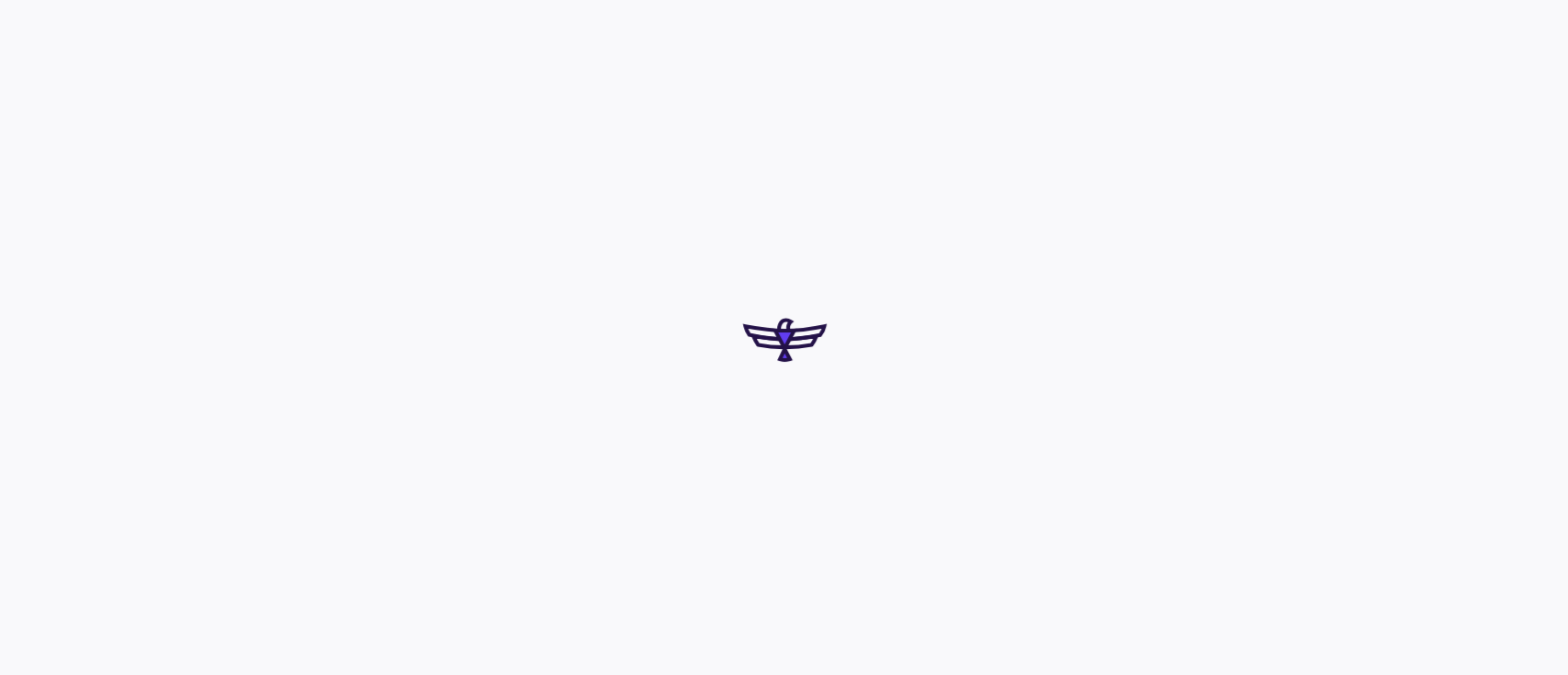
click at [744, 588] on div at bounding box center [784, 338] width 1568 height 675
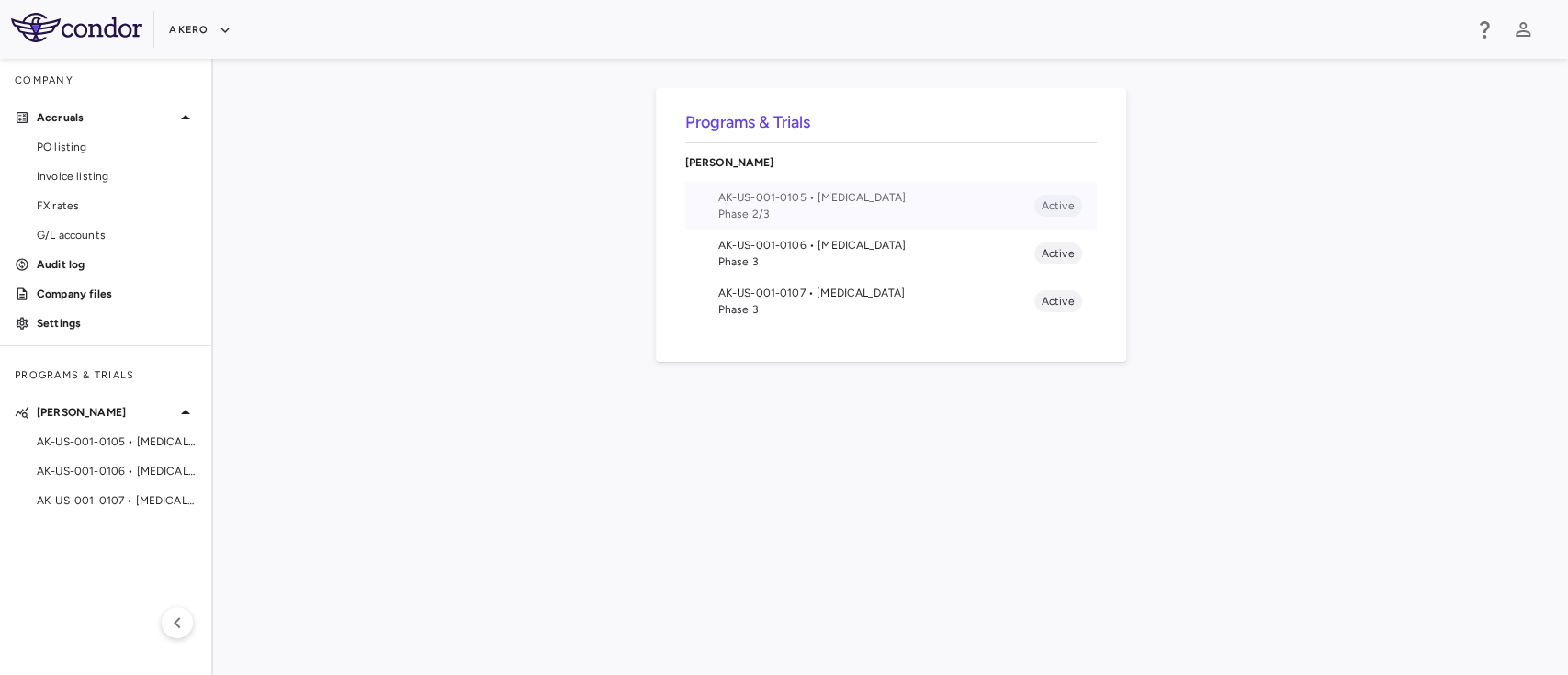
click at [774, 204] on span "AK-US-001-0105 • [MEDICAL_DATA]" at bounding box center [876, 197] width 316 height 17
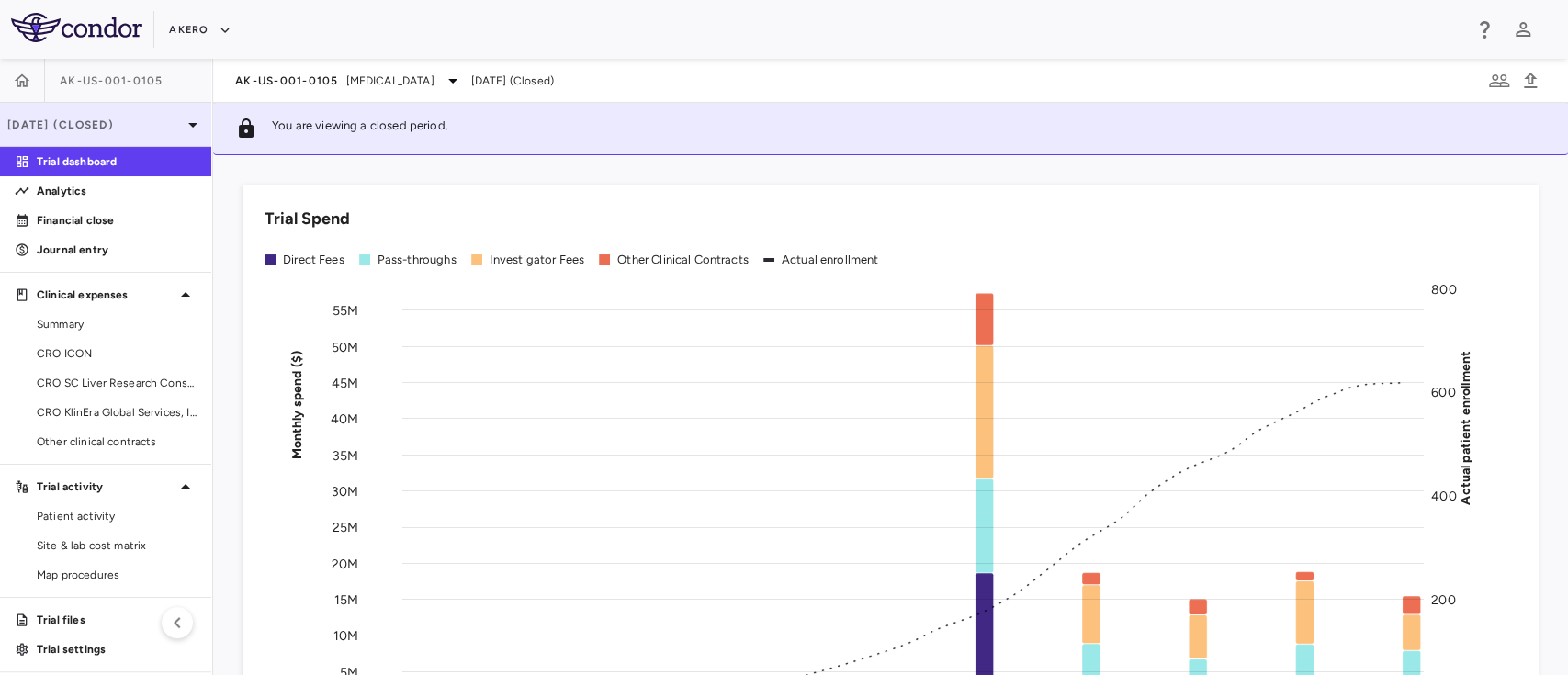
click at [147, 123] on p "[DATE] (Closed)" at bounding box center [94, 124] width 174 height 17
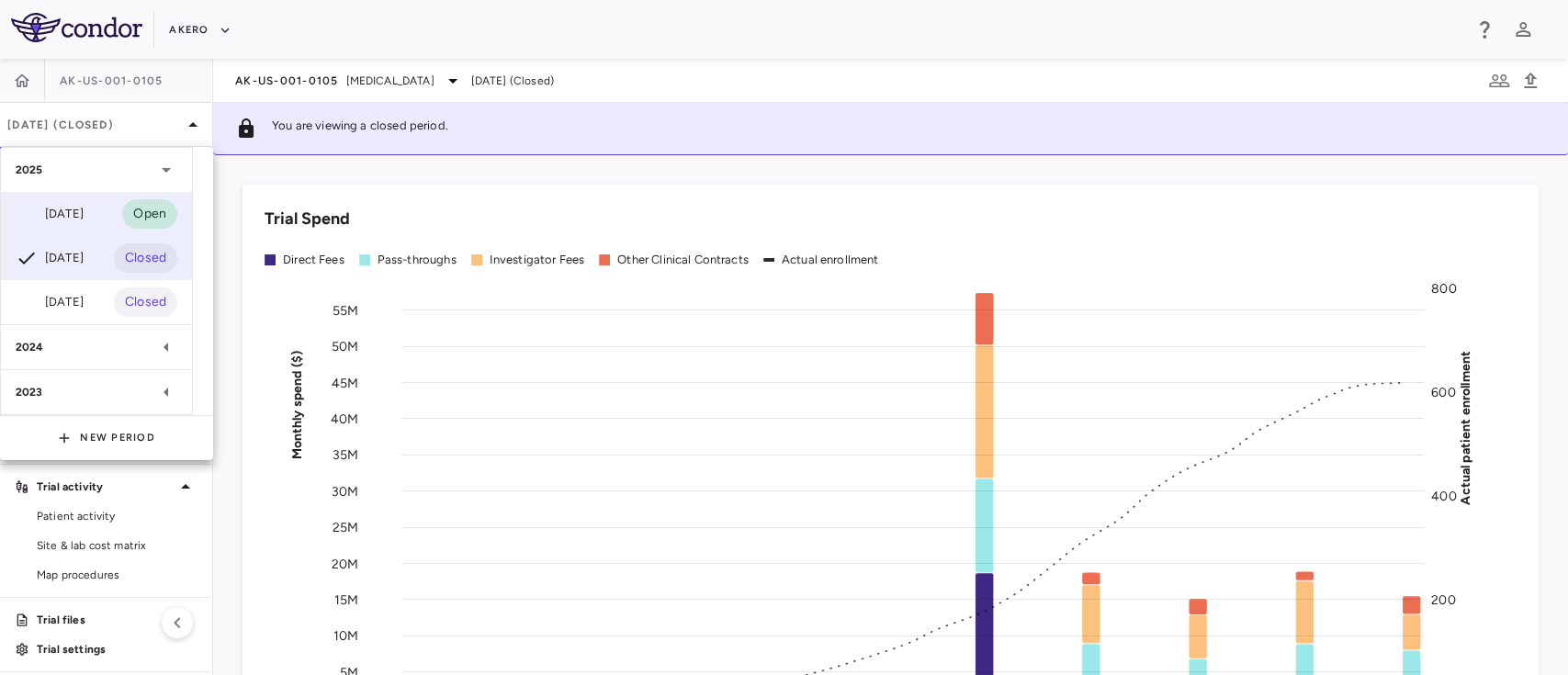
click at [84, 210] on div "[DATE]" at bounding box center [50, 214] width 68 height 22
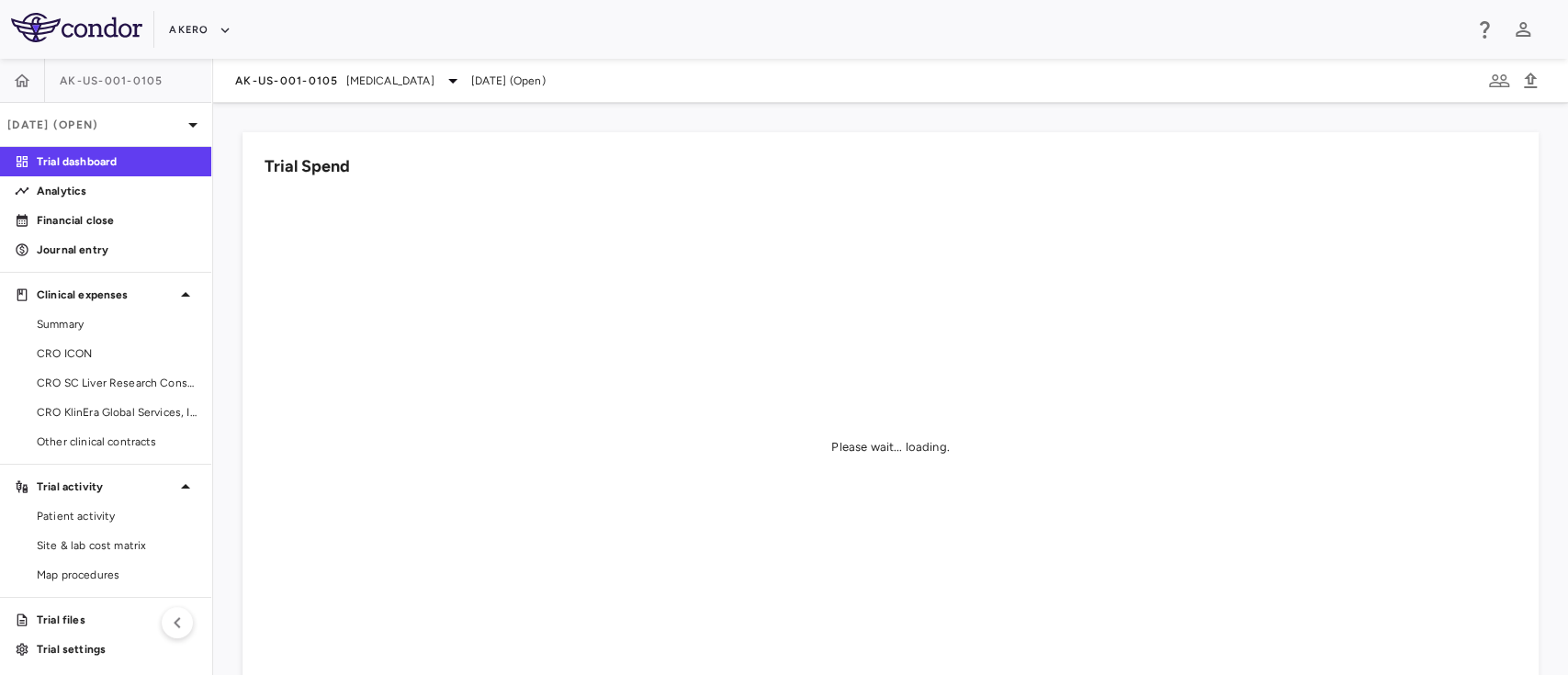
scroll to position [3, 0]
click at [93, 519] on span "Patient activity" at bounding box center [116, 514] width 160 height 17
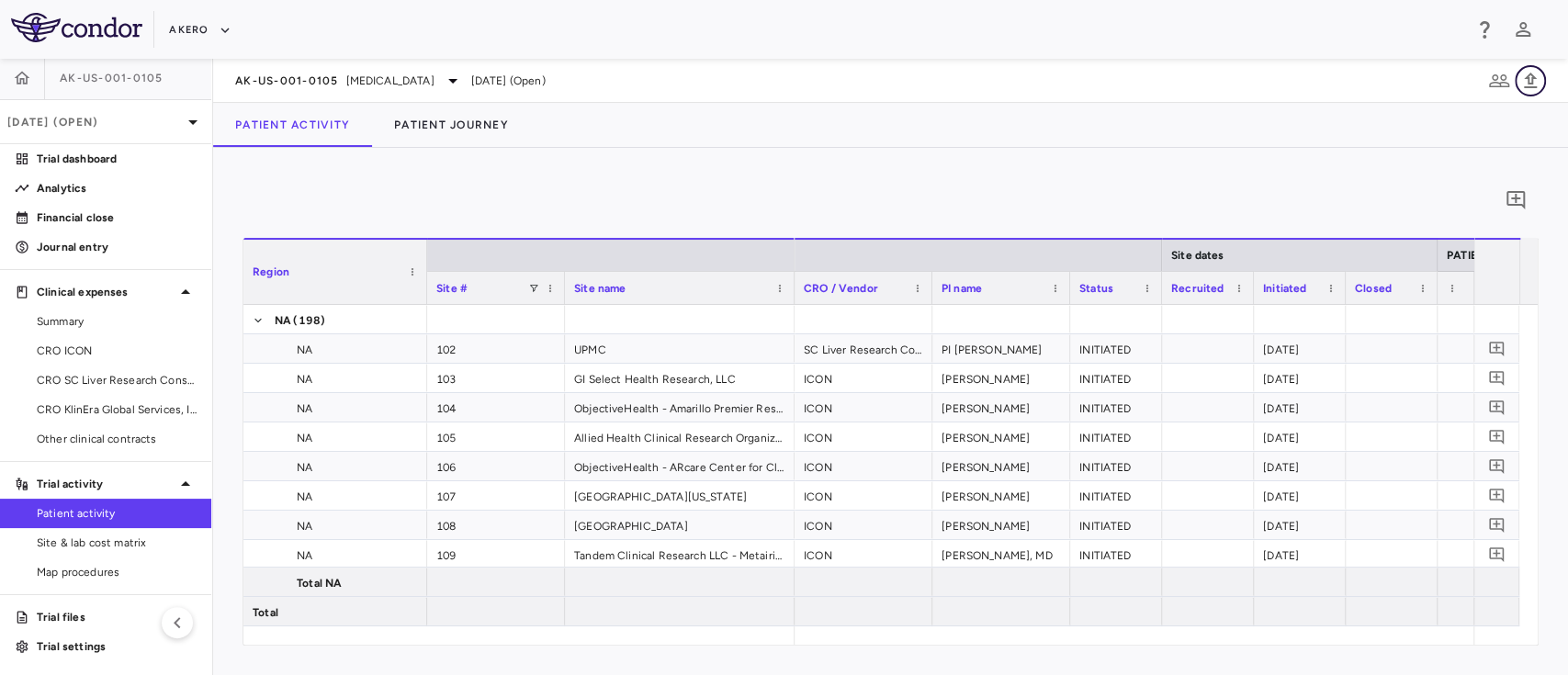
click at [1532, 81] on icon "button" at bounding box center [1530, 81] width 13 height 16
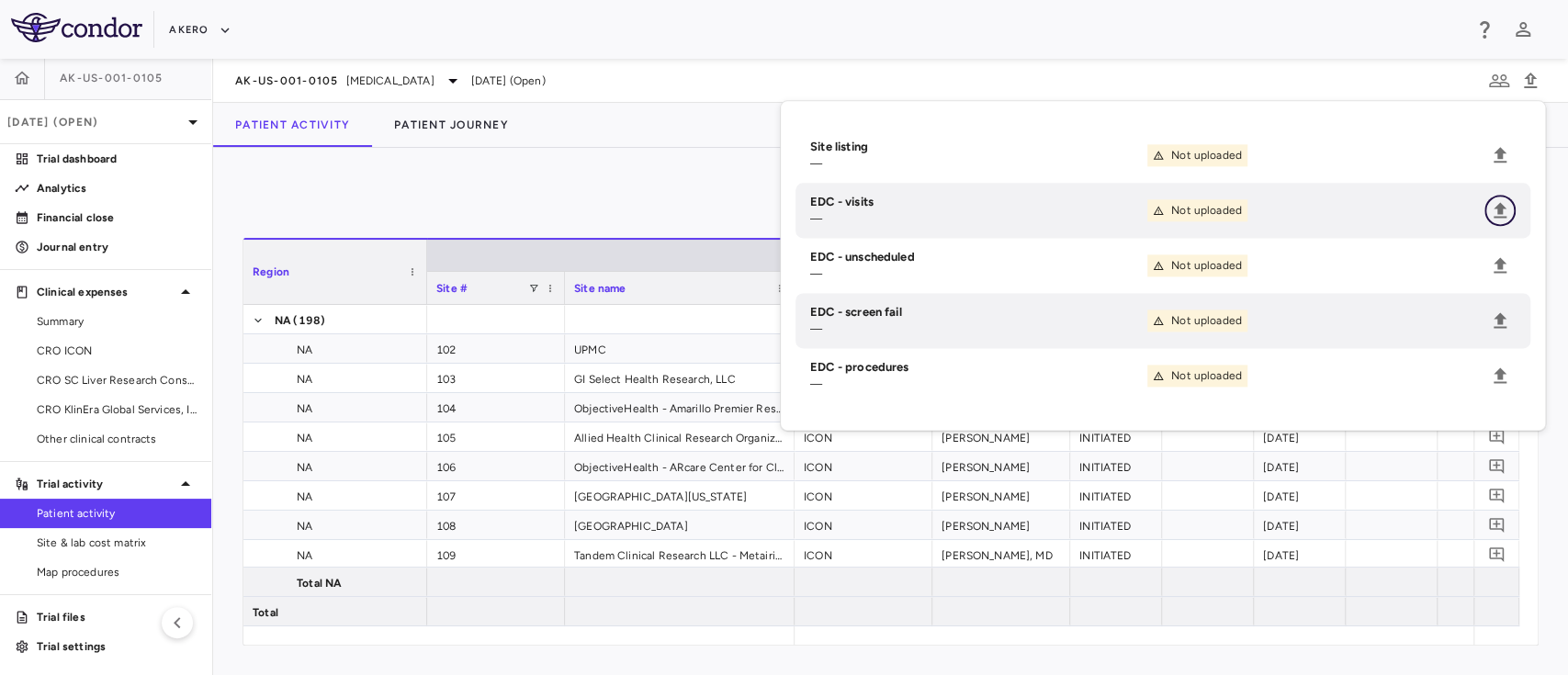
click at [1497, 218] on icon "Upload" at bounding box center [1500, 210] width 22 height 22
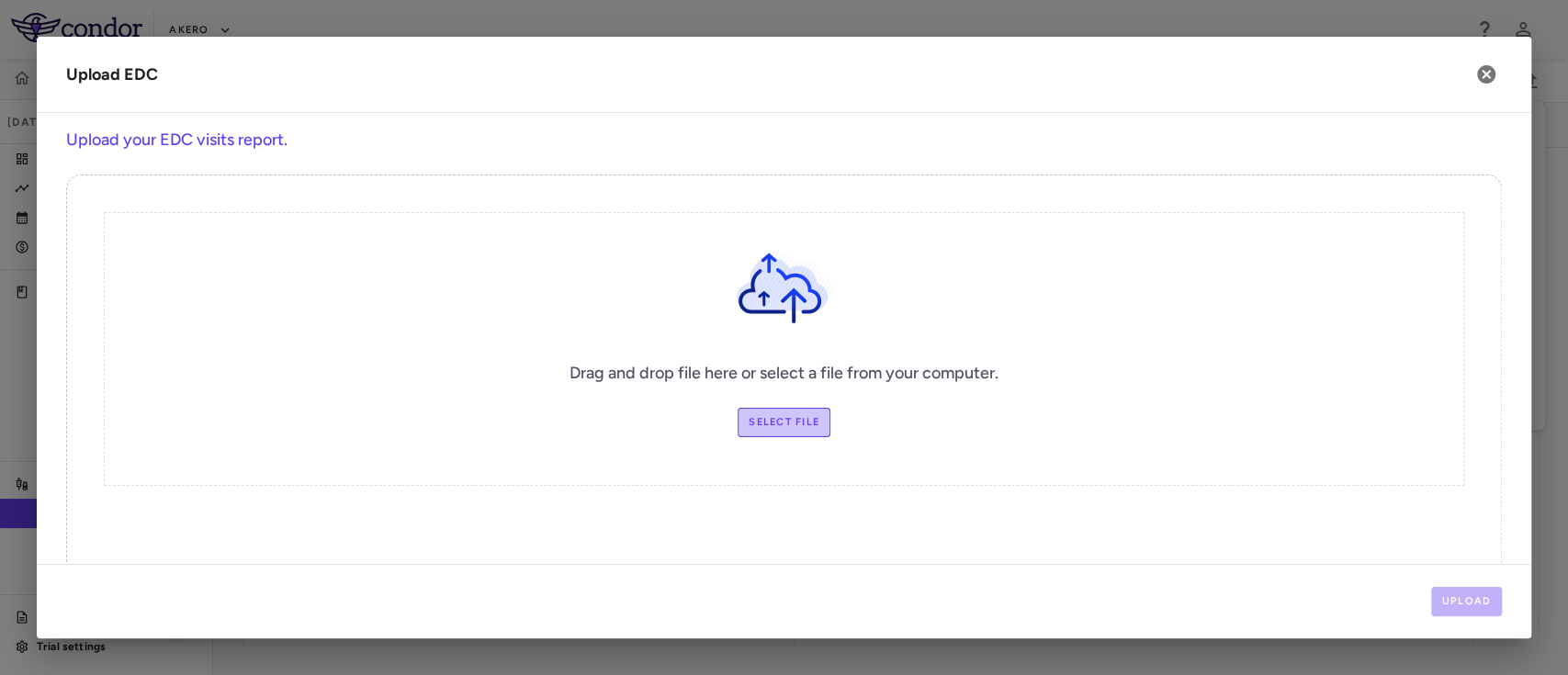
click at [757, 414] on label "Select file" at bounding box center [784, 423] width 93 height 30
click at [0, 0] on input "Select file" at bounding box center [0, 0] width 0 height 0
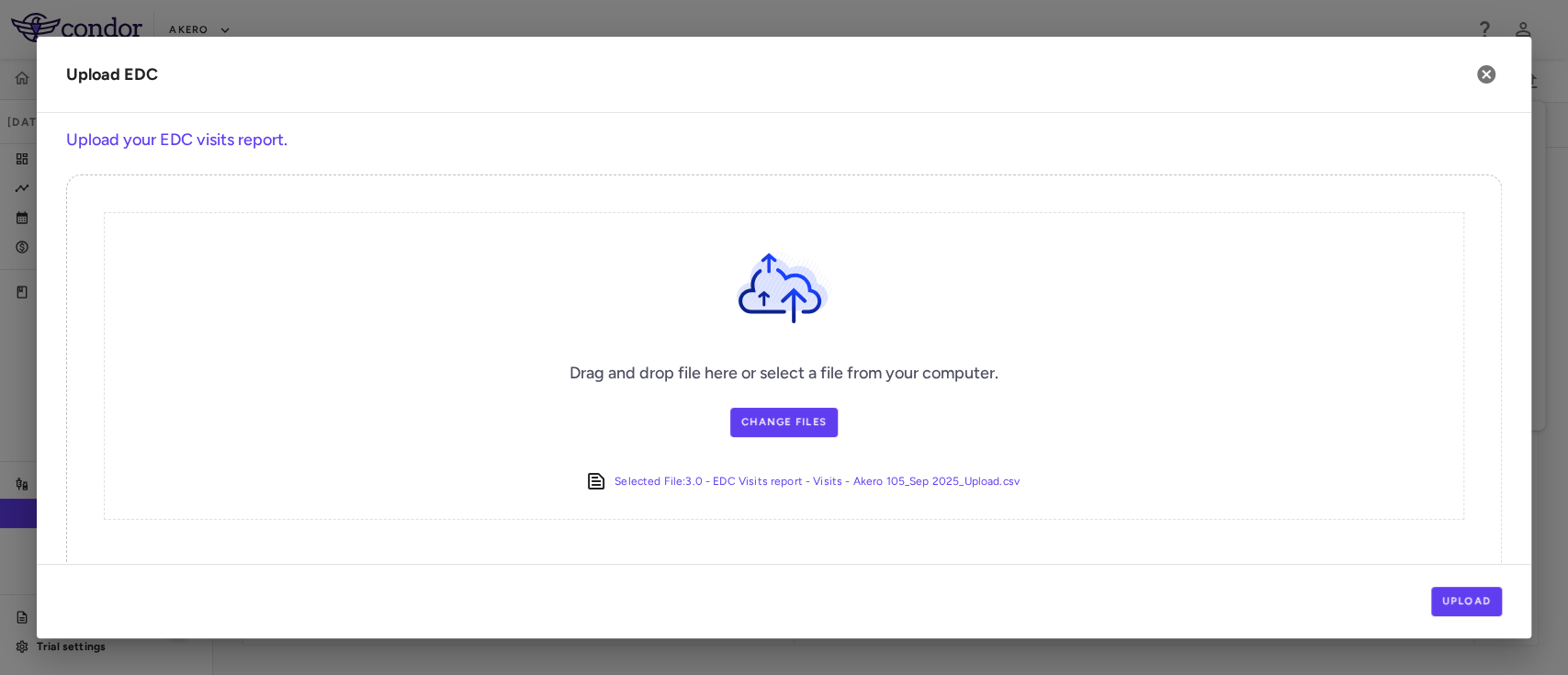
scroll to position [46, 0]
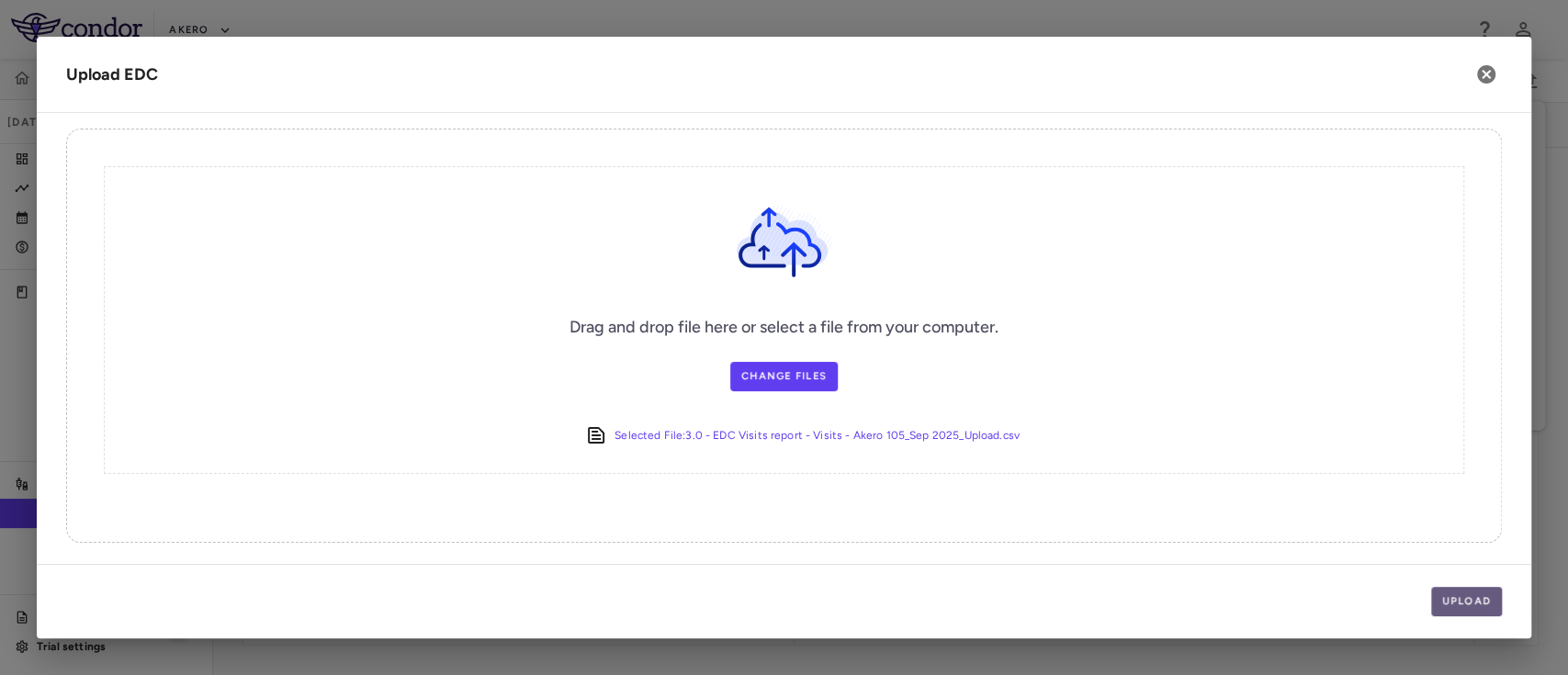
click at [1459, 600] on button "Upload" at bounding box center [1467, 602] width 72 height 30
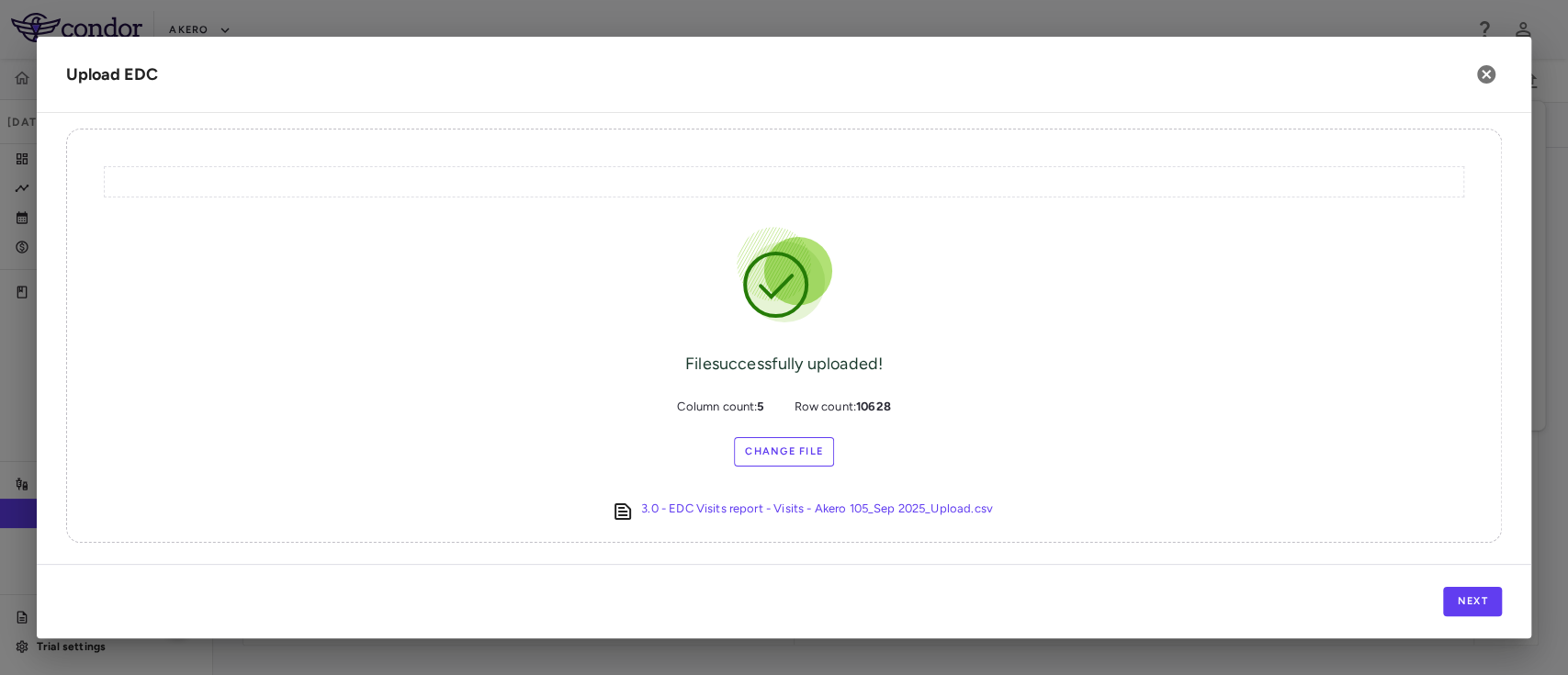
click at [1456, 584] on div "Next" at bounding box center [784, 601] width 1495 height 75
click at [1459, 604] on button "Next" at bounding box center [1472, 602] width 59 height 30
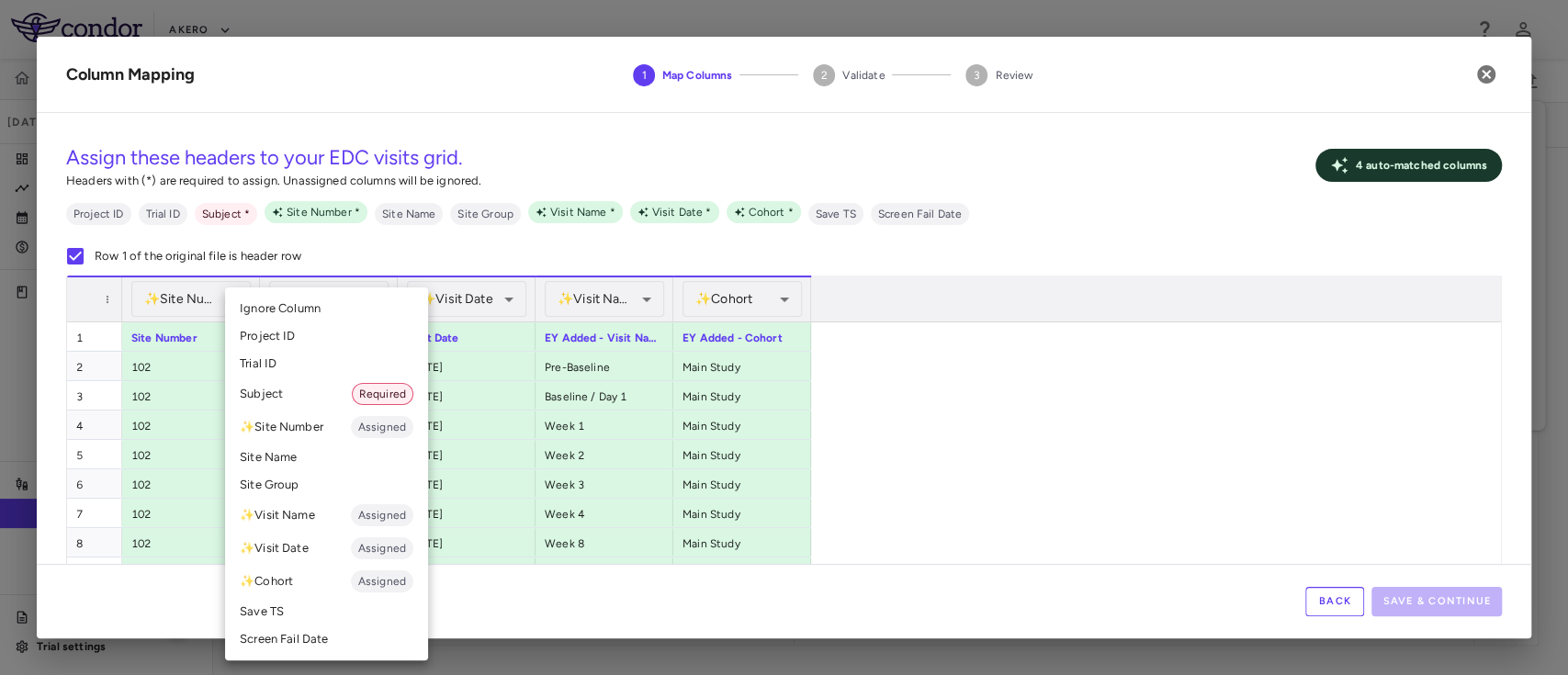
click at [297, 389] on li "Subject Required" at bounding box center [327, 393] width 203 height 33
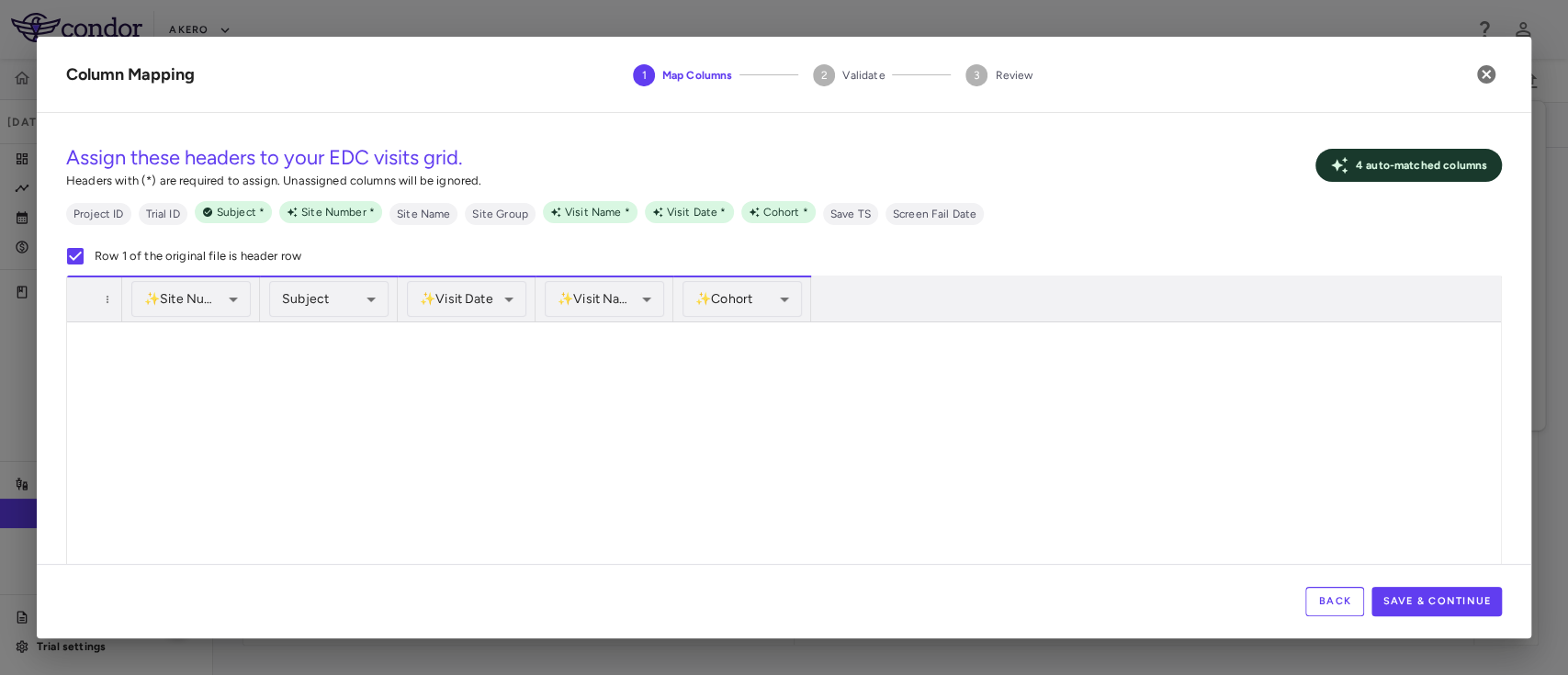
scroll to position [254312, 0]
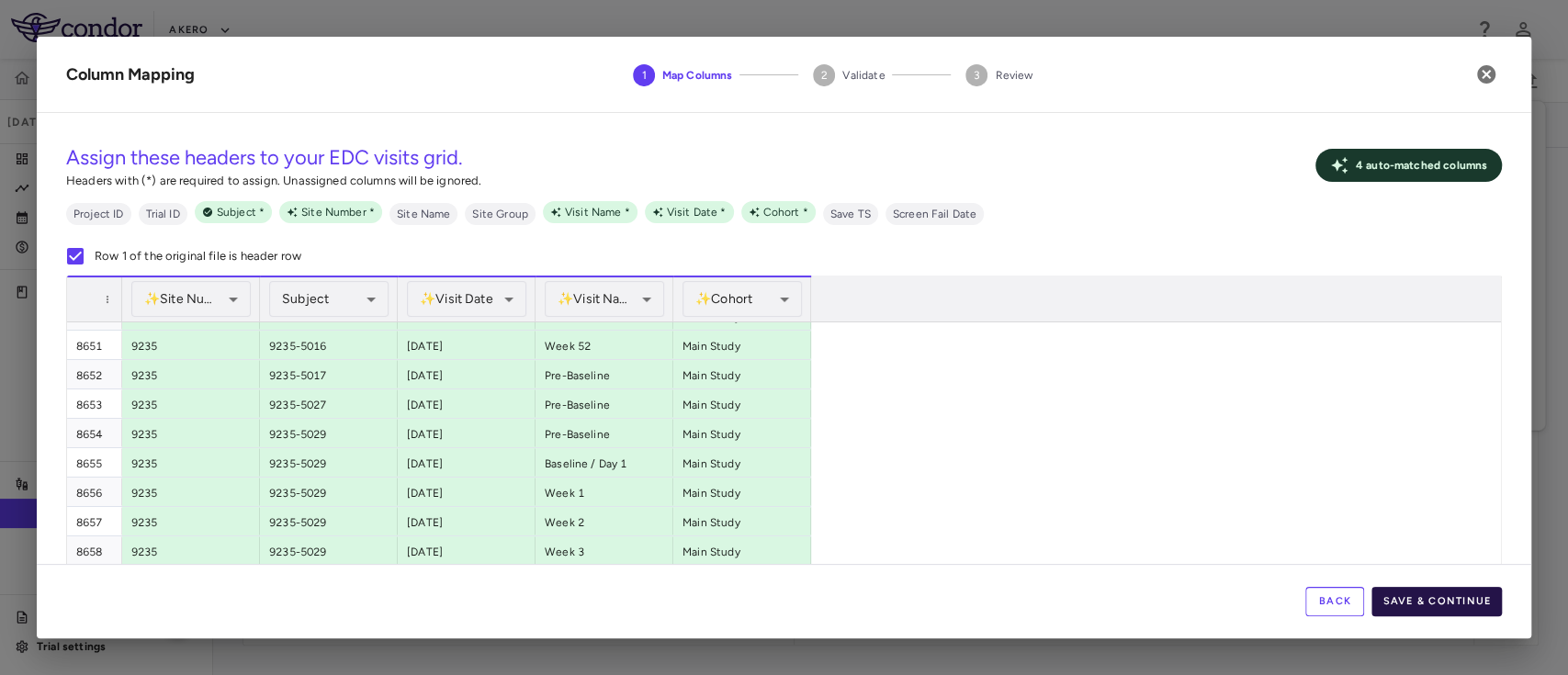
click at [1448, 612] on button "Save & Continue" at bounding box center [1437, 602] width 130 height 30
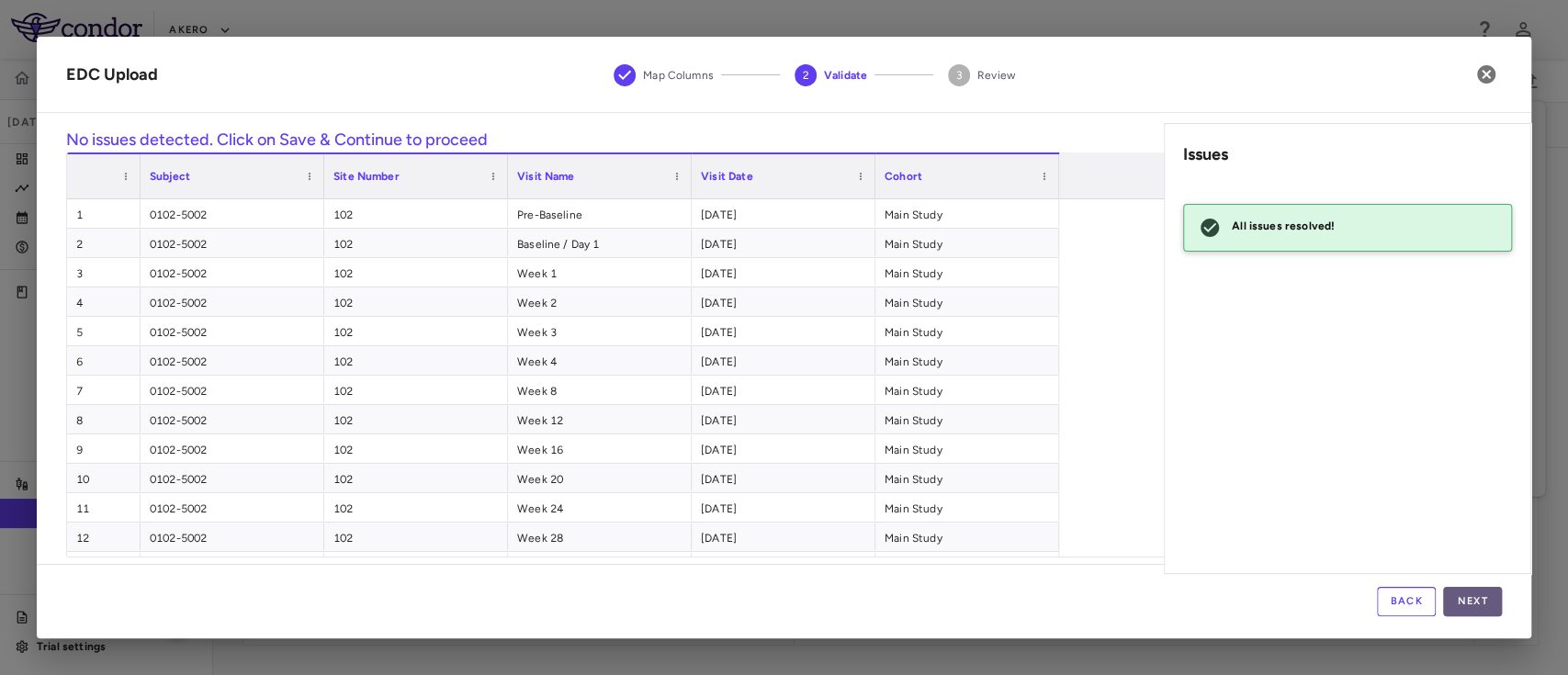
click at [1475, 613] on button "Next" at bounding box center [1472, 602] width 59 height 30
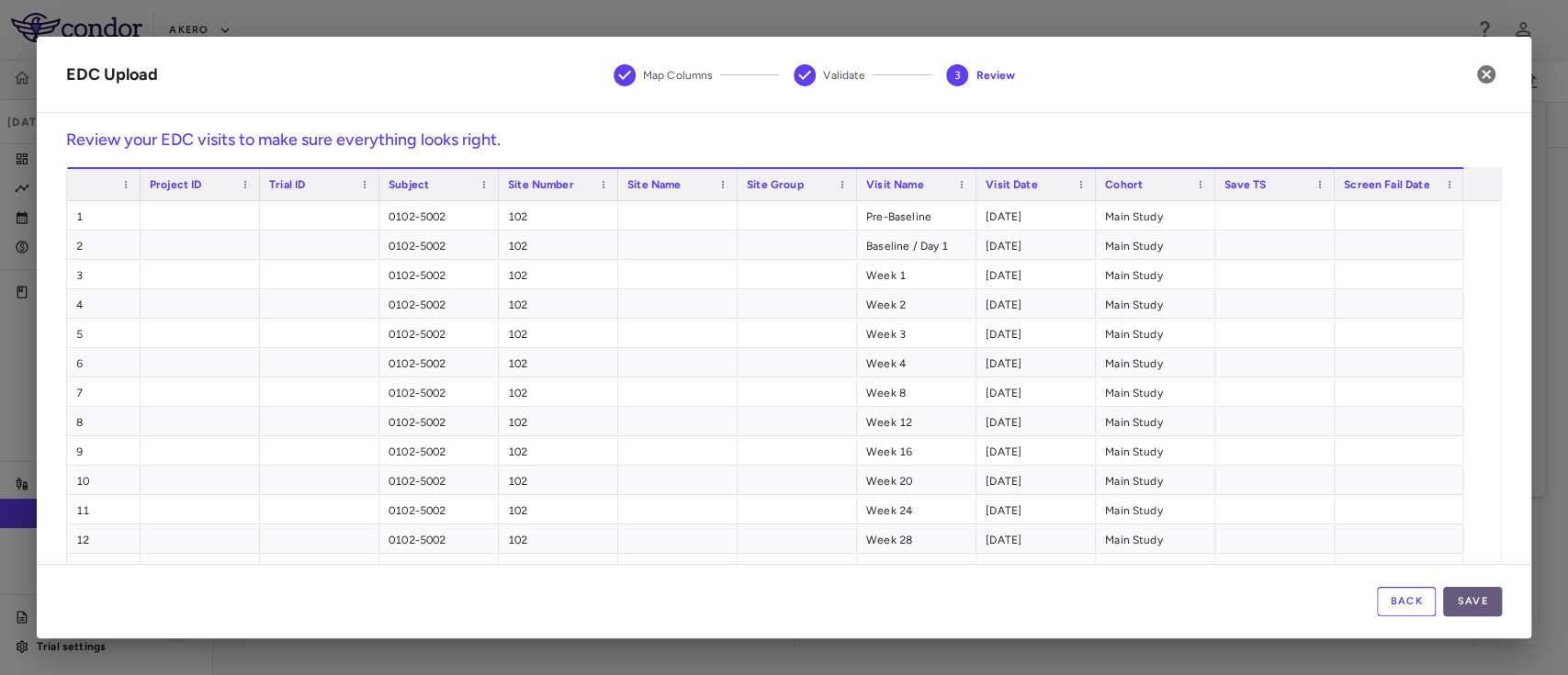
click at [1478, 601] on button "Save" at bounding box center [1472, 602] width 59 height 30
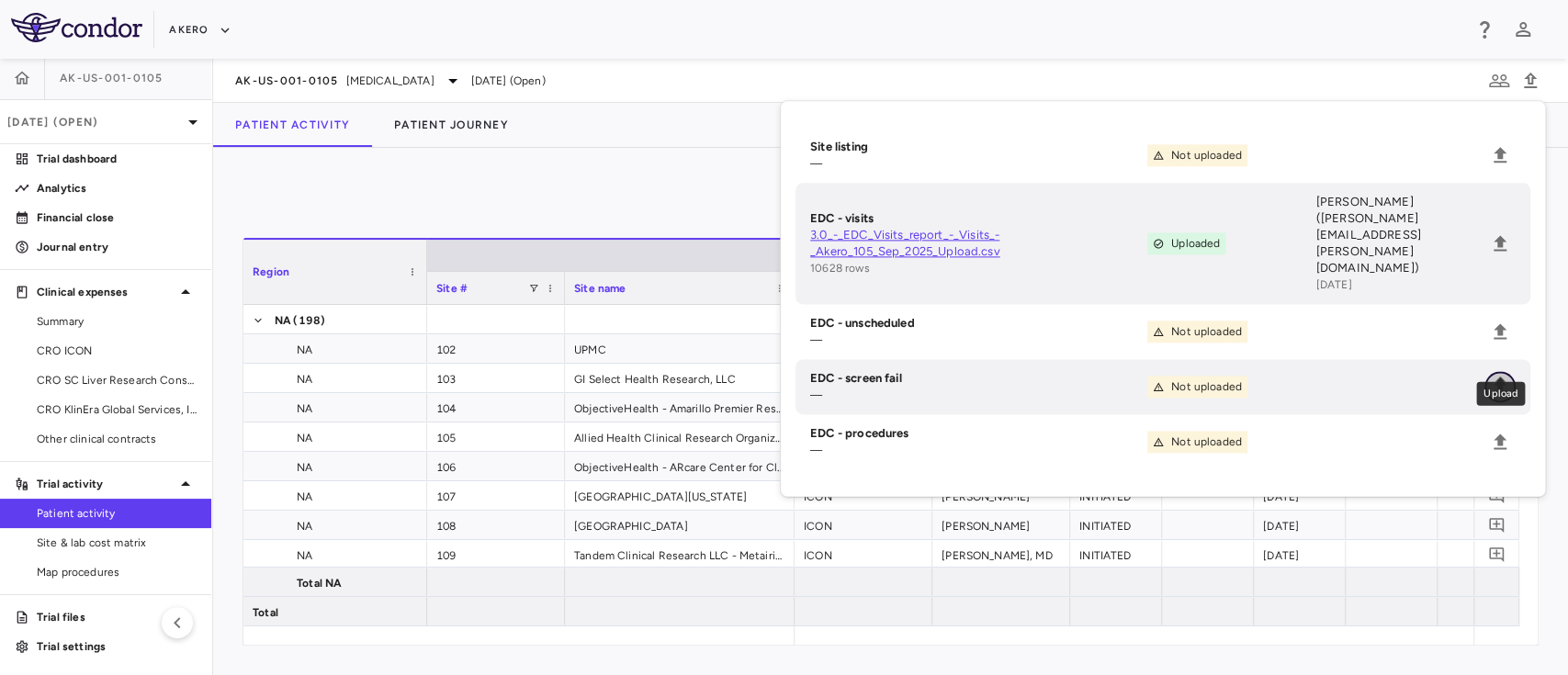
click at [1501, 375] on icon "Upload" at bounding box center [1500, 386] width 22 height 22
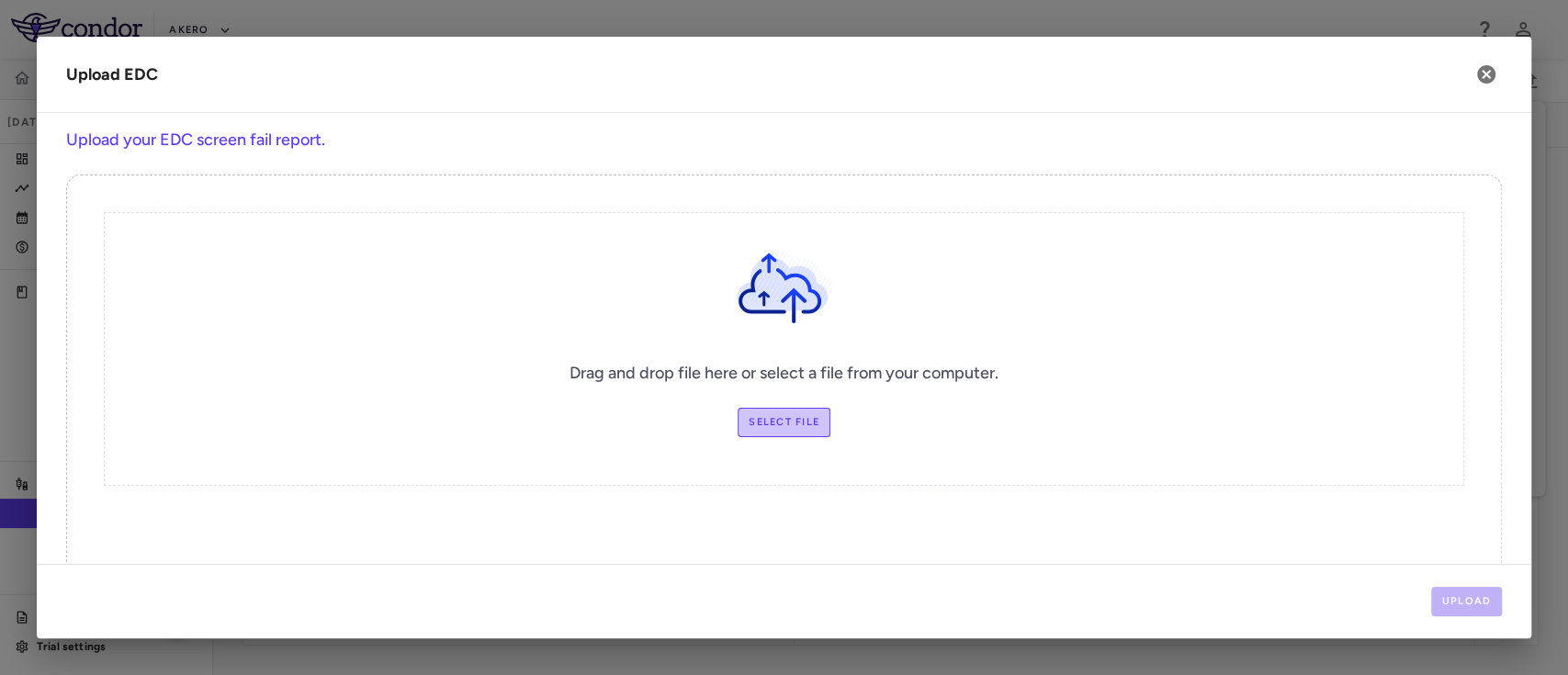
click at [752, 427] on label "Select file" at bounding box center [784, 423] width 93 height 30
click at [0, 0] on input "Select file" at bounding box center [0, 0] width 0 height 0
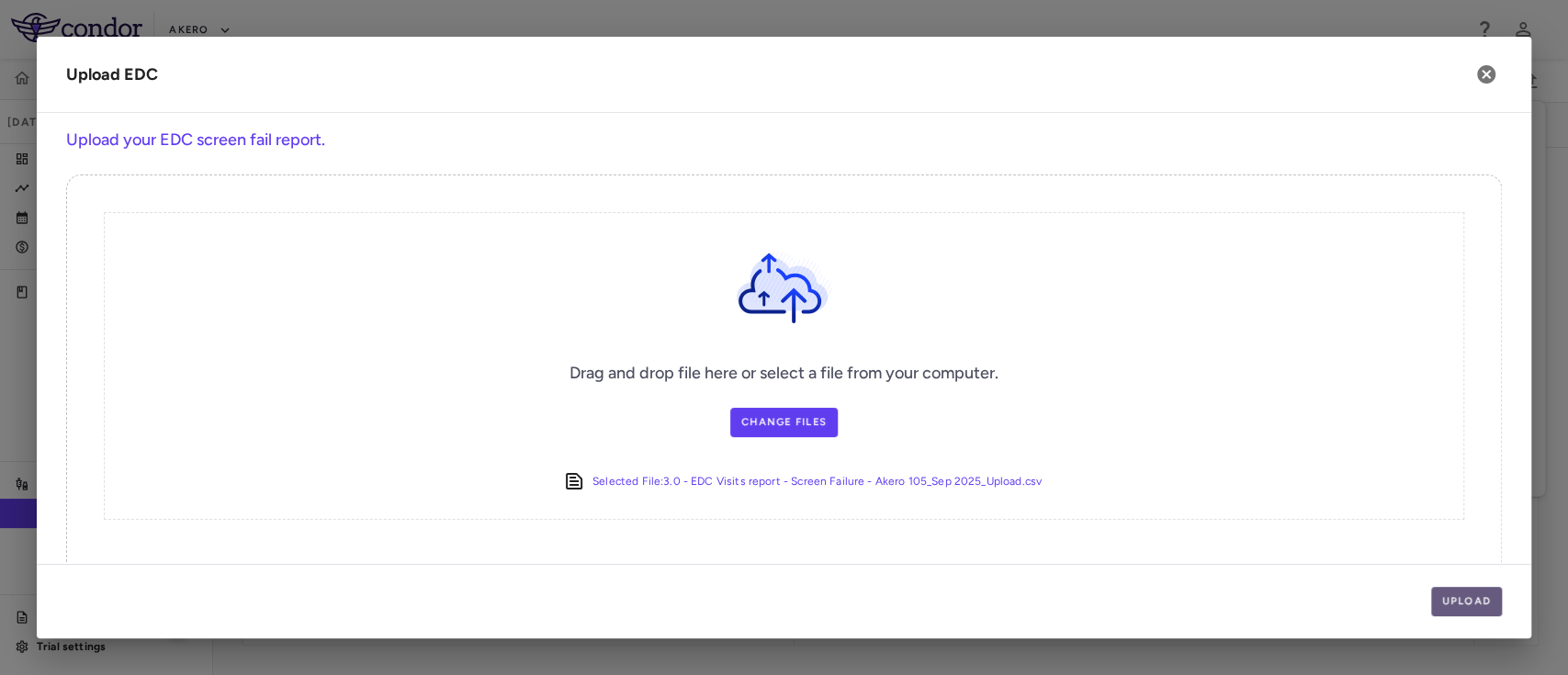
click at [1459, 601] on button "Upload" at bounding box center [1467, 602] width 72 height 30
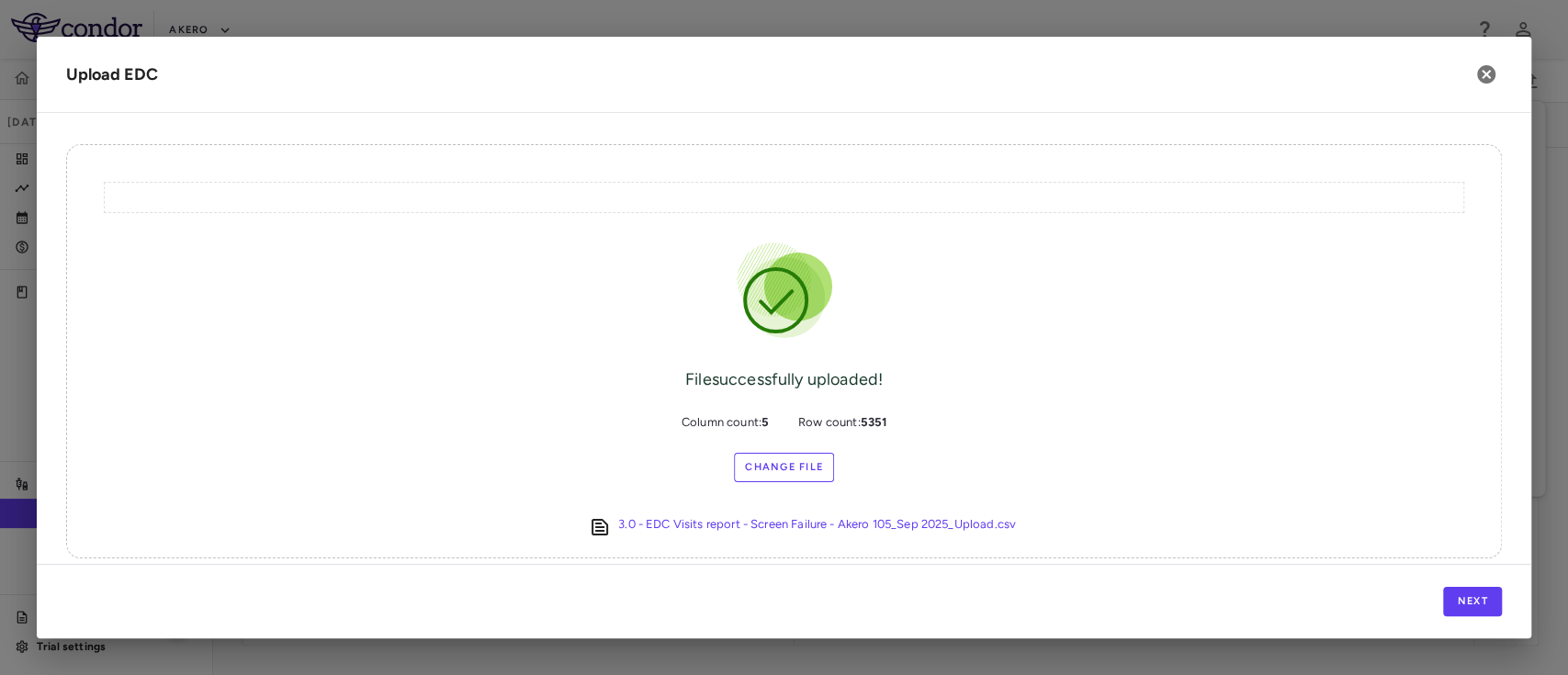
scroll to position [46, 0]
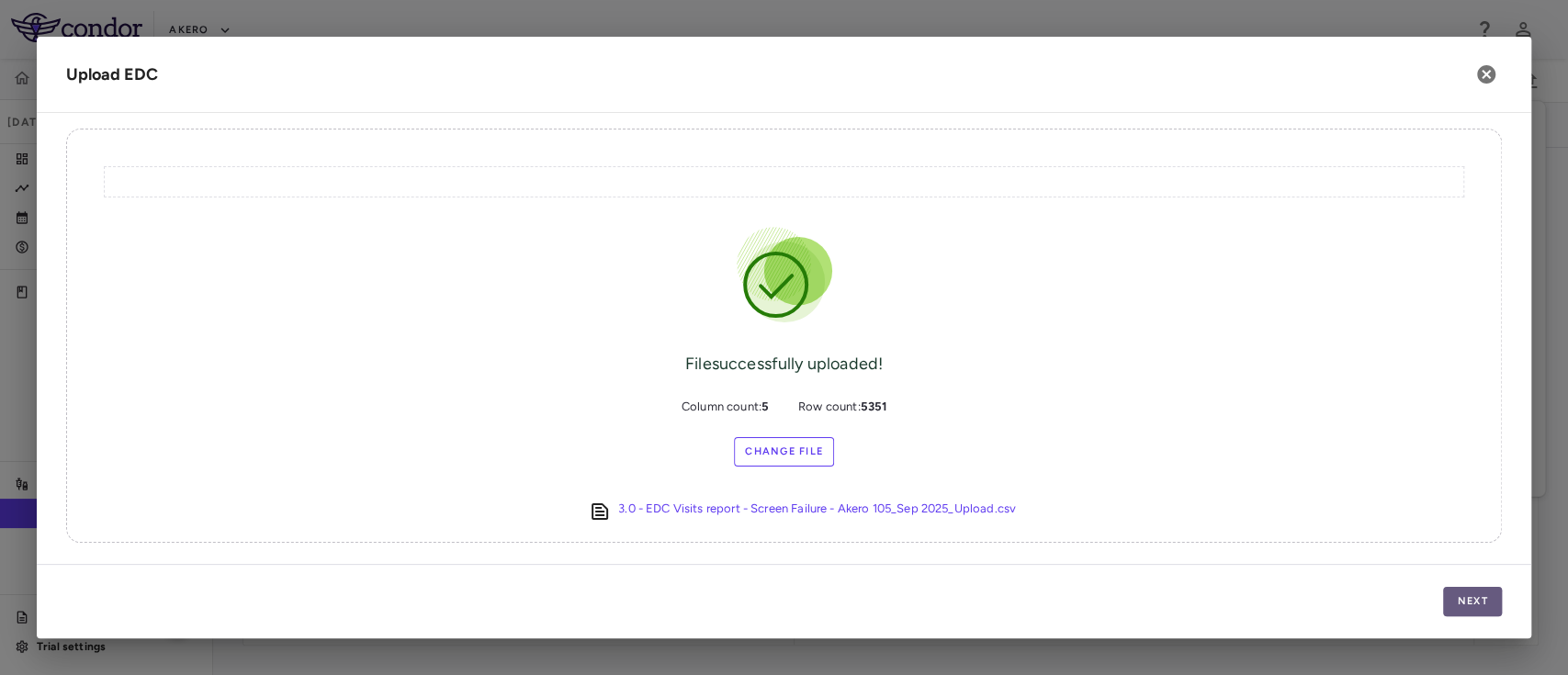
click at [1463, 596] on button "Next" at bounding box center [1472, 602] width 59 height 30
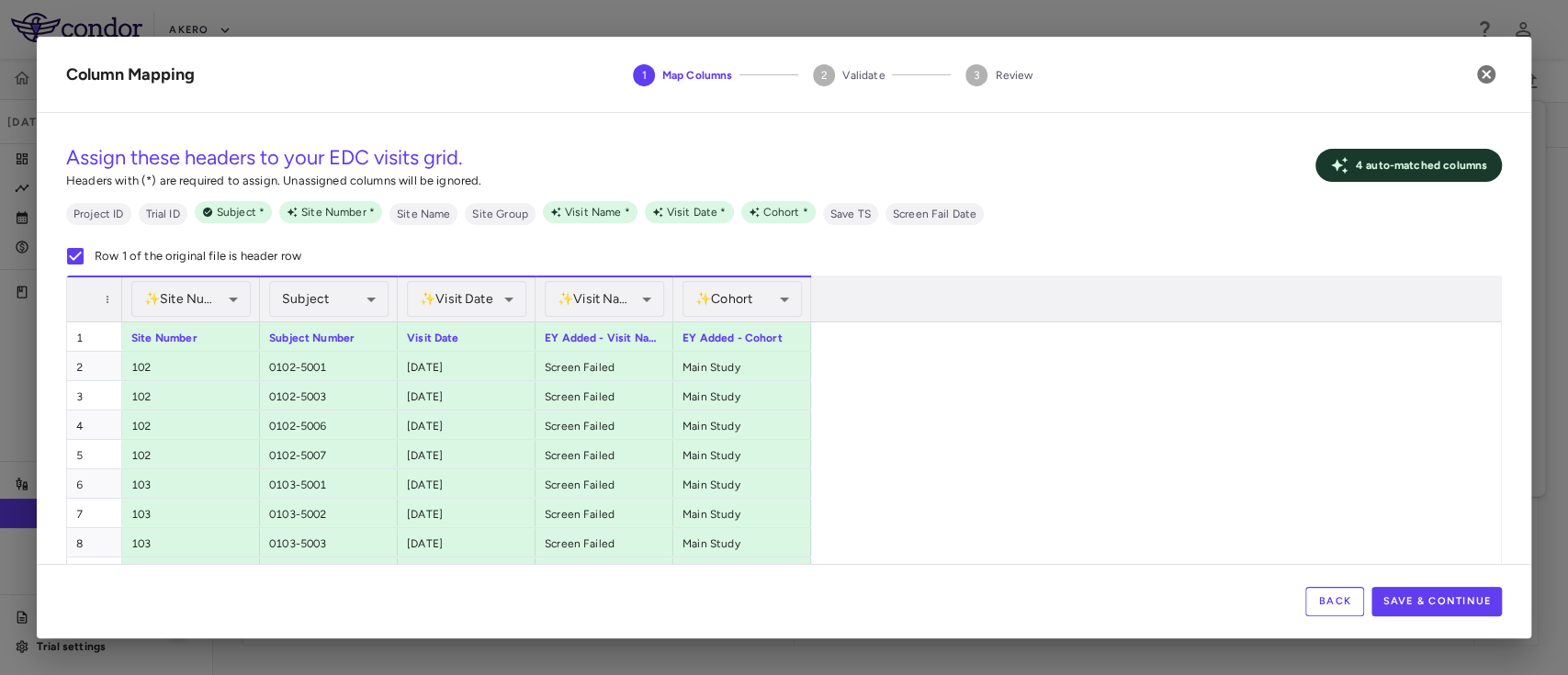
scroll to position [93, 0]
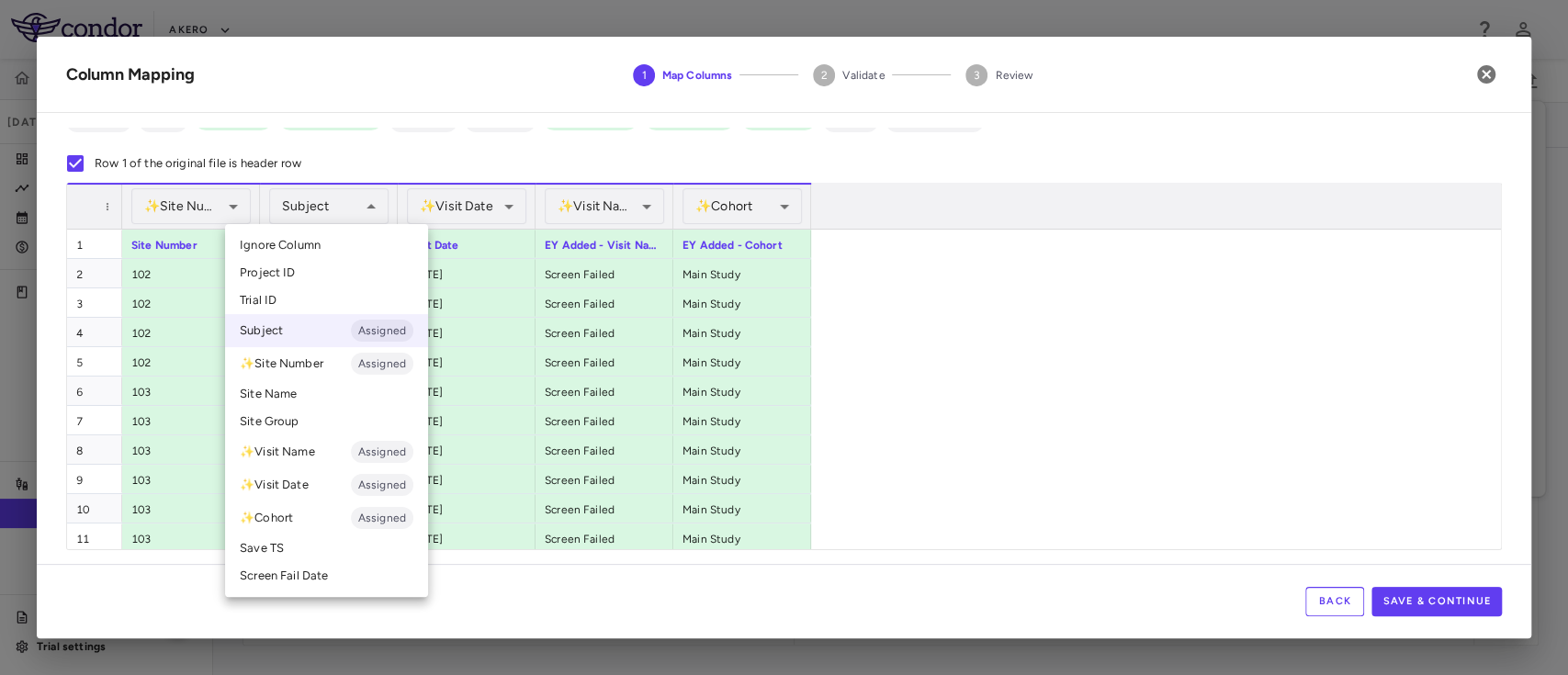
click at [341, 212] on div at bounding box center [784, 338] width 1568 height 675
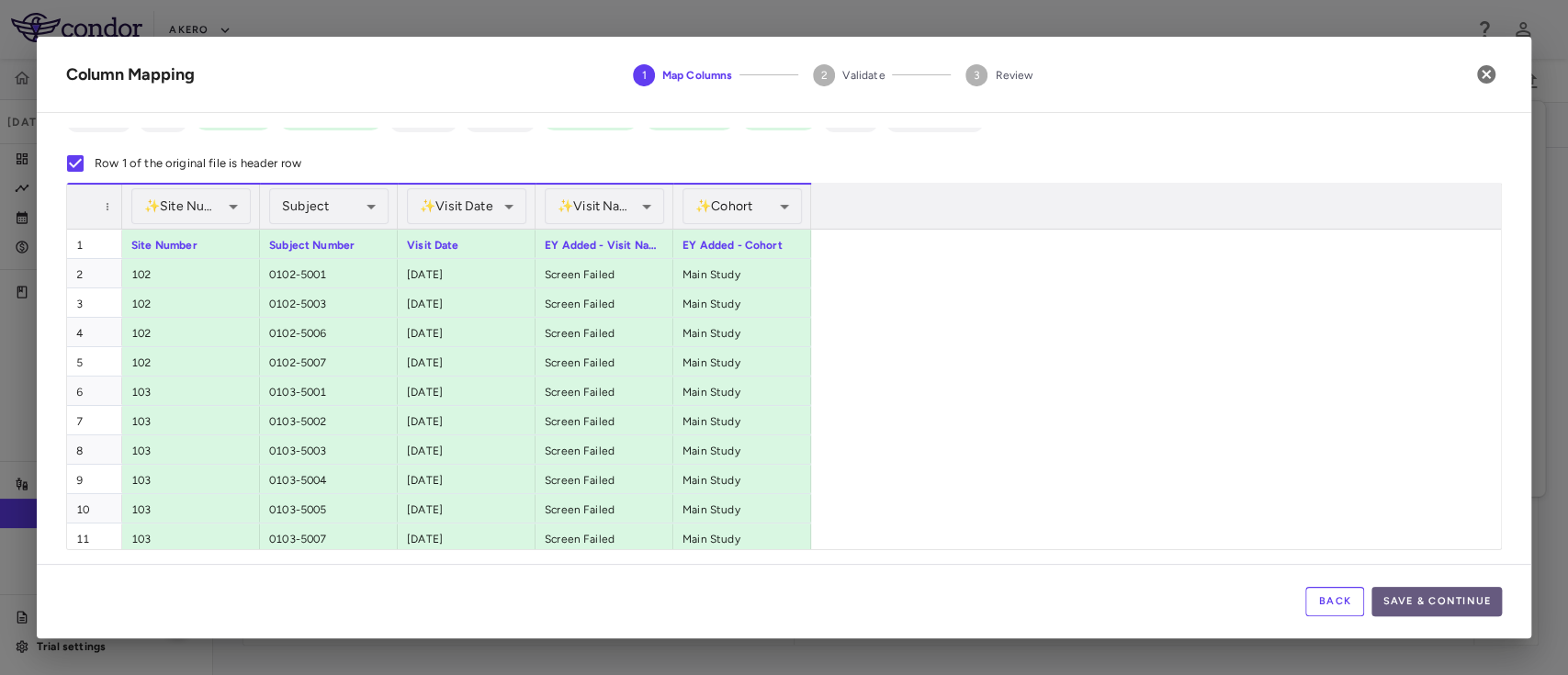
click at [1448, 589] on button "Save & Continue" at bounding box center [1437, 602] width 130 height 30
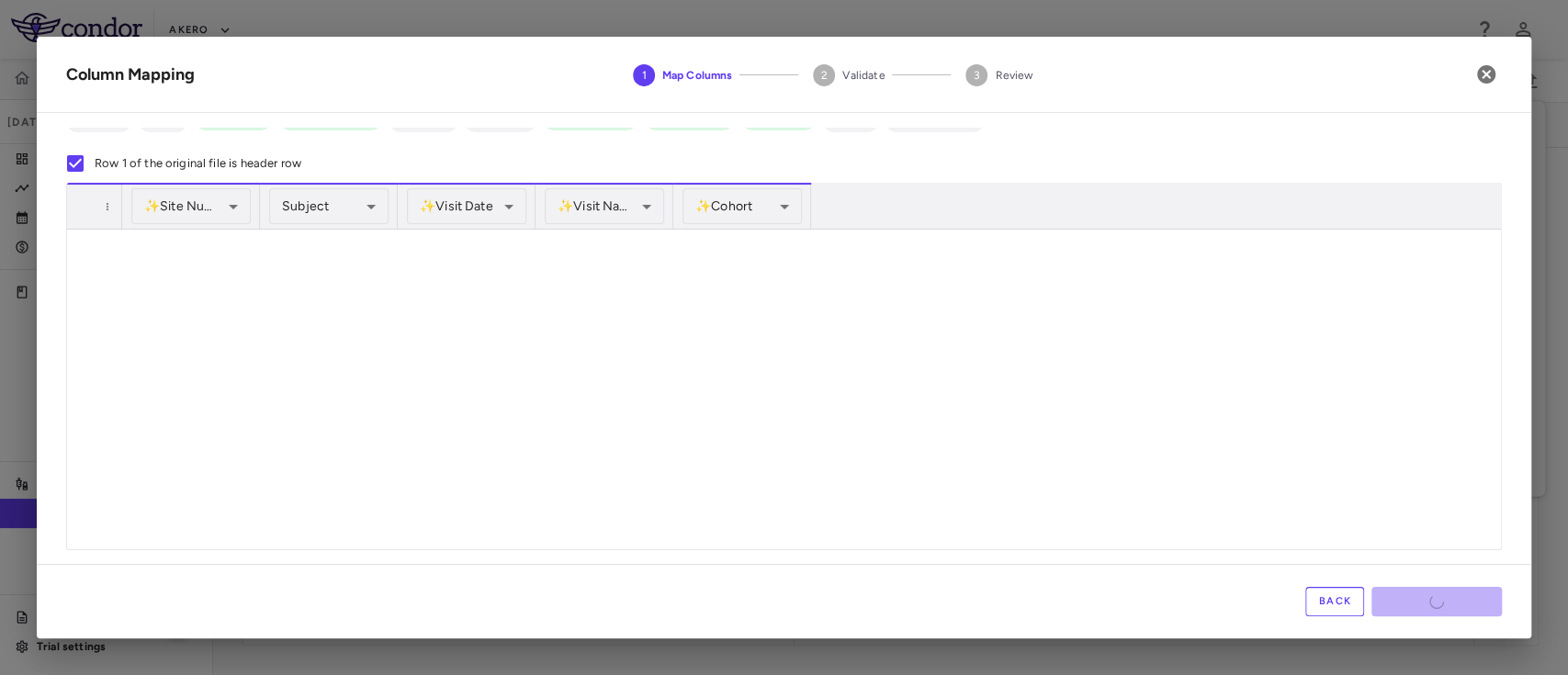
scroll to position [157005, 0]
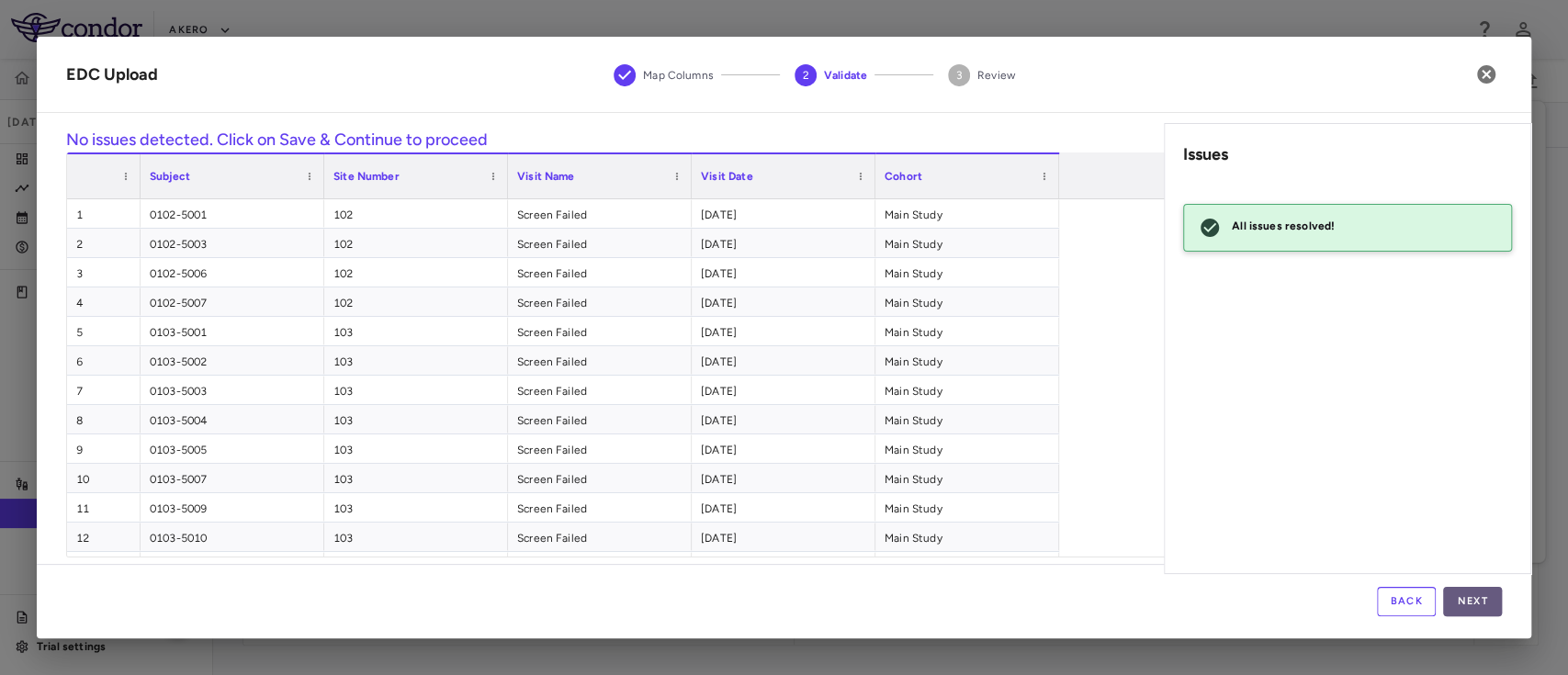
click at [1470, 599] on button "Next" at bounding box center [1472, 602] width 59 height 30
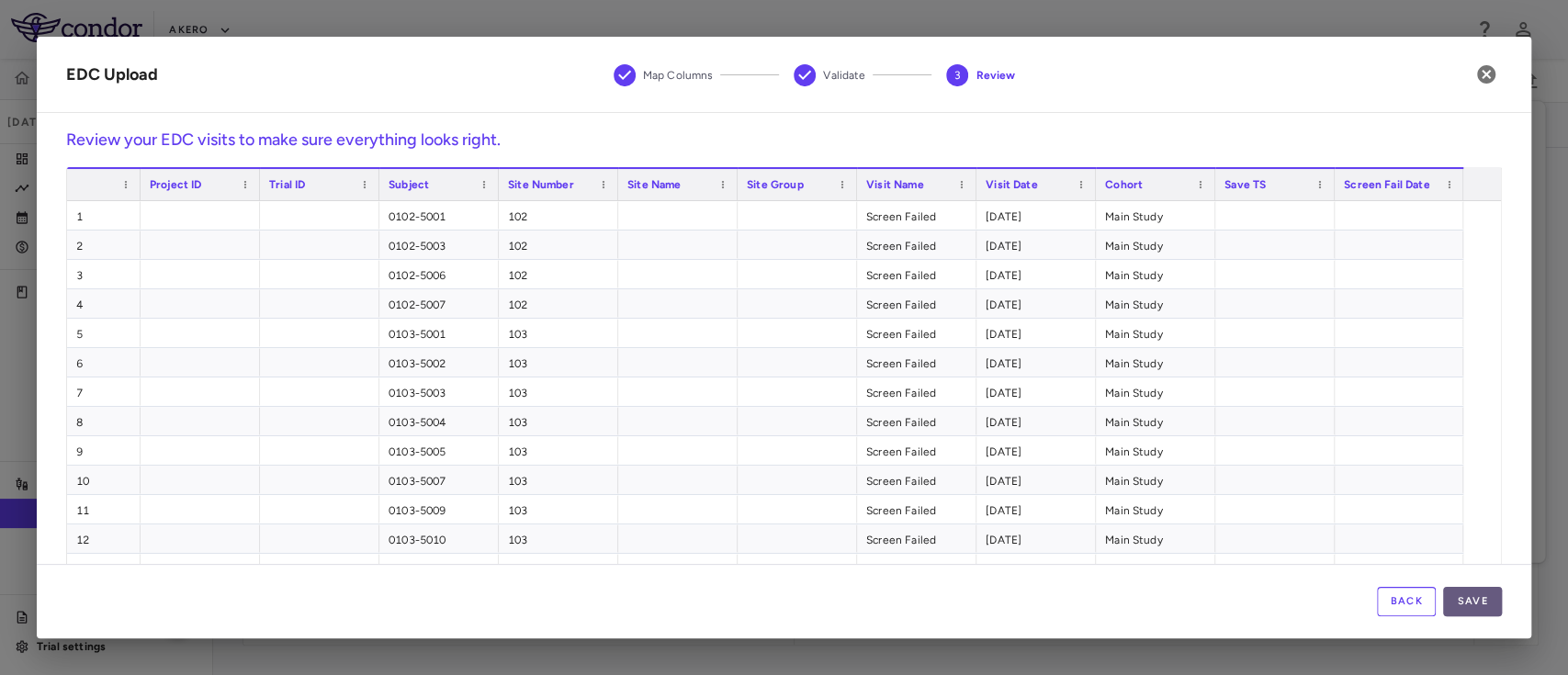
click at [1477, 610] on button "Save" at bounding box center [1472, 602] width 59 height 30
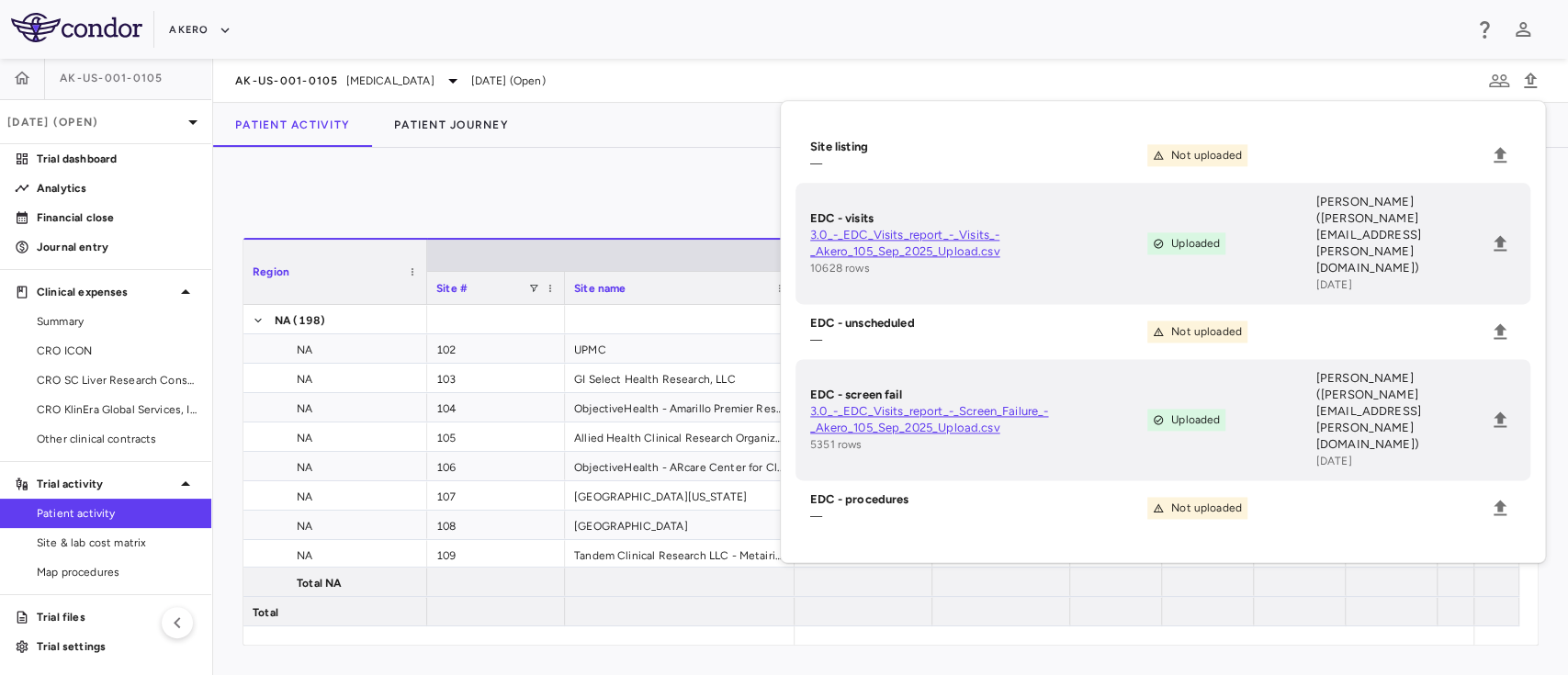
click at [495, 180] on div "0" at bounding box center [891, 200] width 1296 height 46
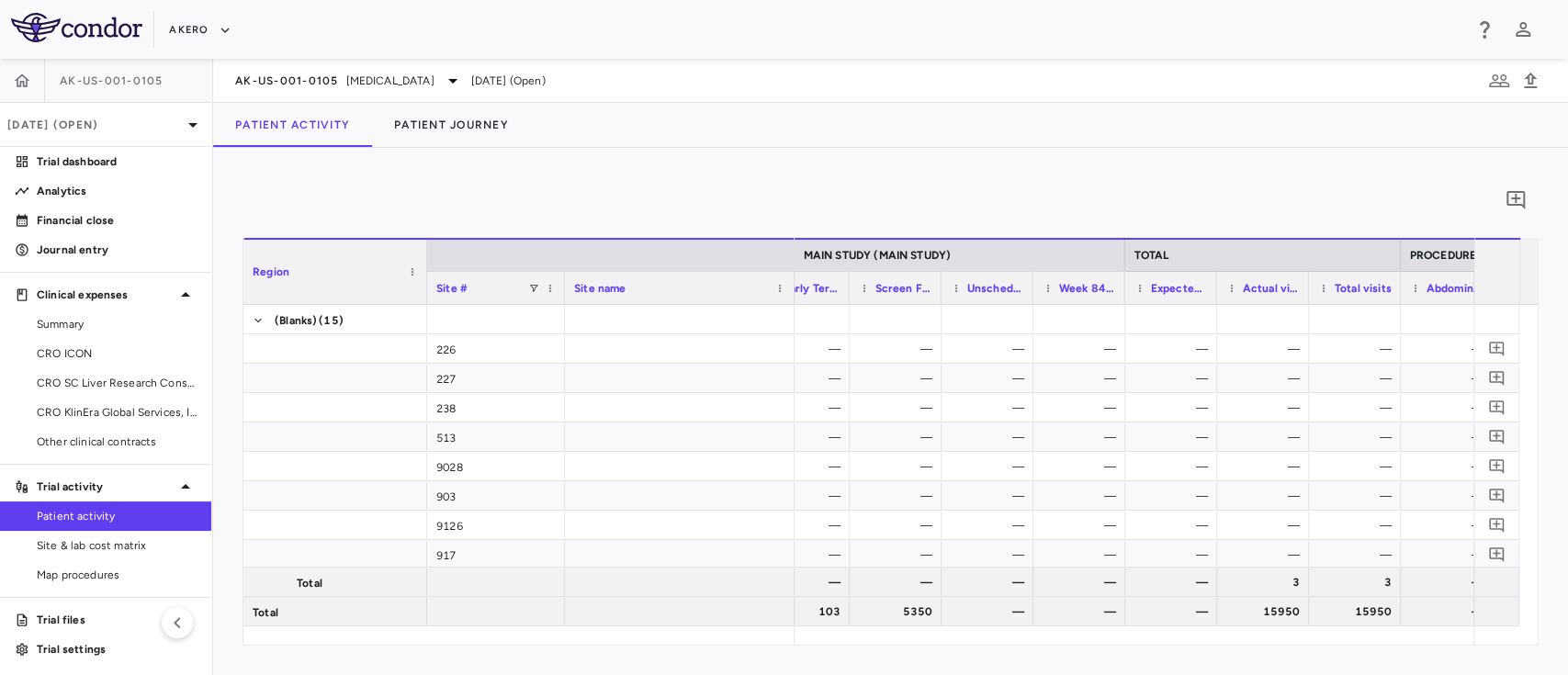
scroll to position [0, 3333]
click at [87, 536] on link "Site & lab cost matrix" at bounding box center [106, 546] width 211 height 28
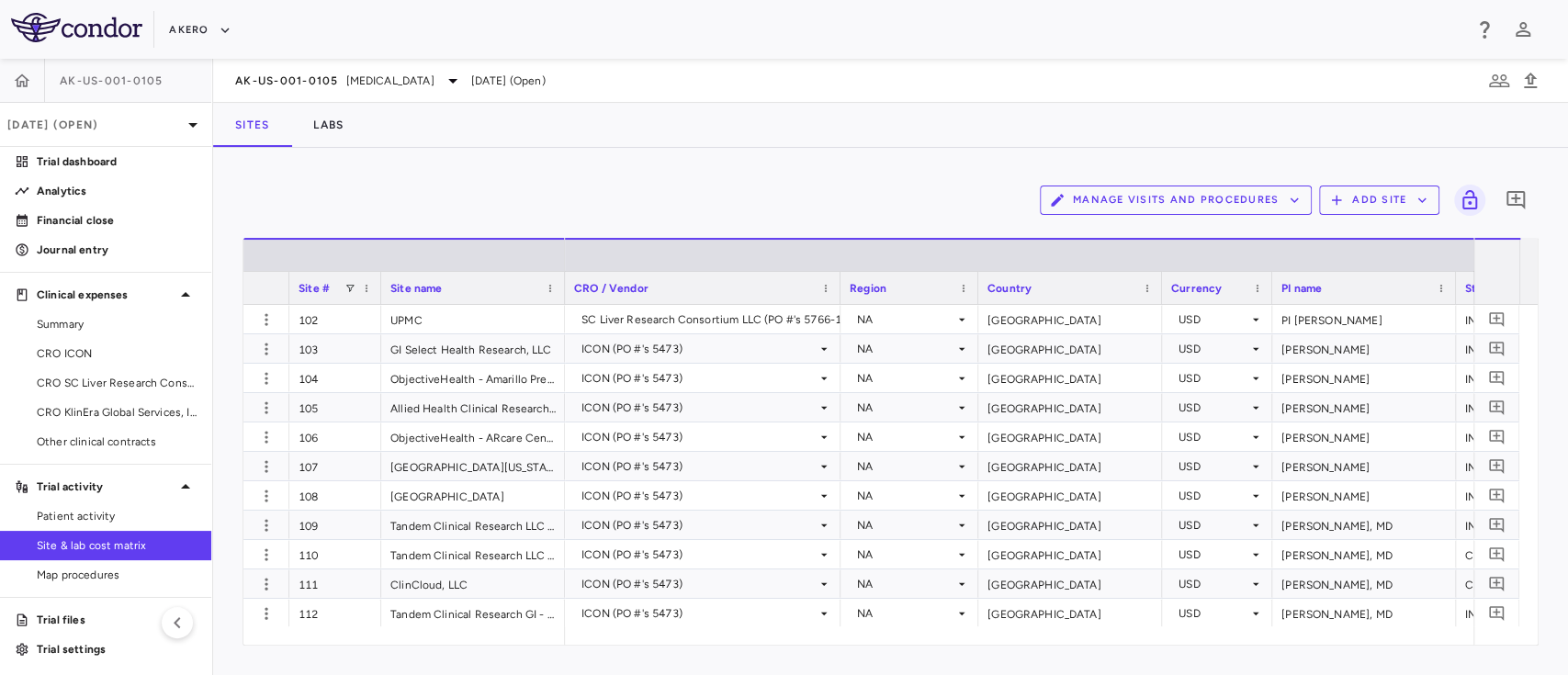
click at [1107, 180] on div "Manage Visits and Procedures Add Site 0" at bounding box center [891, 200] width 1296 height 46
click at [1103, 191] on button "Manage Visits and Procedures" at bounding box center [1176, 200] width 272 height 30
click at [1114, 243] on li "Visit Schedules" at bounding box center [1156, 236] width 196 height 28
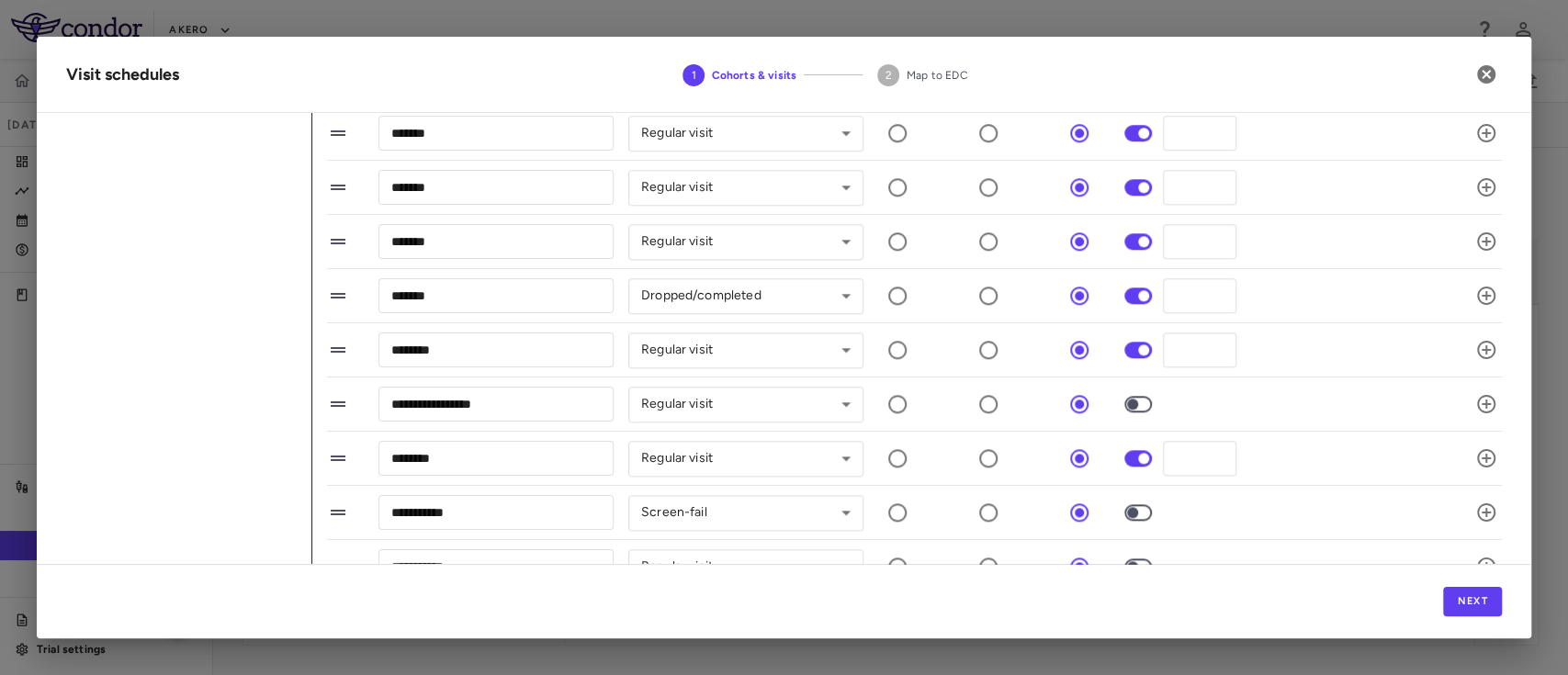
scroll to position [1151, 0]
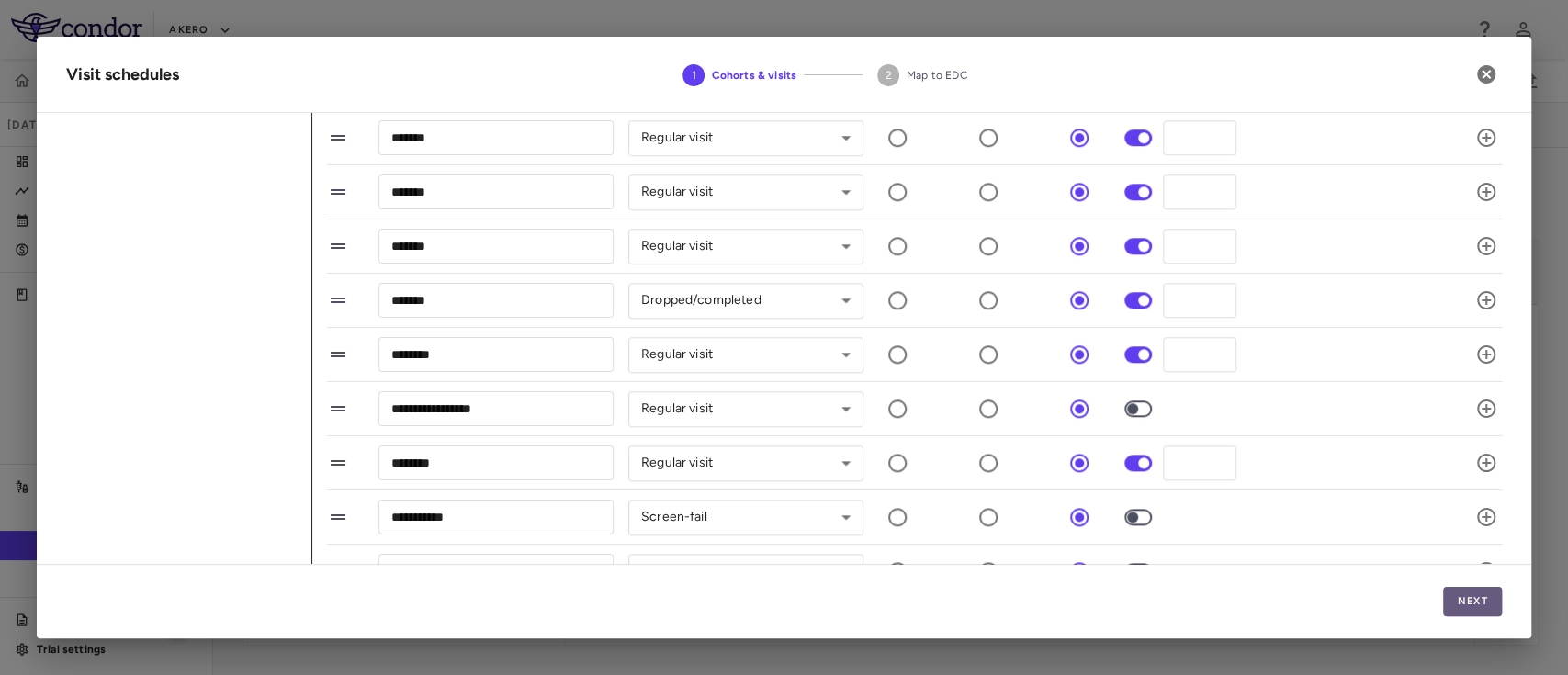
click at [1479, 594] on button "Next" at bounding box center [1472, 602] width 59 height 30
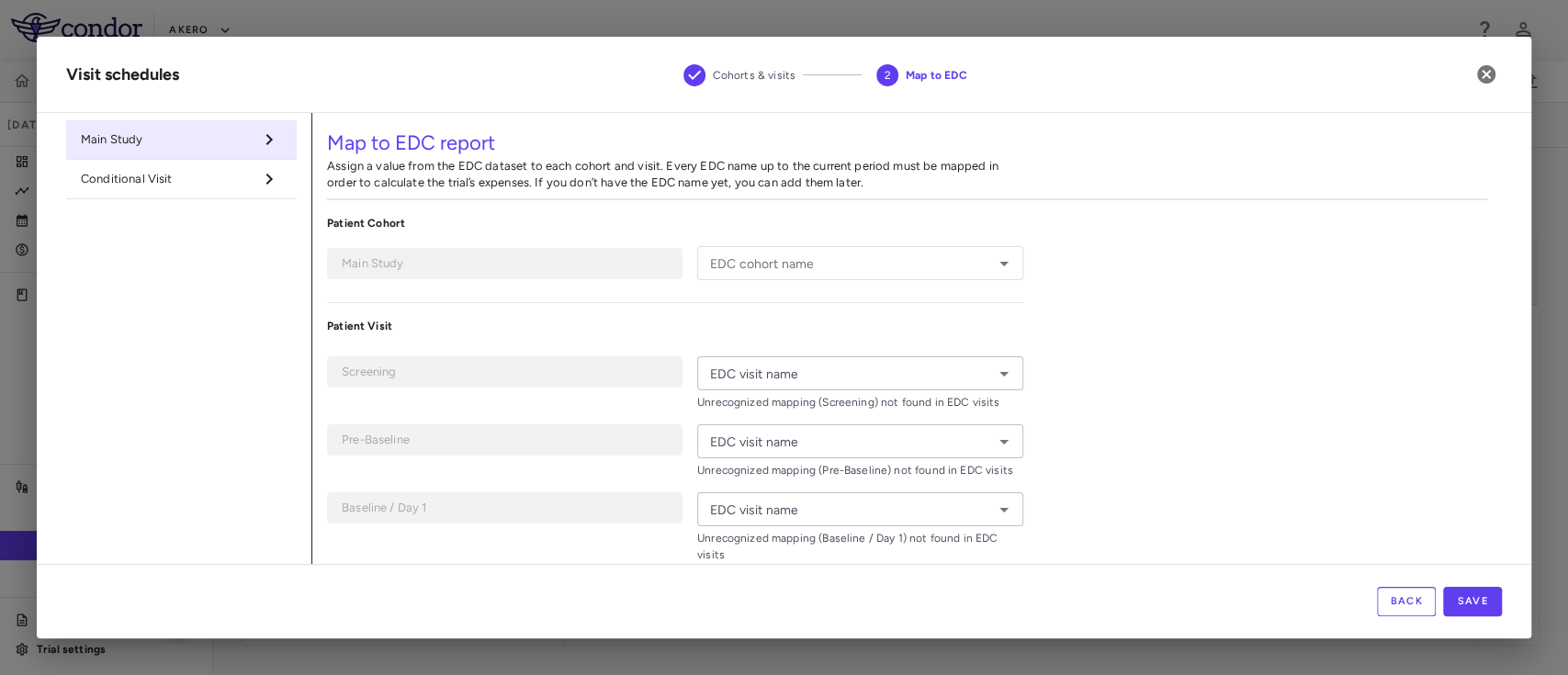
type input "**********"
type input "*********"
type input "**********"
type input "******"
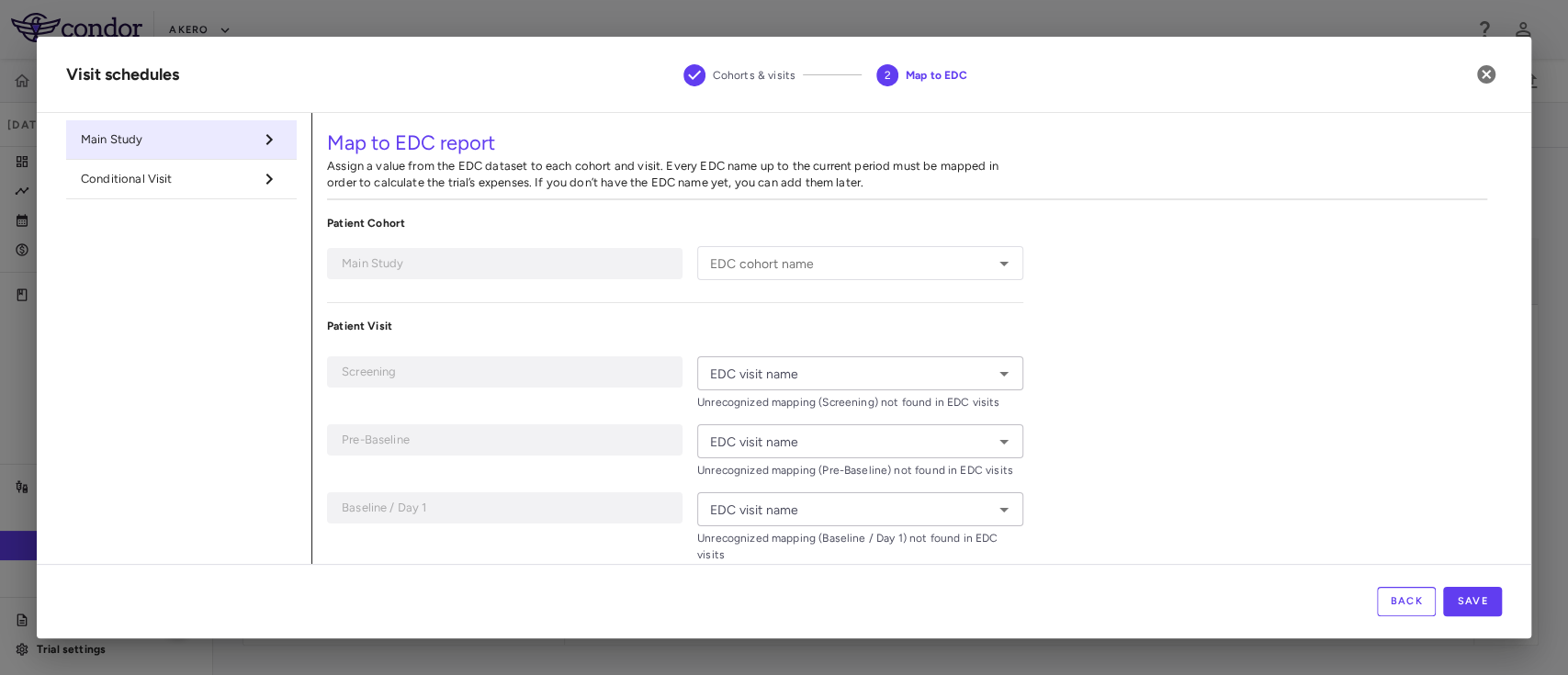
type input "******"
type input "*******"
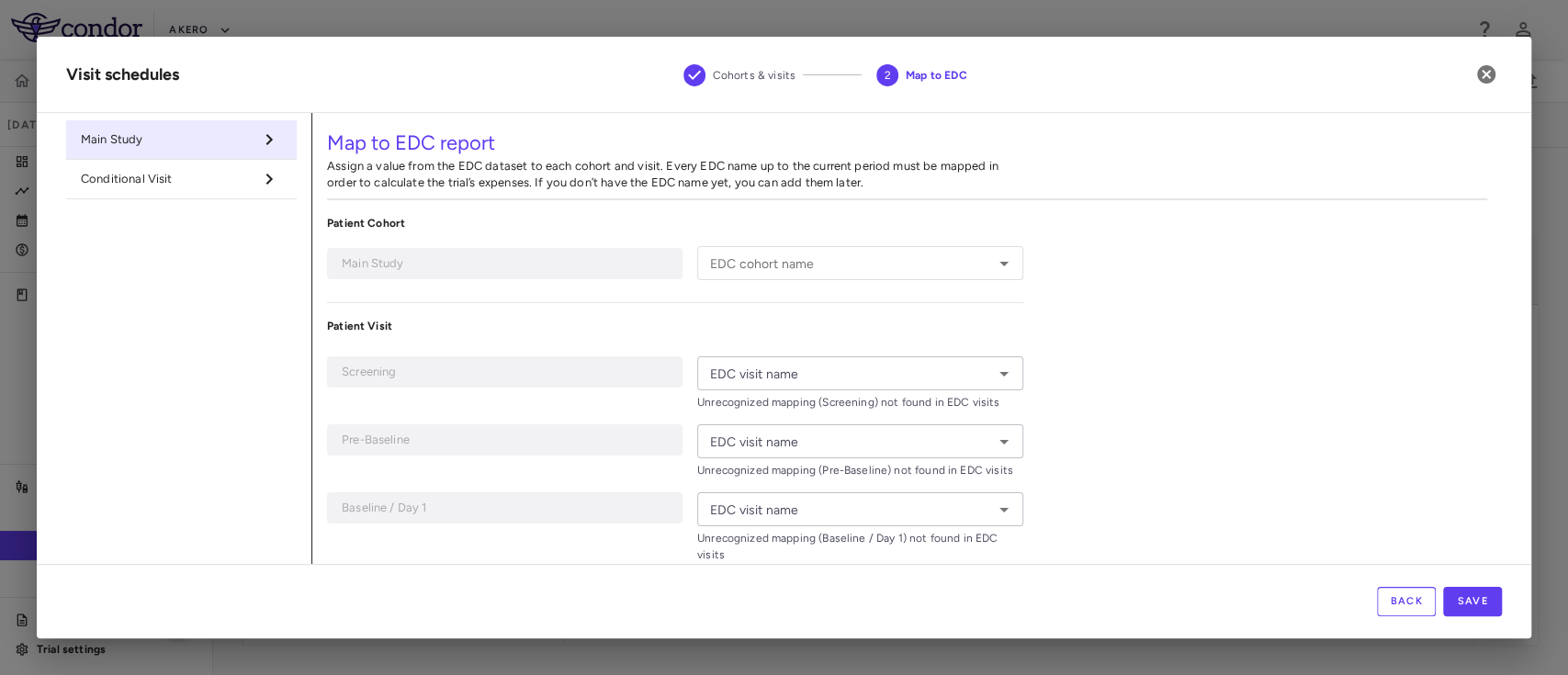
type input "*******"
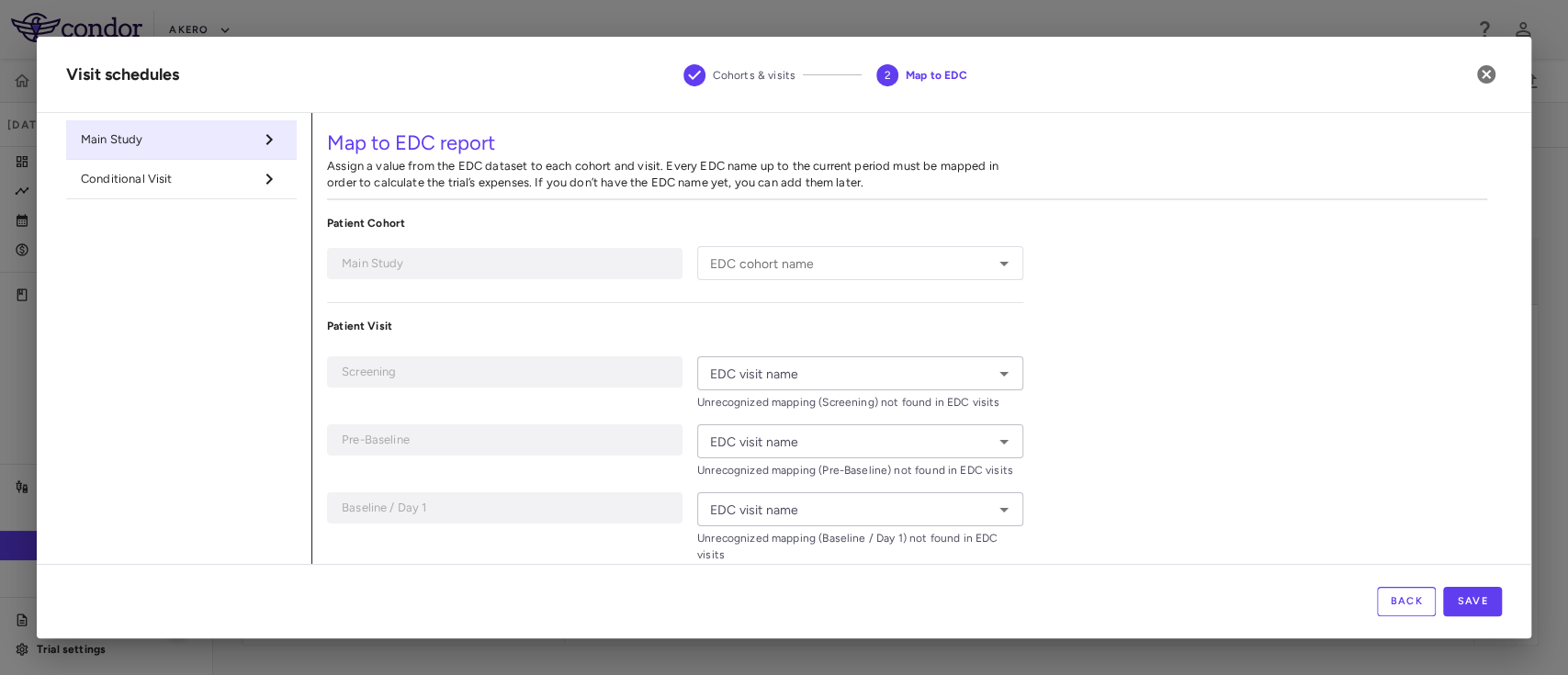
type input "*******"
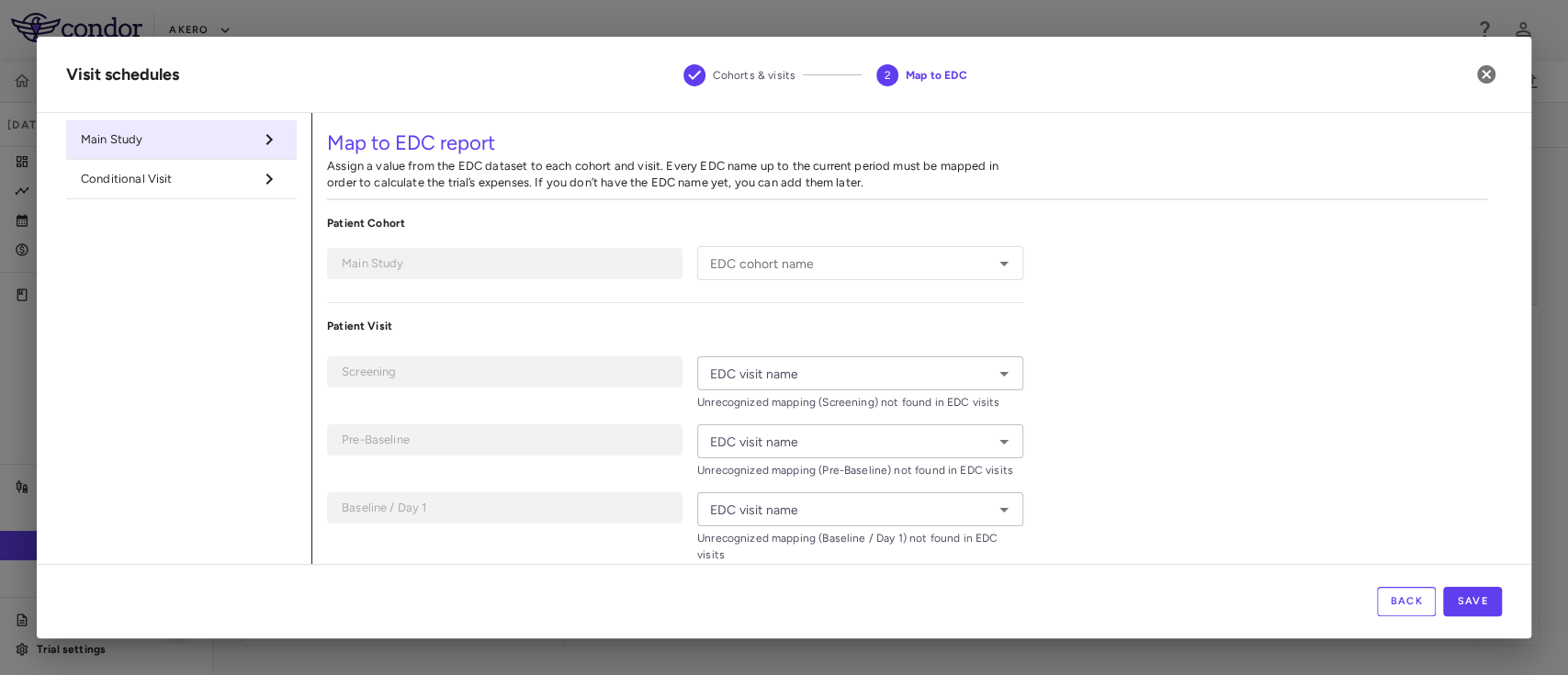
type input "*******"
type input "**********"
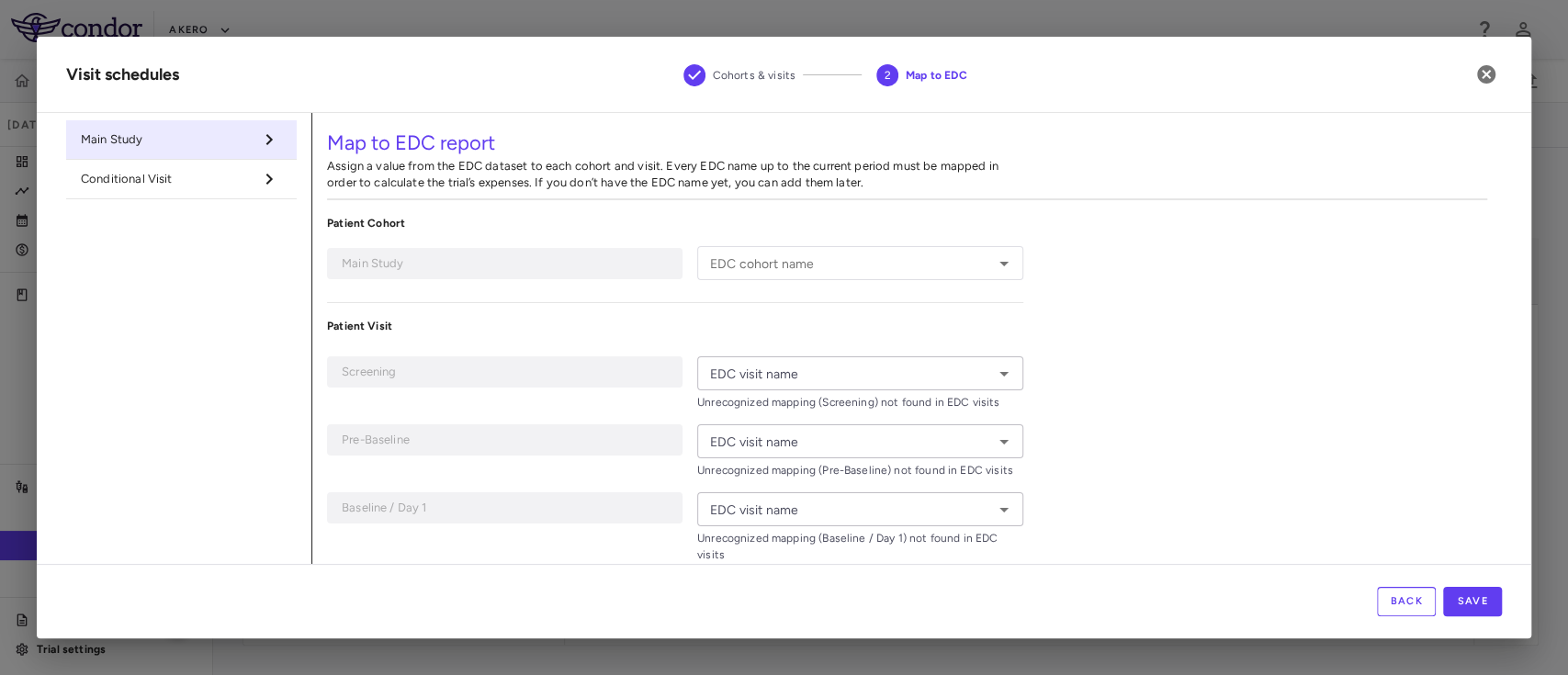
type input "**********"
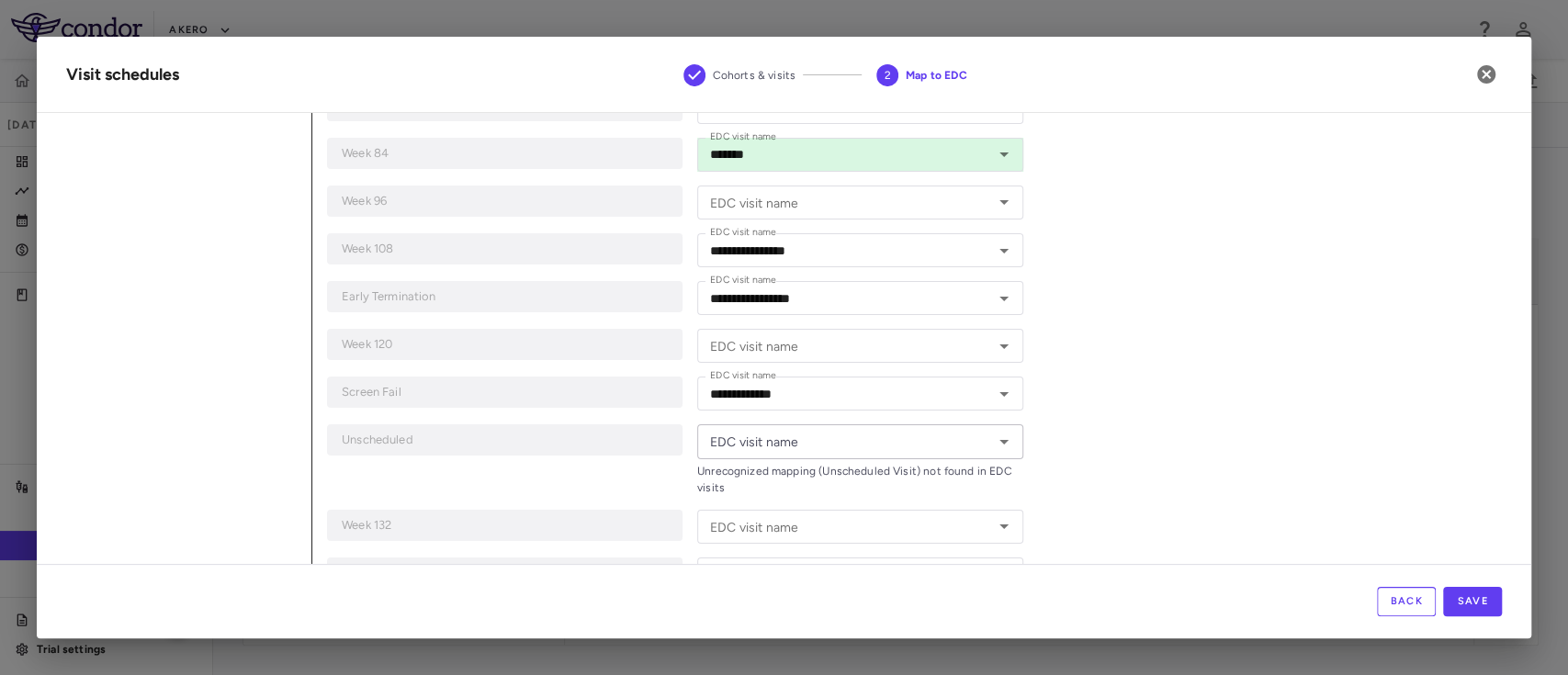
scroll to position [1212, 0]
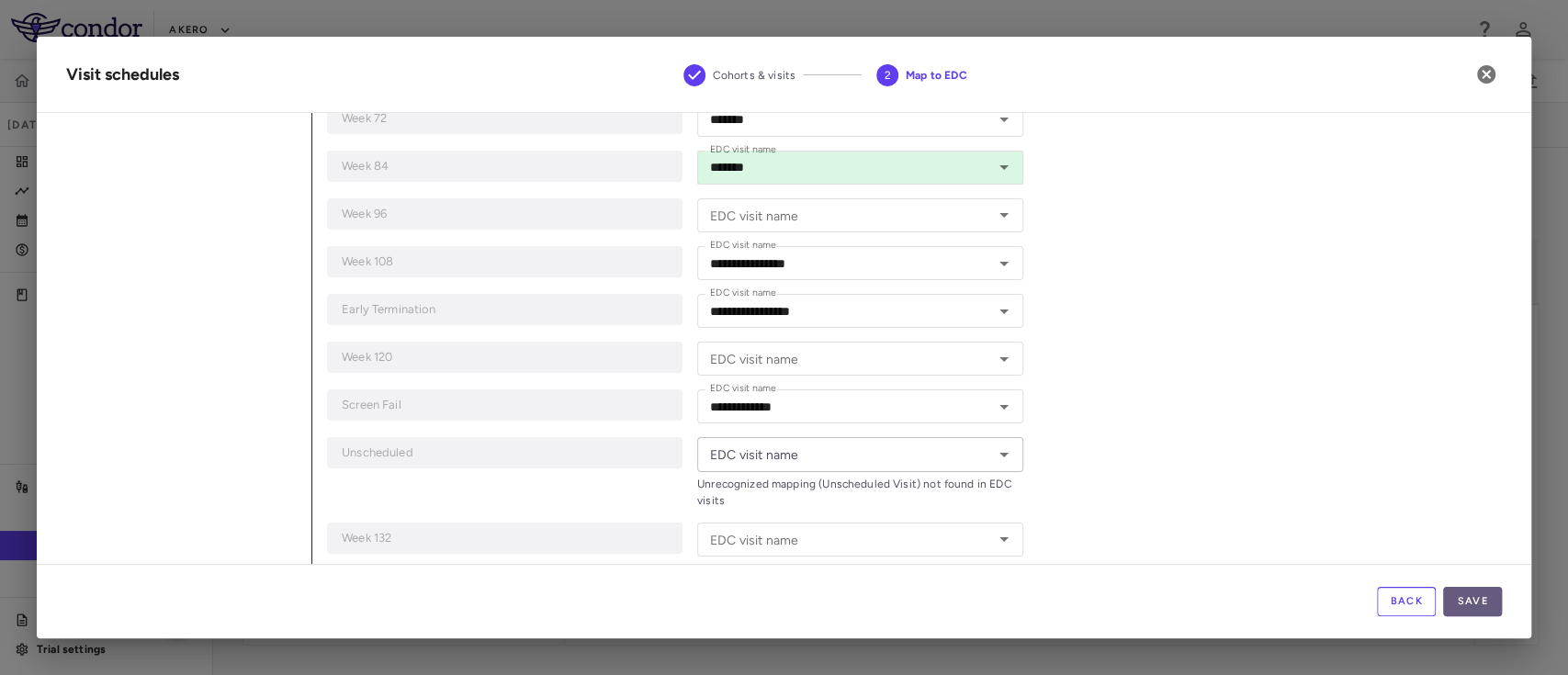
click at [1472, 602] on button "Save" at bounding box center [1472, 602] width 59 height 30
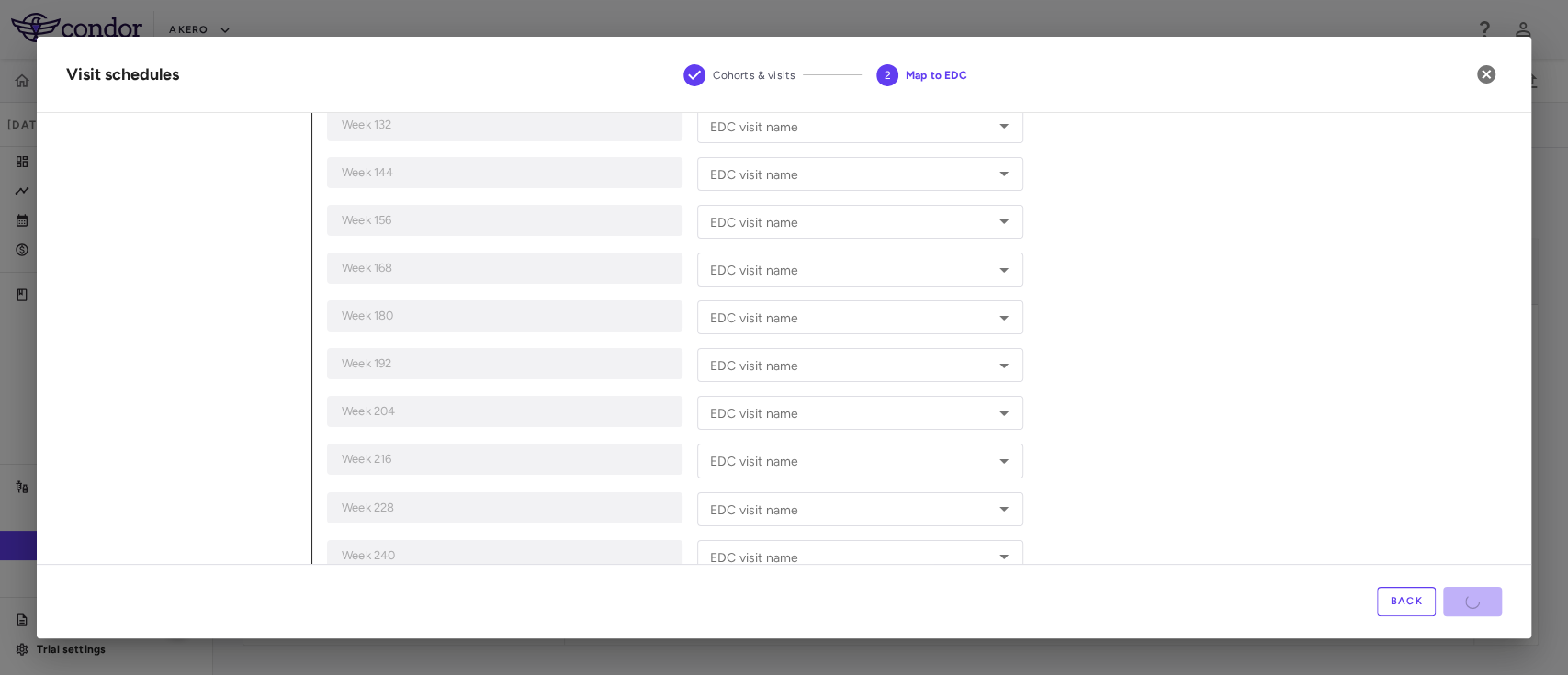
scroll to position [1758, 0]
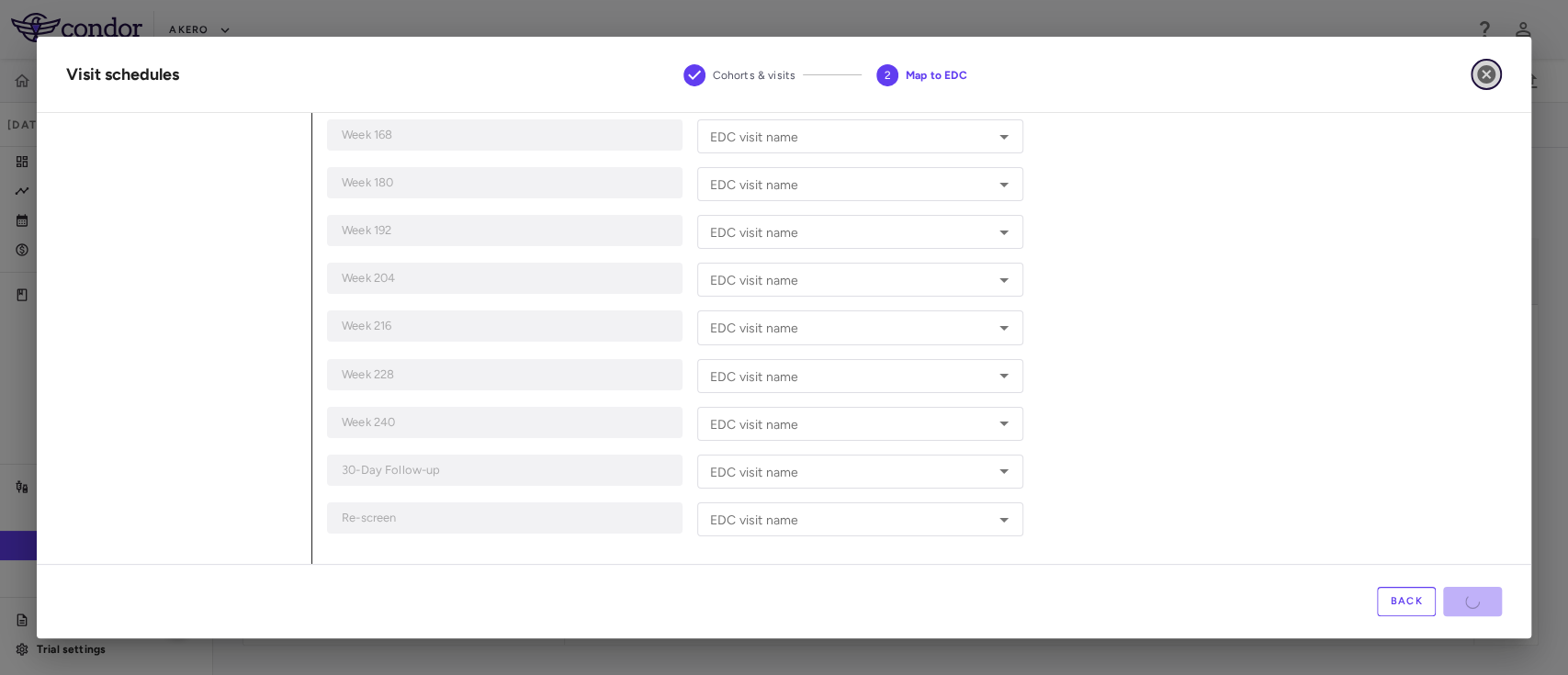
click at [1481, 70] on icon "button" at bounding box center [1486, 75] width 18 height 18
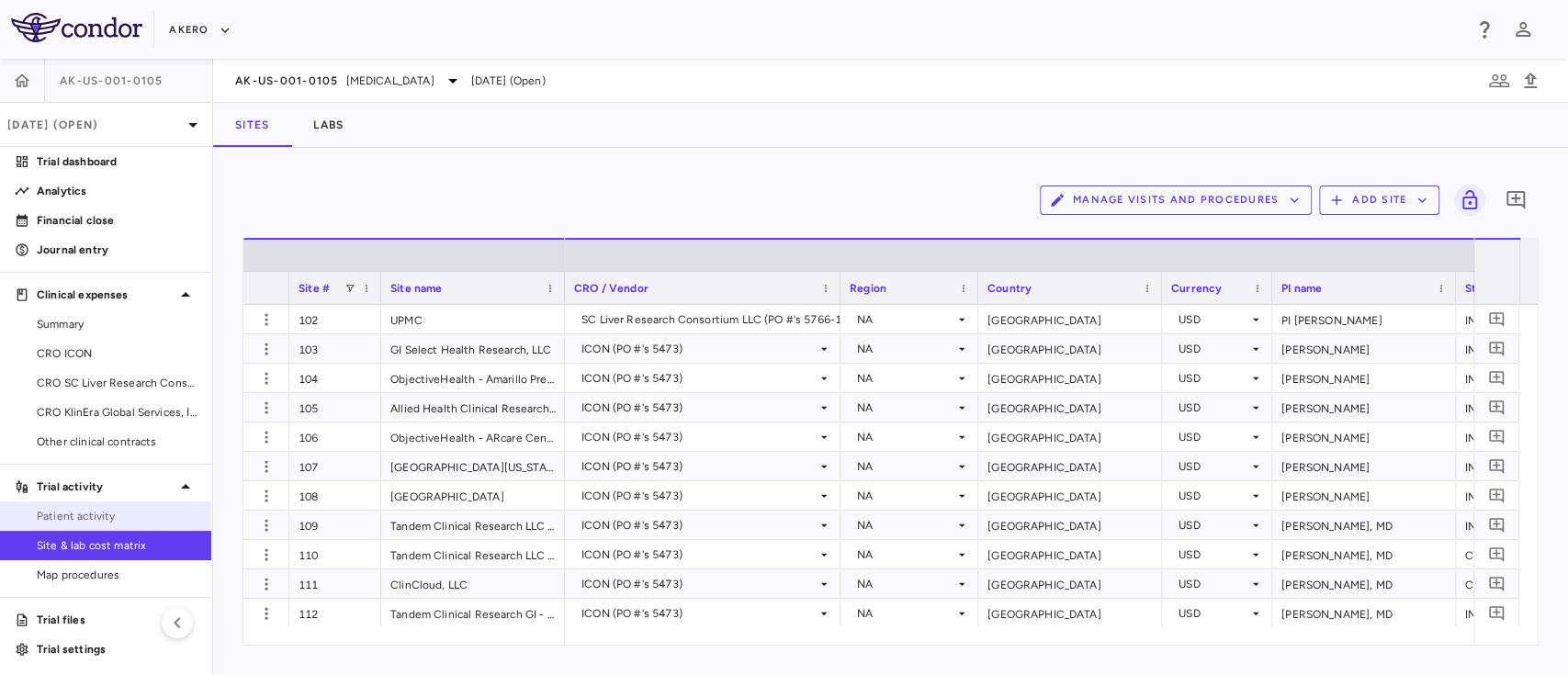
click at [64, 513] on span "Patient activity" at bounding box center [116, 516] width 160 height 17
